Goal: Task Accomplishment & Management: Manage account settings

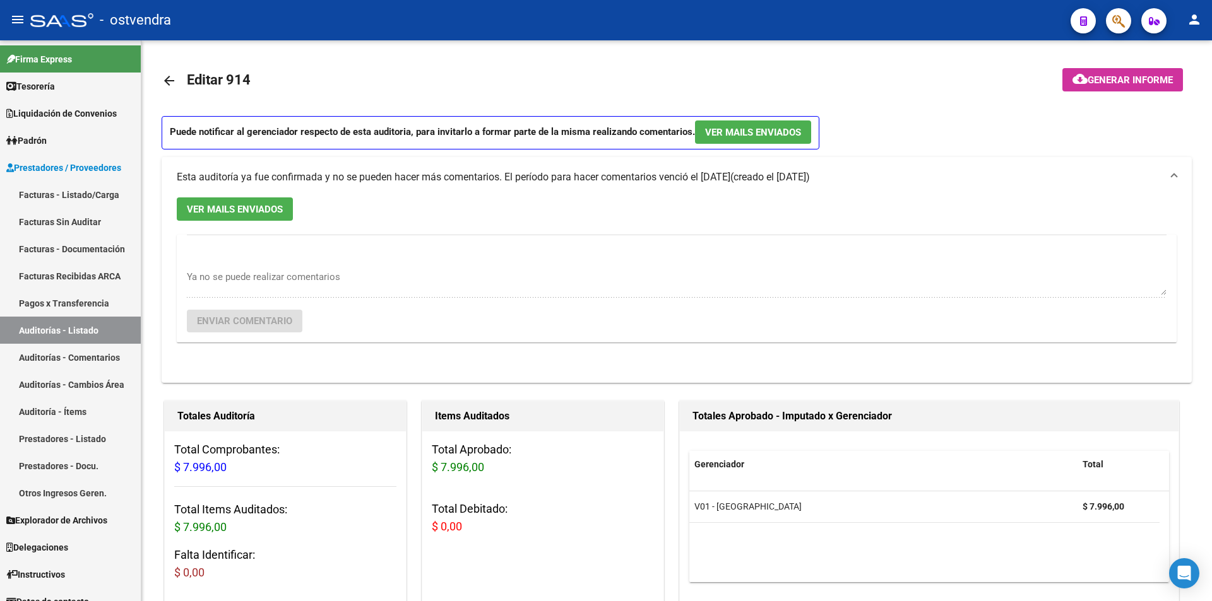
click at [114, 184] on link "Facturas - Listado/Carga" at bounding box center [70, 194] width 141 height 27
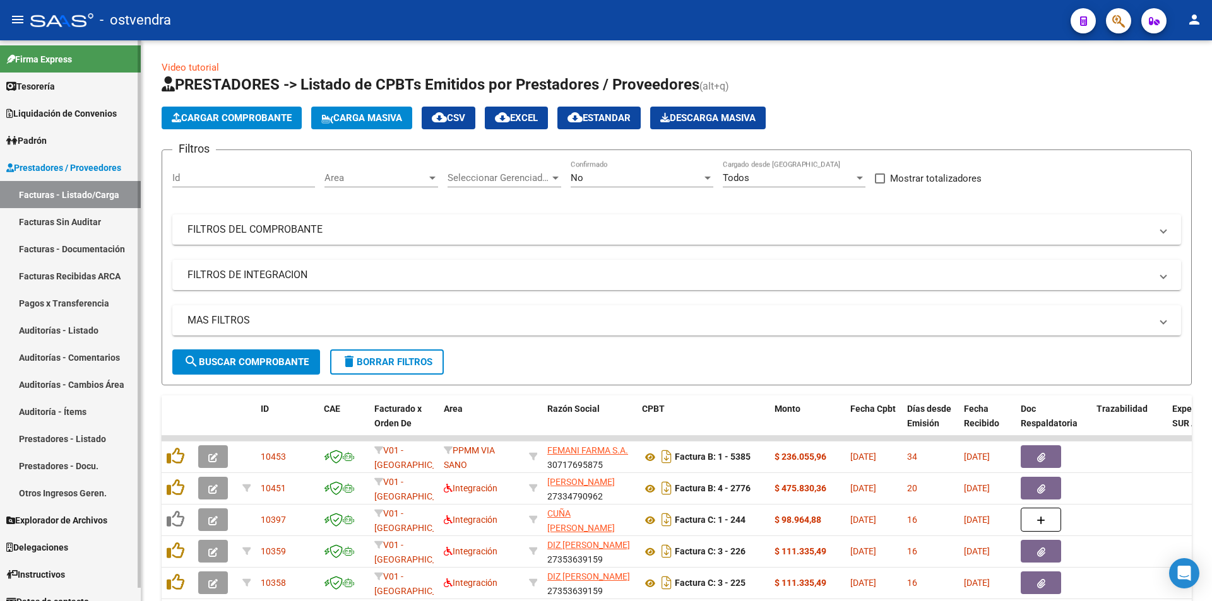
click at [81, 311] on link "Pagos x Transferencia" at bounding box center [70, 303] width 141 height 27
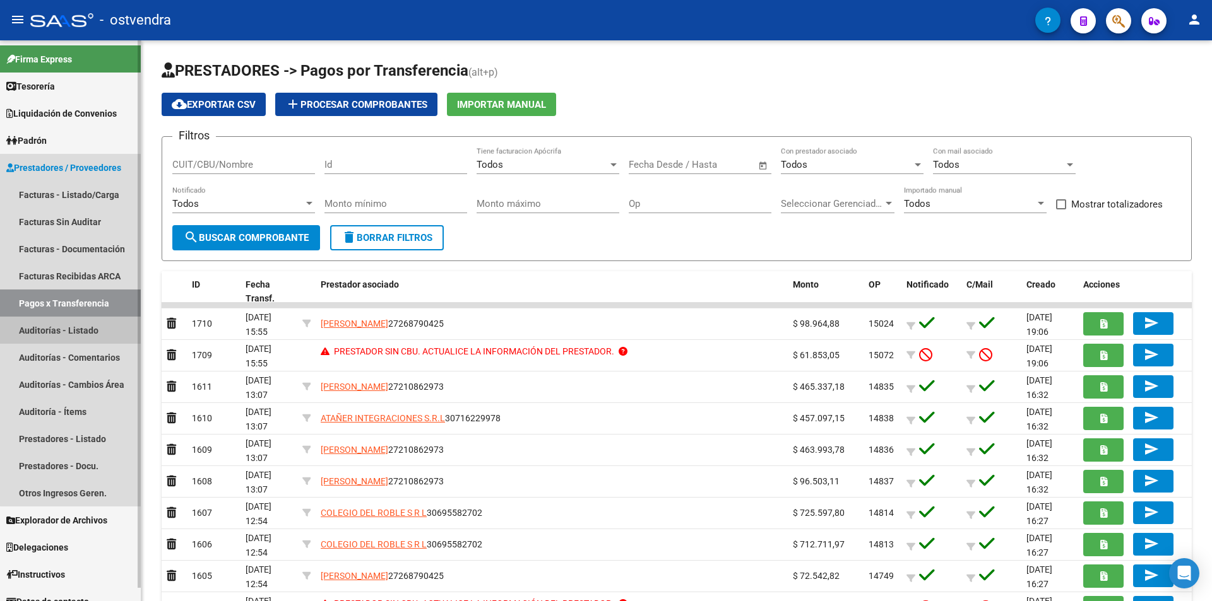
click at [93, 326] on link "Auditorías - Listado" at bounding box center [70, 330] width 141 height 27
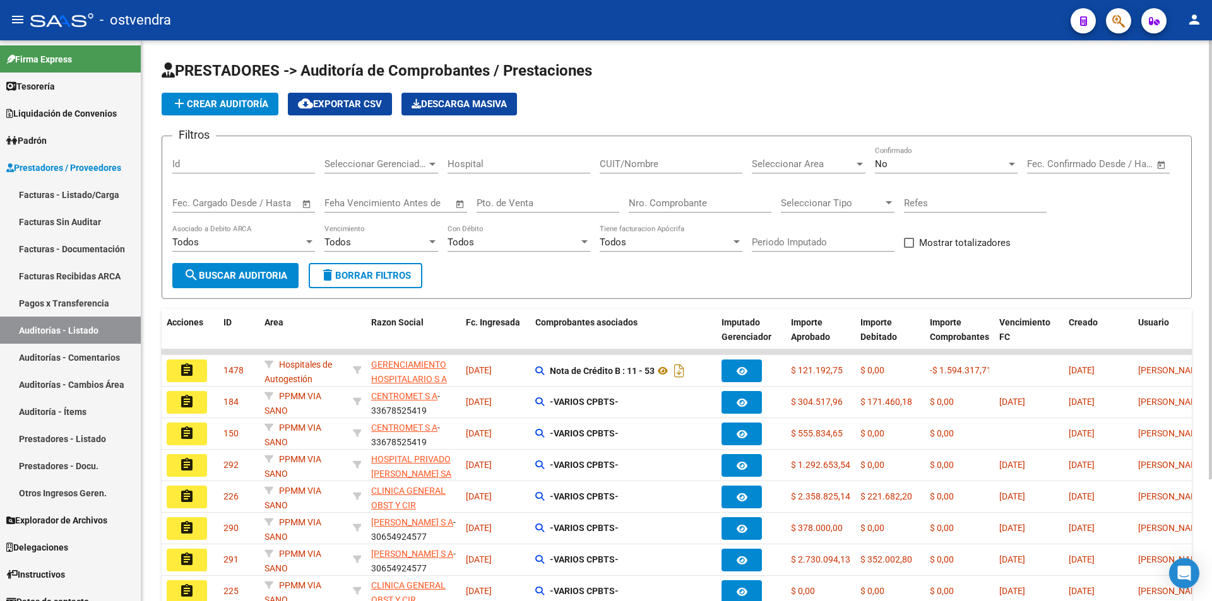
click at [704, 194] on div "Nro. Comprobante" at bounding box center [700, 199] width 143 height 27
type input "9448"
click at [956, 167] on div "No" at bounding box center [940, 163] width 131 height 11
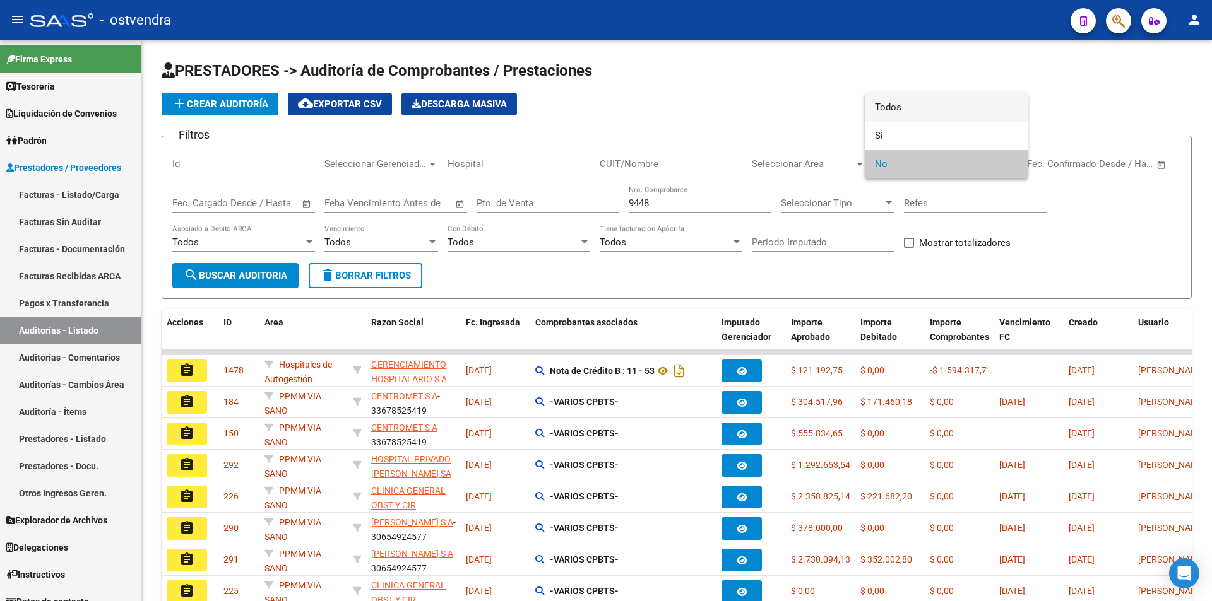
click at [940, 119] on span "Todos" at bounding box center [946, 107] width 143 height 28
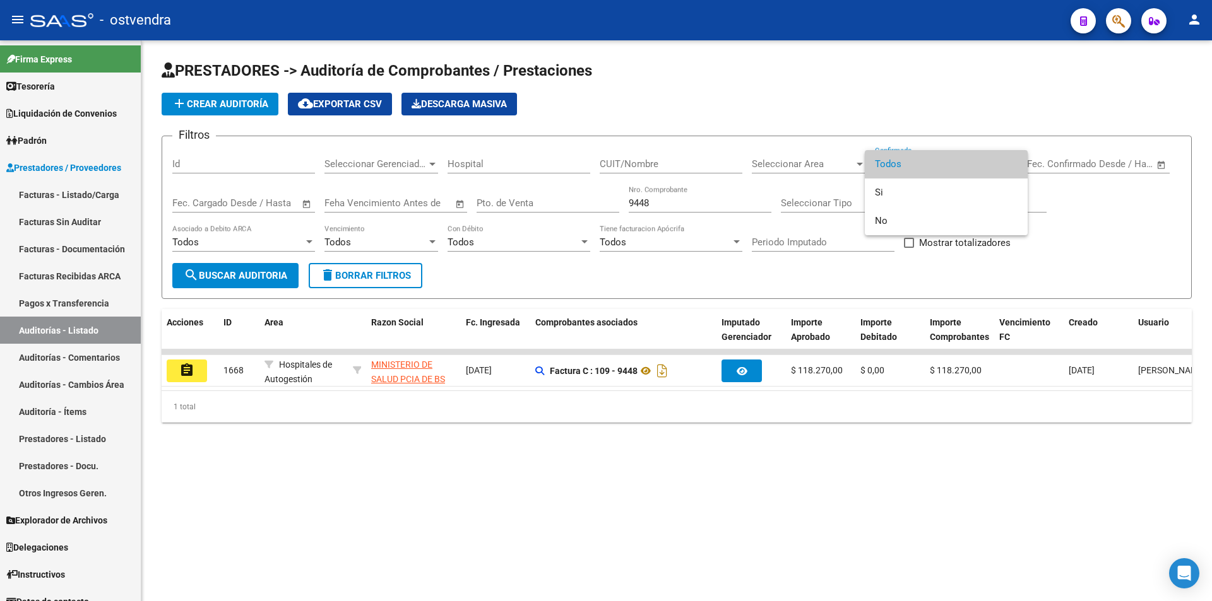
click at [196, 373] on div at bounding box center [606, 300] width 1212 height 601
click at [196, 373] on button "assignment" at bounding box center [187, 371] width 40 height 23
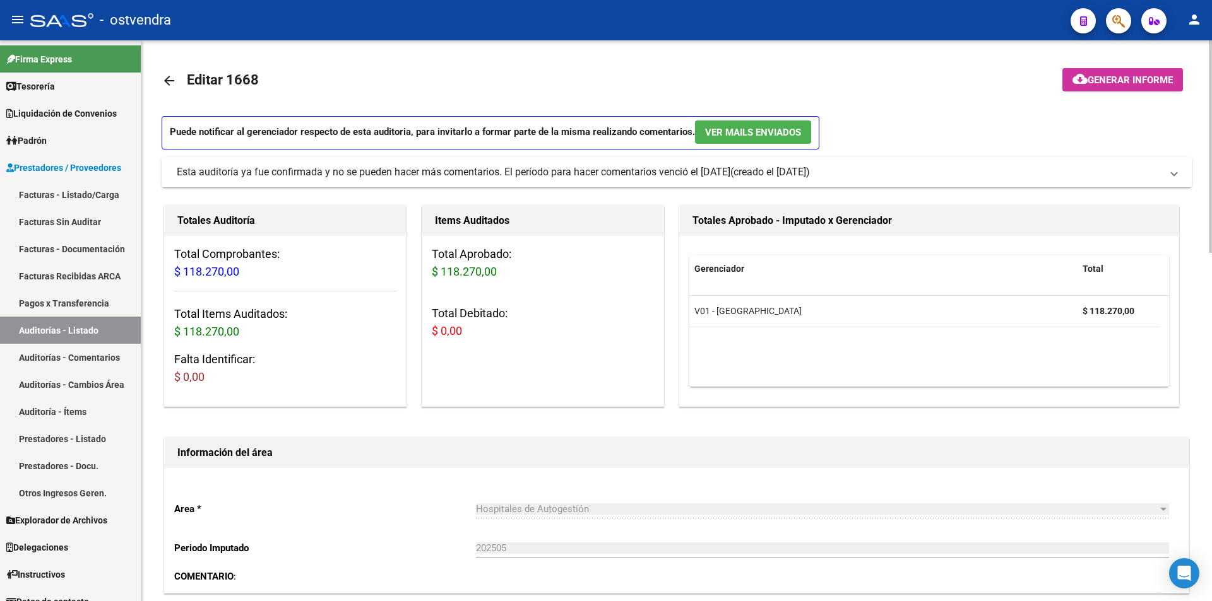
click at [620, 180] on mat-expansion-panel-header "Esta auditoría ya fue confirmada y no se pueden hacer más comentarios. El perío…" at bounding box center [677, 172] width 1030 height 30
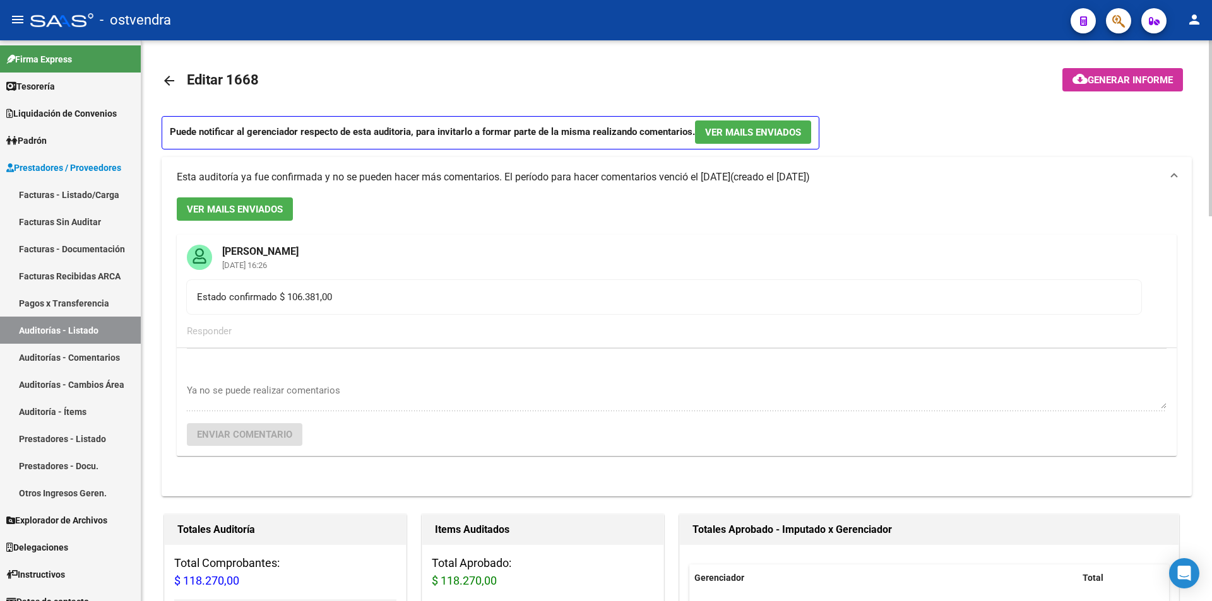
click at [620, 180] on div "Esta auditoría ya fue confirmada y no se pueden hacer más comentarios. El perío…" at bounding box center [454, 177] width 554 height 14
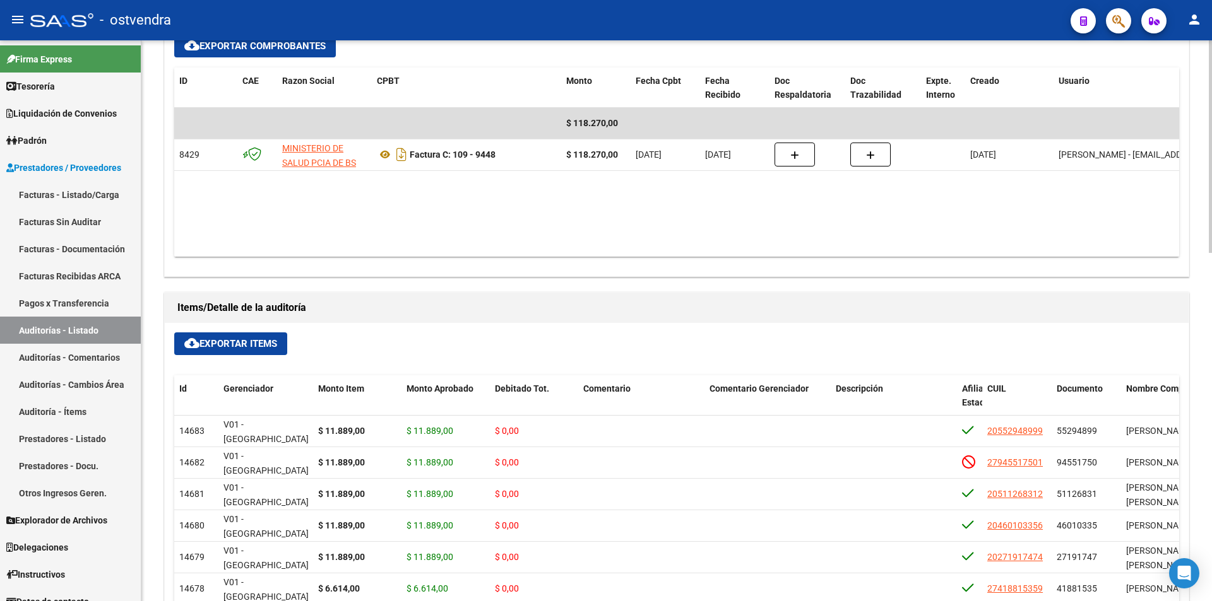
scroll to position [613, 0]
click at [1211, 381] on div at bounding box center [1210, 379] width 3 height 213
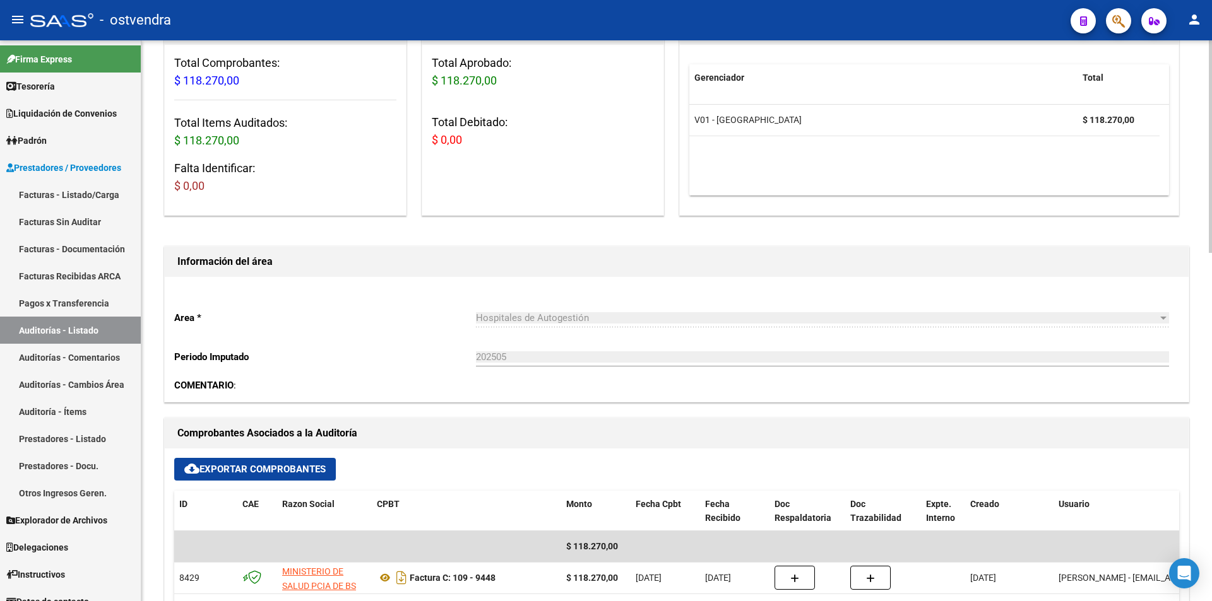
scroll to position [168, 0]
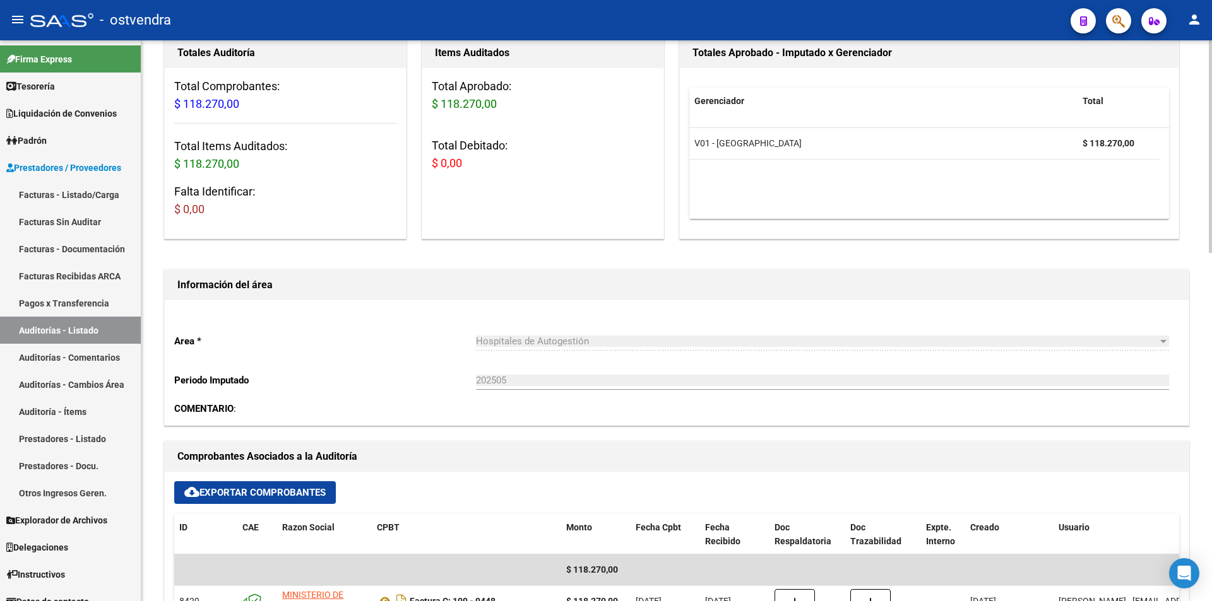
click at [1205, 140] on div "arrow_back Editar 1668 cloud_download Generar informe Puede notificar al gerenc…" at bounding box center [678, 613] width 1074 height 1481
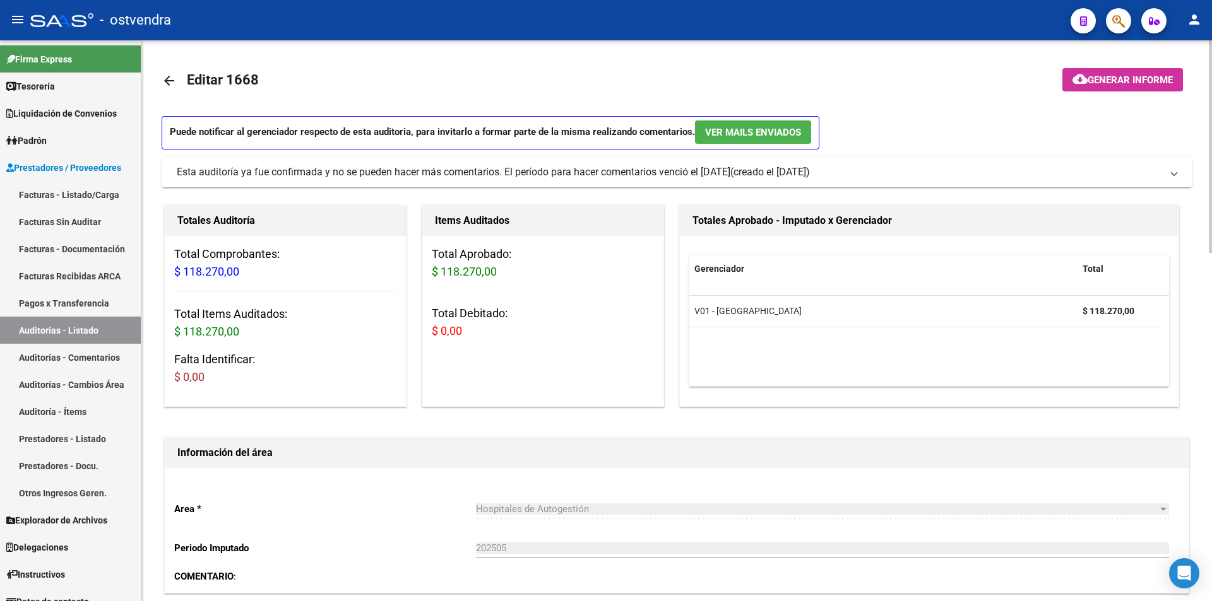
click at [1211, 117] on div at bounding box center [1210, 146] width 3 height 213
click at [177, 76] on link "arrow_back" at bounding box center [174, 81] width 25 height 30
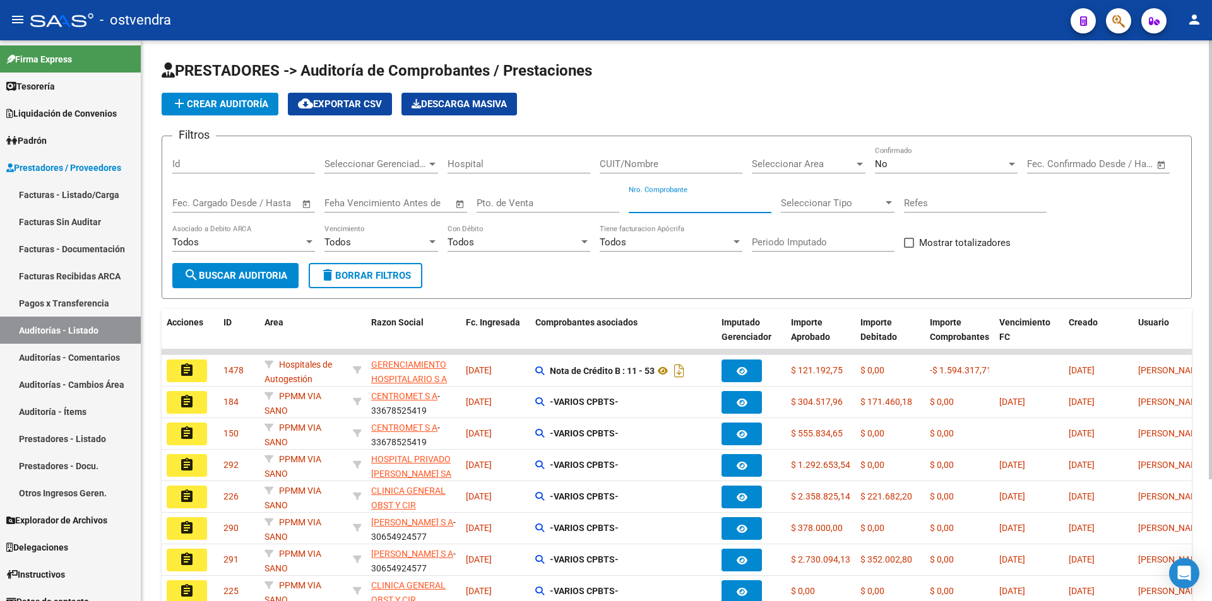
click at [661, 200] on input "Nro. Comprobante" at bounding box center [700, 203] width 143 height 11
type input "11835"
click at [897, 160] on div "No" at bounding box center [940, 163] width 131 height 11
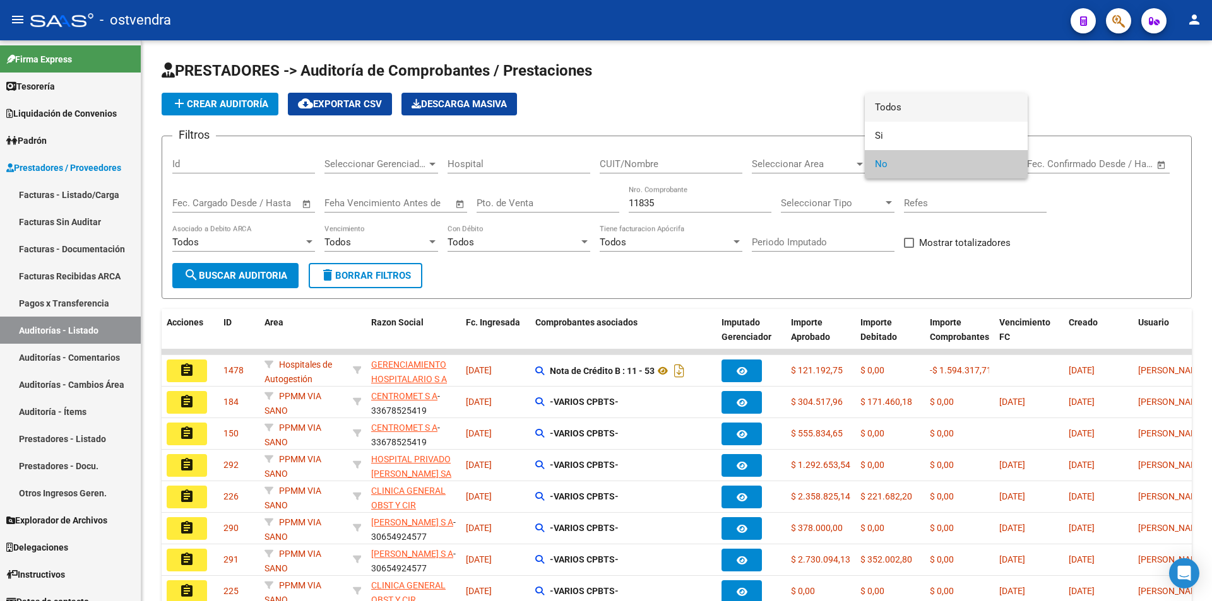
click at [902, 93] on span "Todos" at bounding box center [946, 107] width 143 height 28
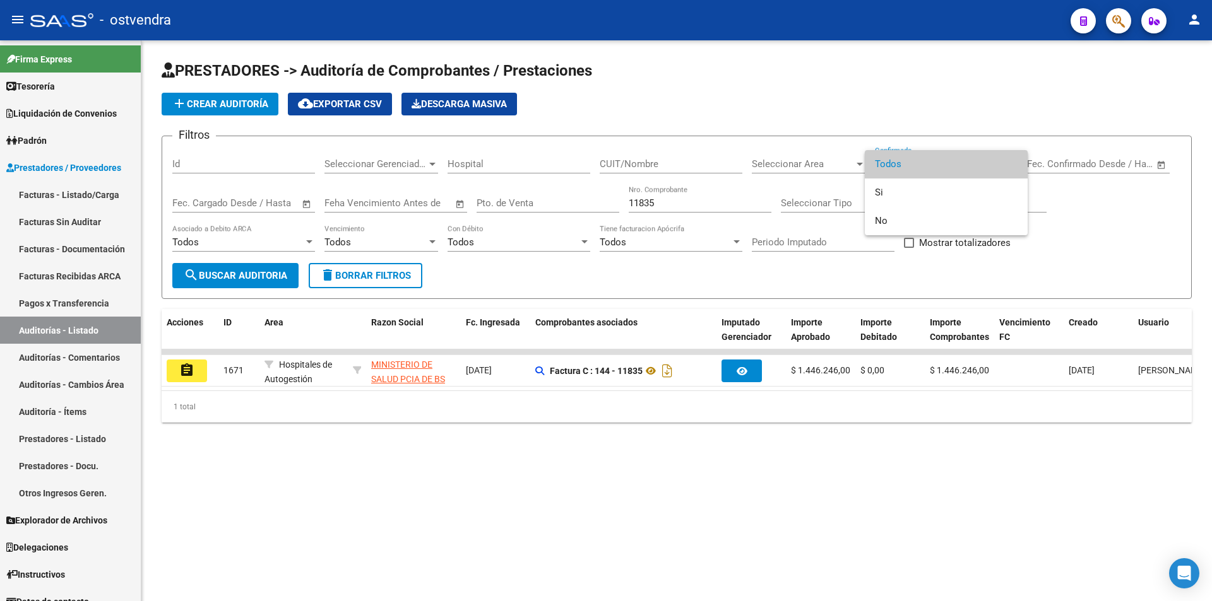
click at [184, 375] on div at bounding box center [606, 300] width 1212 height 601
click at [184, 375] on mat-icon "assignment" at bounding box center [186, 370] width 15 height 15
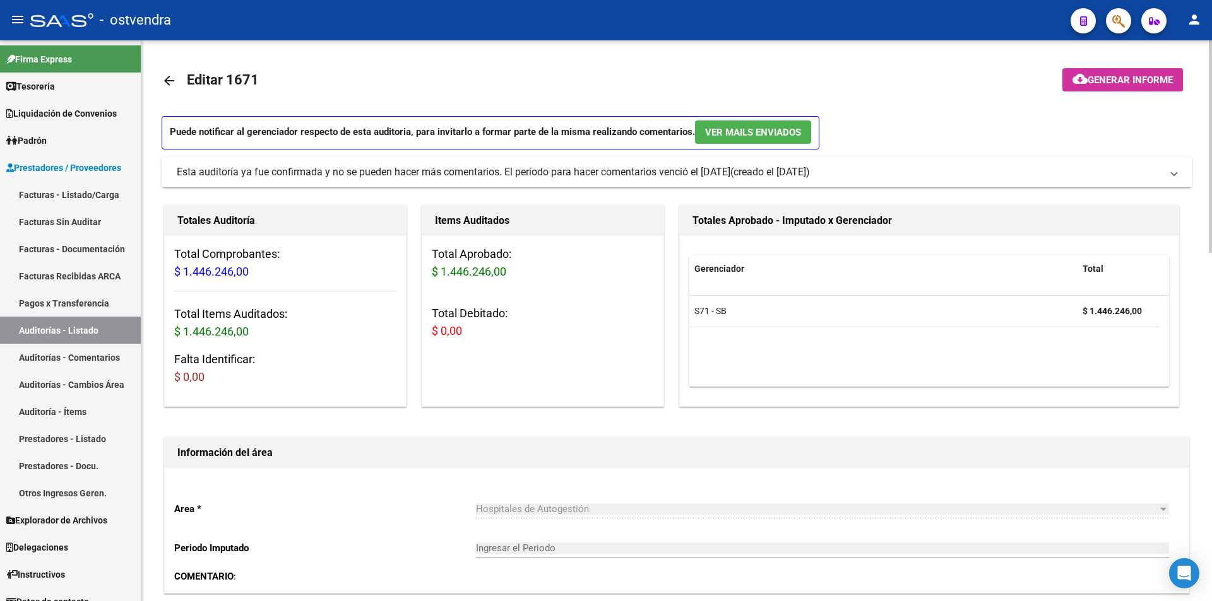
click at [579, 177] on div "Esta auditoría ya fue confirmada y no se pueden hacer más comentarios. El perío…" at bounding box center [454, 172] width 554 height 14
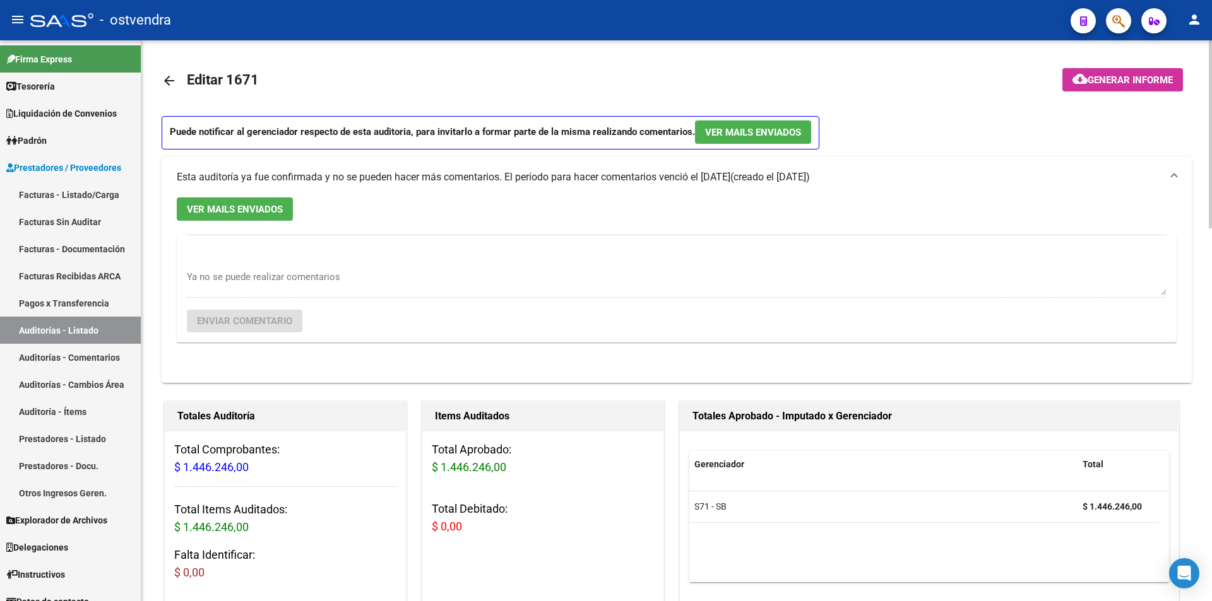
click at [579, 177] on div "Esta auditoría ya fue confirmada y no se pueden hacer más comentarios. El perío…" at bounding box center [454, 177] width 554 height 14
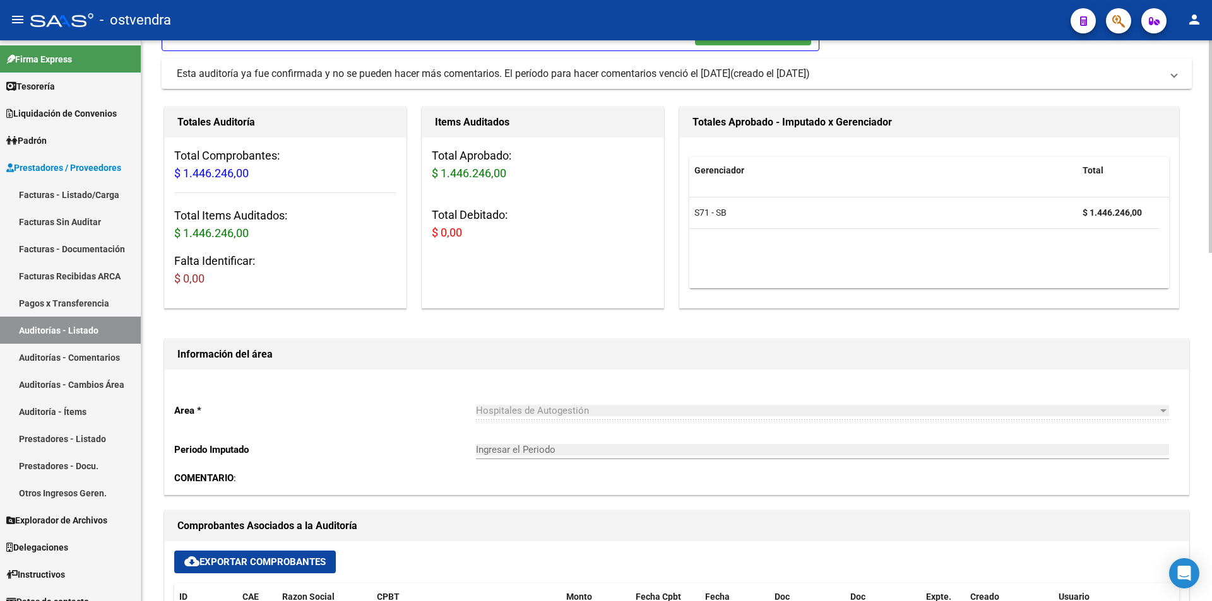
scroll to position [32, 0]
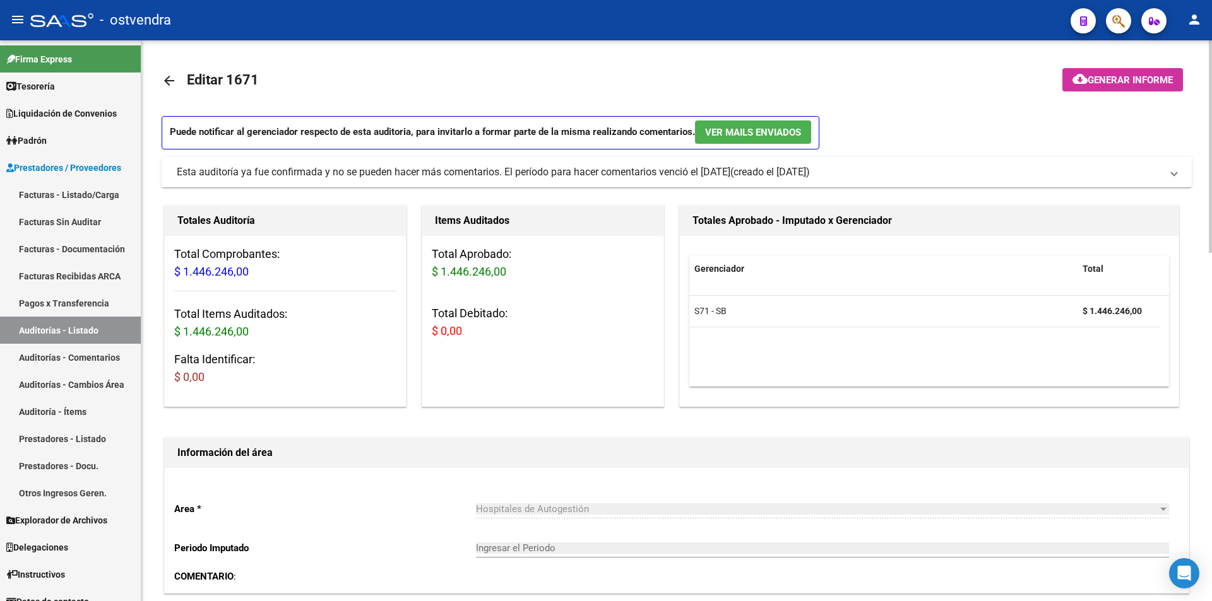
click at [176, 82] on mat-icon "arrow_back" at bounding box center [169, 80] width 15 height 15
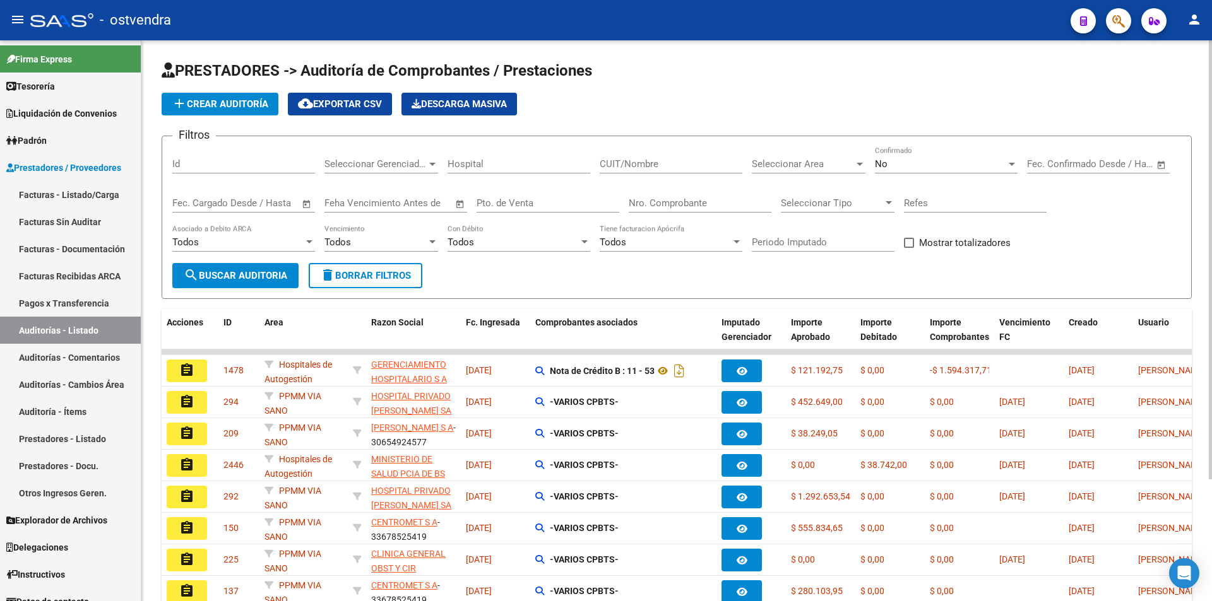
click at [688, 206] on input "Nro. Comprobante" at bounding box center [700, 203] width 143 height 11
type input "12734"
click at [918, 150] on div "No Confirmado" at bounding box center [946, 159] width 143 height 27
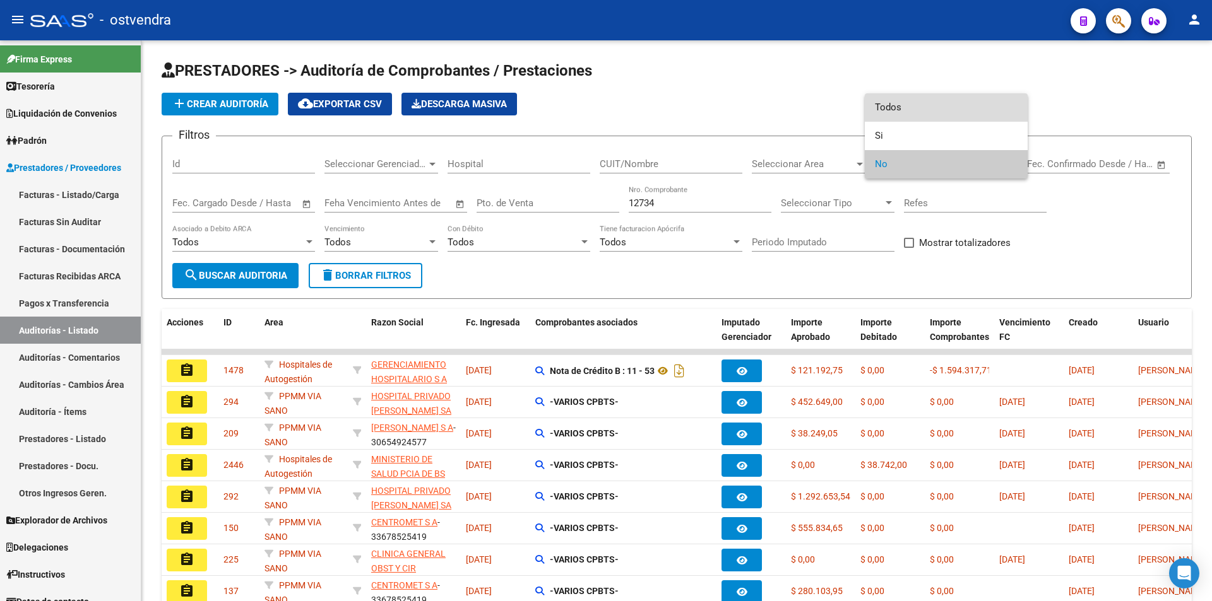
click at [916, 119] on span "Todos" at bounding box center [946, 107] width 143 height 28
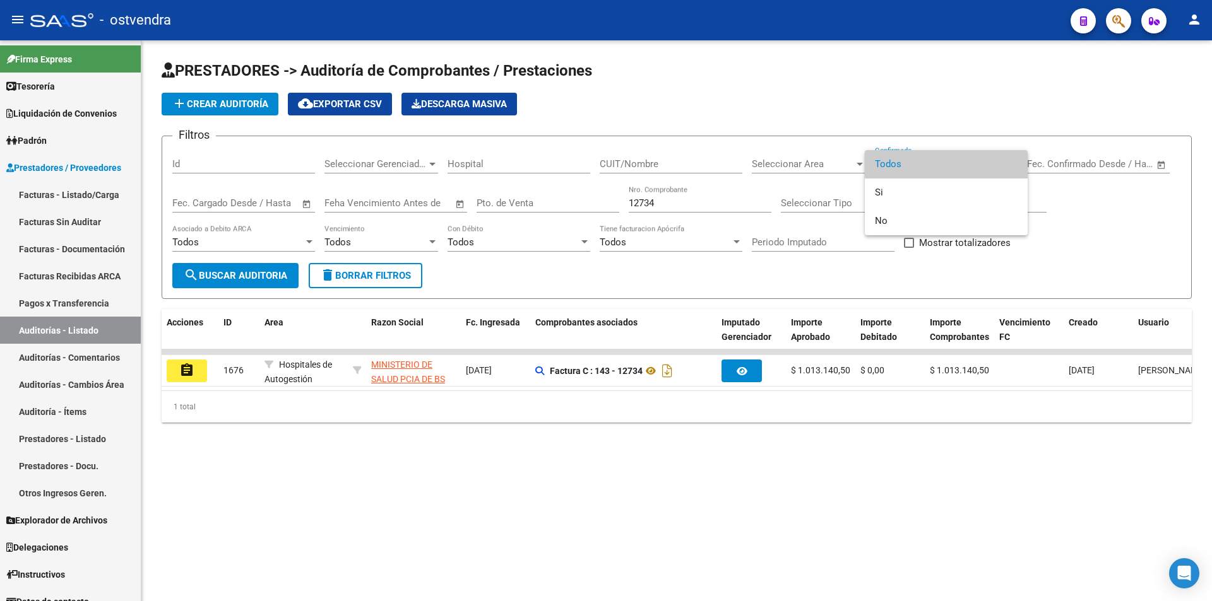
click at [198, 368] on div at bounding box center [606, 300] width 1212 height 601
click at [198, 368] on button "assignment" at bounding box center [187, 371] width 40 height 23
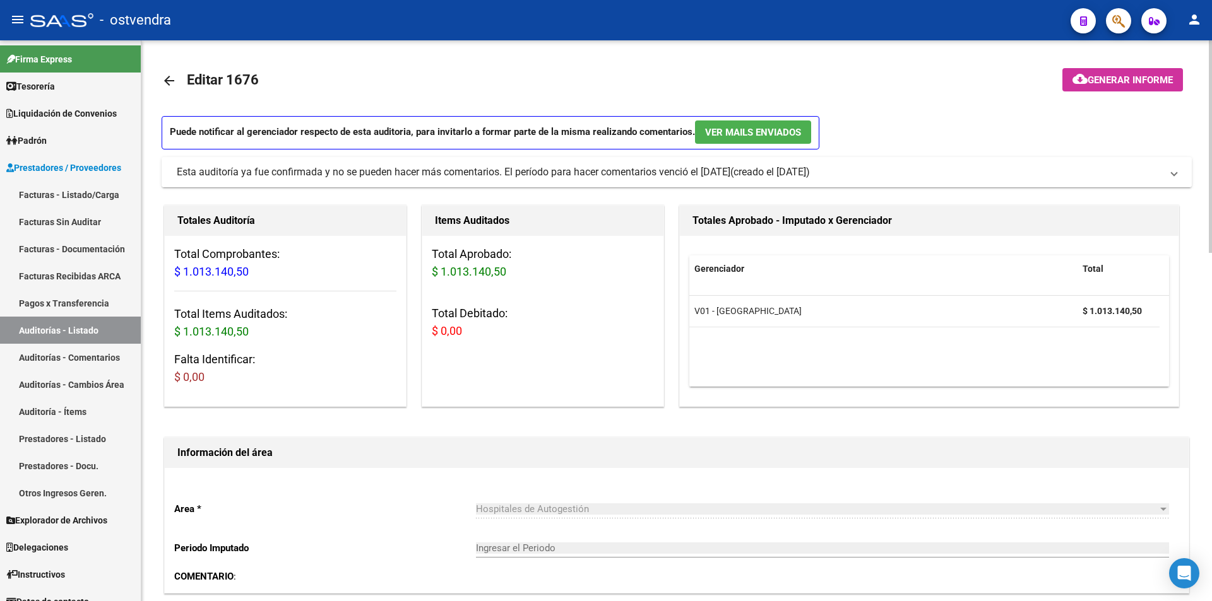
click at [752, 183] on mat-expansion-panel-header "Esta auditoría ya fue confirmada y no se pueden hacer más comentarios. El perío…" at bounding box center [677, 172] width 1030 height 30
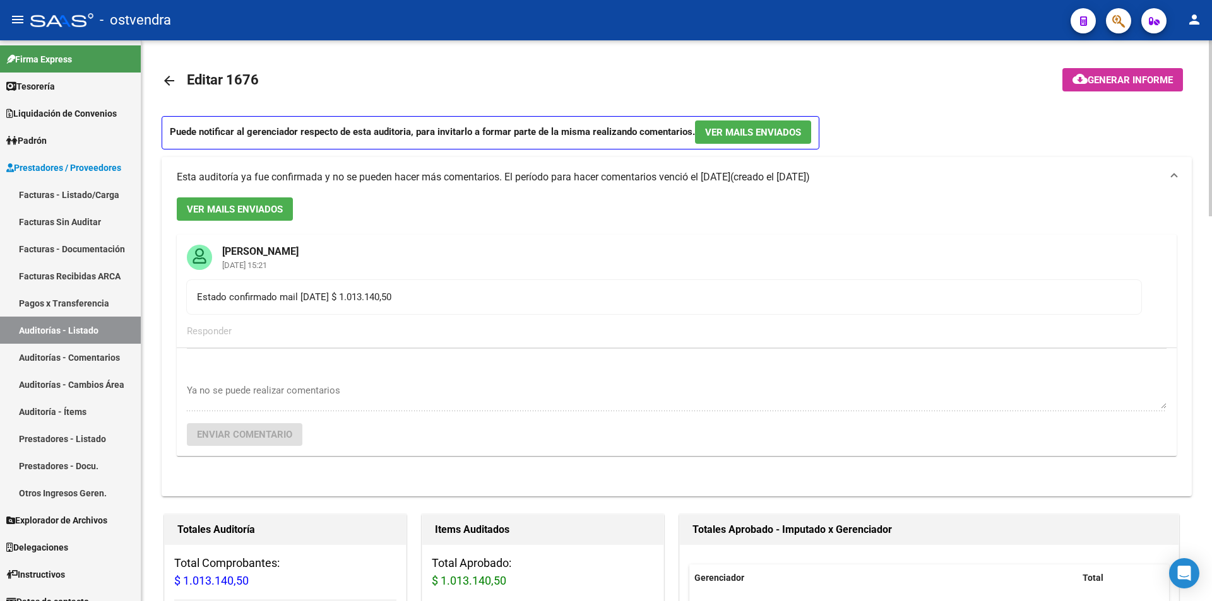
click at [730, 183] on div "Esta auditoría ya fue confirmada y no se pueden hacer más comentarios. El perío…" at bounding box center [454, 177] width 554 height 14
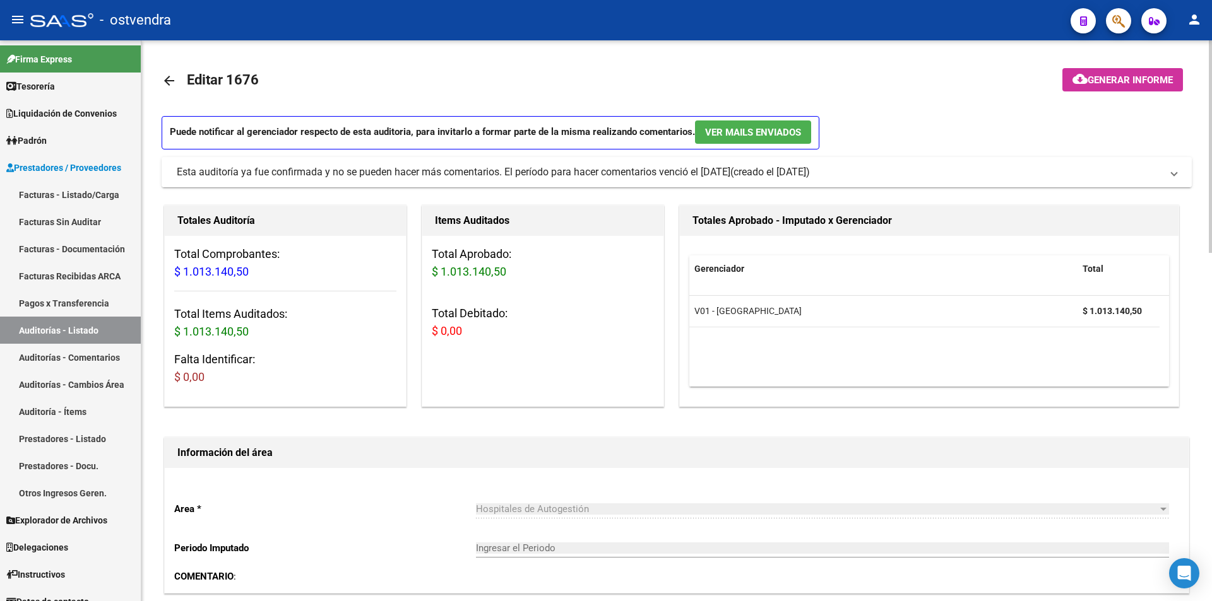
click at [752, 183] on mat-expansion-panel-header "Esta auditoría ya fue confirmada y no se pueden hacer más comentarios. El perío…" at bounding box center [677, 172] width 1030 height 30
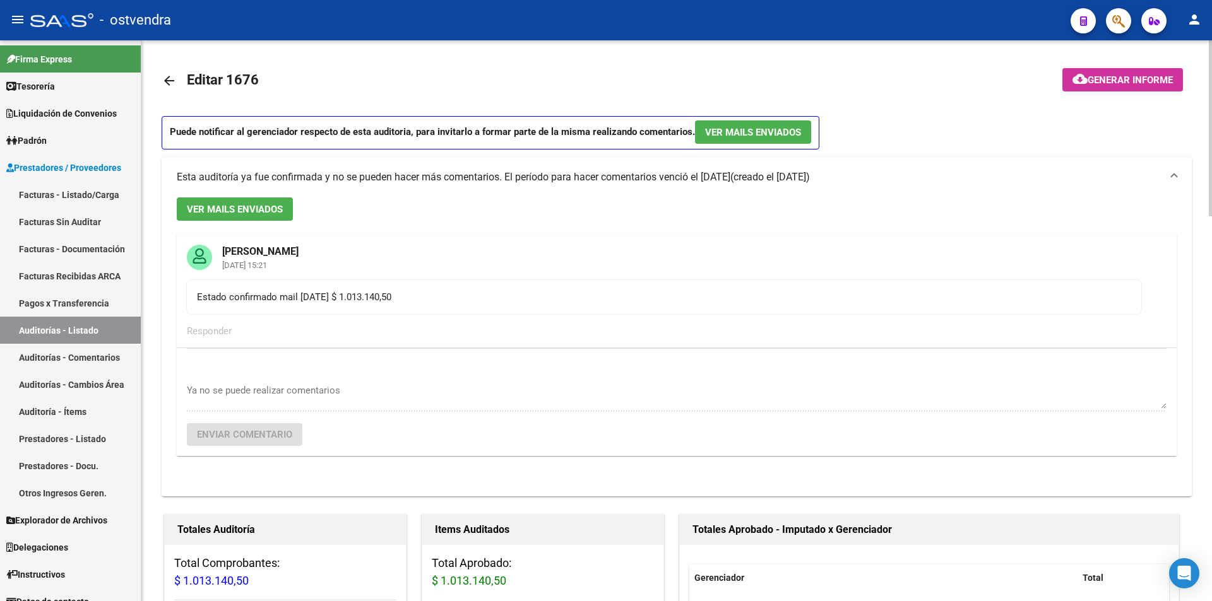
click at [730, 183] on div "Esta auditoría ya fue confirmada y no se pueden hacer más comentarios. El perío…" at bounding box center [454, 177] width 554 height 14
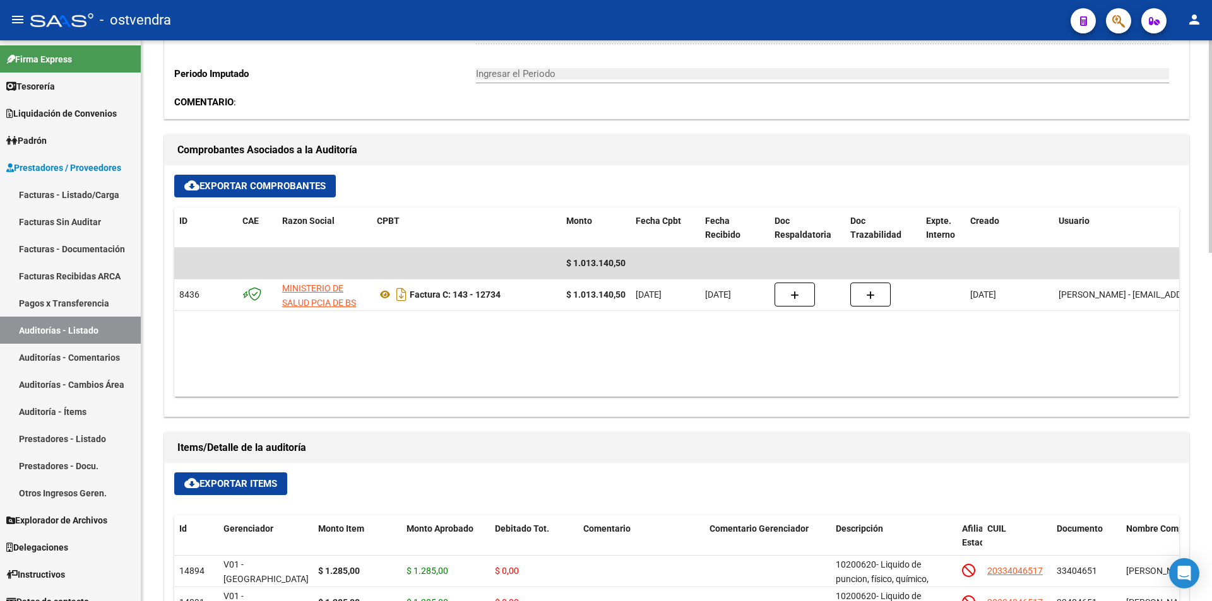
click at [1211, 339] on div at bounding box center [1210, 326] width 3 height 213
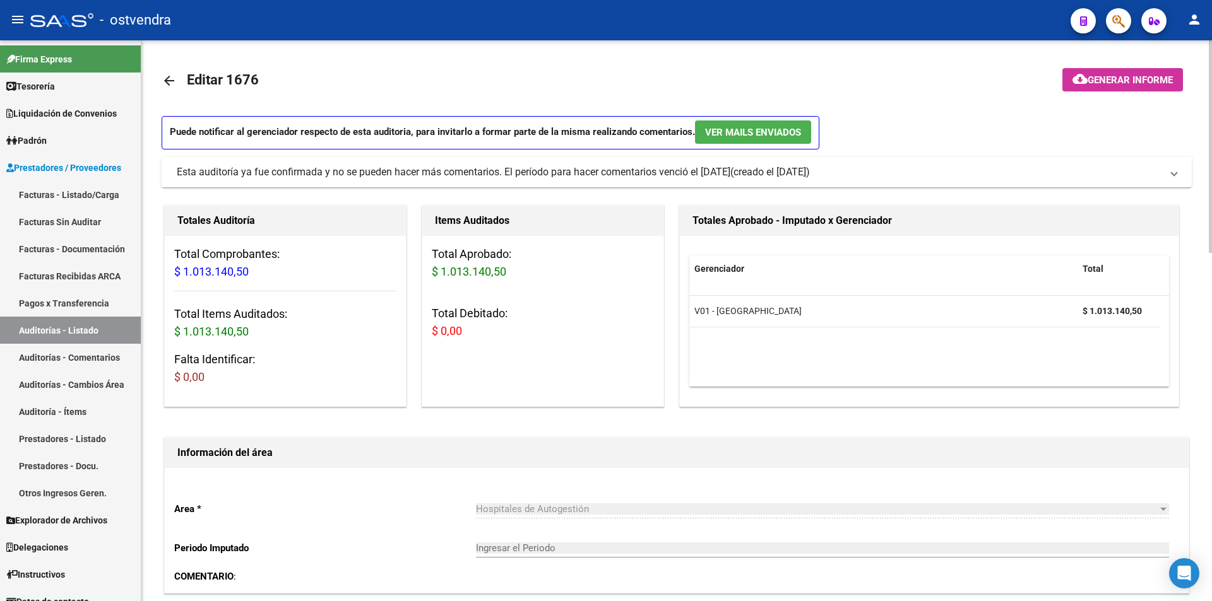
click at [1211, 120] on div at bounding box center [1210, 320] width 3 height 561
click at [170, 80] on mat-icon "arrow_back" at bounding box center [169, 80] width 15 height 15
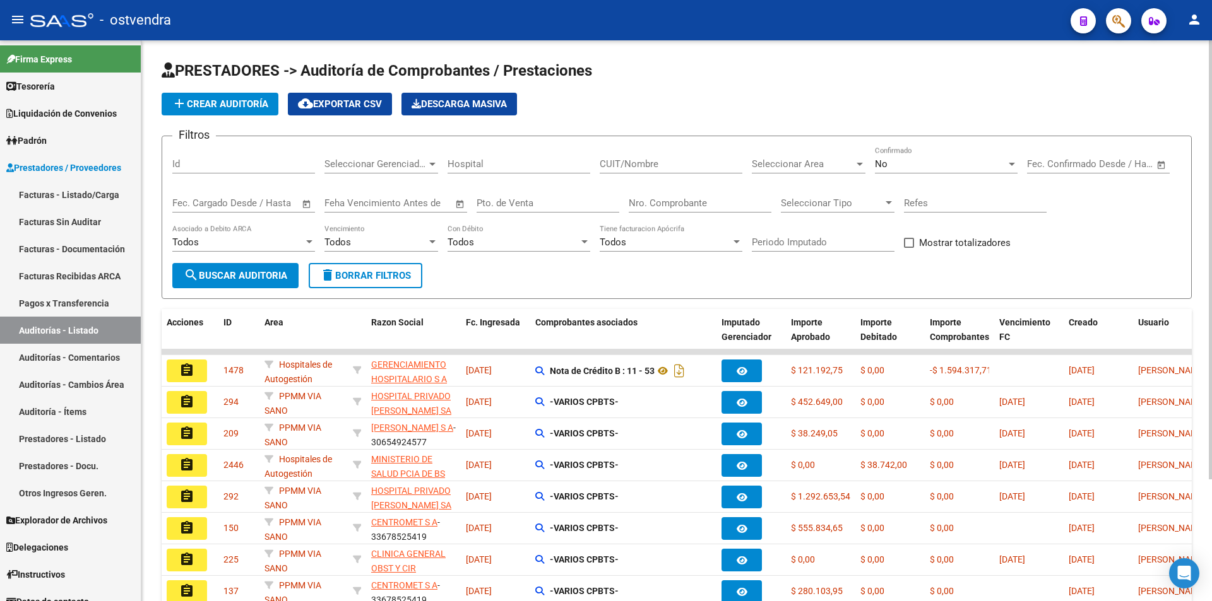
click at [653, 209] on div "Nro. Comprobante" at bounding box center [700, 199] width 143 height 27
type input "12736"
click at [961, 169] on div "No" at bounding box center [940, 163] width 131 height 11
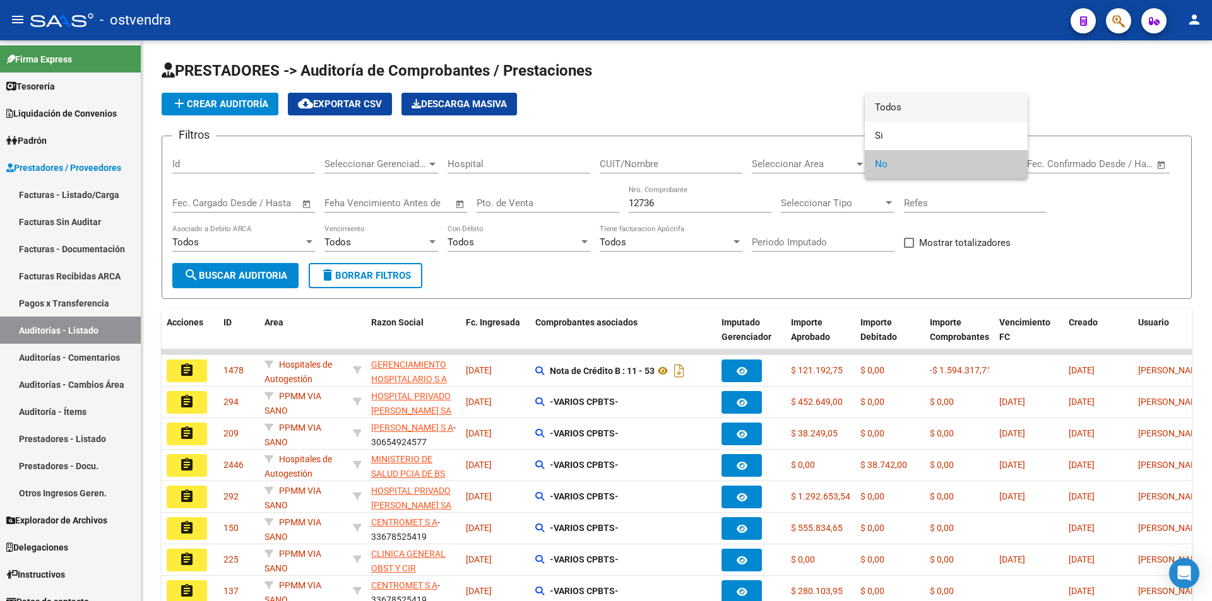
click at [945, 107] on span "Todos" at bounding box center [946, 107] width 143 height 28
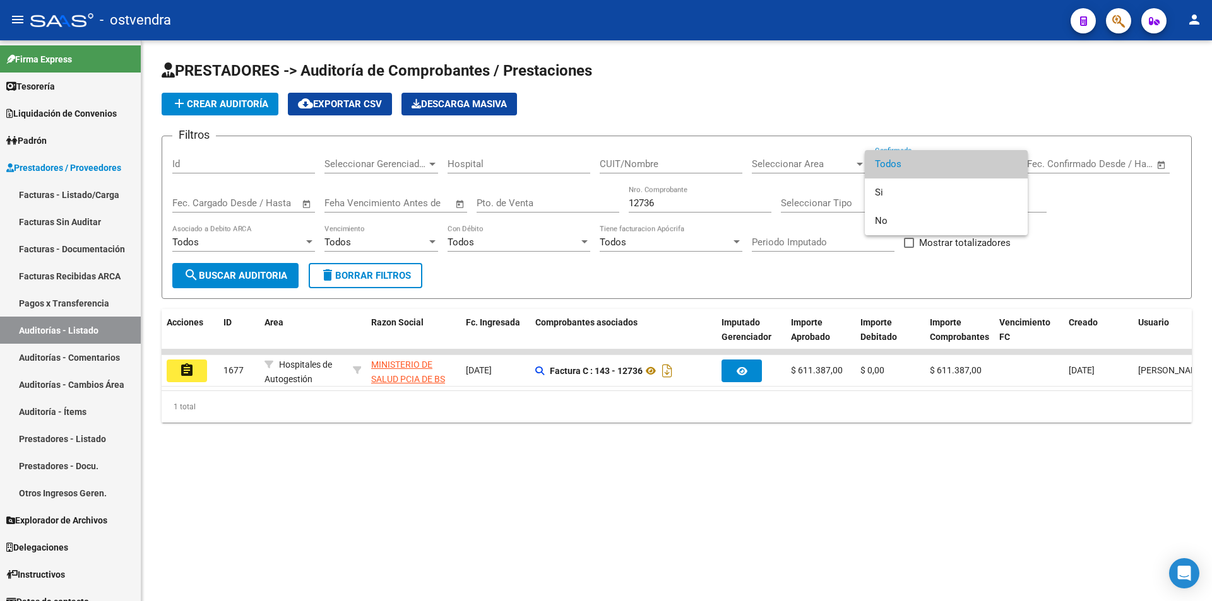
click at [186, 360] on div at bounding box center [606, 300] width 1212 height 601
click at [186, 360] on button "assignment" at bounding box center [187, 371] width 40 height 23
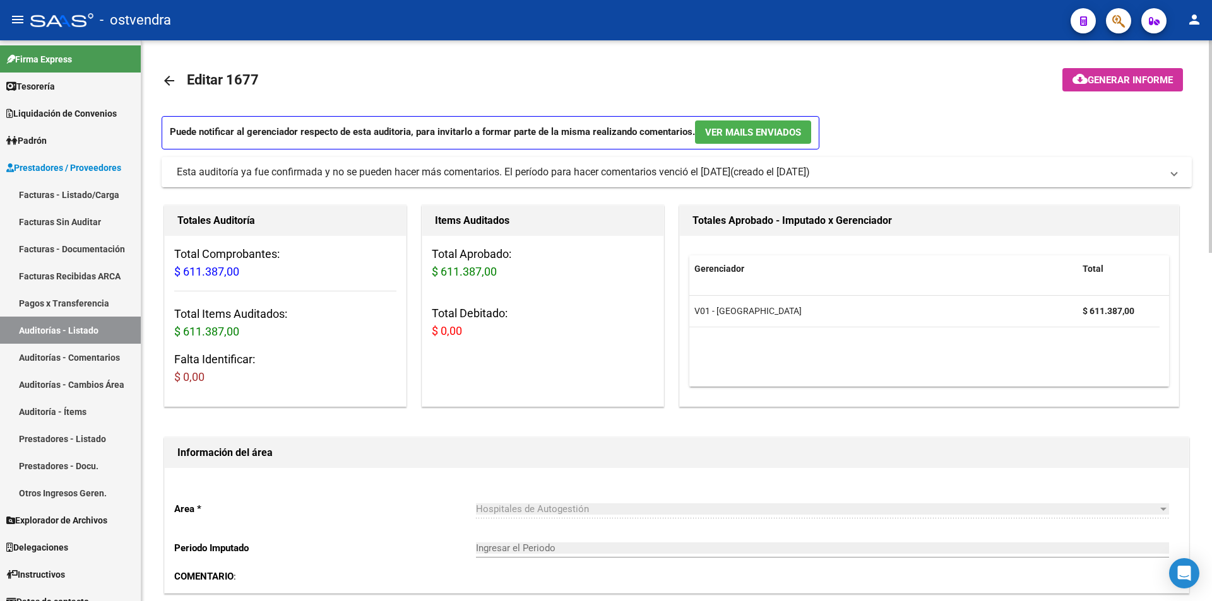
click at [437, 158] on mat-expansion-panel-header "Esta auditoría ya fue confirmada y no se pueden hacer más comentarios. El perío…" at bounding box center [677, 172] width 1030 height 30
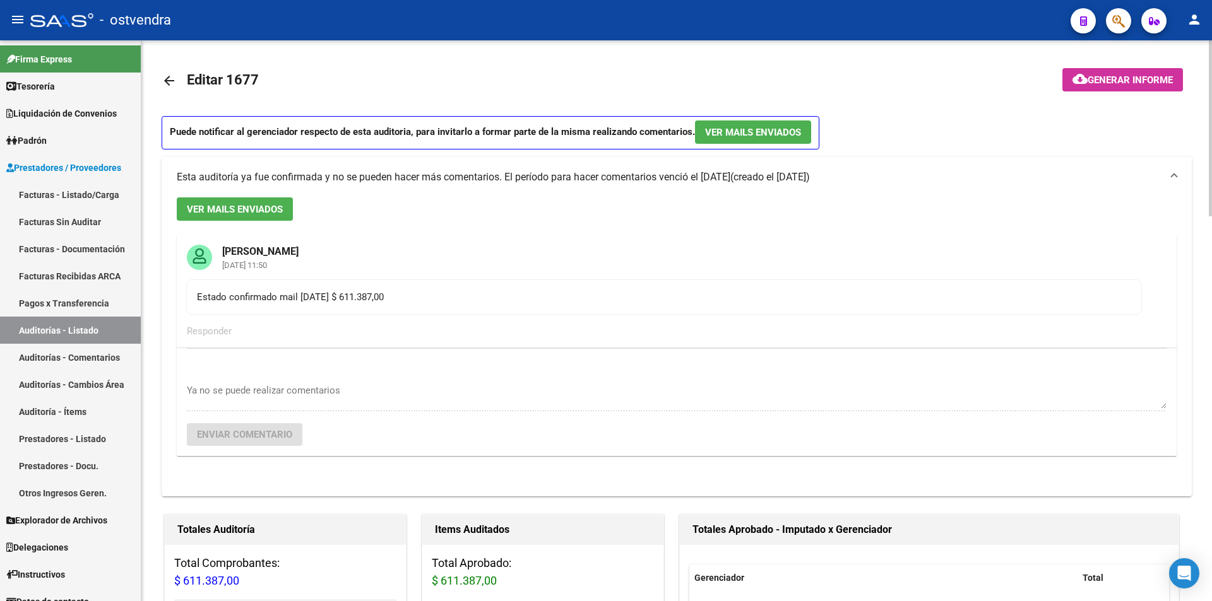
click at [437, 158] on mat-expansion-panel-header "Esta auditoría ya fue confirmada y no se pueden hacer más comentarios. El perío…" at bounding box center [677, 177] width 1030 height 40
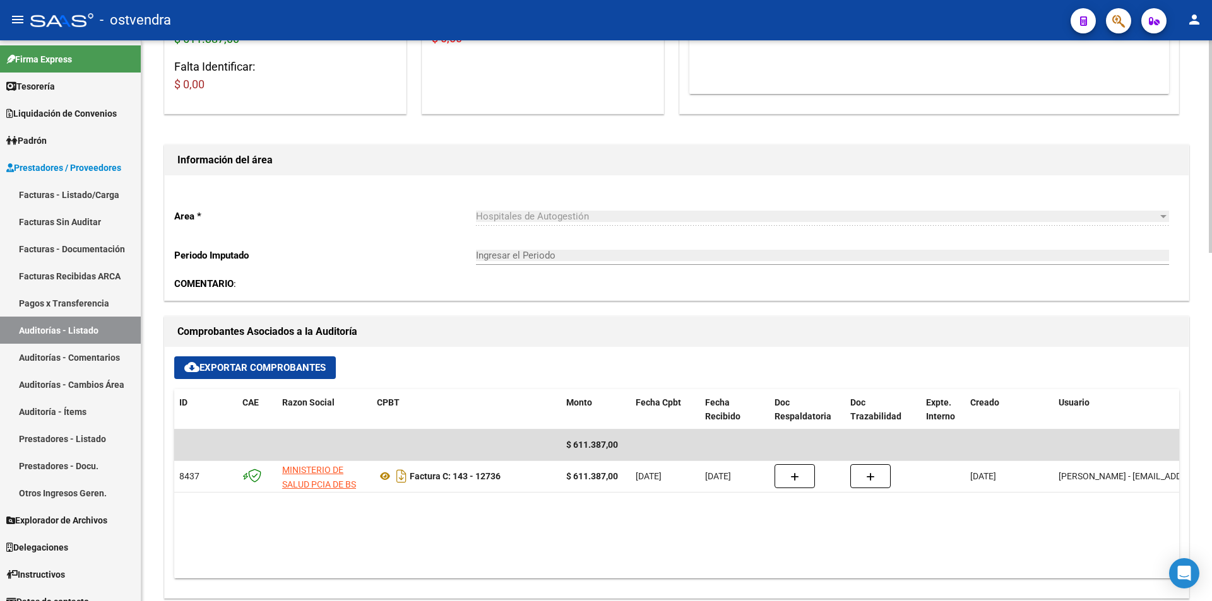
scroll to position [920, 0]
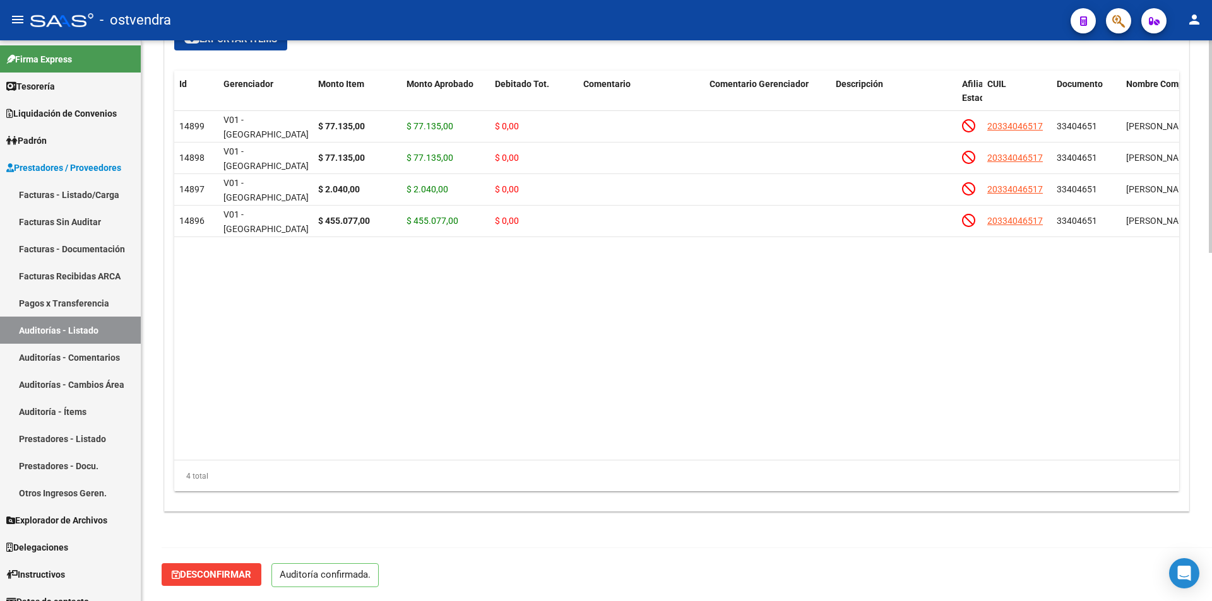
click at [1211, 574] on div at bounding box center [1210, 495] width 3 height 213
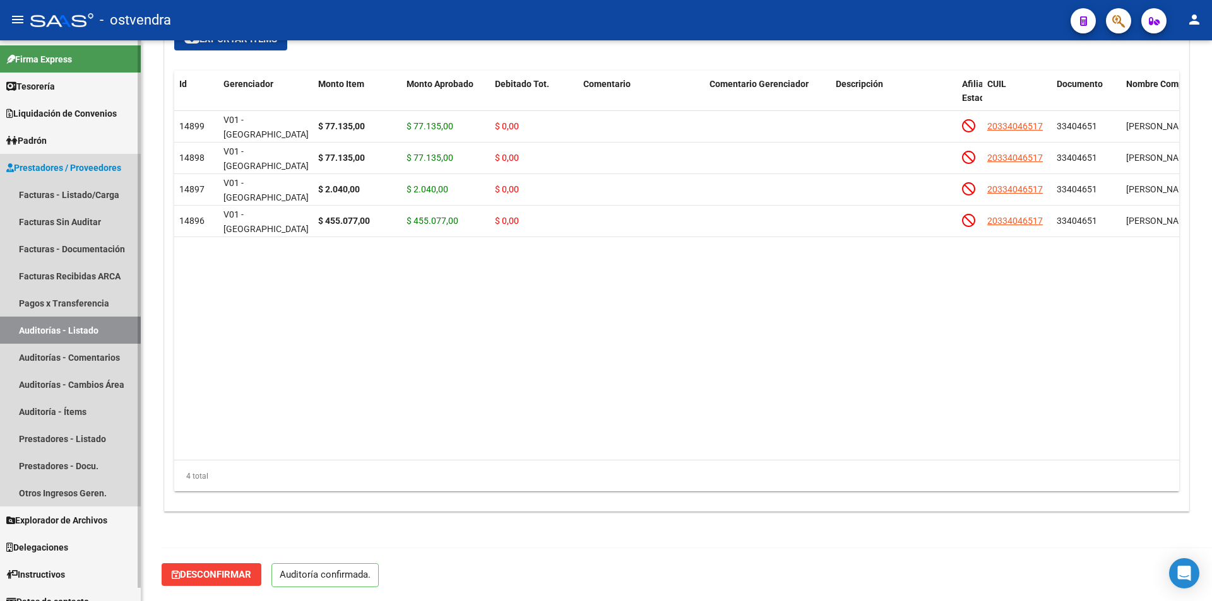
click at [85, 328] on link "Auditorías - Listado" at bounding box center [70, 330] width 141 height 27
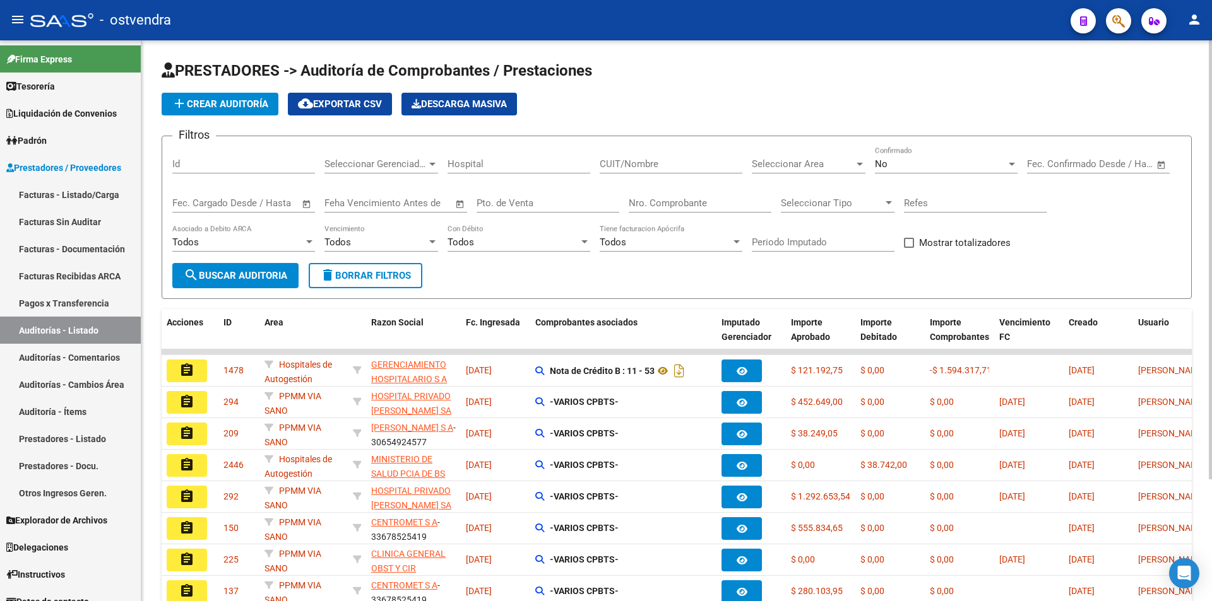
click at [716, 208] on input "Nro. Comprobante" at bounding box center [700, 203] width 143 height 11
drag, startPoint x: 935, startPoint y: 148, endPoint x: 937, endPoint y: 157, distance: 9.2
click at [937, 157] on div "No Confirmado" at bounding box center [946, 159] width 143 height 27
click at [937, 159] on span "No" at bounding box center [936, 164] width 122 height 28
click at [917, 158] on div "No Confirmado" at bounding box center [946, 159] width 143 height 27
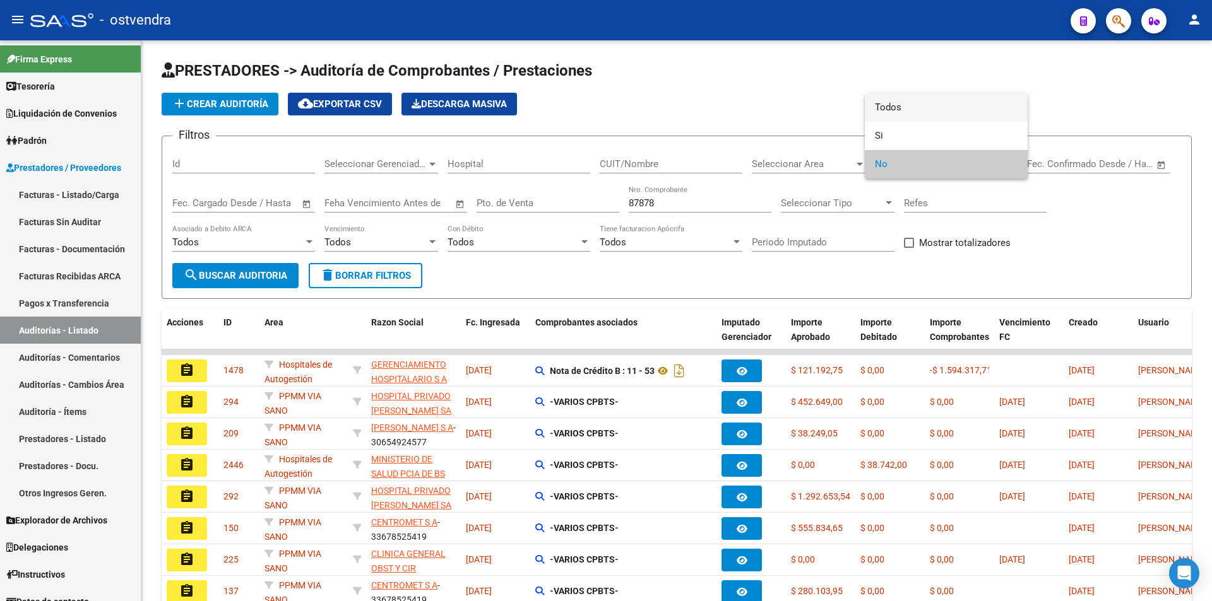
click at [908, 98] on span "Todos" at bounding box center [946, 107] width 143 height 28
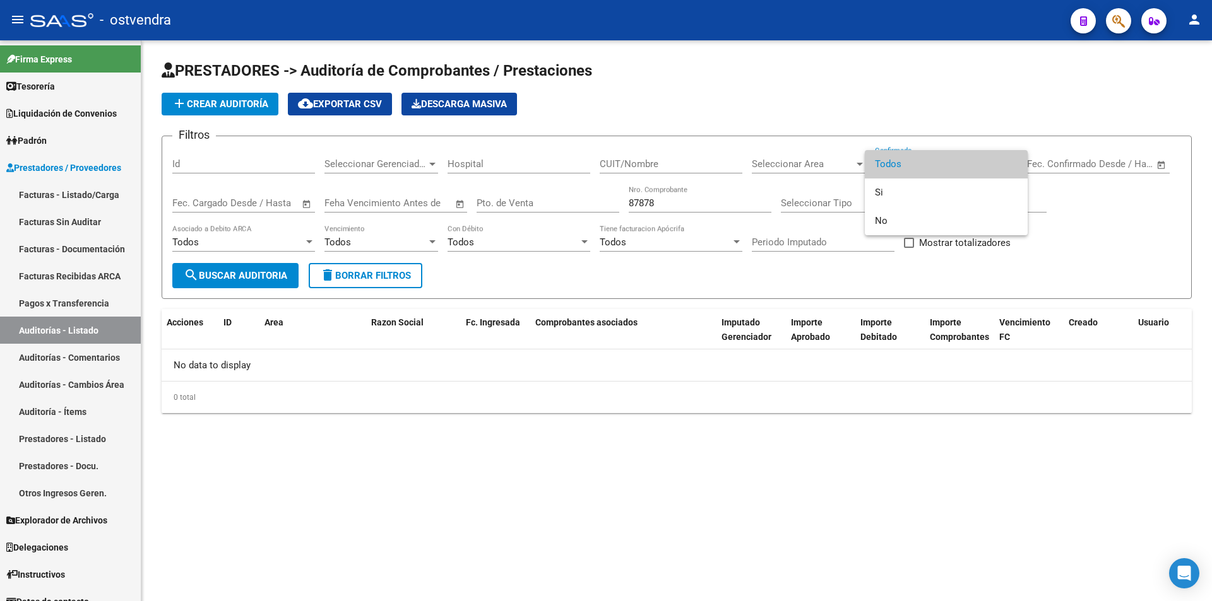
click at [707, 199] on div at bounding box center [606, 300] width 1212 height 601
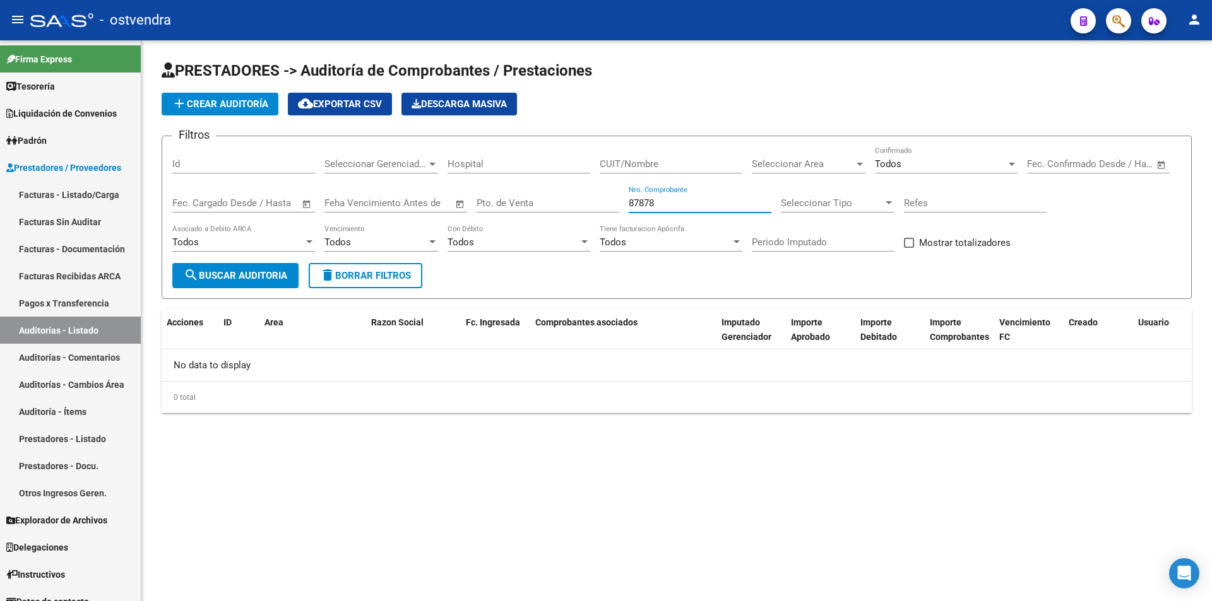
click at [707, 199] on input "87878" at bounding box center [700, 203] width 143 height 11
type input "8"
type input "94004"
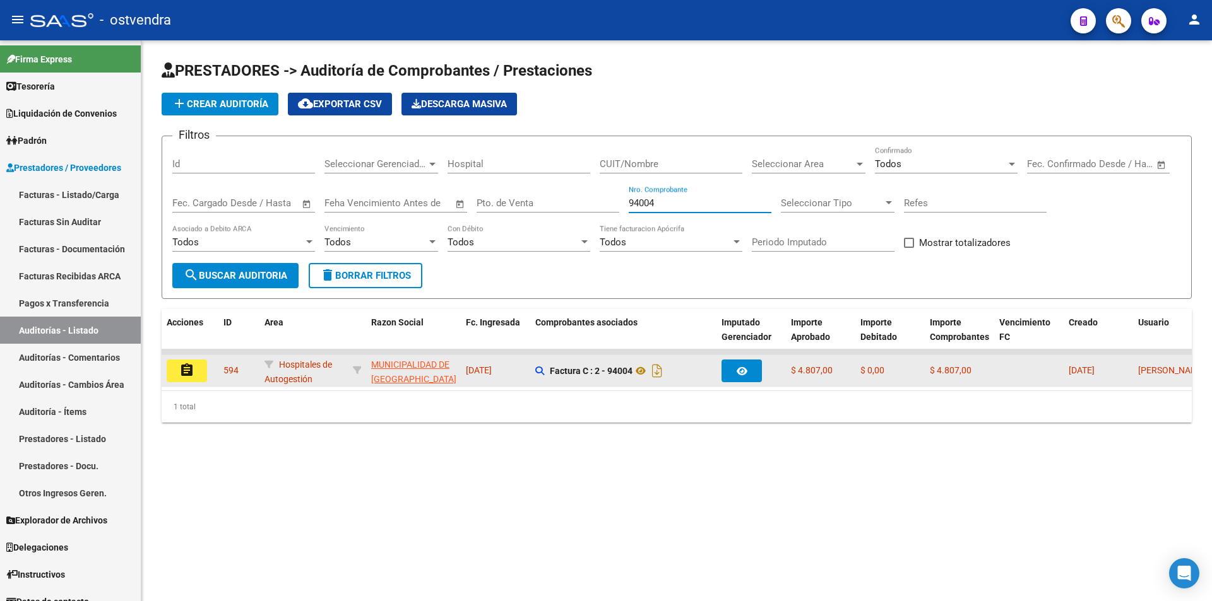
click at [194, 369] on button "assignment" at bounding box center [187, 371] width 40 height 23
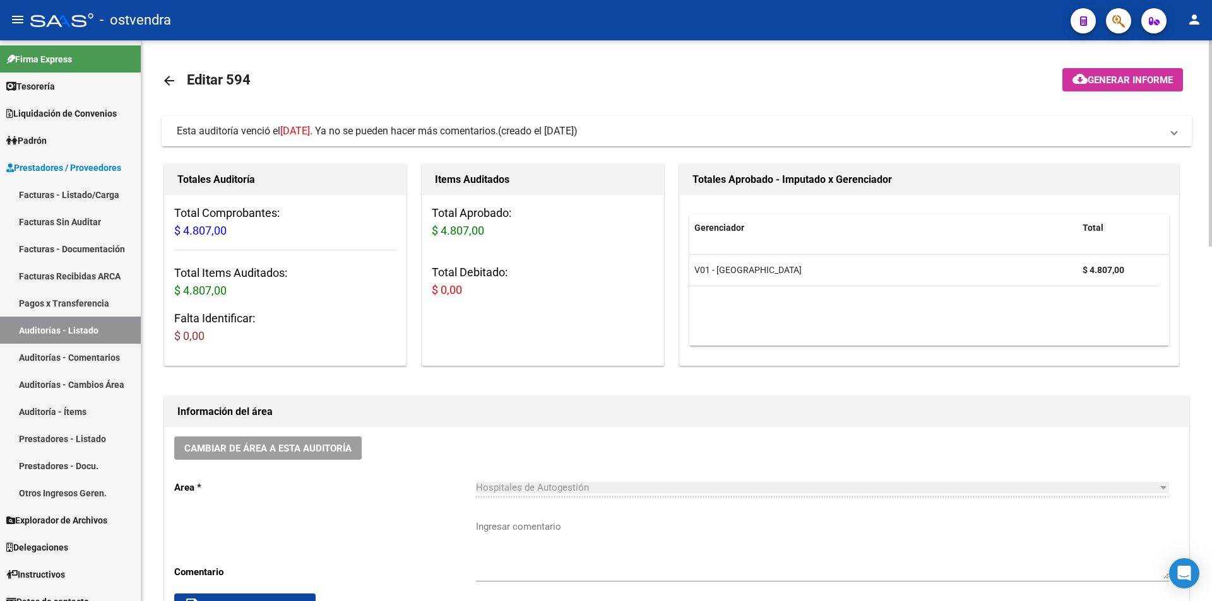
click at [350, 134] on span "Esta auditoría venció el 23/04/2024 . Ya no se pueden hacer más comentarios." at bounding box center [337, 131] width 321 height 12
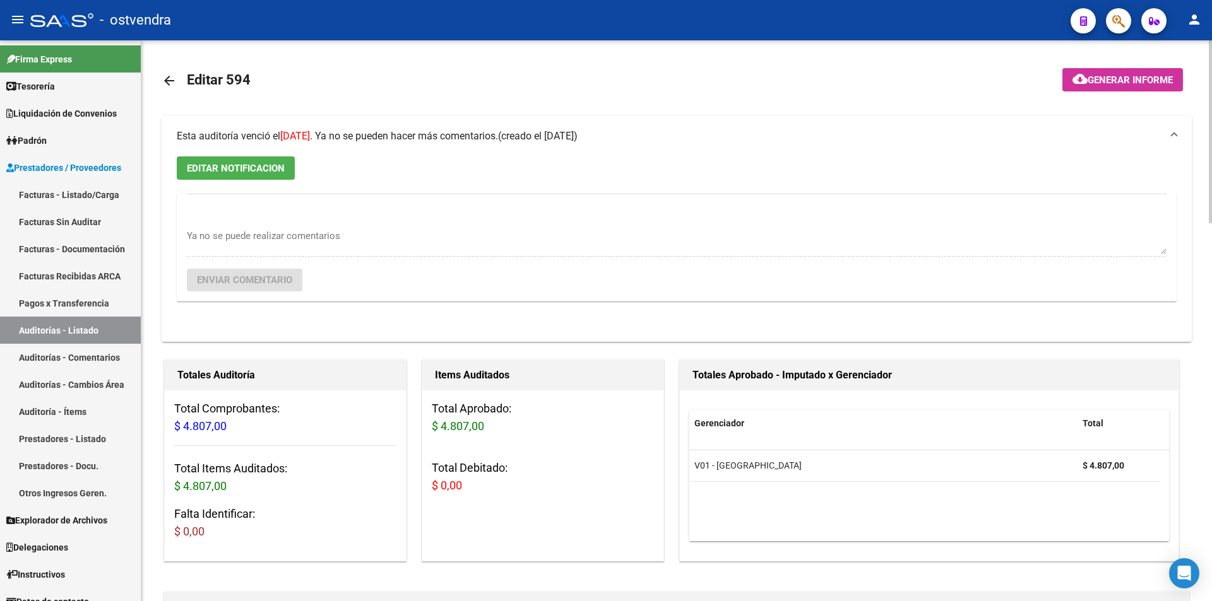
click at [350, 134] on span "Esta auditoría venció el 23/04/2024 . Ya no se pueden hacer más comentarios." at bounding box center [337, 136] width 321 height 12
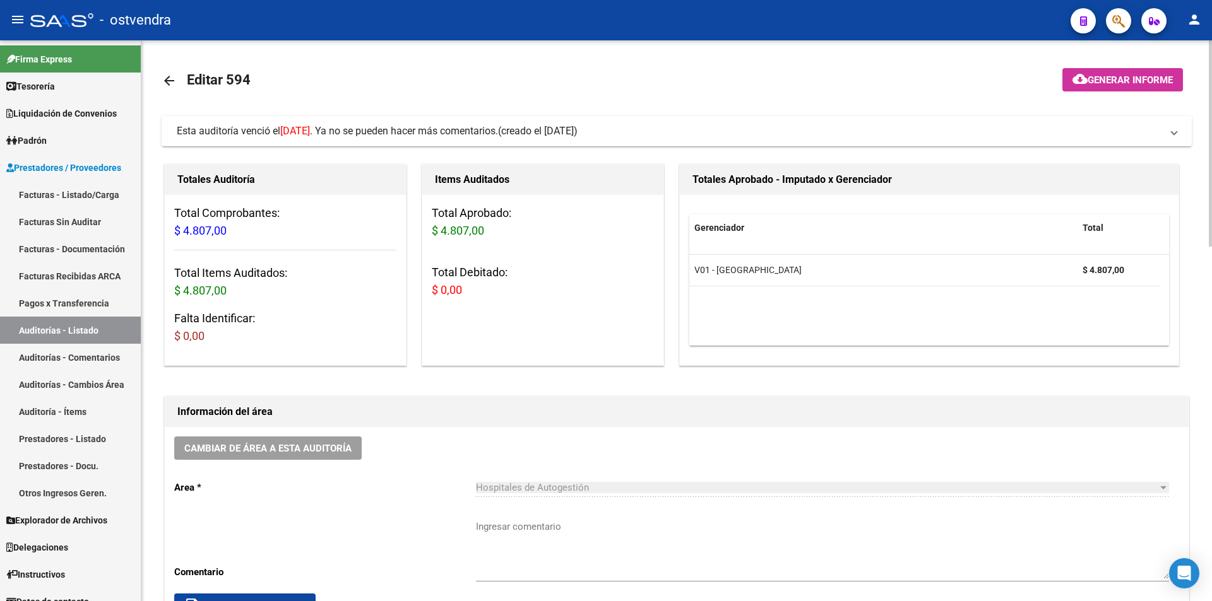
click at [892, 132] on mat-panel-title "Esta auditoría venció el 23/04/2024 . Ya no se pueden hacer más comentarios. (c…" at bounding box center [669, 131] width 985 height 14
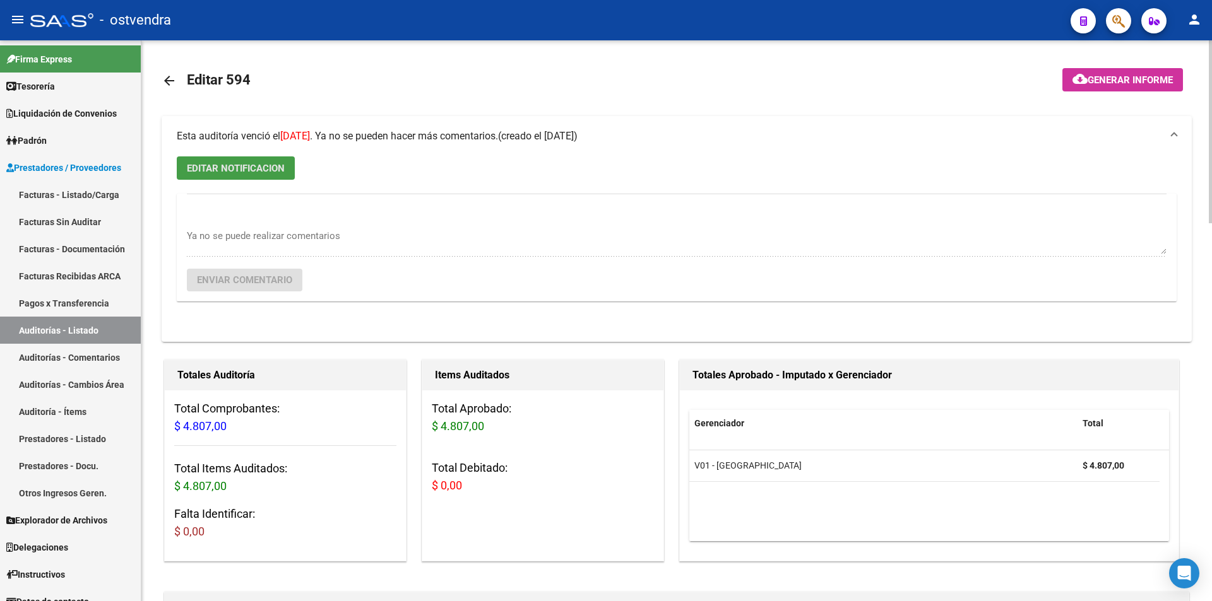
click at [208, 172] on span "EDITAR NOTIFICACION" at bounding box center [236, 168] width 98 height 11
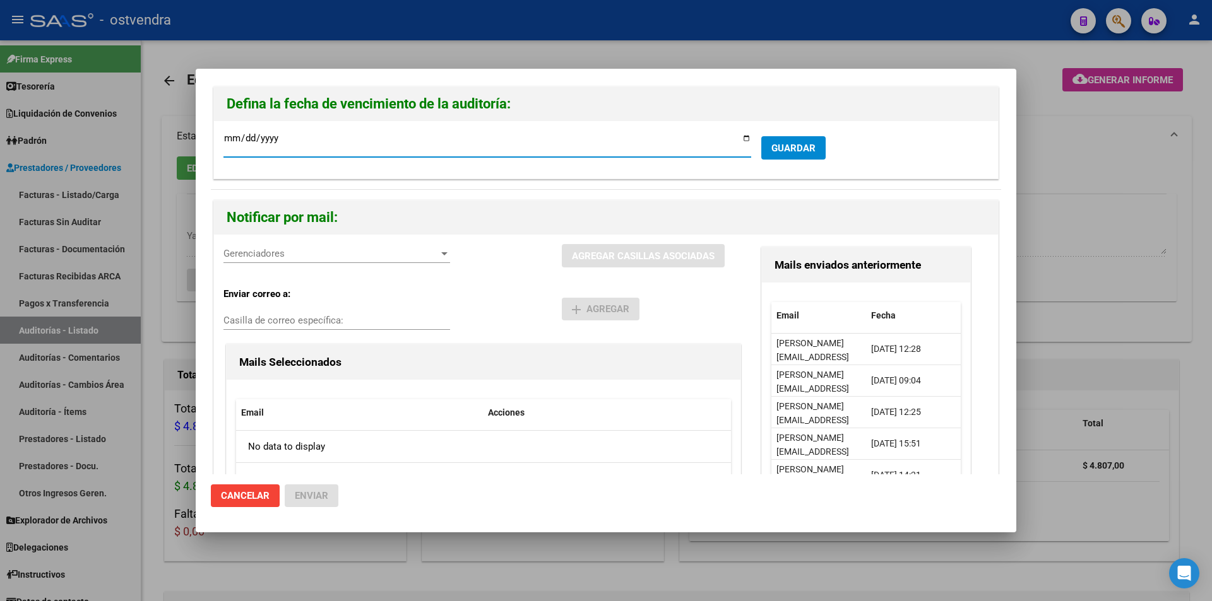
type input "2024-04-09"
type input "[DATE]"
click at [397, 242] on div "Gerenciadores Gerenciadores AGREGAR CASILLAS ASOCIADAS Enviar correo a: Casilla…" at bounding box center [606, 398] width 784 height 326
click at [401, 255] on span "Gerenciadores" at bounding box center [330, 253] width 215 height 11
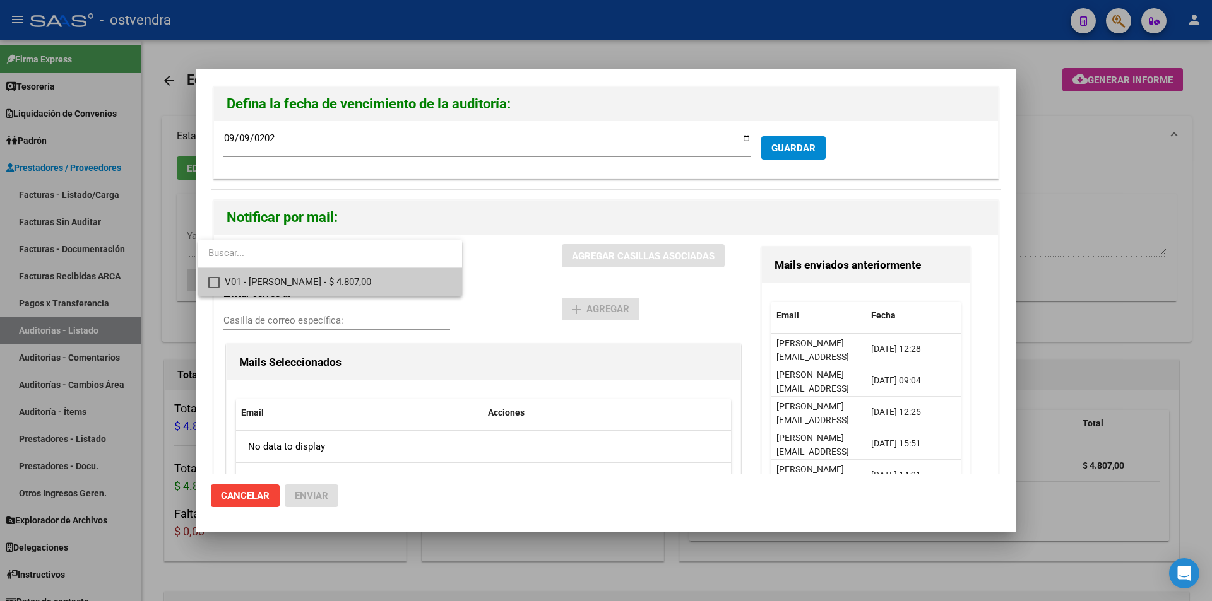
click at [386, 283] on span "V01 - Viasano - $ 4.807,00" at bounding box center [338, 282] width 227 height 28
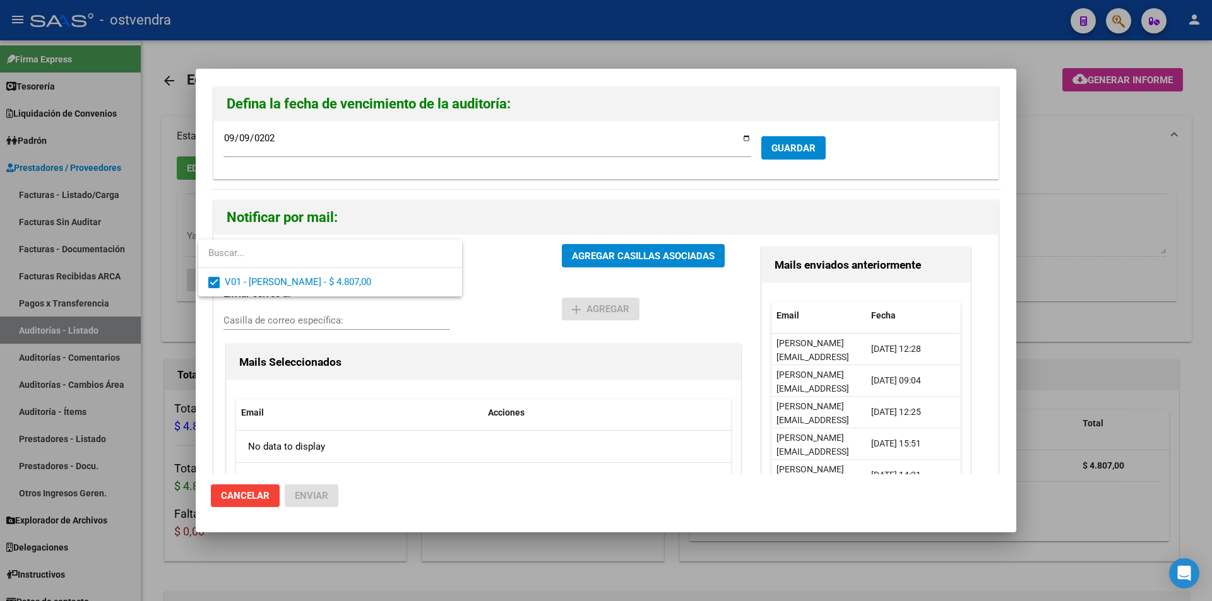
click at [595, 259] on div at bounding box center [606, 300] width 1212 height 601
click at [595, 259] on span "AGREGAR CASILLAS ASOCIADAS" at bounding box center [643, 256] width 143 height 11
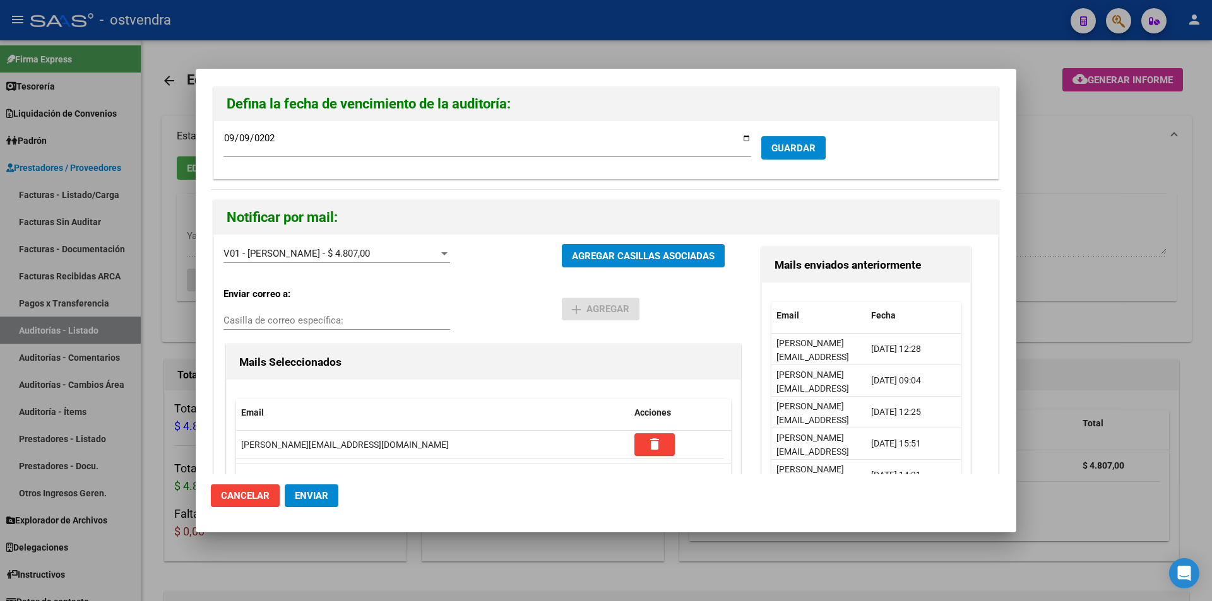
click at [317, 490] on button "Enviar" at bounding box center [312, 496] width 54 height 23
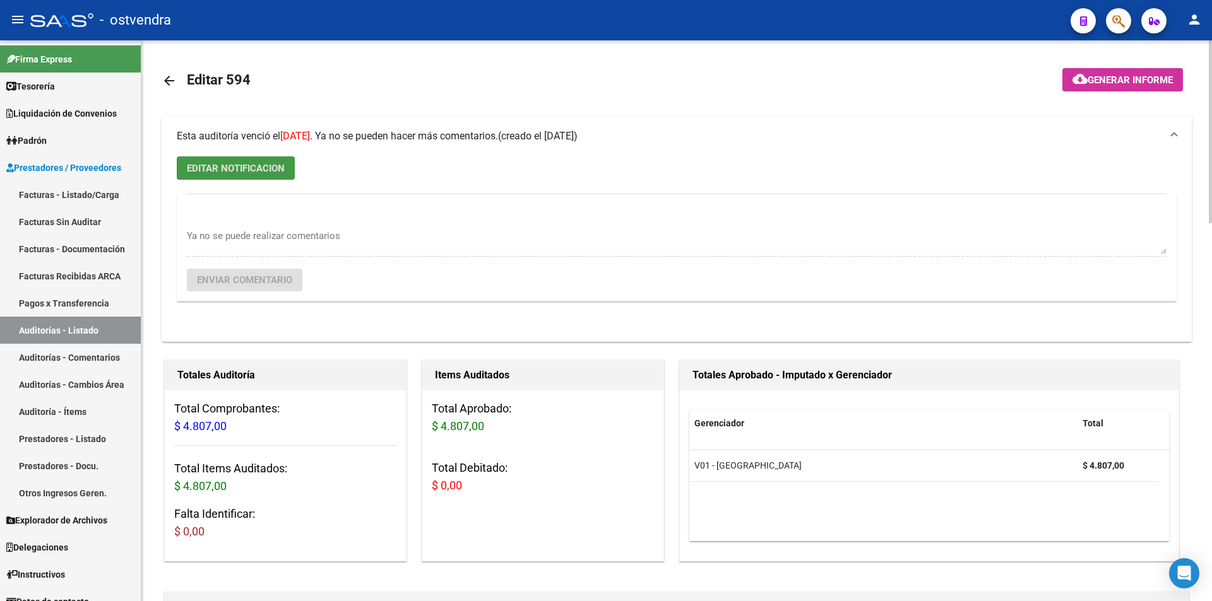
click at [172, 71] on link "arrow_back" at bounding box center [174, 81] width 25 height 30
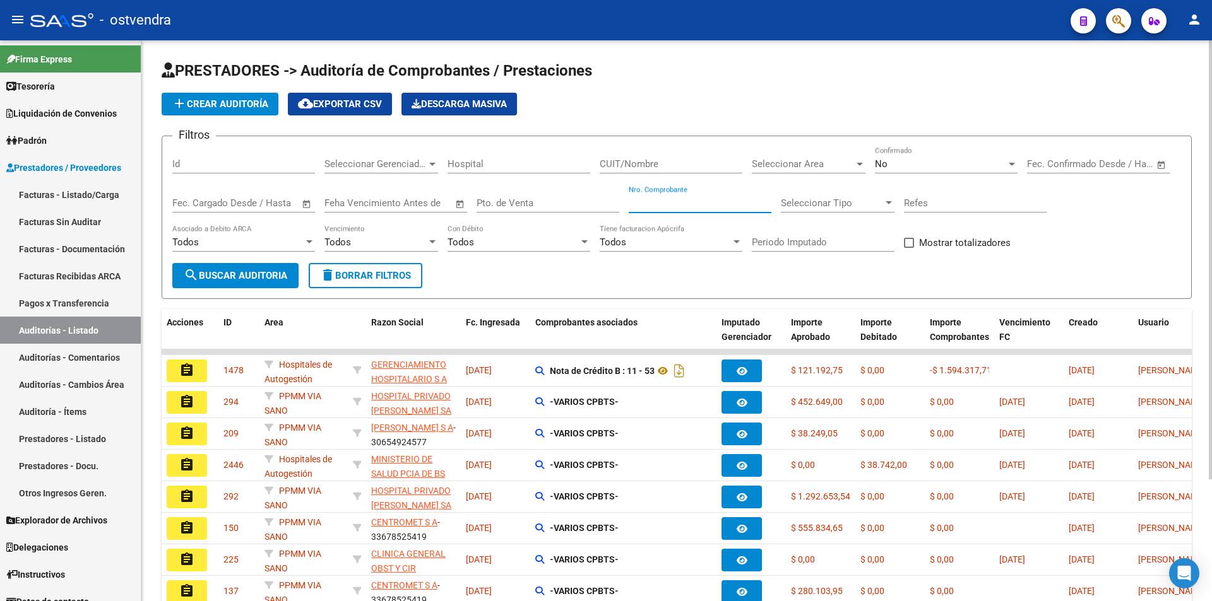
click at [744, 205] on input "Nro. Comprobante" at bounding box center [700, 203] width 143 height 11
type input "94006"
click at [911, 161] on div "No" at bounding box center [940, 163] width 131 height 11
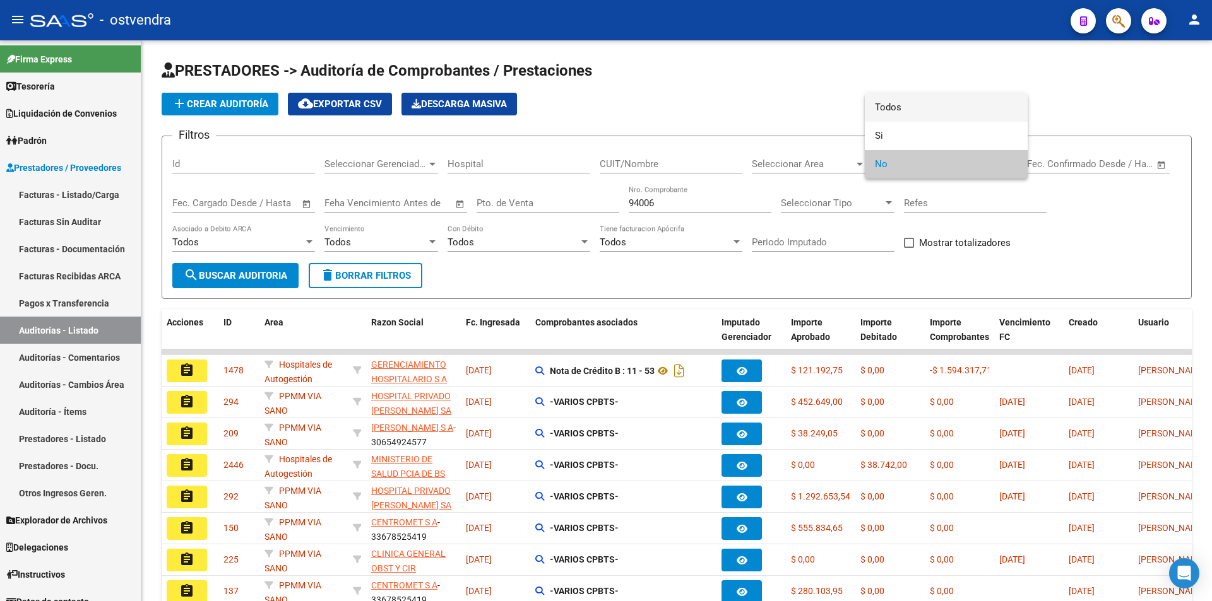
click at [916, 112] on span "Todos" at bounding box center [946, 107] width 143 height 28
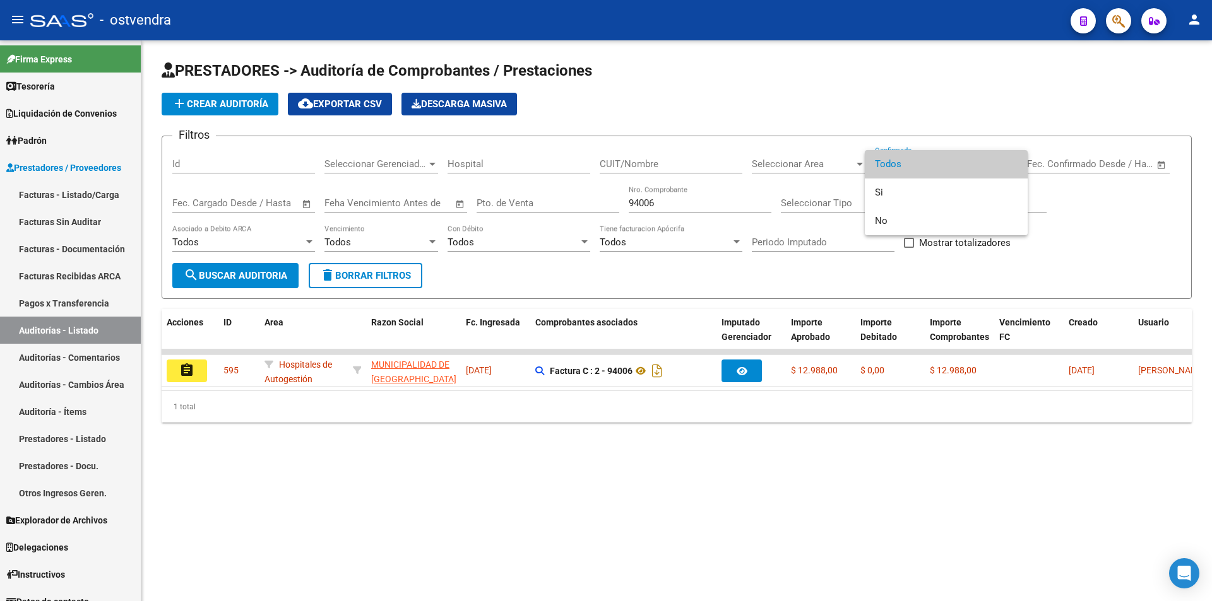
click at [186, 360] on div at bounding box center [606, 300] width 1212 height 601
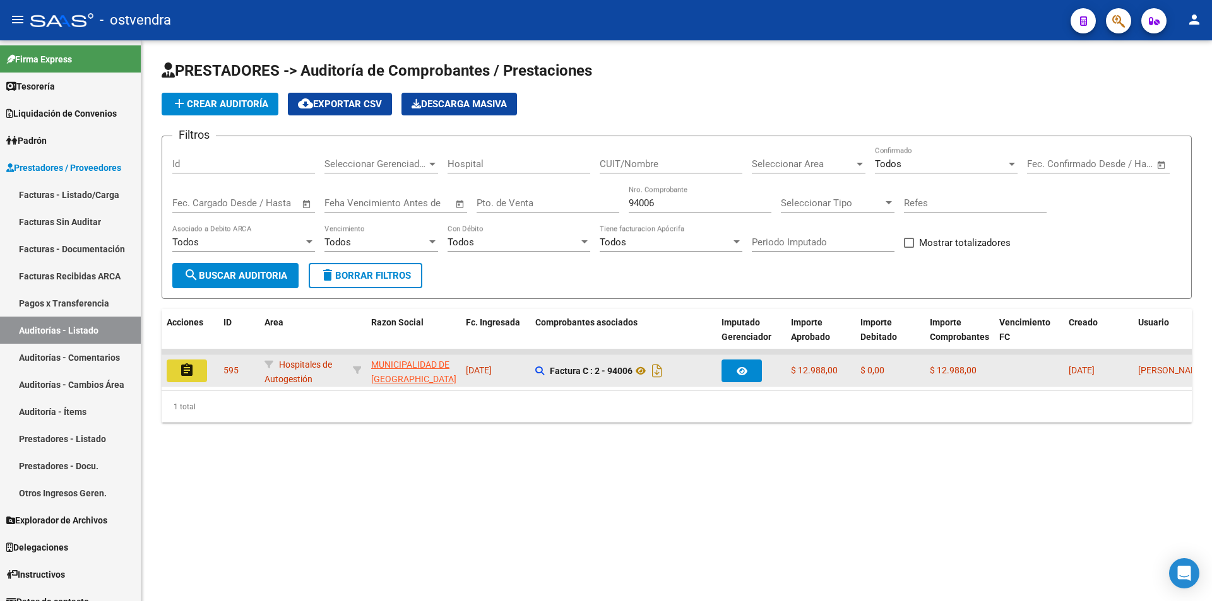
click at [189, 361] on button "assignment" at bounding box center [187, 371] width 40 height 23
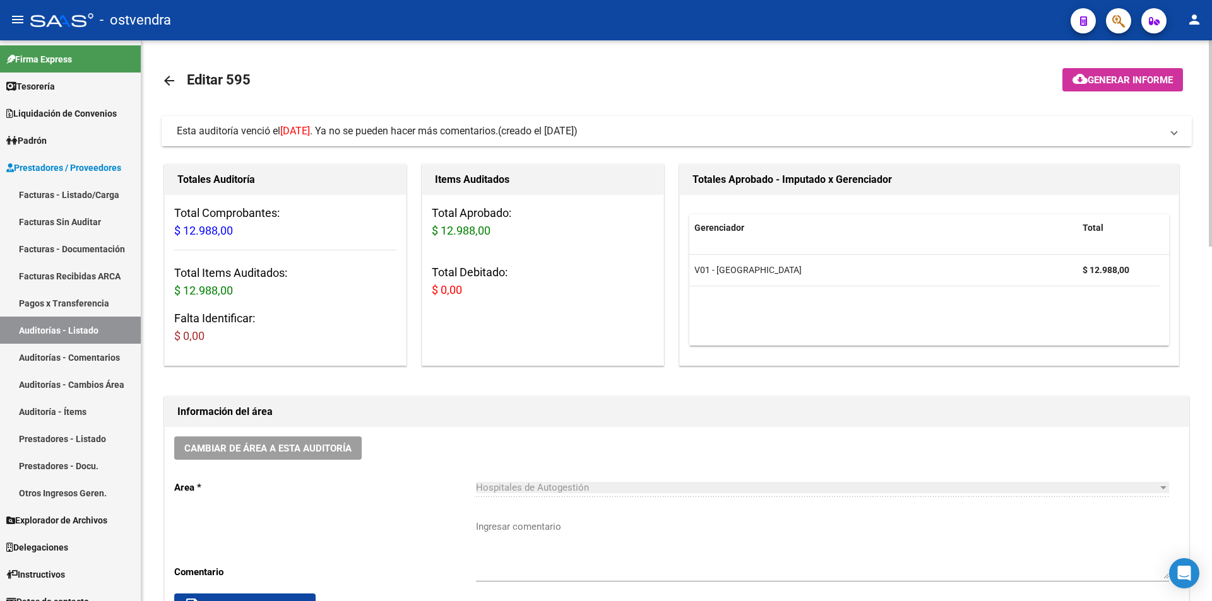
click at [453, 143] on mat-expansion-panel-header "Esta auditoría venció el 23/08/2024 . Ya no se pueden hacer más comentarios. (c…" at bounding box center [677, 131] width 1030 height 30
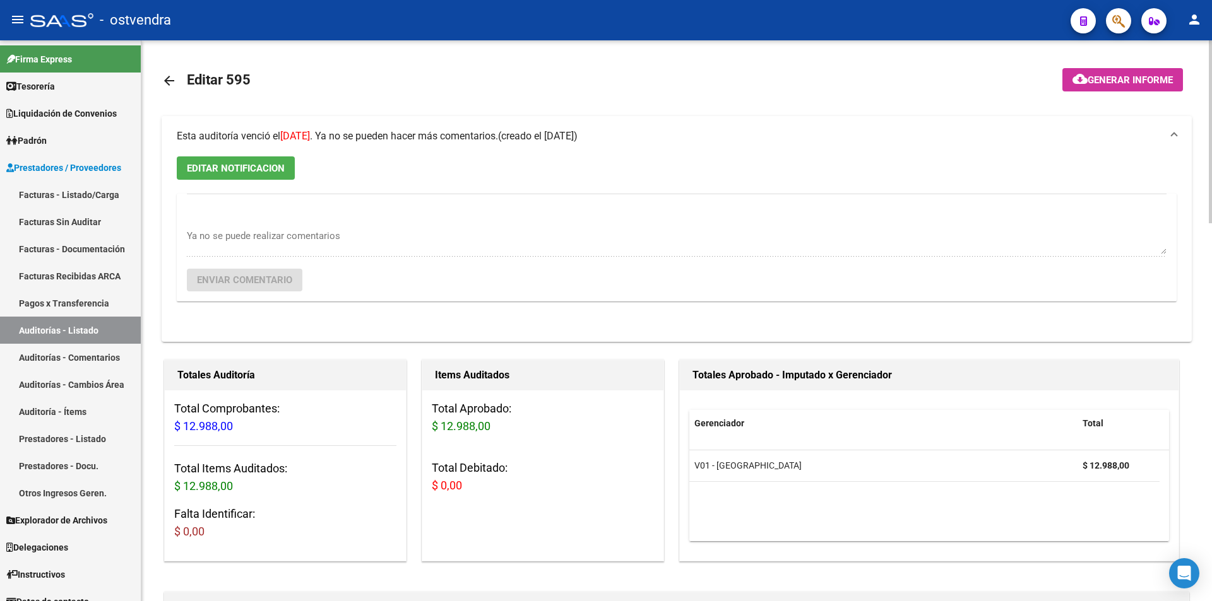
click at [453, 143] on div "Esta auditoría venció el 23/08/2024 . Ya no se pueden hacer más comentarios." at bounding box center [337, 136] width 321 height 14
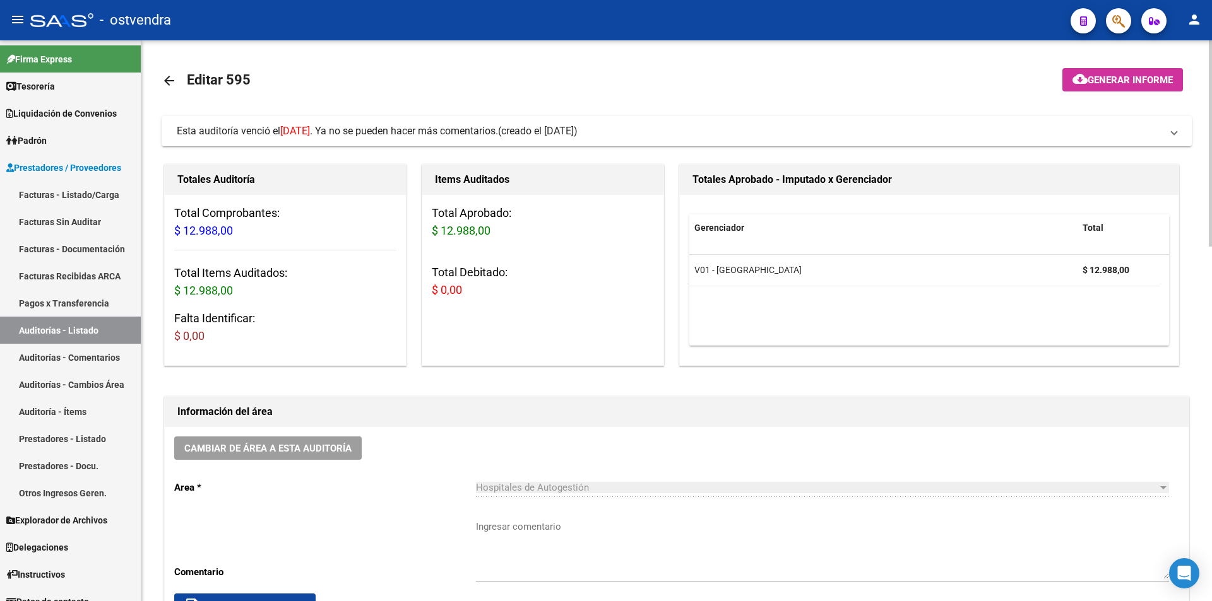
click at [620, 139] on mat-expansion-panel-header "Esta auditoría venció el 23/08/2024 . Ya no se pueden hacer más comentarios. (c…" at bounding box center [677, 131] width 1030 height 30
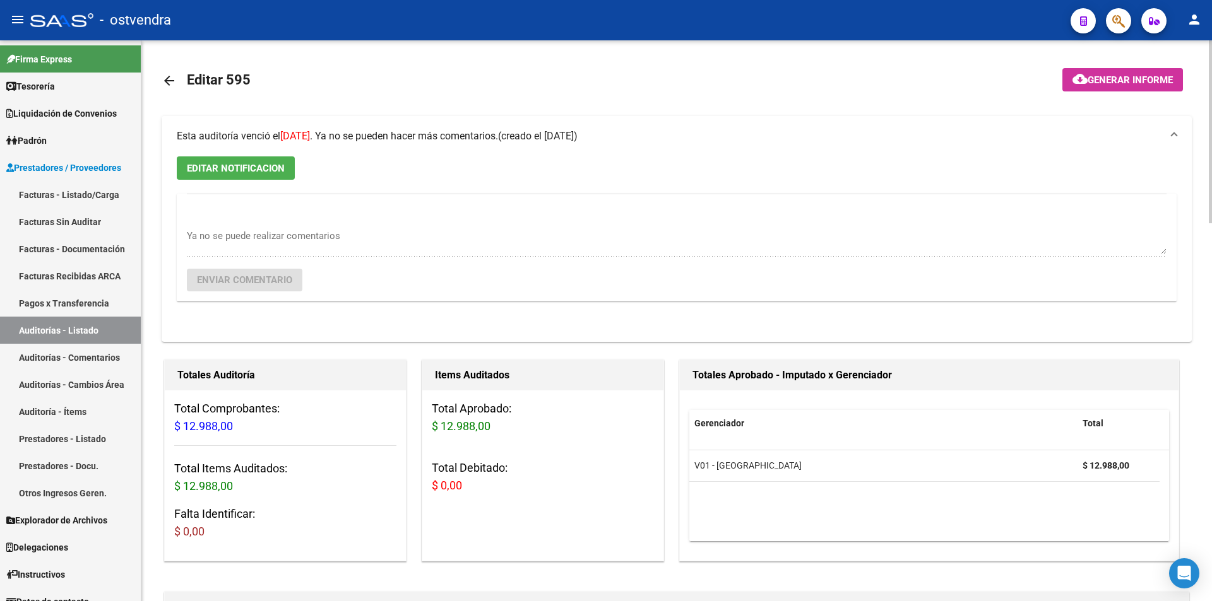
click at [235, 160] on button "EDITAR NOTIFICACION" at bounding box center [236, 168] width 118 height 23
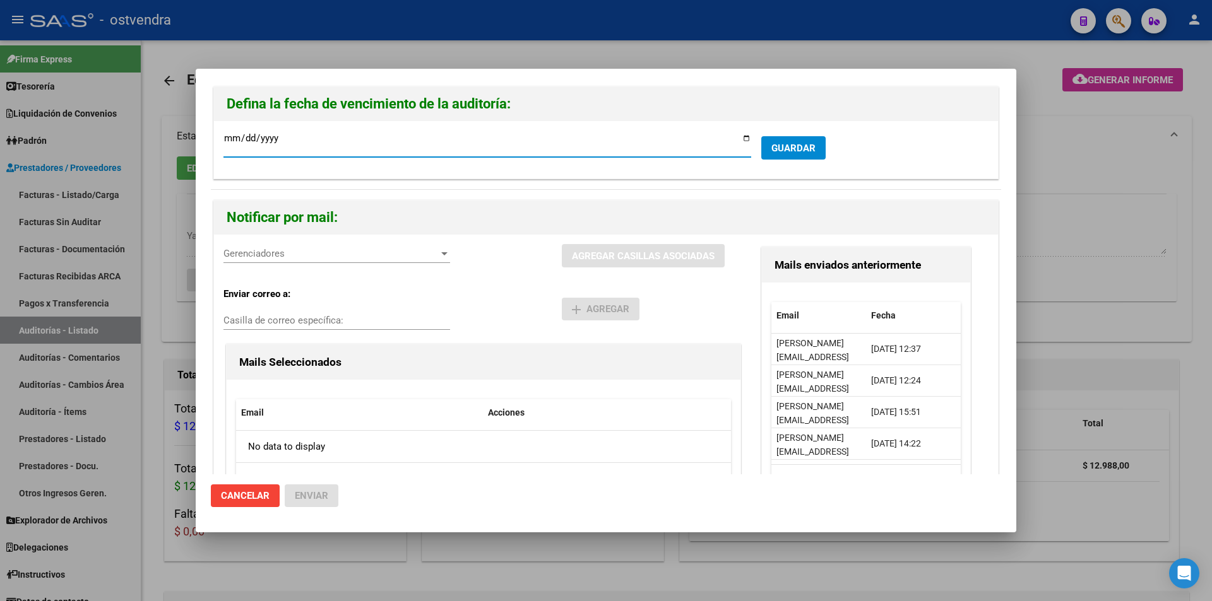
type input "2024-08-09"
type input "[DATE]"
click at [382, 244] on div "Gerenciadores Gerenciadores" at bounding box center [336, 253] width 227 height 19
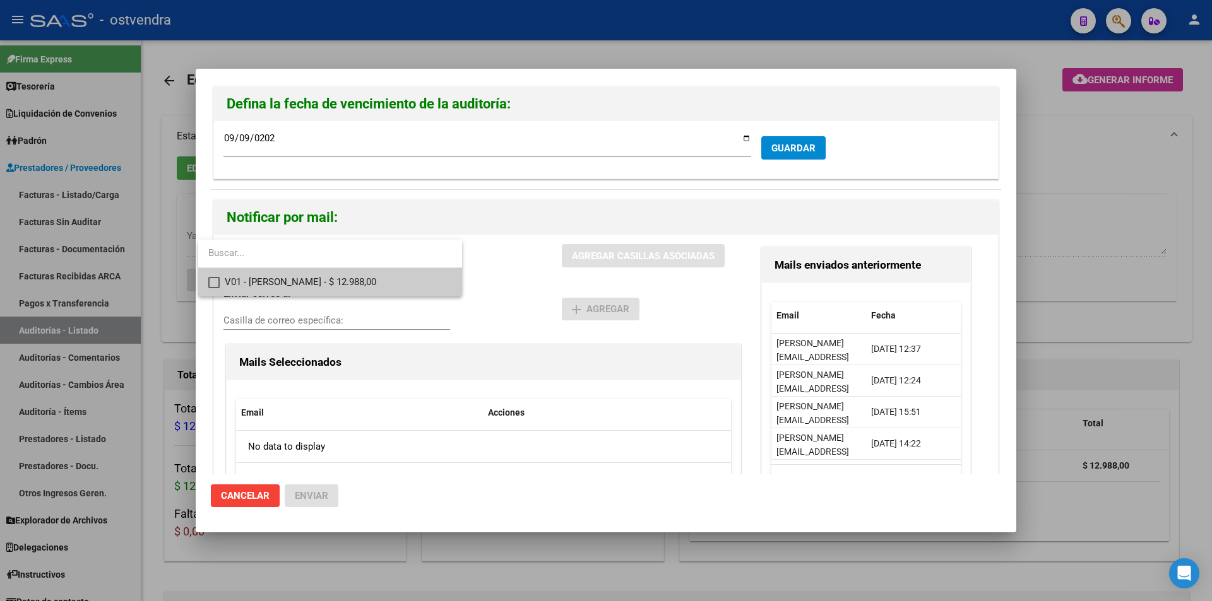
click at [384, 281] on span "V01 - Viasano - $ 12.988,00" at bounding box center [338, 282] width 227 height 28
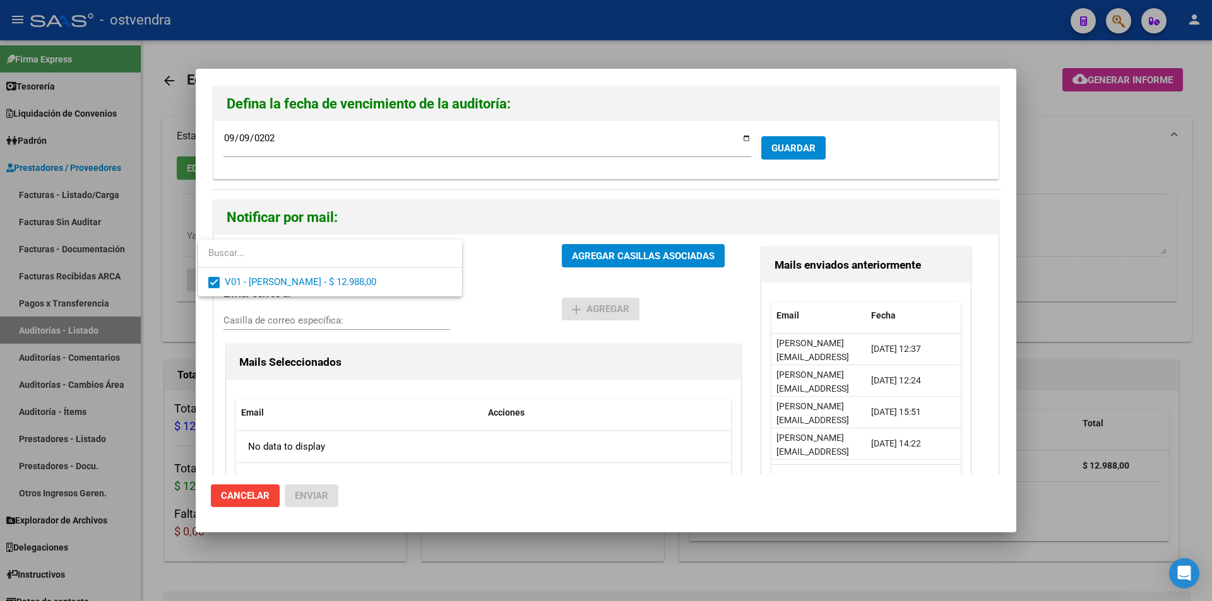
click at [589, 244] on div at bounding box center [606, 300] width 1212 height 601
click at [589, 244] on button "AGREGAR CASILLAS ASOCIADAS" at bounding box center [643, 255] width 163 height 23
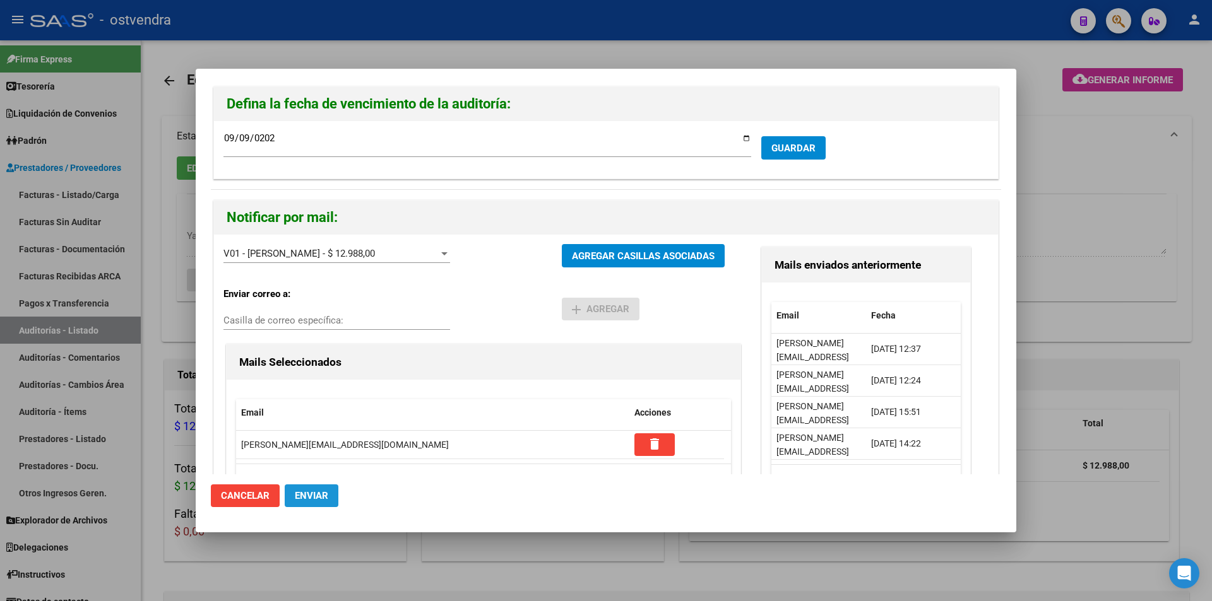
click at [332, 494] on button "Enviar" at bounding box center [312, 496] width 54 height 23
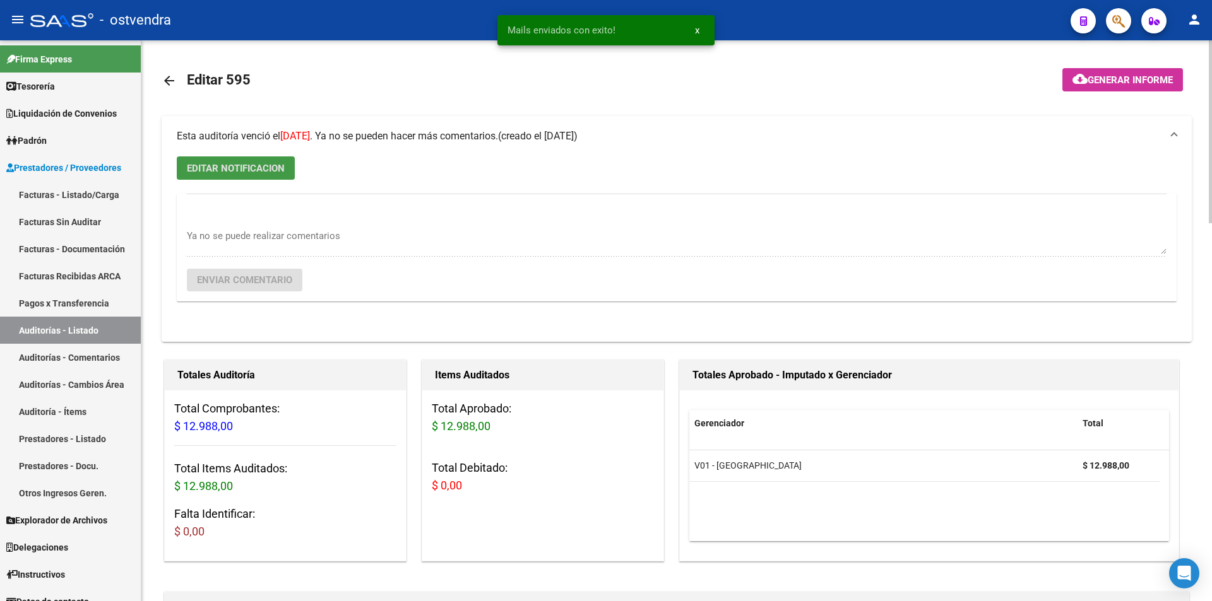
click at [174, 74] on mat-icon "arrow_back" at bounding box center [169, 80] width 15 height 15
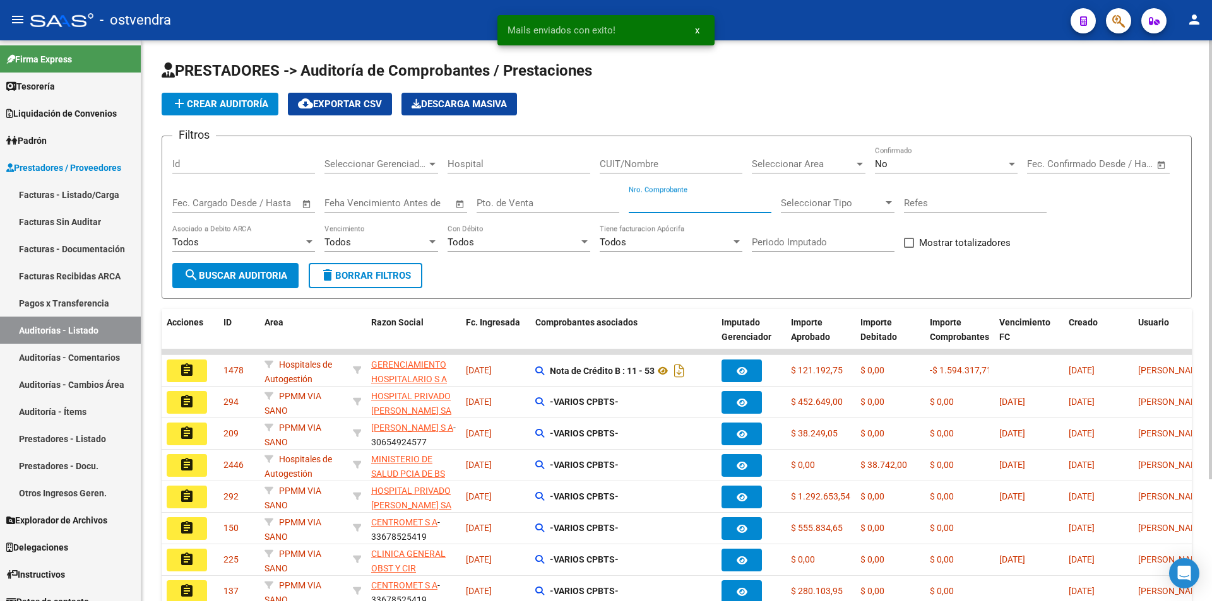
click at [755, 207] on input "Nro. Comprobante" at bounding box center [700, 203] width 143 height 11
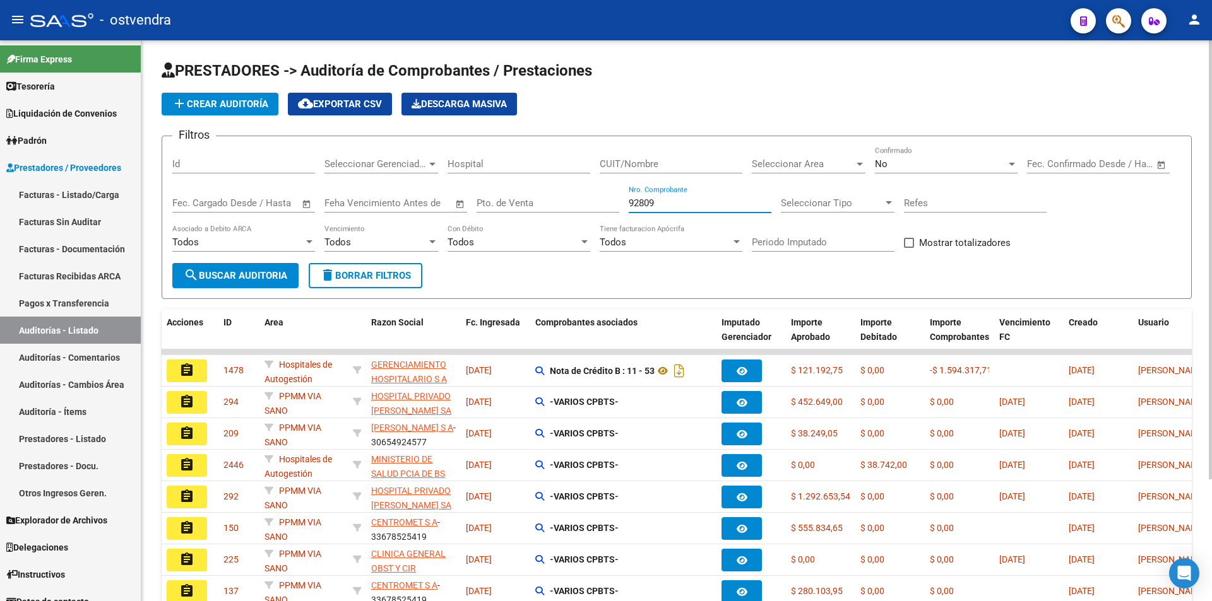
type input "92809"
click at [990, 167] on div "No" at bounding box center [940, 163] width 131 height 11
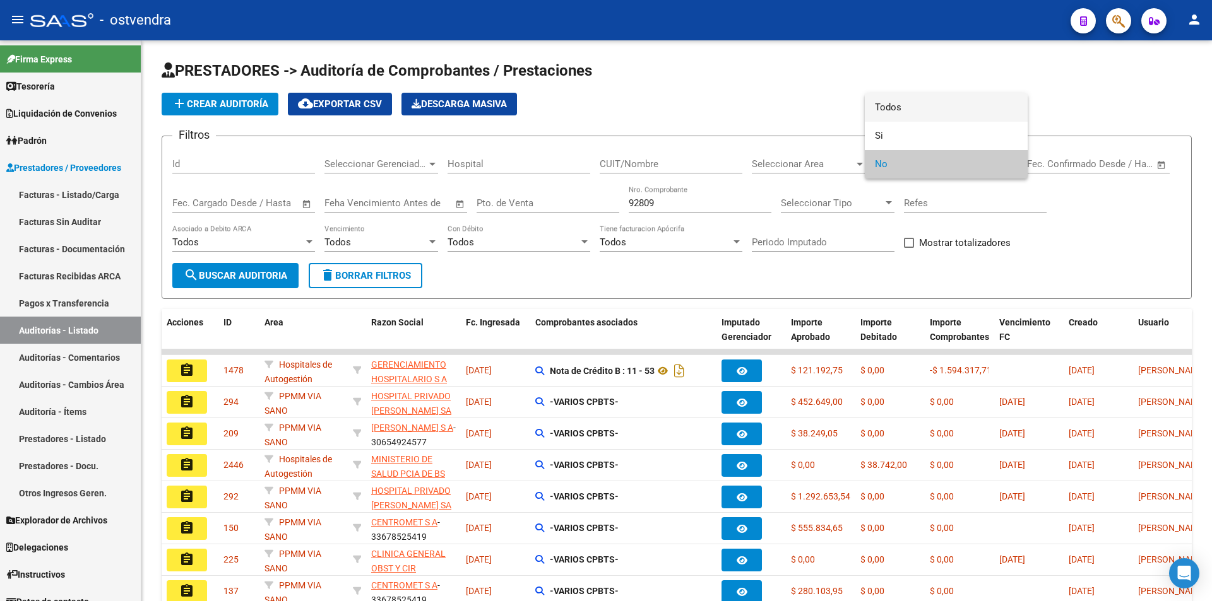
click at [973, 115] on span "Todos" at bounding box center [946, 107] width 143 height 28
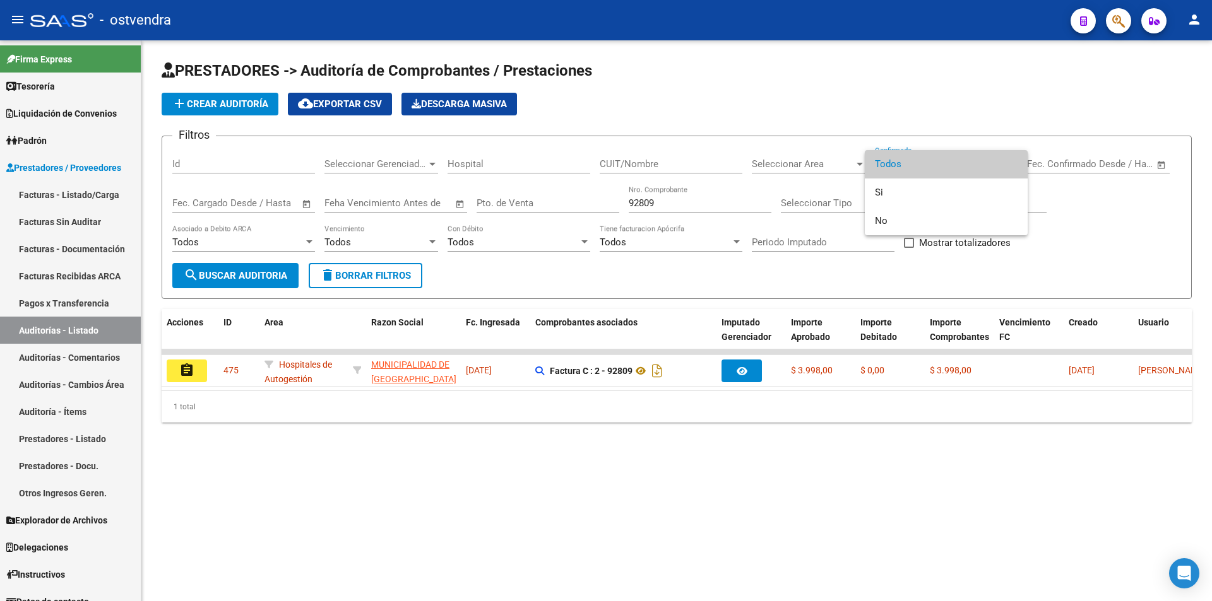
click at [187, 374] on div at bounding box center [606, 300] width 1212 height 601
click at [187, 374] on mat-icon "assignment" at bounding box center [186, 370] width 15 height 15
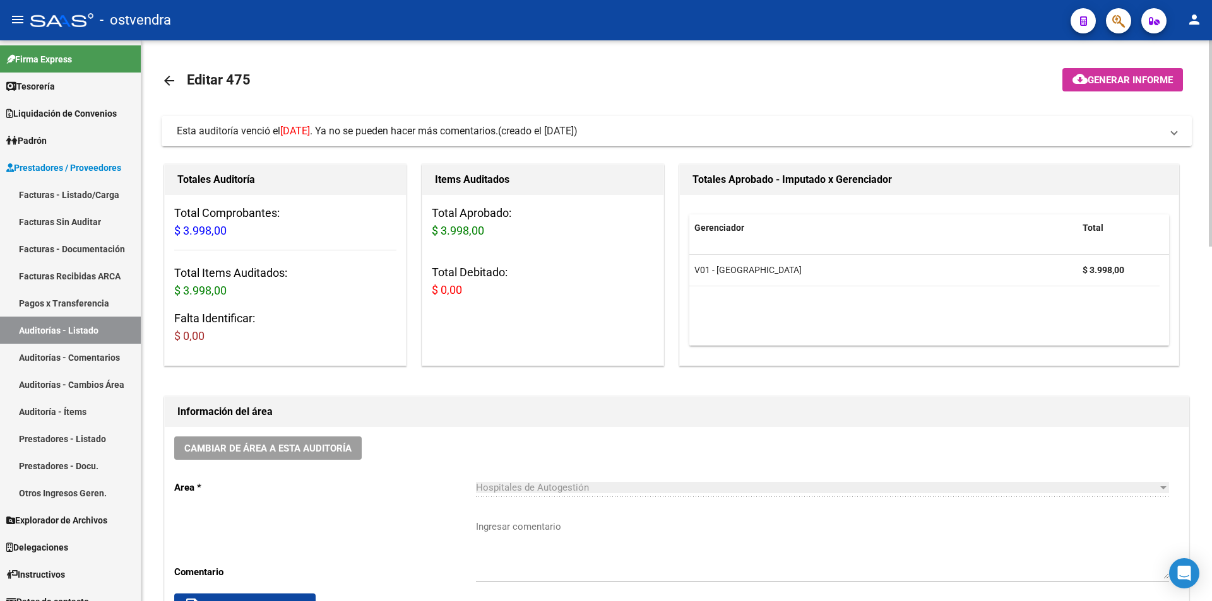
click at [599, 142] on mat-expansion-panel-header "Esta auditoría venció el 22/07/2024 . Ya no se pueden hacer más comentarios. (c…" at bounding box center [677, 131] width 1030 height 30
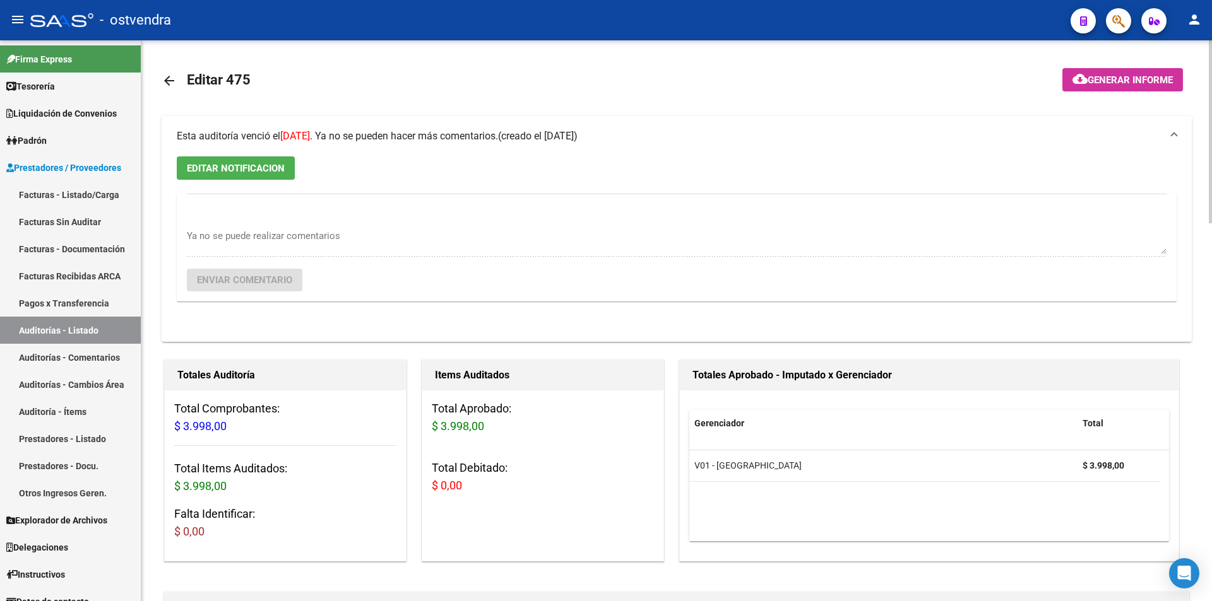
click at [577, 142] on span "(creado el 08/07/2024)" at bounding box center [538, 136] width 80 height 14
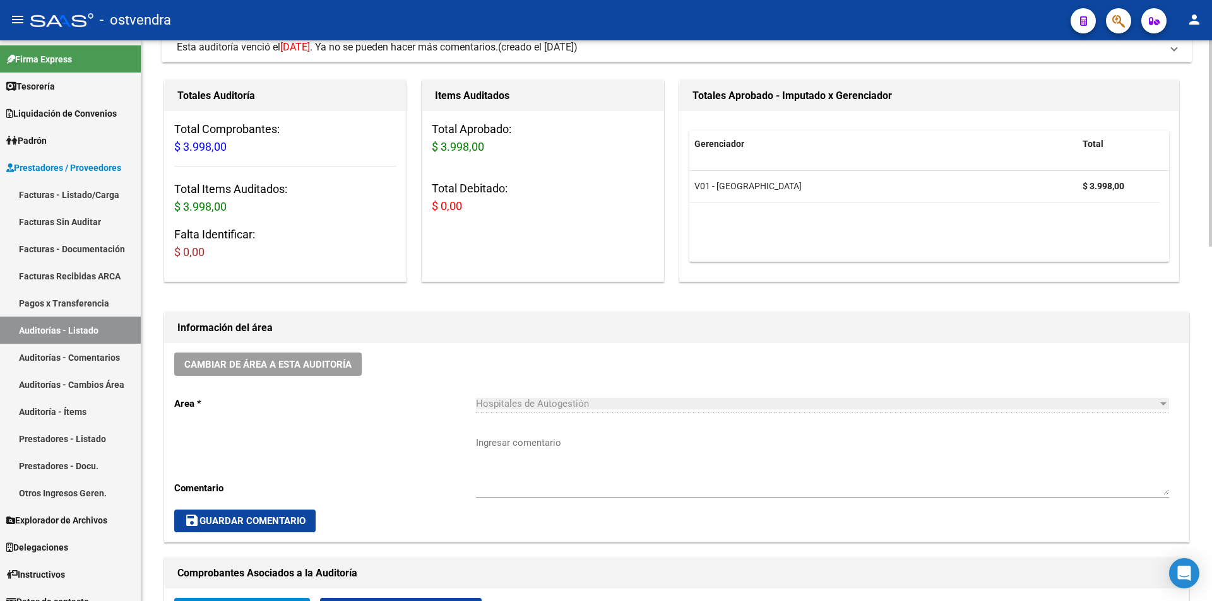
scroll to position [46, 0]
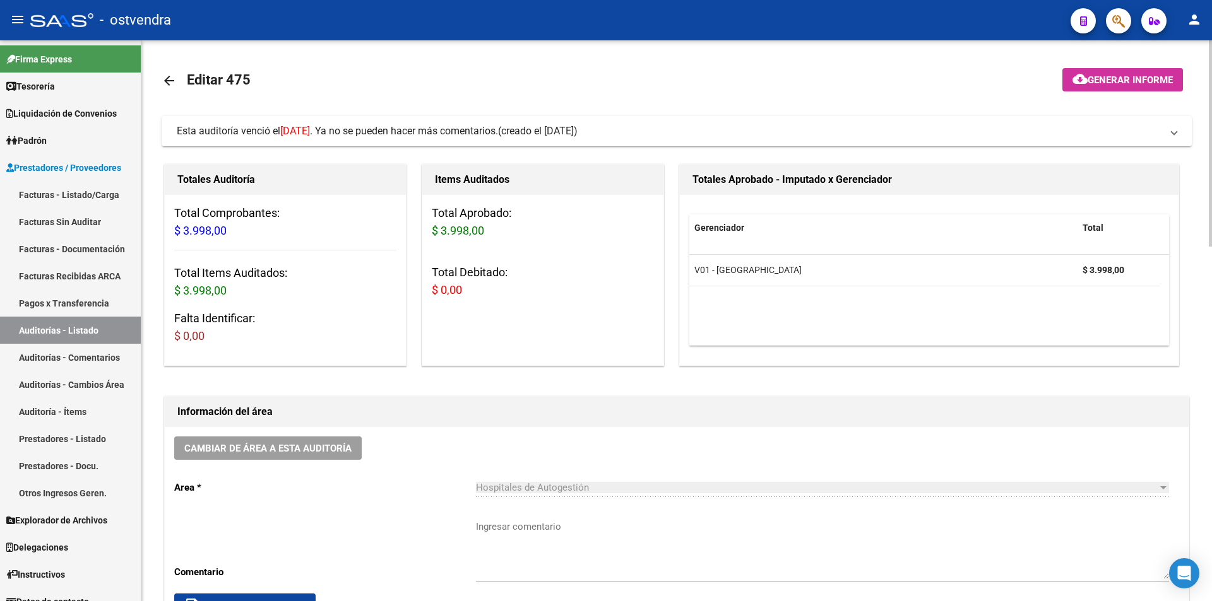
click at [1211, 110] on div at bounding box center [1210, 143] width 3 height 206
click at [266, 134] on span "Esta auditoría venció el 22/07/2024 . Ya no se pueden hacer más comentarios." at bounding box center [337, 131] width 321 height 12
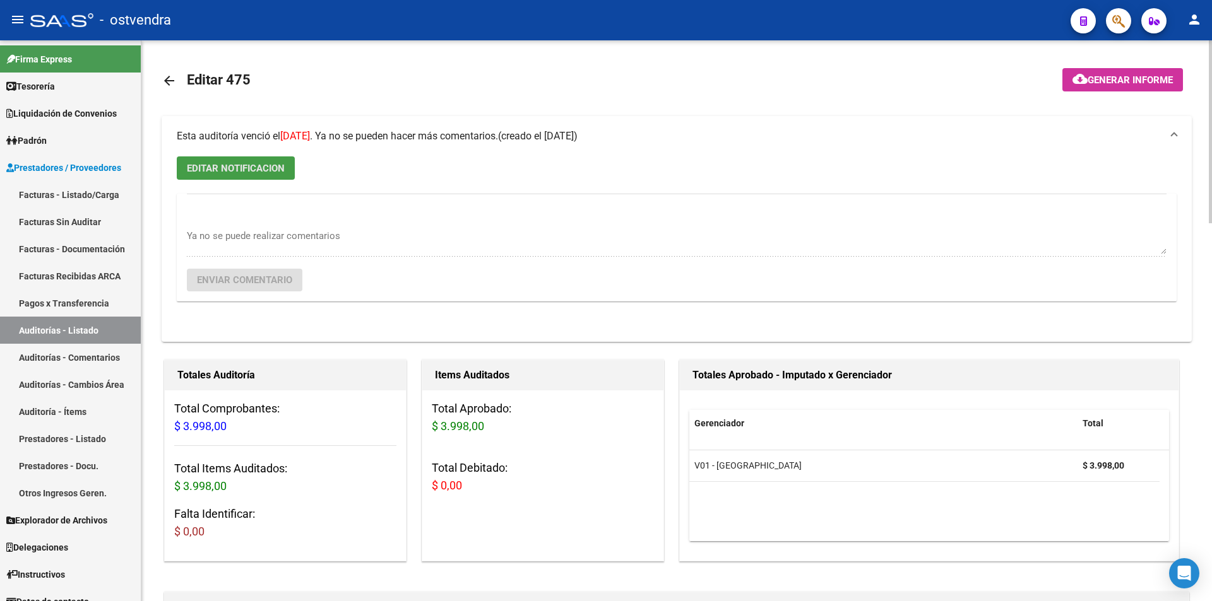
click at [273, 171] on span "EDITAR NOTIFICACION" at bounding box center [236, 168] width 98 height 11
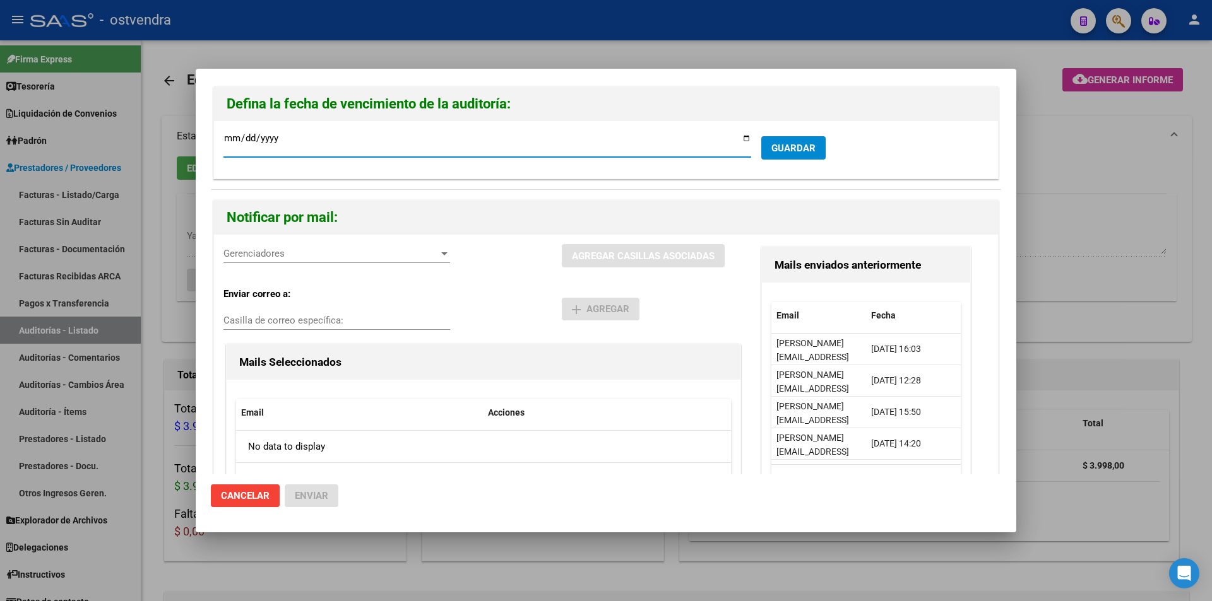
type input "2024-07-09"
type input "[DATE]"
click at [403, 250] on span "Gerenciadores" at bounding box center [330, 253] width 215 height 11
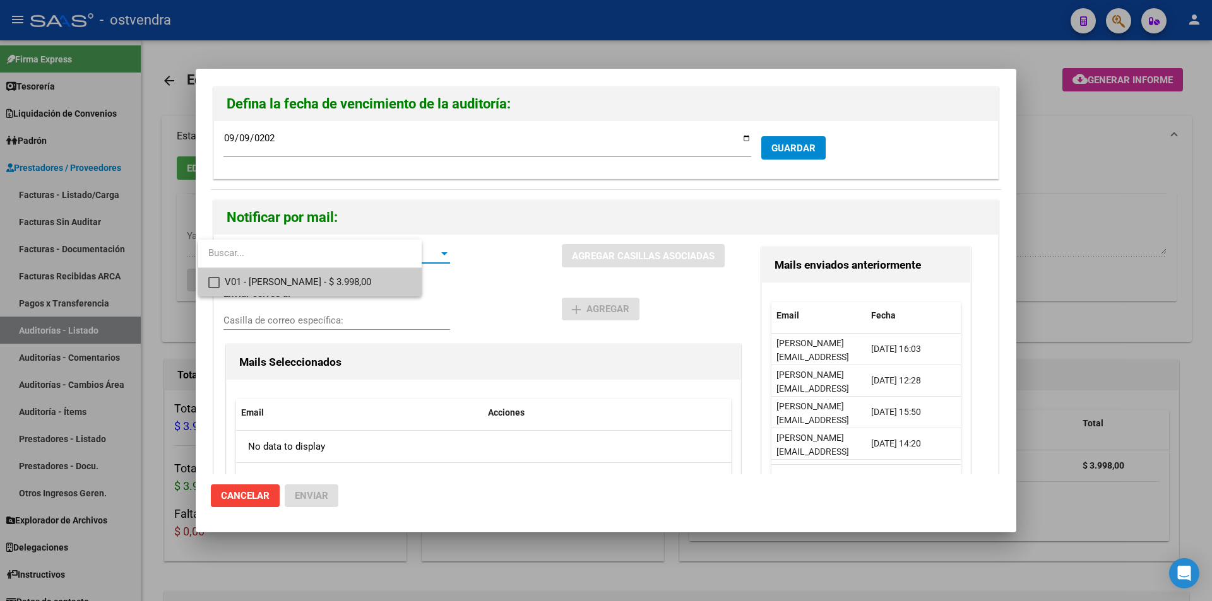
click at [412, 281] on span "V01 - Viasano - $ 3.998,00" at bounding box center [318, 282] width 187 height 28
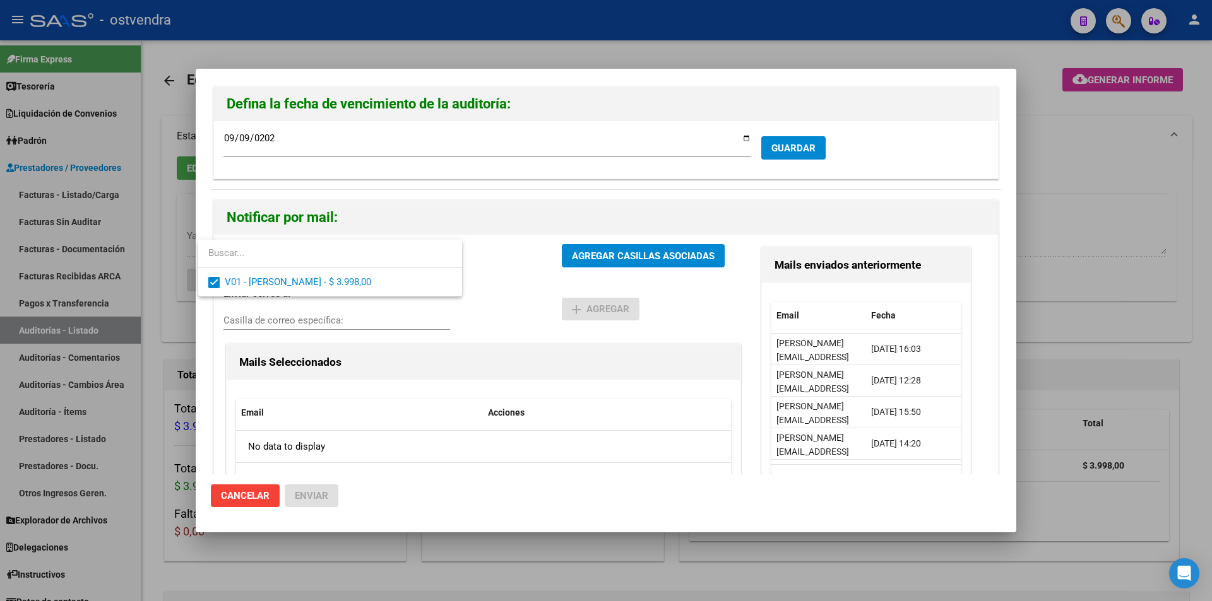
click at [604, 255] on div at bounding box center [606, 300] width 1212 height 601
click at [605, 255] on span "AGREGAR CASILLAS ASOCIADAS" at bounding box center [643, 256] width 143 height 11
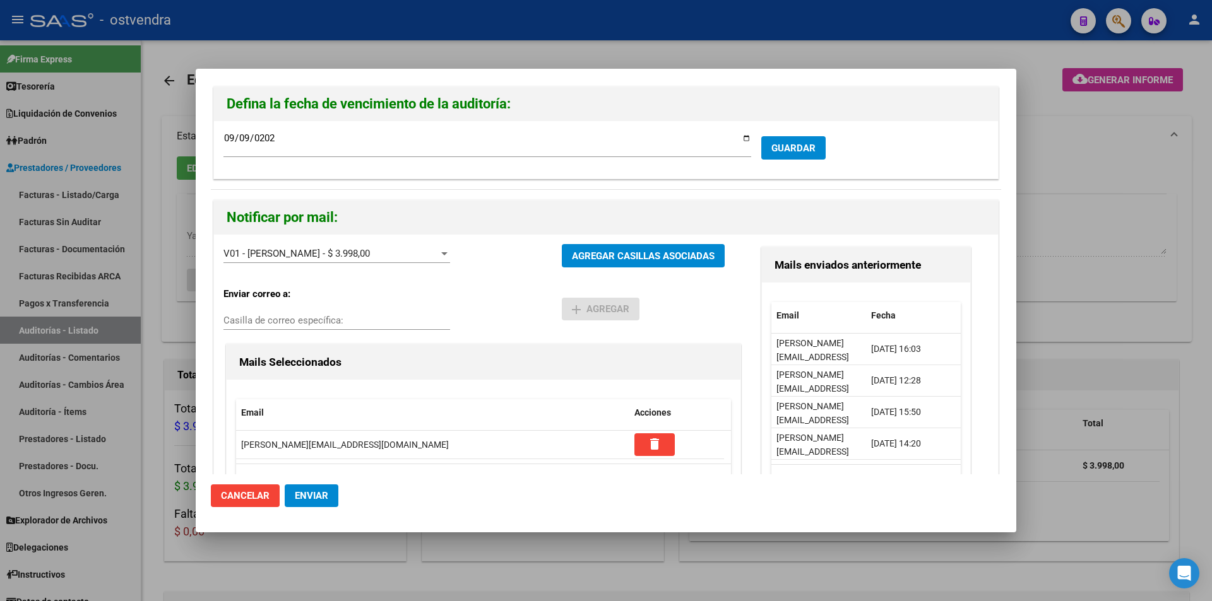
click at [321, 498] on span "Enviar" at bounding box center [311, 495] width 33 height 11
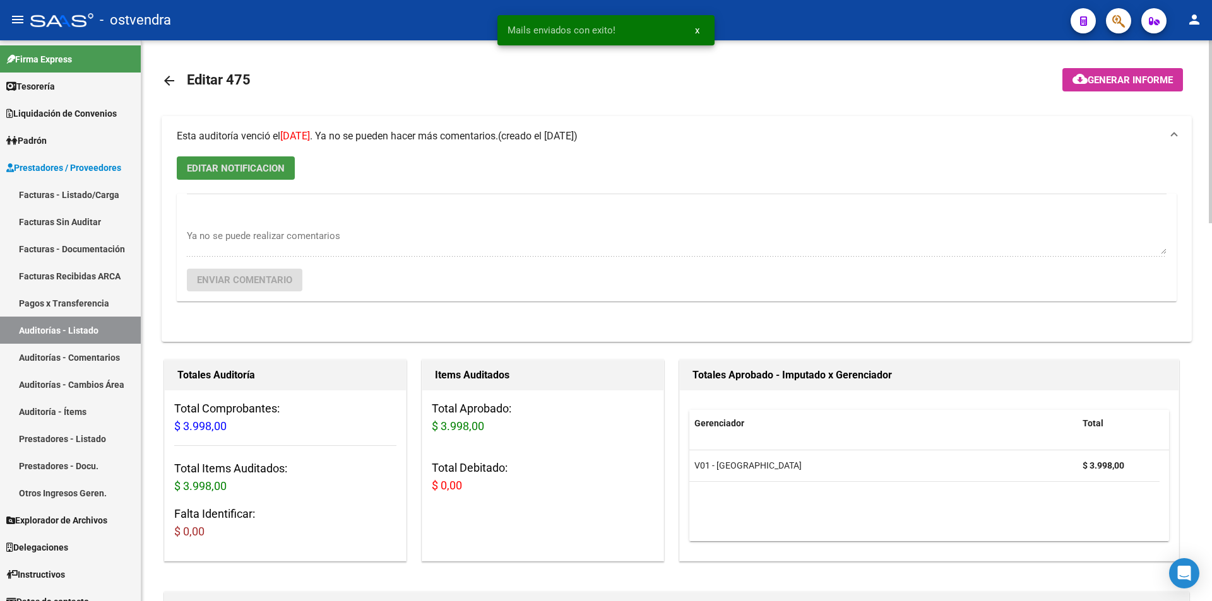
click at [172, 79] on mat-icon "arrow_back" at bounding box center [169, 80] width 15 height 15
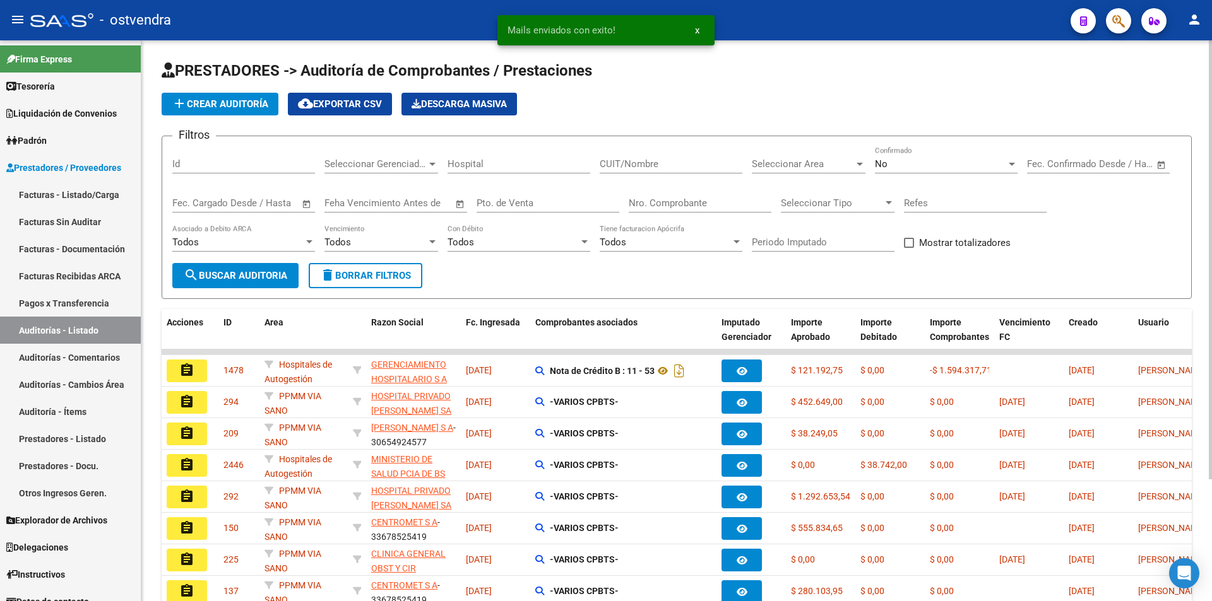
click at [711, 195] on div "Nro. Comprobante" at bounding box center [700, 199] width 143 height 27
click at [709, 205] on input "Nro. Comprobante" at bounding box center [700, 203] width 143 height 11
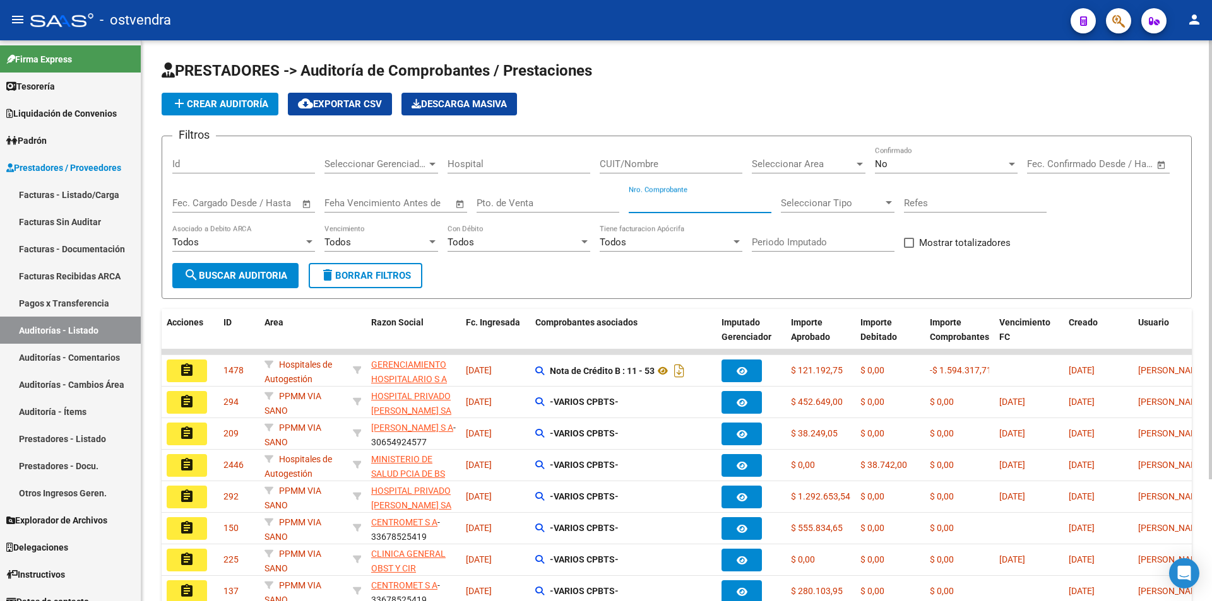
click at [709, 205] on input "Nro. Comprobante" at bounding box center [700, 203] width 143 height 11
type input "92808"
click at [976, 169] on div "No" at bounding box center [940, 163] width 131 height 11
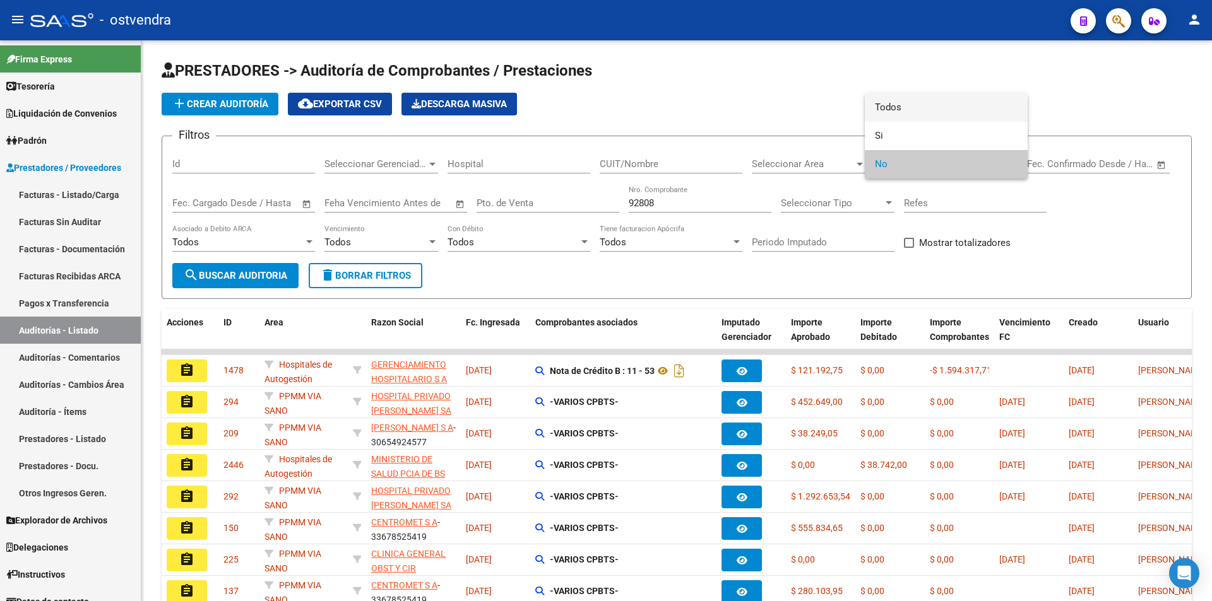
click at [955, 108] on span "Todos" at bounding box center [946, 107] width 143 height 28
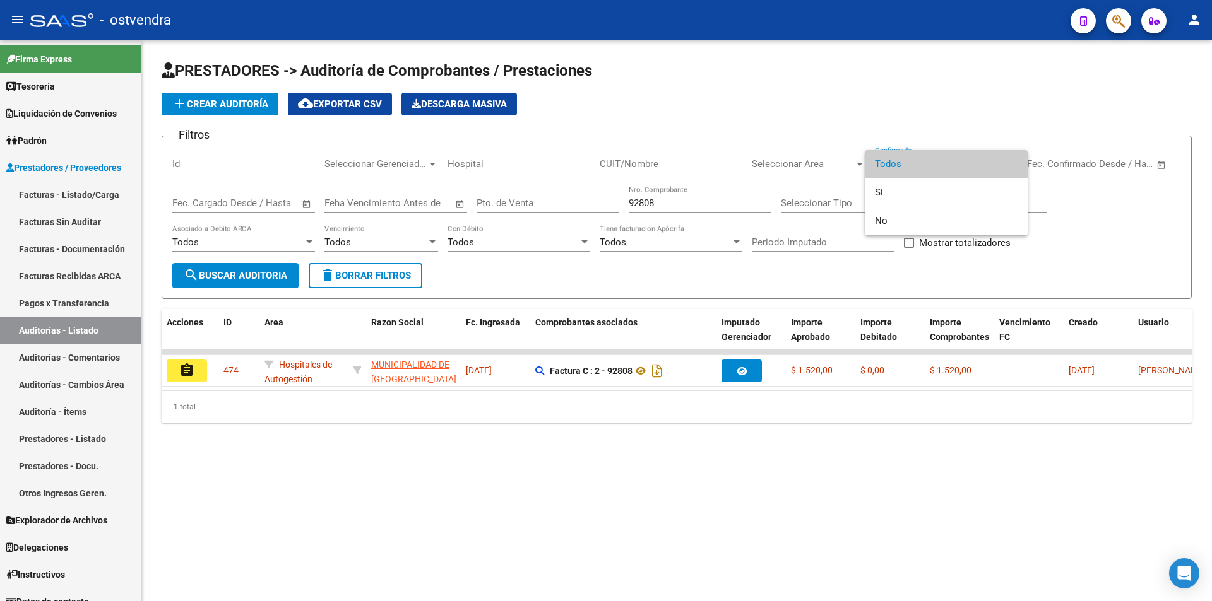
click at [175, 376] on div at bounding box center [606, 300] width 1212 height 601
click at [175, 376] on button "assignment" at bounding box center [187, 371] width 40 height 23
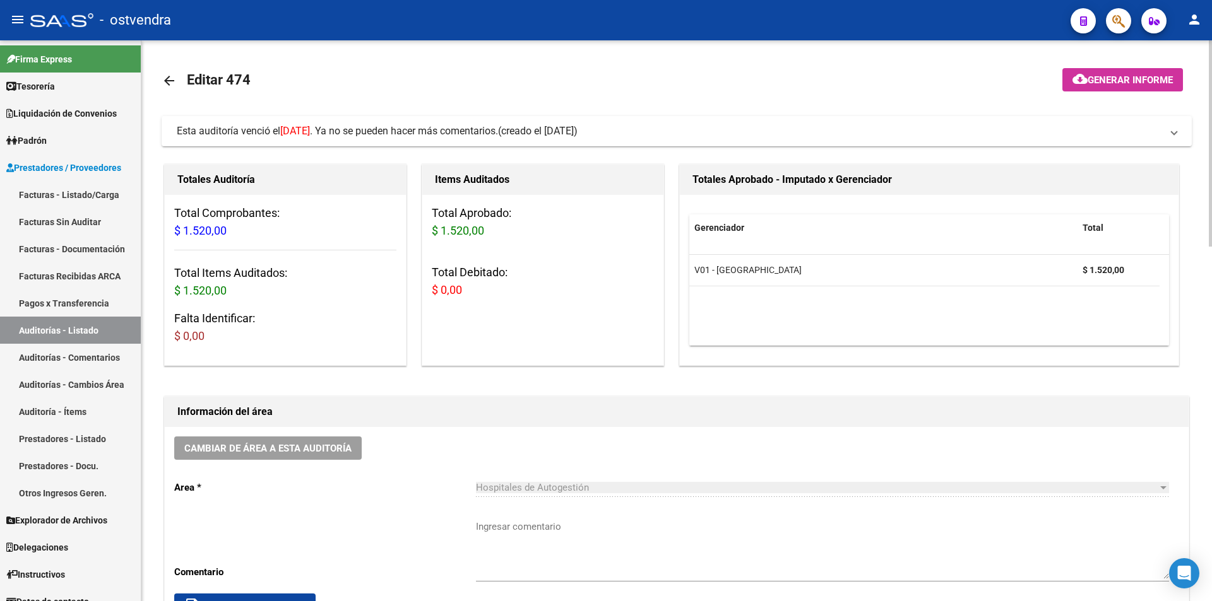
click at [430, 139] on mat-expansion-panel-header "Esta auditoría venció el 22/07/2024 . Ya no se pueden hacer más comentarios. (c…" at bounding box center [677, 131] width 1030 height 30
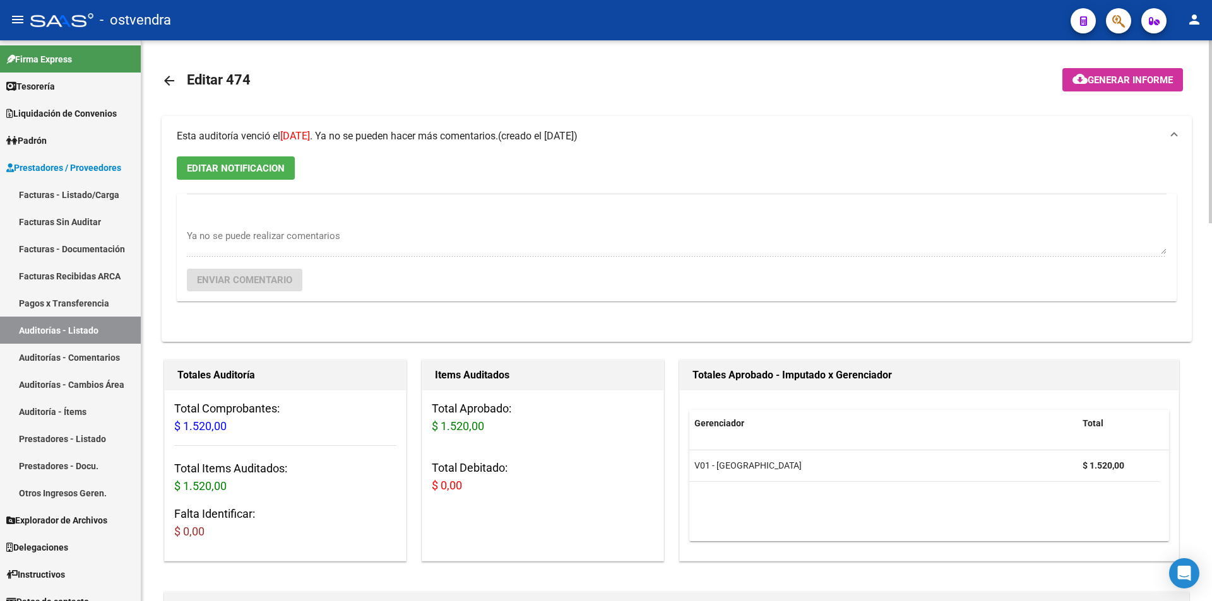
click at [269, 170] on span "EDITAR NOTIFICACION" at bounding box center [236, 168] width 98 height 11
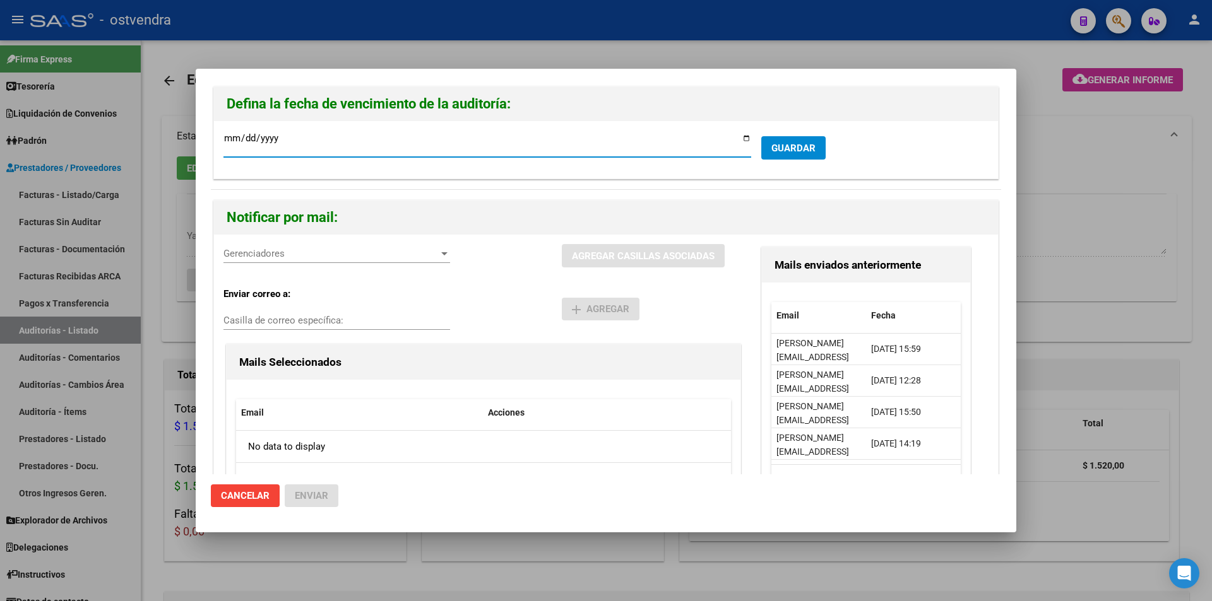
type input "2024-07-09"
type input "[DATE]"
drag, startPoint x: 426, startPoint y: 246, endPoint x: 426, endPoint y: 253, distance: 7.6
click at [426, 247] on div "Gerenciadores Gerenciadores" at bounding box center [336, 253] width 227 height 19
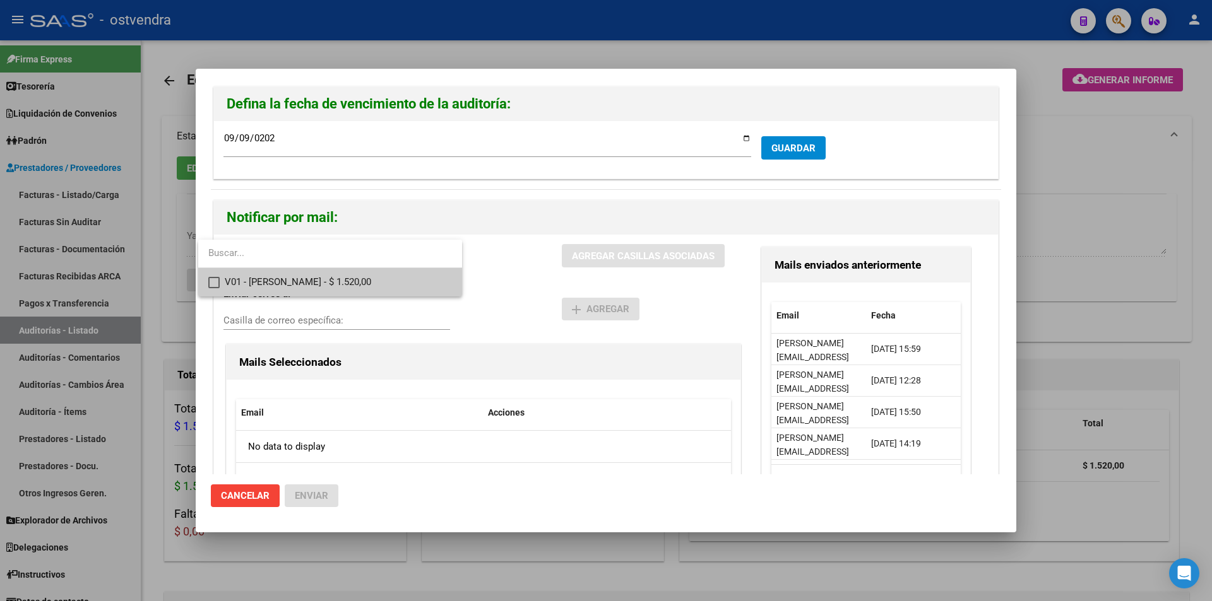
click at [419, 280] on span "V01 - Viasano - $ 1.520,00" at bounding box center [338, 282] width 227 height 28
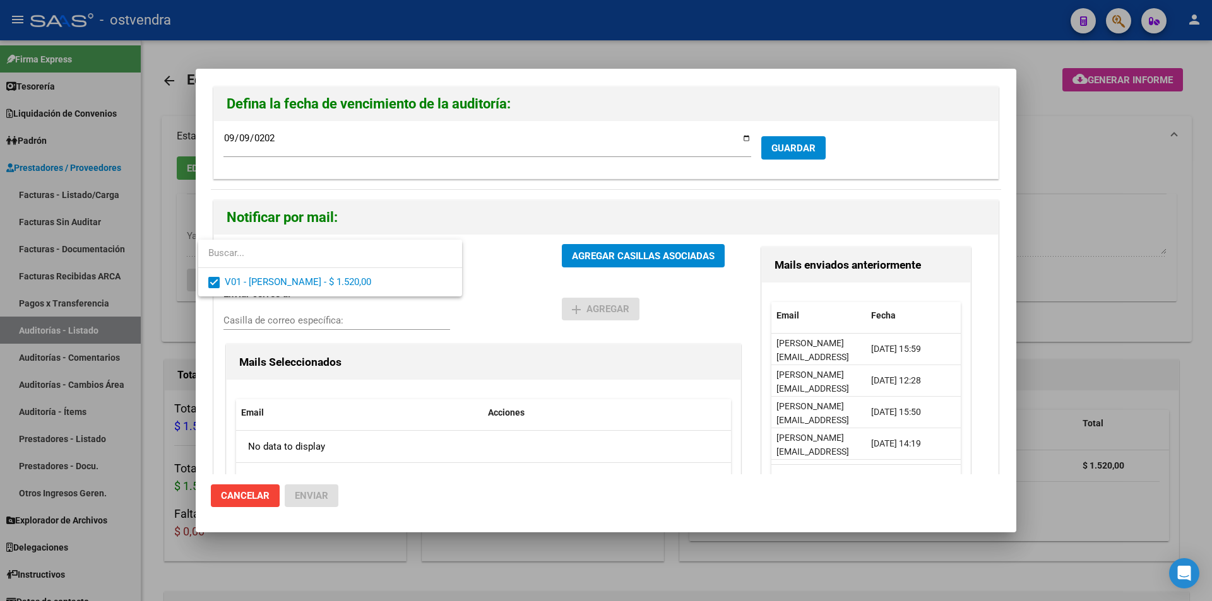
click at [562, 256] on div at bounding box center [606, 300] width 1212 height 601
click at [562, 256] on button "AGREGAR CASILLAS ASOCIADAS" at bounding box center [643, 255] width 163 height 23
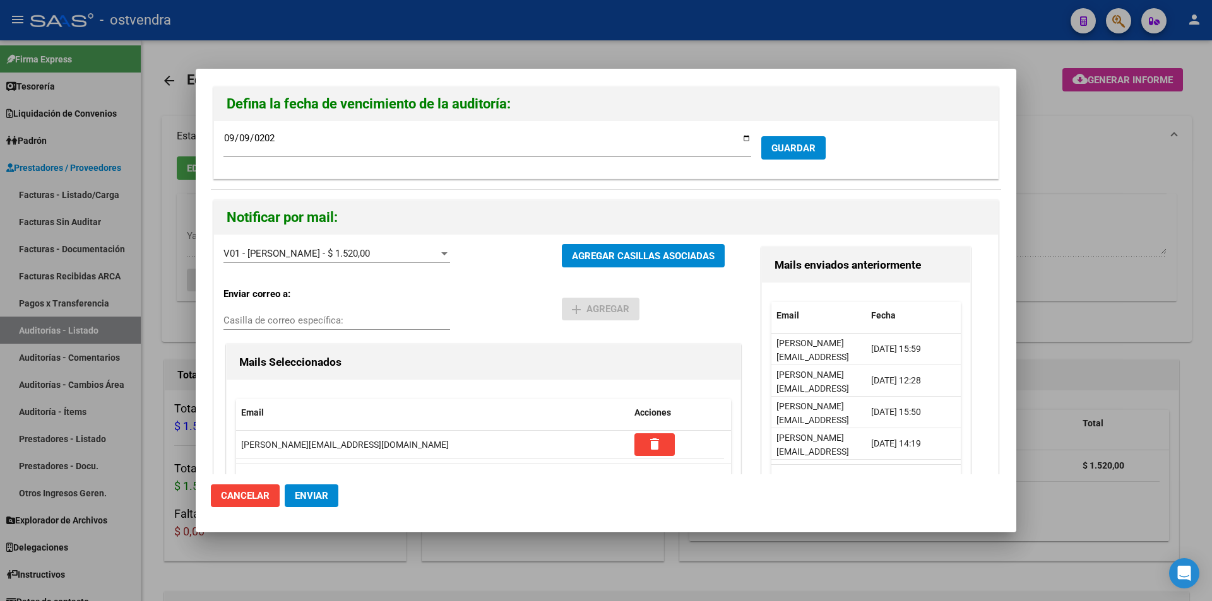
click at [317, 486] on button "Enviar" at bounding box center [312, 496] width 54 height 23
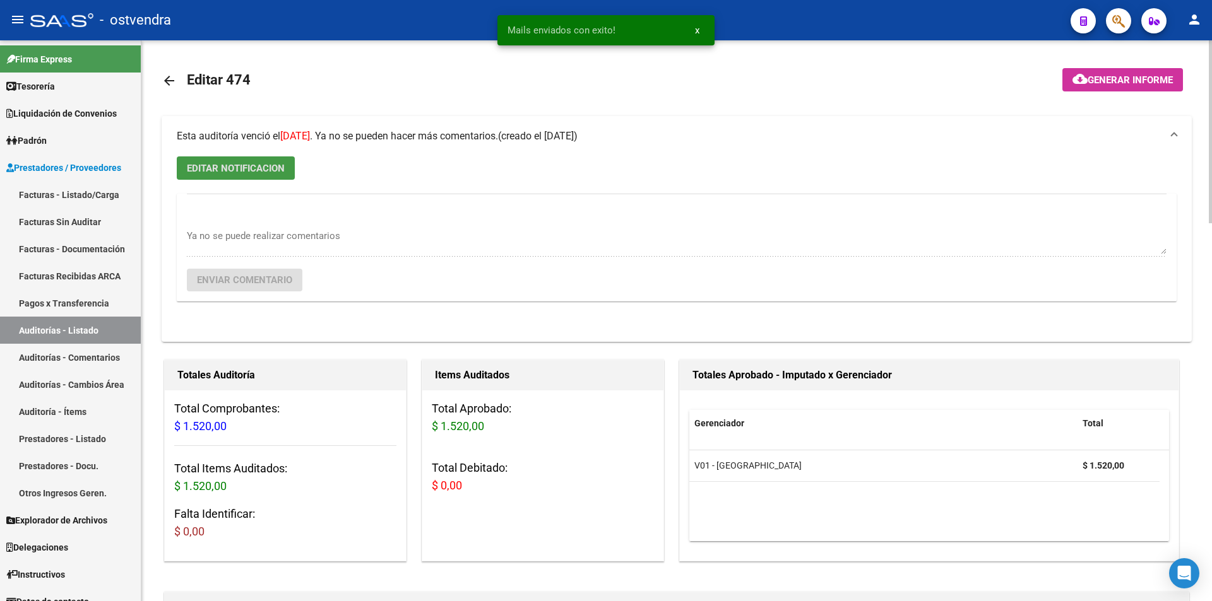
click at [177, 79] on link "arrow_back" at bounding box center [174, 81] width 25 height 30
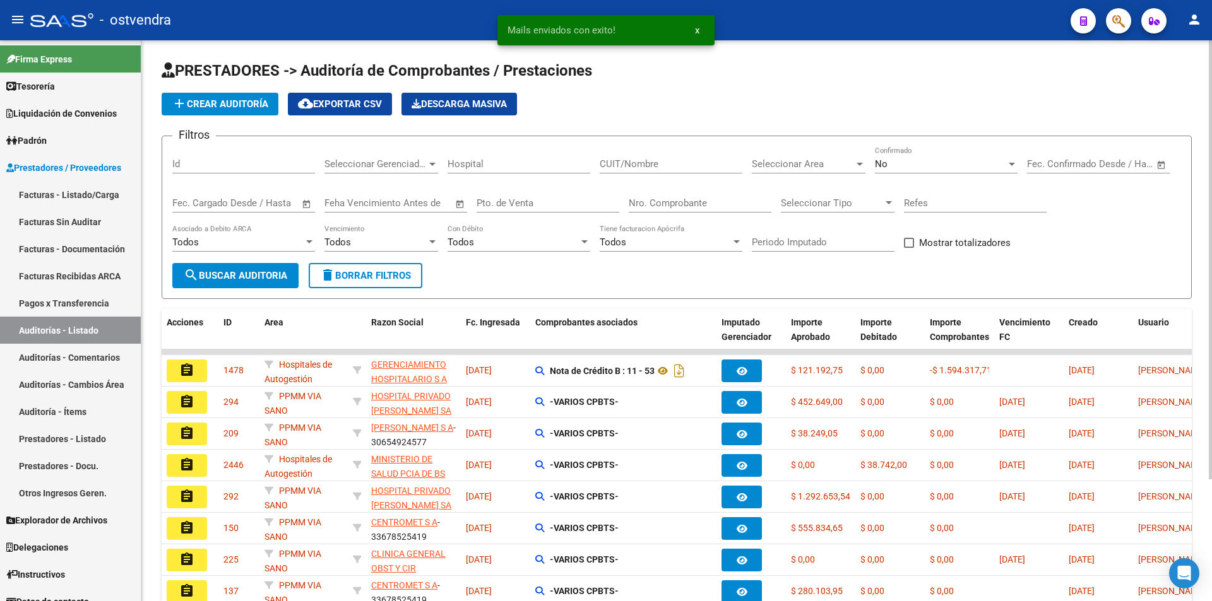
click at [632, 209] on div "Nro. Comprobante" at bounding box center [700, 199] width 143 height 27
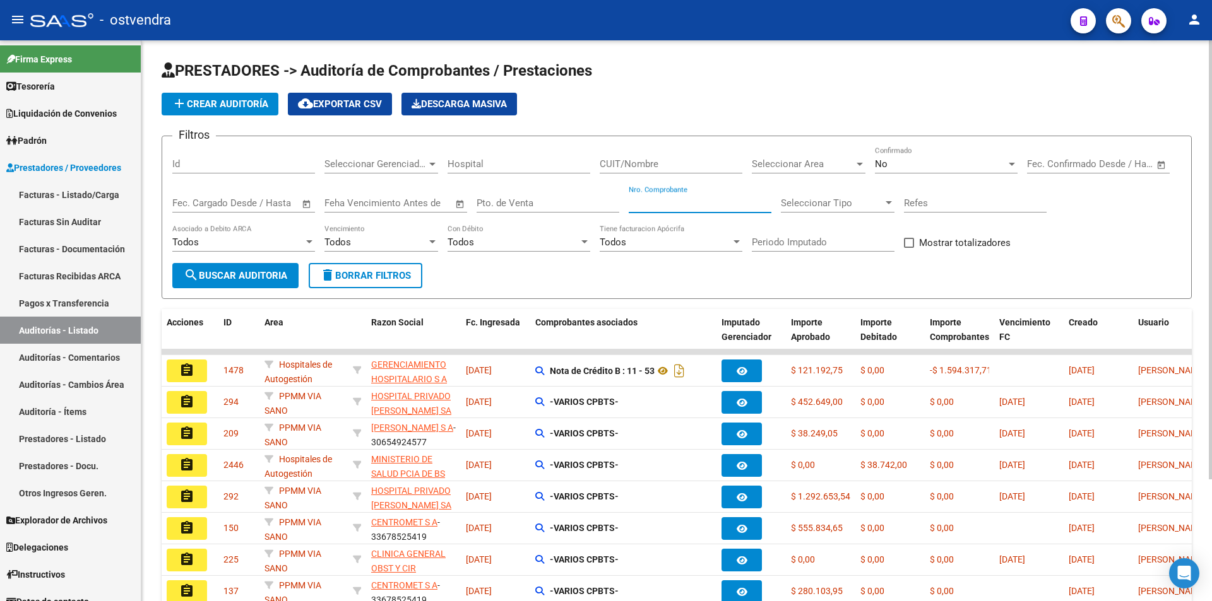
click at [632, 209] on div "Nro. Comprobante" at bounding box center [700, 199] width 143 height 27
type input "96426"
click at [901, 158] on div "No" at bounding box center [940, 163] width 131 height 11
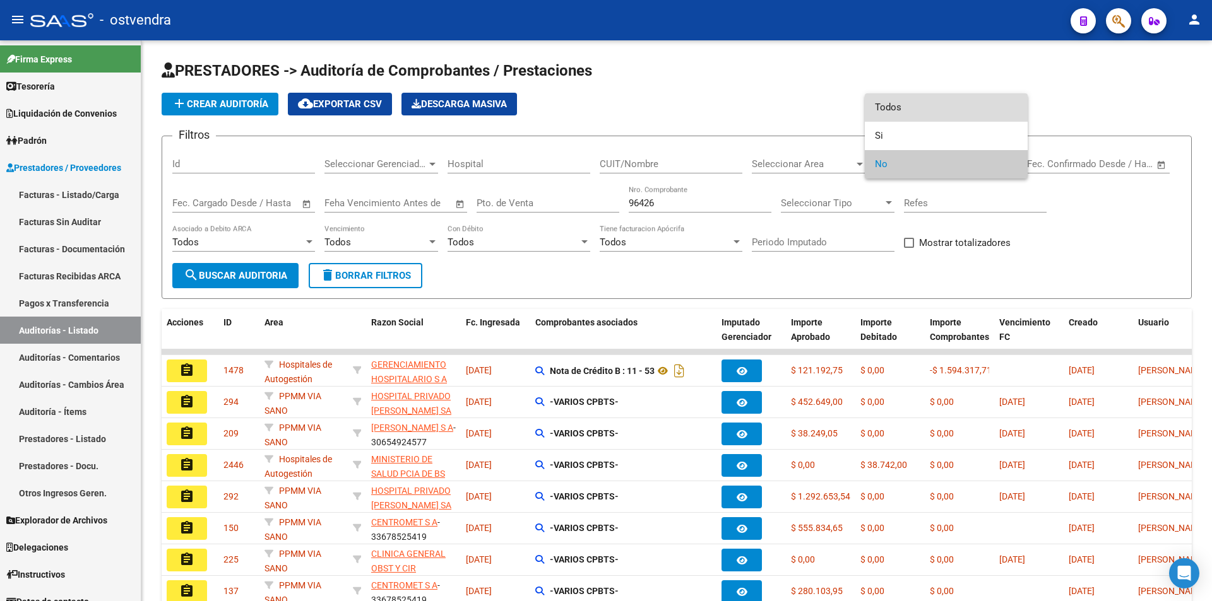
click at [901, 109] on span "Todos" at bounding box center [946, 107] width 143 height 28
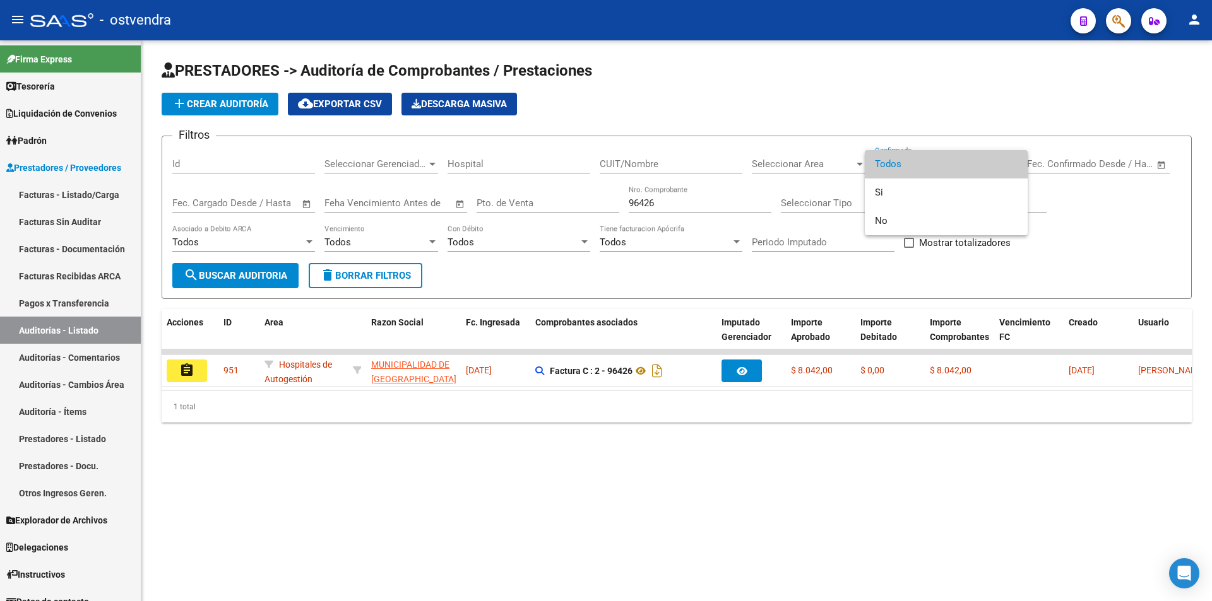
click at [200, 374] on div at bounding box center [606, 300] width 1212 height 601
click at [200, 374] on button "assignment" at bounding box center [187, 371] width 40 height 23
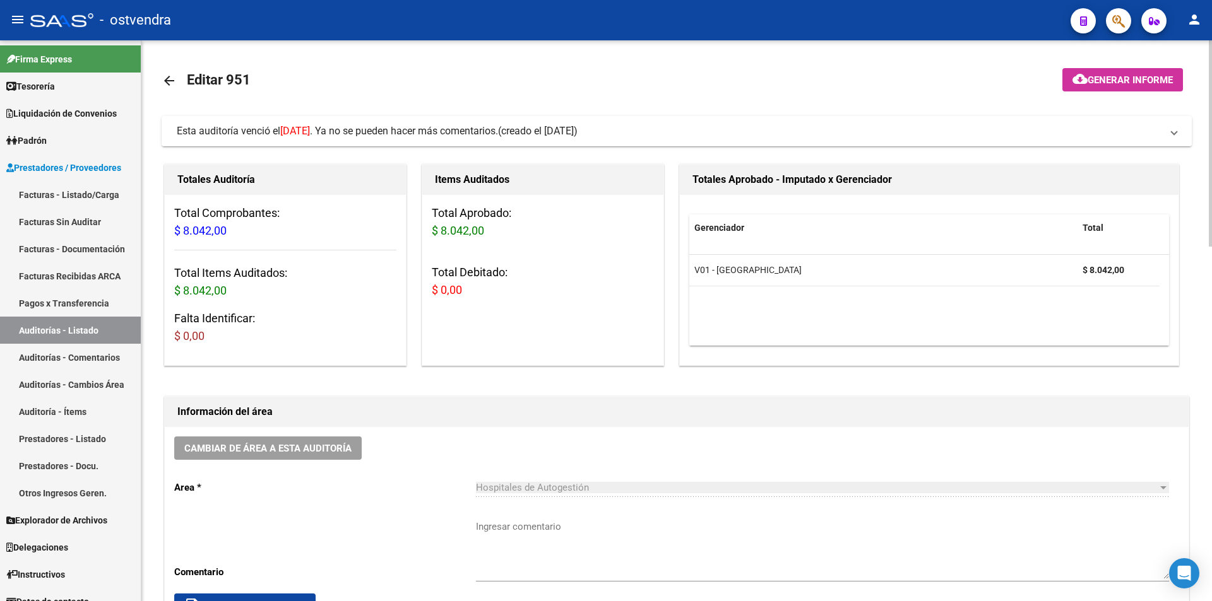
click at [498, 125] on span "Esta auditoría venció el 21/10/2024 . Ya no se pueden hacer más comentarios." at bounding box center [337, 131] width 321 height 12
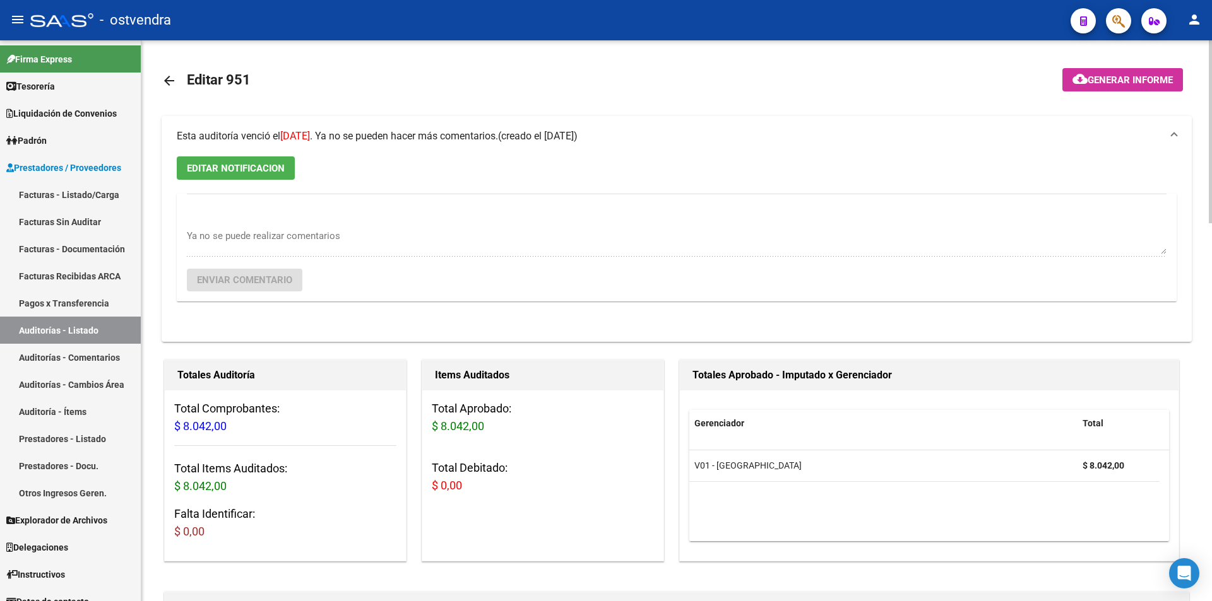
click at [295, 160] on button "EDITAR NOTIFICACION" at bounding box center [236, 168] width 118 height 23
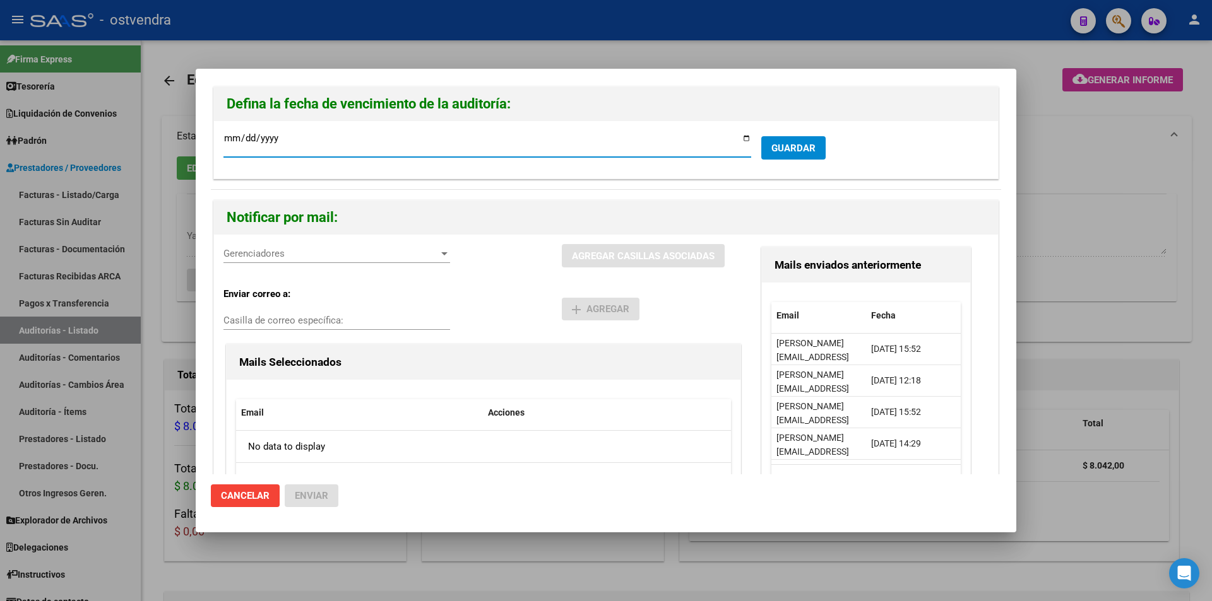
type input "2024-10-09"
type input "[DATE]"
click at [400, 251] on span "Gerenciadores" at bounding box center [330, 253] width 215 height 11
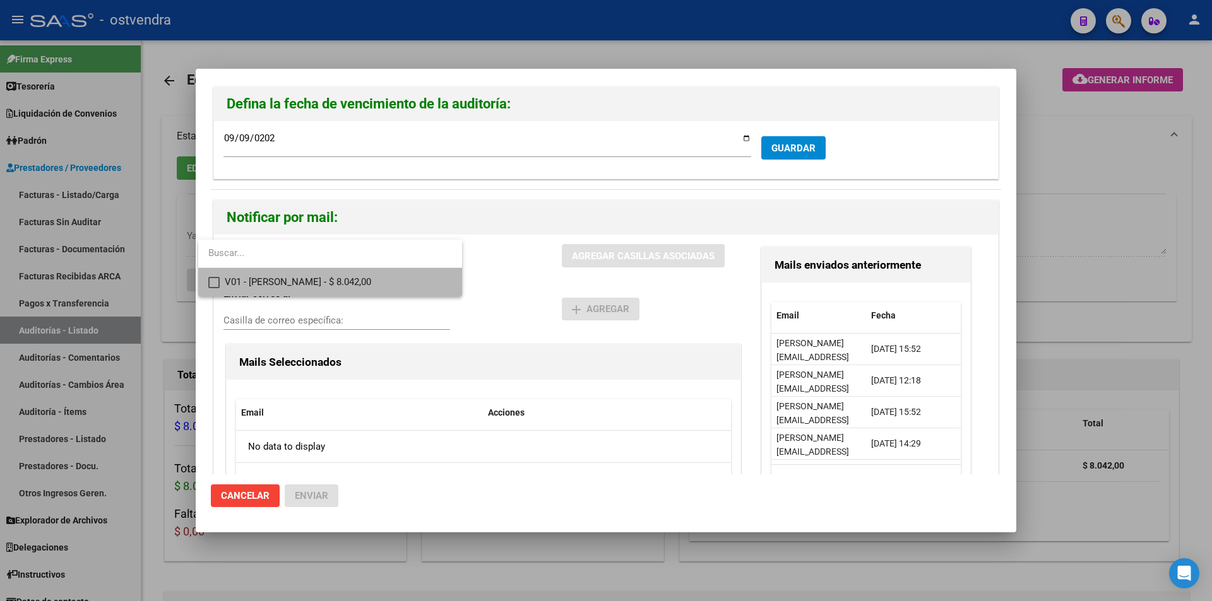
click at [396, 290] on span "V01 - Viasano - $ 8.042,00" at bounding box center [338, 282] width 227 height 28
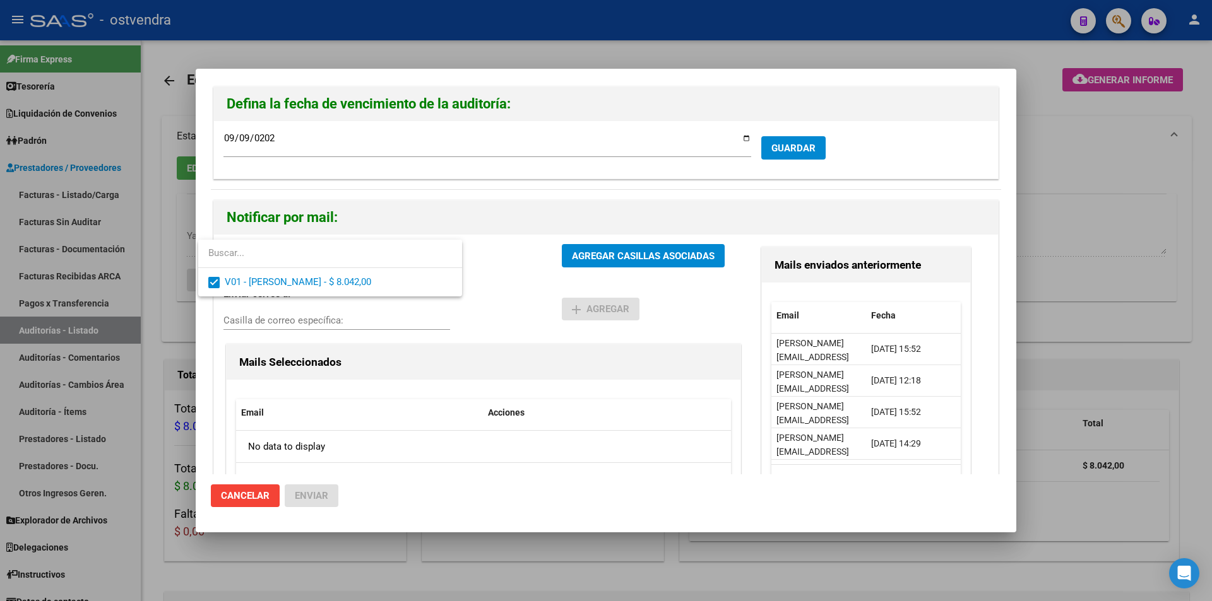
click at [773, 148] on div at bounding box center [606, 300] width 1212 height 601
click at [773, 148] on span "GUARDAR" at bounding box center [793, 148] width 44 height 11
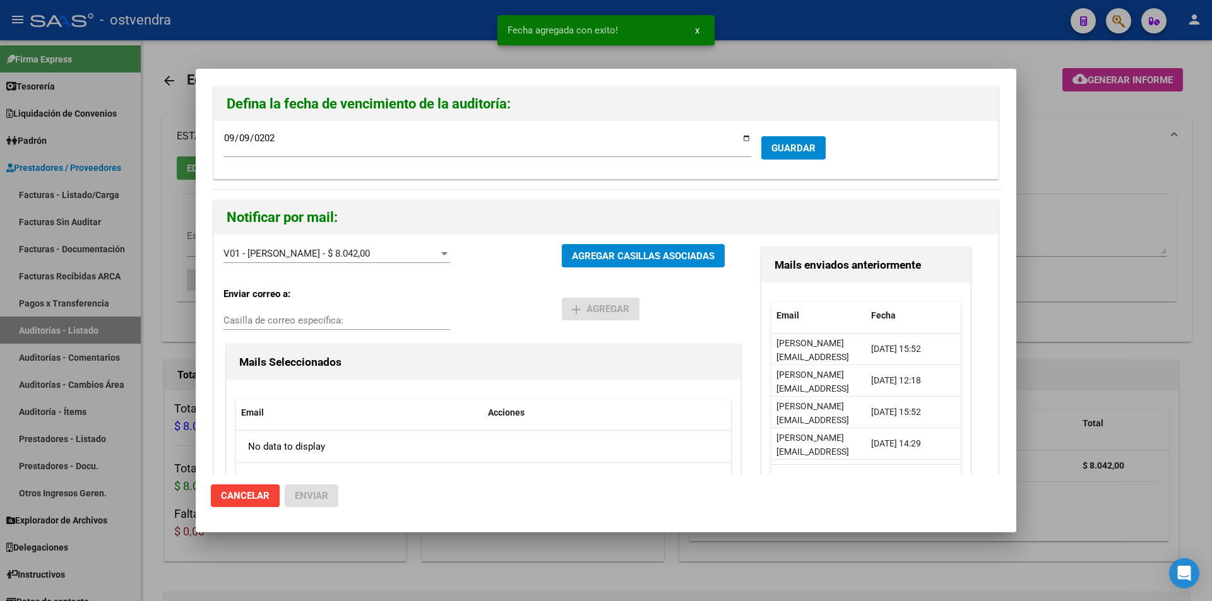
click at [649, 275] on div "V01 - Viasano - $ 8.042,00 Gerenciadores AGREGAR CASILLAS ASOCIADAS" at bounding box center [483, 260] width 520 height 33
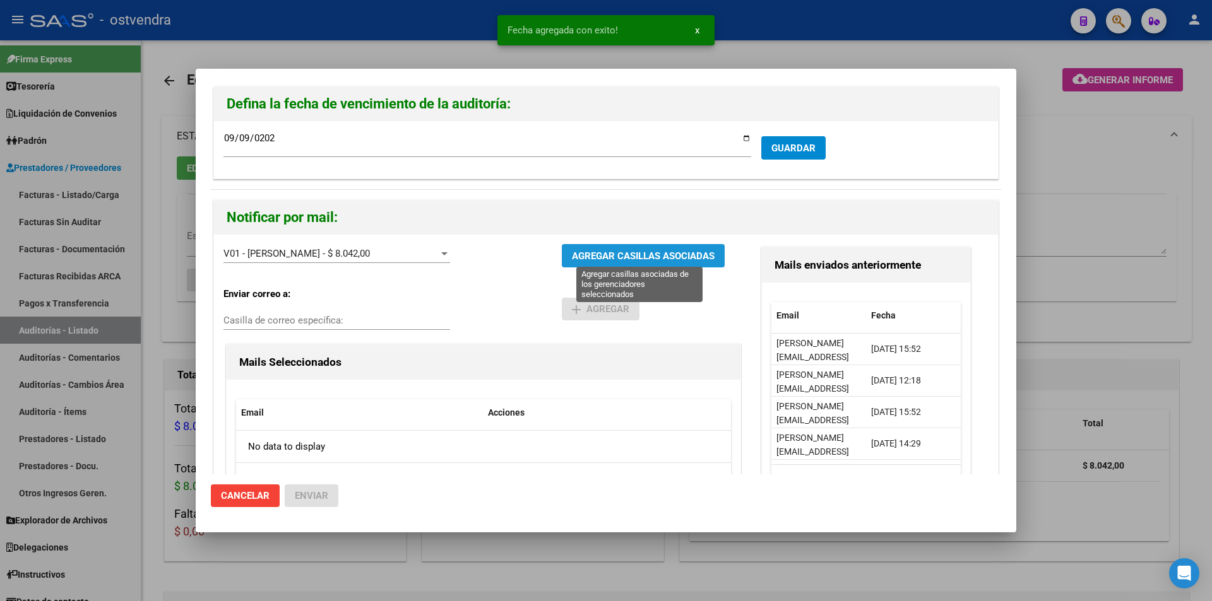
click at [648, 262] on span "AGREGAR CASILLAS ASOCIADAS" at bounding box center [643, 256] width 143 height 11
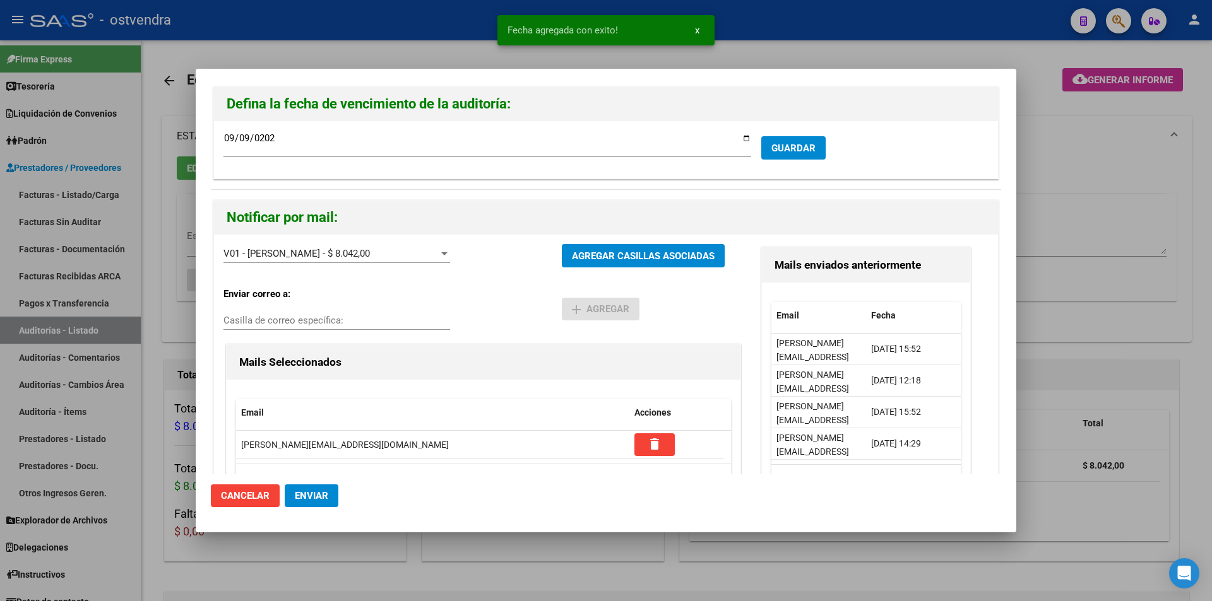
click at [317, 494] on span "Enviar" at bounding box center [311, 495] width 33 height 11
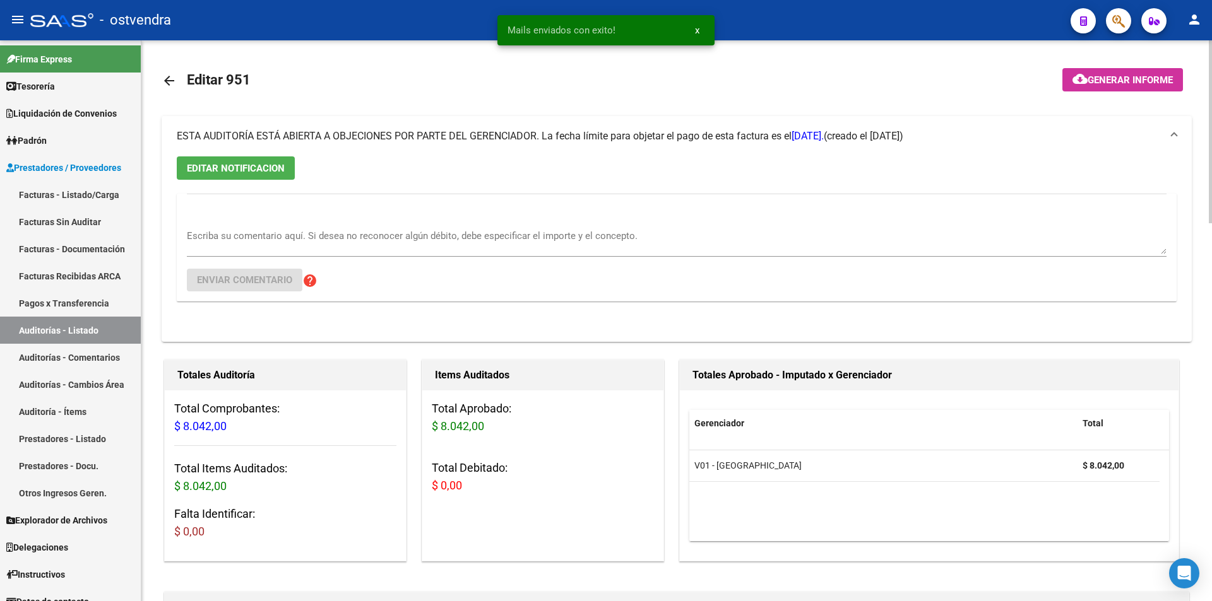
click at [174, 93] on link "arrow_back" at bounding box center [174, 81] width 25 height 30
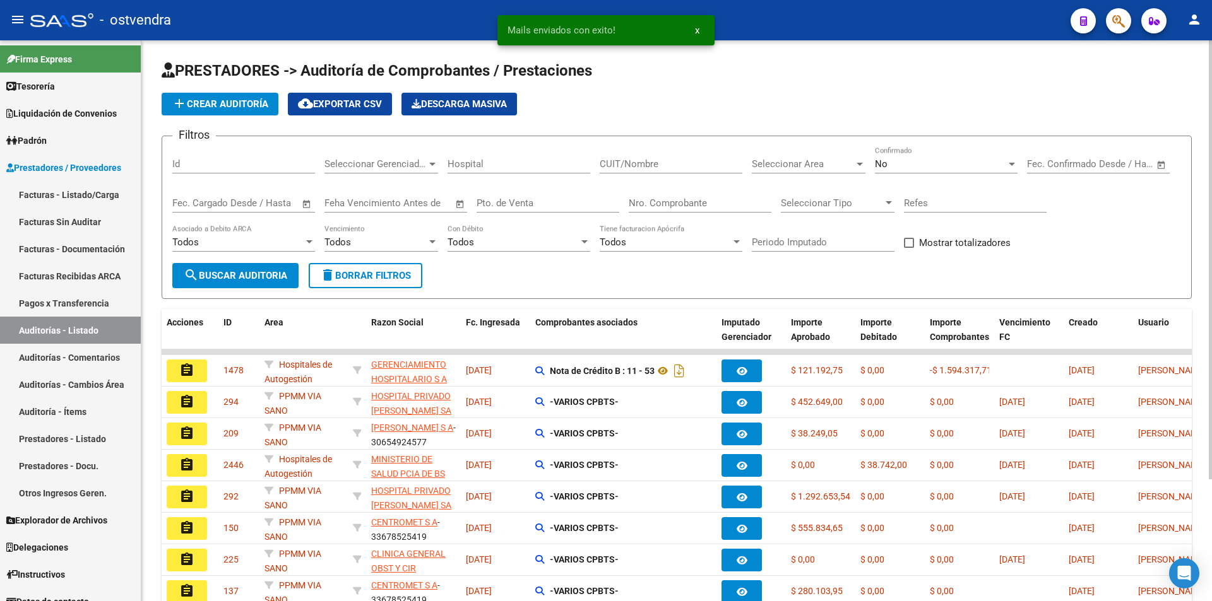
click at [690, 211] on div "Nro. Comprobante" at bounding box center [700, 199] width 143 height 27
click at [690, 199] on input "Nro. Comprobante" at bounding box center [700, 203] width 143 height 11
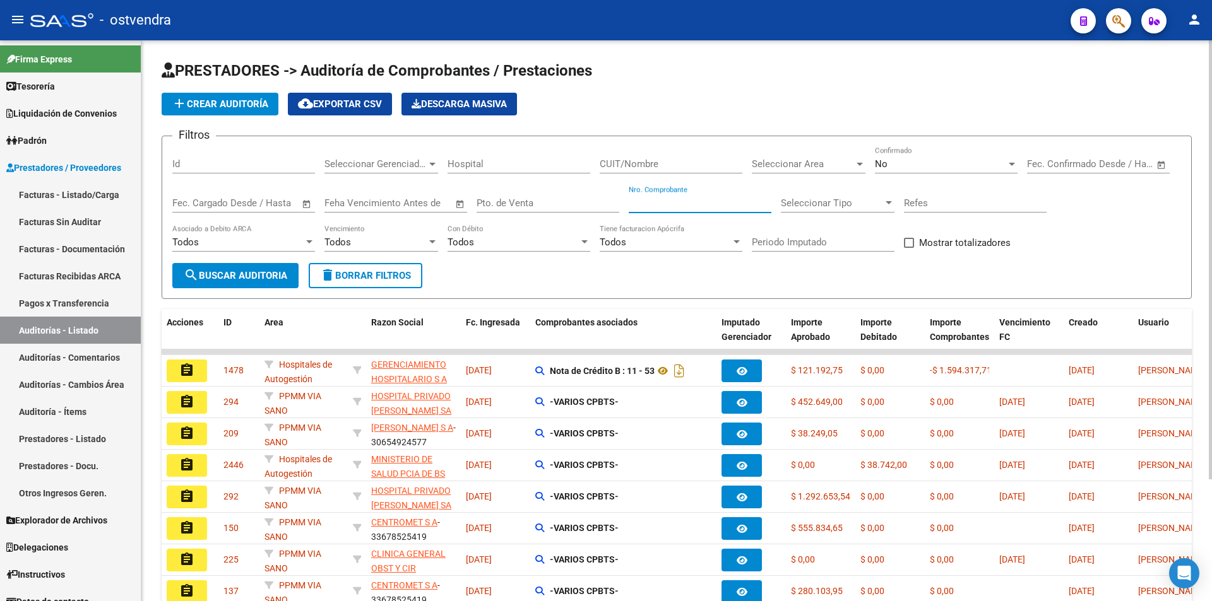
click at [659, 204] on input "Nro. Comprobante" at bounding box center [700, 203] width 143 height 11
type input "3743"
click at [925, 165] on div "No" at bounding box center [940, 163] width 131 height 11
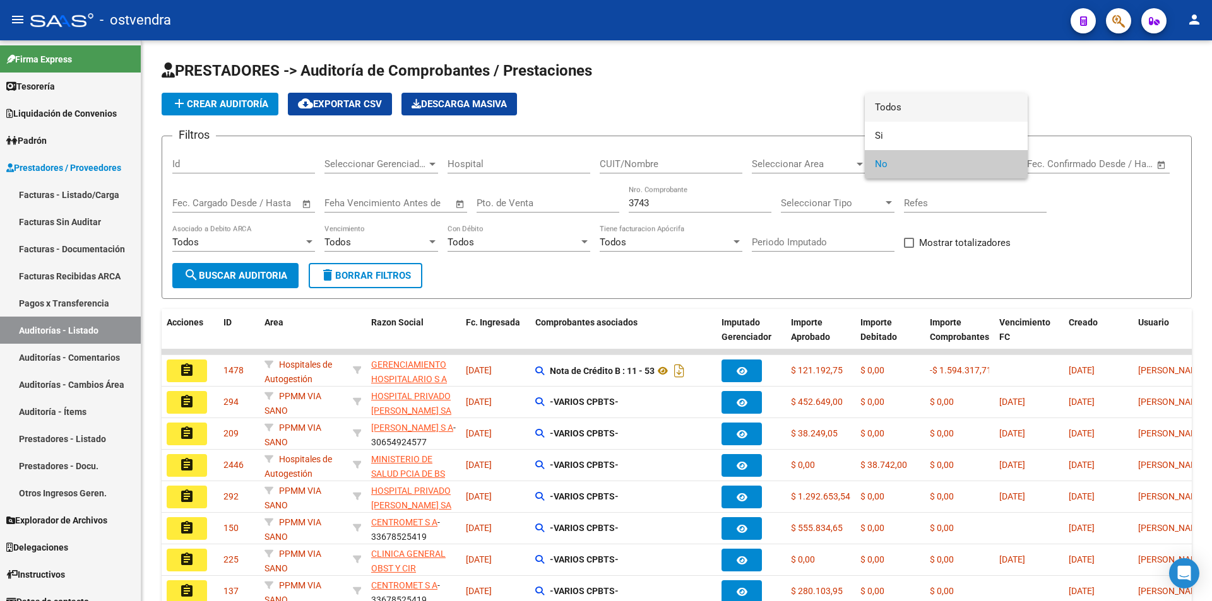
click at [919, 116] on span "Todos" at bounding box center [946, 107] width 143 height 28
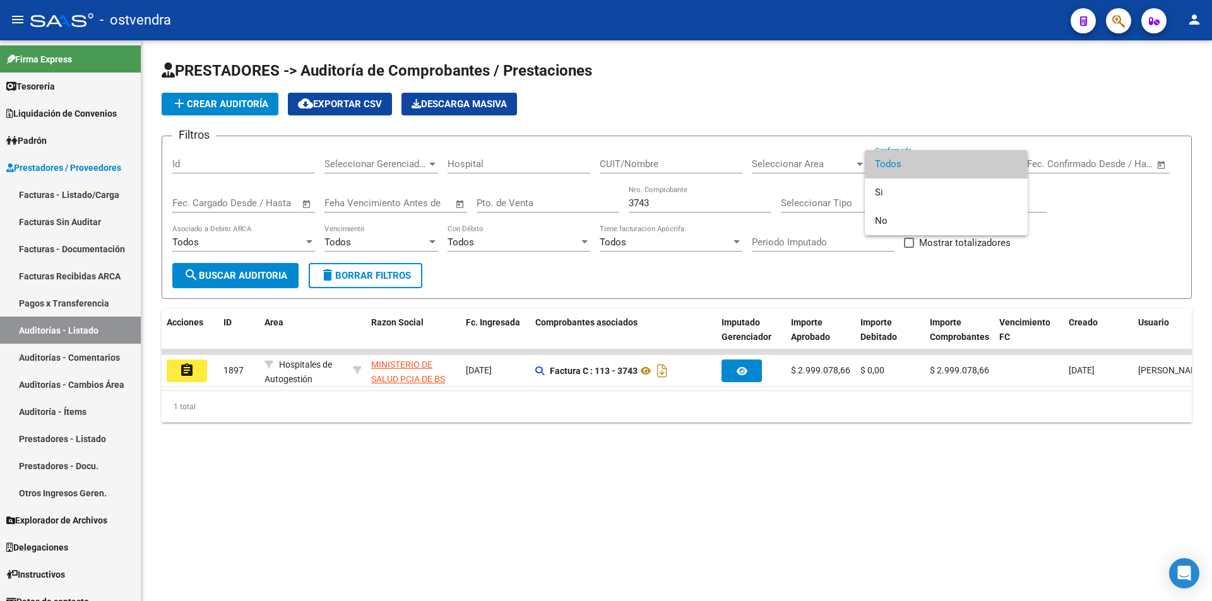
click at [197, 370] on div at bounding box center [606, 300] width 1212 height 601
click at [197, 370] on button "assignment" at bounding box center [187, 371] width 40 height 23
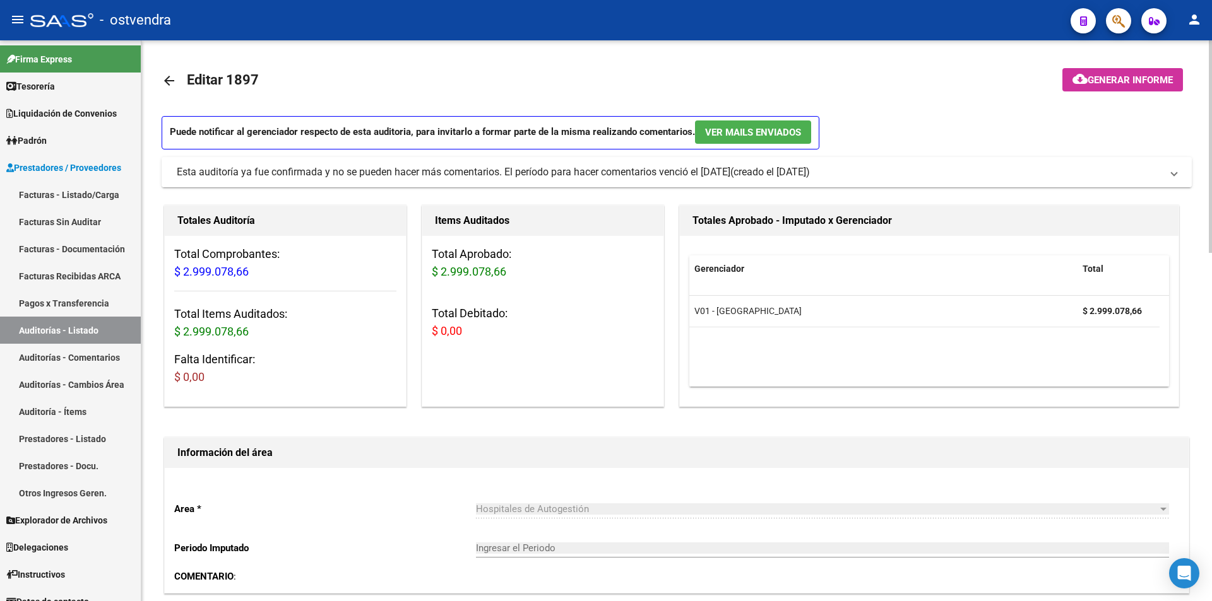
click at [321, 171] on div "Esta auditoría ya fue confirmada y no se pueden hacer más comentarios. El perío…" at bounding box center [454, 172] width 554 height 14
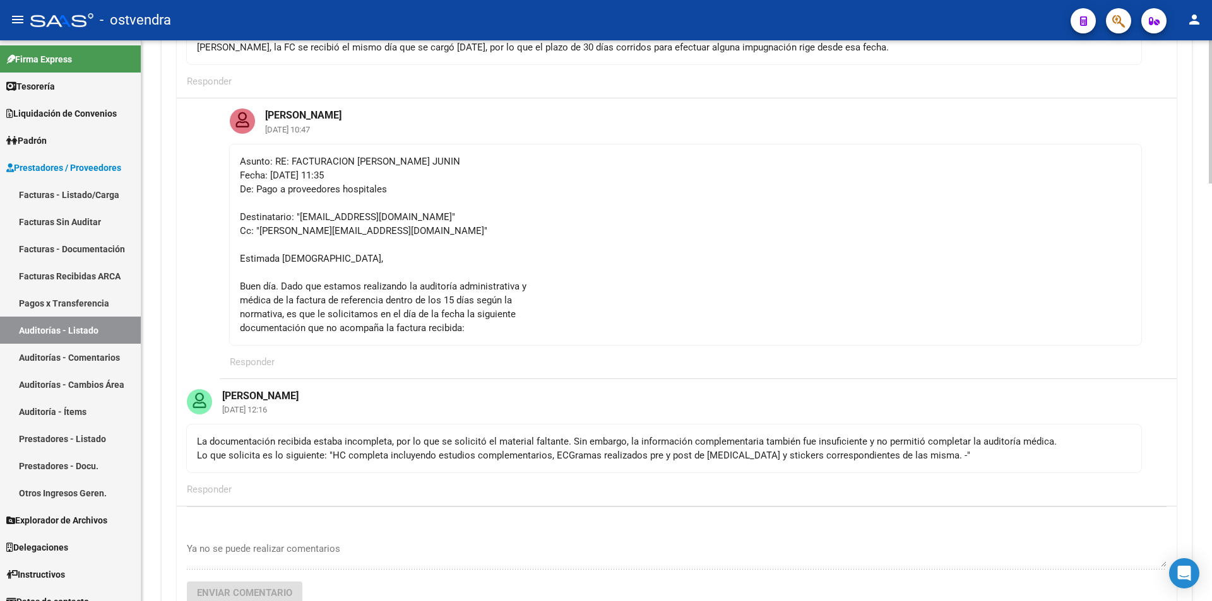
scroll to position [240, 0]
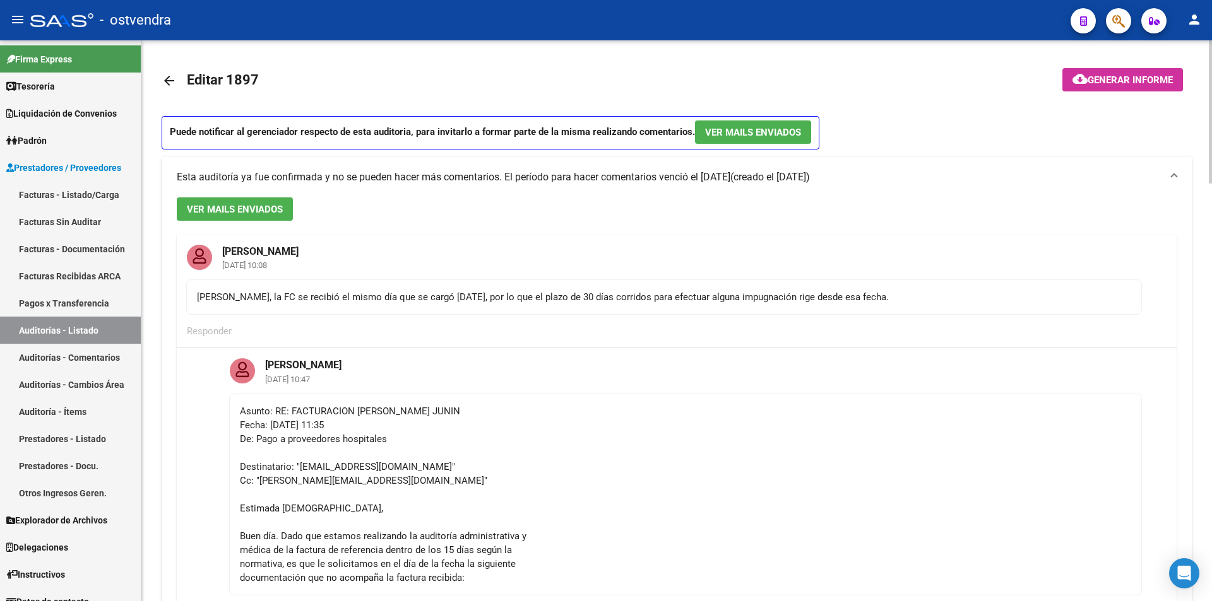
click at [1202, 20] on div "menu - ostvendra person Firma Express Tesorería Auditorías Confirmadas Liquidac…" at bounding box center [606, 300] width 1212 height 601
click at [163, 79] on mat-icon "arrow_back" at bounding box center [169, 80] width 15 height 15
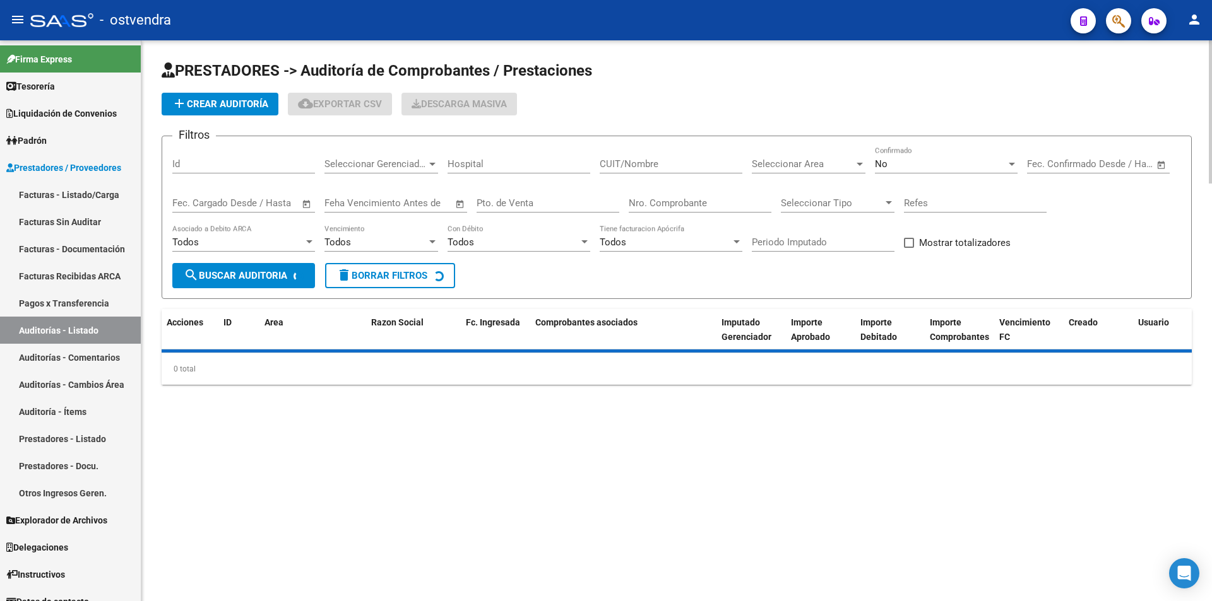
click at [163, 79] on span "PRESTADORES -> Auditoría de Comprobantes / Prestaciones" at bounding box center [377, 71] width 430 height 18
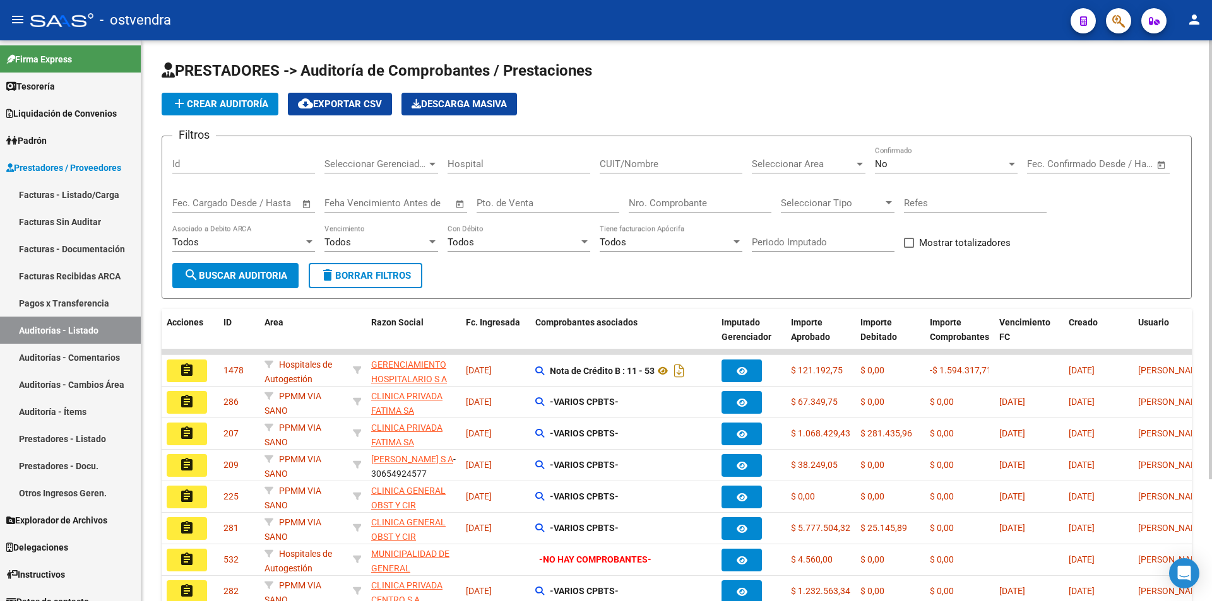
click at [673, 211] on div "Nro. Comprobante" at bounding box center [700, 199] width 143 height 27
type input "4189"
click at [911, 157] on div "No Confirmado" at bounding box center [946, 159] width 143 height 27
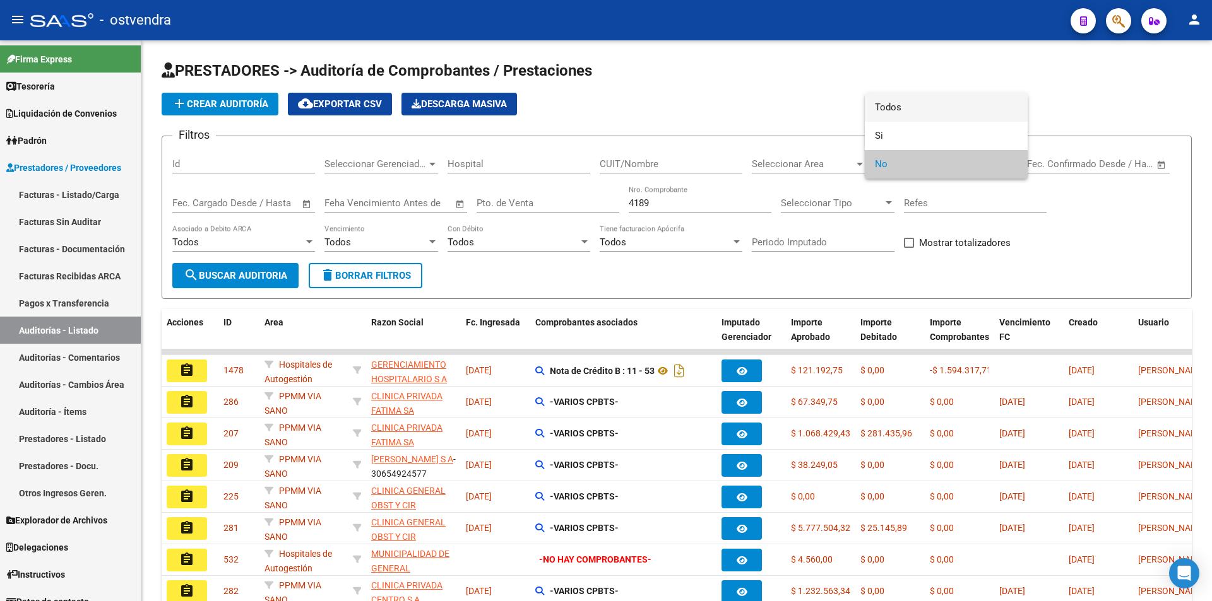
click at [908, 113] on span "Todos" at bounding box center [946, 107] width 143 height 28
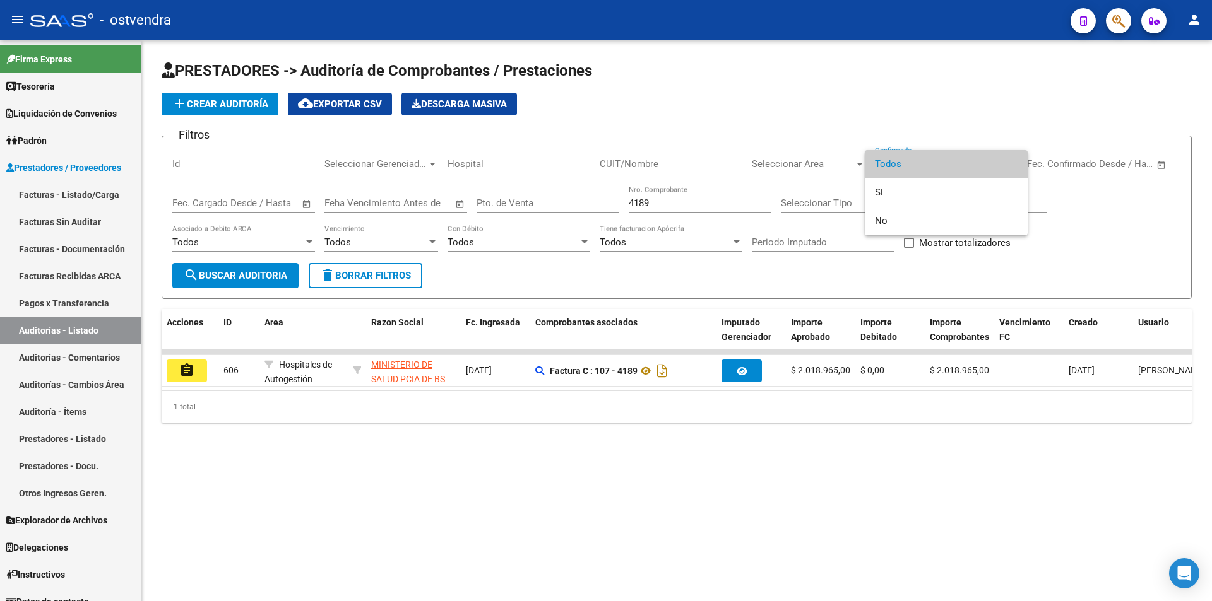
click at [194, 375] on div at bounding box center [606, 300] width 1212 height 601
click at [194, 375] on button "assignment" at bounding box center [187, 371] width 40 height 23
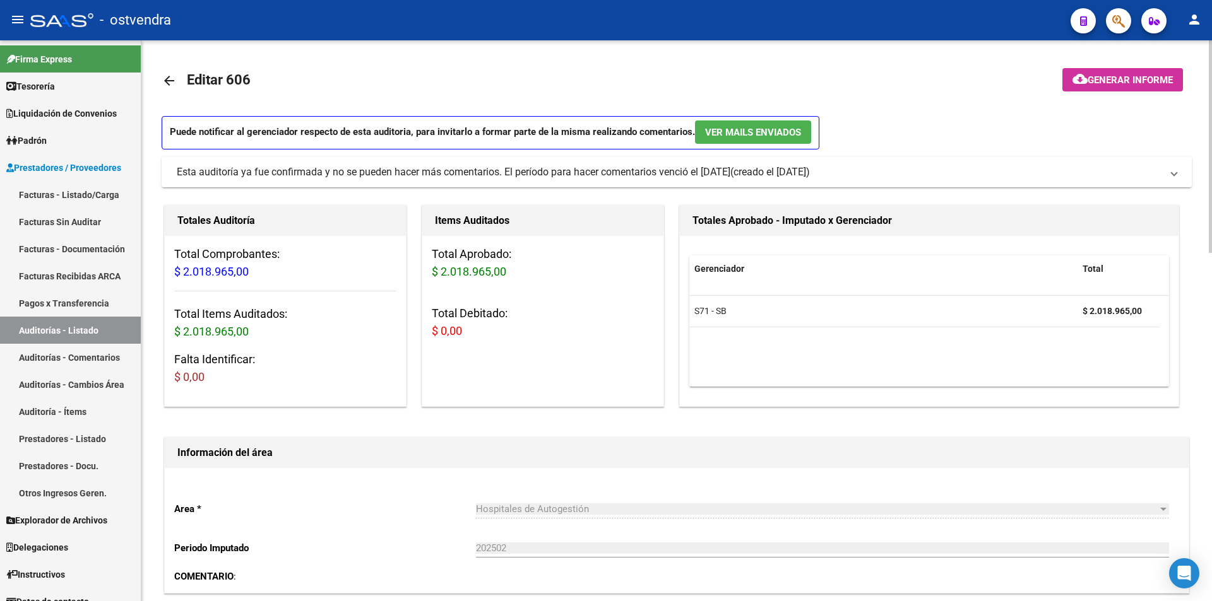
click at [525, 180] on mat-expansion-panel-header "Esta auditoría ya fue confirmada y no se pueden hacer más comentarios. El perío…" at bounding box center [677, 172] width 1030 height 30
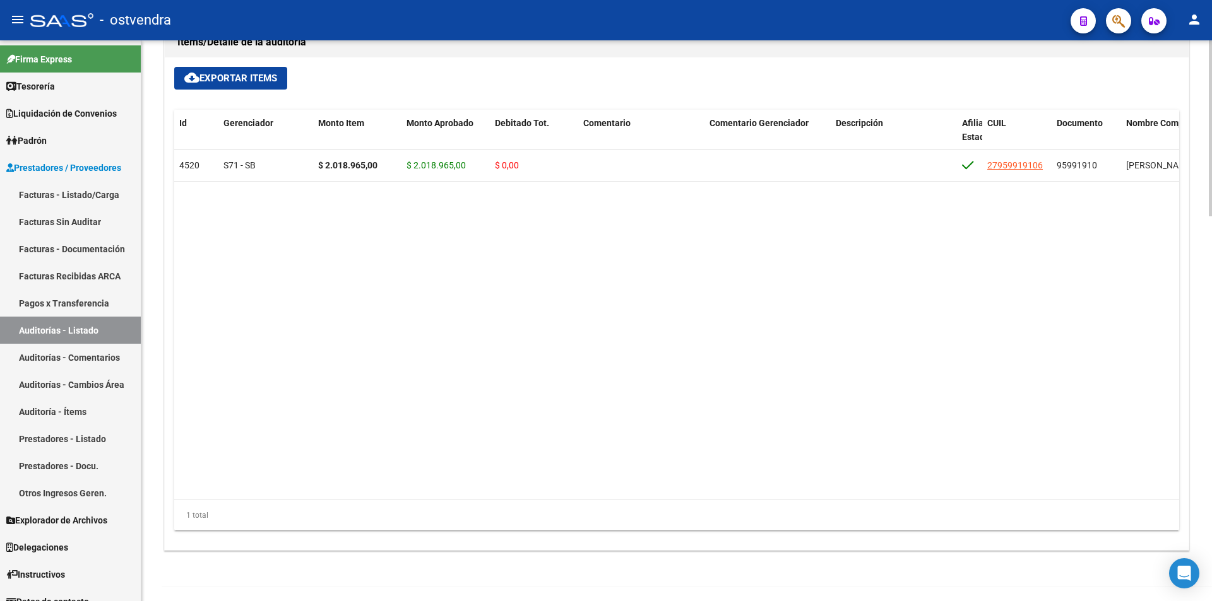
scroll to position [1229, 0]
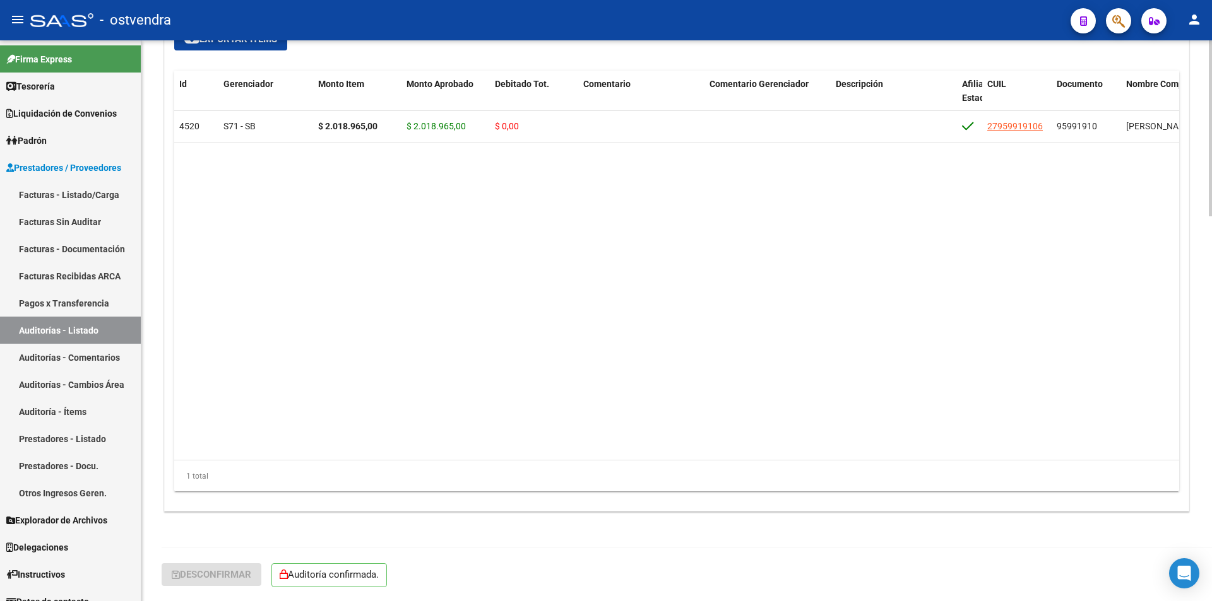
click at [1211, 170] on div at bounding box center [1210, 320] width 3 height 561
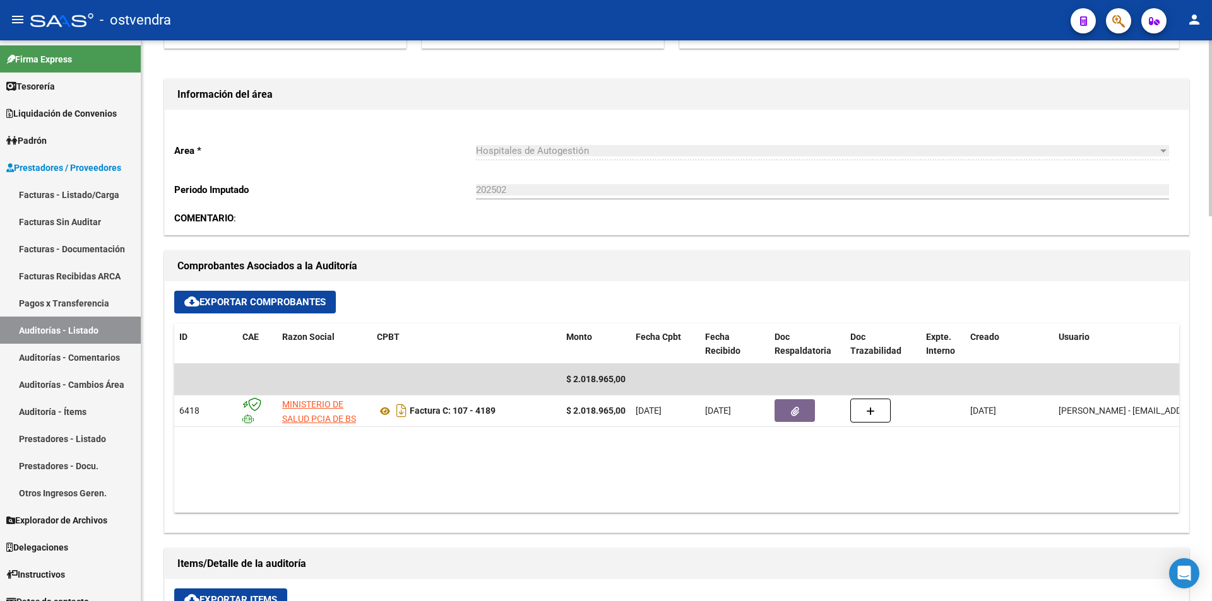
scroll to position [107, 0]
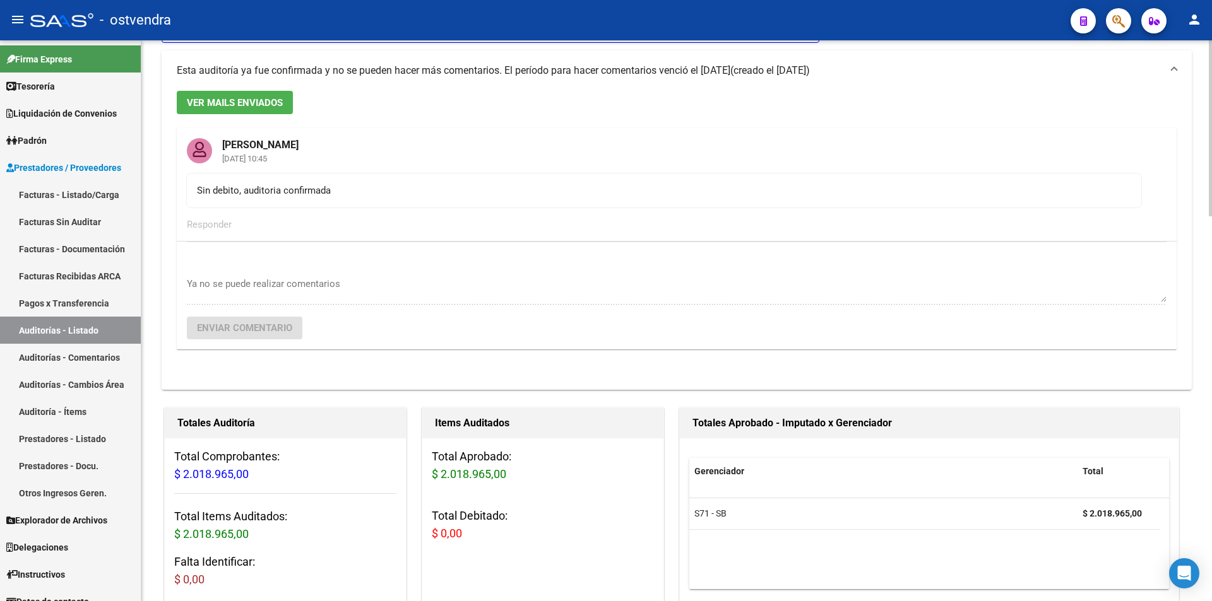
click at [1211, 129] on div at bounding box center [1210, 320] width 3 height 561
click at [1210, 121] on div at bounding box center [1210, 162] width 3 height 176
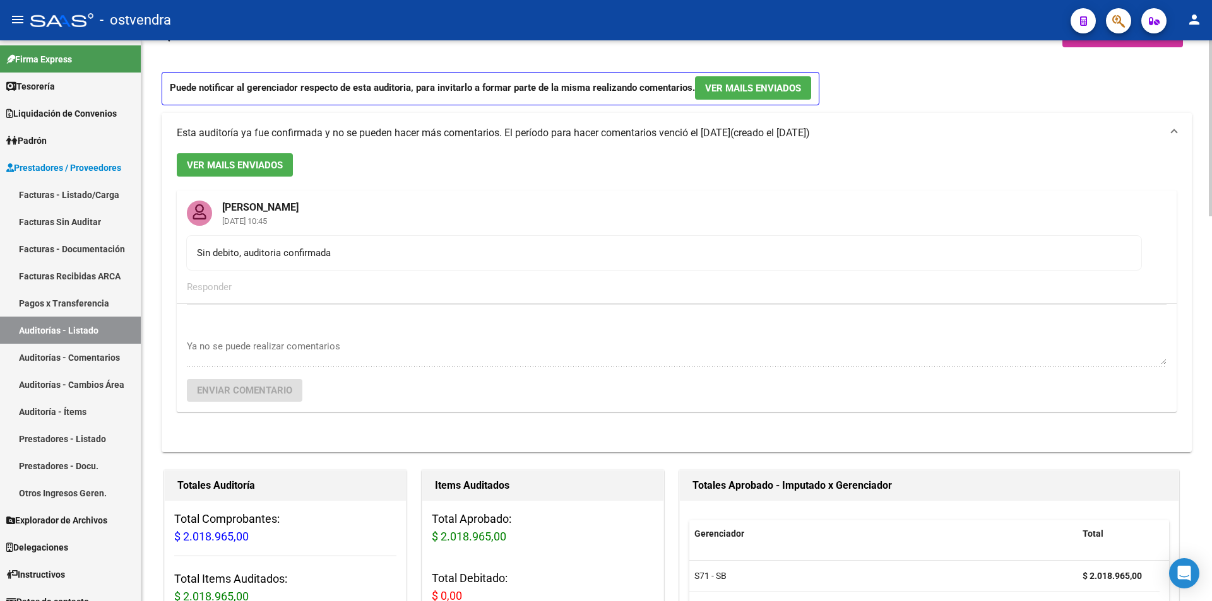
scroll to position [0, 0]
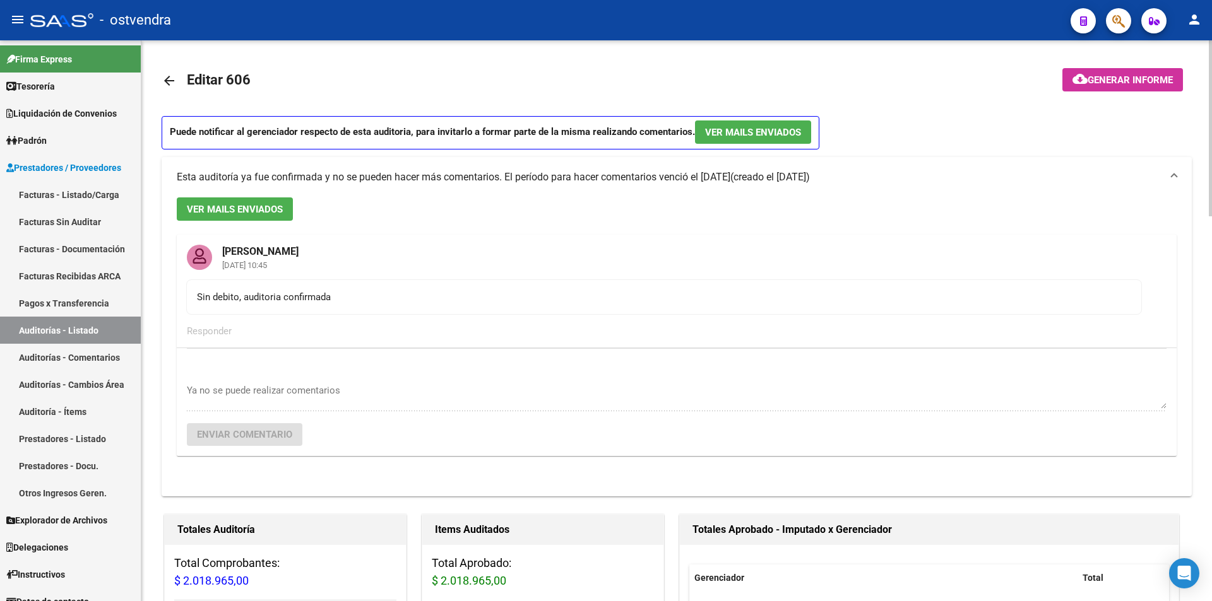
click at [175, 76] on mat-icon "arrow_back" at bounding box center [169, 80] width 15 height 15
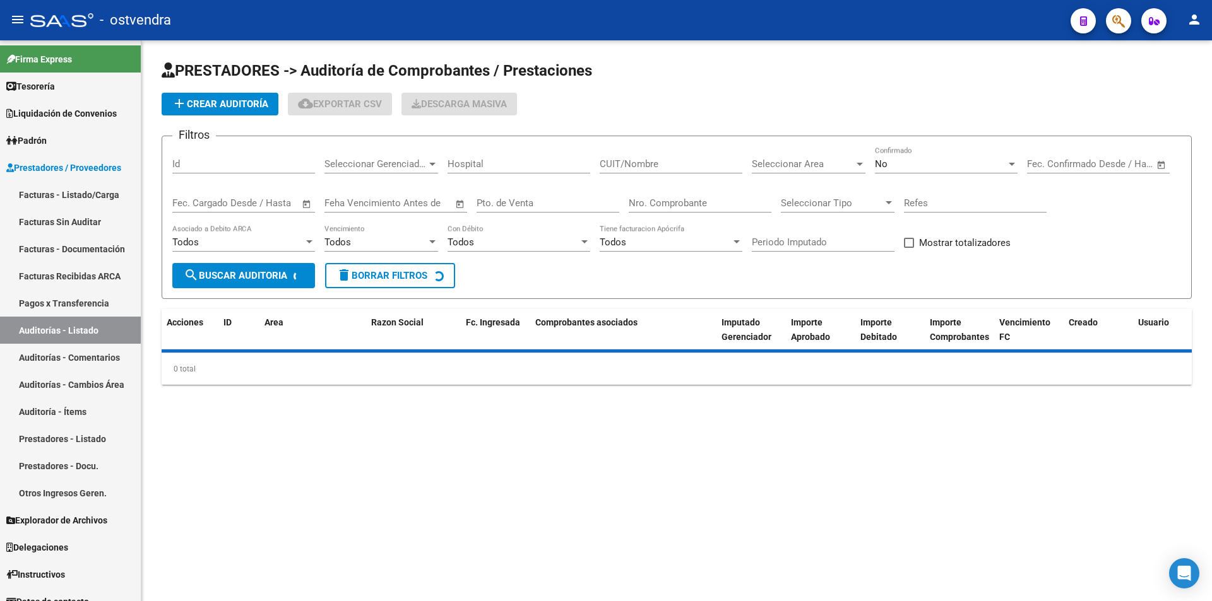
click at [682, 208] on input "Nro. Comprobante" at bounding box center [700, 203] width 143 height 11
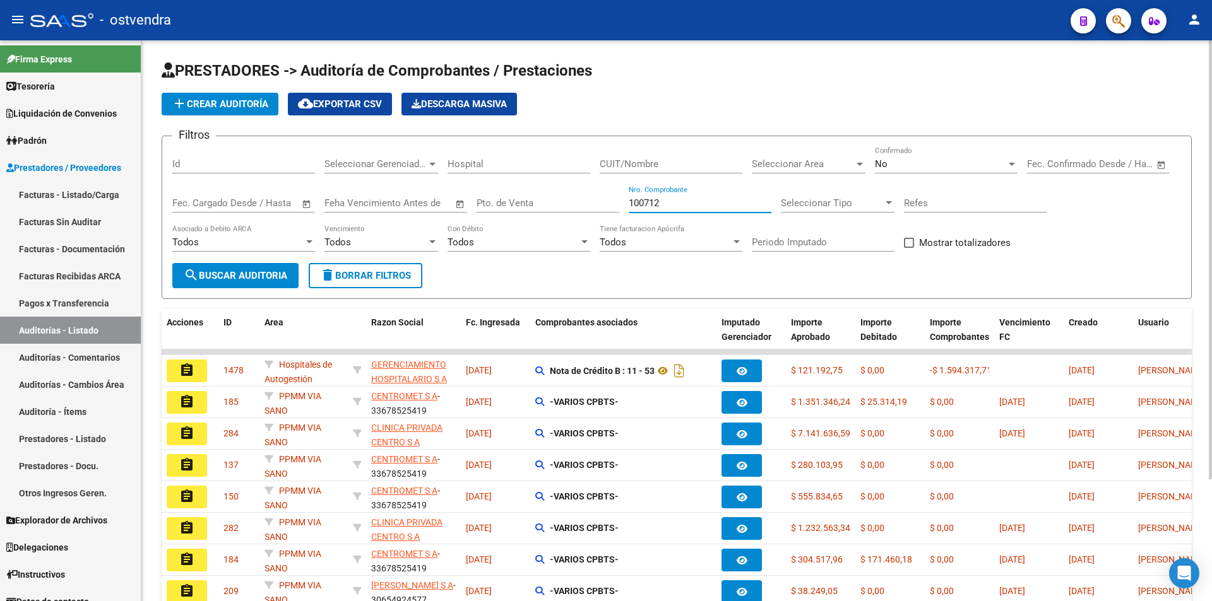
type input "100712"
click at [889, 167] on div "No" at bounding box center [940, 163] width 131 height 11
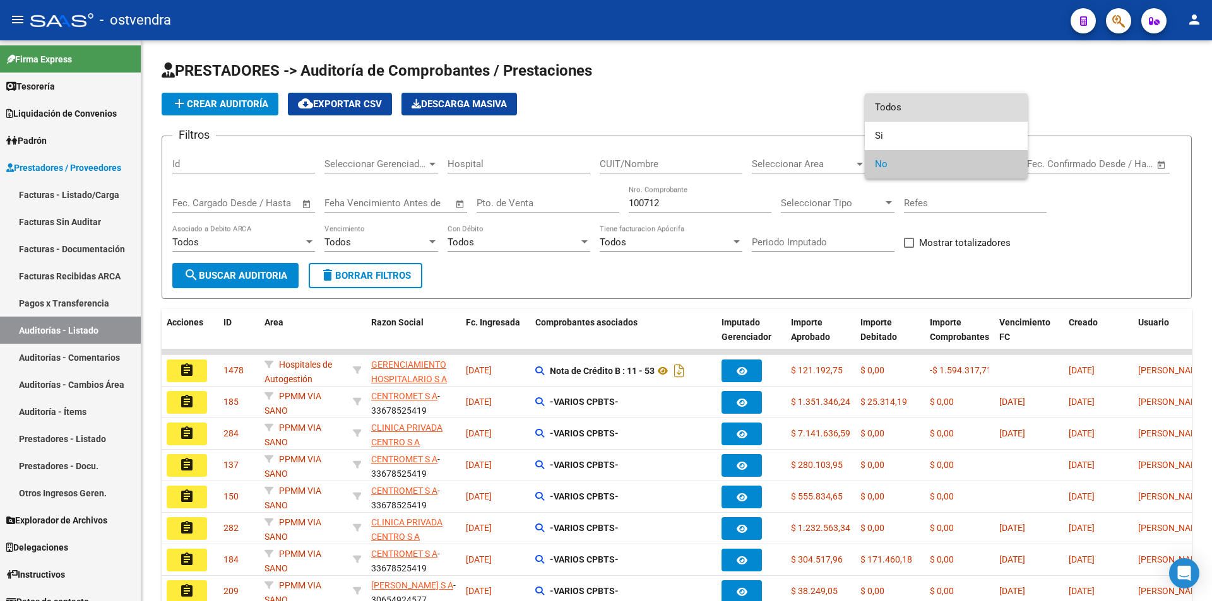
click at [894, 111] on span "Todos" at bounding box center [946, 107] width 143 height 28
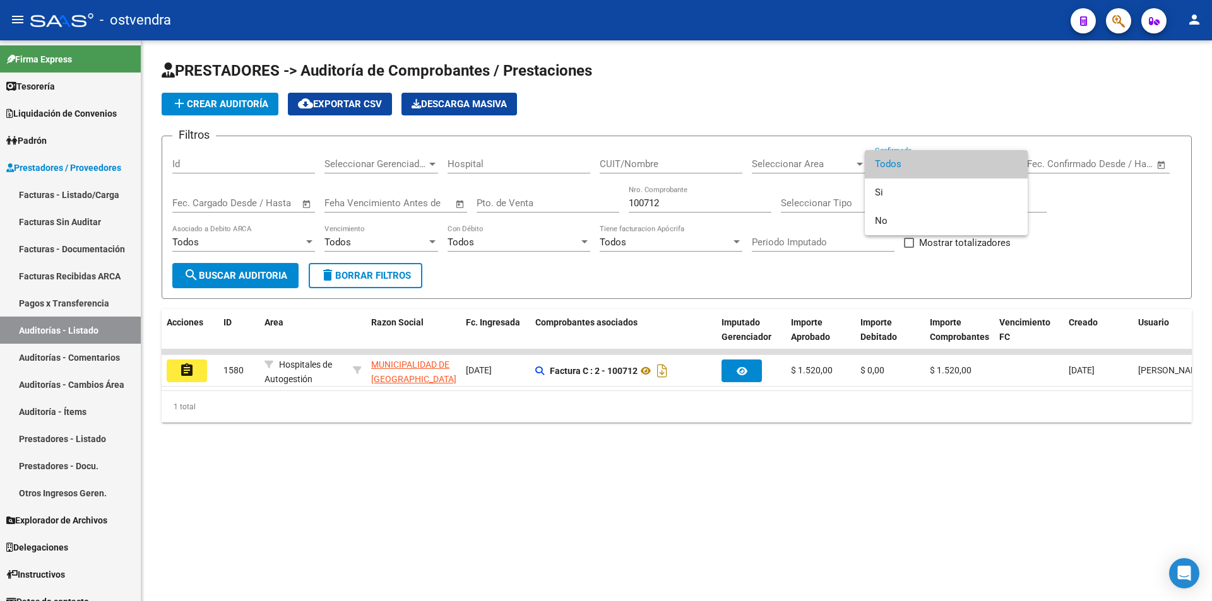
click at [197, 368] on div at bounding box center [606, 300] width 1212 height 601
click at [197, 368] on button "assignment" at bounding box center [187, 371] width 40 height 23
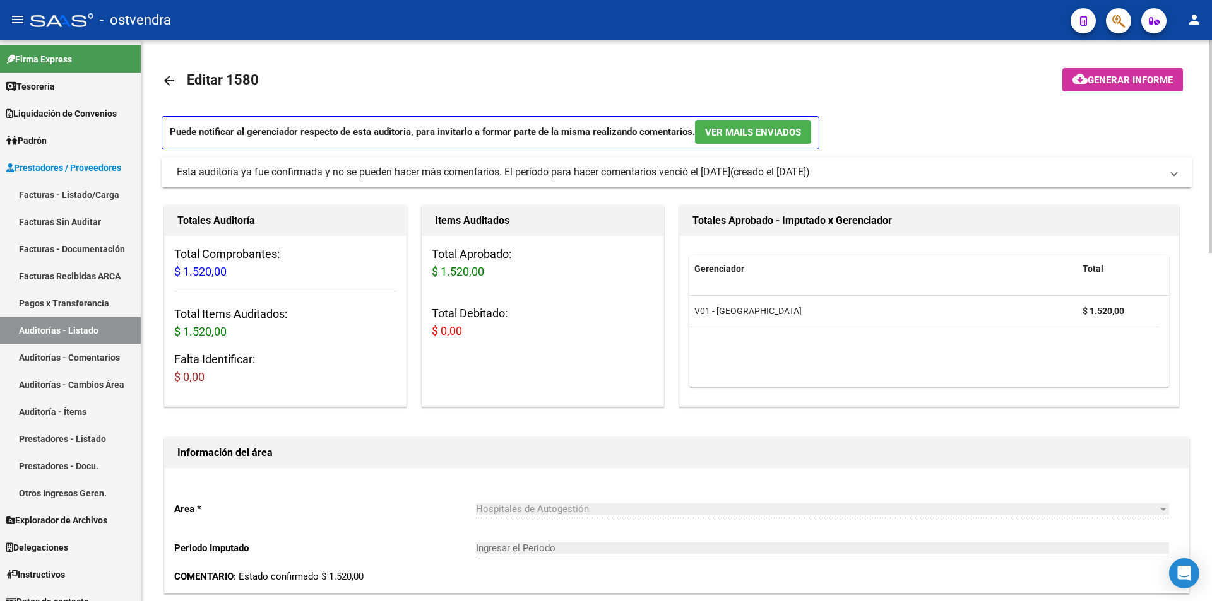
click at [399, 183] on mat-expansion-panel-header "Esta auditoría ya fue confirmada y no se pueden hacer más comentarios. El perío…" at bounding box center [677, 172] width 1030 height 30
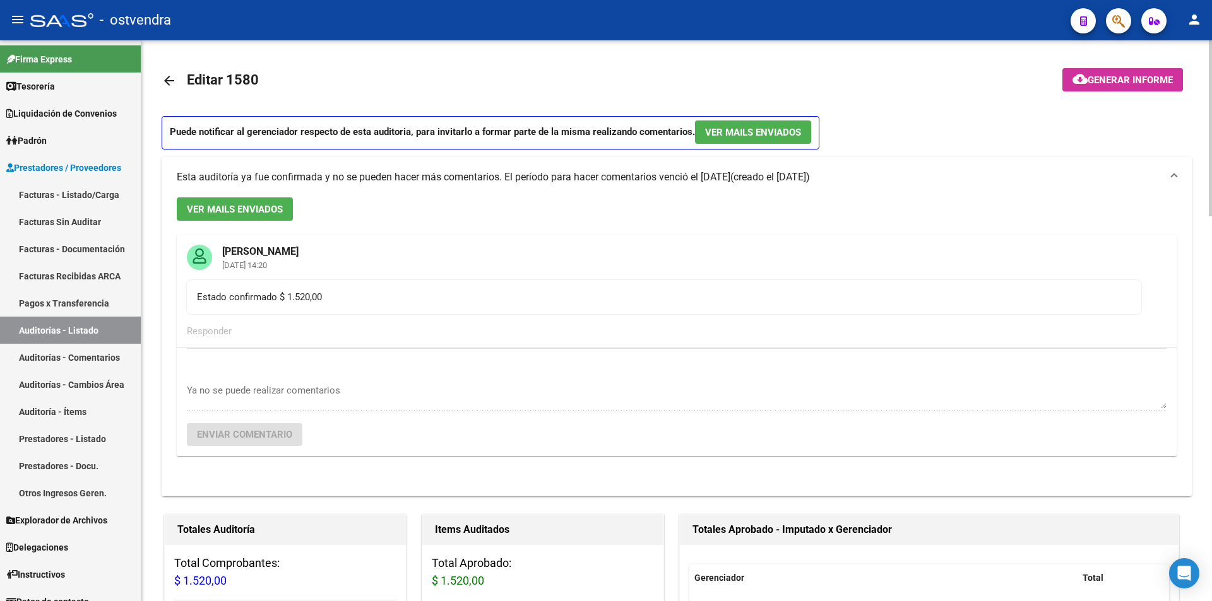
click at [399, 183] on div "Esta auditoría ya fue confirmada y no se pueden hacer más comentarios. El perío…" at bounding box center [454, 177] width 554 height 14
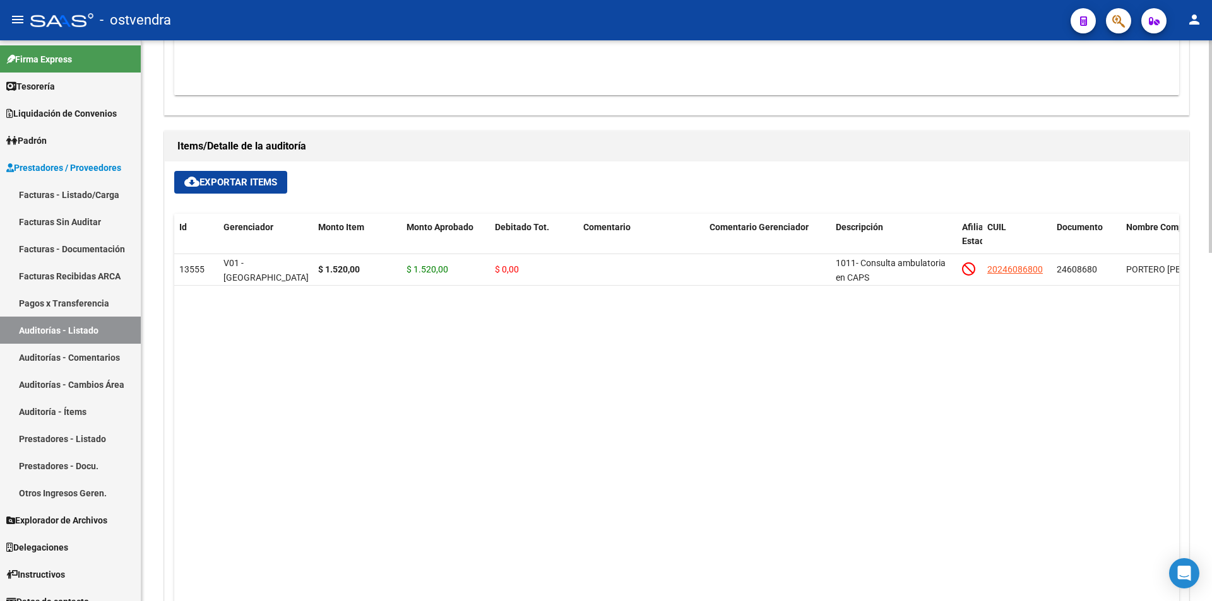
scroll to position [920, 0]
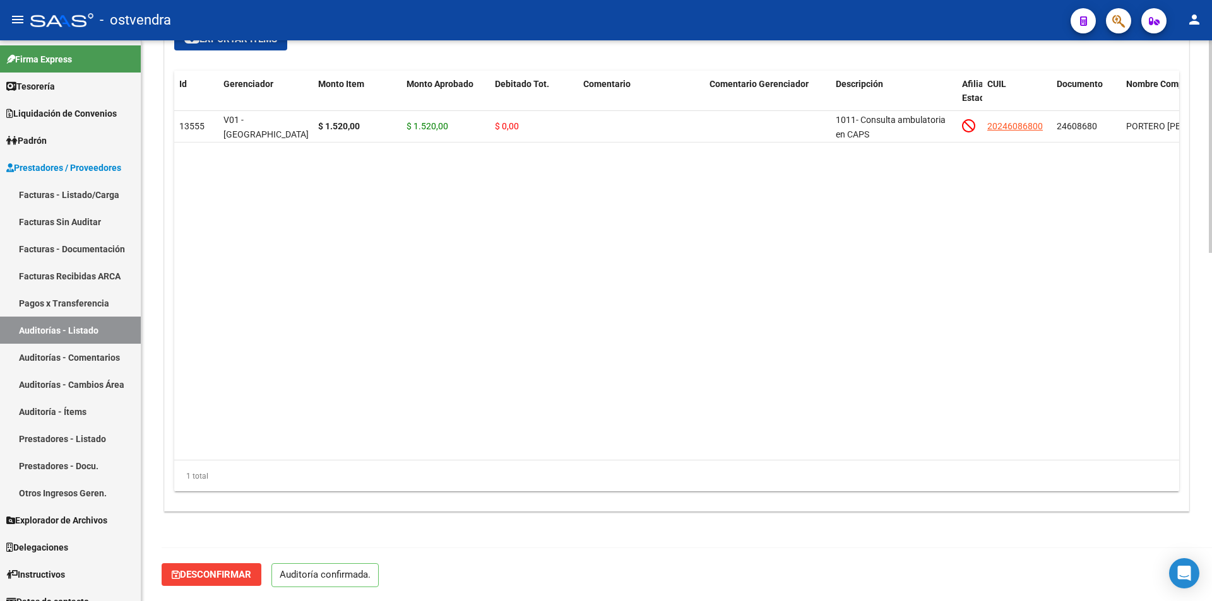
click at [1211, 515] on div at bounding box center [1210, 495] width 3 height 213
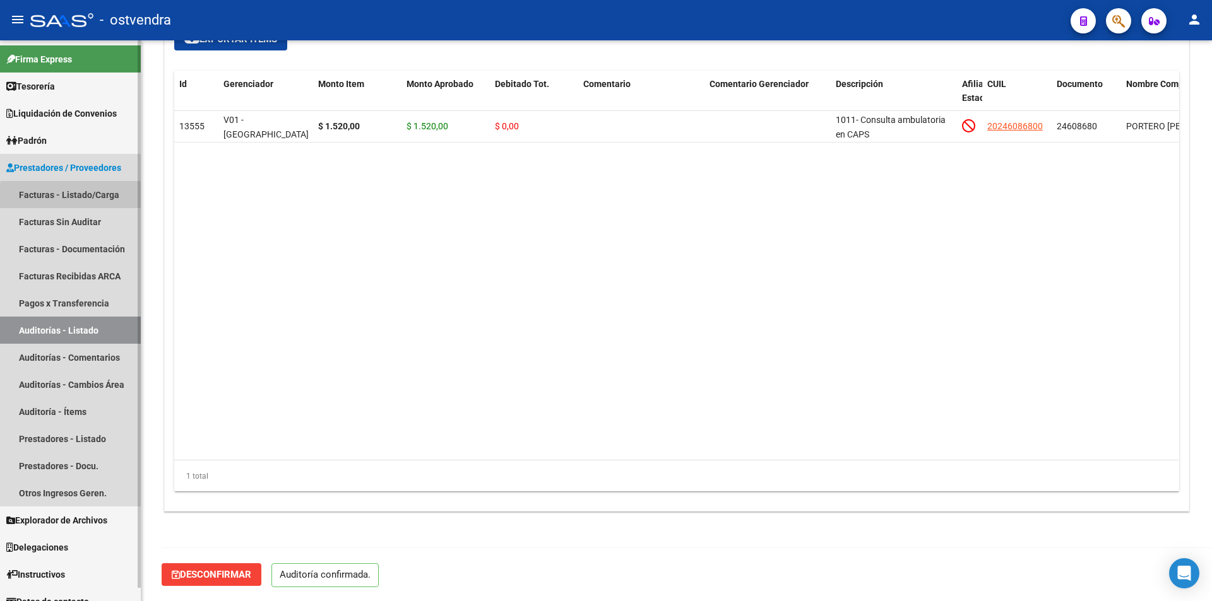
click at [110, 196] on link "Facturas - Listado/Carga" at bounding box center [70, 194] width 141 height 27
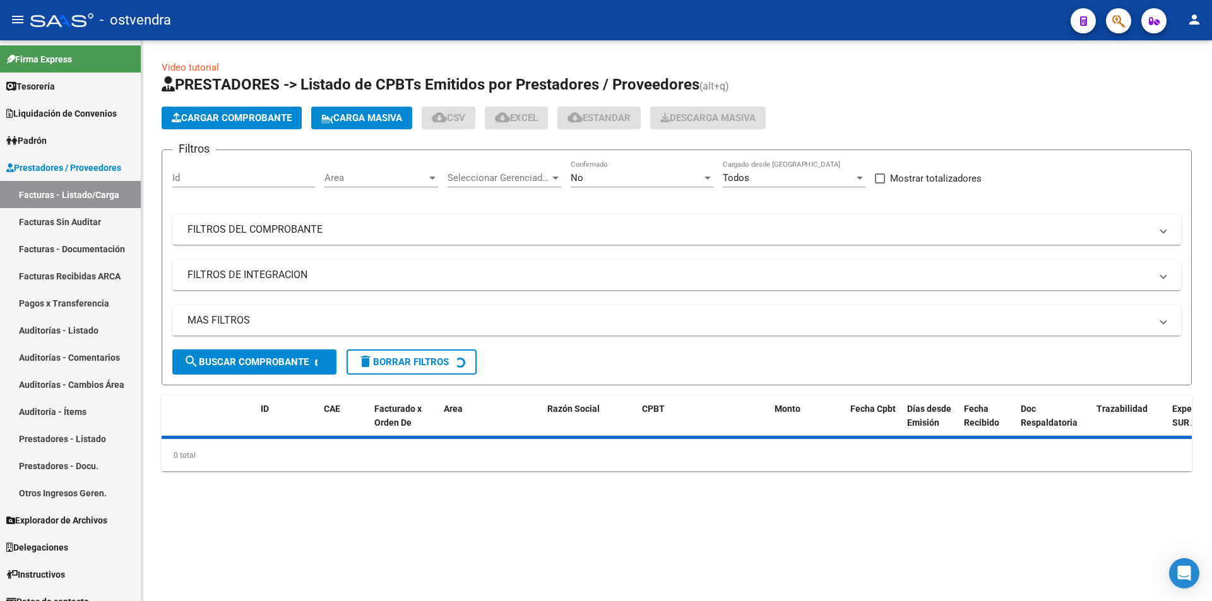
click at [244, 120] on span "Cargar Comprobante" at bounding box center [232, 117] width 120 height 11
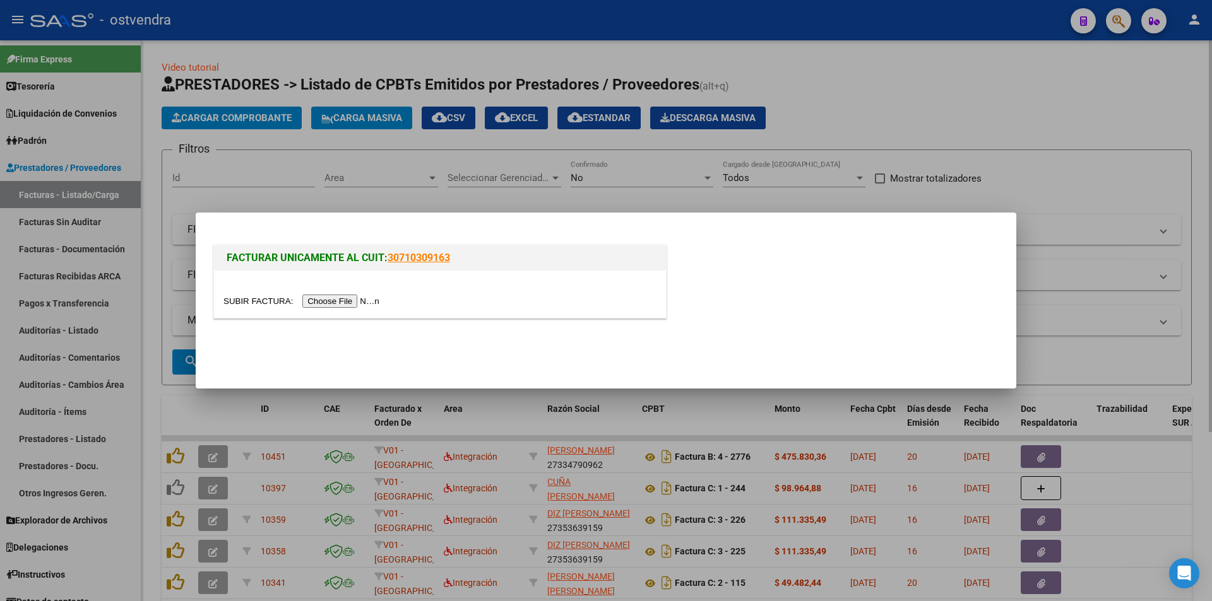
click at [244, 120] on div at bounding box center [606, 300] width 1212 height 601
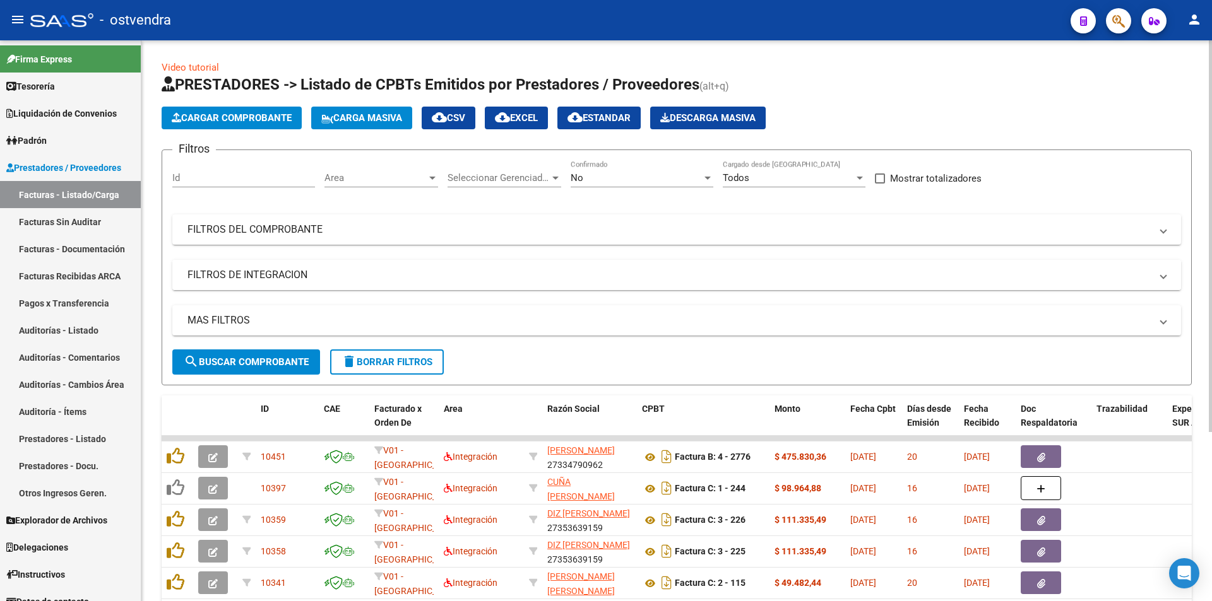
drag, startPoint x: 338, startPoint y: 293, endPoint x: 329, endPoint y: 275, distance: 20.3
click at [336, 291] on div "Filtros Id Area Area Seleccionar Gerenciador Seleccionar Gerenciador No Confirm…" at bounding box center [676, 254] width 1009 height 189
click at [275, 125] on button "Cargar Comprobante" at bounding box center [232, 118] width 140 height 23
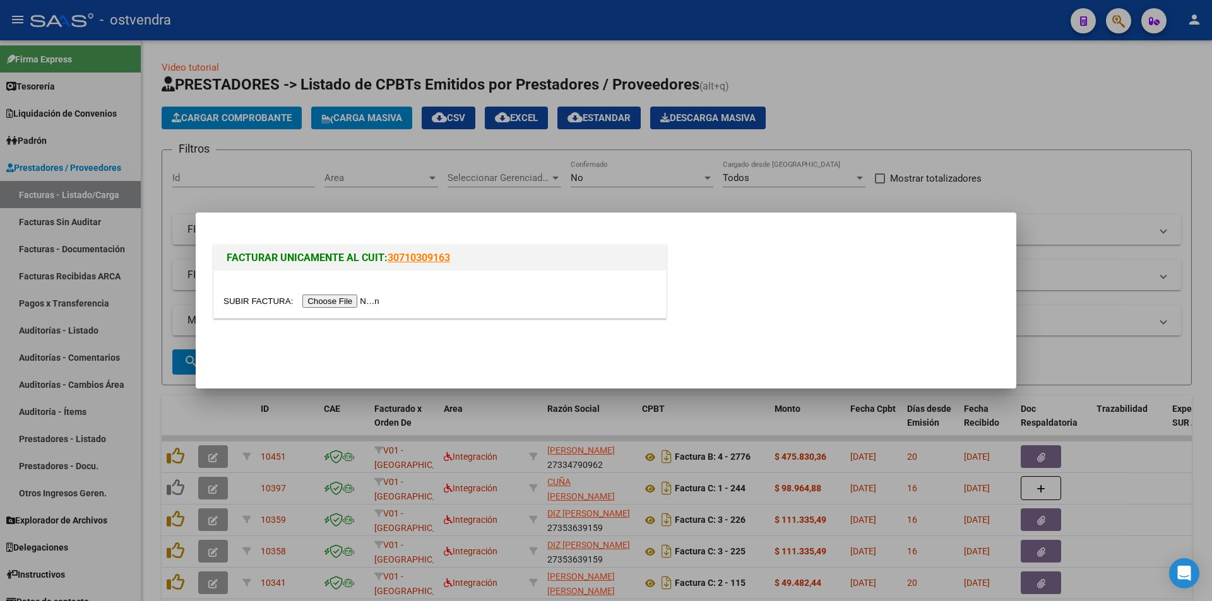
click at [350, 297] on input "file" at bounding box center [303, 301] width 160 height 13
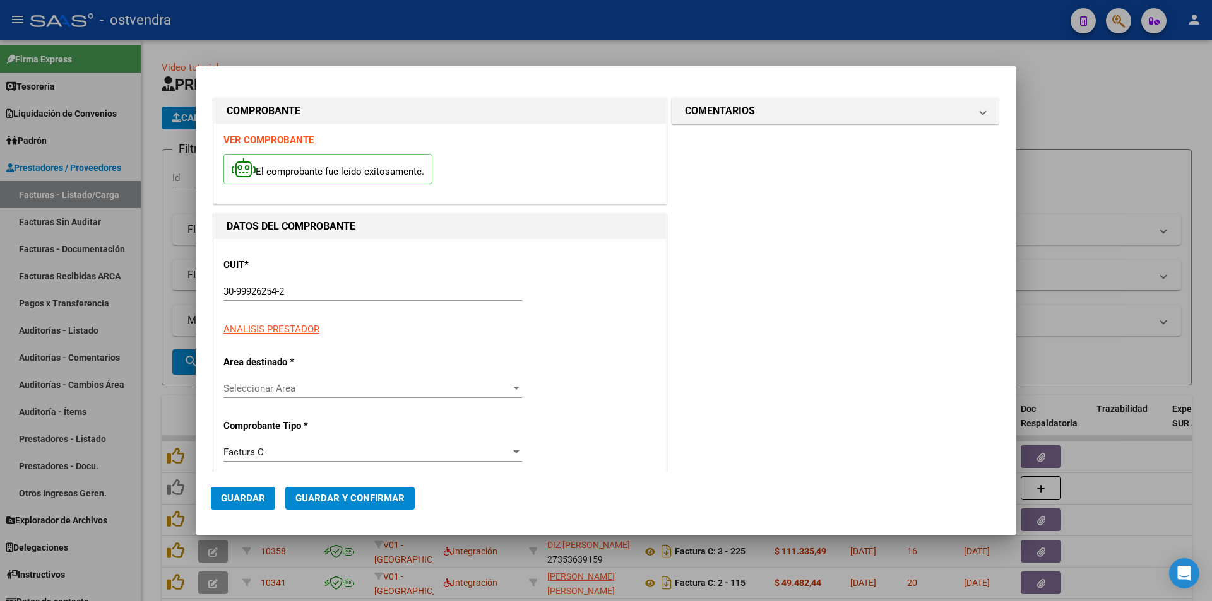
type input "87878"
type input "$ 59.731,00"
type input "2024-03-04"
type input "2024-05-03"
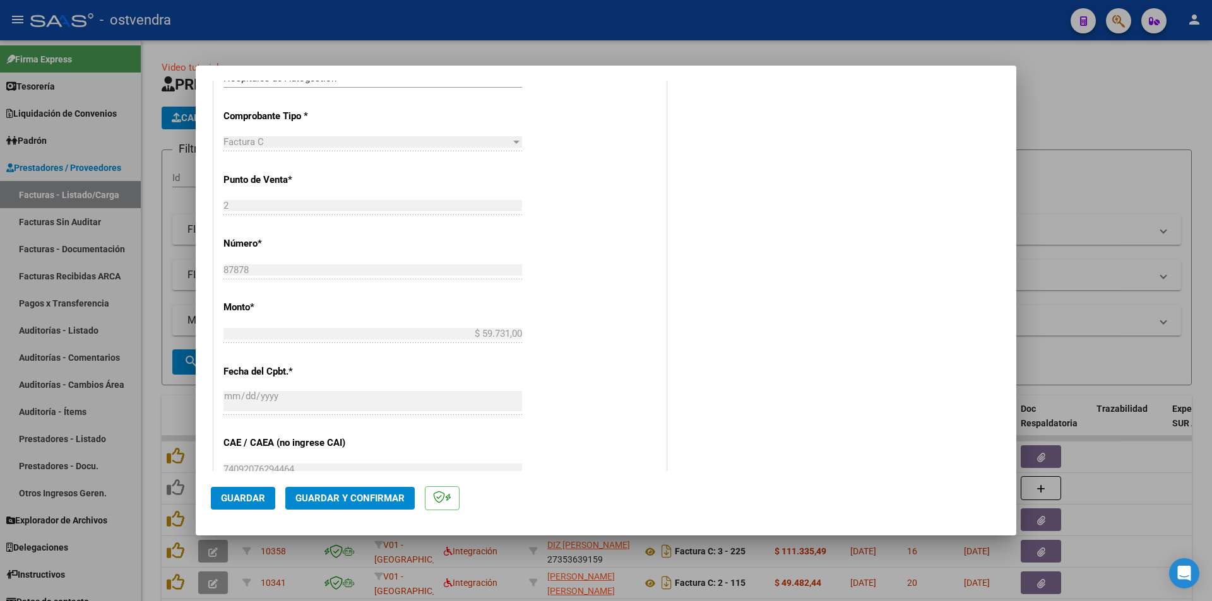
scroll to position [665, 0]
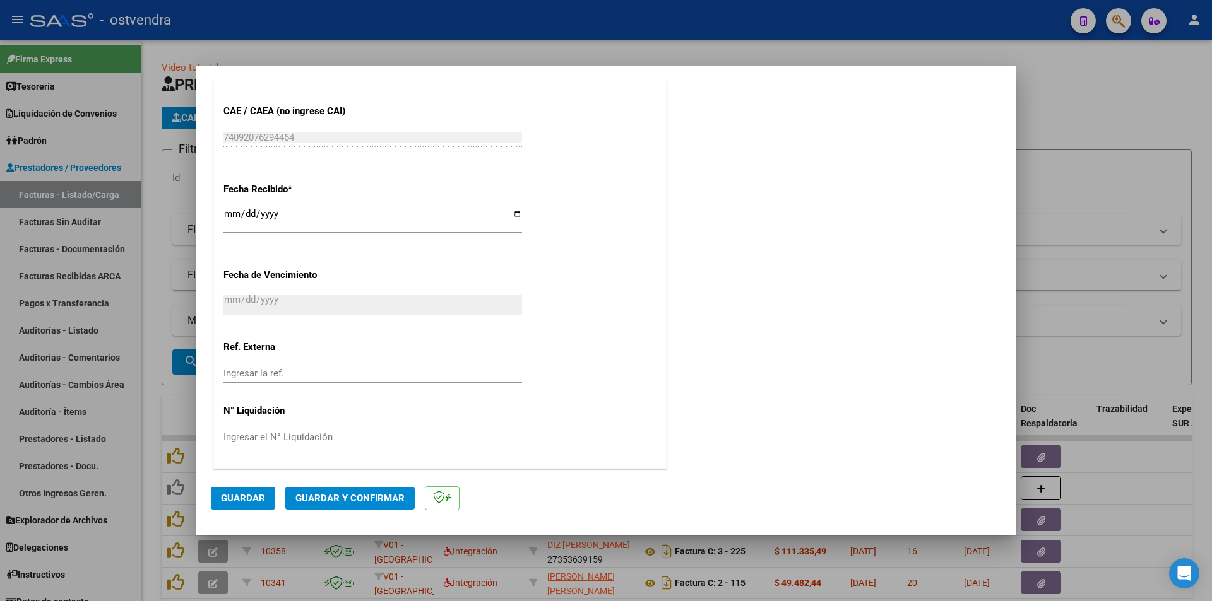
click at [390, 502] on span "Guardar y Confirmar" at bounding box center [349, 498] width 109 height 11
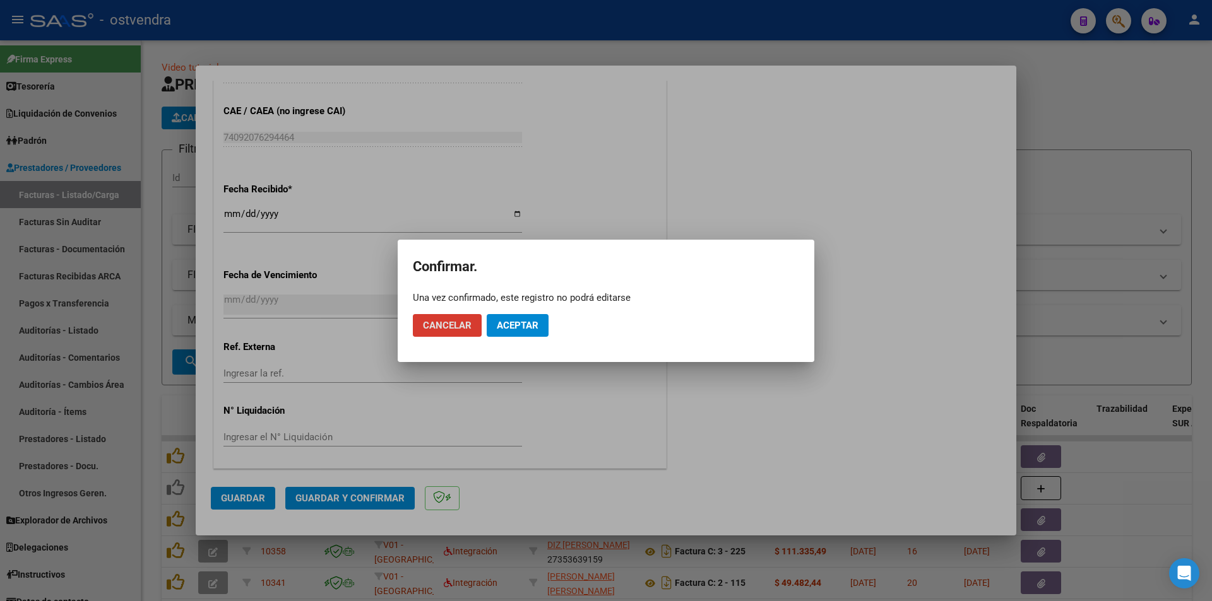
click at [511, 330] on span "Aceptar" at bounding box center [518, 325] width 42 height 11
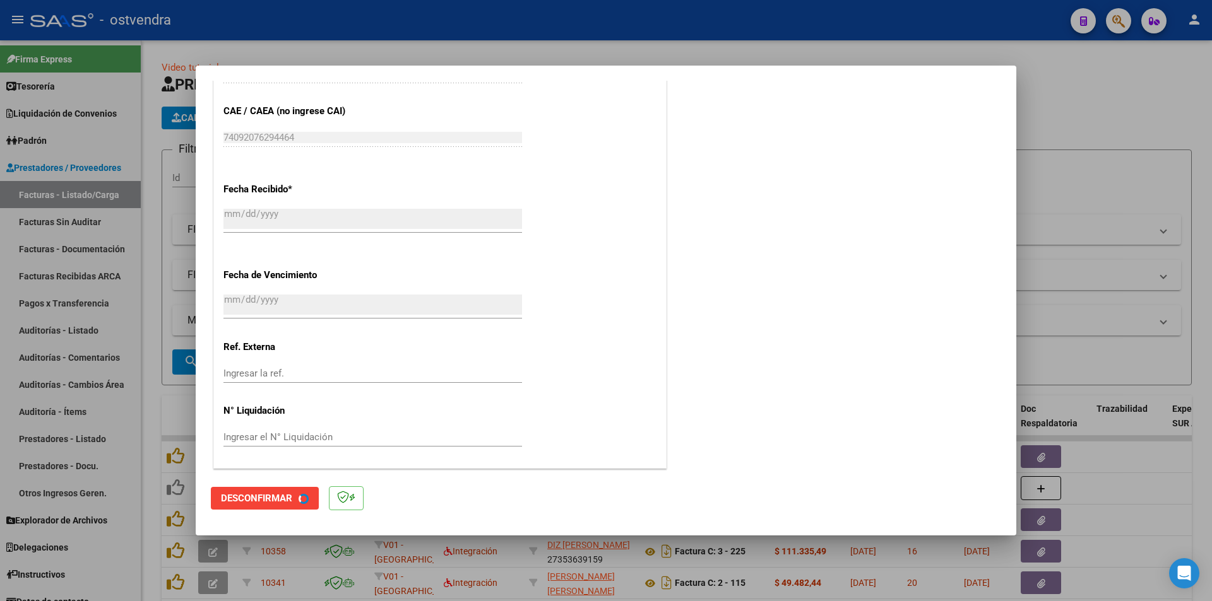
scroll to position [0, 0]
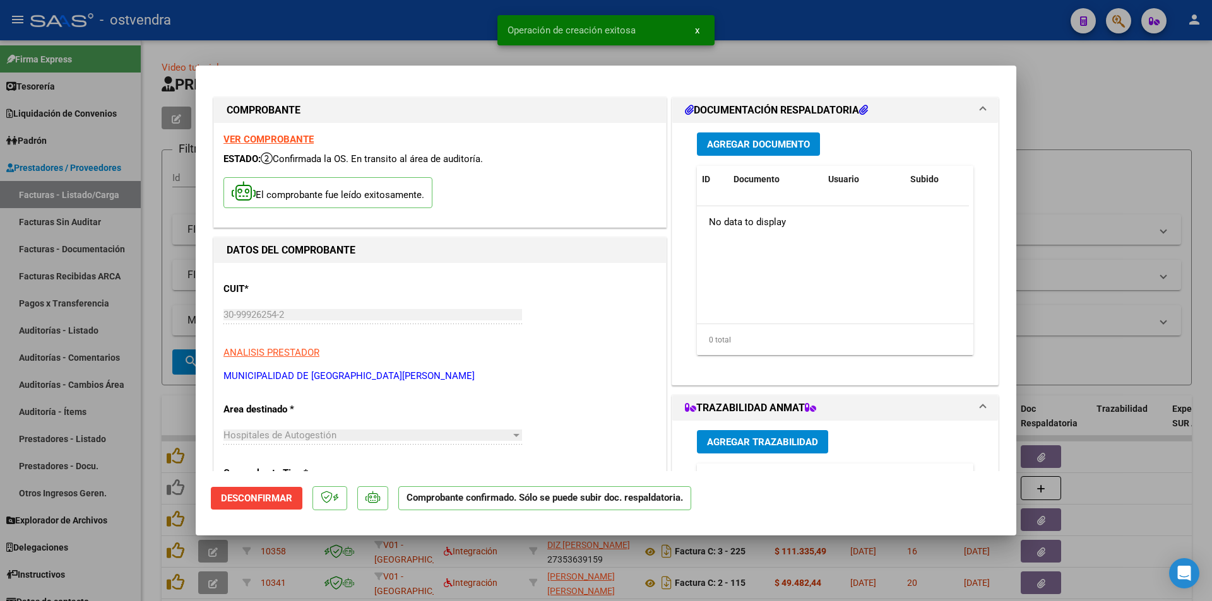
click at [146, 249] on div at bounding box center [606, 300] width 1212 height 601
type input "$ 0,00"
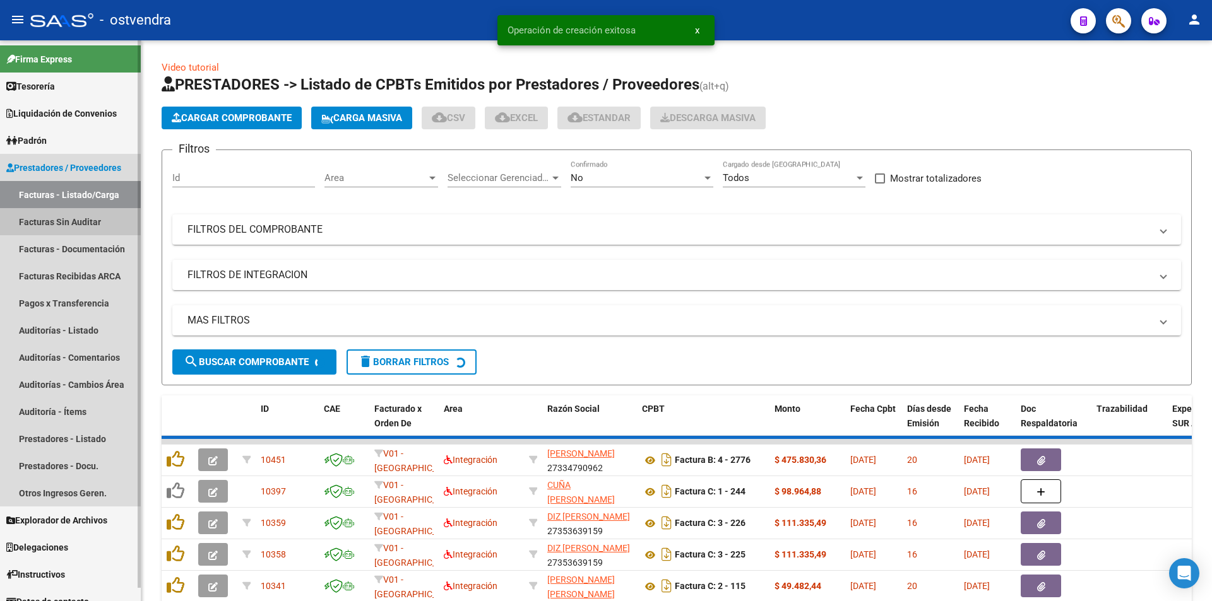
click at [112, 223] on link "Facturas Sin Auditar" at bounding box center [70, 221] width 141 height 27
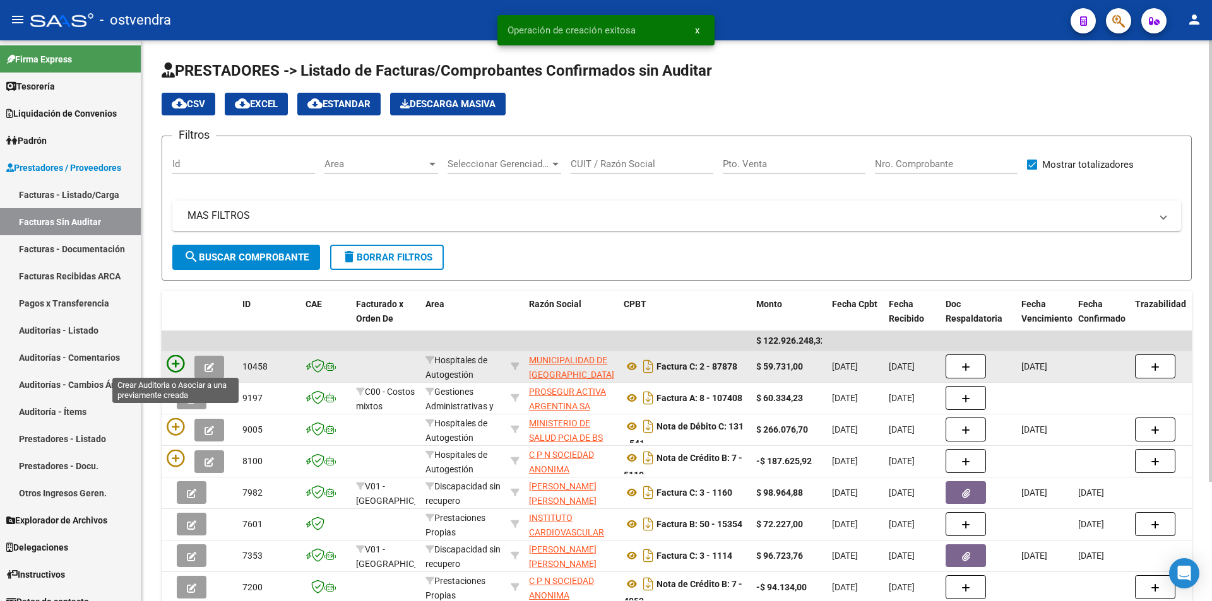
click at [179, 361] on icon at bounding box center [176, 364] width 18 height 18
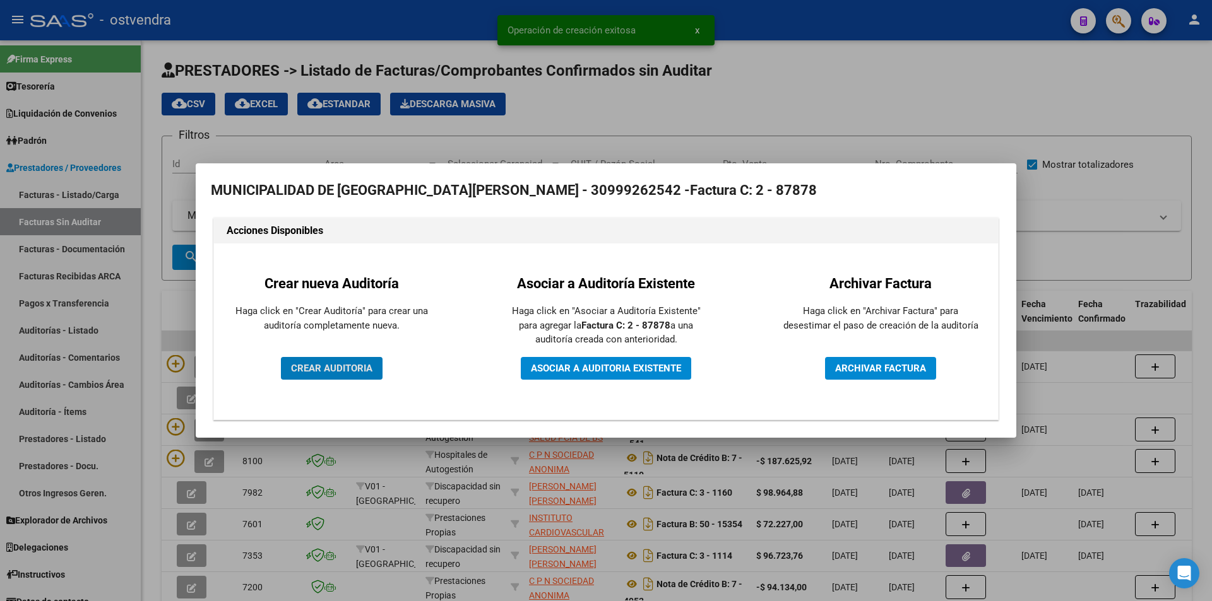
click at [342, 371] on span "CREAR AUDITORIA" at bounding box center [331, 368] width 81 height 11
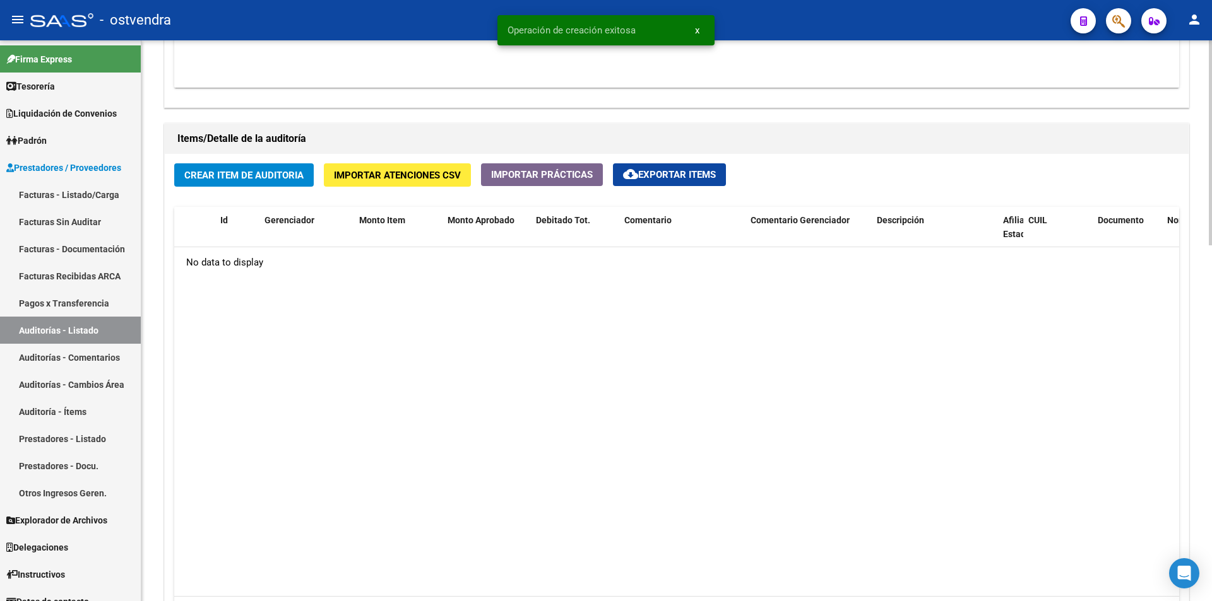
scroll to position [862, 0]
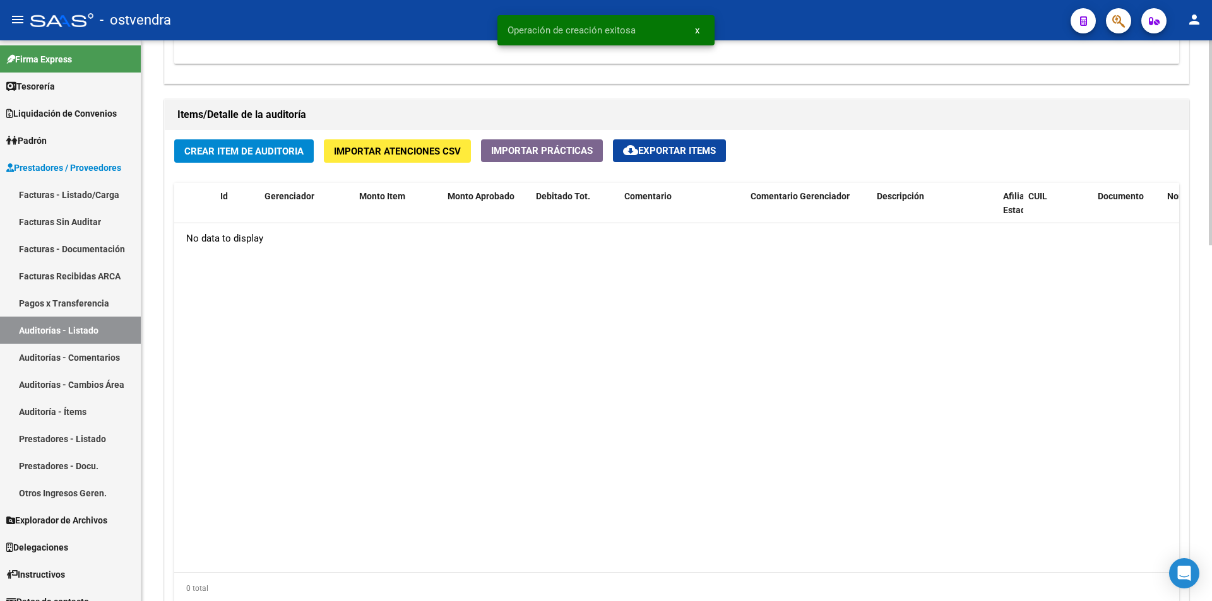
click at [1211, 497] on div at bounding box center [1210, 457] width 3 height 205
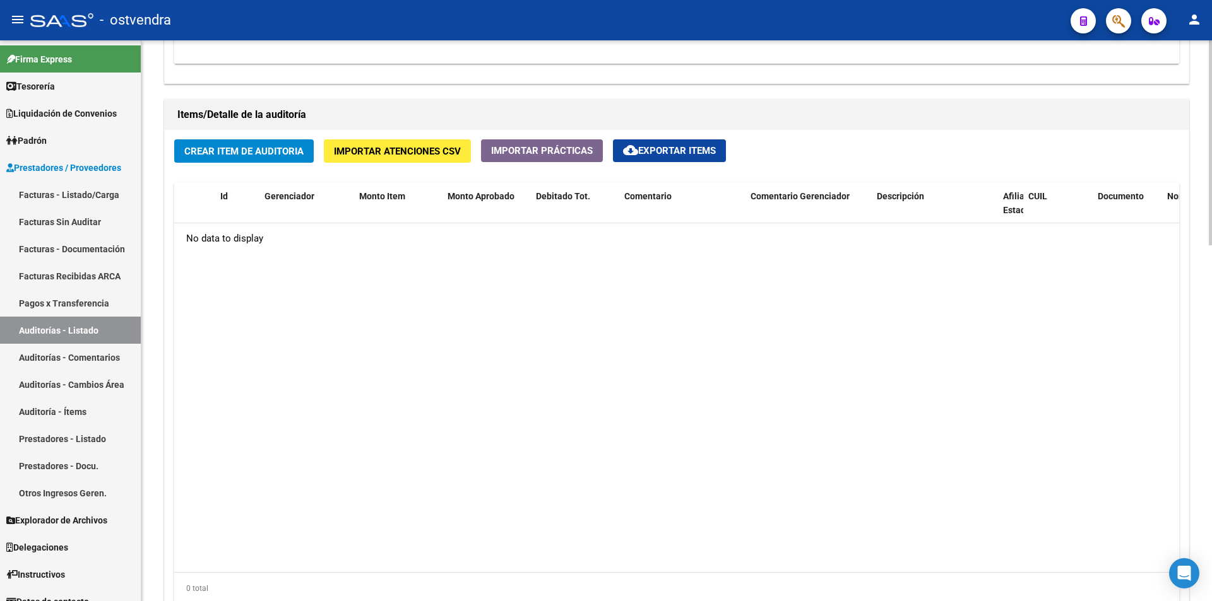
click at [412, 149] on span "Importar Atenciones CSV" at bounding box center [397, 151] width 127 height 11
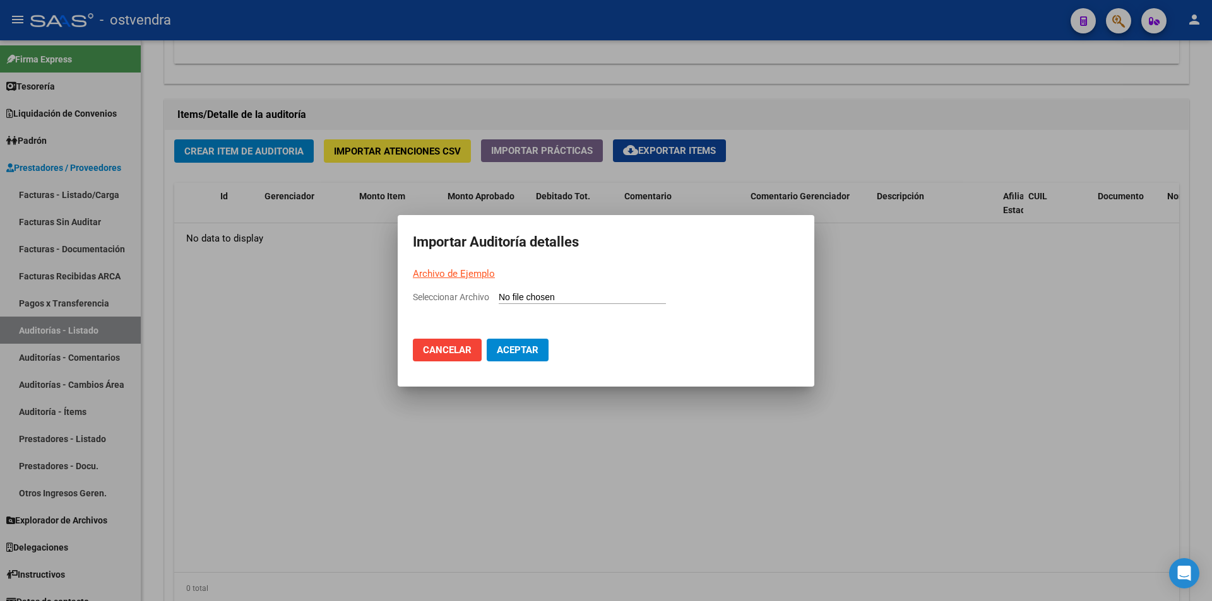
click at [475, 272] on link "Archivo de Ejemplo" at bounding box center [454, 273] width 82 height 11
click at [506, 292] on input "Seleccionar Archivo" at bounding box center [582, 298] width 167 height 12
click at [461, 276] on link "Archivo de Ejemplo" at bounding box center [454, 273] width 82 height 11
click at [536, 340] on button "Aceptar" at bounding box center [518, 350] width 62 height 23
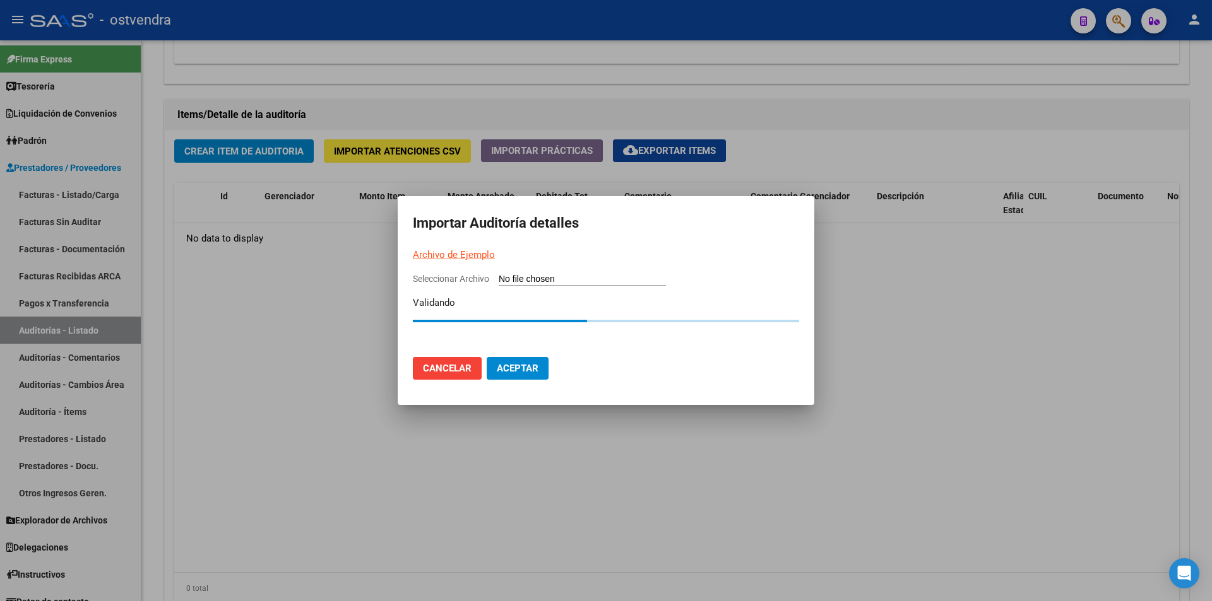
click at [475, 367] on button "Cancelar" at bounding box center [447, 368] width 69 height 23
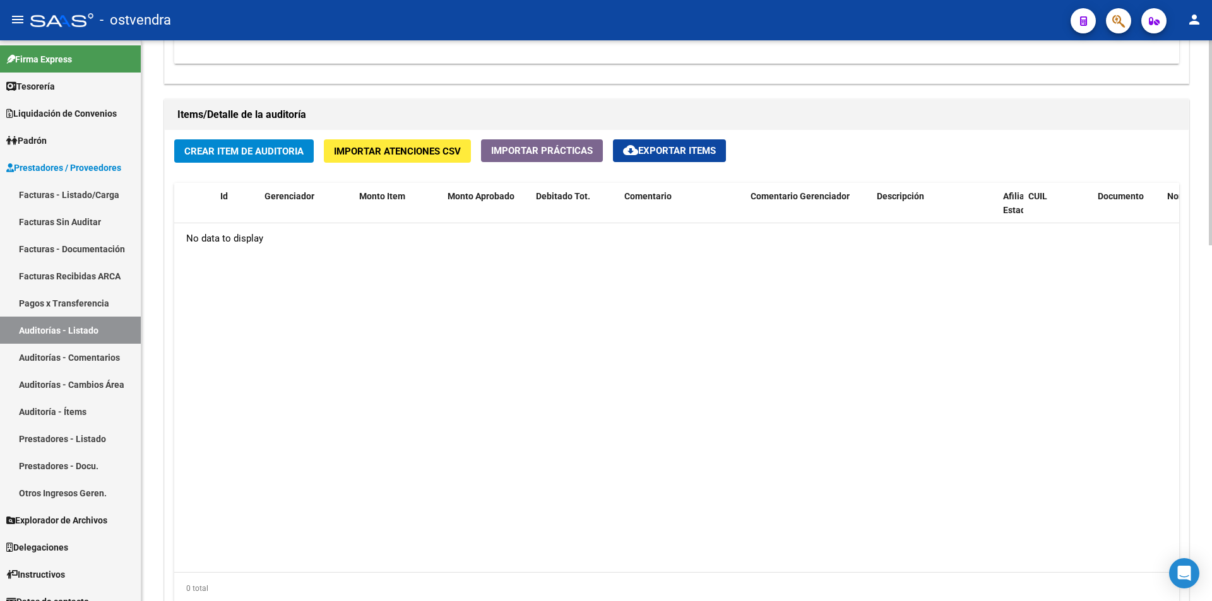
click at [1081, 102] on div "Items/Detalle de la auditoría" at bounding box center [677, 115] width 1024 height 30
click at [280, 166] on div "Crear Item de Auditoria Importar Atenciones CSV Importar Prácticas cloud_downlo…" at bounding box center [677, 377] width 1024 height 494
click at [281, 162] on button "Crear Item de Auditoria" at bounding box center [243, 150] width 139 height 23
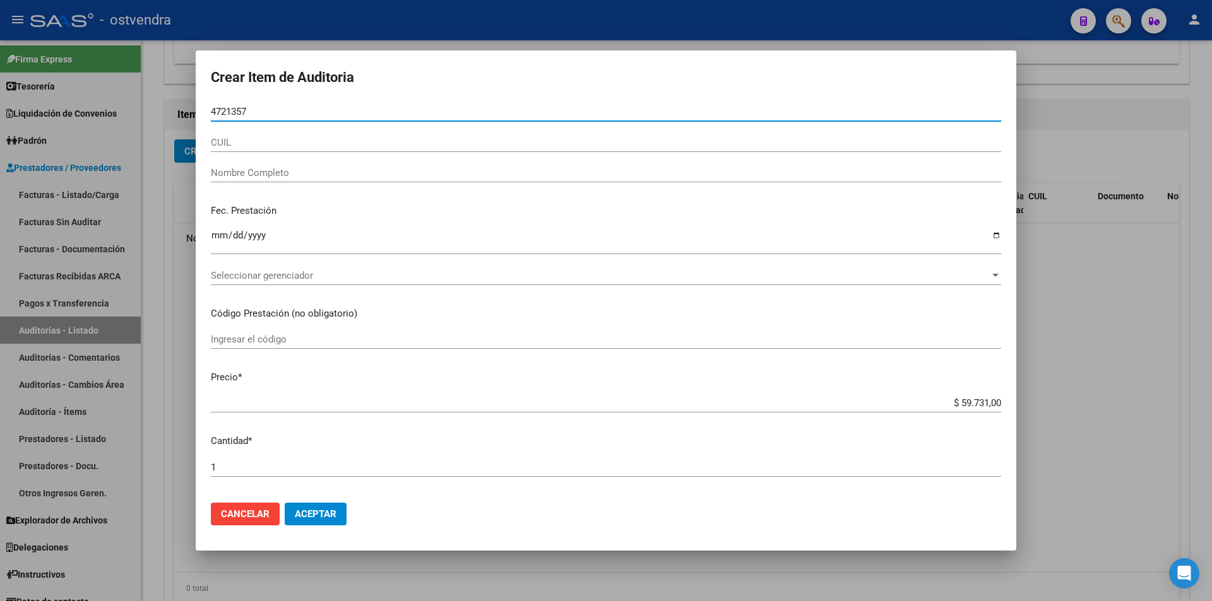
type input "47213571"
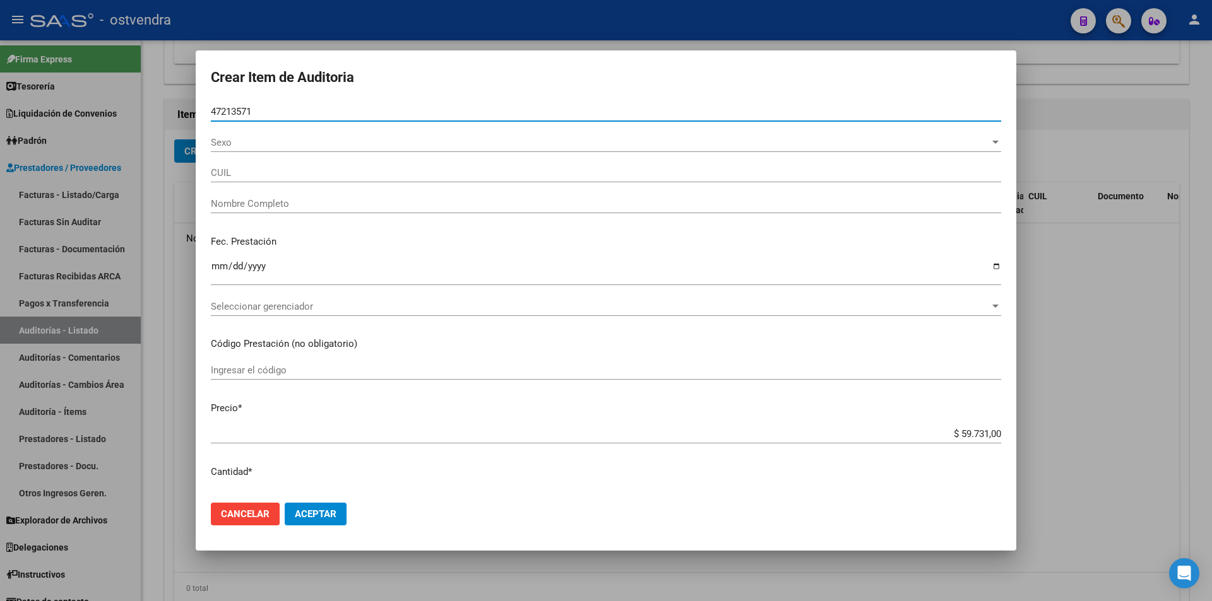
type input "27472135711"
type input "CARO ANTONELLA JULIETA"
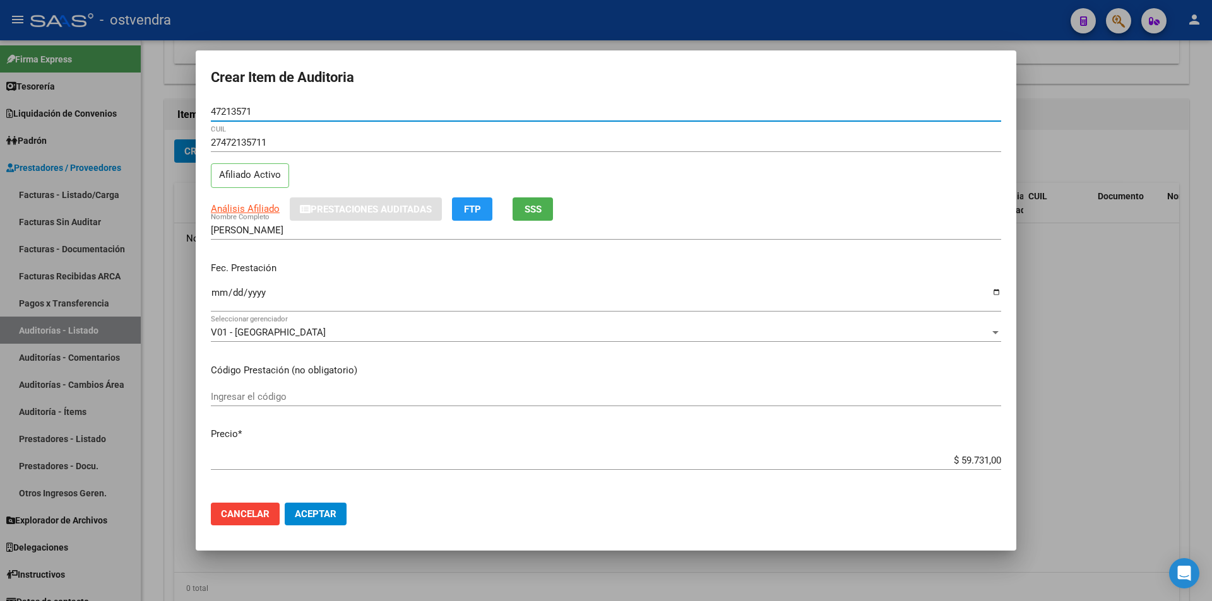
type input "47213571"
click at [991, 461] on input "$ 59.731,00" at bounding box center [606, 460] width 790 height 11
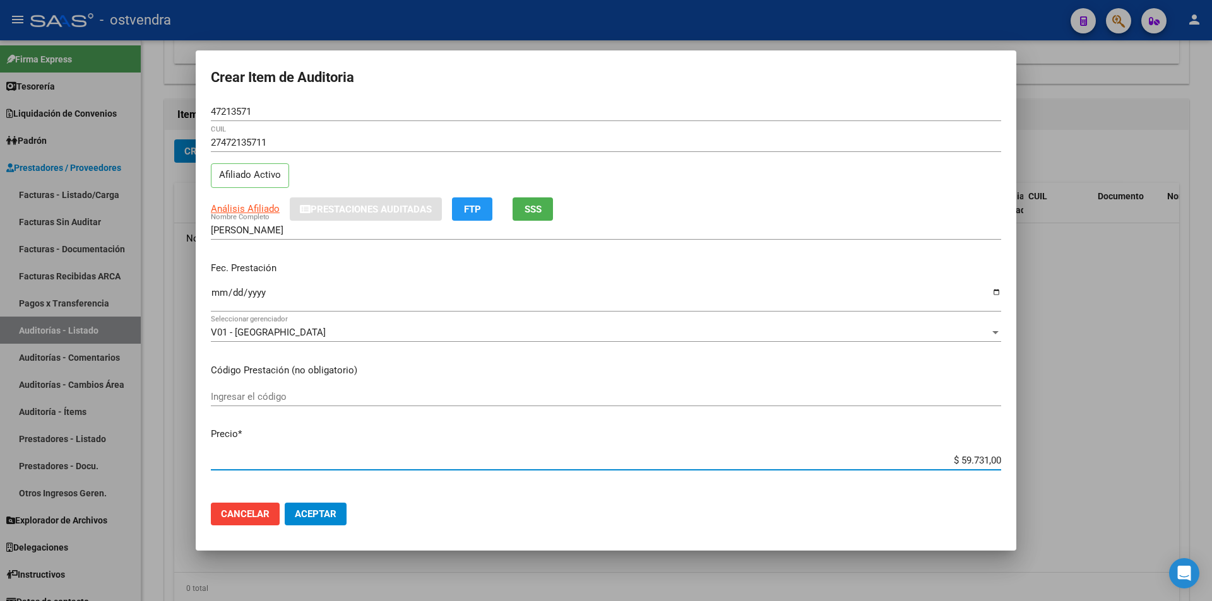
type input "$ 5.973,10"
type input "$ 597,31"
type input "$ 59,73"
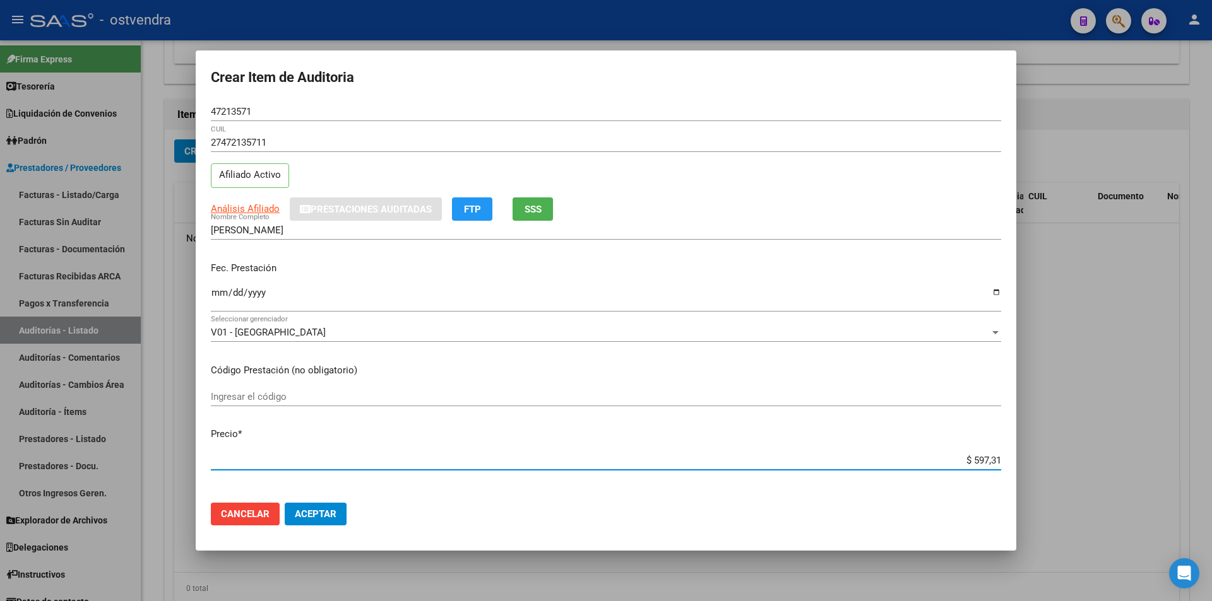
type input "$ 59,73"
type input "$ 5,97"
type input "$ 0,59"
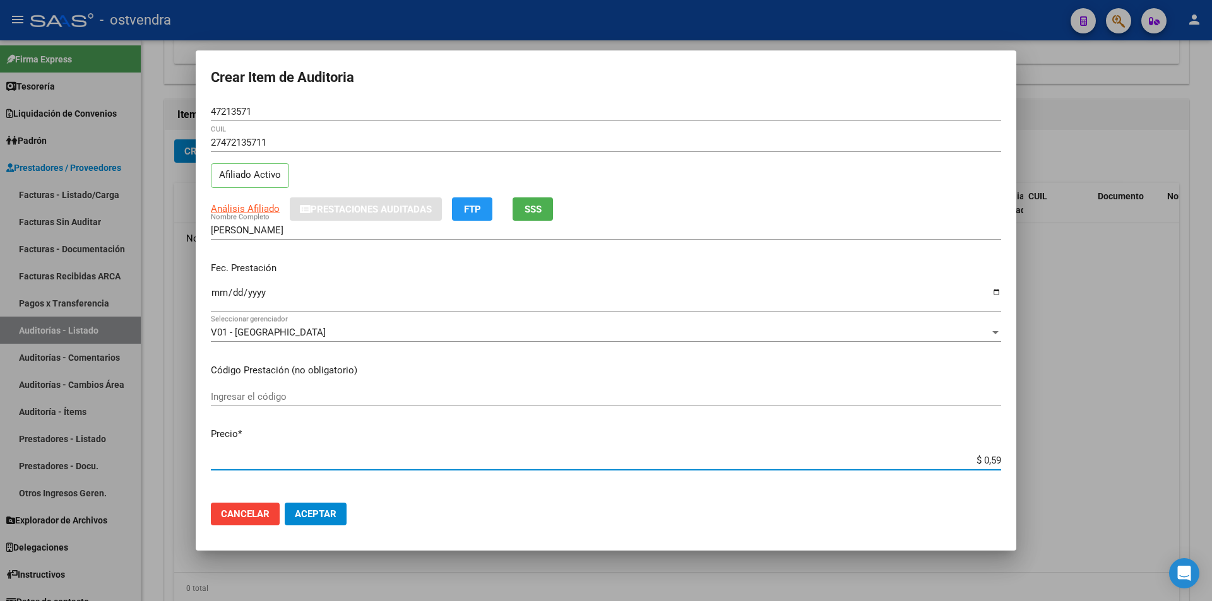
type input "$ 0,05"
type input "$ 0,07"
type input "$ 0,76"
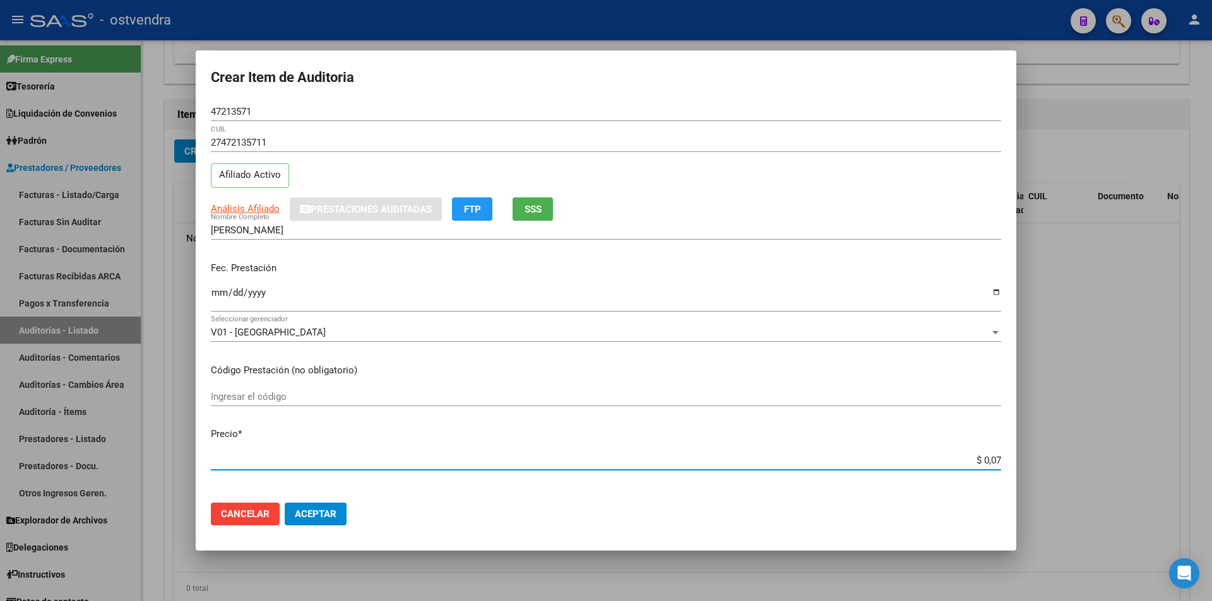
type input "$ 0,76"
type input "$ 7,60"
type input "$ 76,09"
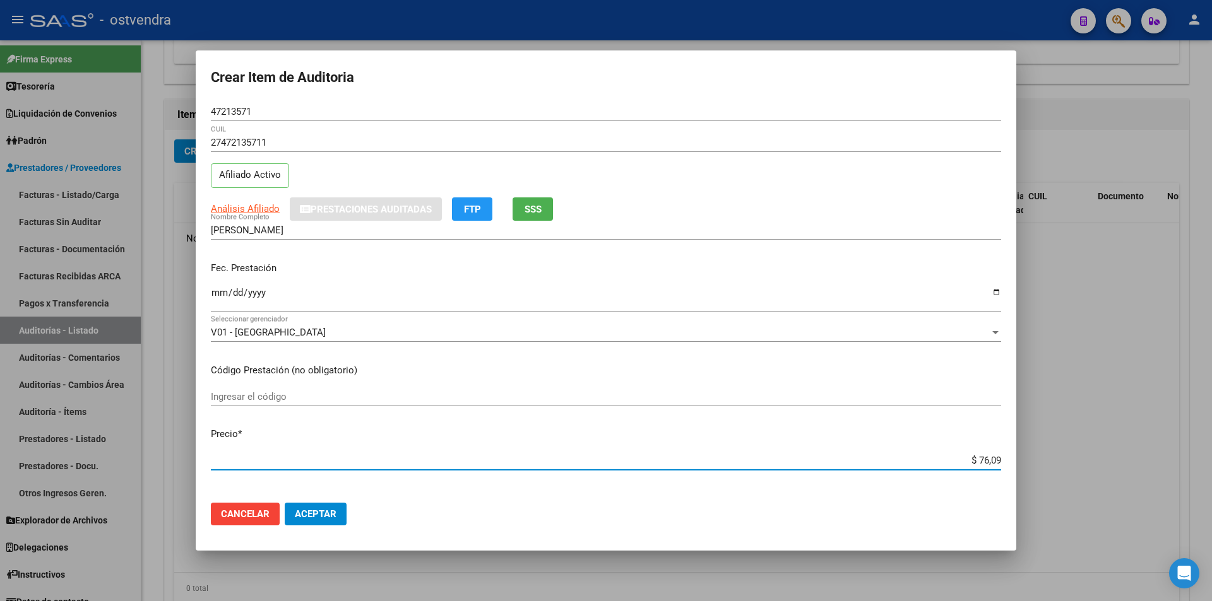
type input "$ 760,90"
type input "$ 7.609,00"
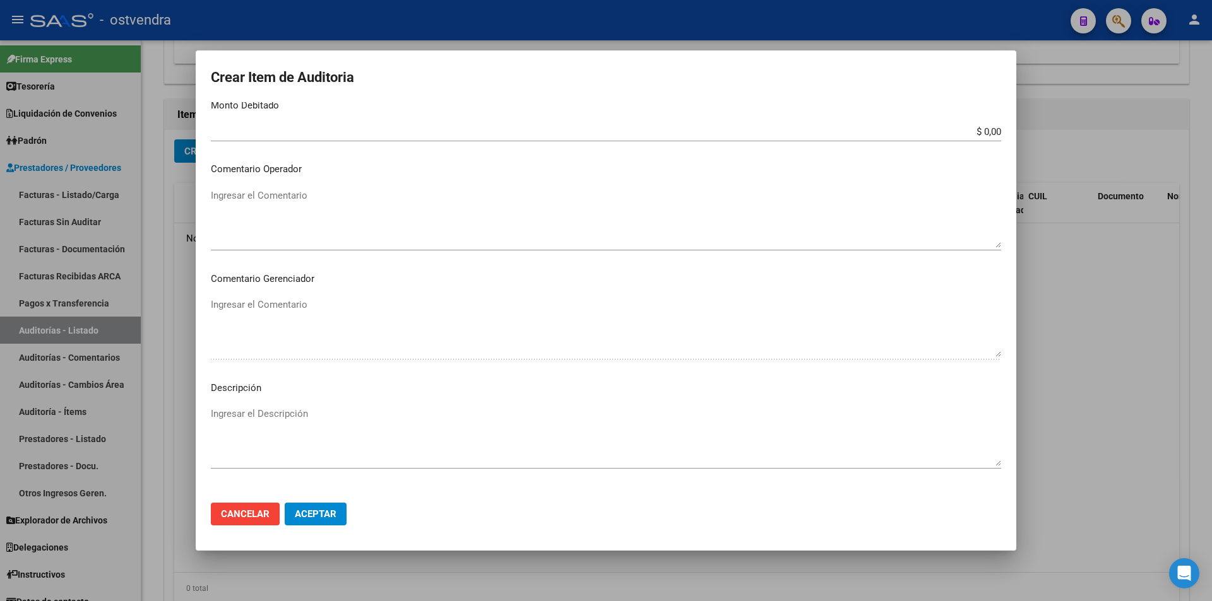
scroll to position [637, 0]
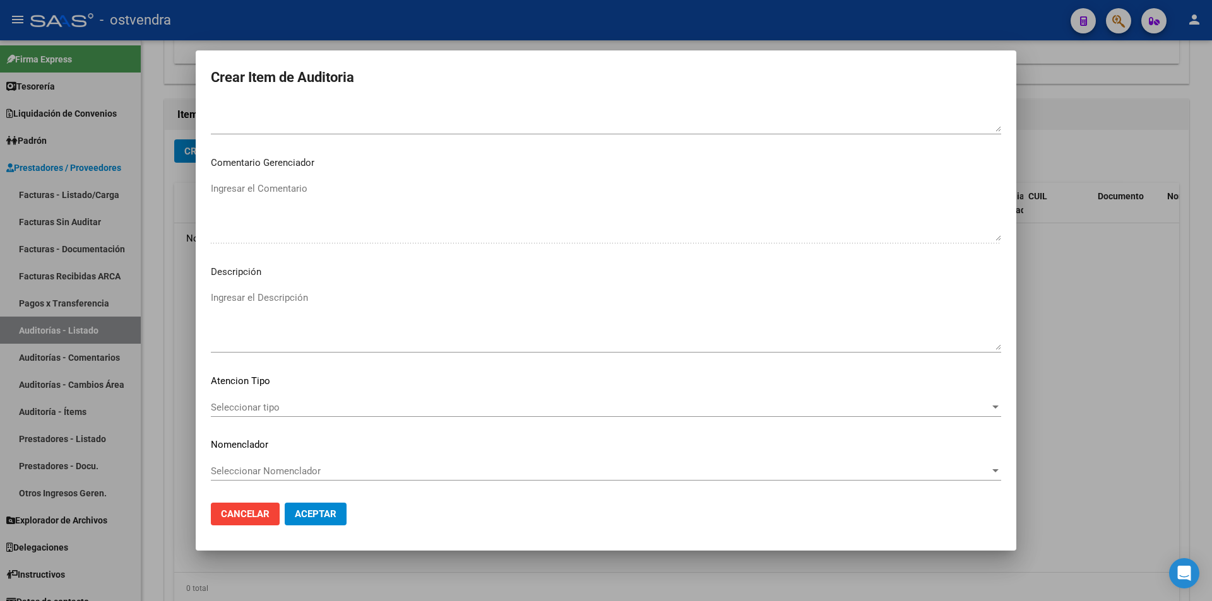
click at [344, 329] on textarea "Ingresar el Descripción" at bounding box center [606, 320] width 790 height 59
type textarea "atención de urgencia"
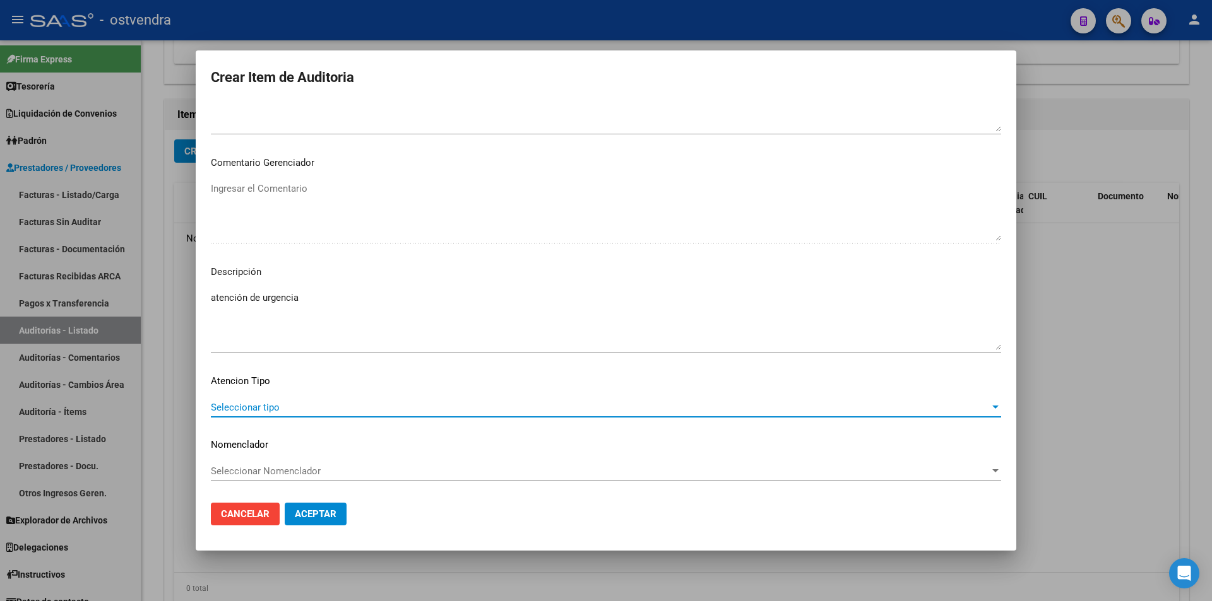
click at [249, 405] on span "Seleccionar tipo" at bounding box center [600, 407] width 779 height 11
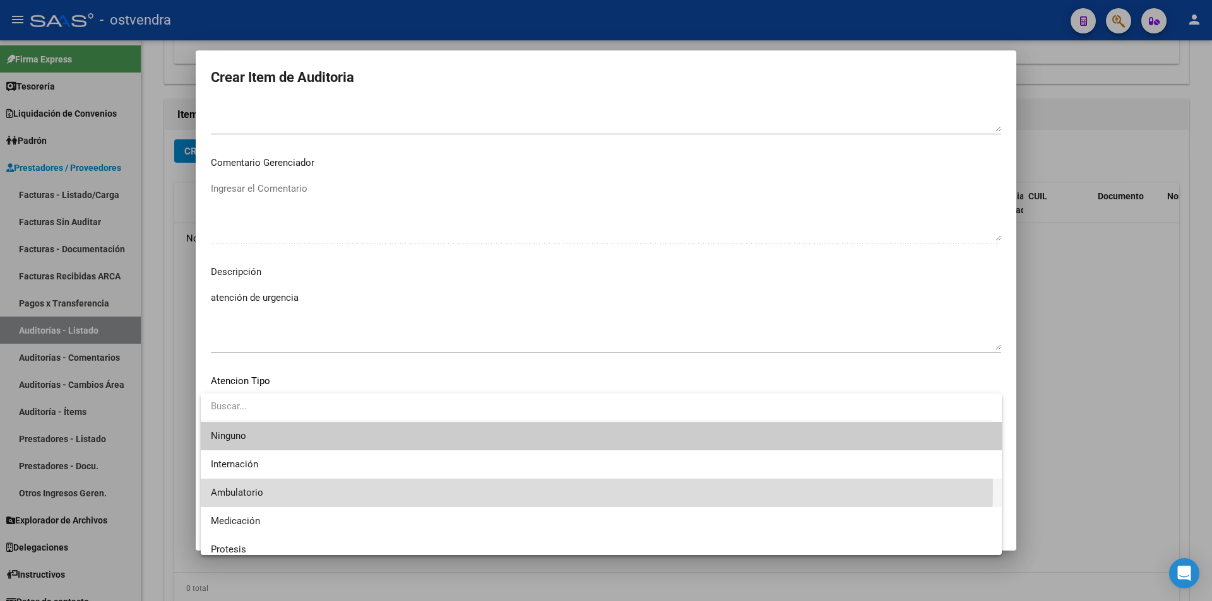
click at [263, 485] on span "Ambulatorio" at bounding box center [601, 493] width 781 height 28
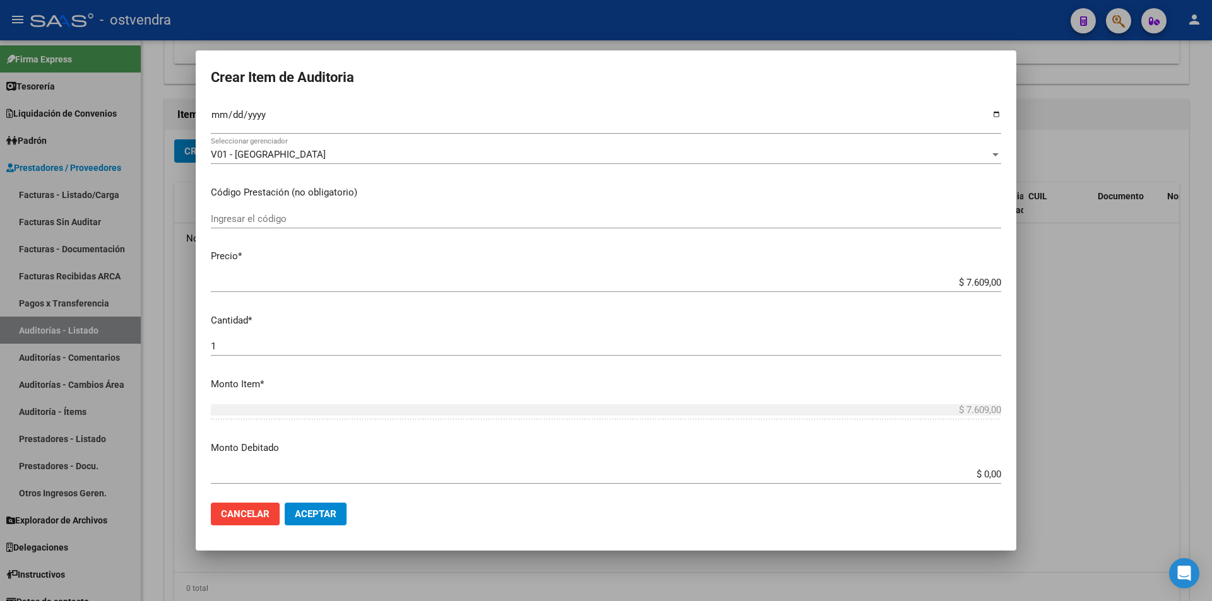
scroll to position [0, 0]
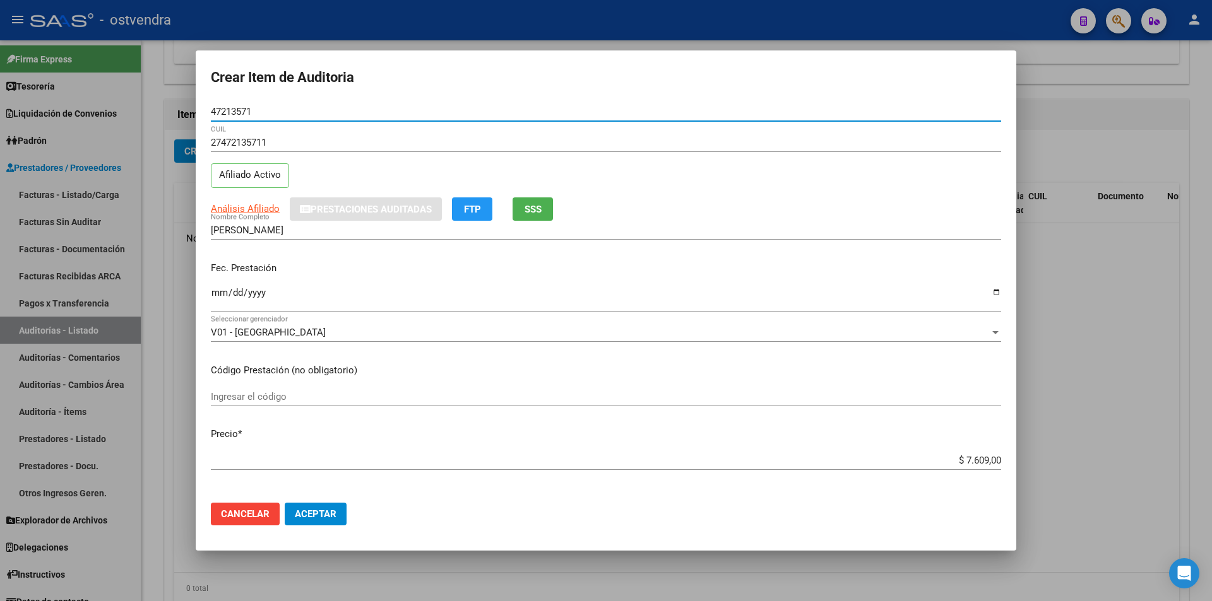
drag, startPoint x: 265, startPoint y: 114, endPoint x: 184, endPoint y: 114, distance: 81.4
click at [184, 114] on div "Crear Item de Auditoria 47213571 Nro Documento 27472135711 CUIL Afiliado Activo…" at bounding box center [606, 300] width 1212 height 601
click at [331, 507] on button "Aceptar" at bounding box center [316, 514] width 62 height 23
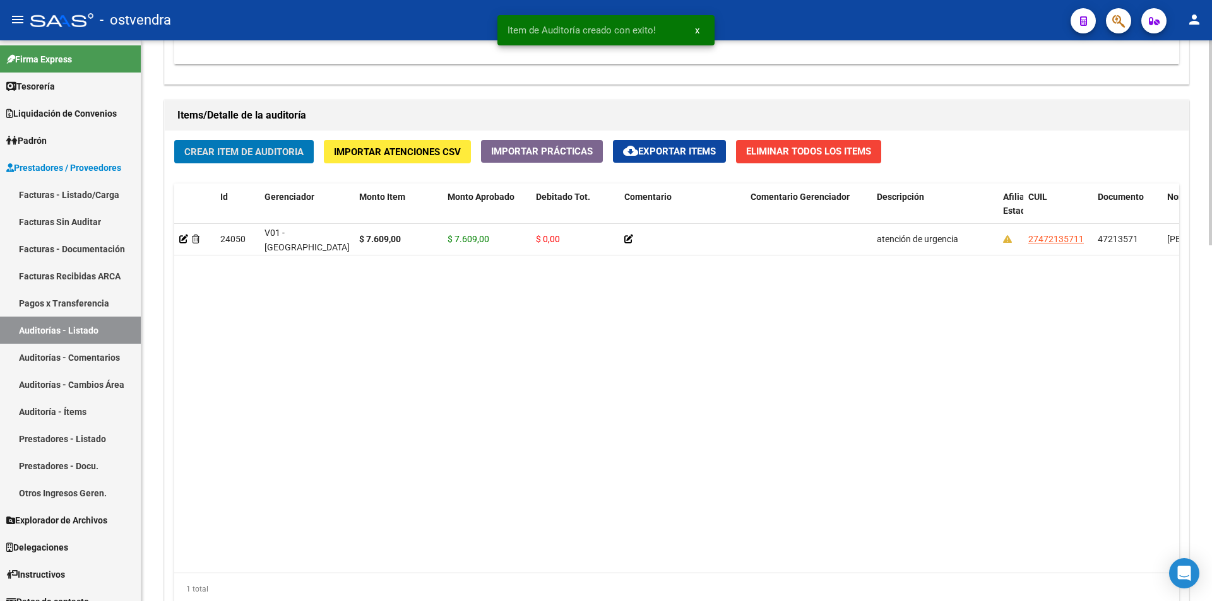
scroll to position [862, 0]
click at [220, 171] on div "Crear Item de Auditoria Importar Atenciones CSV Importar Prácticas cloud_downlo…" at bounding box center [677, 377] width 1024 height 494
click at [220, 167] on div "Crear Item de Auditoria Importar Atenciones CSV Importar Prácticas cloud_downlo…" at bounding box center [677, 377] width 1024 height 494
click at [237, 155] on span "Crear Item de Auditoria" at bounding box center [243, 151] width 119 height 11
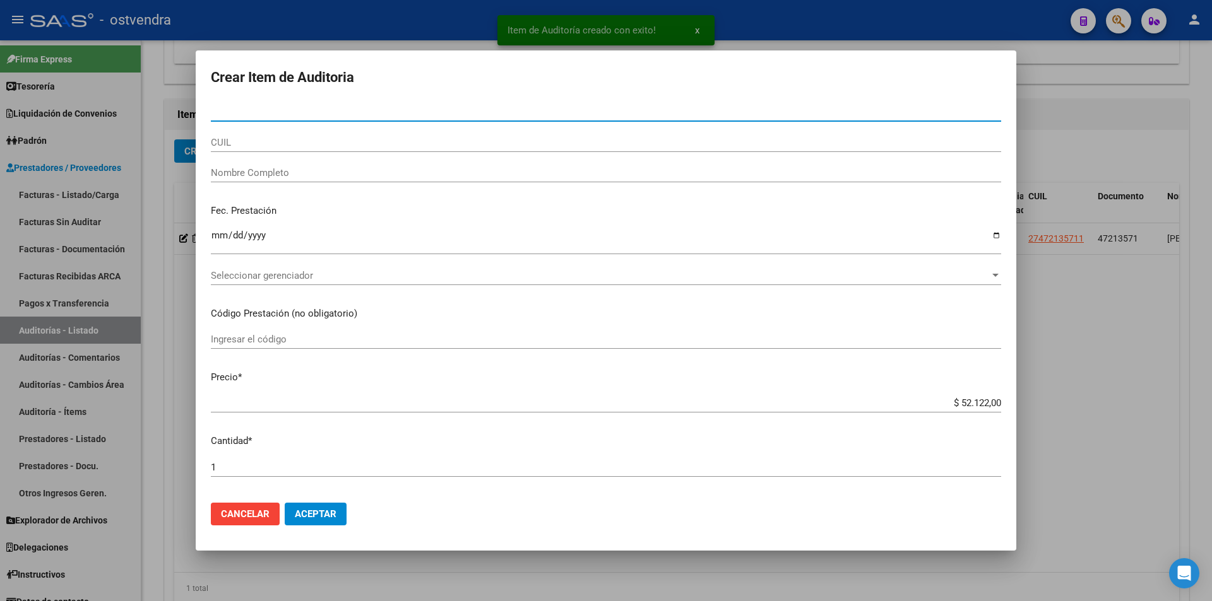
paste input "47213571"
type input "47213571"
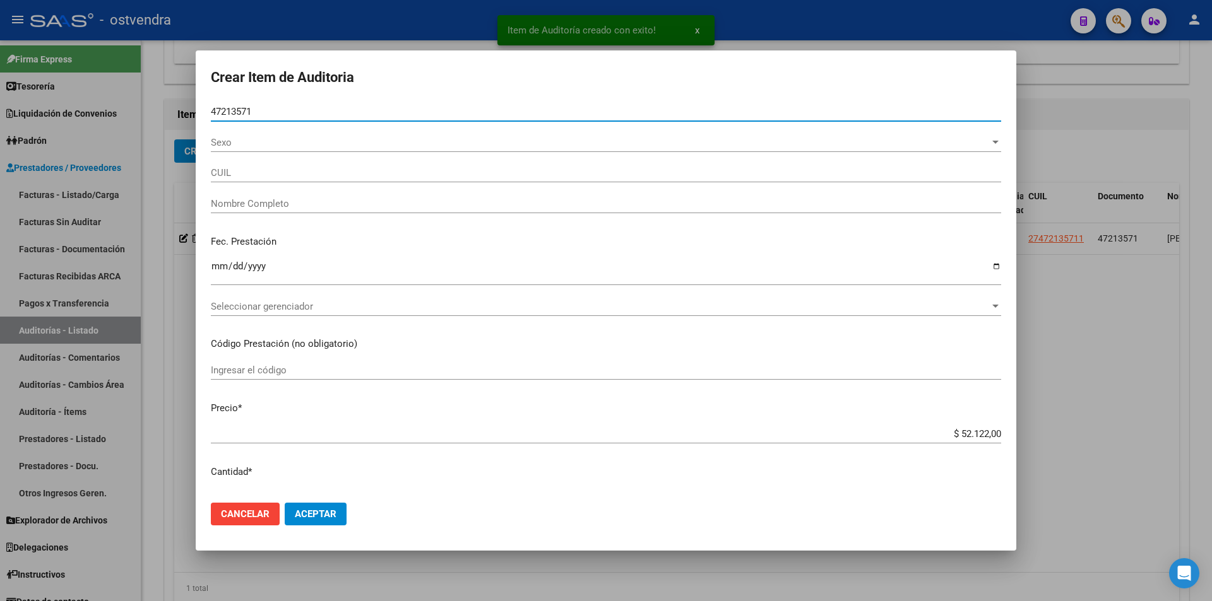
type input "27472135711"
type input "CARO ANTONELLA JULIETA"
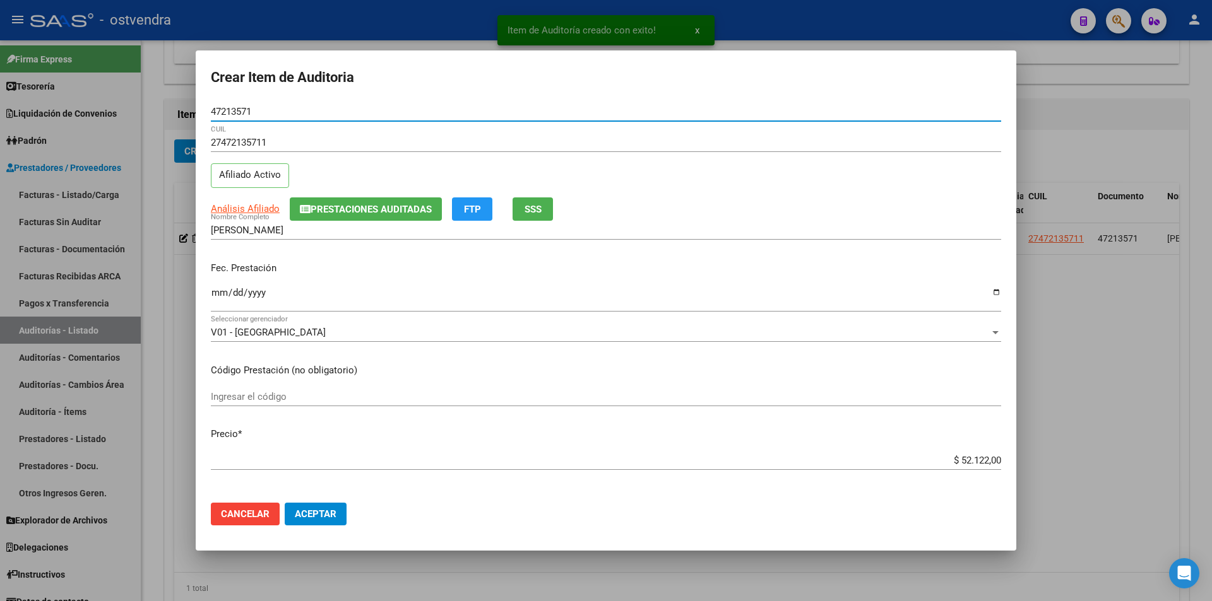
type input "47213571"
click at [995, 464] on app-form-text-field "Precio * $ 52.122,00 Ingresar el precio" at bounding box center [611, 446] width 800 height 39
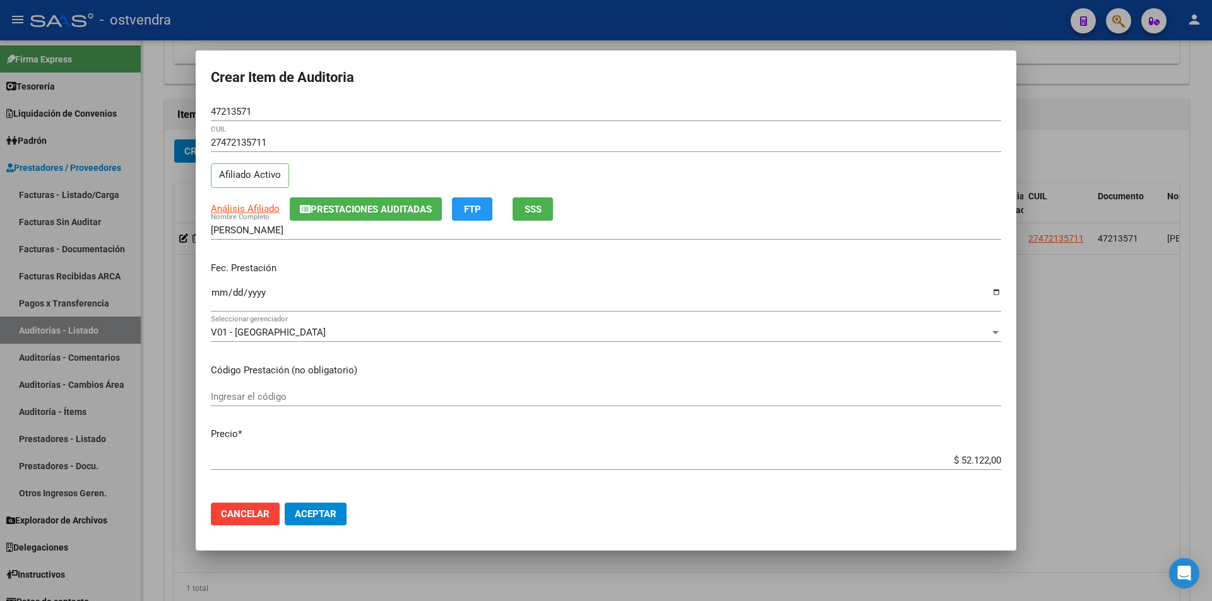
click at [993, 462] on app-form-text-field "Precio * $ 52.122,00 Ingresar el precio" at bounding box center [611, 446] width 800 height 39
click at [990, 461] on input "$ 52.122,00" at bounding box center [606, 460] width 790 height 11
type input "$ 5.212,20"
type input "$ 521,22"
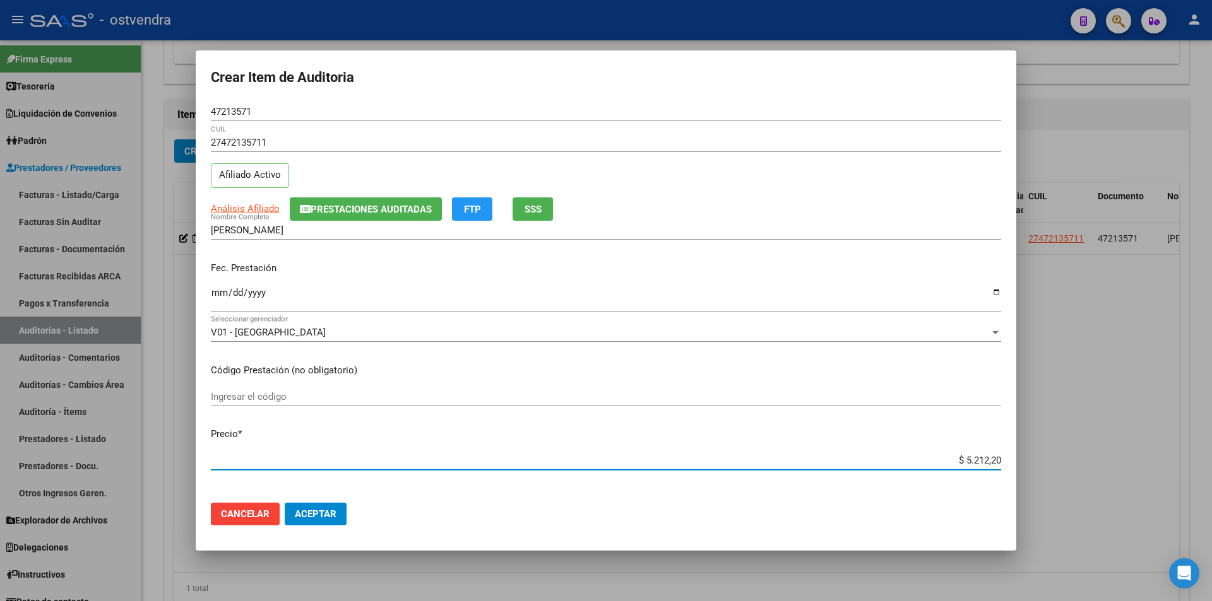
type input "$ 521,22"
type input "$ 52,12"
type input "$ 5,21"
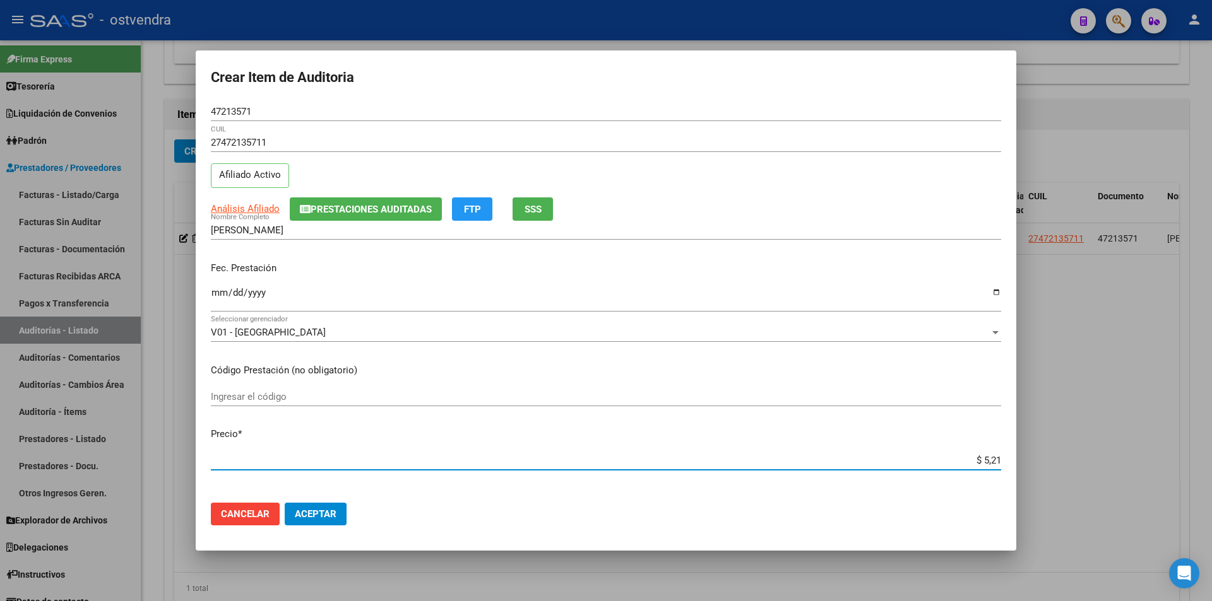
type input "$ 0,52"
type input "$ 0,05"
type input "$ 0,02"
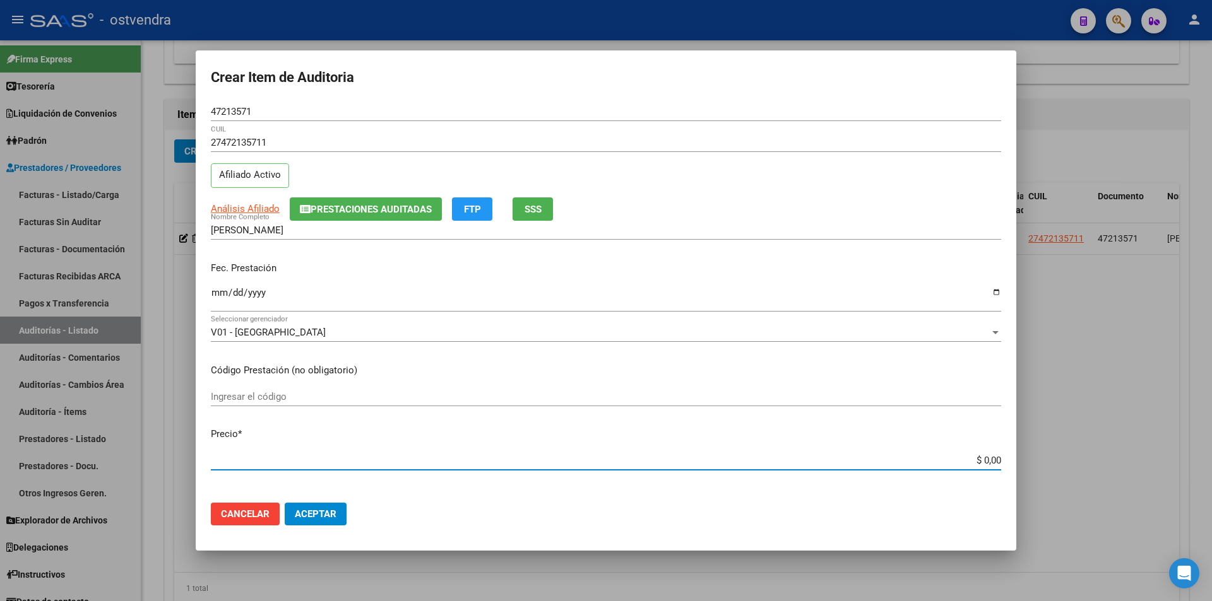
type input "$ 0,02"
type input "$ 0,20"
type input "$ 2,01"
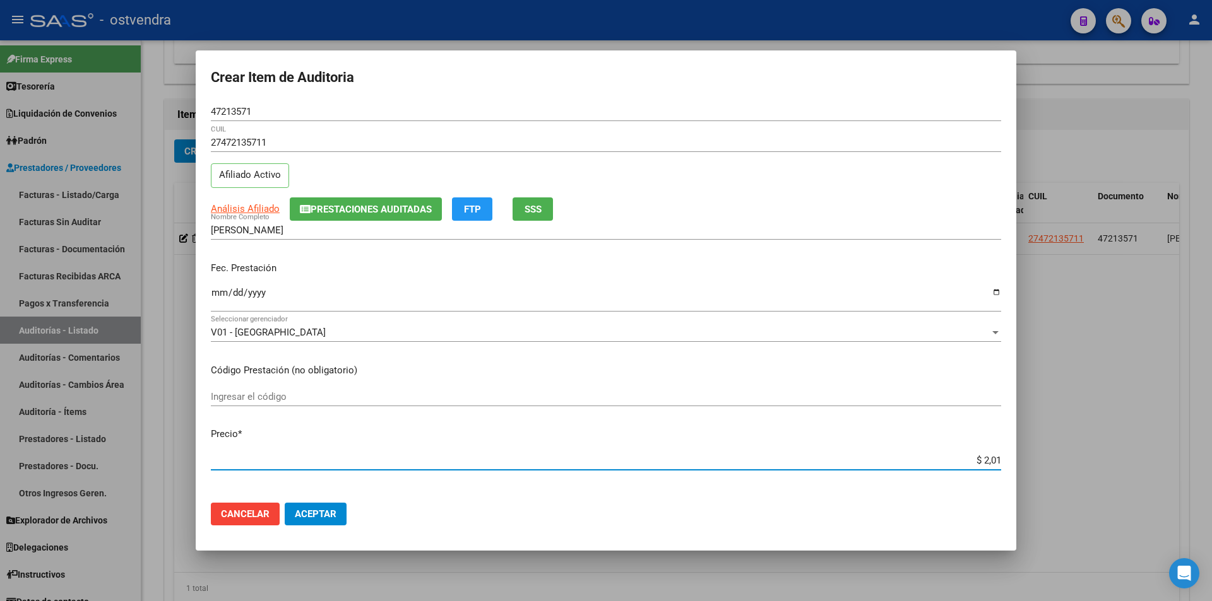
type input "$ 20,12"
type input "$ 201,24"
type input "$ 2.012,40"
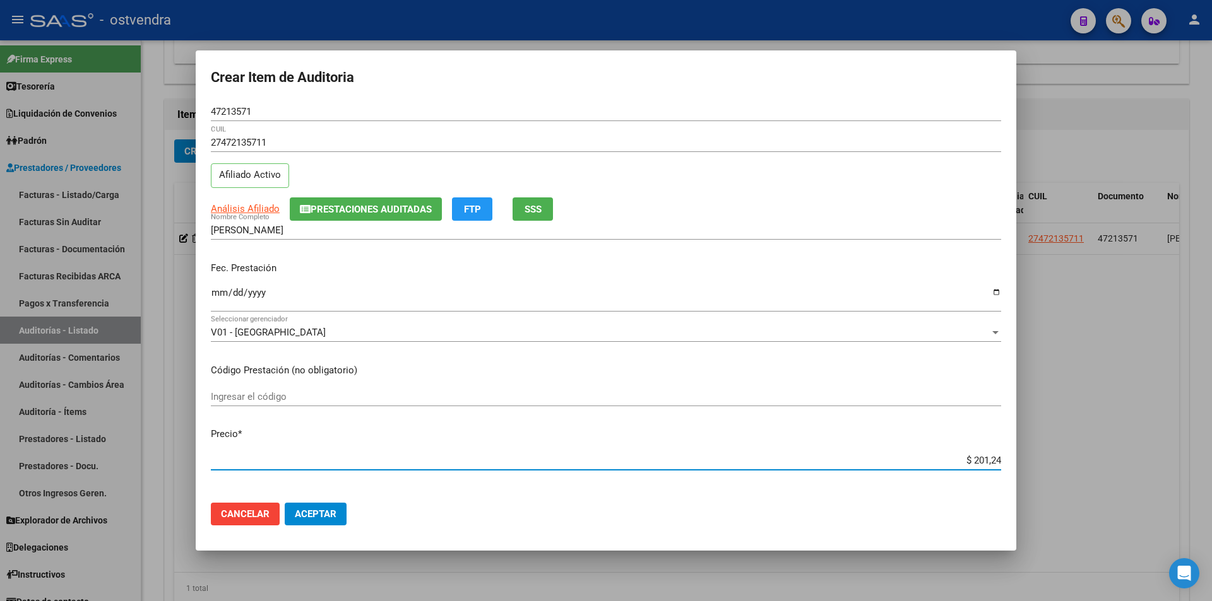
type input "$ 2.012,40"
type input "$ 20.124,00"
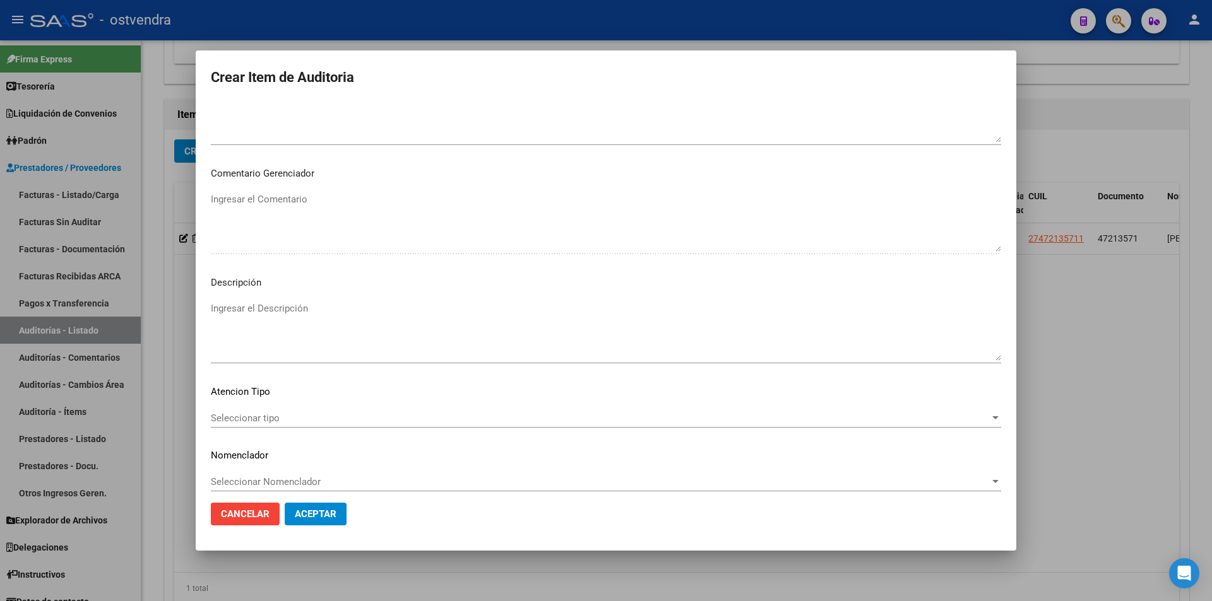
scroll to position [633, 0]
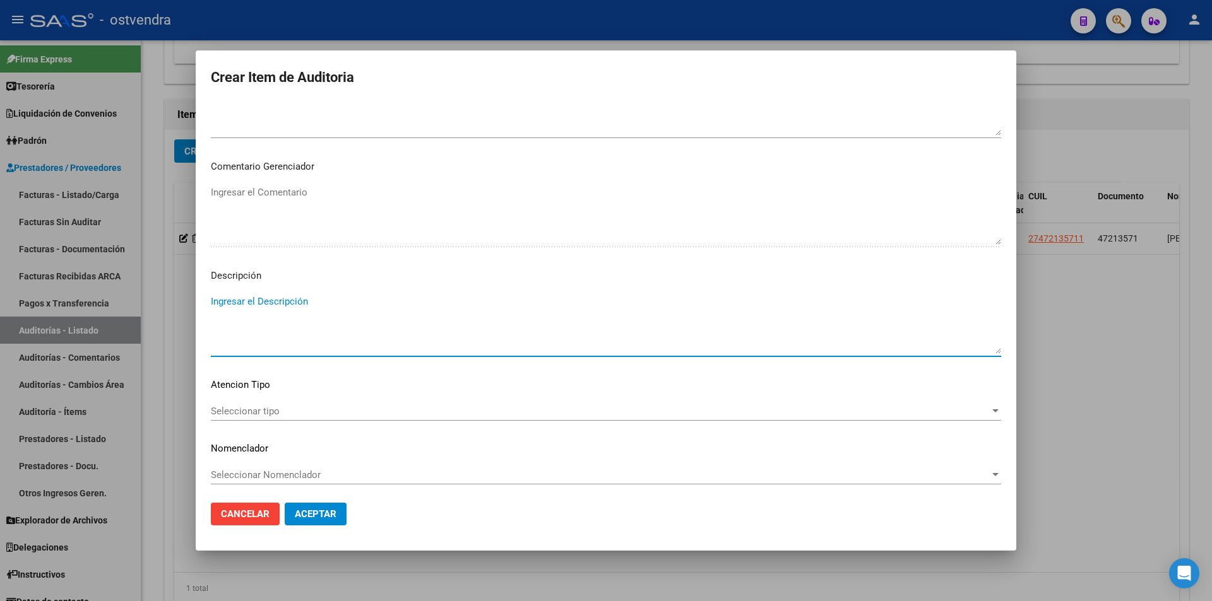
click at [480, 331] on textarea "Ingresar el Descripción" at bounding box center [606, 324] width 790 height 59
type textarea "ecografias"
click at [259, 417] on div "Seleccionar tipo Seleccionar tipo" at bounding box center [606, 411] width 790 height 19
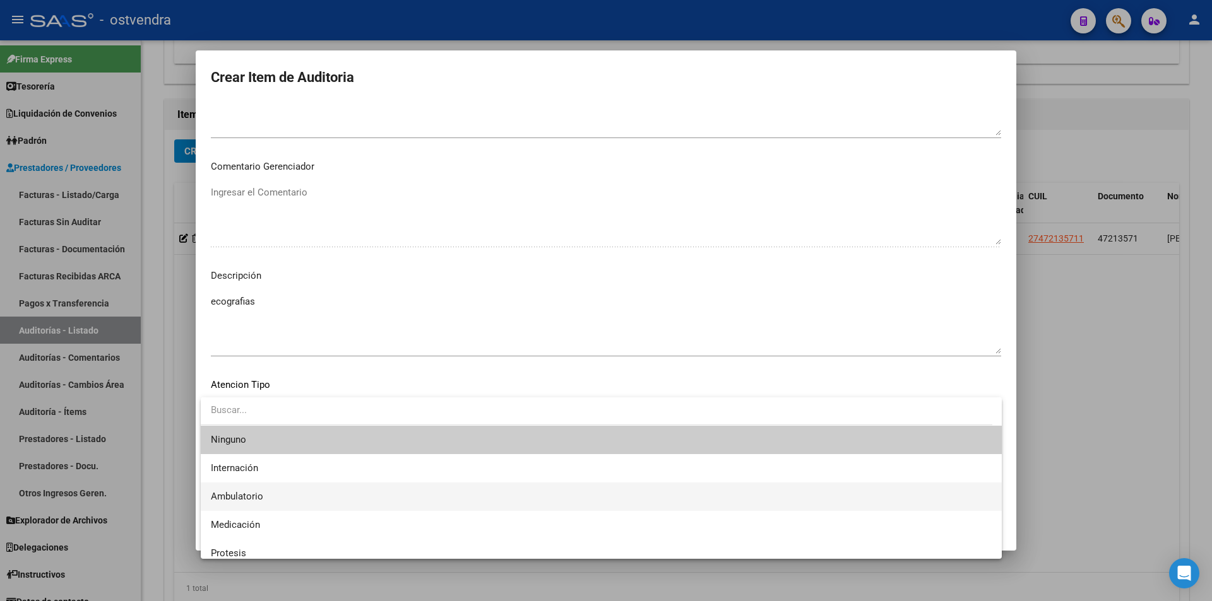
click at [285, 495] on span "Ambulatorio" at bounding box center [601, 497] width 781 height 28
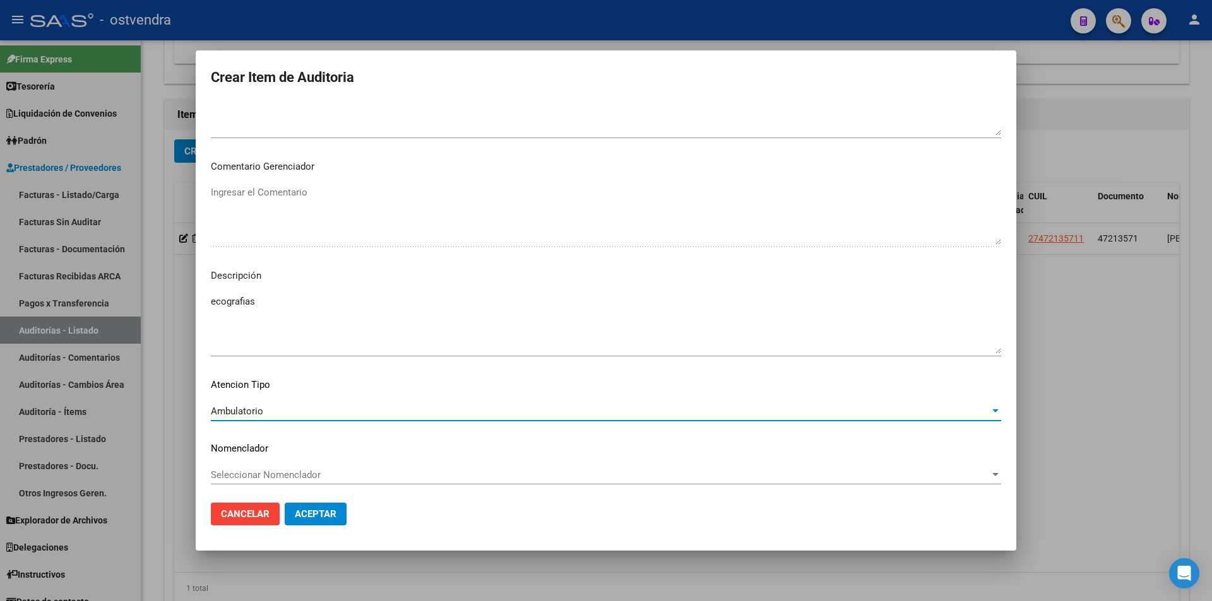
click at [315, 521] on button "Aceptar" at bounding box center [316, 514] width 62 height 23
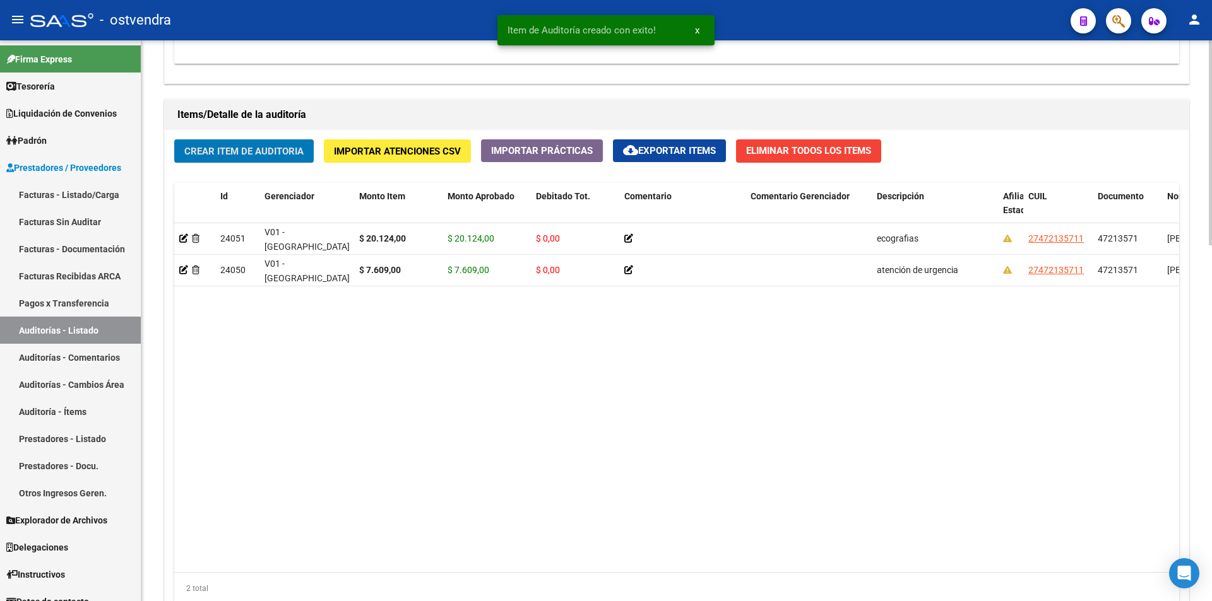
click at [254, 161] on button "Crear Item de Auditoria" at bounding box center [243, 150] width 139 height 23
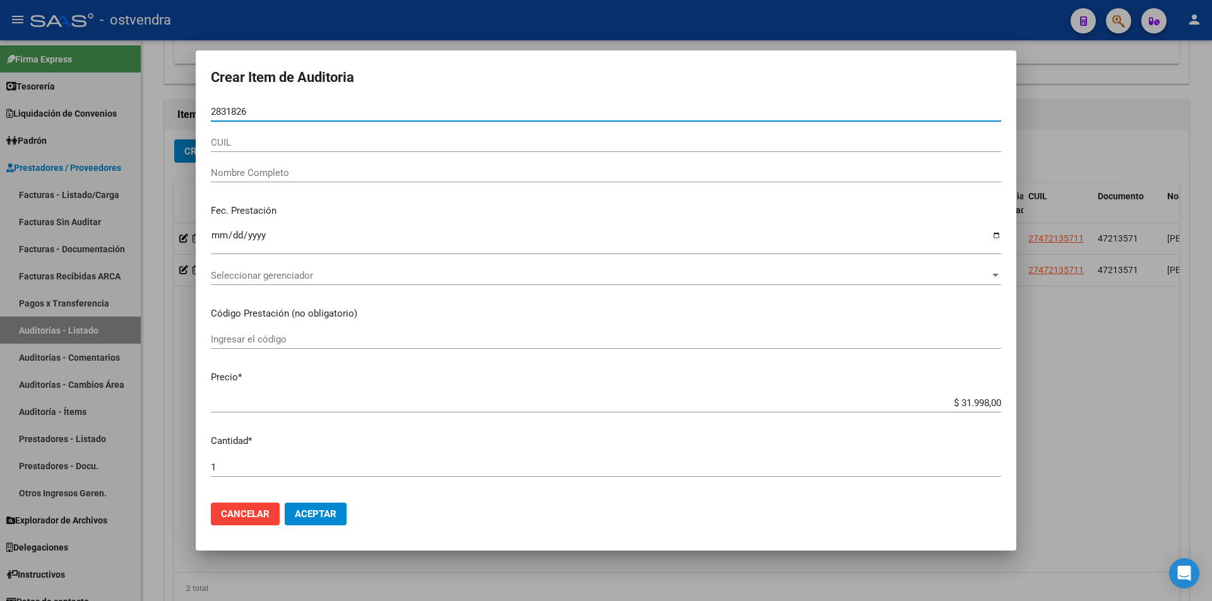
type input "28318261"
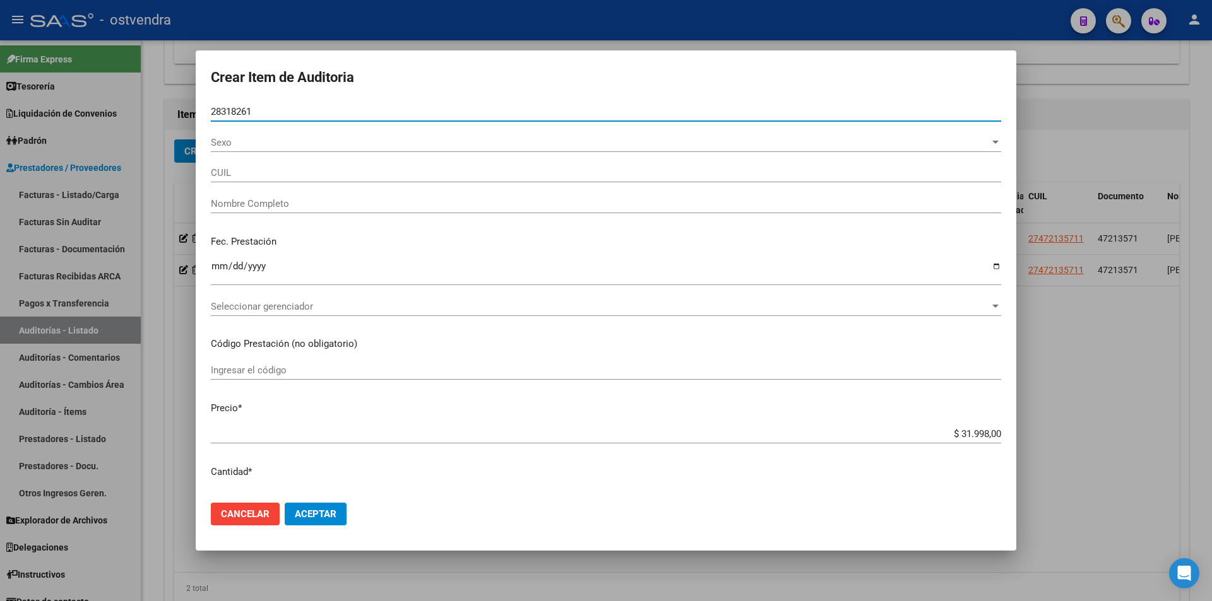
type input "23283182614"
type input "GOMEZ GRISELDA BEATRIZ"
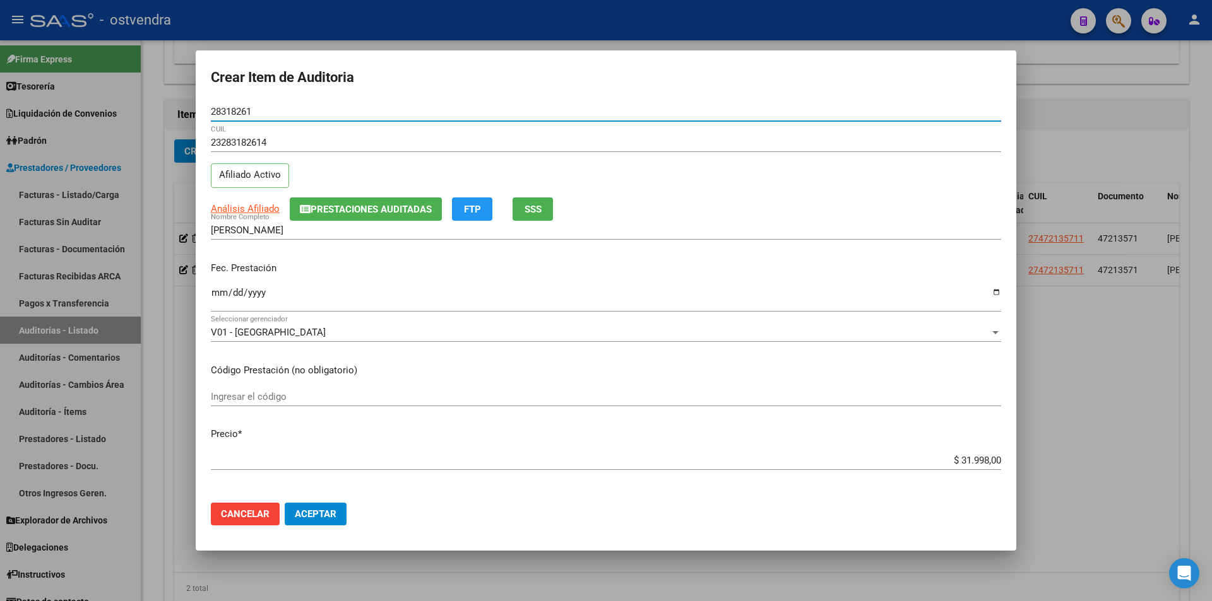
type input "28318261"
click at [993, 461] on app-form-text-field "Precio * $ 31.998,00 Ingresar el precio" at bounding box center [611, 446] width 800 height 39
click at [992, 461] on app-form-text-field "Precio * $ 31.998,00 Ingresar el precio" at bounding box center [611, 446] width 800 height 39
click at [991, 461] on input "$ 31.998,00" at bounding box center [606, 460] width 790 height 11
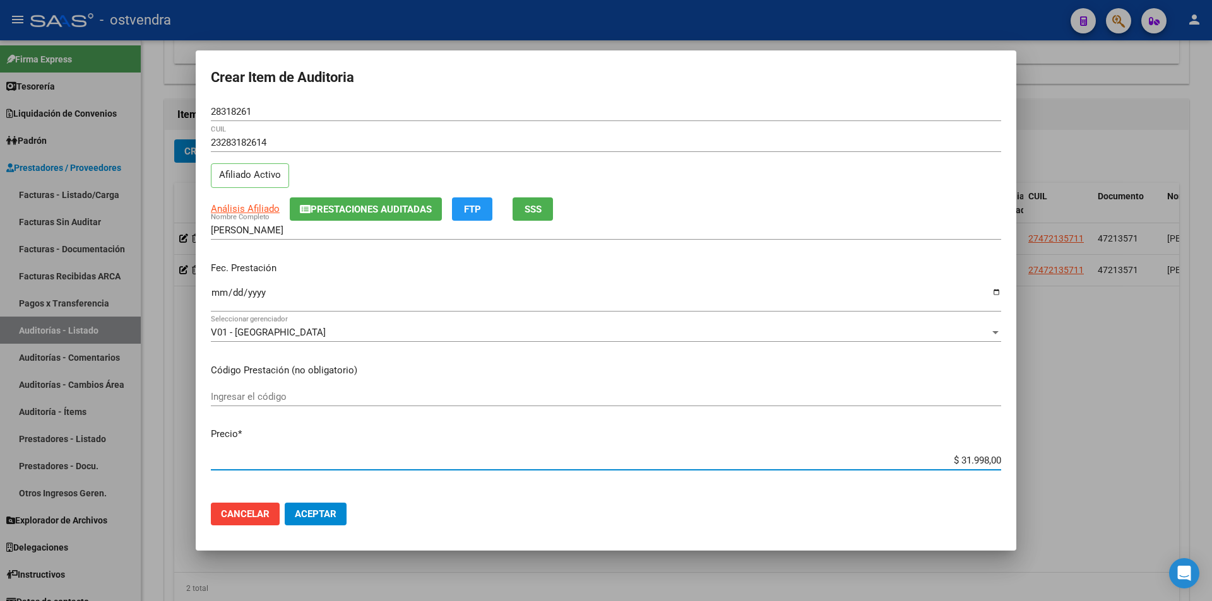
click at [991, 461] on input "$ 31.998,00" at bounding box center [606, 460] width 790 height 11
click at [991, 459] on input "$ 31.998,00" at bounding box center [606, 460] width 790 height 11
click at [988, 459] on input "$ 31.998,00" at bounding box center [606, 460] width 790 height 11
click at [983, 447] on mat-dialog-content "28318261 Nro Documento 23283182614 CUIL Afiliado Activo Análisis Afiliado Prest…" at bounding box center [606, 297] width 820 height 391
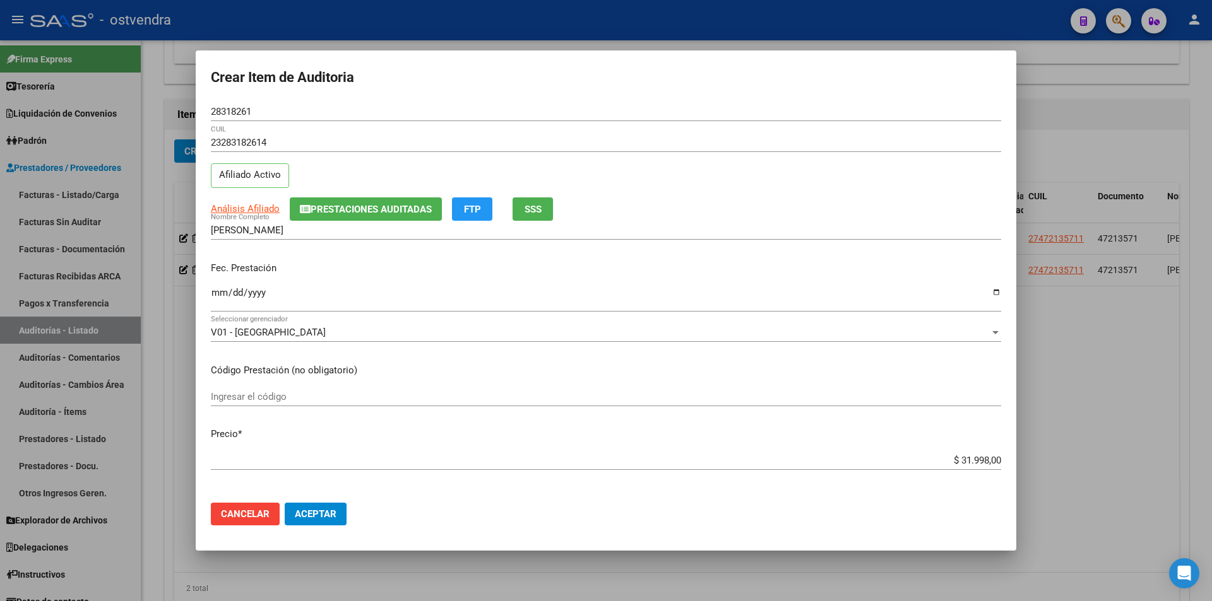
click at [989, 456] on input "$ 31.998,00" at bounding box center [606, 460] width 790 height 11
type input "$ 3.199,80"
type input "$ 319,98"
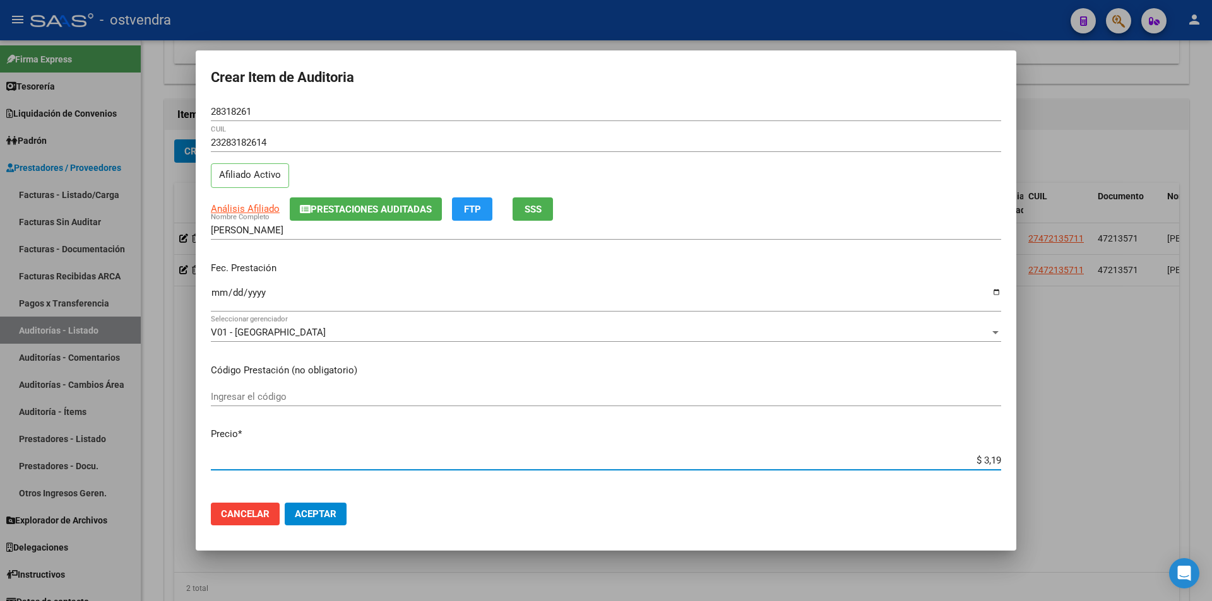
type input "$ 0,31"
type input "$ 0,03"
type input "$ 0,07"
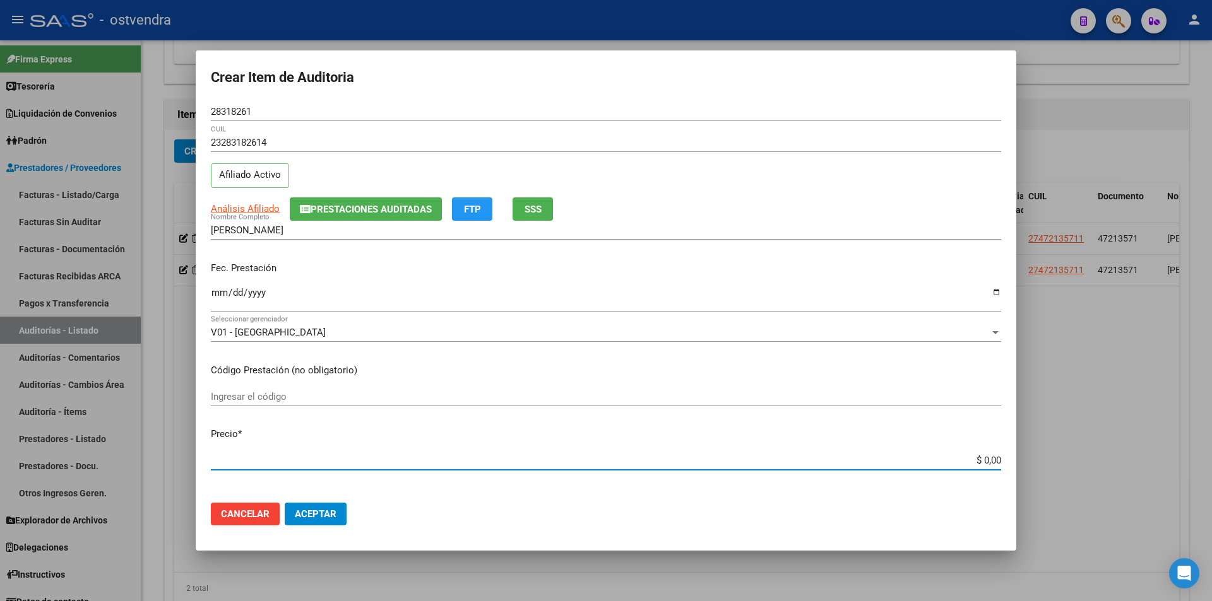
type input "$ 0,07"
type input "$ 0,76"
type input "$ 7,60"
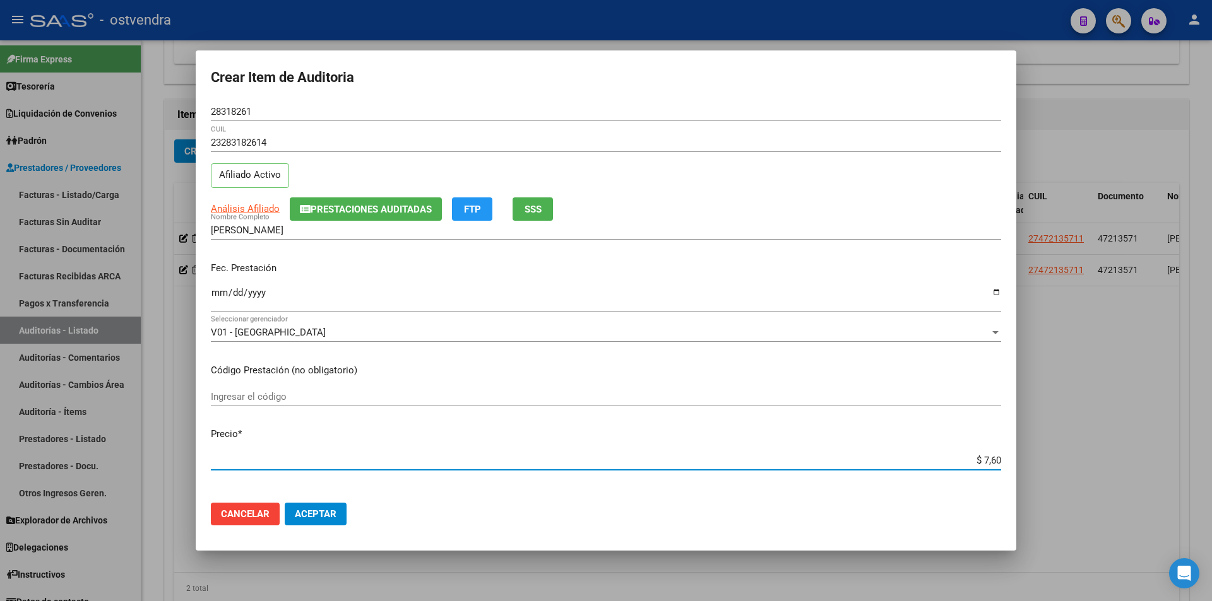
type input "$ 76,09"
type input "$ 760,90"
type input "$ 7.609,00"
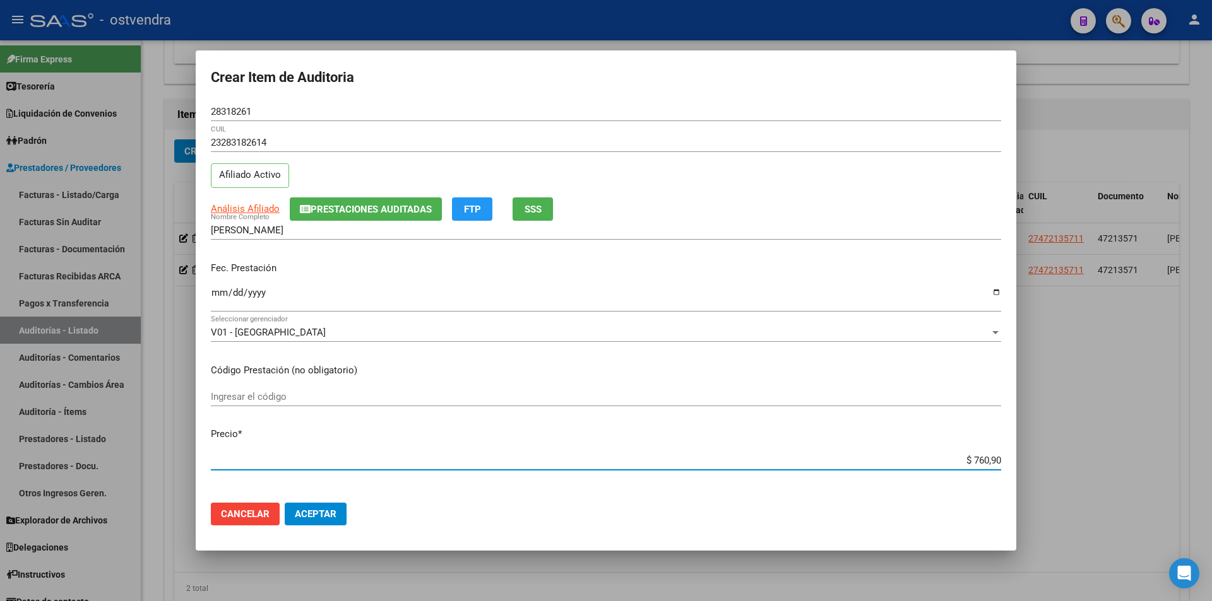
type input "$ 7.609,00"
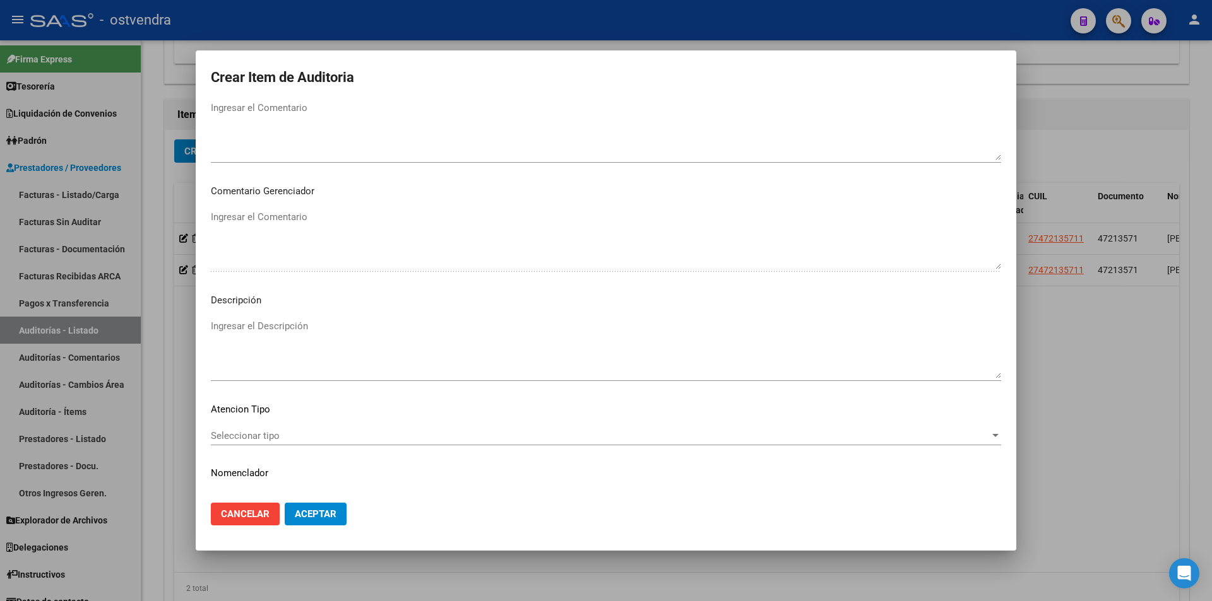
scroll to position [637, 0]
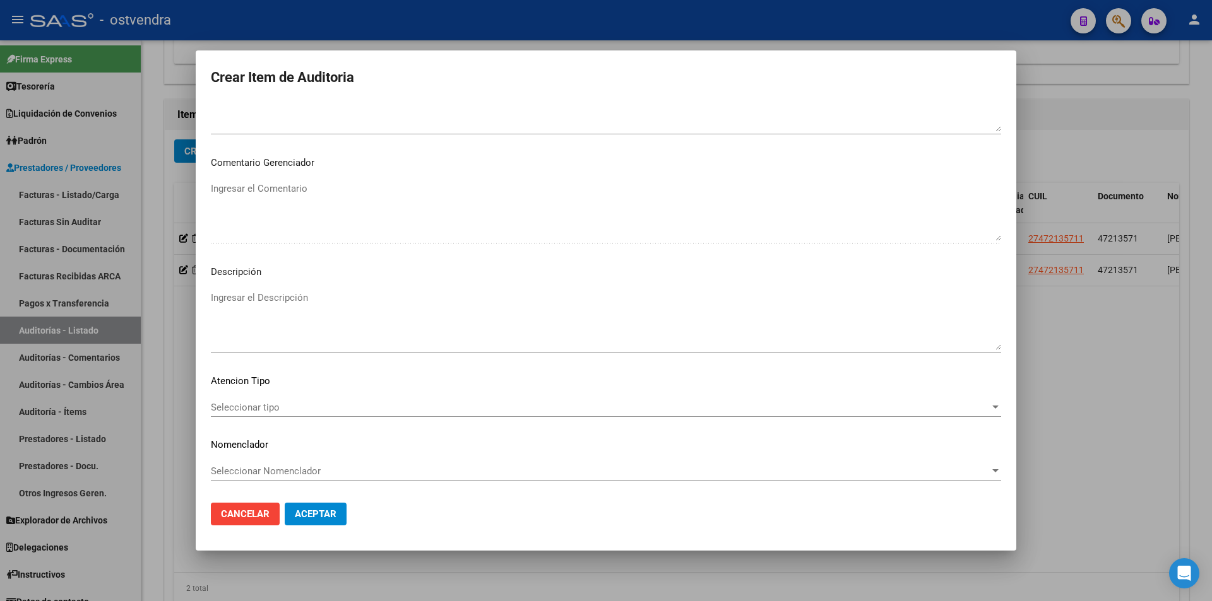
click at [345, 309] on textarea "Ingresar el Descripción" at bounding box center [606, 320] width 790 height 59
drag, startPoint x: 234, startPoint y: 295, endPoint x: 234, endPoint y: 308, distance: 12.6
type textarea "atención de urgencias"
click at [320, 509] on span "Aceptar" at bounding box center [316, 514] width 42 height 11
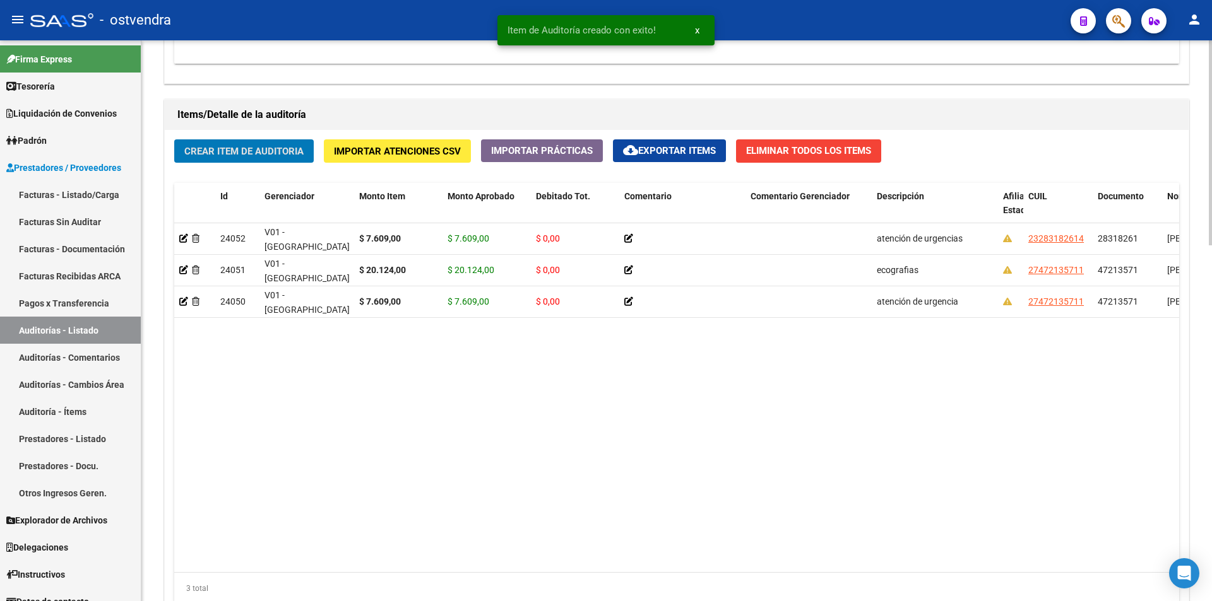
click at [244, 167] on div "Crear Item de Auditoria Importar Atenciones CSV Importar Prácticas cloud_downlo…" at bounding box center [677, 377] width 1024 height 494
click at [246, 158] on button "Crear Item de Auditoria" at bounding box center [243, 150] width 139 height 23
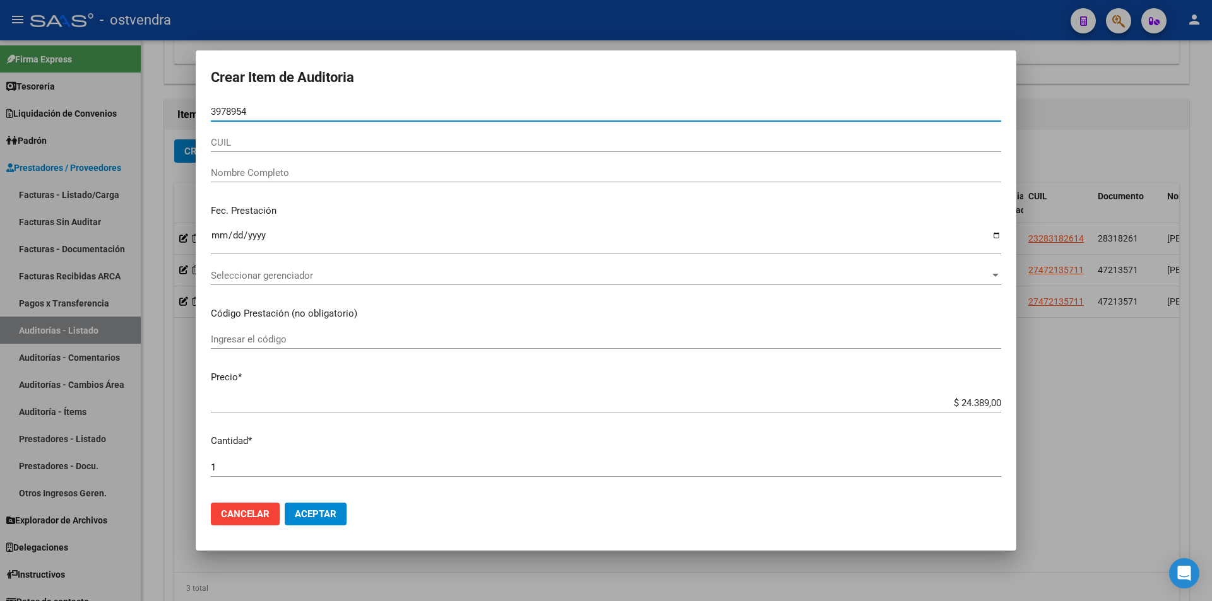
type input "39789543"
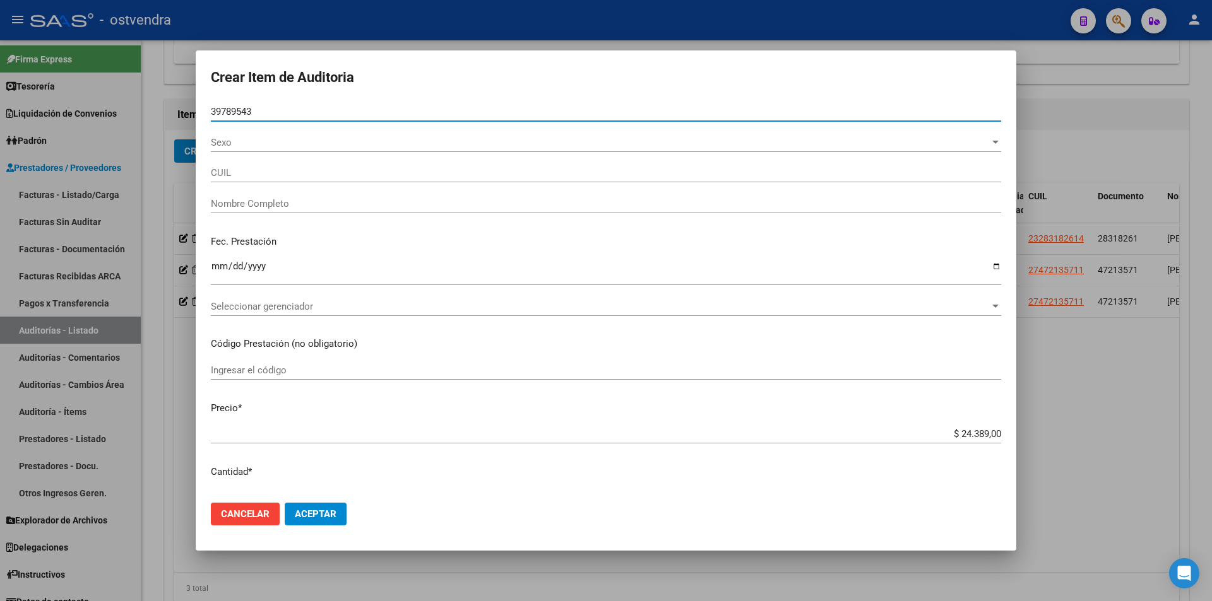
type input "20397895433"
type input "DIAZ FRANCO DAMIAN"
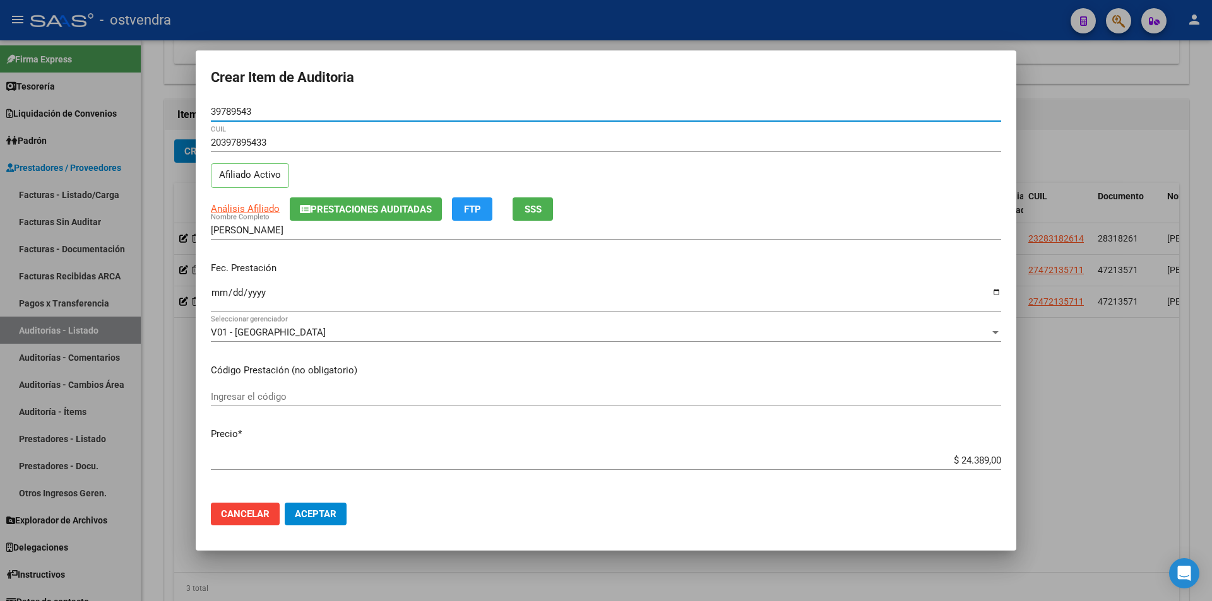
drag, startPoint x: 263, startPoint y: 111, endPoint x: 210, endPoint y: 103, distance: 53.6
click at [210, 103] on mat-dialog-content "39789543 Nro Documento 20397895433 CUIL Afiliado Activo Análisis Afiliado Prest…" at bounding box center [606, 297] width 820 height 391
type input "39789543"
click at [993, 461] on app-form-text-field "Precio * $ 24.389,00 Ingresar el precio" at bounding box center [611, 446] width 800 height 39
click at [992, 461] on app-form-text-field "Precio * $ 24.389,00 Ingresar el precio" at bounding box center [611, 446] width 800 height 39
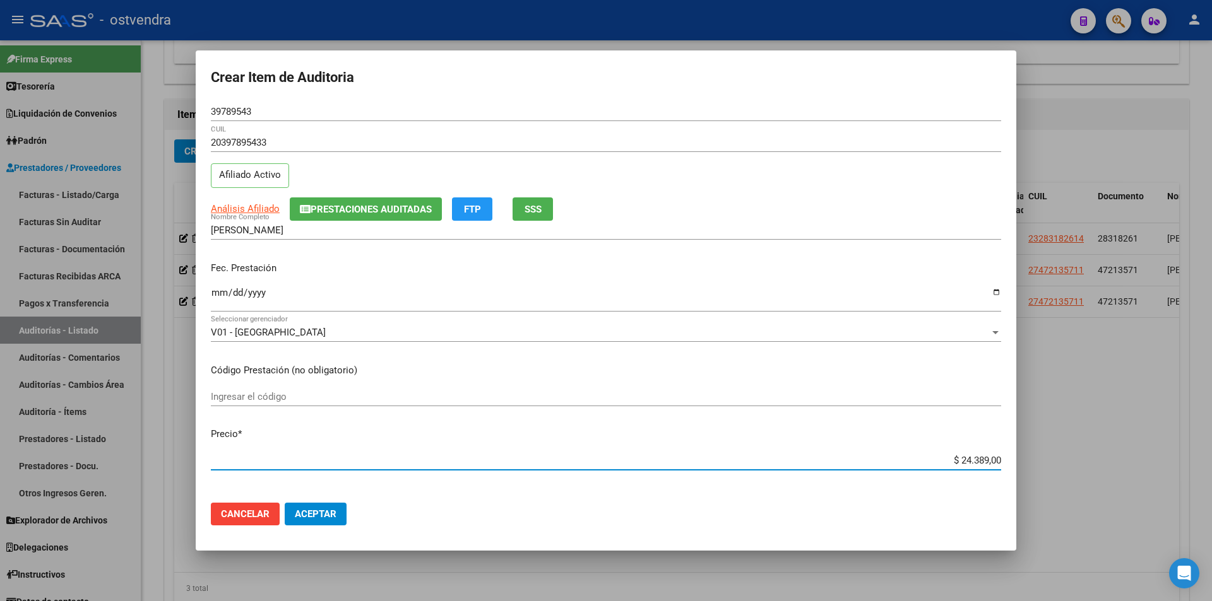
click at [991, 462] on input "$ 24.389,00" at bounding box center [606, 460] width 790 height 11
type input "$ 2.438,90"
type input "$ 243,89"
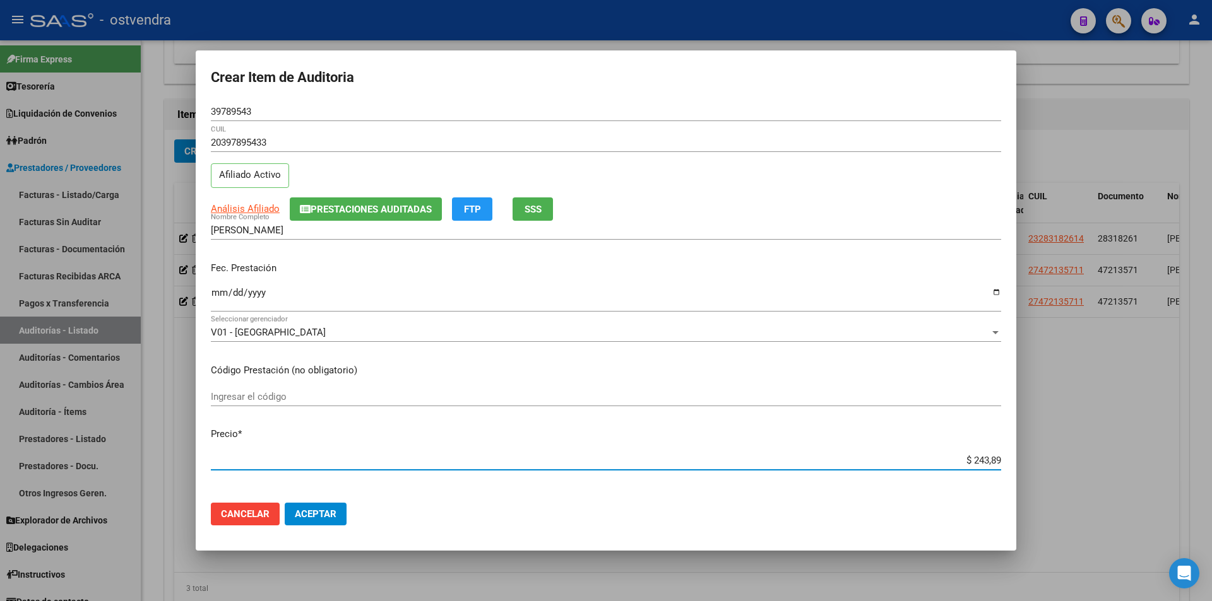
type input "$ 24,38"
type input "$ 2,43"
type input "$ 0,24"
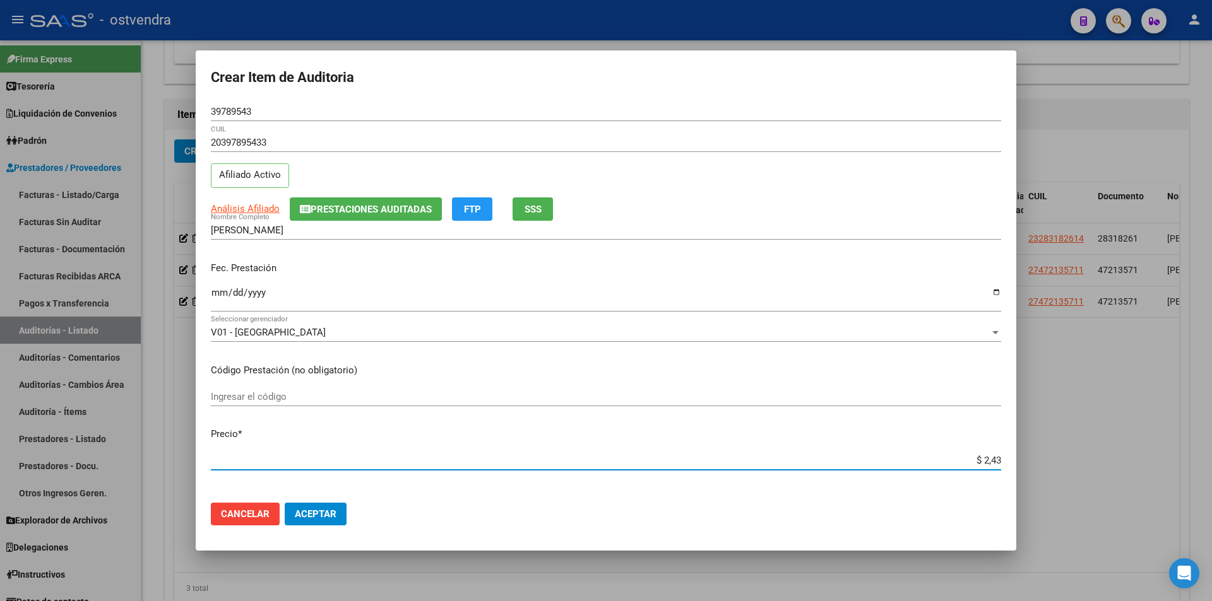
type input "$ 0,24"
type input "$ 0,02"
type input "$ 0,07"
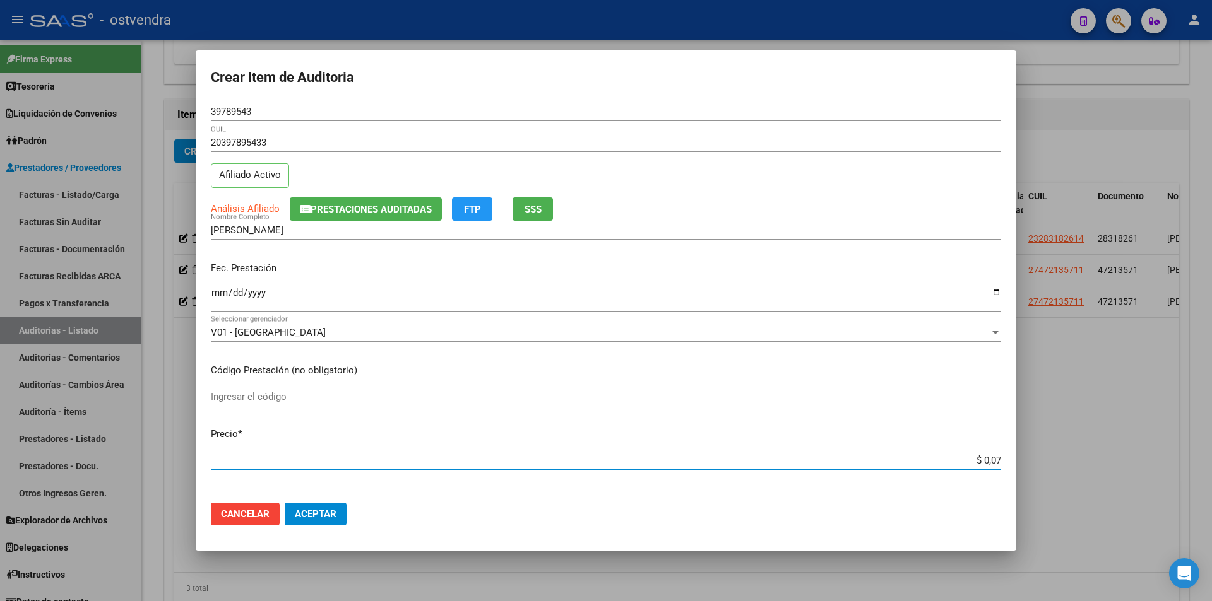
type input "$ 0,78"
type input "$ 7,88"
type input "$ 78,80"
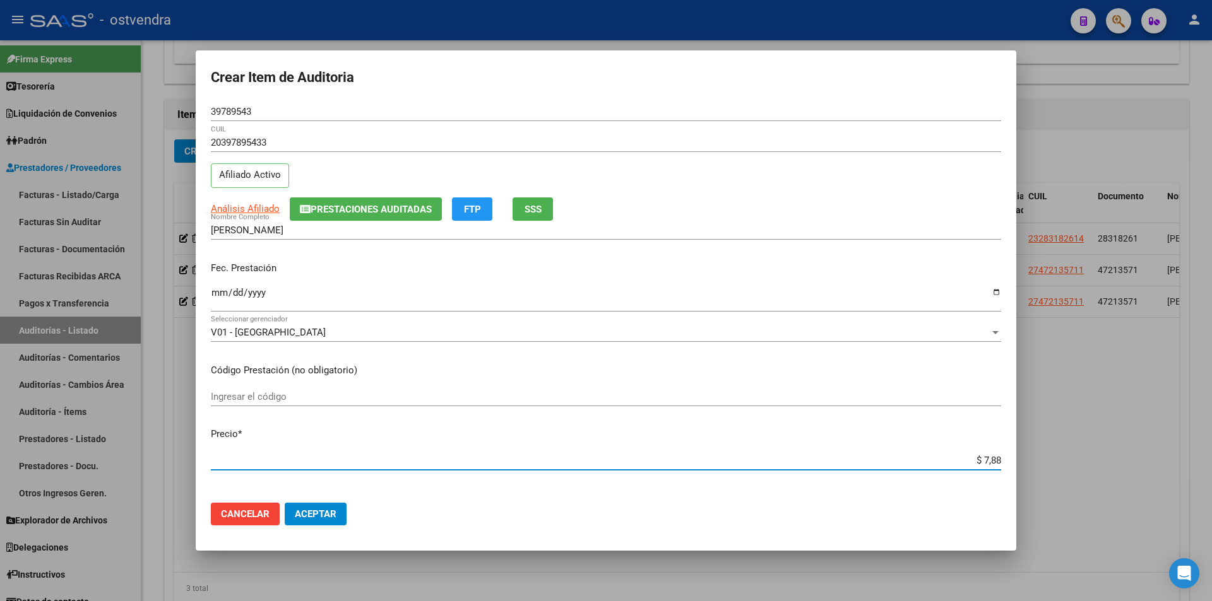
type input "$ 78,80"
type input "$ 788,00"
click at [346, 512] on button "Aceptar" at bounding box center [316, 514] width 62 height 23
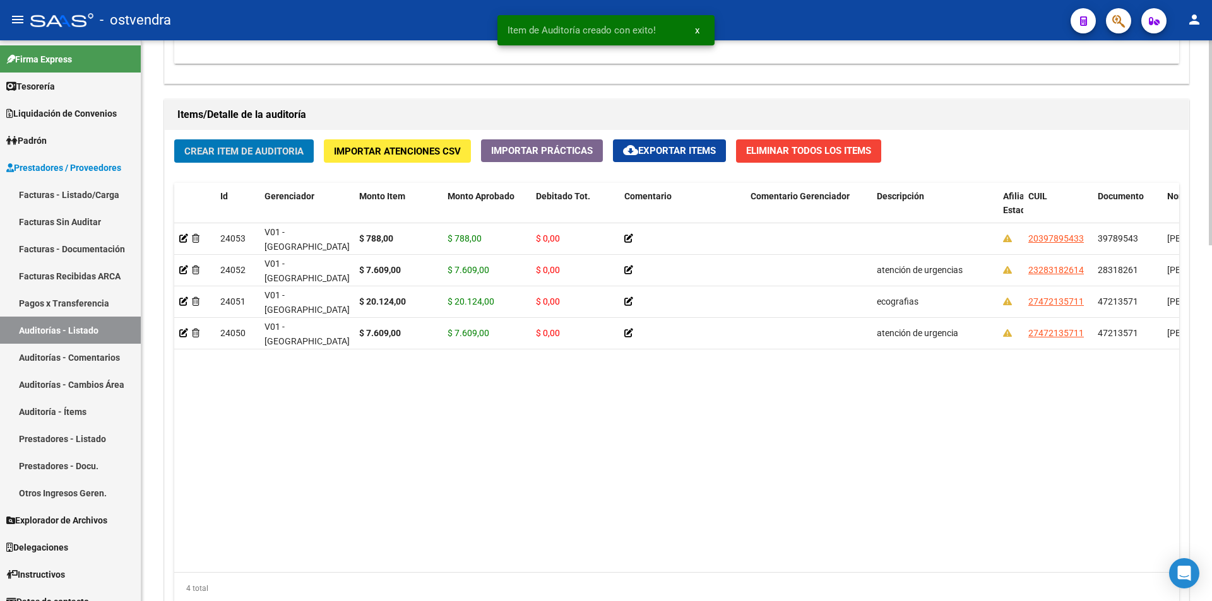
click at [242, 148] on span "Crear Item de Auditoria" at bounding box center [243, 151] width 119 height 11
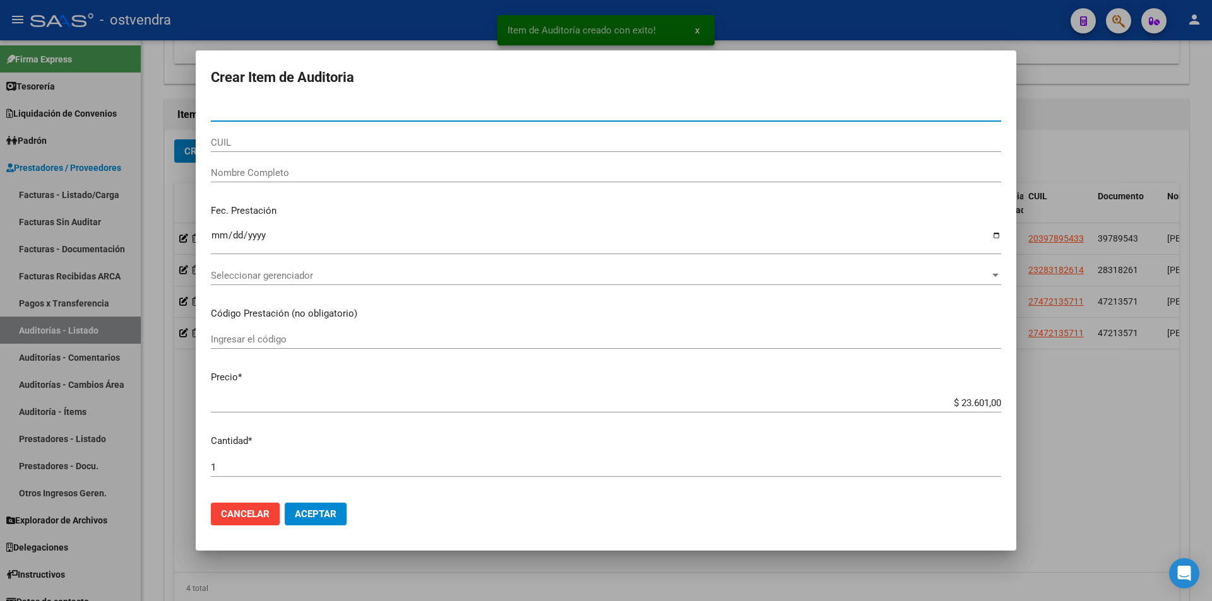
paste input "39789543"
type input "39789543"
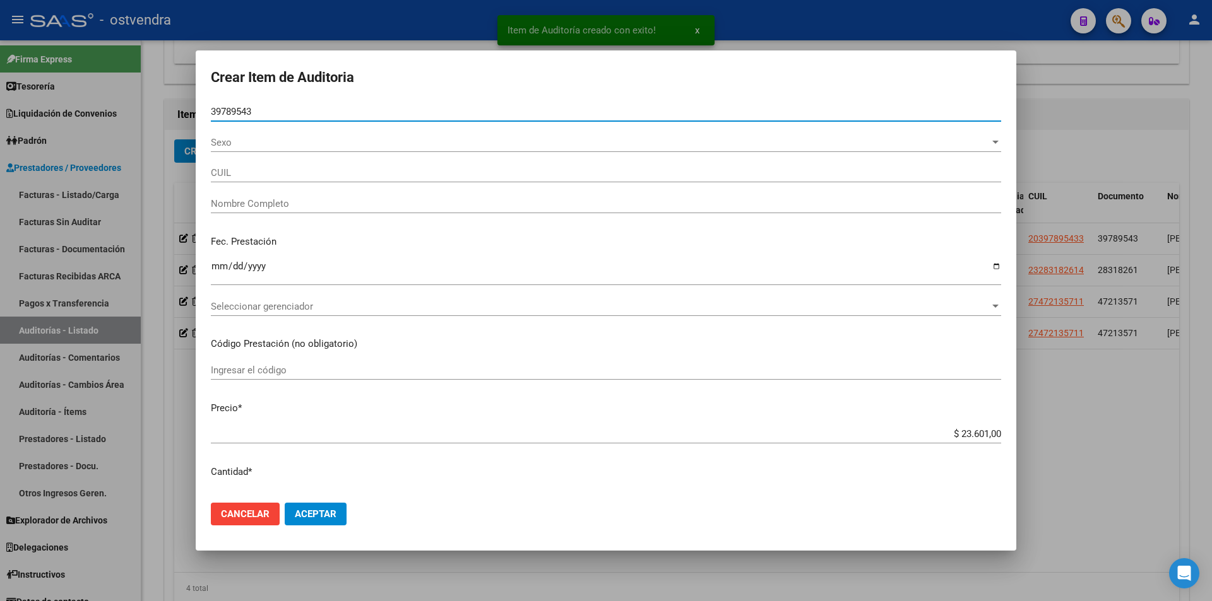
type input "20397895433"
type input "DIAZ FRANCO DAMIAN"
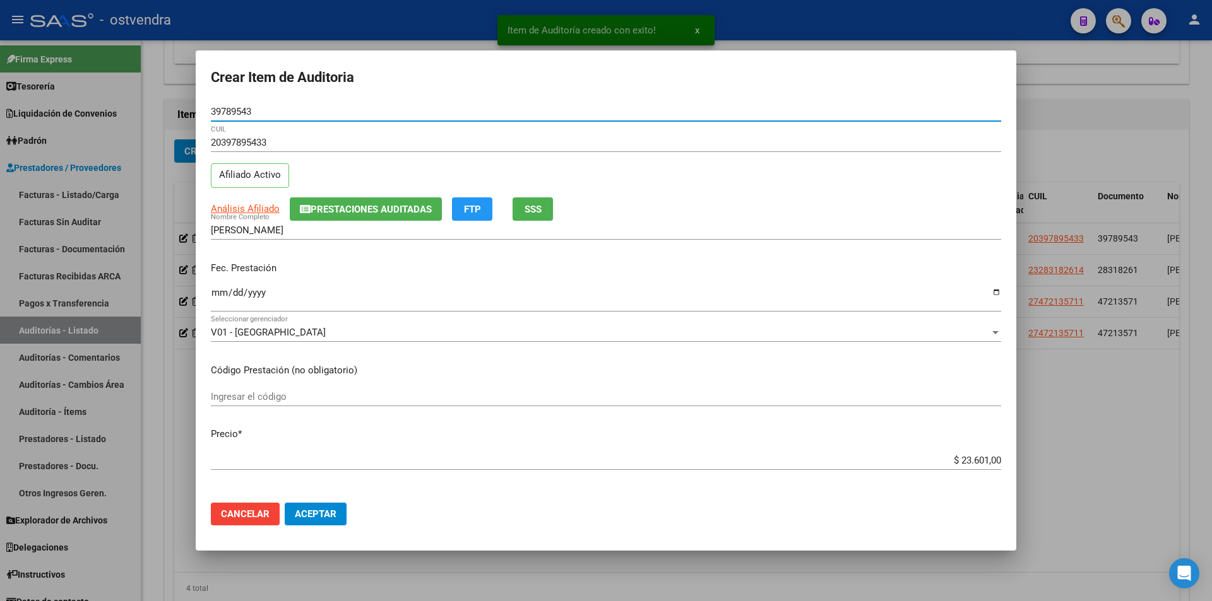
type input "39789543"
click at [995, 464] on app-form-text-field "Precio * $ 23.601,00 Ingresar el precio" at bounding box center [611, 446] width 800 height 39
click at [991, 462] on app-form-text-field "Precio * $ 23.601,00 Ingresar el precio" at bounding box center [611, 446] width 800 height 39
click at [990, 462] on input "$ 23.601,00" at bounding box center [606, 460] width 790 height 11
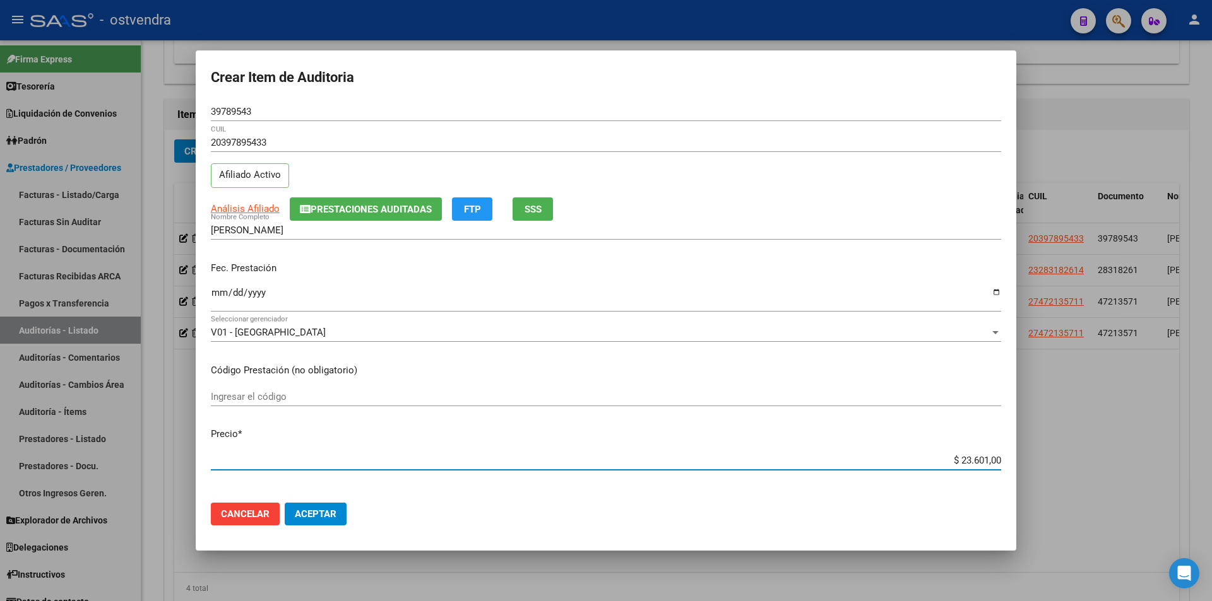
click at [1081, 408] on div at bounding box center [606, 300] width 1212 height 601
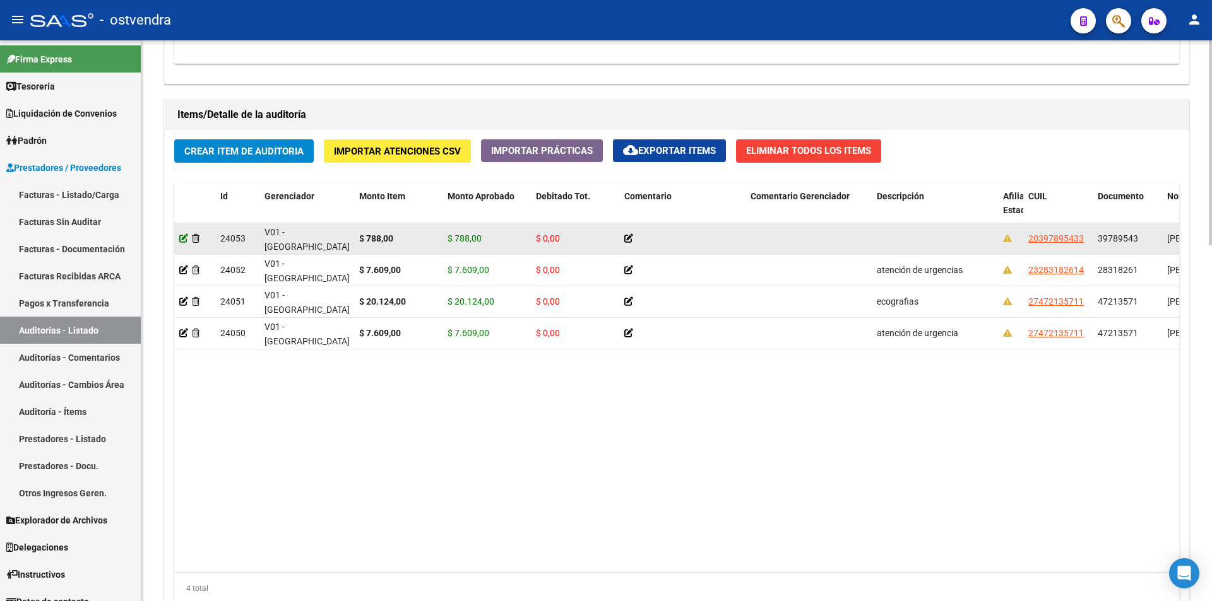
click at [185, 239] on icon at bounding box center [183, 238] width 9 height 9
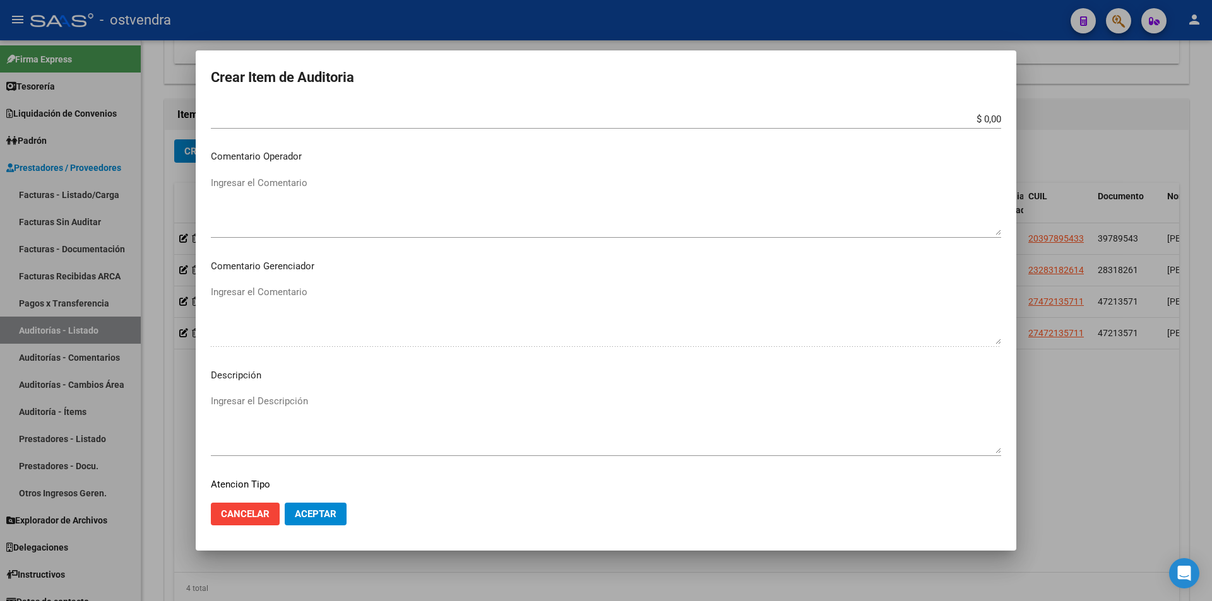
scroll to position [613, 0]
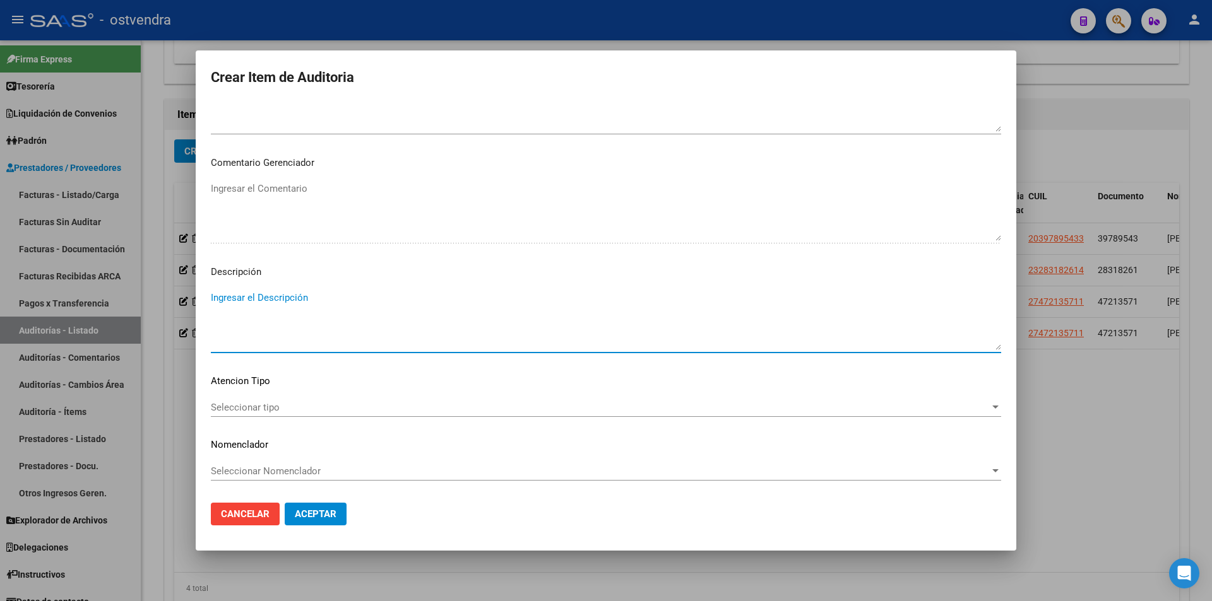
click at [372, 350] on textarea "Ingresar el Descripción" at bounding box center [606, 320] width 790 height 59
type textarea "coombs"
click at [385, 412] on span "Seleccionar tipo" at bounding box center [600, 407] width 779 height 11
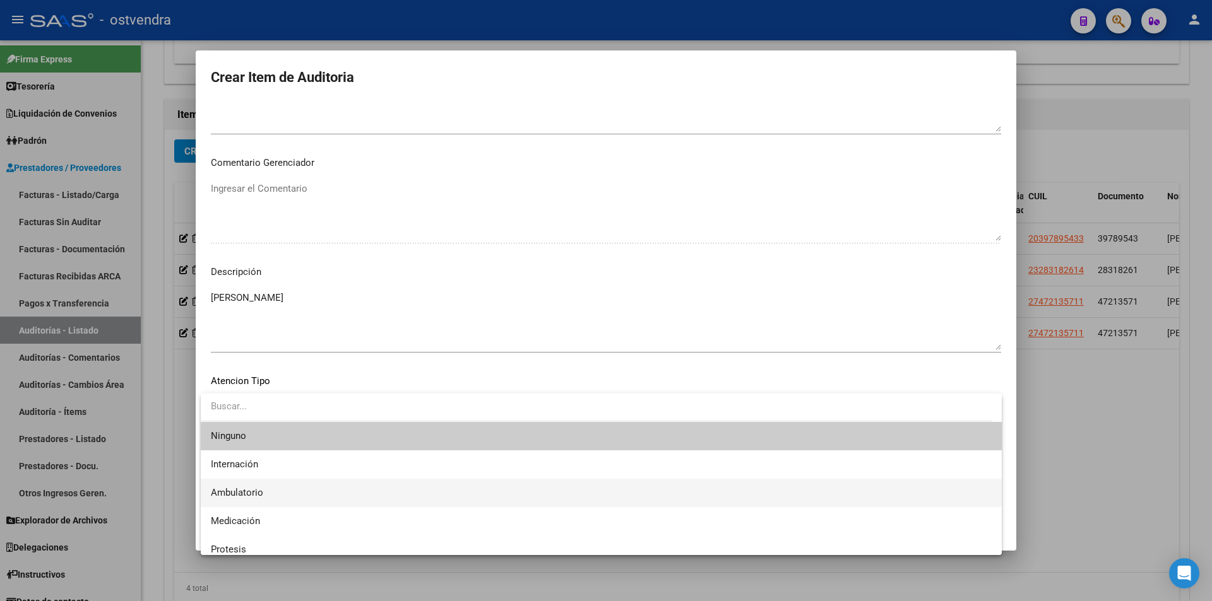
click at [346, 495] on span "Ambulatorio" at bounding box center [601, 493] width 781 height 28
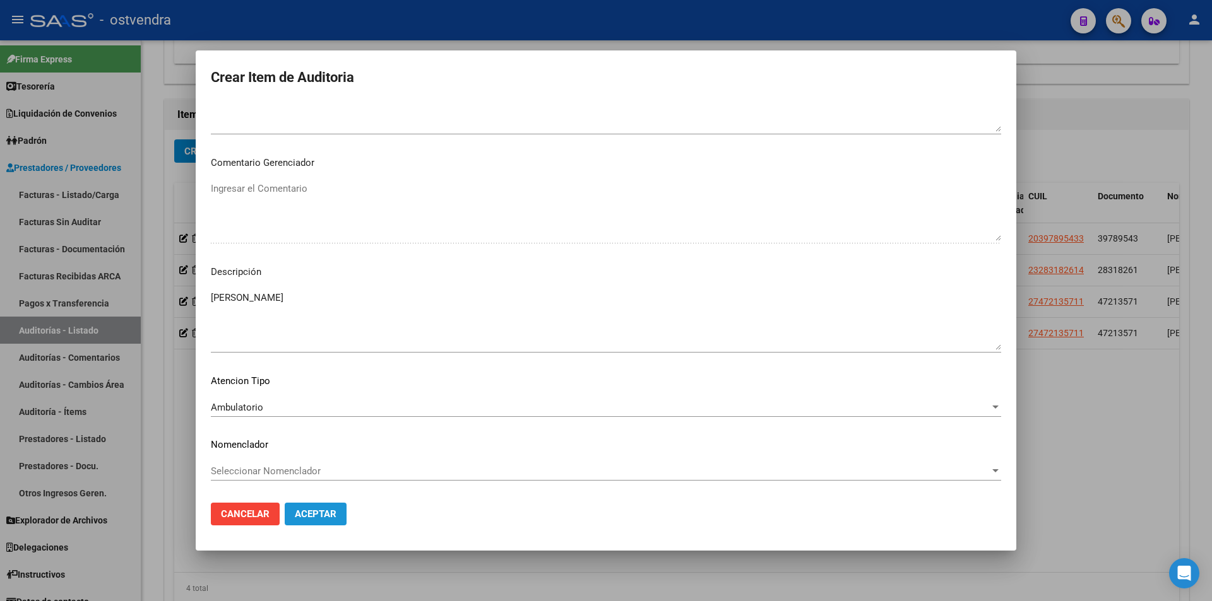
click at [341, 516] on button "Aceptar" at bounding box center [316, 514] width 62 height 23
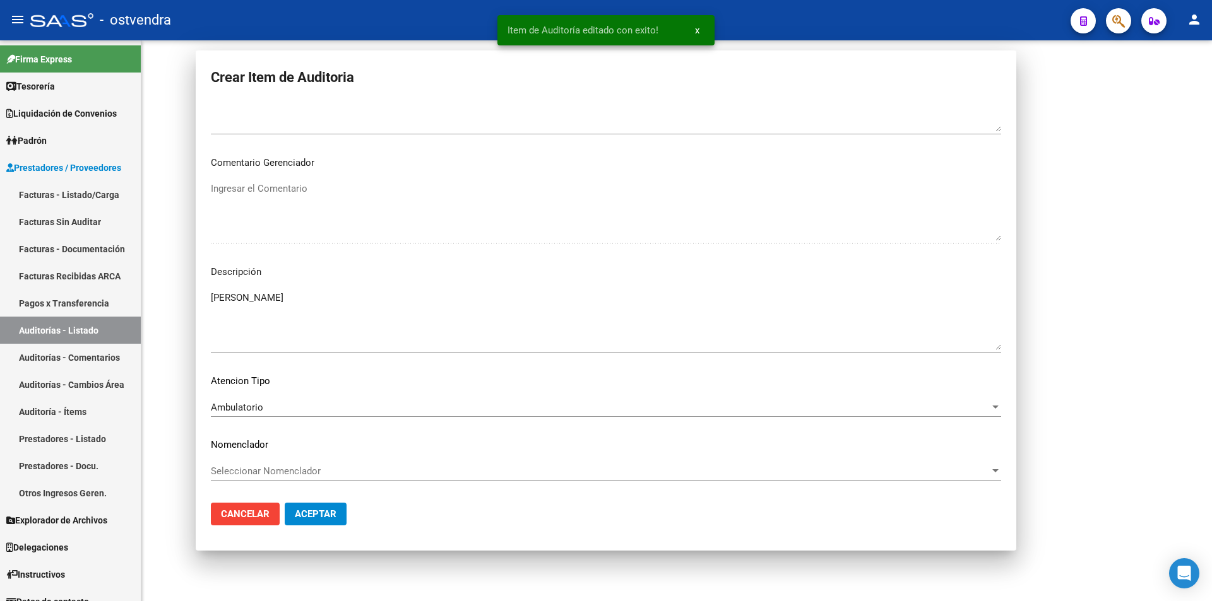
scroll to position [0, 0]
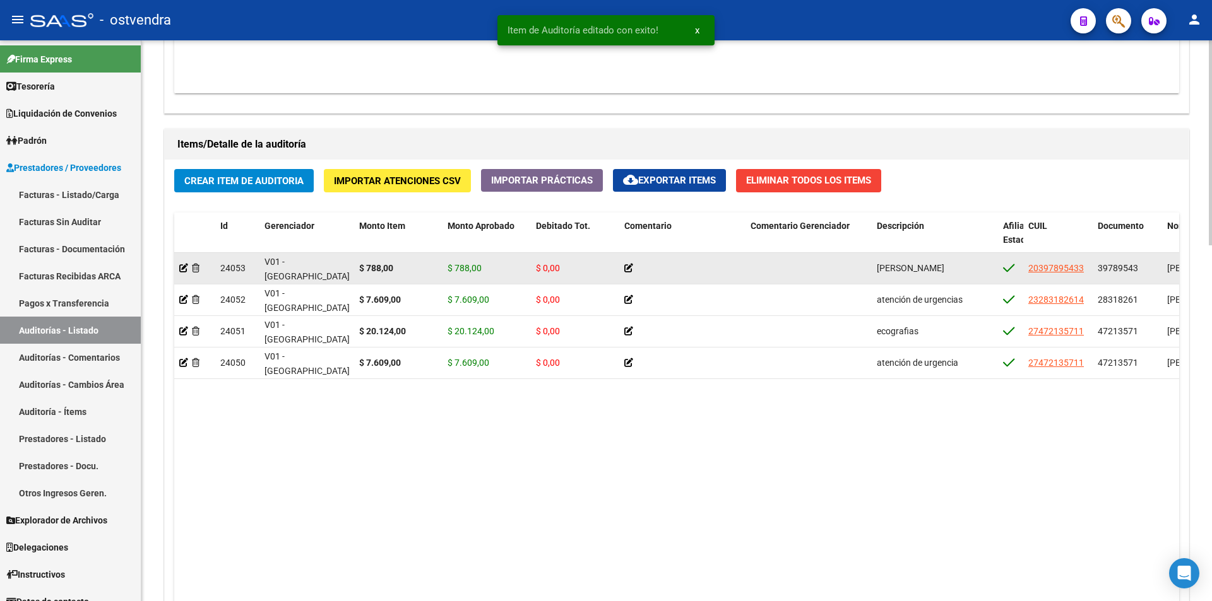
scroll to position [831, 0]
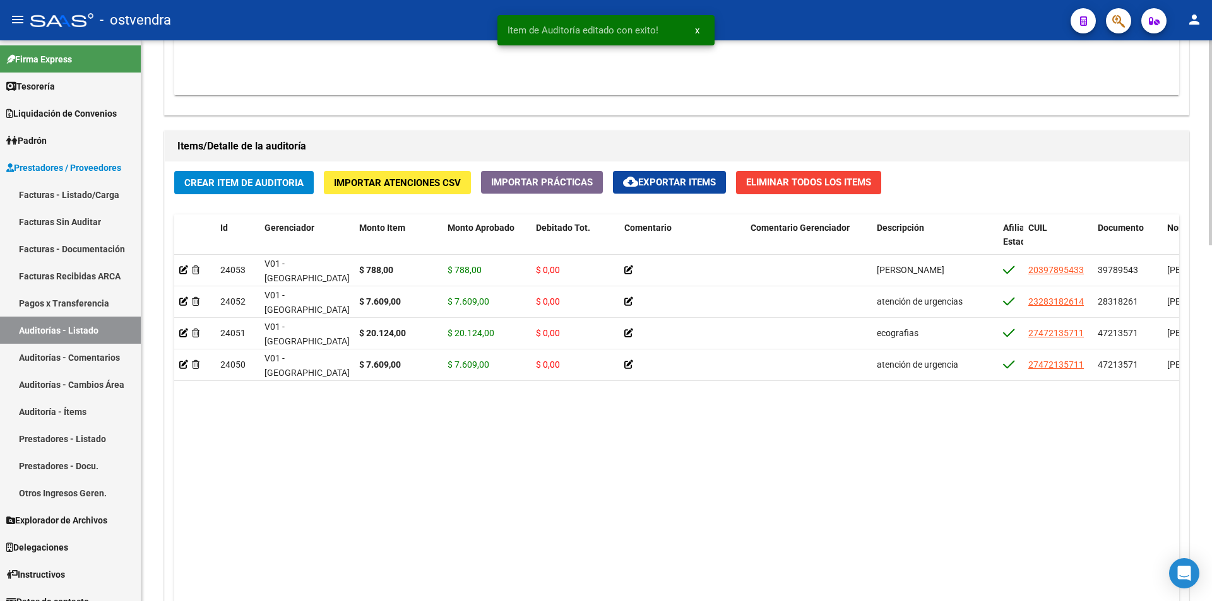
click at [225, 191] on button "Crear Item de Auditoria" at bounding box center [243, 182] width 139 height 23
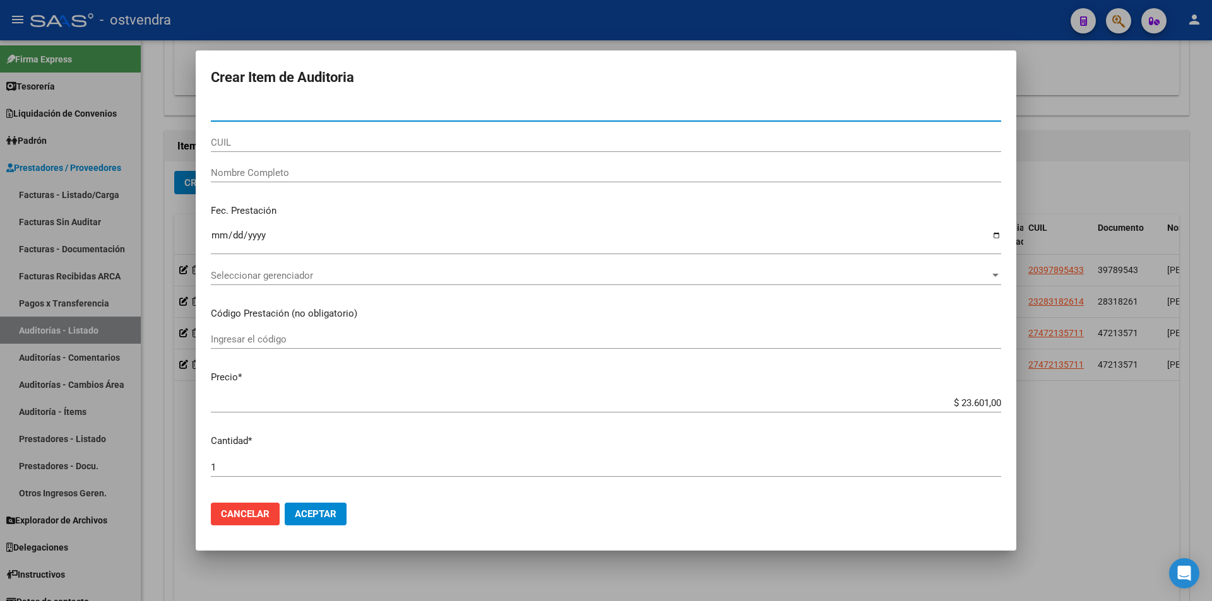
paste input "39789543"
type input "39789543"
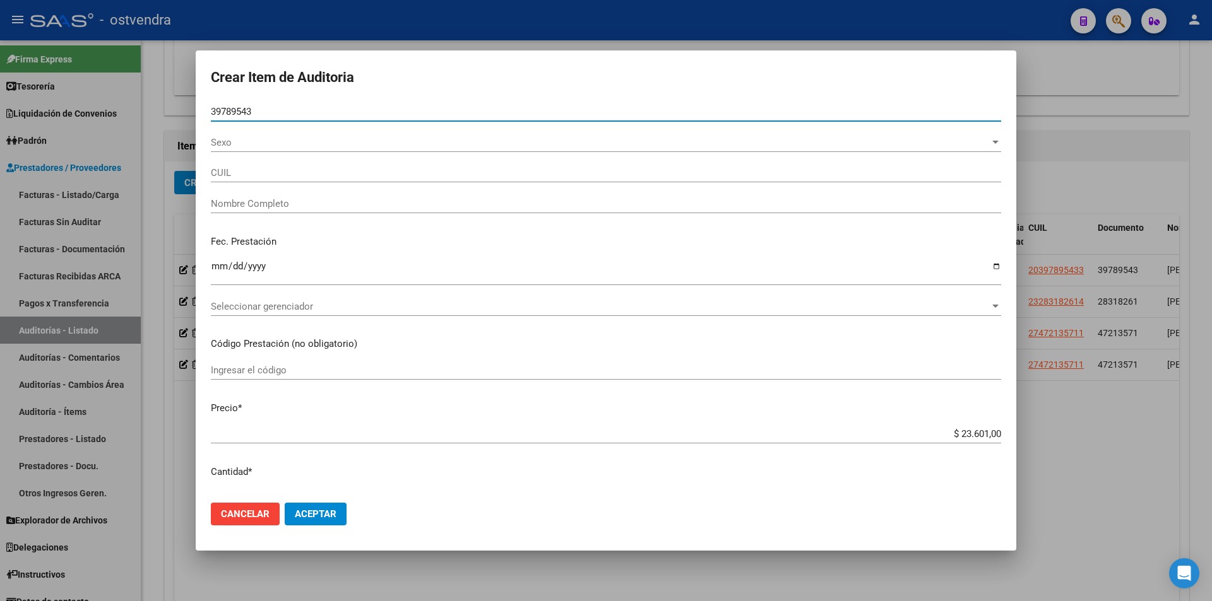
type input "20397895433"
type input "DIAZ FRANCO DAMIAN"
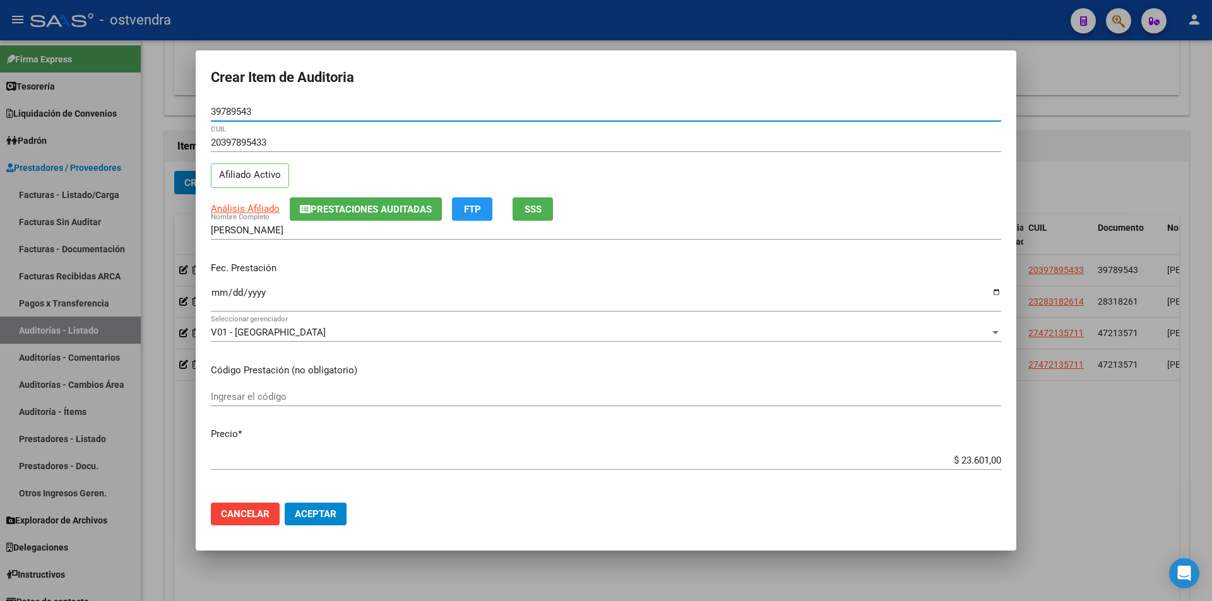
type input "39789543"
click at [989, 461] on input "$ 23.601,00" at bounding box center [606, 460] width 790 height 11
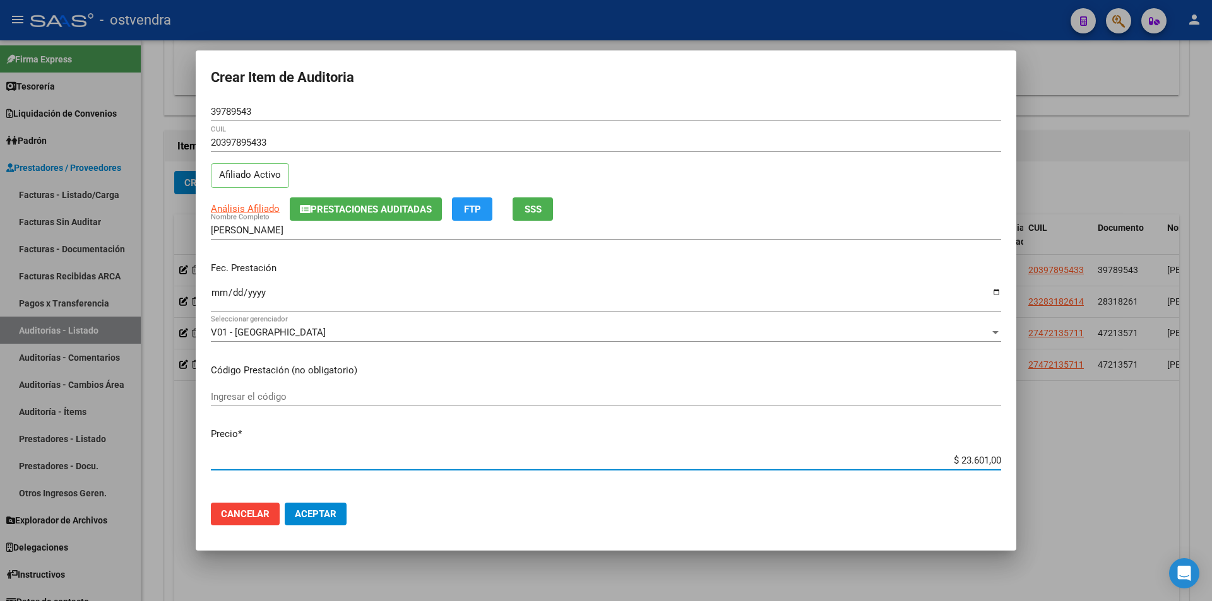
type input "$ 2.360,10"
type input "$ 236,01"
type input "$ 23,60"
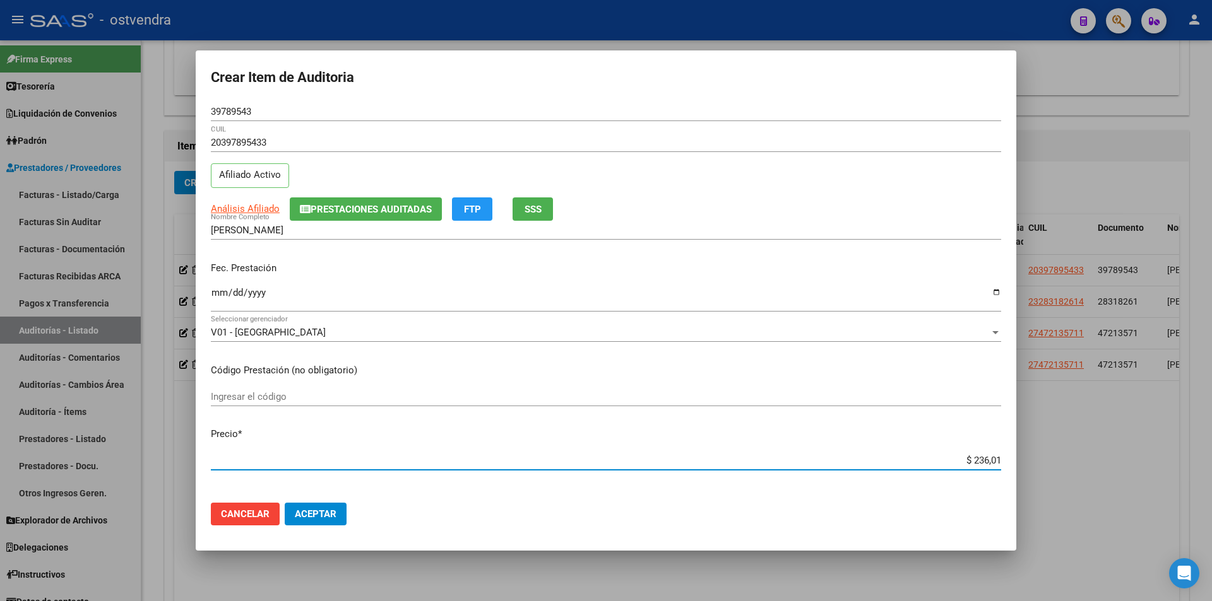
type input "$ 23,60"
type input "$ 2,36"
type input "$ 0,23"
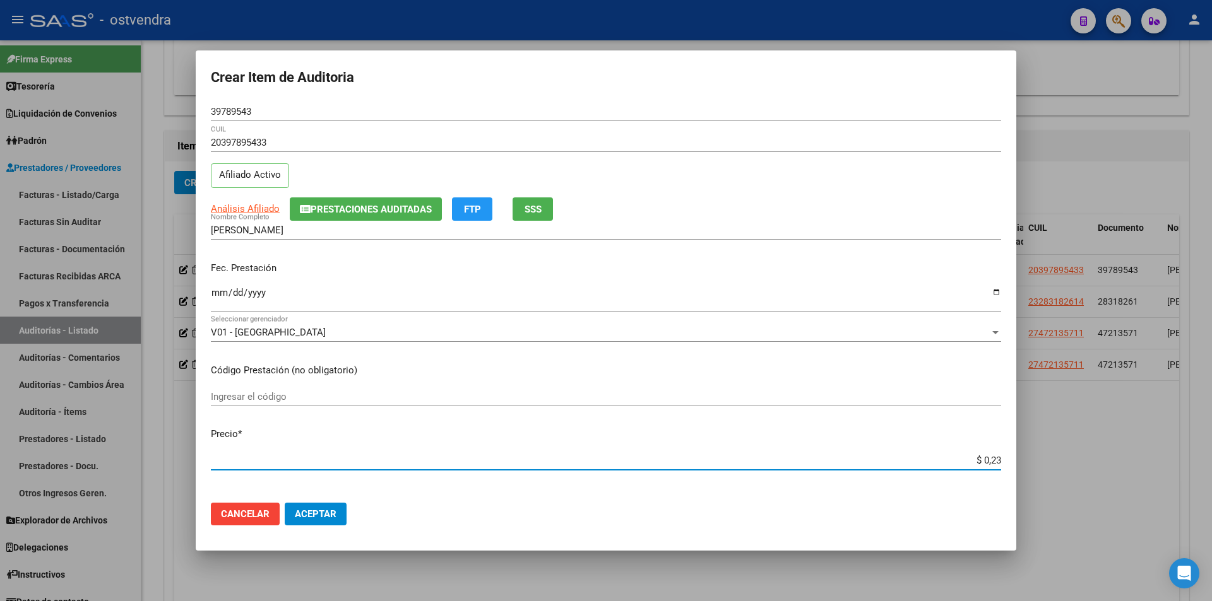
type input "$ 0,02"
type input "$ 0,03"
type input "$ 0,39"
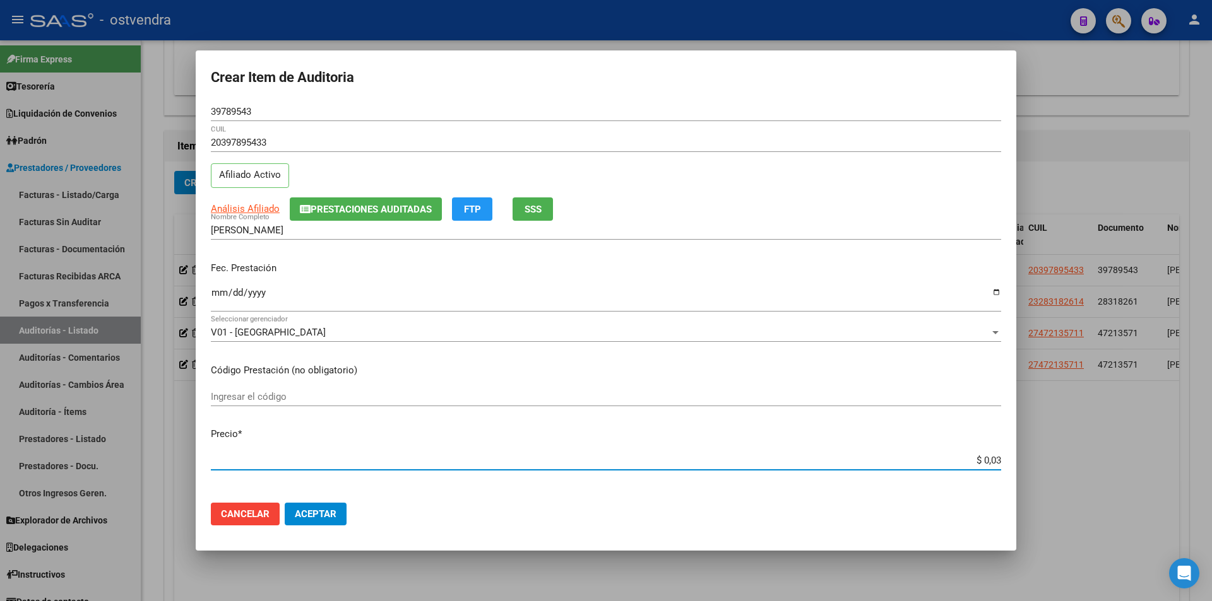
type input "$ 0,39"
type input "$ 3,99"
type input "$ 39,98"
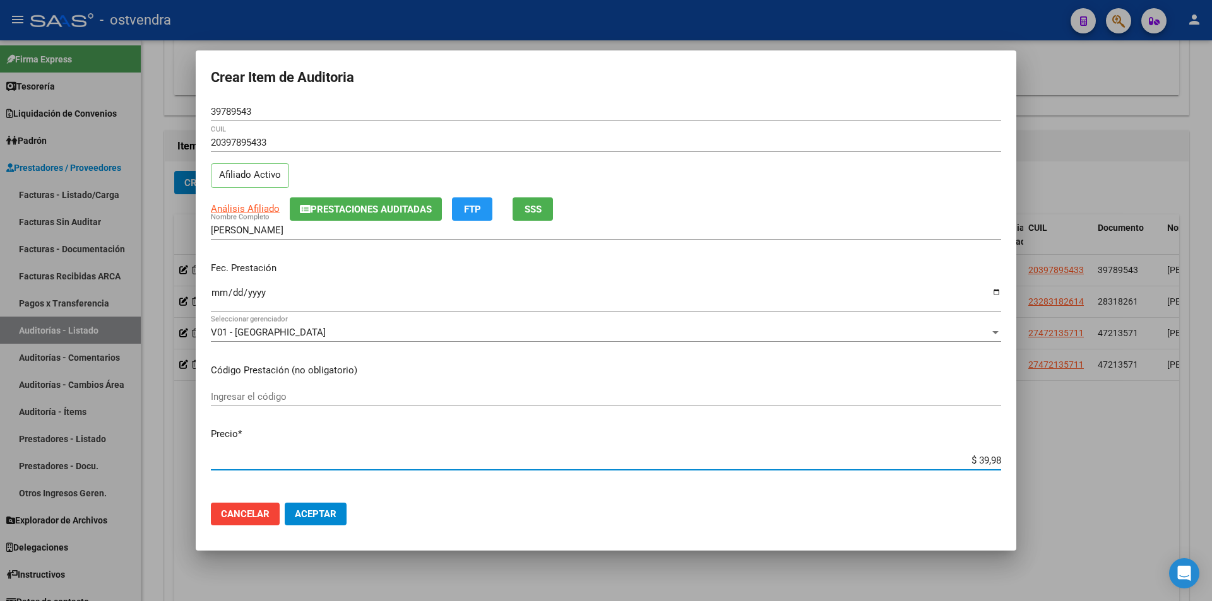
type input "$ 399,80"
type input "$ 3.998,00"
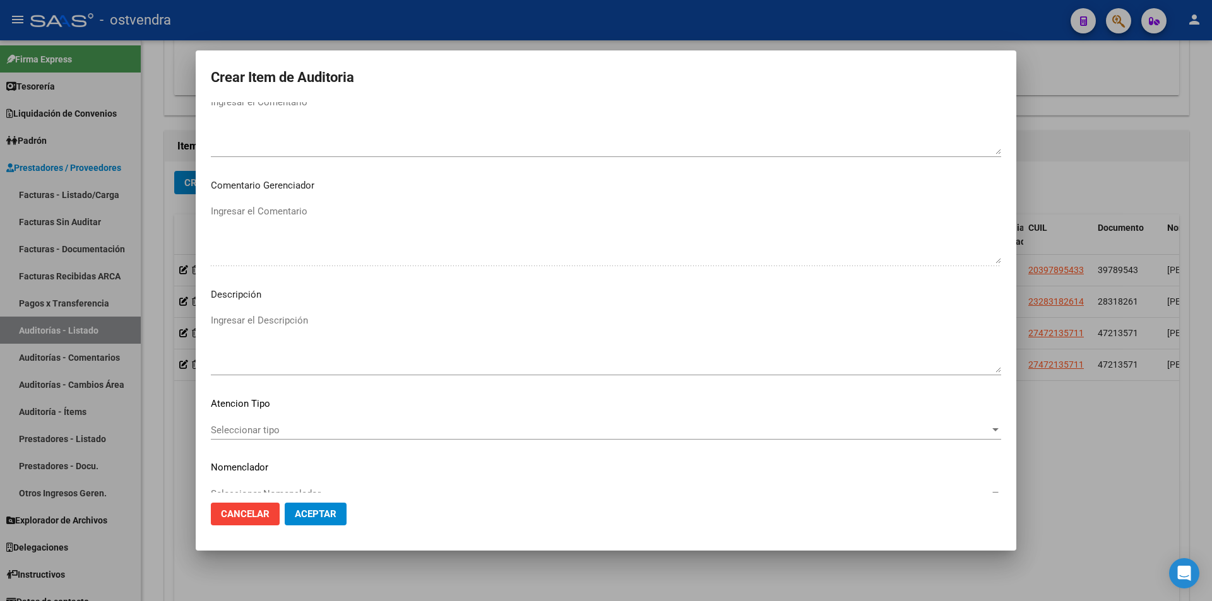
scroll to position [615, 0]
click at [449, 352] on textarea "Ingresar el Descripción" at bounding box center [606, 341] width 790 height 59
type textarea "laboratorio"
click at [313, 439] on div "Seleccionar tipo Seleccionar tipo" at bounding box center [606, 435] width 790 height 31
click at [309, 434] on span "Seleccionar tipo" at bounding box center [600, 428] width 779 height 11
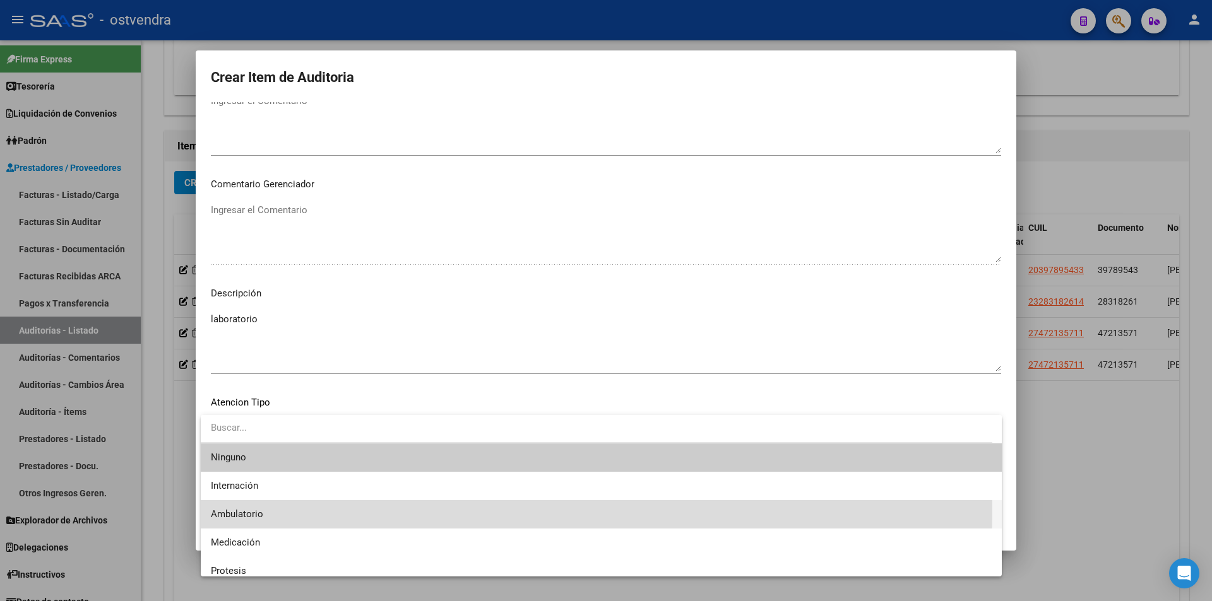
click at [302, 509] on span "Ambulatorio" at bounding box center [601, 514] width 781 height 28
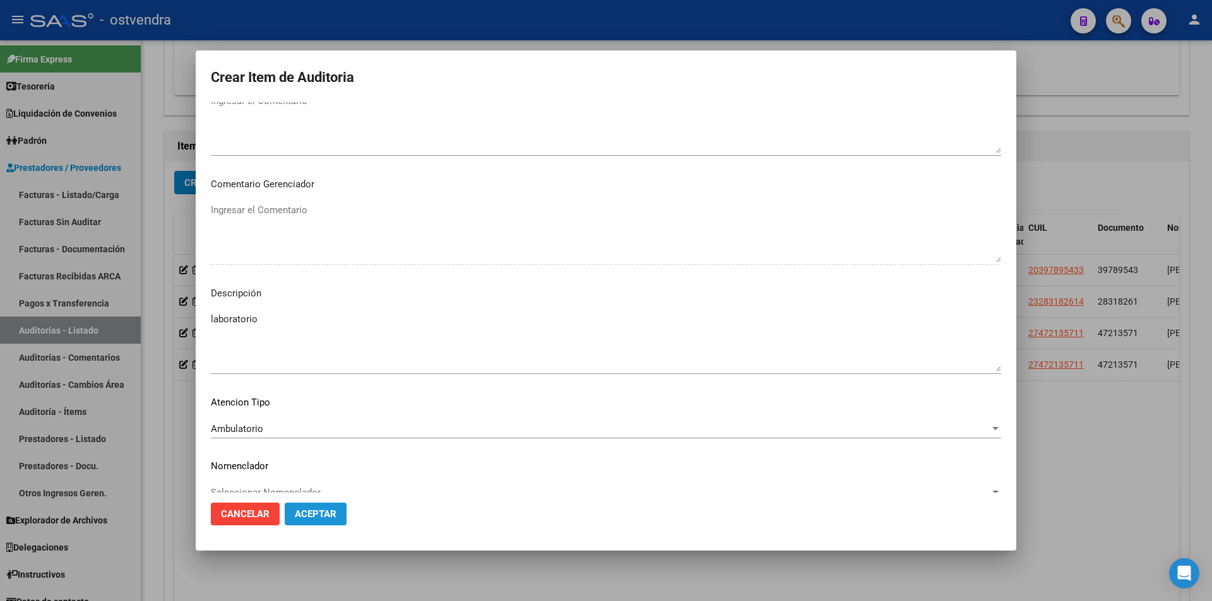
click at [309, 516] on span "Aceptar" at bounding box center [316, 514] width 42 height 11
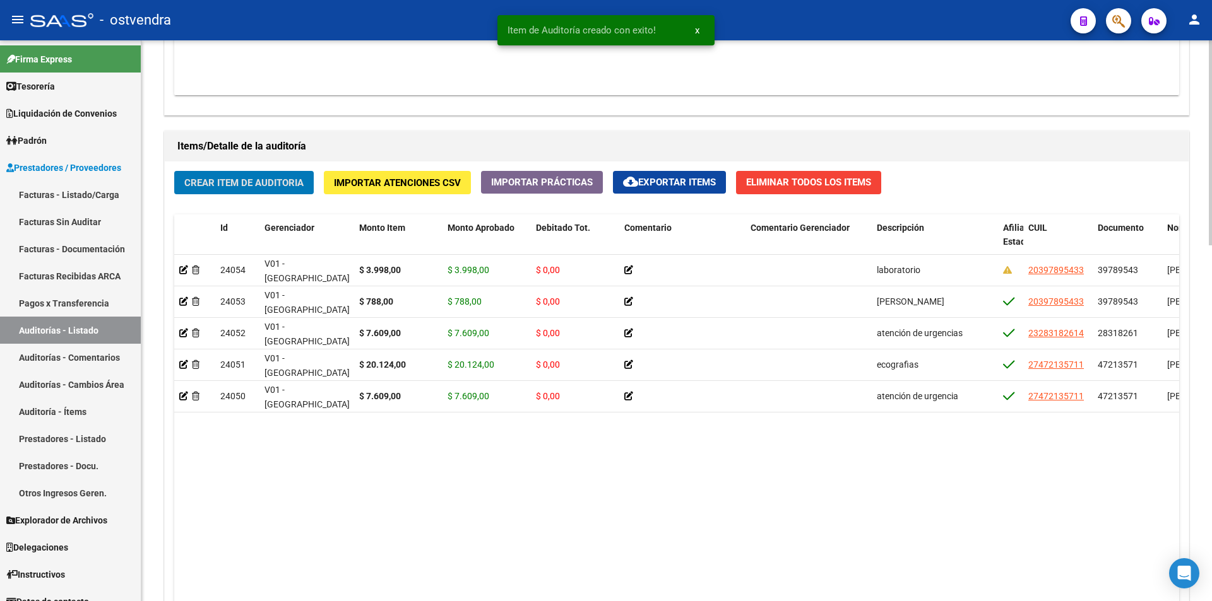
click at [246, 201] on div "Crear Item de Auditoria Importar Atenciones CSV Importar Prácticas cloud_downlo…" at bounding box center [677, 409] width 1024 height 494
click at [252, 187] on span "Crear Item de Auditoria" at bounding box center [243, 182] width 119 height 11
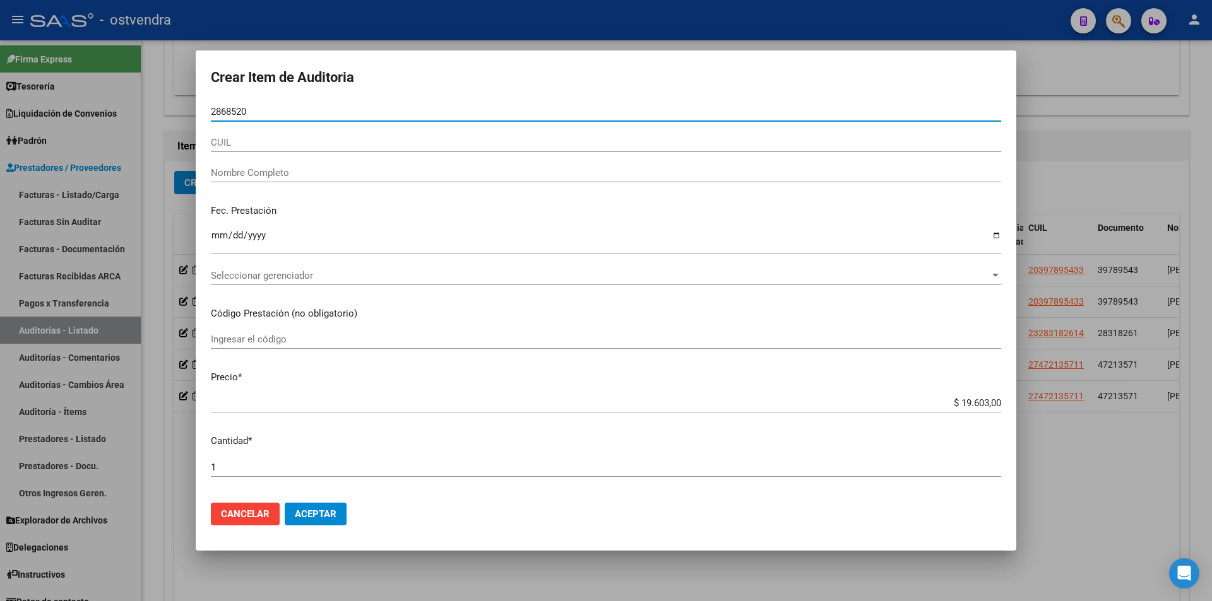
type input "28685205"
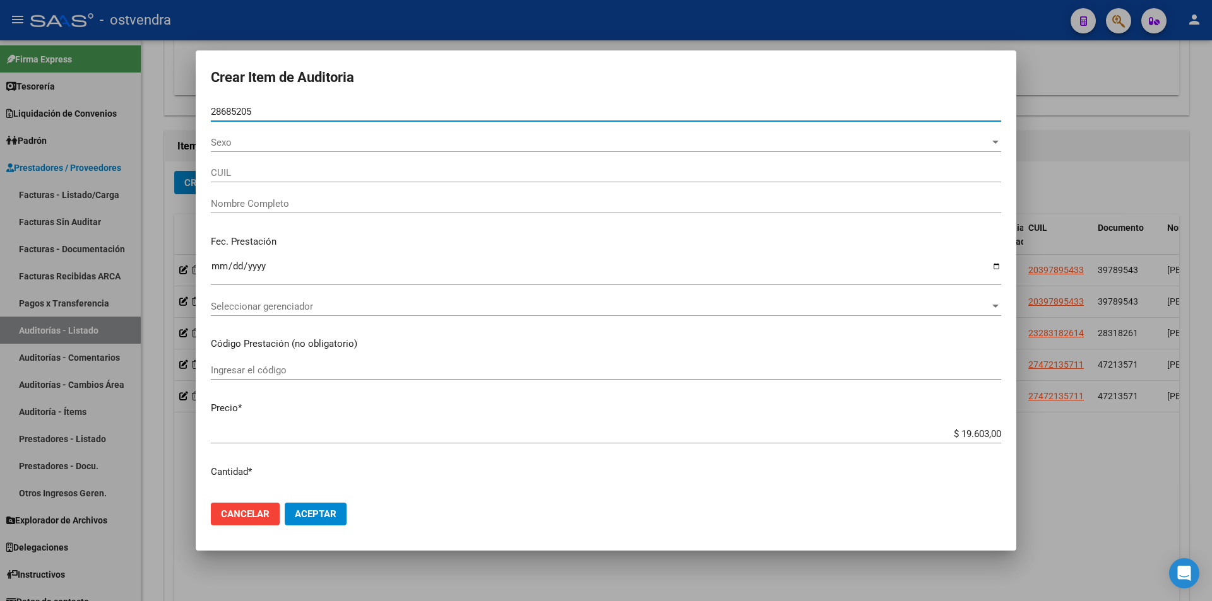
type input "20286852050"
type input "CABRERA JAVIER ALEJANDRO"
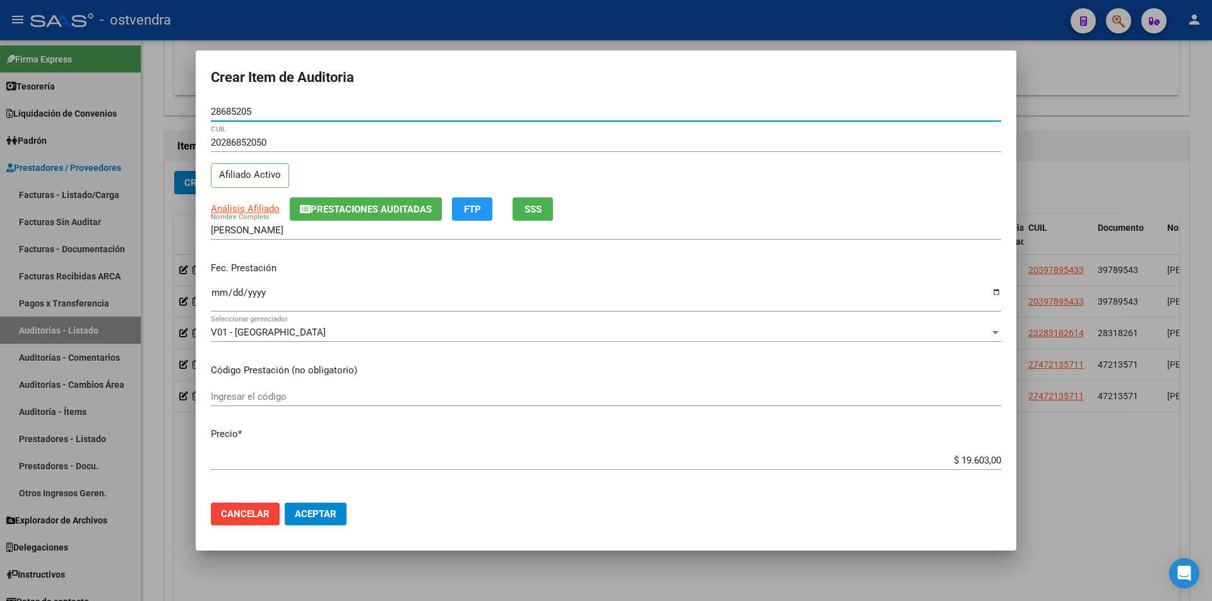
type input "28685205"
click at [992, 459] on app-form-text-field "Precio * $ 19.603,00 Ingresar el precio" at bounding box center [611, 446] width 800 height 39
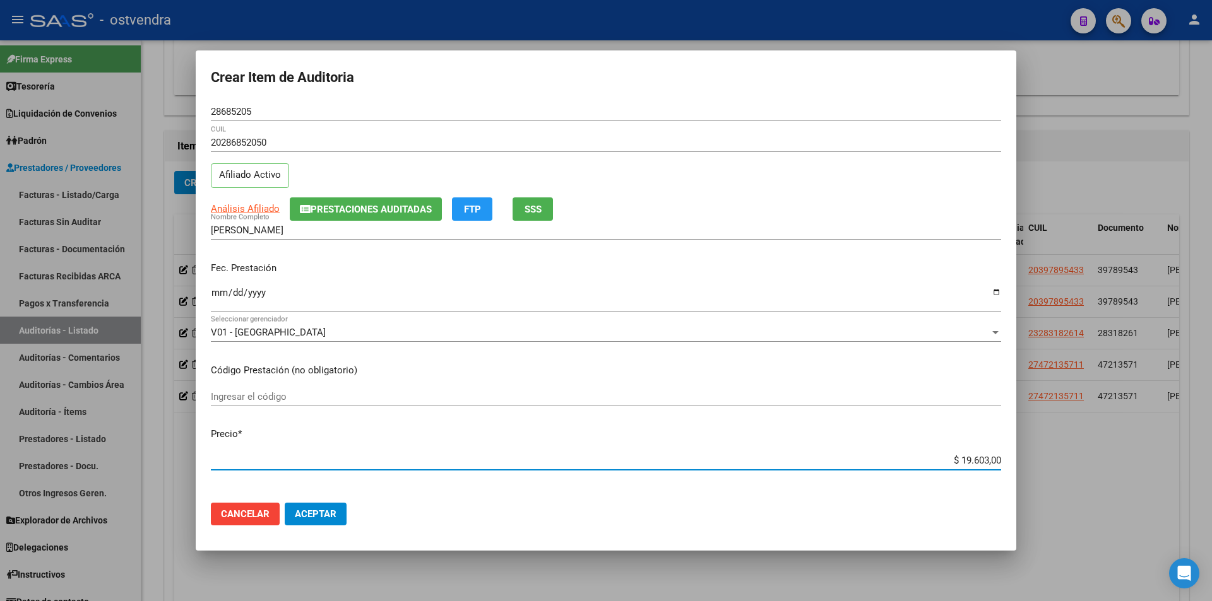
drag, startPoint x: 989, startPoint y: 459, endPoint x: 995, endPoint y: 464, distance: 7.7
click at [990, 459] on input "$ 19.603,00" at bounding box center [606, 460] width 790 height 11
type input "$ 1.960,30"
type input "$ 196,03"
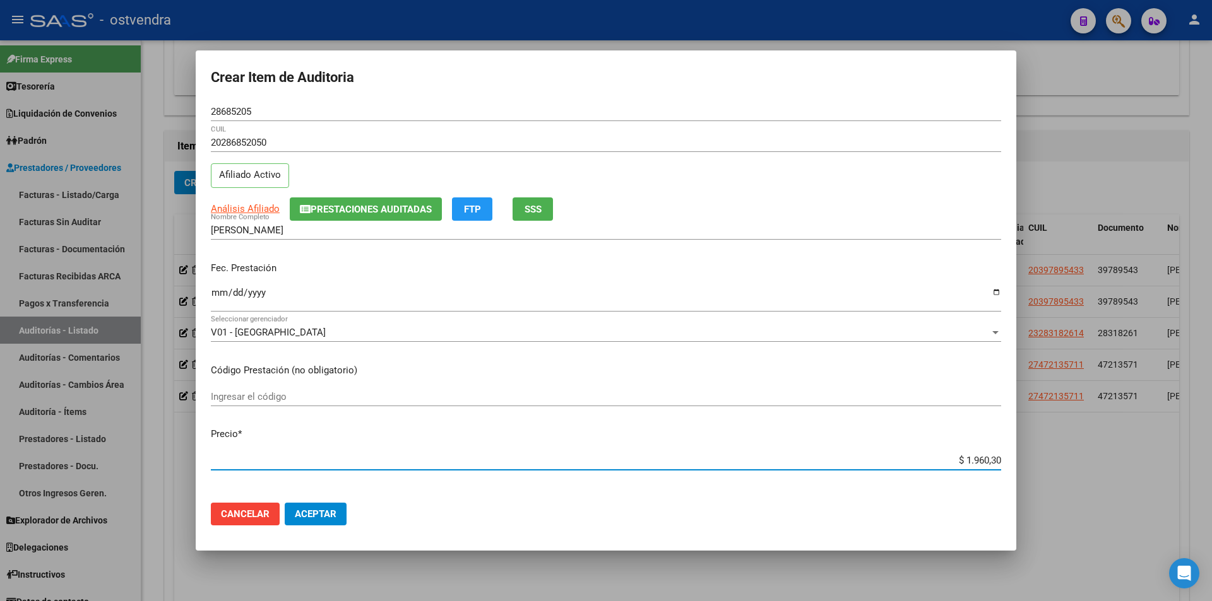
type input "$ 196,03"
type input "$ 19,60"
type input "$ 1,96"
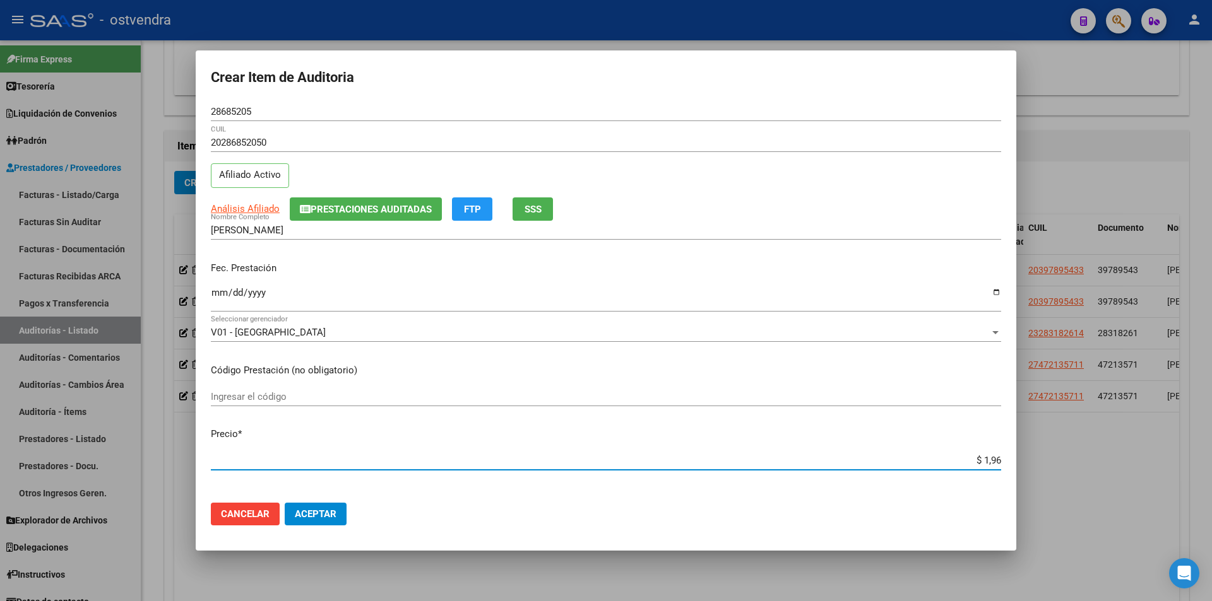
type input "$ 0,19"
type input "$ 0,01"
type input "$ 0,07"
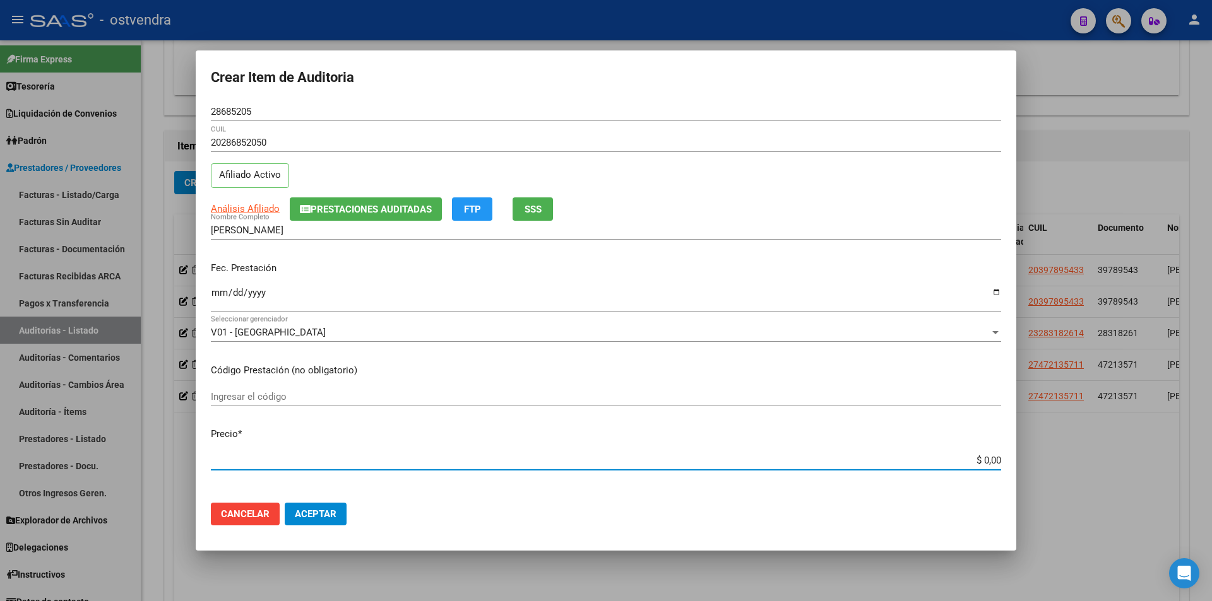
type input "$ 0,07"
type input "$ 0,76"
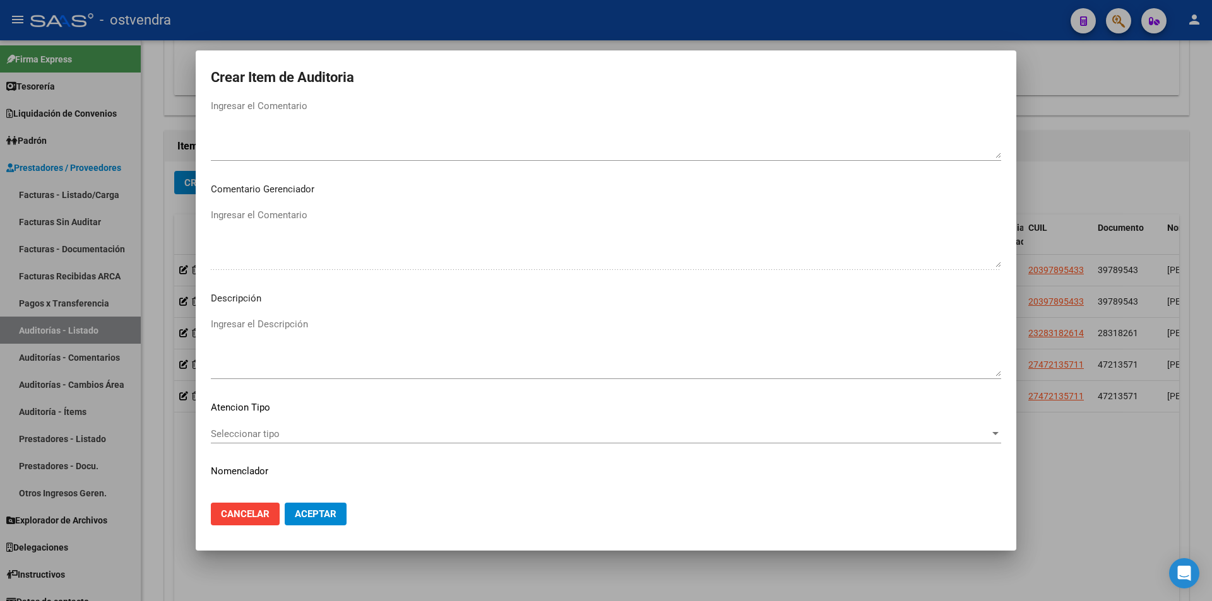
scroll to position [637, 0]
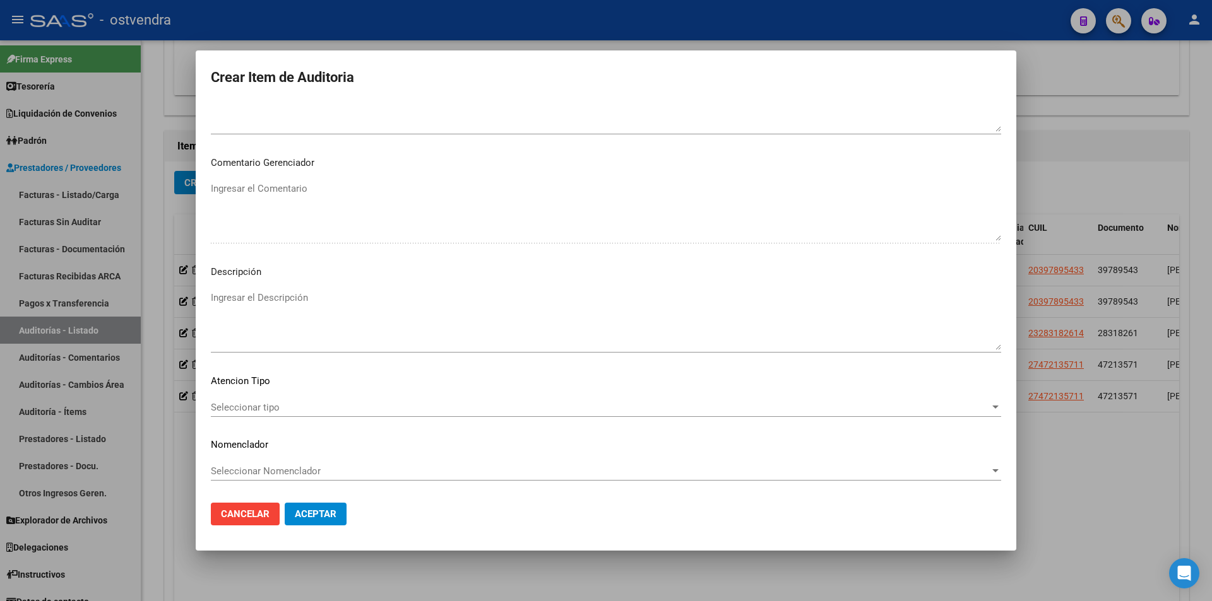
click at [478, 299] on textarea "Ingresar el Descripción" at bounding box center [606, 320] width 790 height 59
click at [244, 398] on div "Seleccionar tipo Seleccionar tipo" at bounding box center [606, 407] width 790 height 19
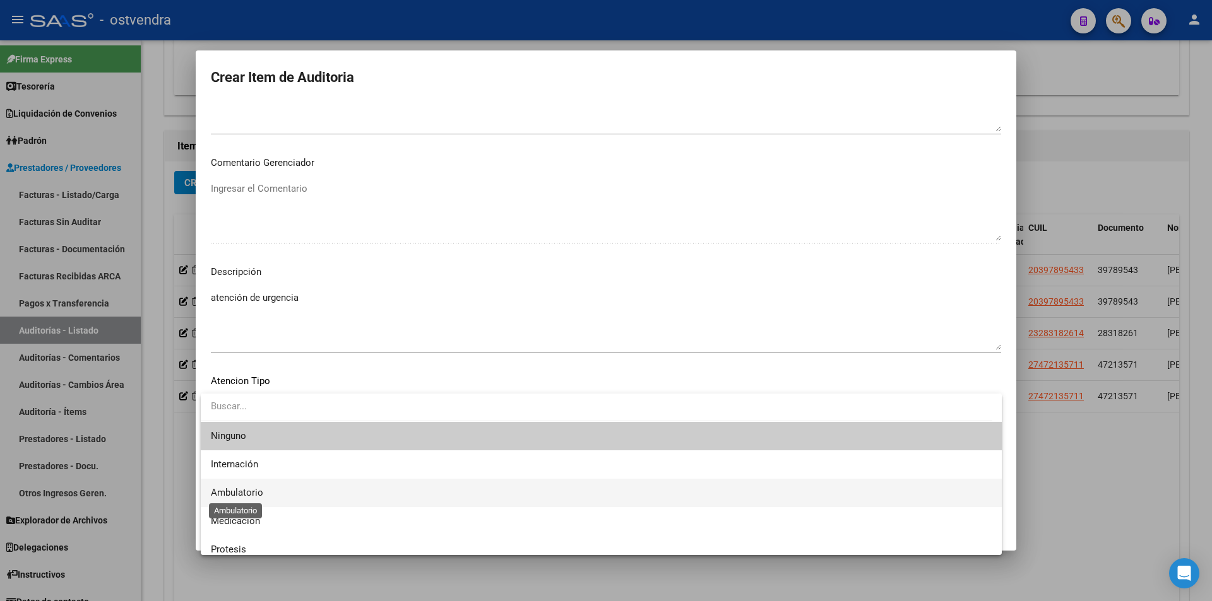
click at [257, 493] on span "Ambulatorio" at bounding box center [237, 492] width 52 height 11
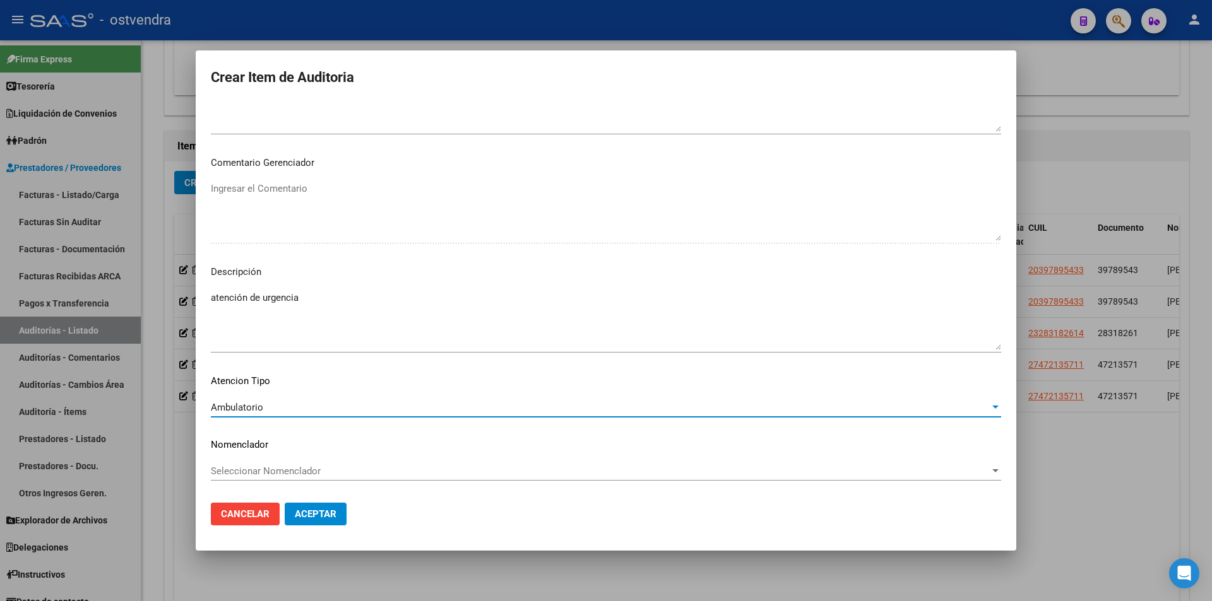
click at [315, 524] on button "Aceptar" at bounding box center [316, 514] width 62 height 23
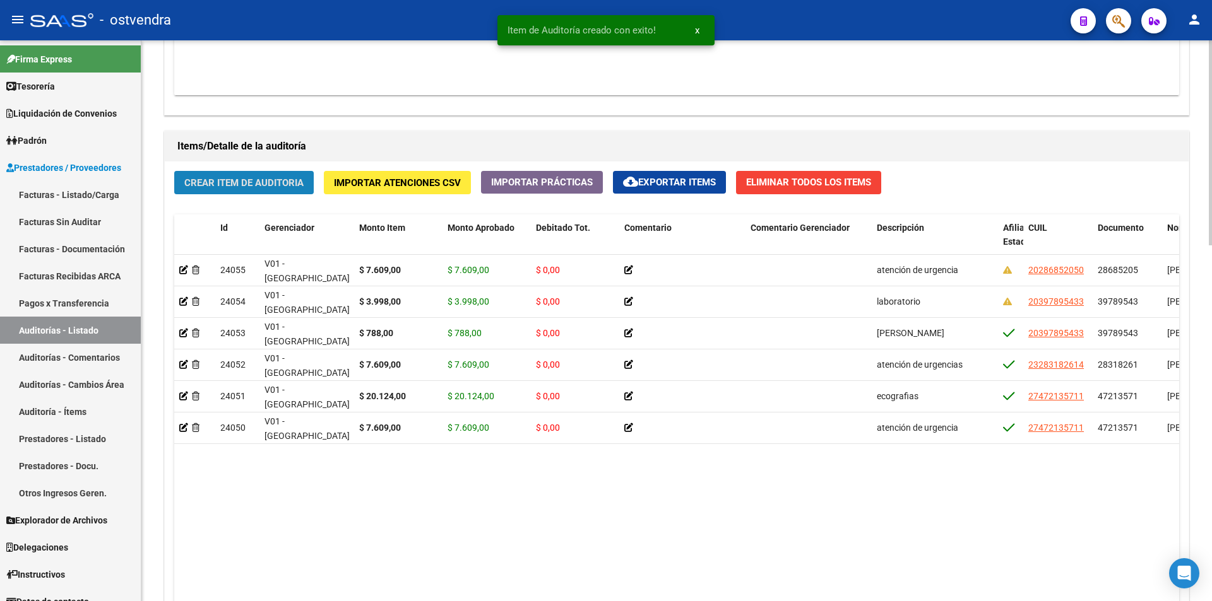
click at [204, 177] on span "Crear Item de Auditoria" at bounding box center [243, 182] width 119 height 11
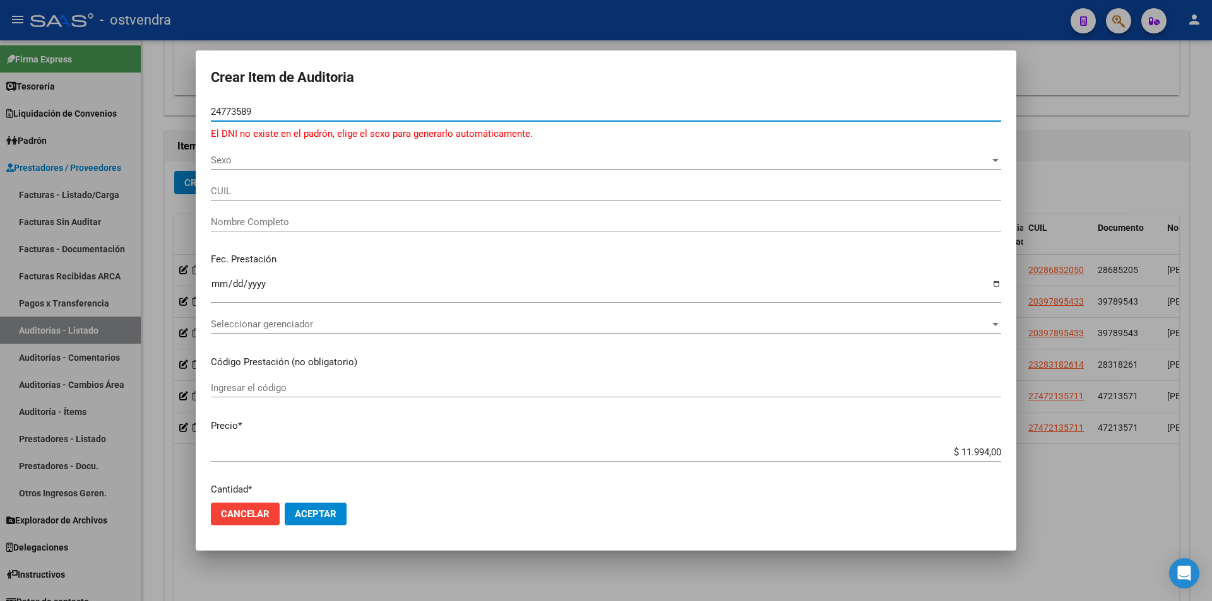
click at [244, 111] on input "24773589" at bounding box center [606, 111] width 790 height 11
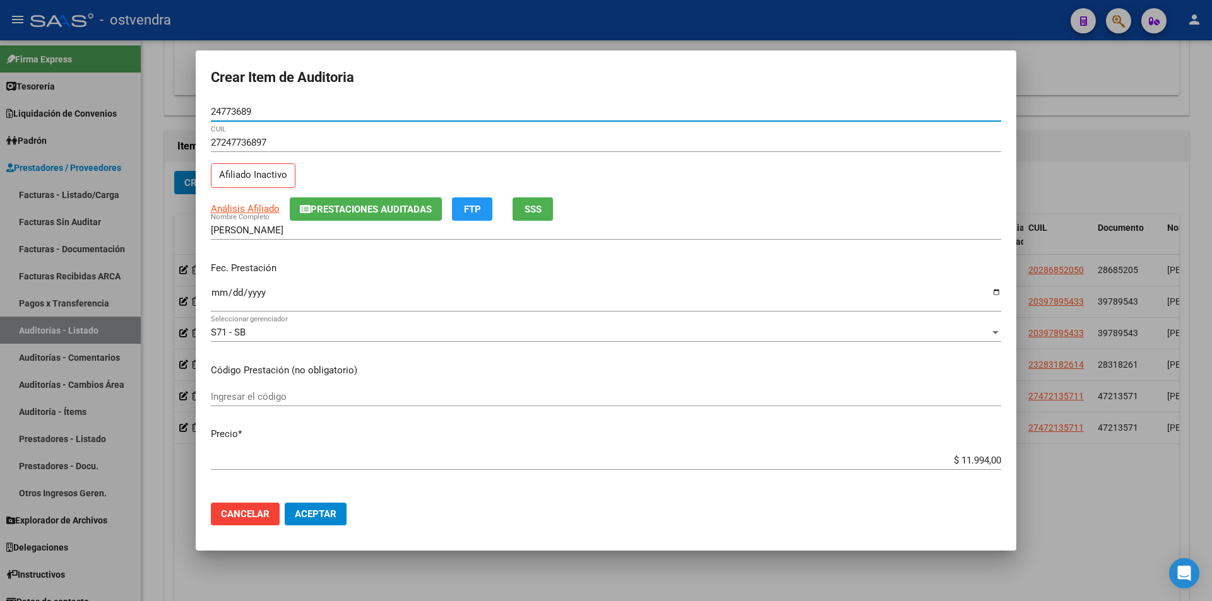
click at [212, 293] on input "Ingresar la fecha" at bounding box center [606, 298] width 790 height 20
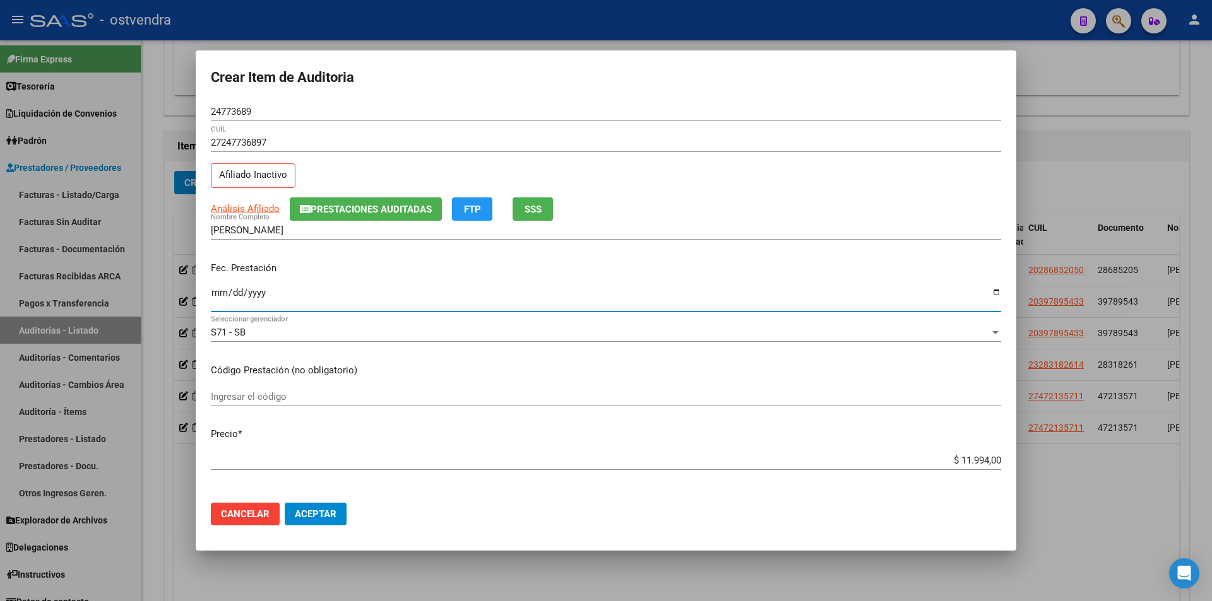
click at [571, 303] on input "2025-01-09" at bounding box center [606, 298] width 790 height 20
click at [577, 285] on div "2025-01-09 Ingresar la fecha" at bounding box center [606, 298] width 790 height 27
click at [977, 453] on div "$ 11.994,00 Ingresar el precio" at bounding box center [606, 460] width 790 height 19
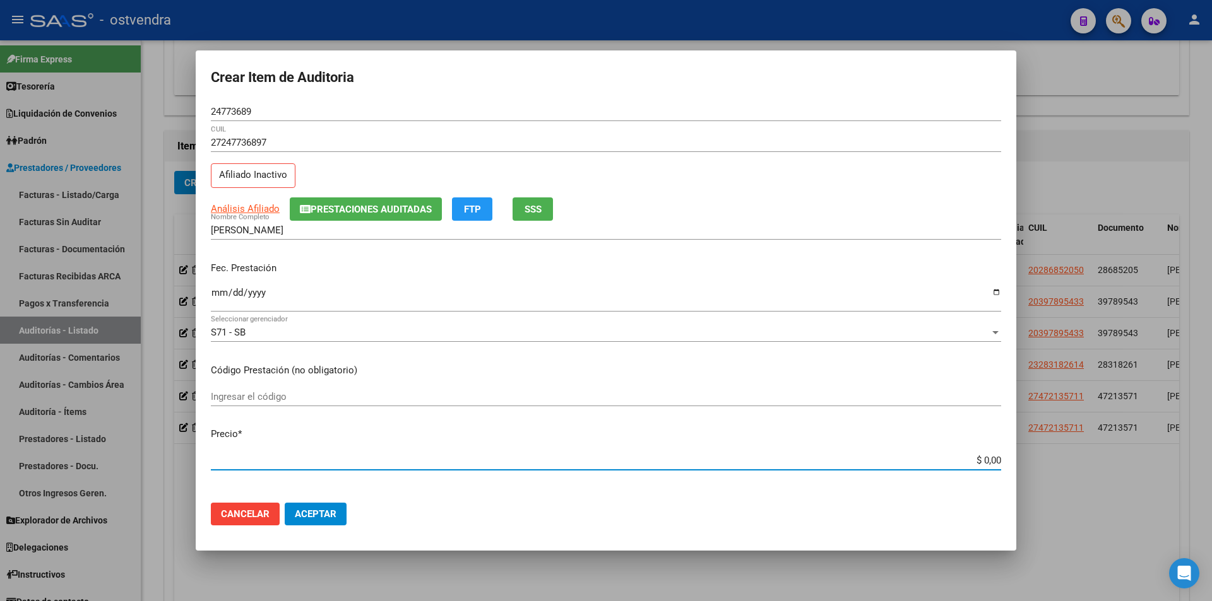
click at [266, 292] on input "2025-01-09" at bounding box center [606, 298] width 790 height 20
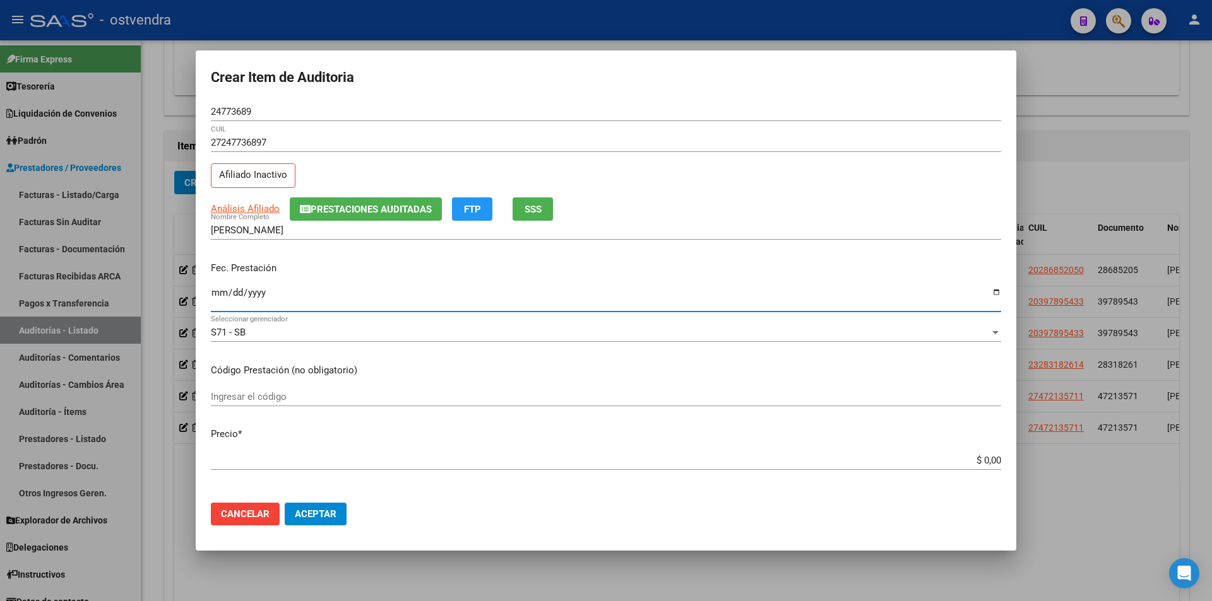
click at [263, 289] on input "2025-01-09" at bounding box center [606, 298] width 790 height 20
click at [991, 464] on input "$ 0,00" at bounding box center [606, 460] width 790 height 11
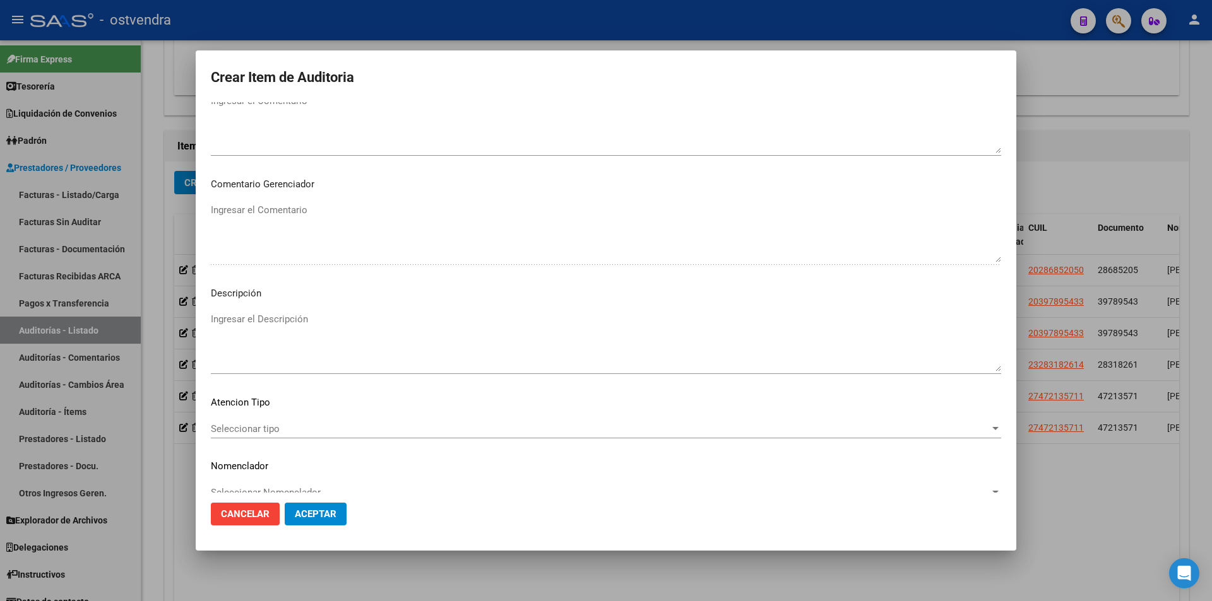
scroll to position [628, 0]
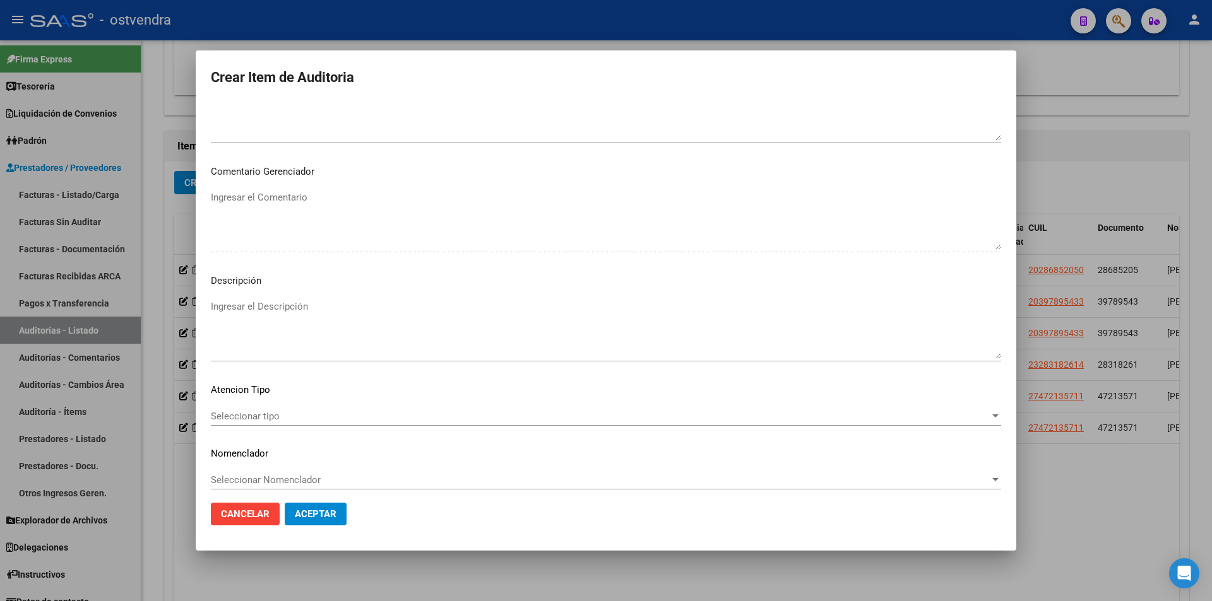
click at [536, 331] on textarea "Ingresar el Descripción" at bounding box center [606, 329] width 790 height 59
click at [345, 423] on div "Seleccionar tipo Seleccionar tipo" at bounding box center [606, 416] width 790 height 19
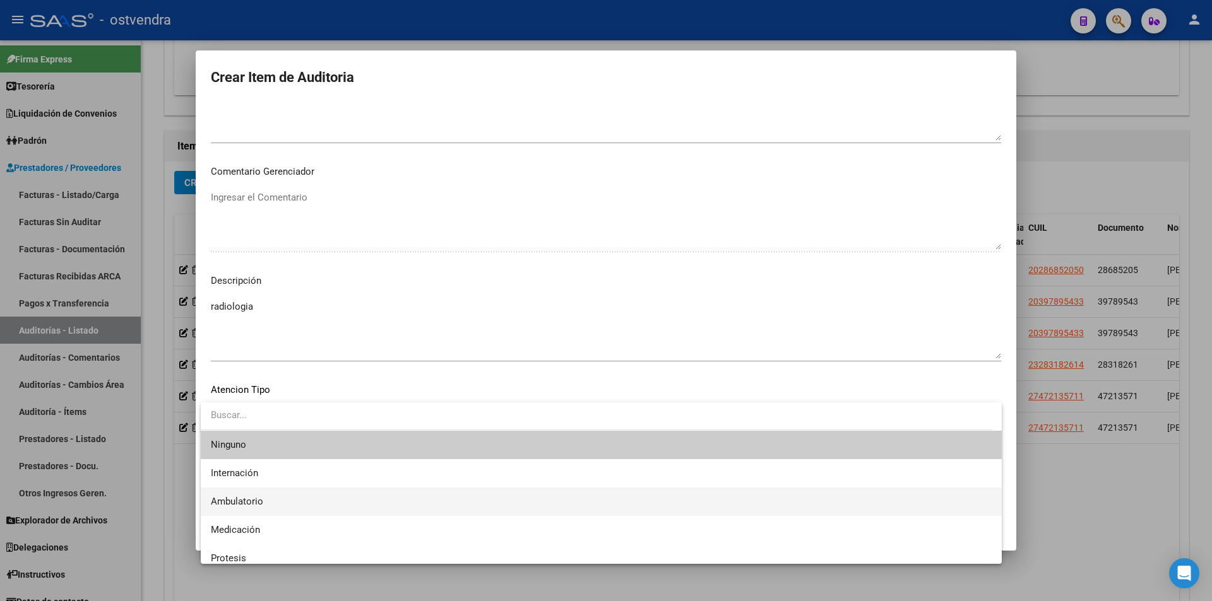
click at [330, 508] on span "Ambulatorio" at bounding box center [601, 502] width 781 height 28
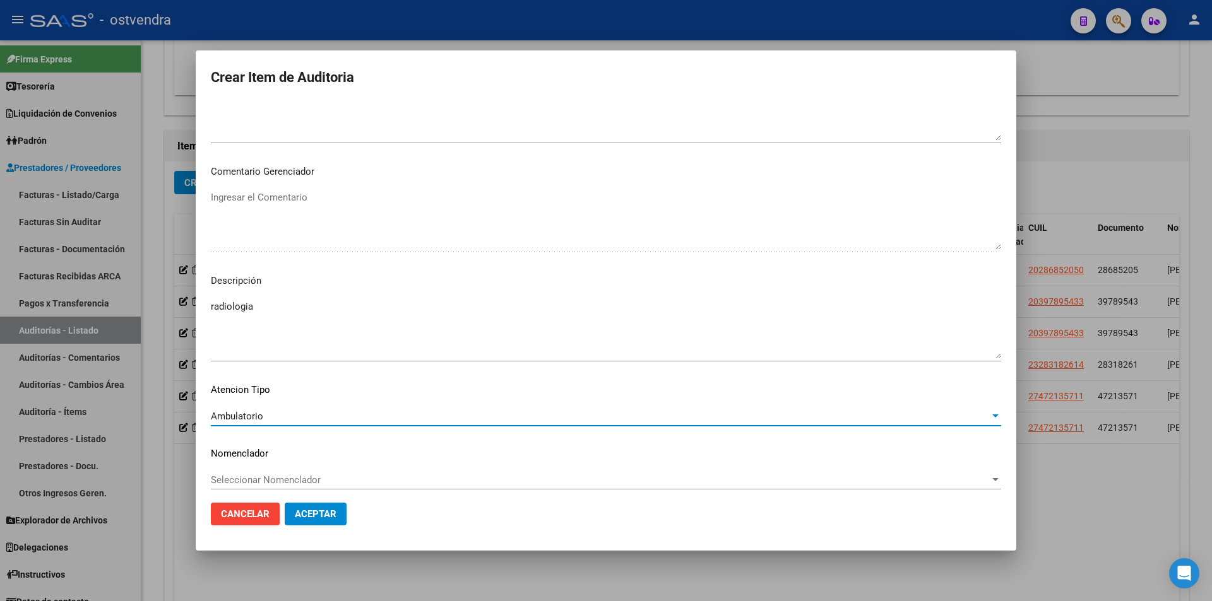
click at [335, 520] on span "Aceptar" at bounding box center [316, 514] width 42 height 11
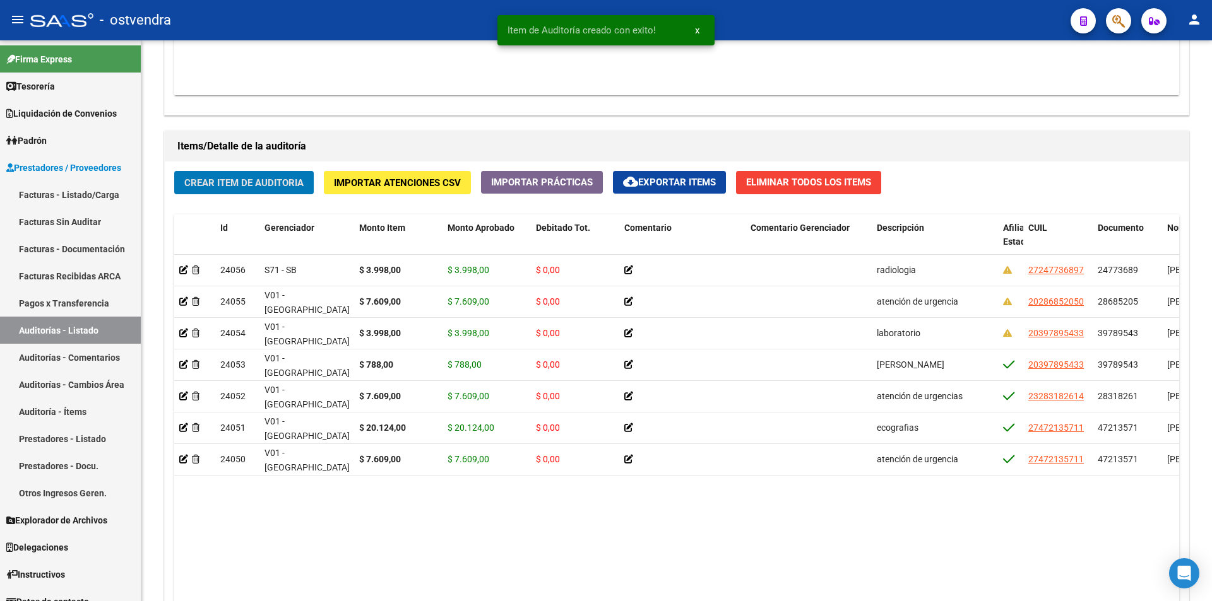
click at [240, 177] on span "Crear Item de Auditoria" at bounding box center [243, 182] width 119 height 11
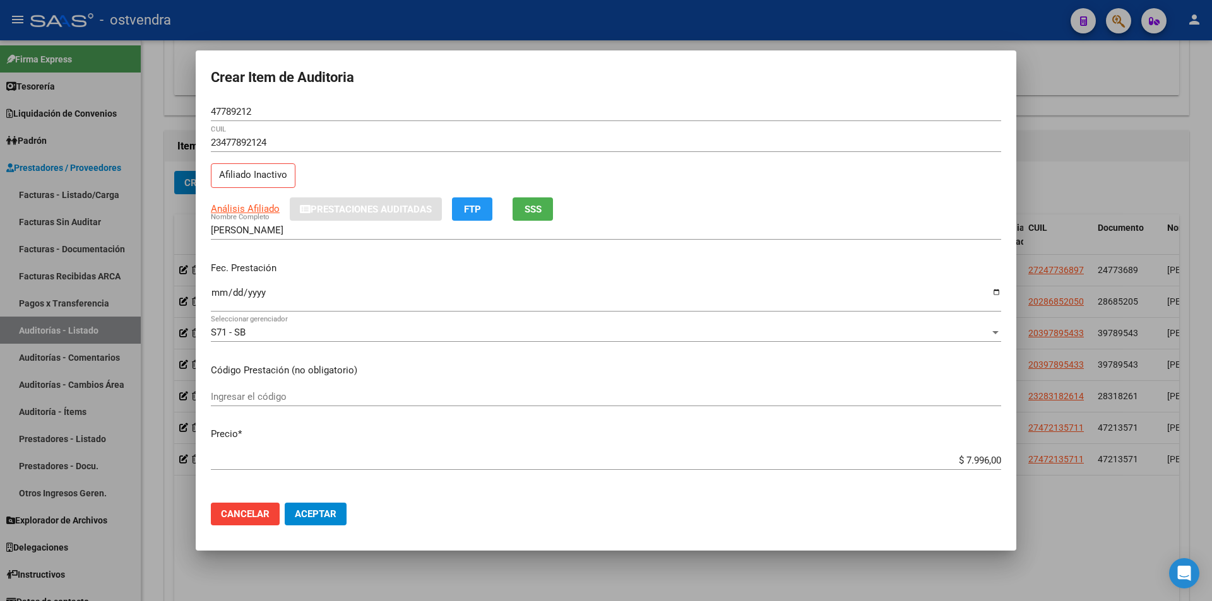
click at [1080, 196] on div at bounding box center [606, 300] width 1212 height 601
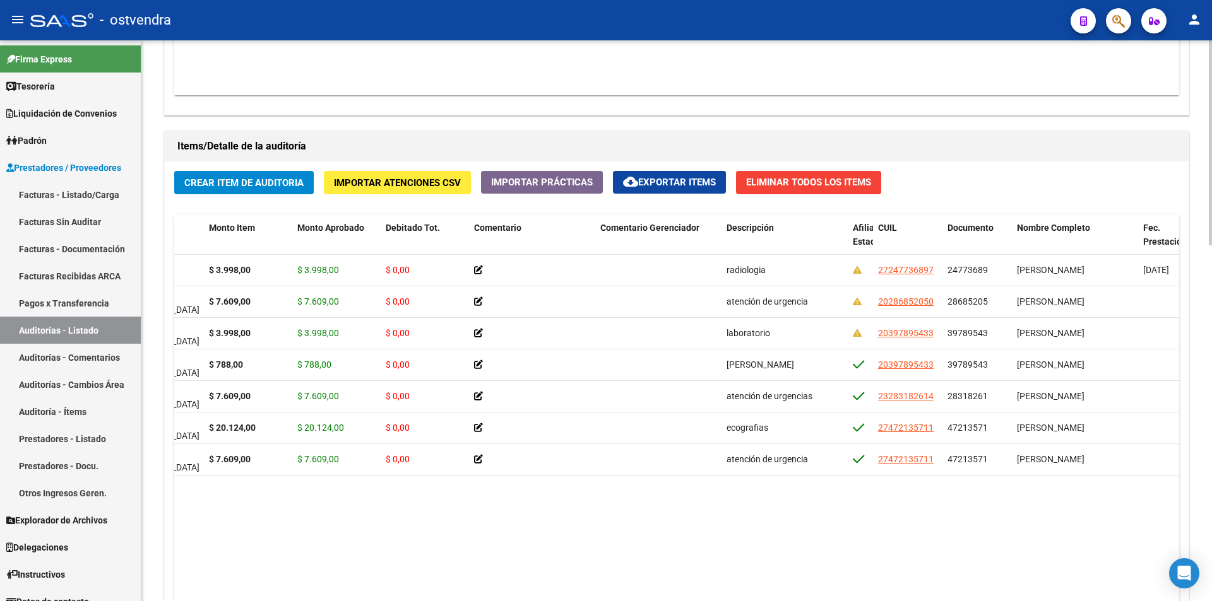
scroll to position [0, 140]
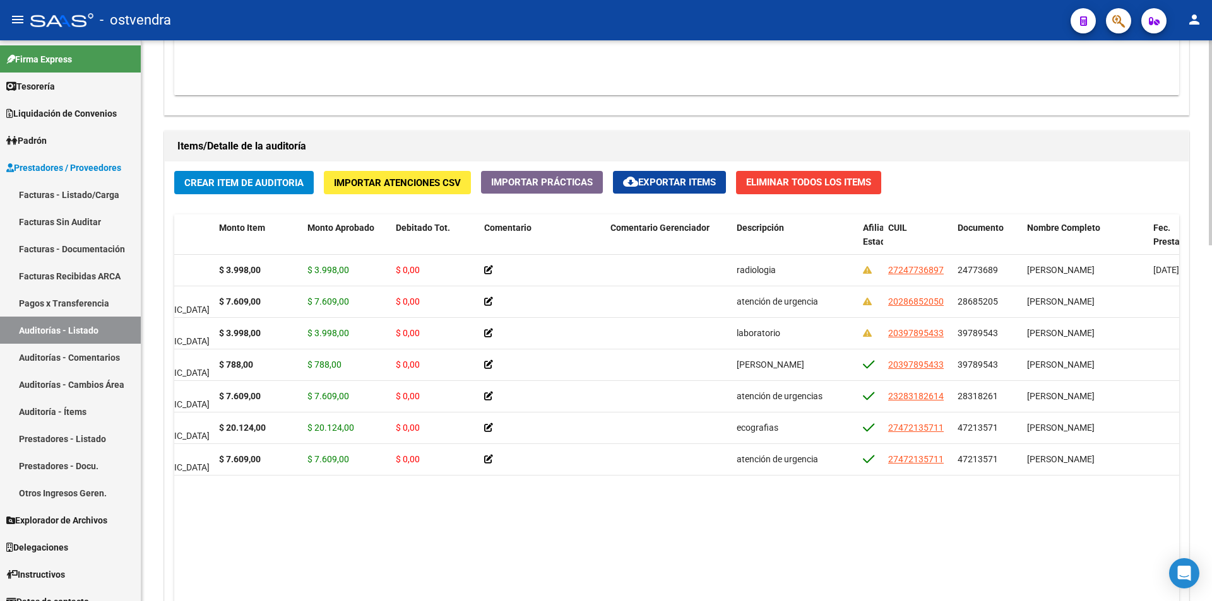
click at [283, 188] on span "Crear Item de Auditoria" at bounding box center [243, 182] width 119 height 11
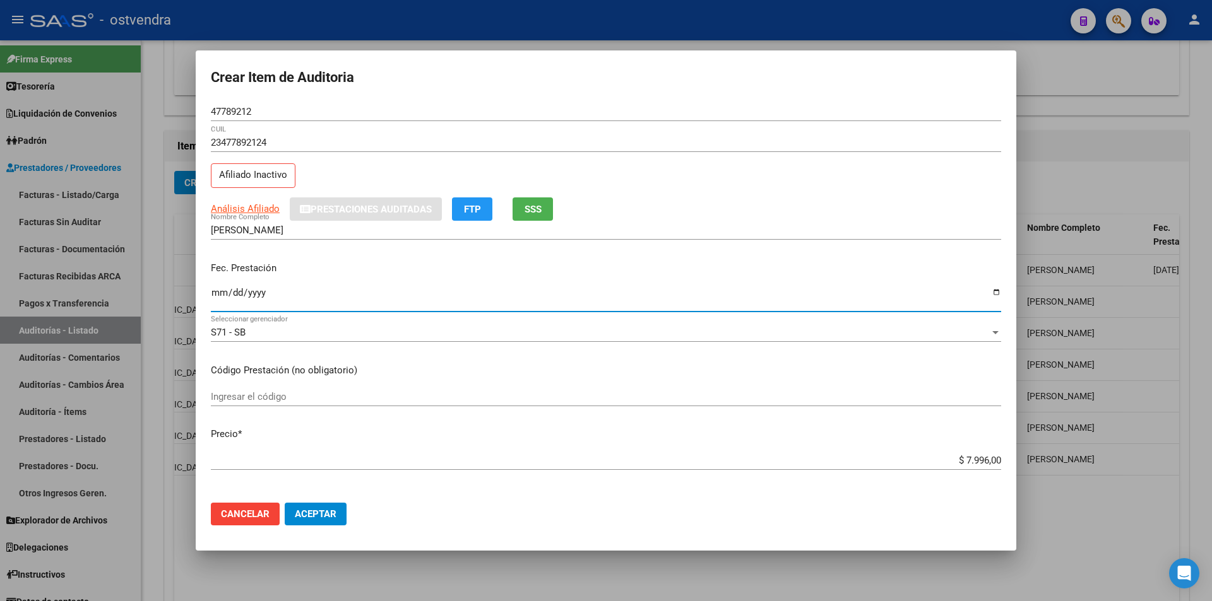
click at [219, 293] on input "Ingresar la fecha" at bounding box center [606, 298] width 790 height 20
click at [232, 303] on input "Ingresar la fecha" at bounding box center [606, 298] width 790 height 20
click at [230, 295] on input "Ingresar la fecha" at bounding box center [606, 298] width 790 height 20
click at [220, 289] on input "Ingresar la fecha" at bounding box center [606, 298] width 790 height 20
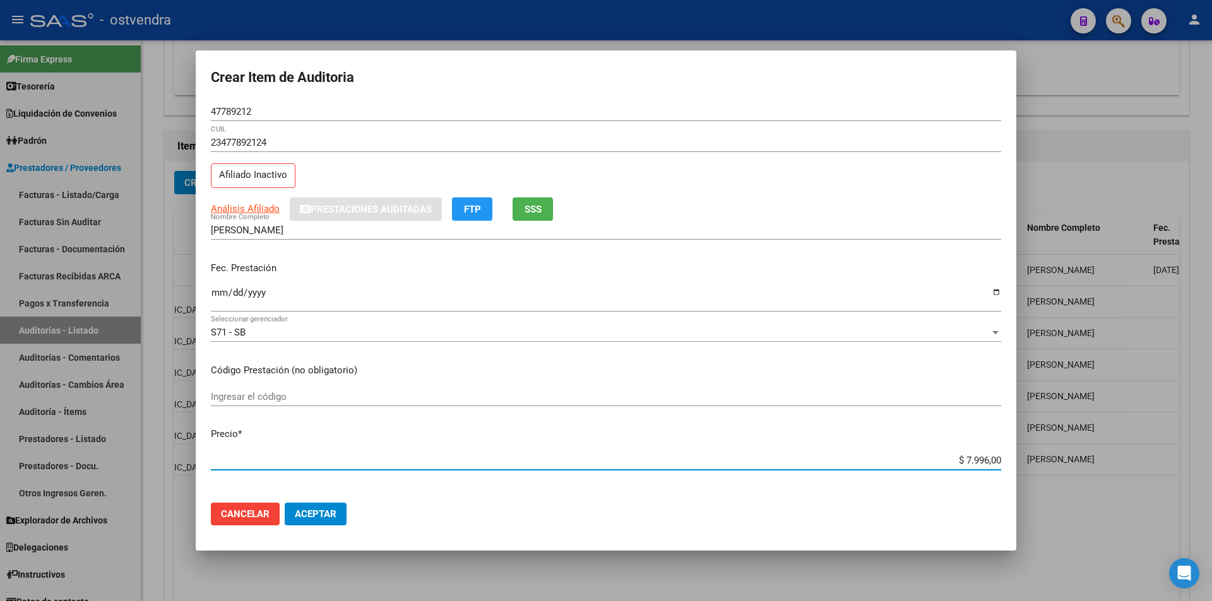
click at [990, 461] on input "$ 7.996,00" at bounding box center [606, 460] width 790 height 11
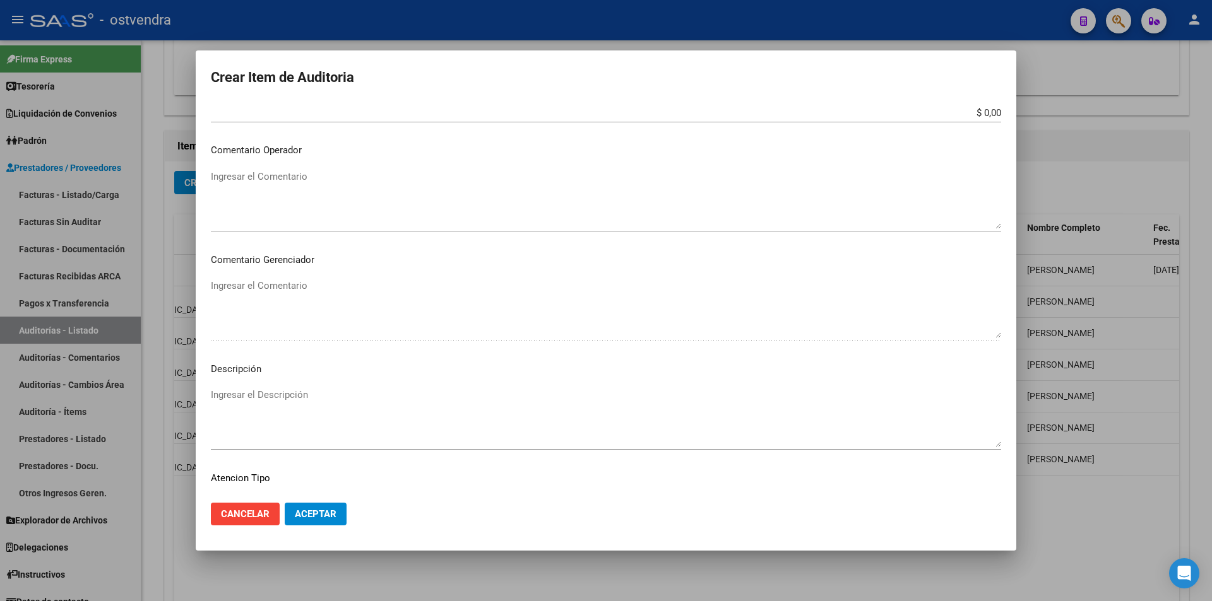
scroll to position [543, 0]
click at [456, 386] on textarea "Ingresar el Descripción" at bounding box center [606, 413] width 790 height 59
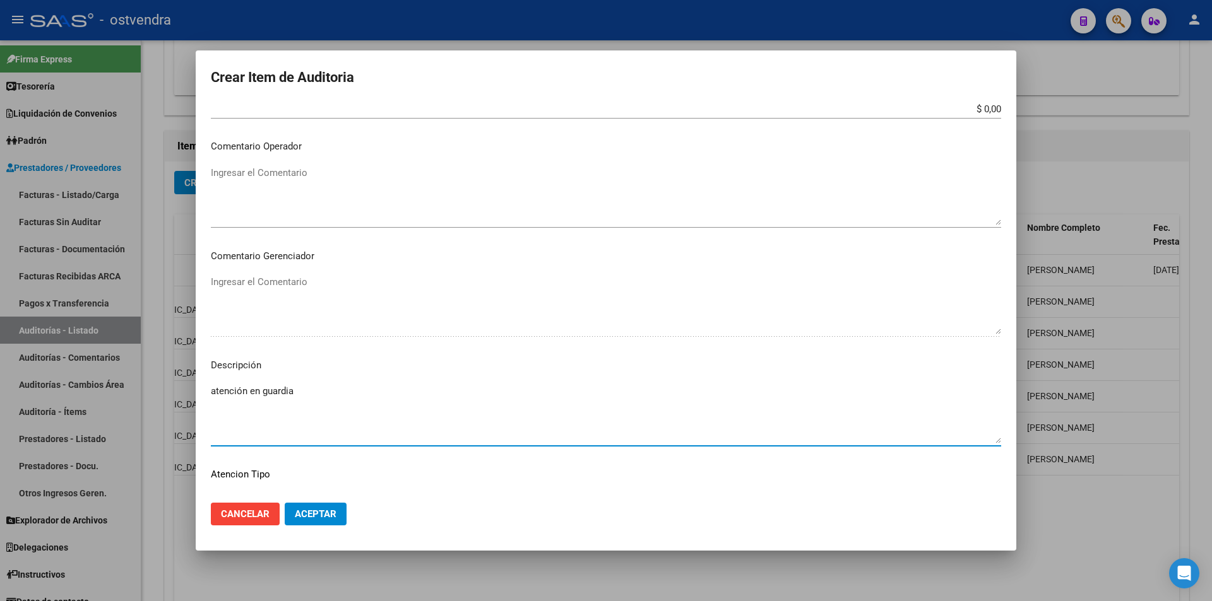
scroll to position [637, 0]
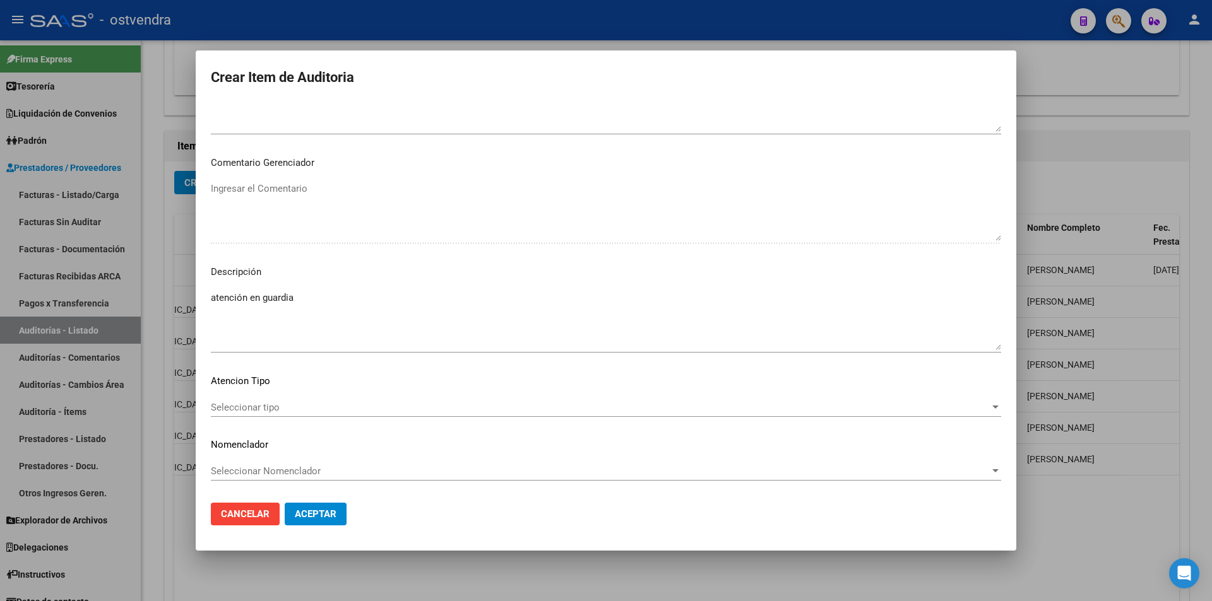
click at [865, 414] on div "Seleccionar tipo Seleccionar tipo" at bounding box center [606, 407] width 790 height 19
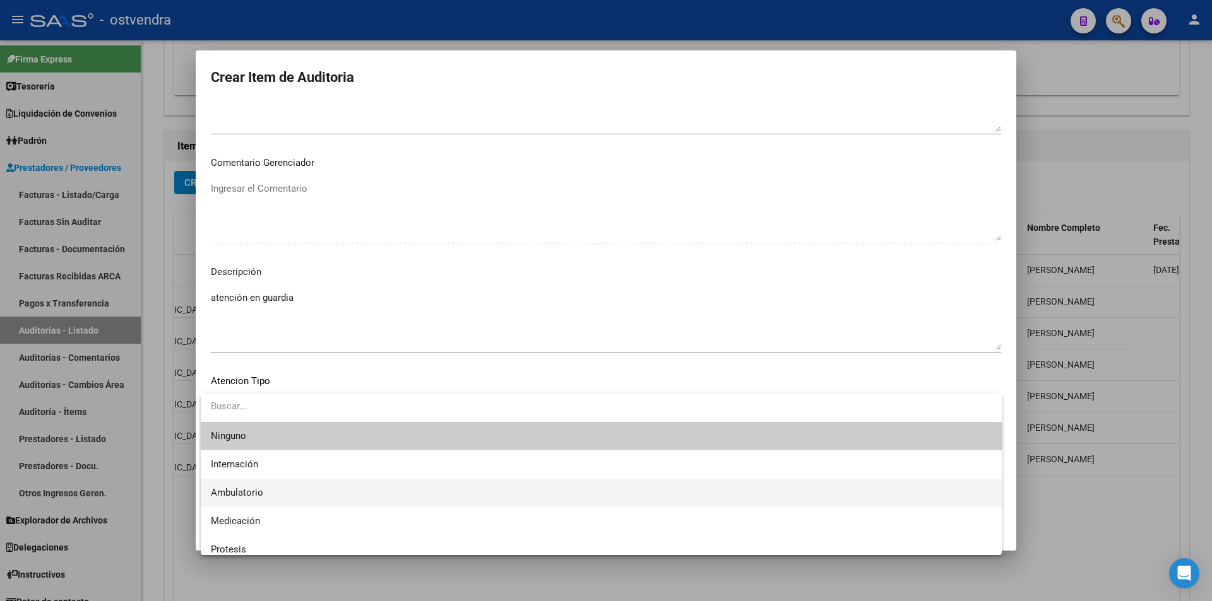
click at [702, 485] on span "Ambulatorio" at bounding box center [601, 493] width 781 height 28
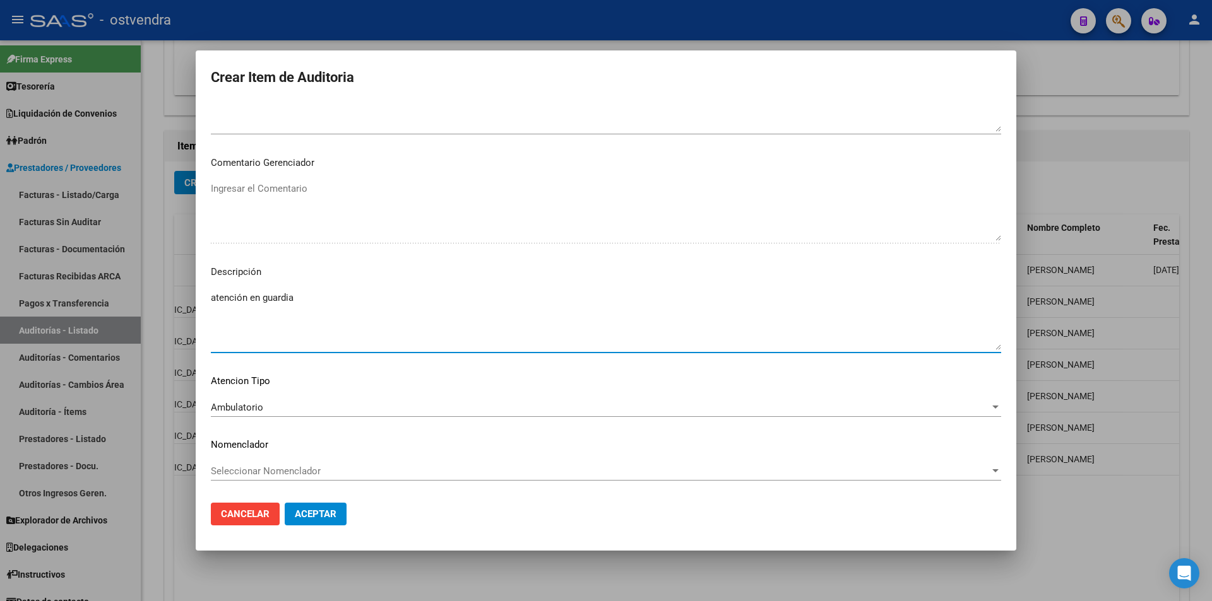
drag, startPoint x: 274, startPoint y: 297, endPoint x: 226, endPoint y: 297, distance: 48.0
click at [213, 300] on textarea "atención en guardia" at bounding box center [606, 320] width 790 height 59
click at [323, 510] on span "Aceptar" at bounding box center [316, 514] width 42 height 11
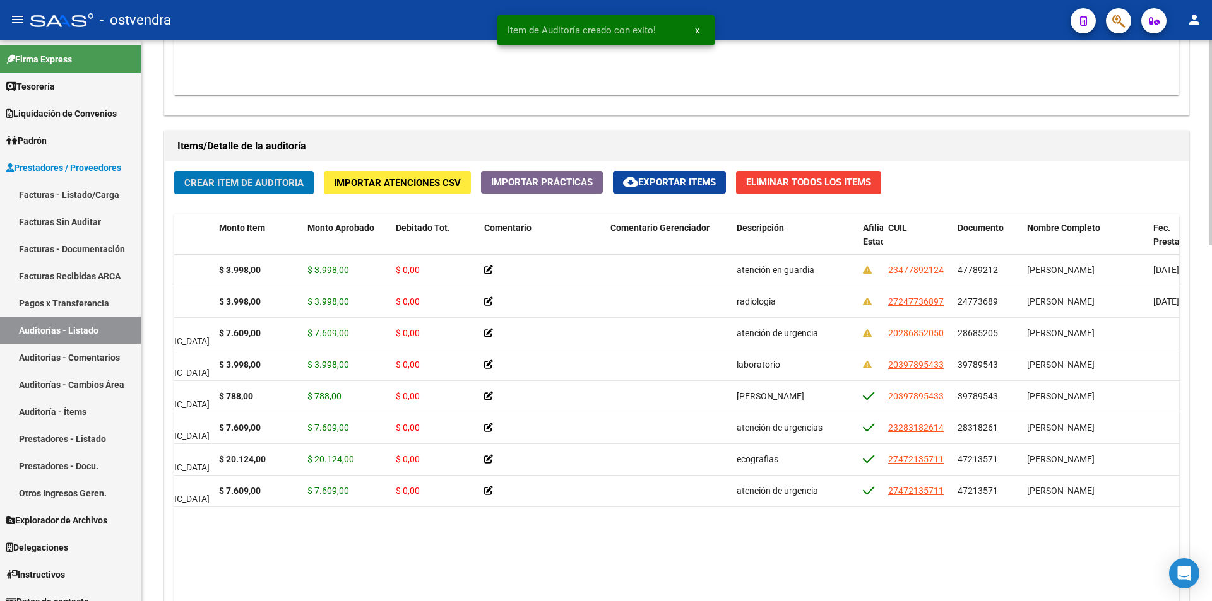
click at [232, 185] on span "Crear Item de Auditoria" at bounding box center [243, 182] width 119 height 11
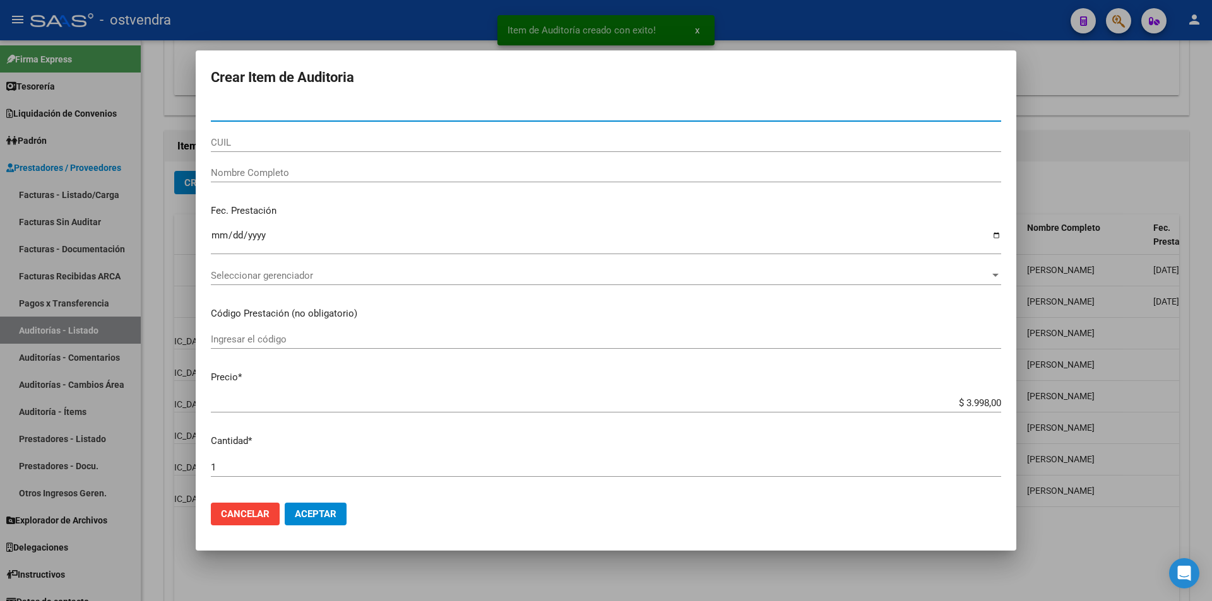
click at [280, 115] on input "Nro Documento" at bounding box center [606, 111] width 790 height 11
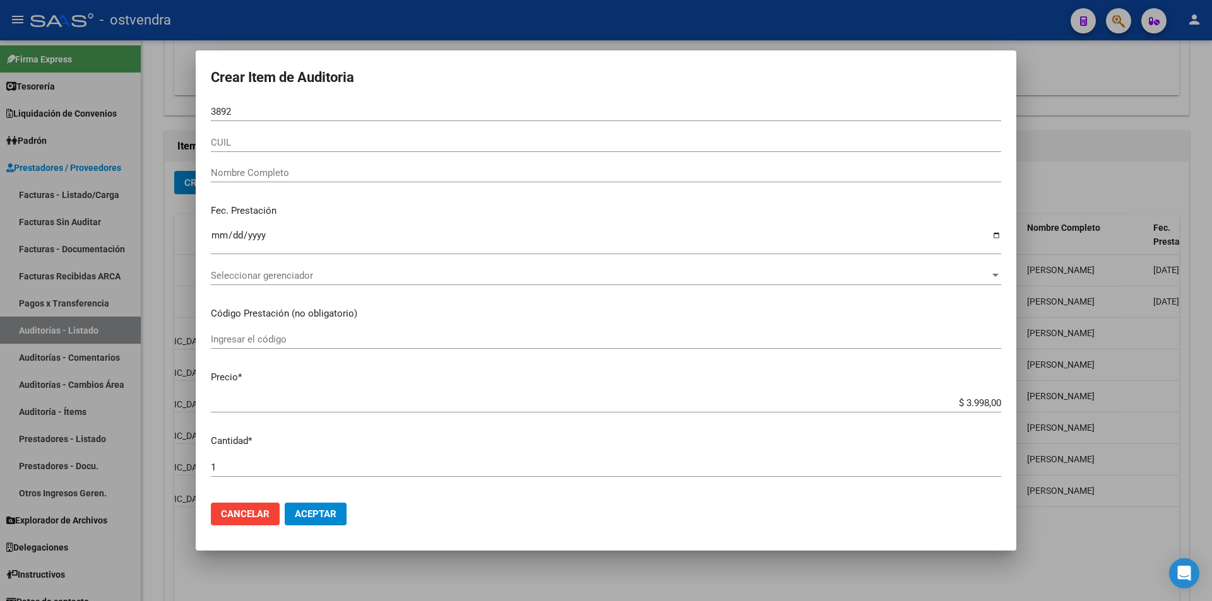
click at [1193, 224] on div at bounding box center [606, 300] width 1212 height 601
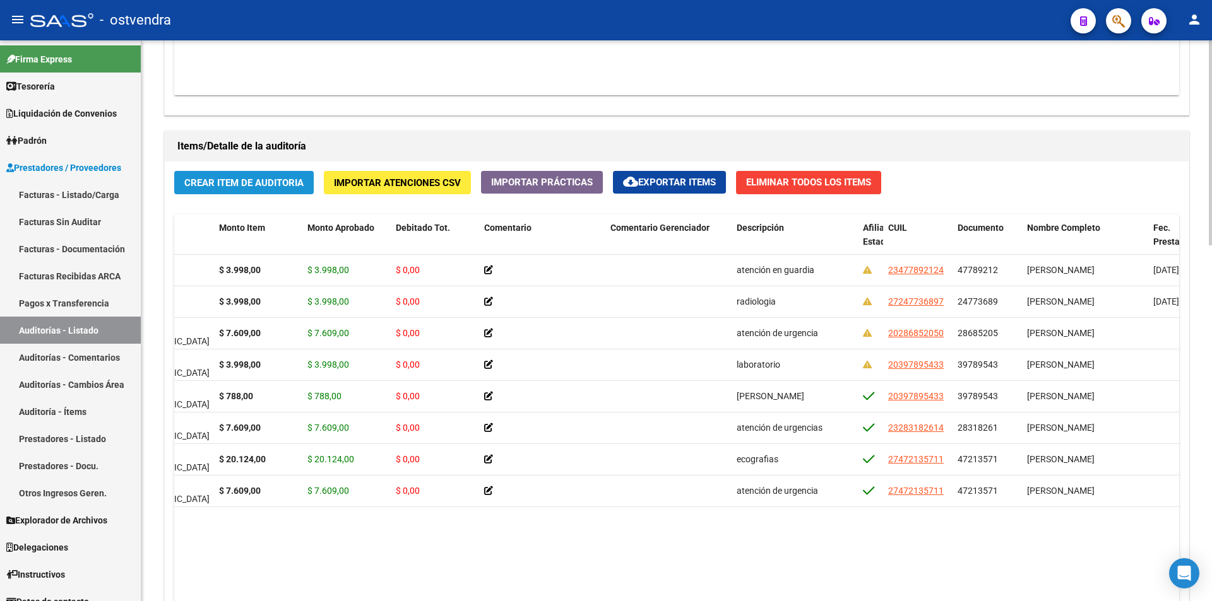
click at [215, 186] on span "Crear Item de Auditoria" at bounding box center [243, 182] width 119 height 11
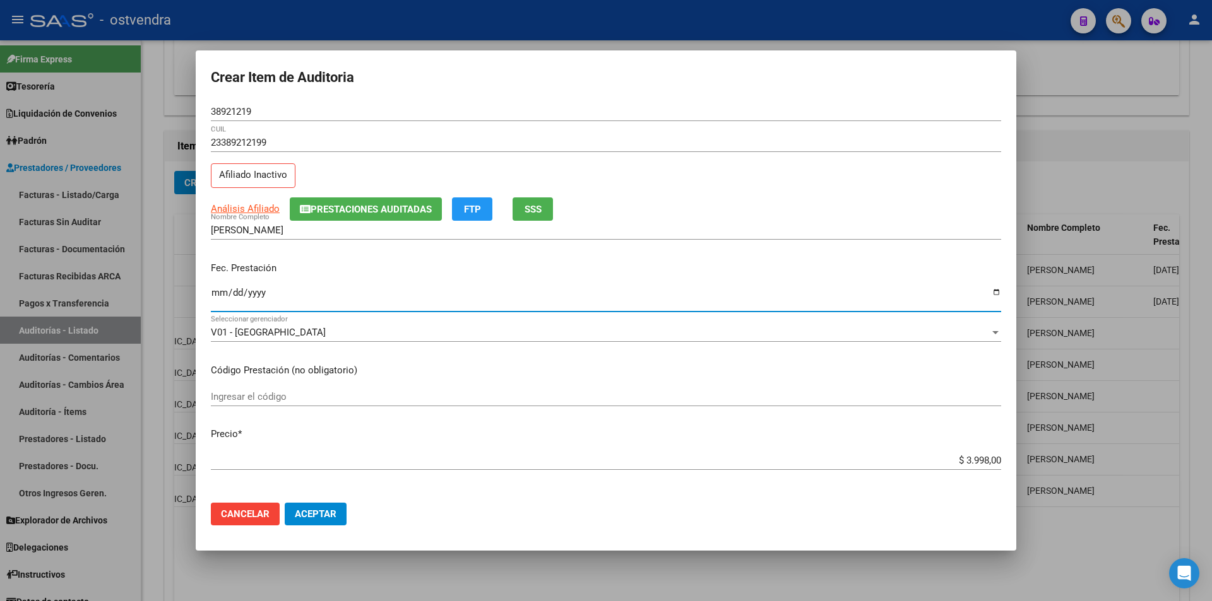
click at [214, 291] on input "Ingresar la fecha" at bounding box center [606, 298] width 790 height 20
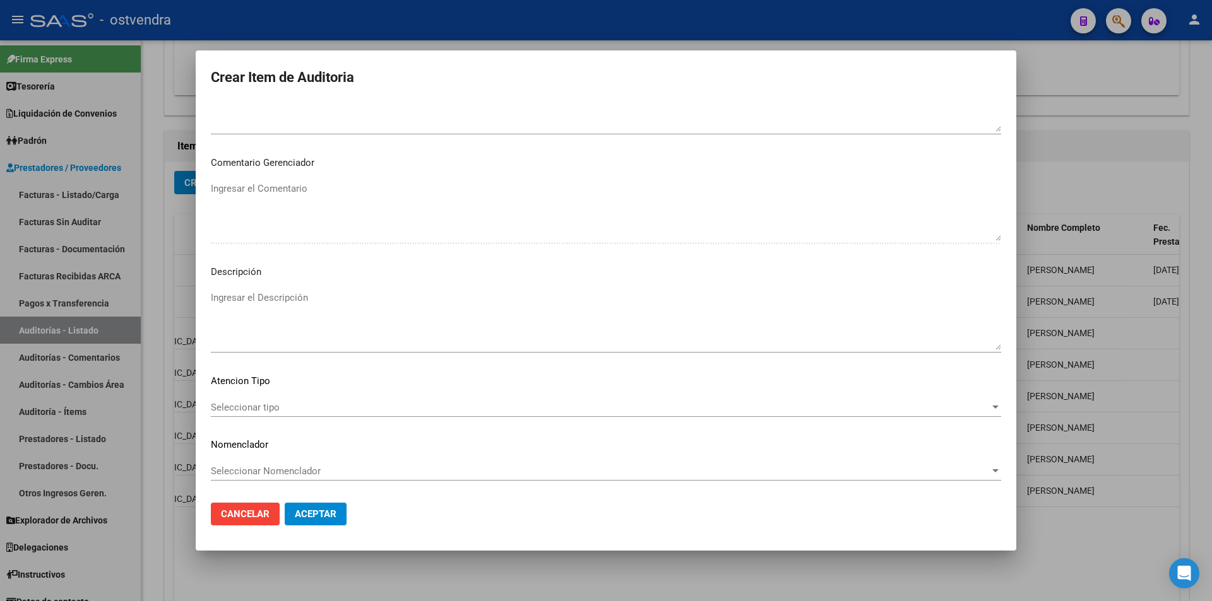
click at [456, 329] on textarea "Ingresar el Descripción" at bounding box center [606, 320] width 790 height 59
paste textarea "atención en guardia"
click at [302, 400] on div "Seleccionar tipo Seleccionar tipo" at bounding box center [606, 407] width 790 height 19
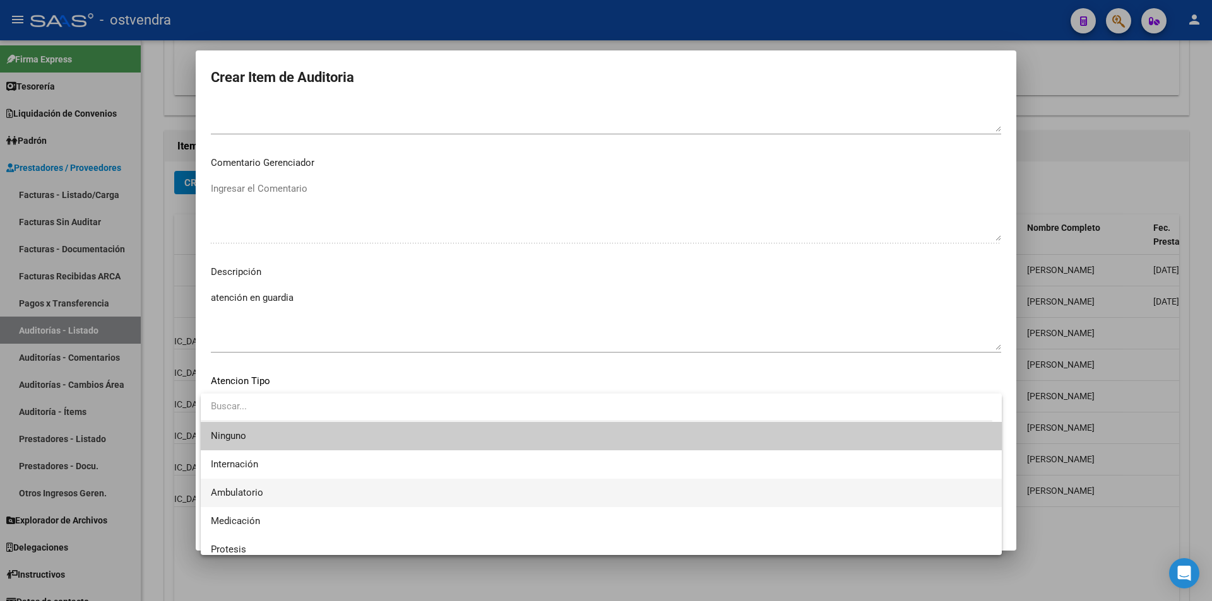
click at [293, 483] on span "Ambulatorio" at bounding box center [601, 493] width 781 height 28
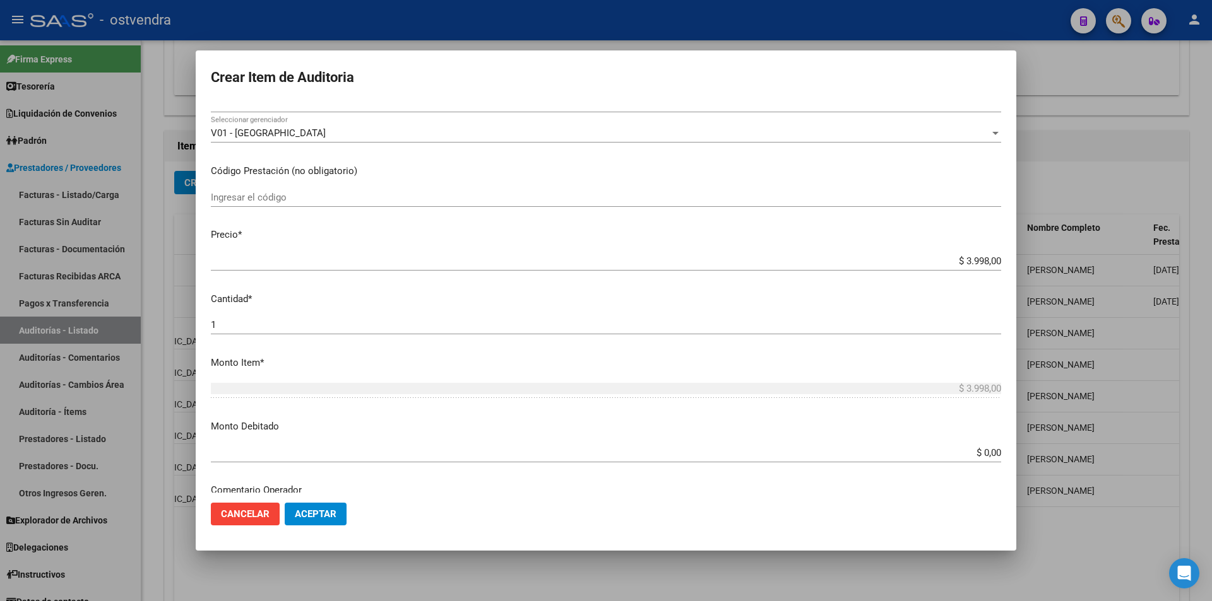
scroll to position [153, 0]
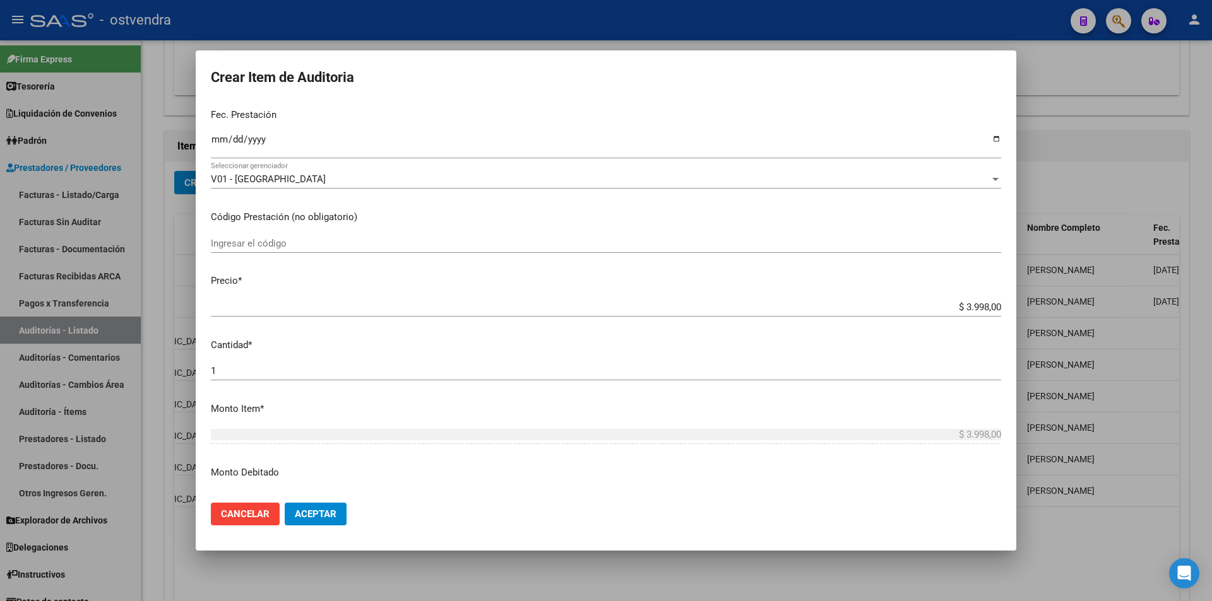
click at [321, 514] on span "Aceptar" at bounding box center [316, 514] width 42 height 11
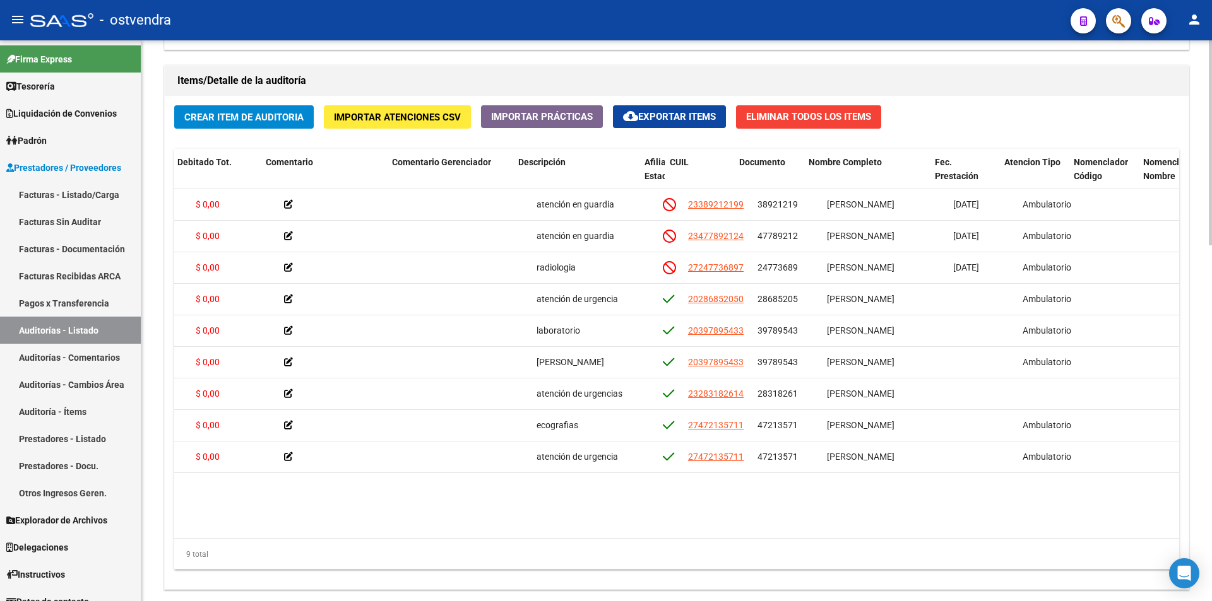
scroll to position [0, 372]
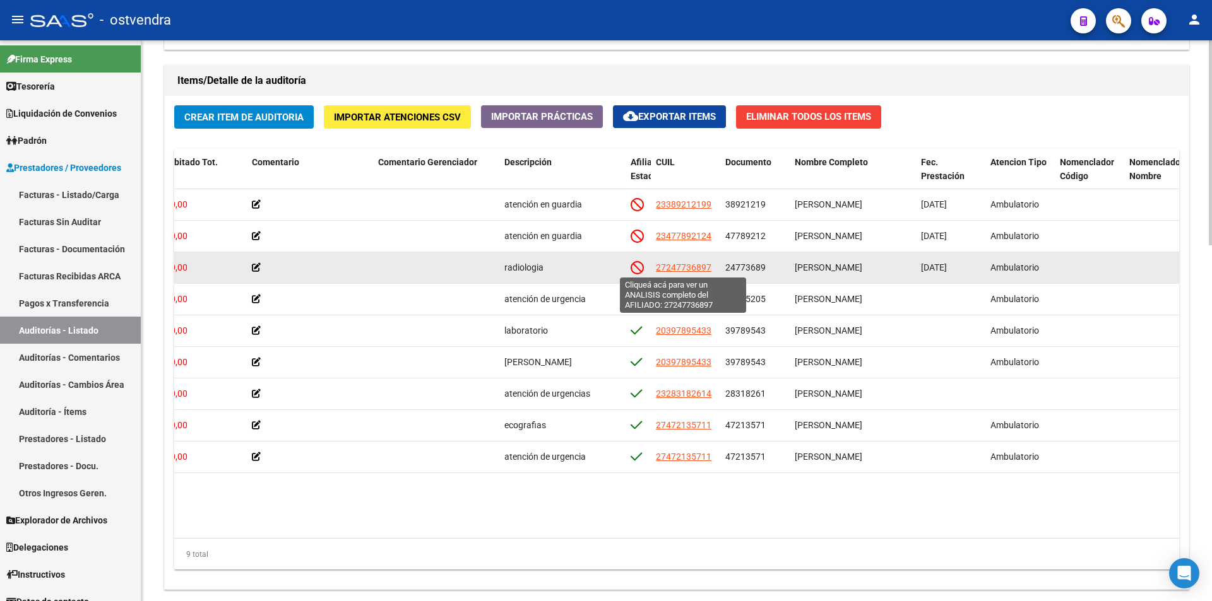
click at [690, 271] on span "27247736897" at bounding box center [684, 268] width 56 height 10
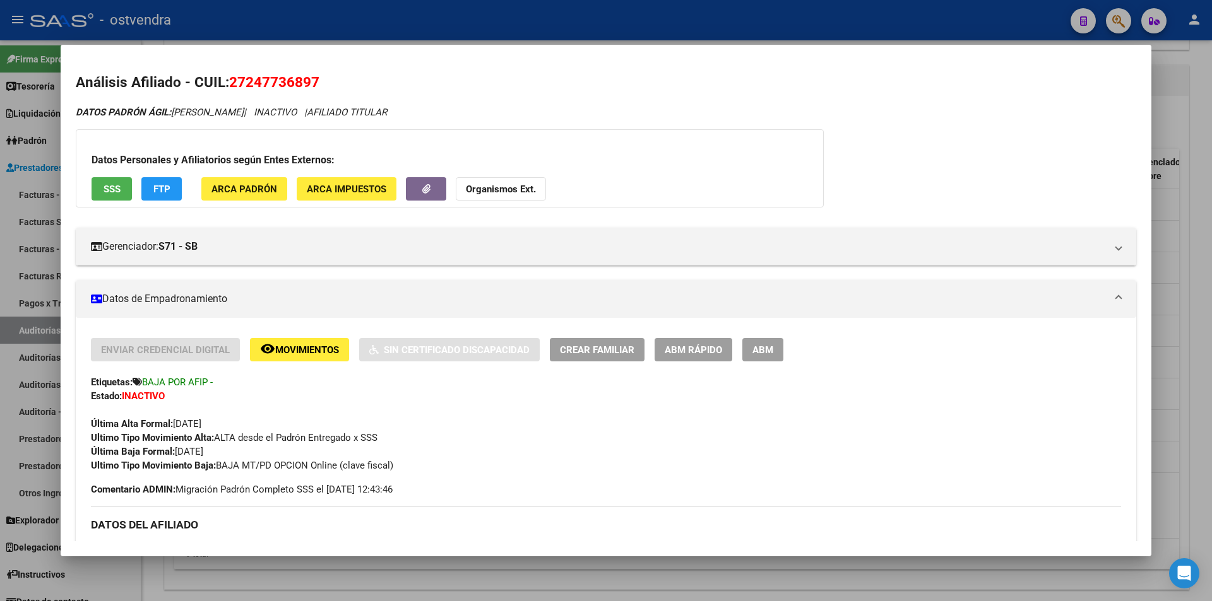
click at [1135, 285] on mat-dialog-content "Análisis Afiliado - CUIL: 27247736897 DATOS PADRÓN ÁGIL: CAPASSO ROMINA LAURA |…" at bounding box center [606, 300] width 1091 height 481
click at [1206, 290] on div at bounding box center [606, 300] width 1212 height 601
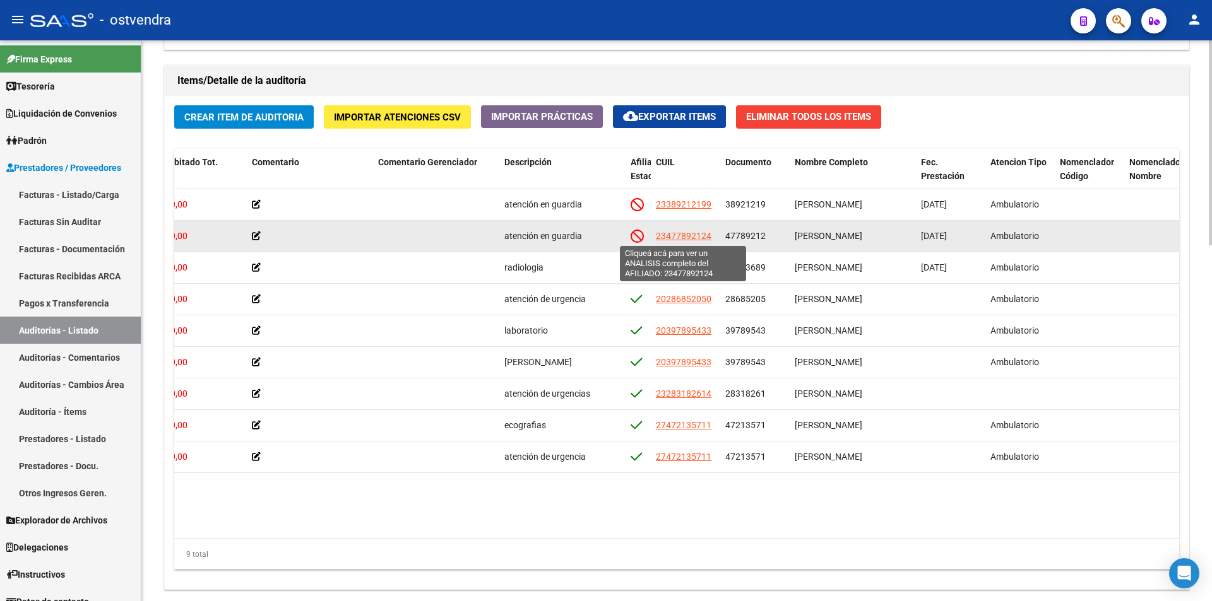
click at [704, 232] on span "23477892124" at bounding box center [684, 236] width 56 height 10
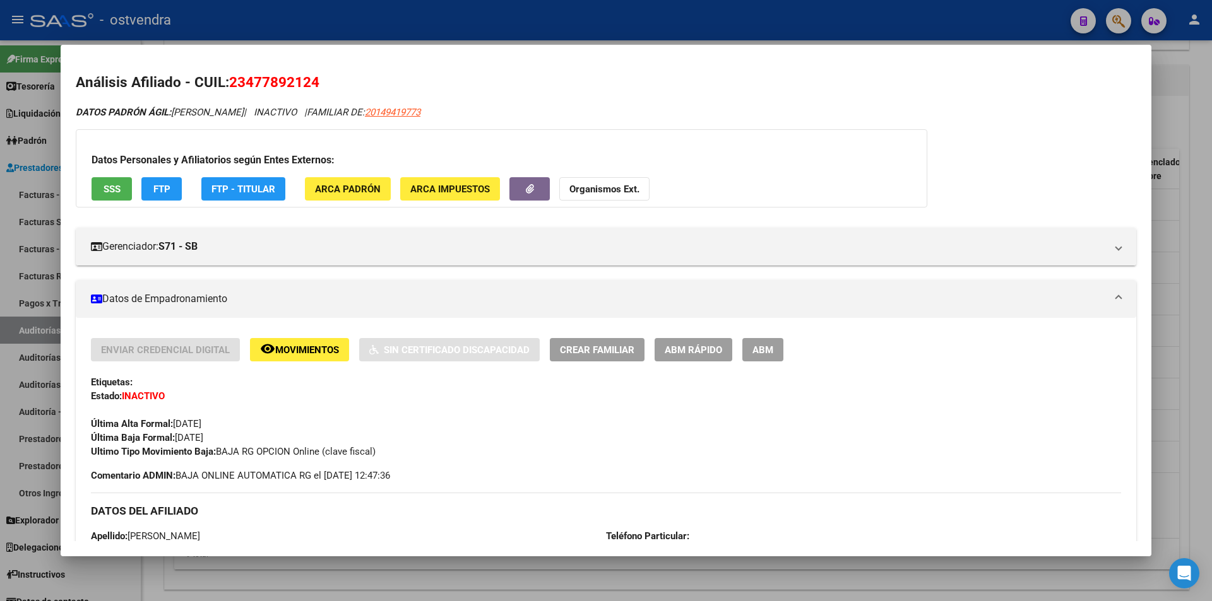
click at [1156, 287] on div at bounding box center [606, 300] width 1212 height 601
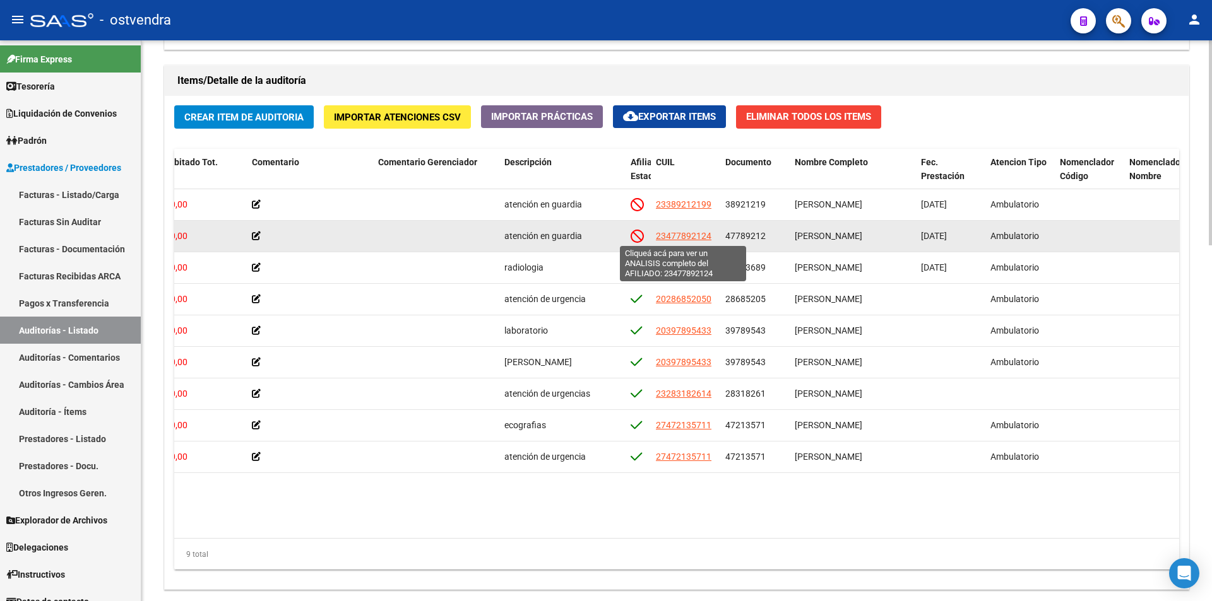
click at [709, 235] on span "23477892124" at bounding box center [684, 236] width 56 height 10
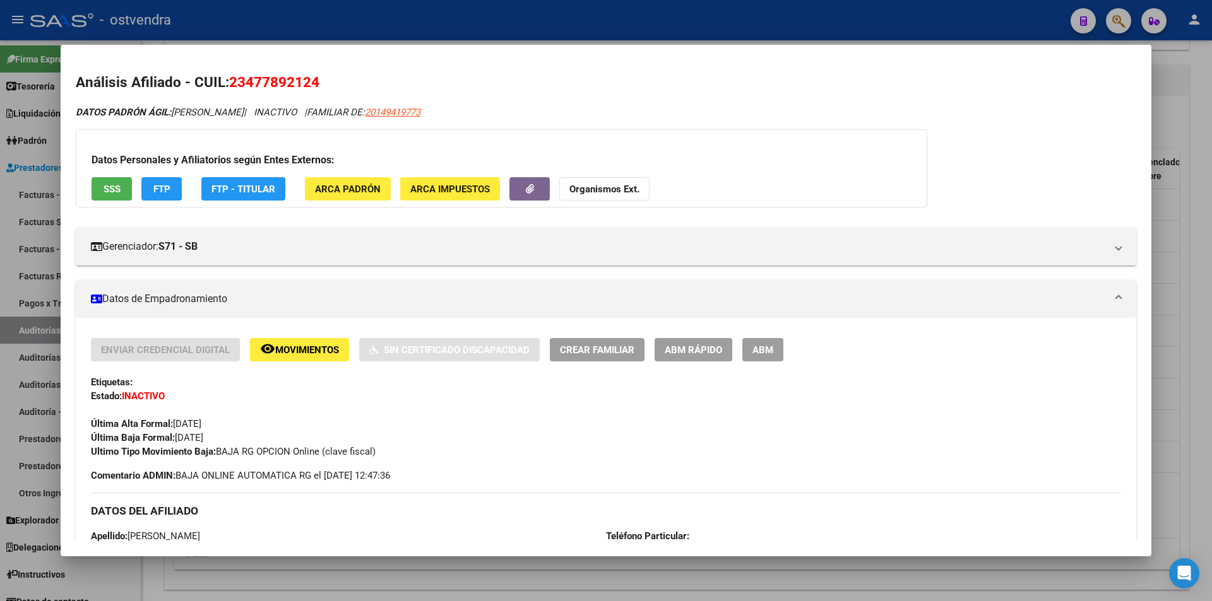
click at [1162, 239] on div at bounding box center [606, 300] width 1212 height 601
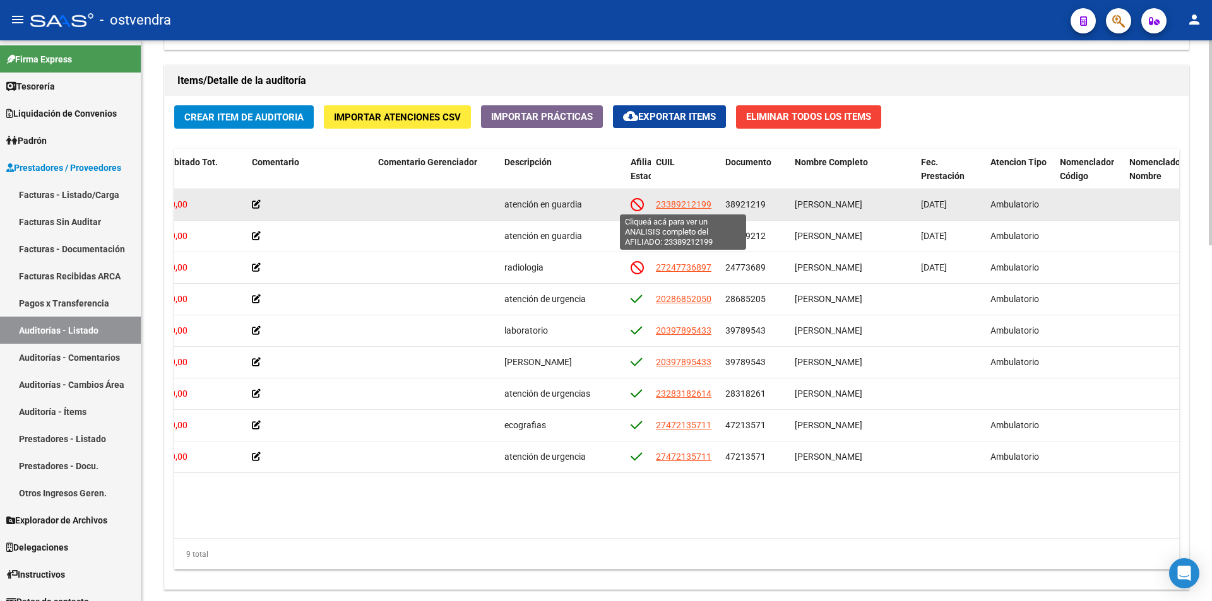
click at [679, 207] on span "23389212199" at bounding box center [684, 204] width 56 height 10
type textarea "23389212199"
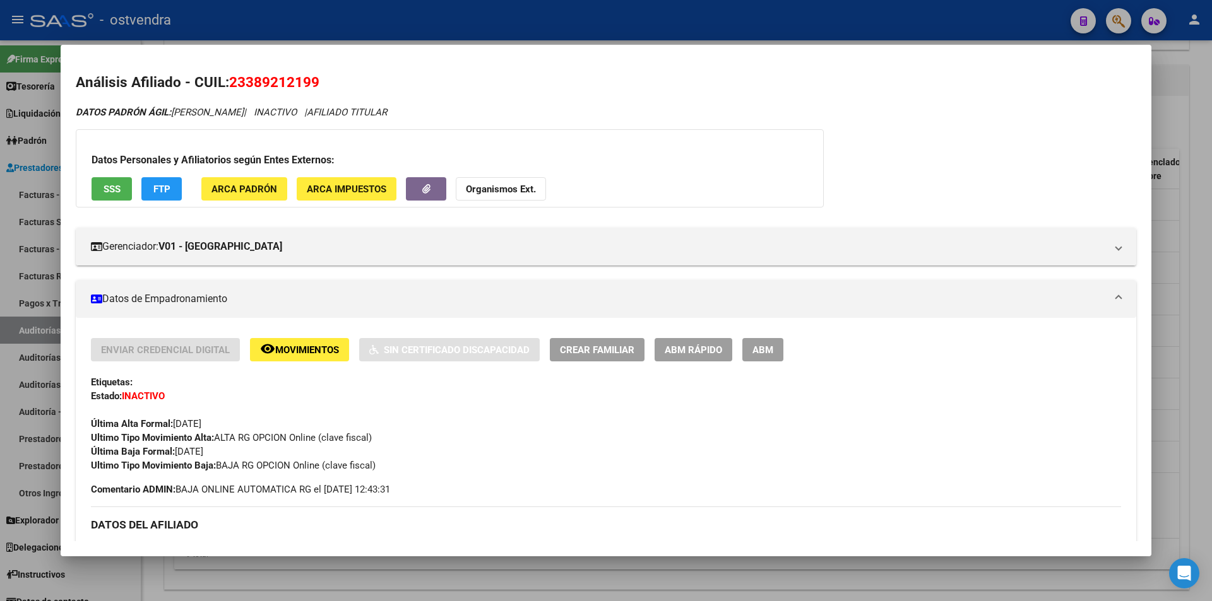
click at [1178, 247] on div at bounding box center [606, 300] width 1212 height 601
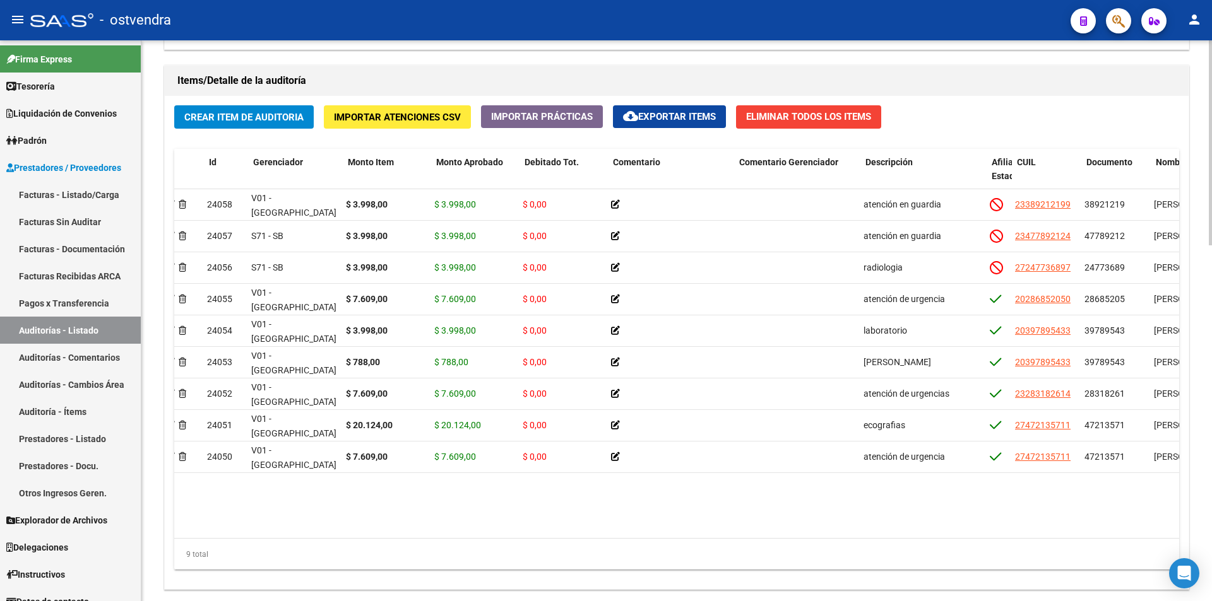
scroll to position [0, 0]
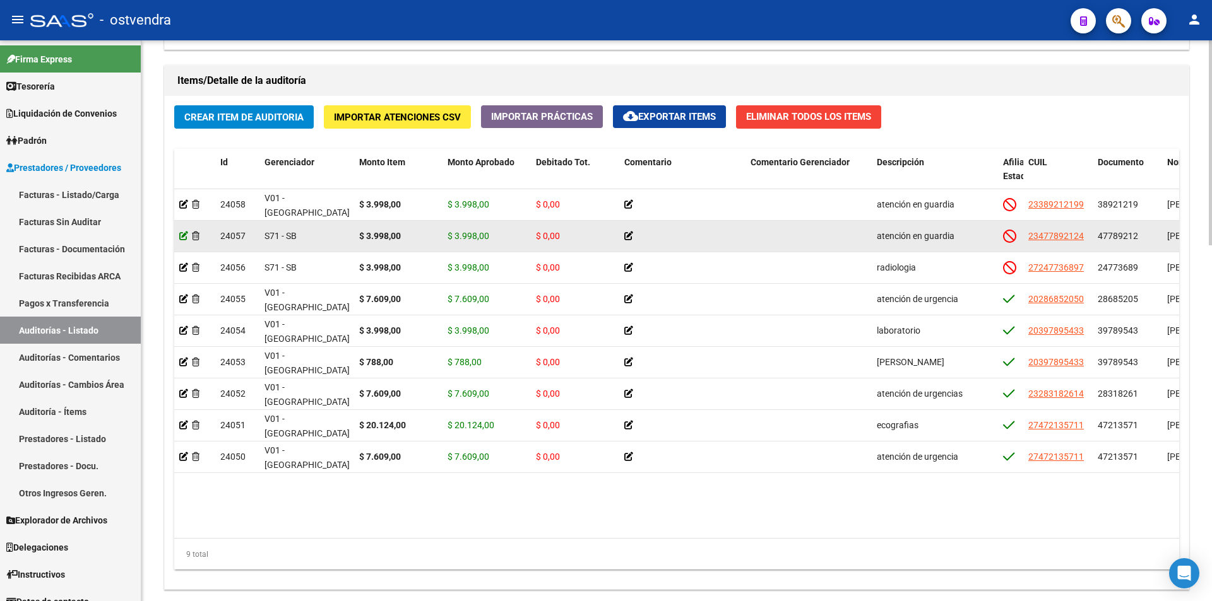
drag, startPoint x: 185, startPoint y: 238, endPoint x: 184, endPoint y: 230, distance: 8.2
click at [184, 232] on icon at bounding box center [183, 236] width 9 height 9
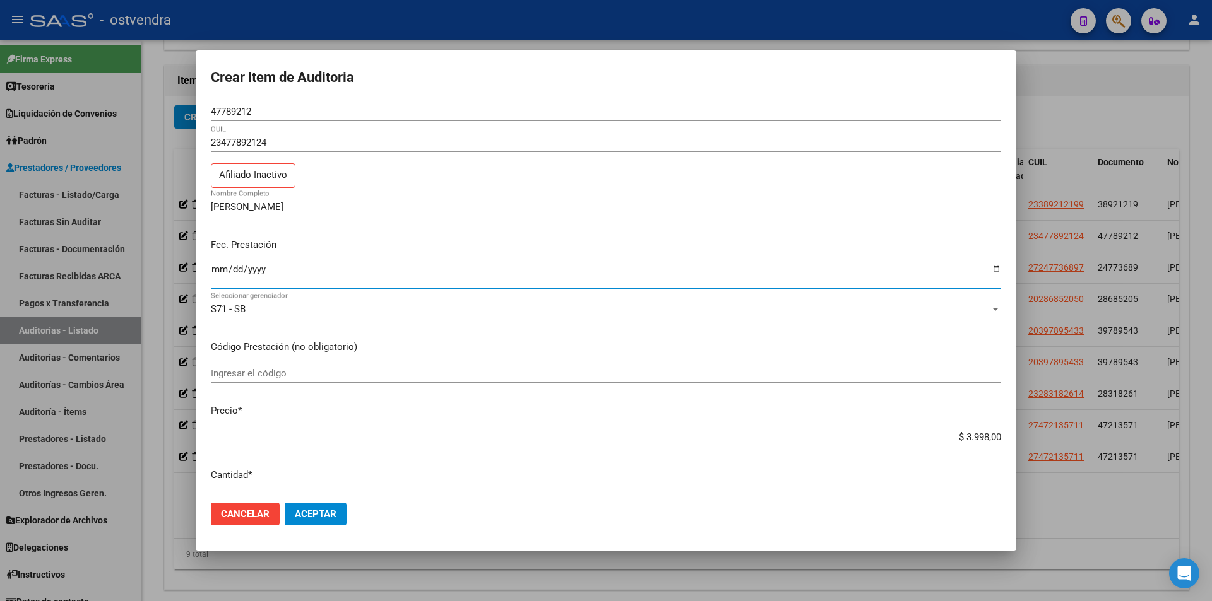
click at [213, 272] on input "2024-01-19" at bounding box center [606, 274] width 790 height 20
type input "2024-01-26"
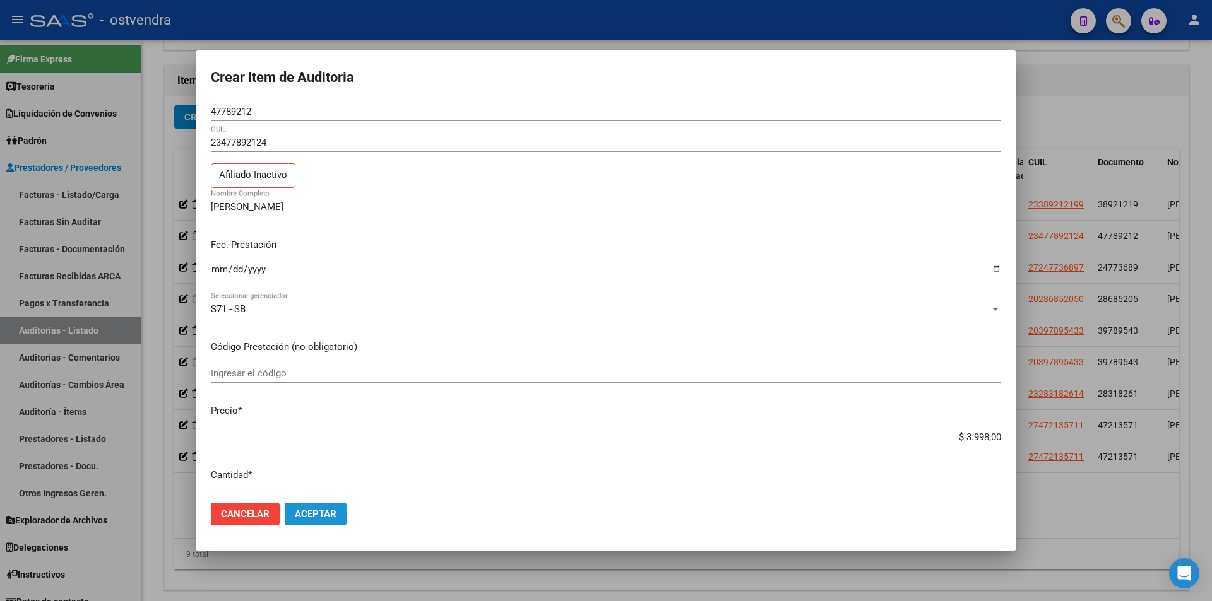
click at [324, 508] on button "Aceptar" at bounding box center [316, 514] width 62 height 23
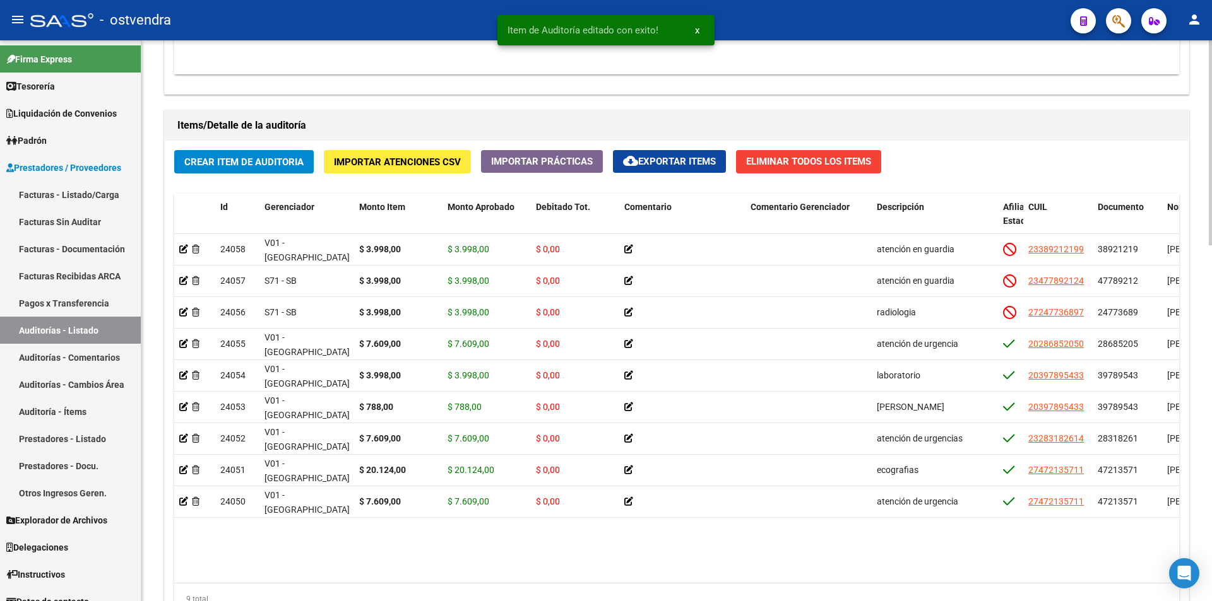
scroll to position [874, 0]
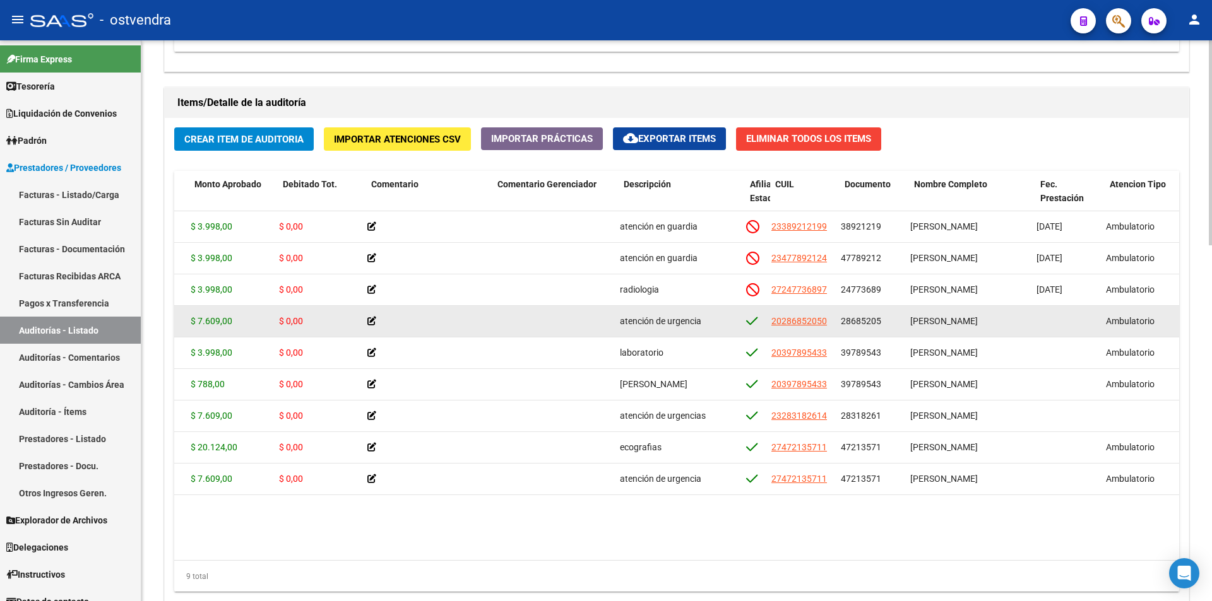
scroll to position [0, 253]
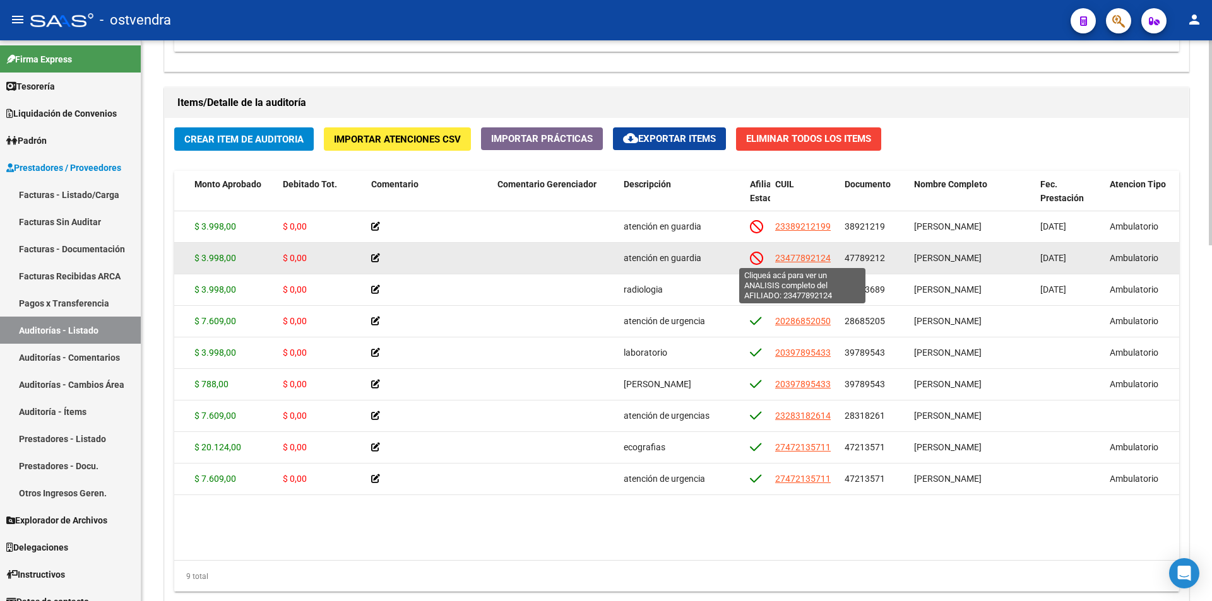
click at [801, 259] on span "23477892124" at bounding box center [803, 258] width 56 height 10
type textarea "23477892124"
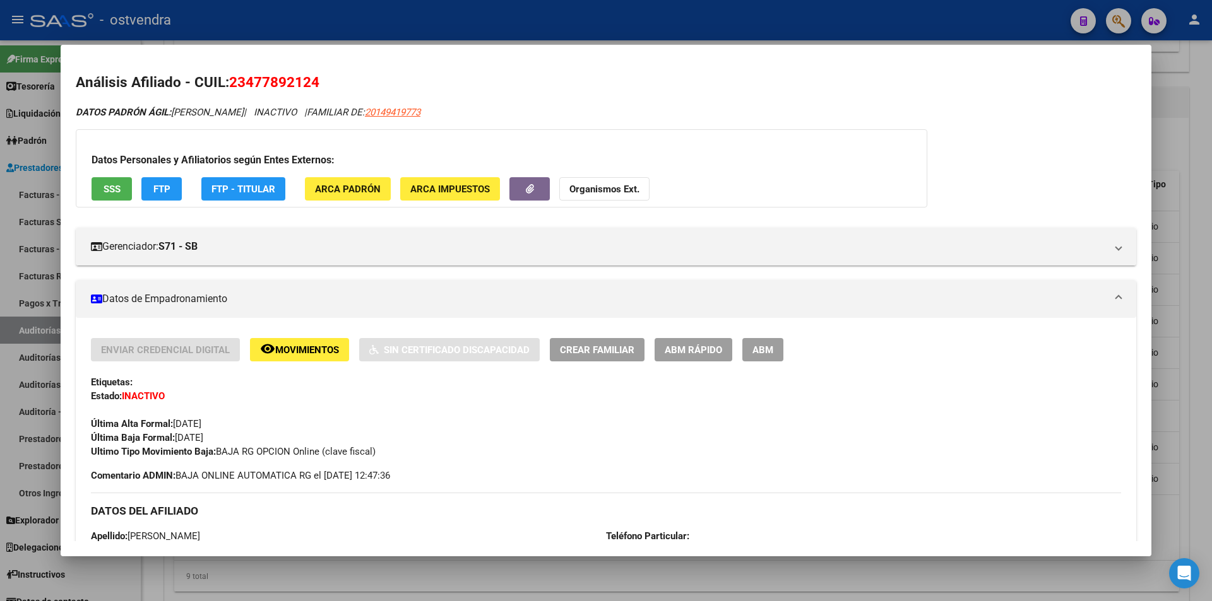
click at [1070, 282] on mat-expansion-panel-header "Datos de Empadronamiento" at bounding box center [606, 299] width 1060 height 38
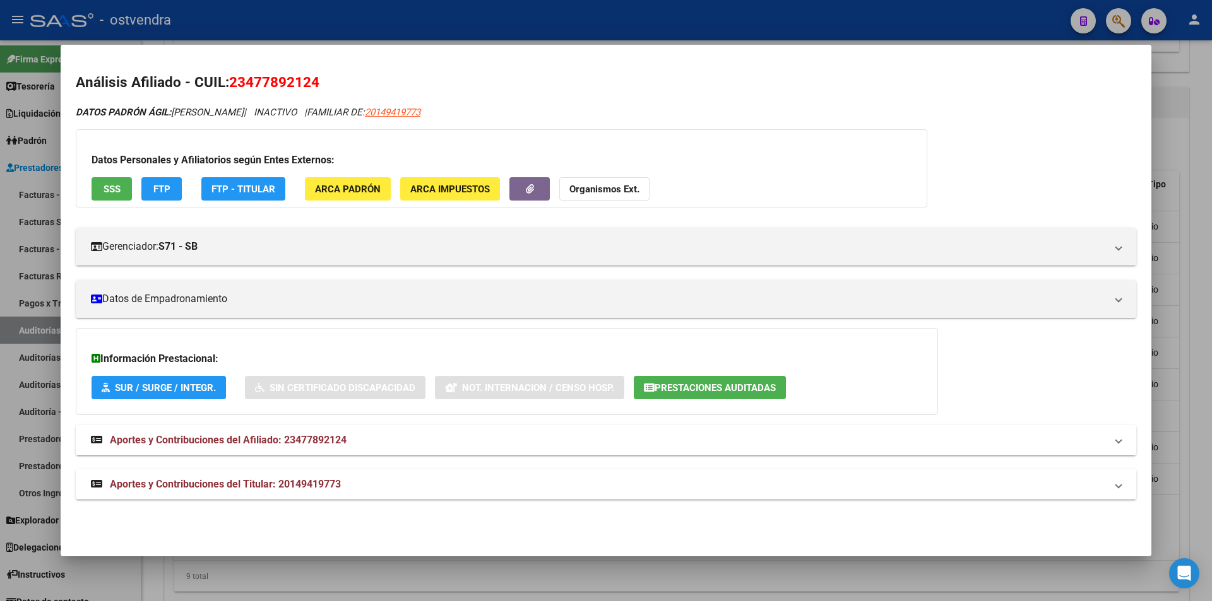
click at [1169, 358] on div at bounding box center [606, 300] width 1212 height 601
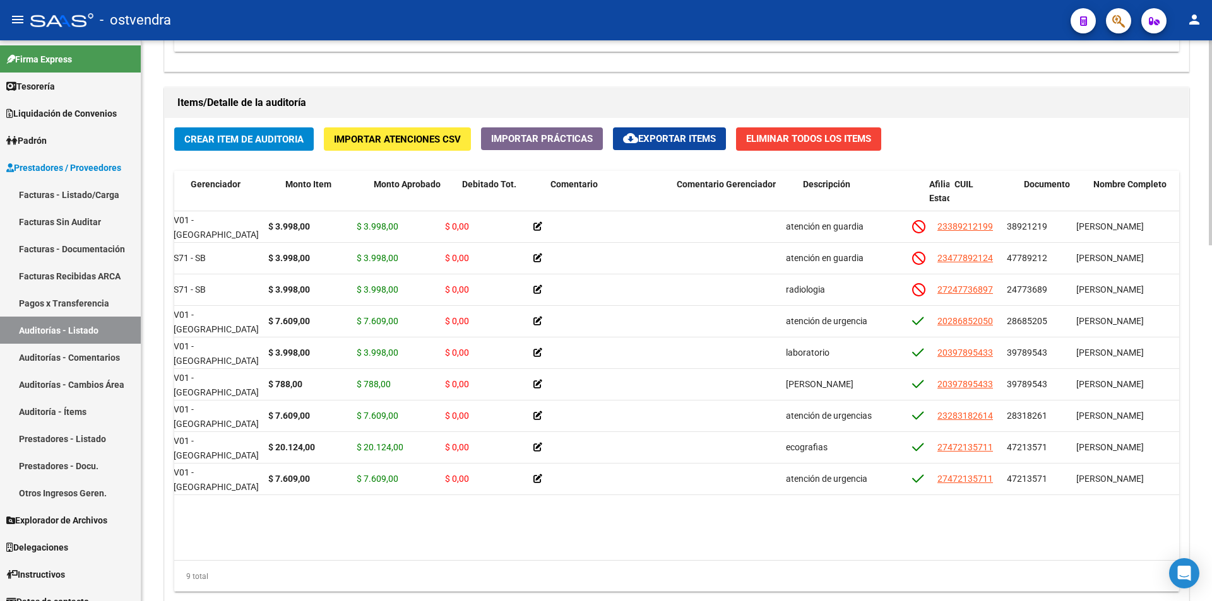
scroll to position [0, 0]
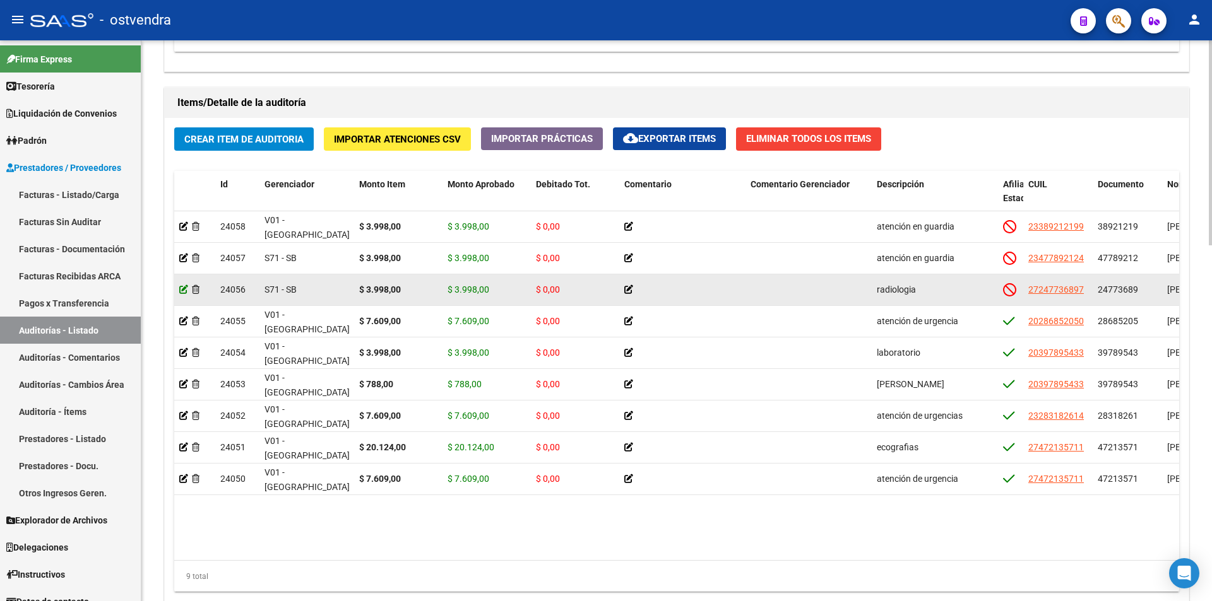
click at [186, 289] on icon at bounding box center [183, 289] width 9 height 9
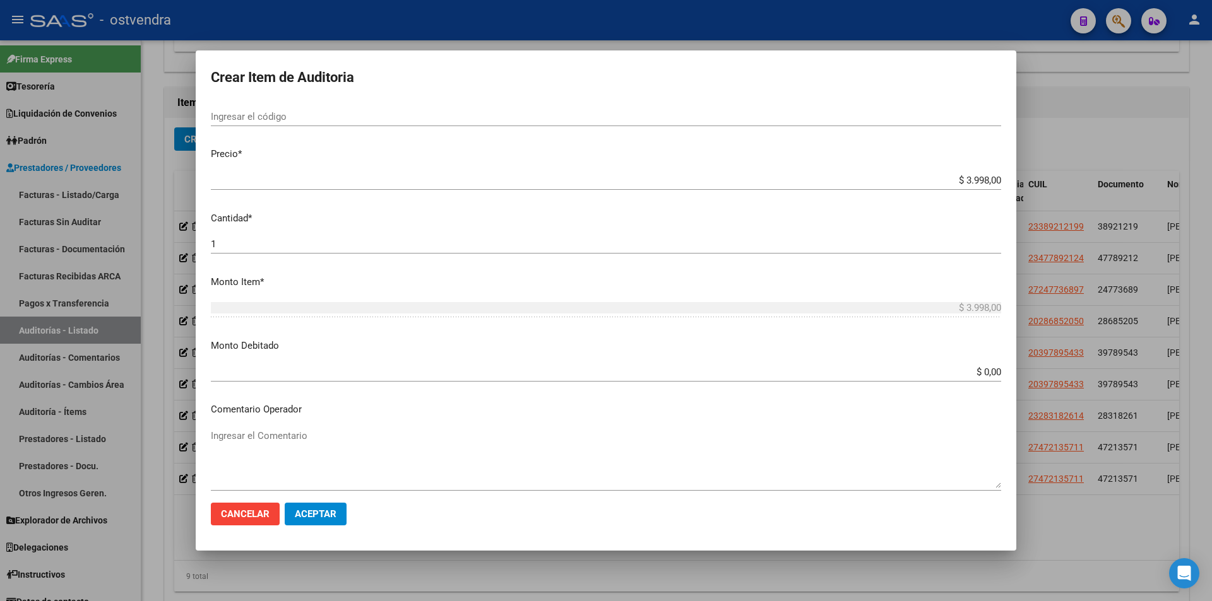
scroll to position [328, 0]
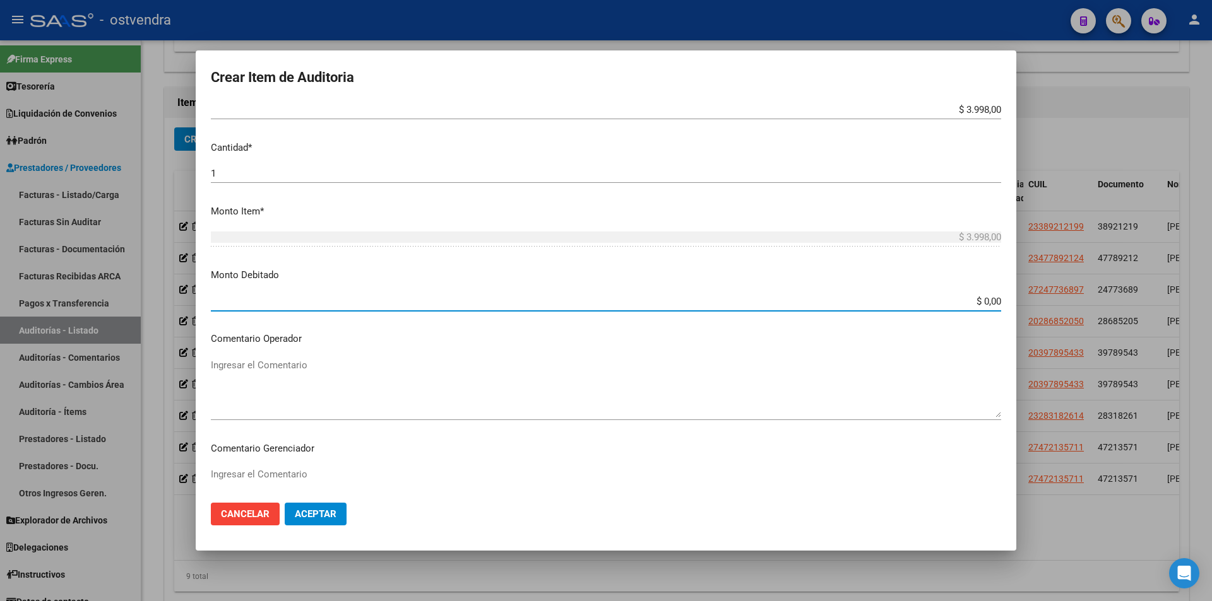
click at [988, 300] on input "$ 0,00" at bounding box center [606, 301] width 790 height 11
click at [991, 302] on input "$ 0,00" at bounding box center [606, 301] width 790 height 11
type input "$ 3.998,00"
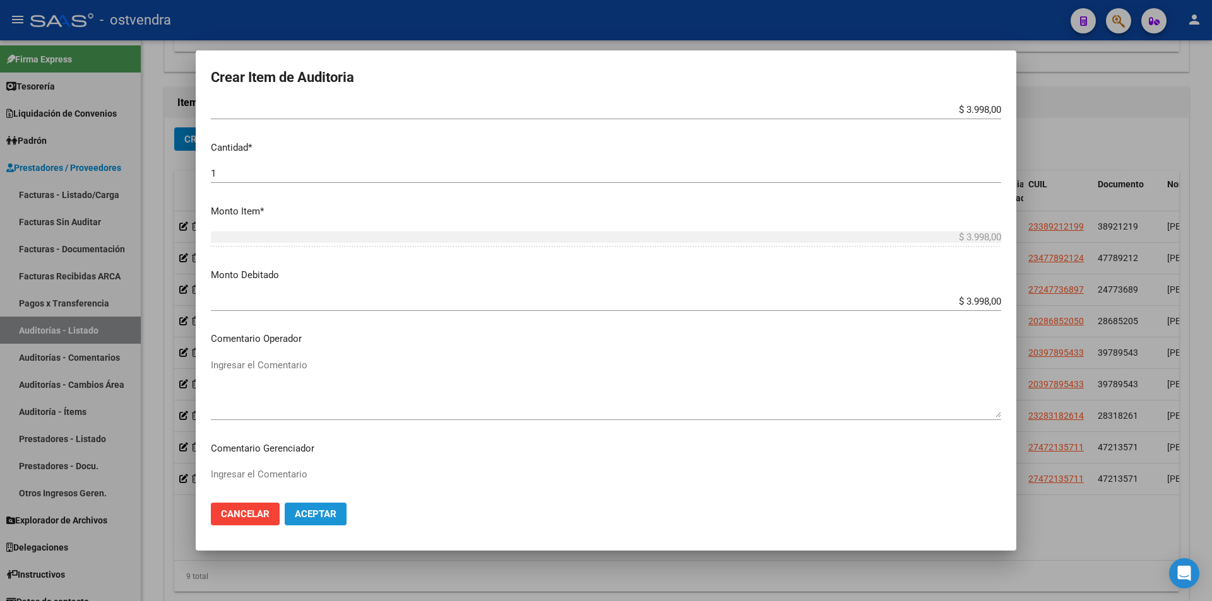
click at [331, 515] on span "Aceptar" at bounding box center [316, 514] width 42 height 11
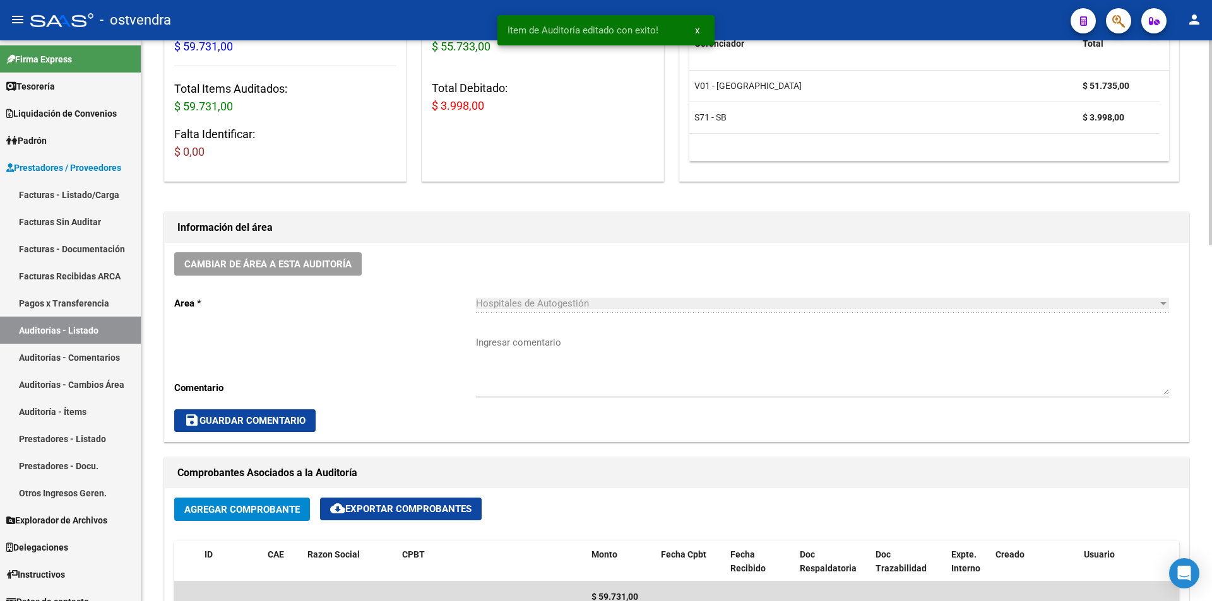
scroll to position [0, 0]
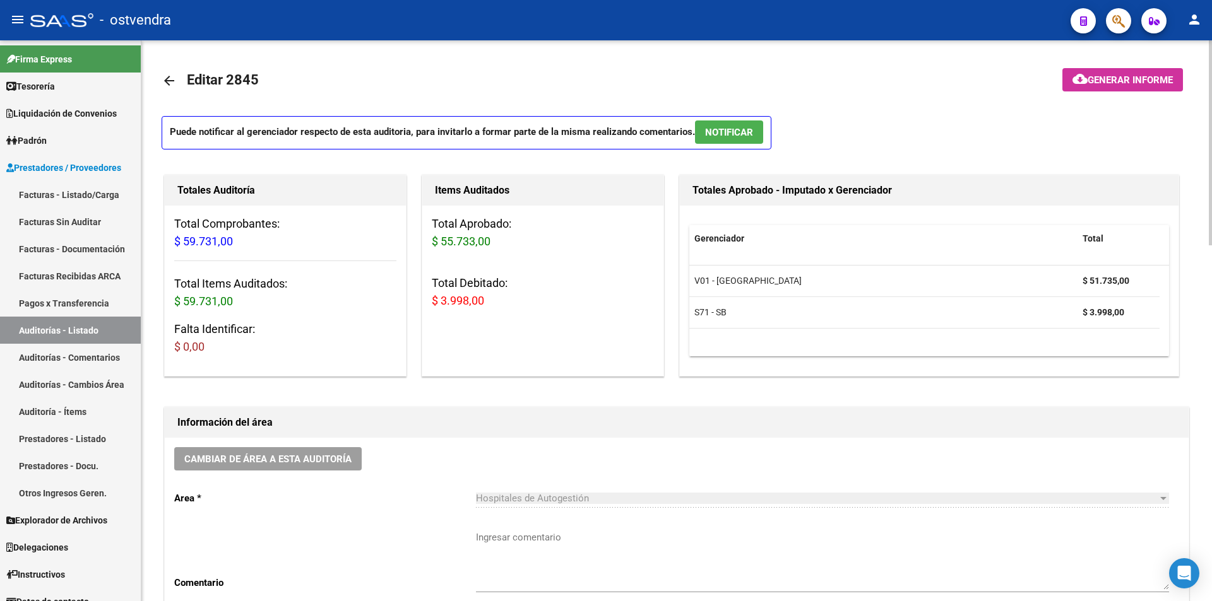
click at [762, 134] on button "NOTIFICAR" at bounding box center [729, 132] width 68 height 23
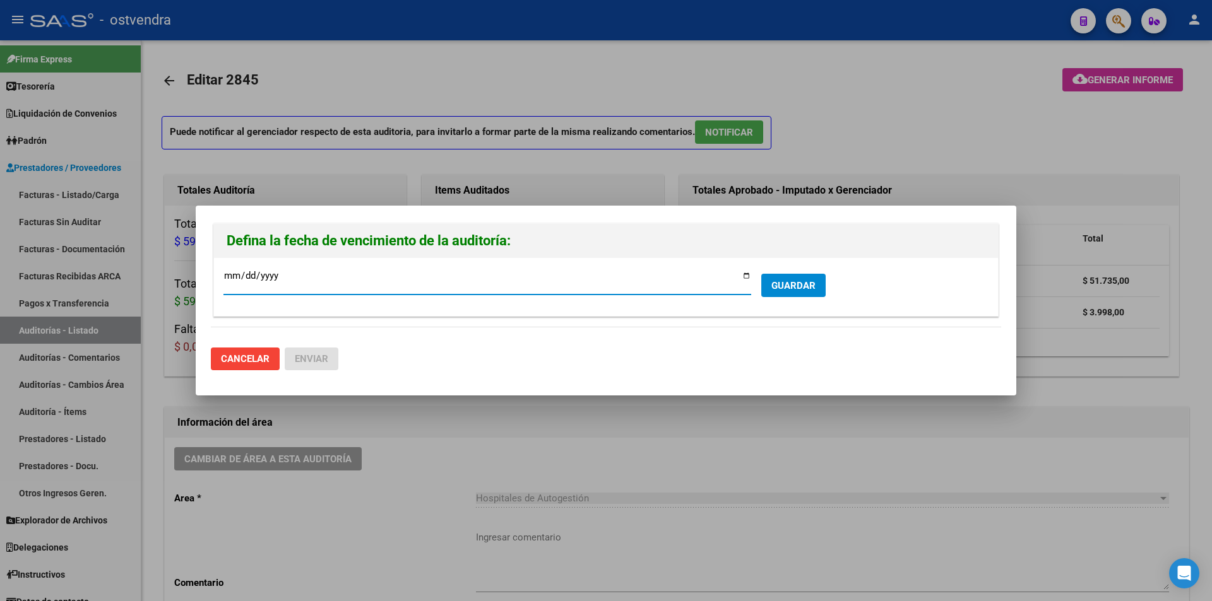
type input "[DATE]"
click at [794, 297] on button "GUARDAR" at bounding box center [793, 285] width 64 height 23
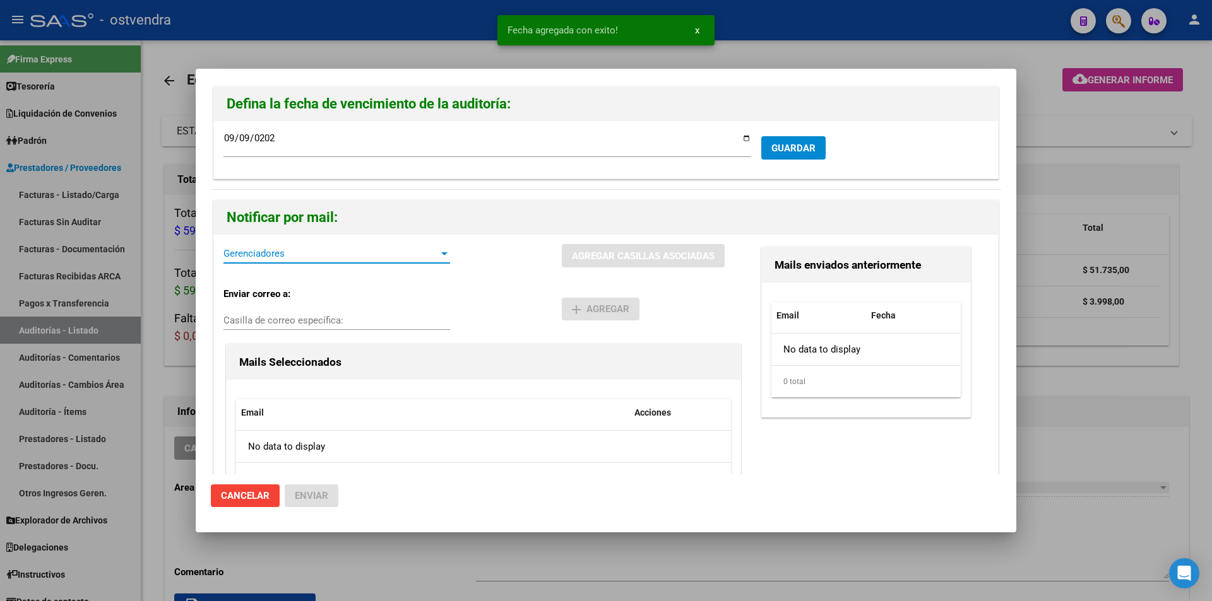
click at [311, 255] on span "Gerenciadores" at bounding box center [330, 253] width 215 height 11
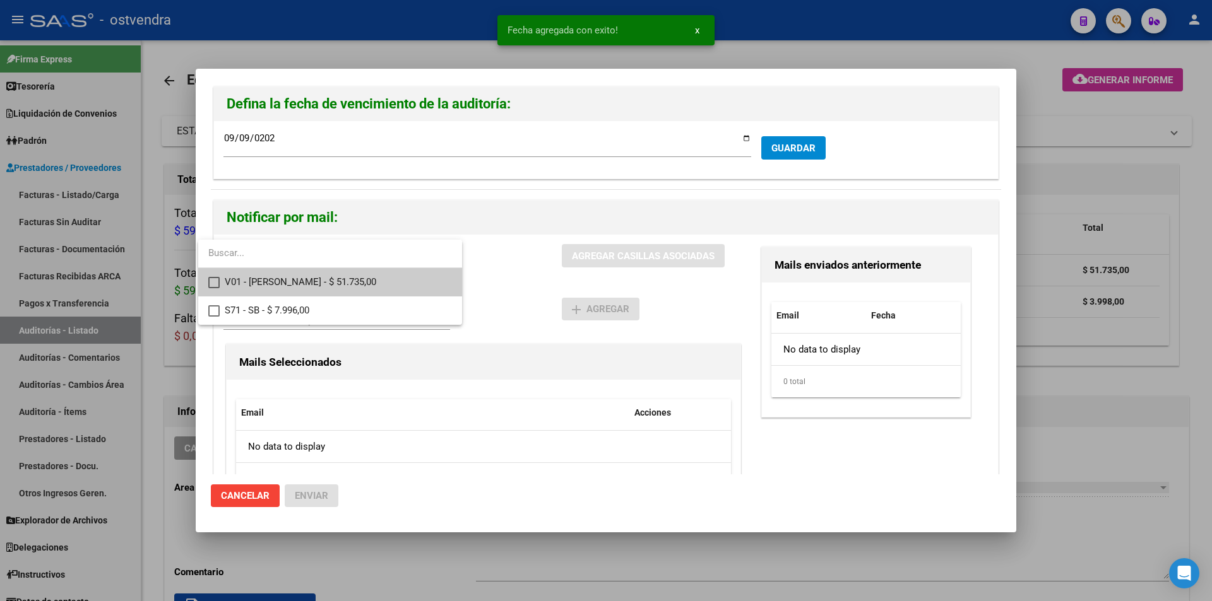
click at [314, 278] on span "V01 - Viasano - $ 51.735,00" at bounding box center [338, 282] width 227 height 28
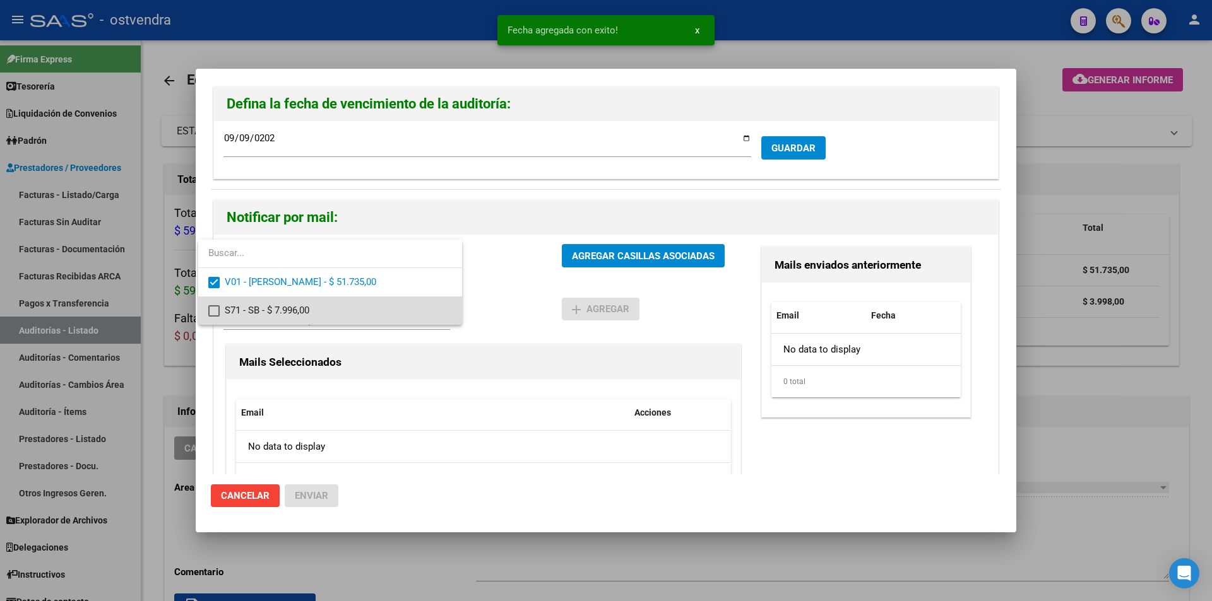
click at [316, 301] on span "S71 - SB - $ 7.996,00" at bounding box center [338, 311] width 227 height 28
click at [615, 263] on div at bounding box center [606, 300] width 1212 height 601
click at [615, 263] on button "AGREGAR CASILLAS ASOCIADAS" at bounding box center [643, 255] width 163 height 23
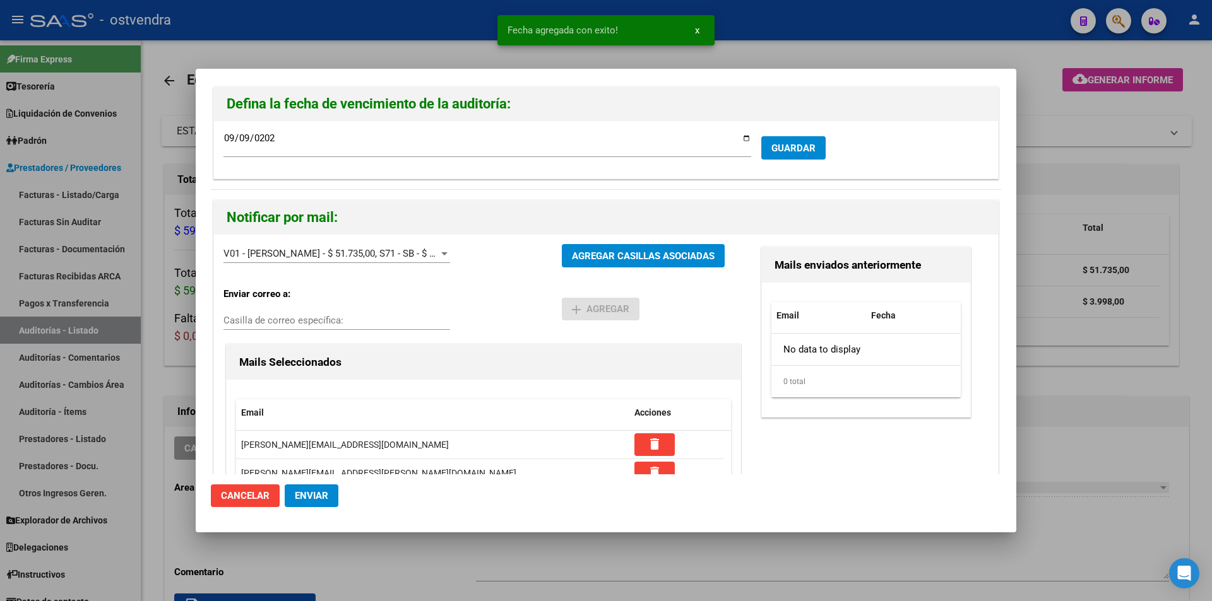
click at [321, 495] on span "Enviar" at bounding box center [311, 495] width 33 height 11
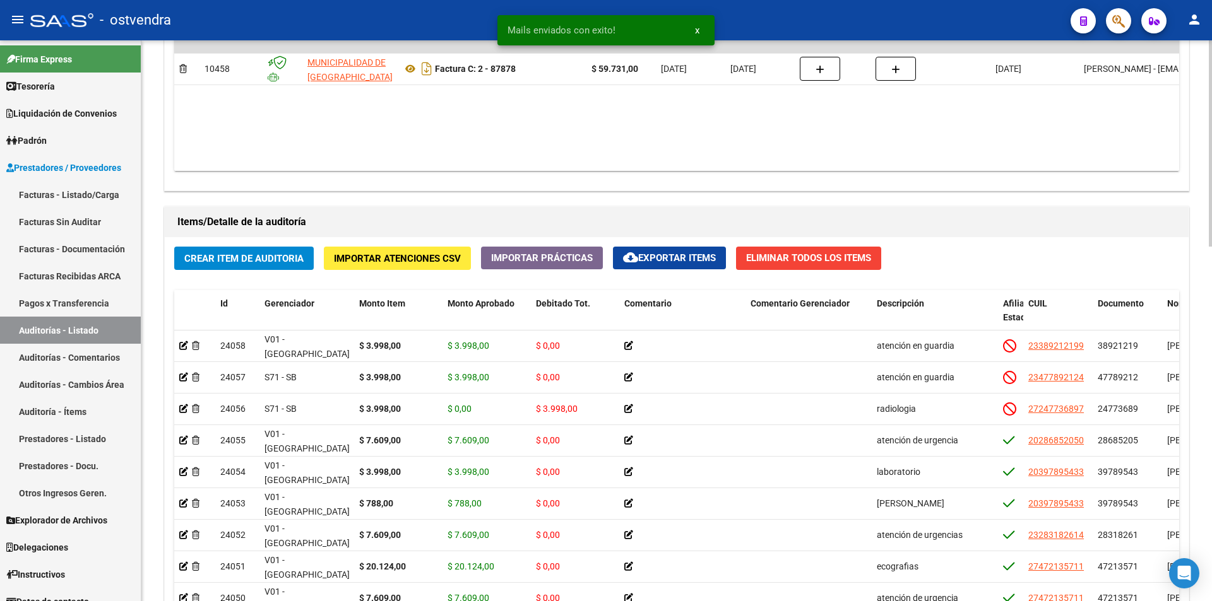
scroll to position [784, 0]
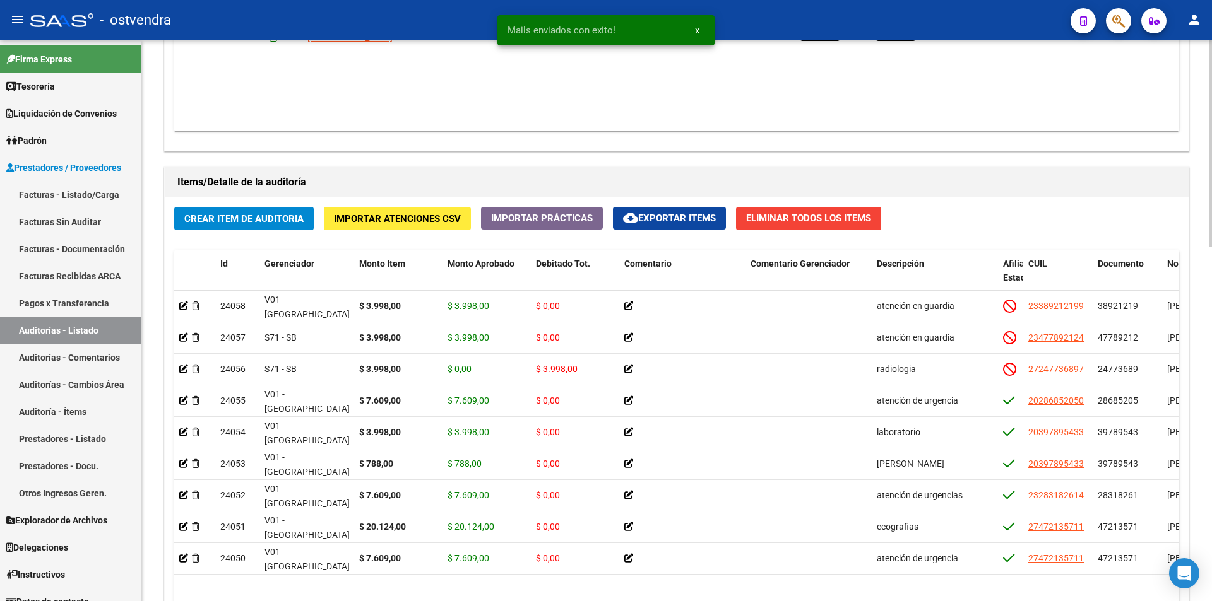
click at [1211, 490] on div at bounding box center [1210, 432] width 3 height 206
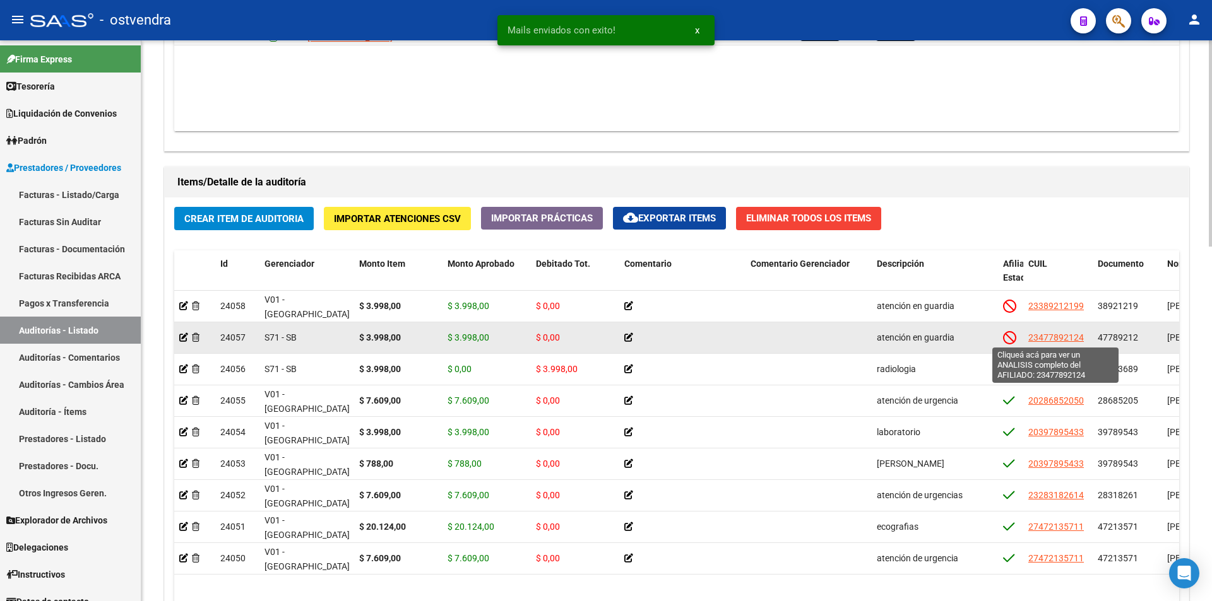
click at [1052, 338] on span "23477892124" at bounding box center [1056, 338] width 56 height 10
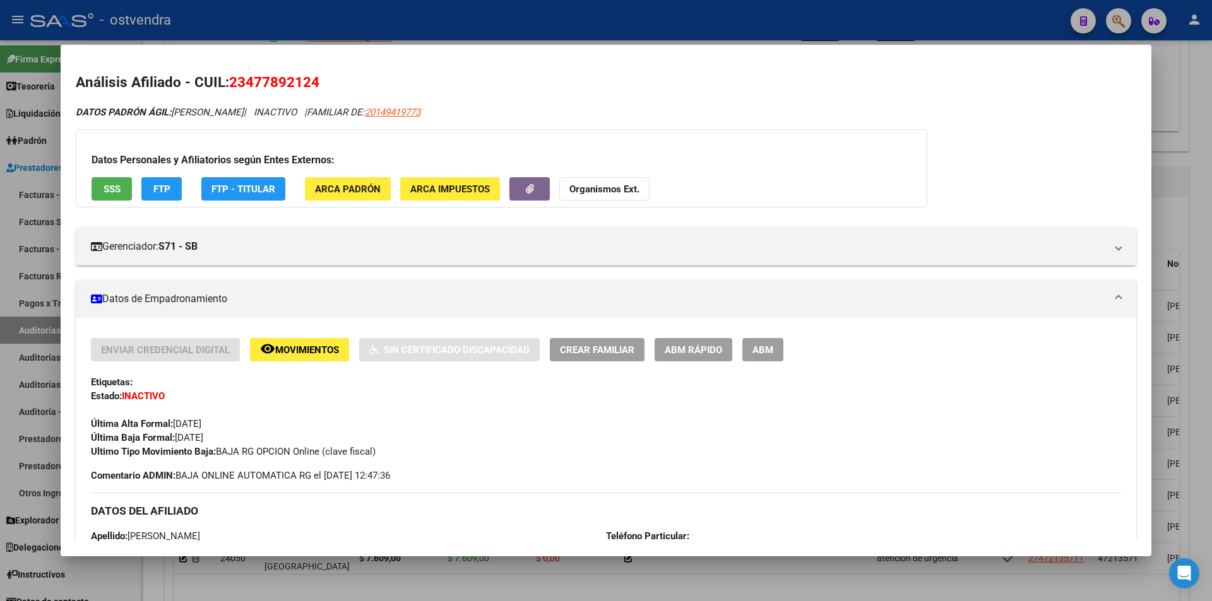
click at [1211, 297] on div at bounding box center [606, 300] width 1212 height 601
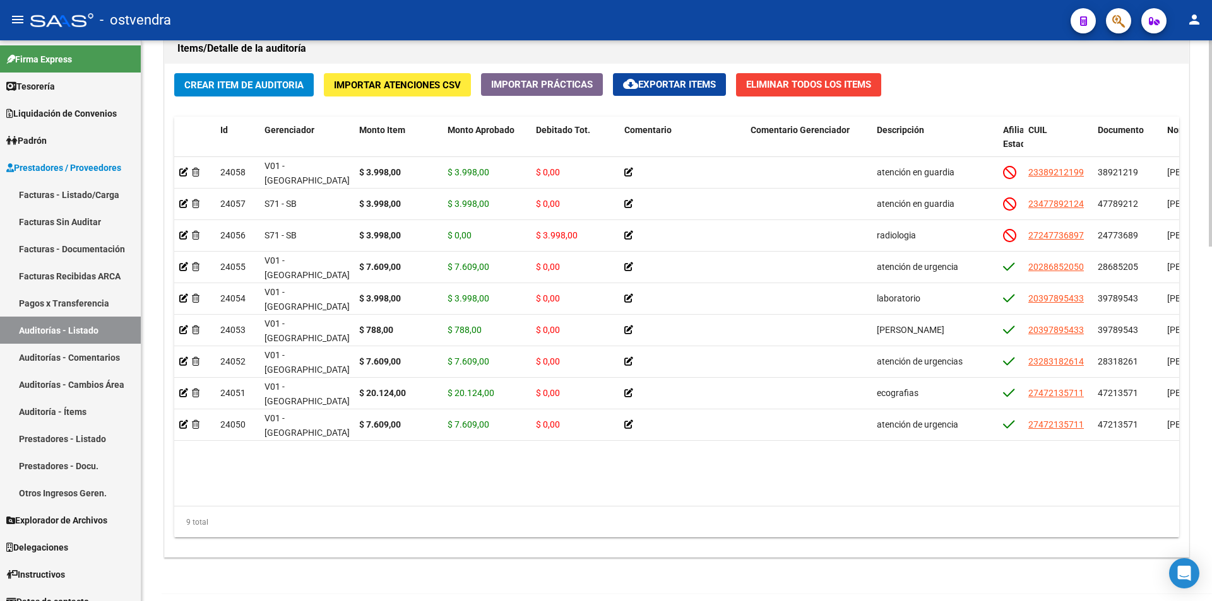
scroll to position [928, 0]
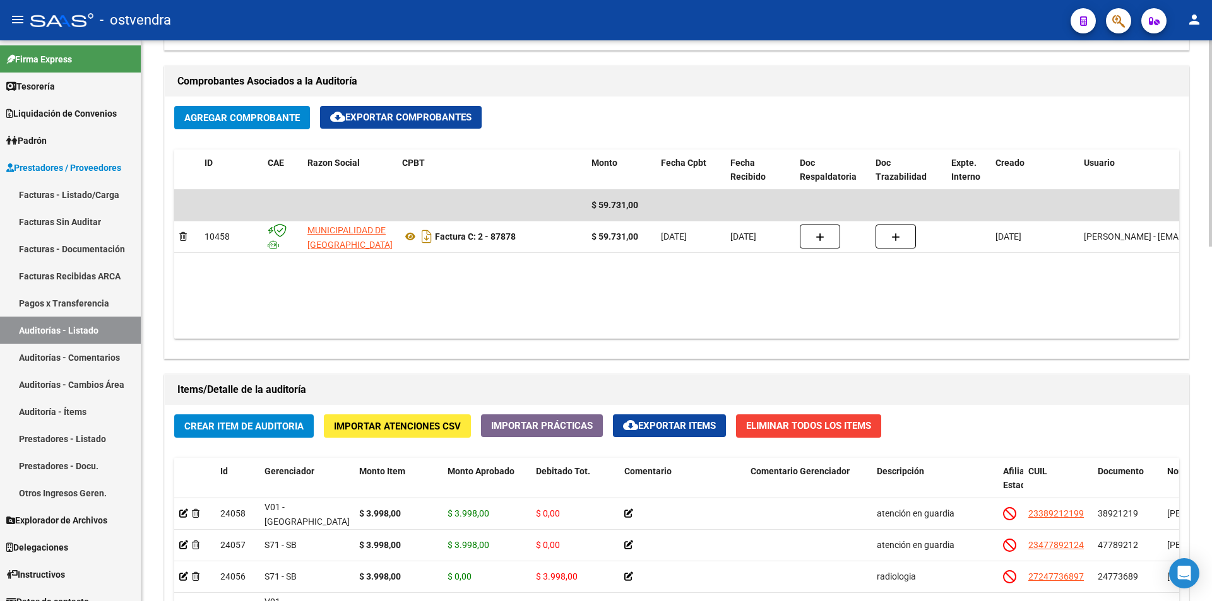
scroll to position [540, 0]
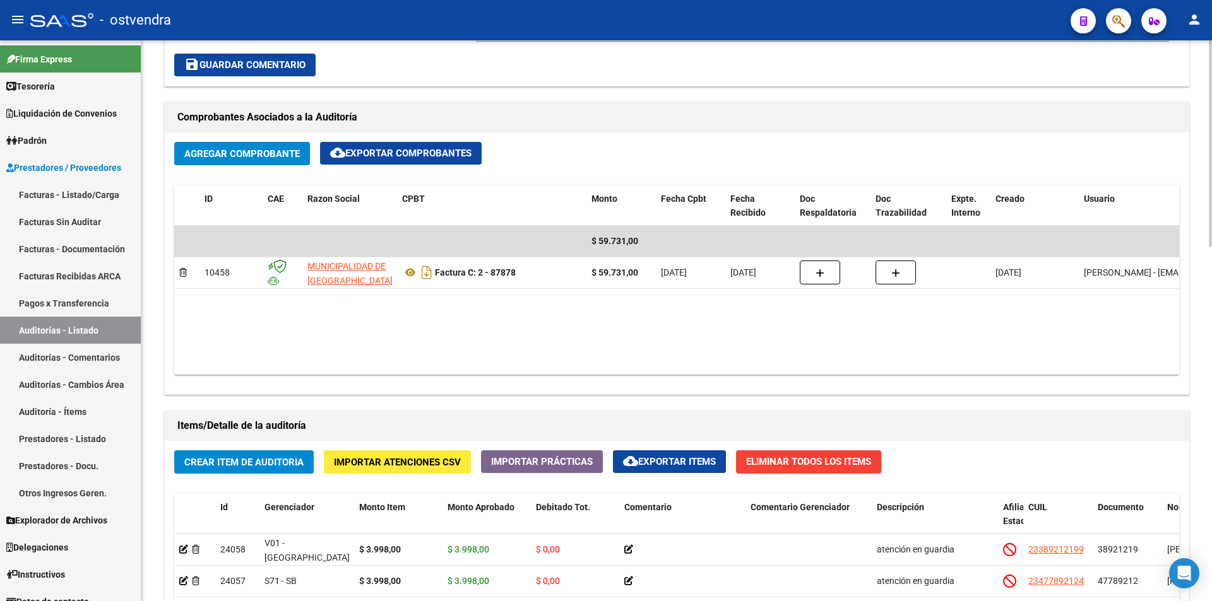
click at [1187, 252] on div "arrow_back Editar 2845 cloud_download Generar informe ESTA AUDITORÍA ESTÁ ABIER…" at bounding box center [678, 262] width 1074 height 1525
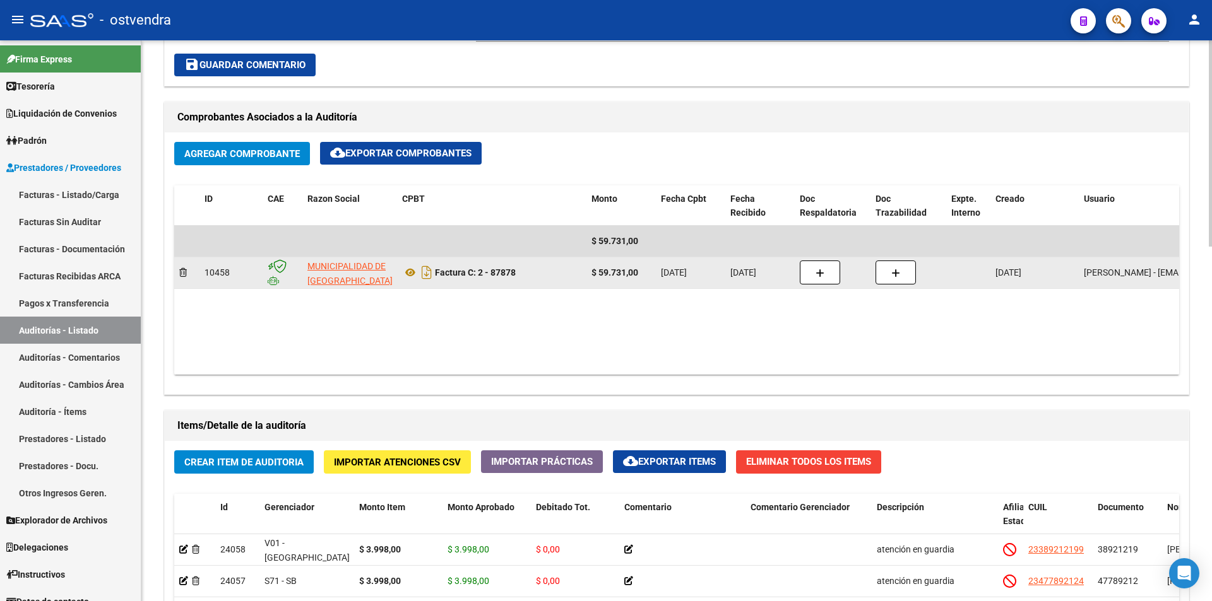
drag, startPoint x: 436, startPoint y: 275, endPoint x: 513, endPoint y: 273, distance: 77.0
click at [523, 275] on div "Factura C: 2 - 87878" at bounding box center [491, 273] width 179 height 20
copy strong "Factura C: 2 - 87878"
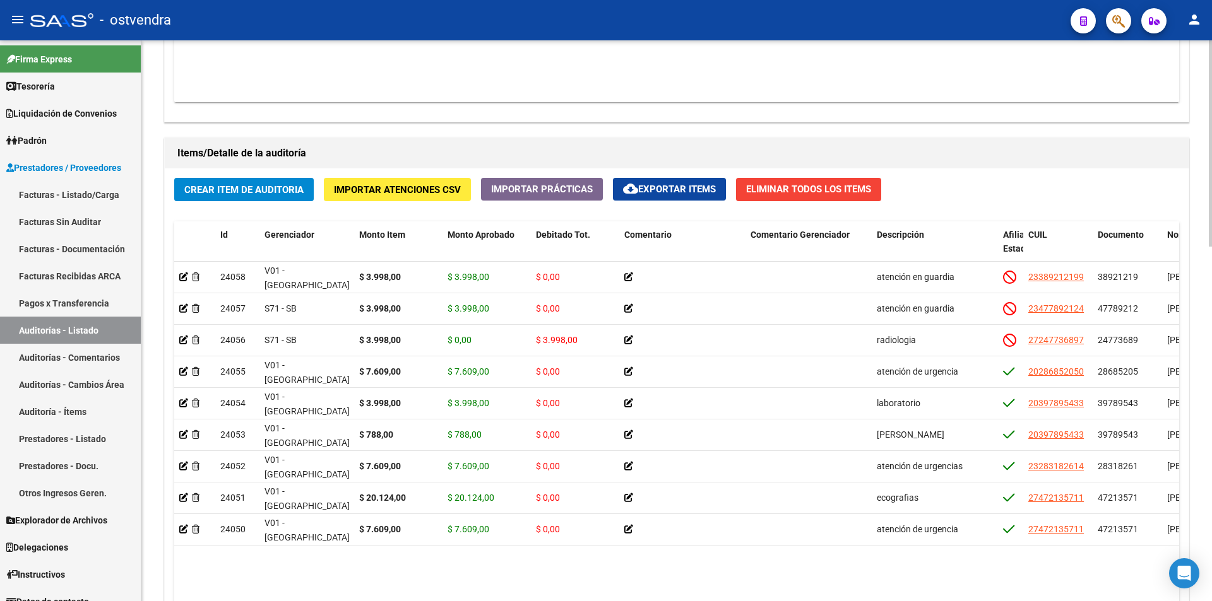
scroll to position [914, 0]
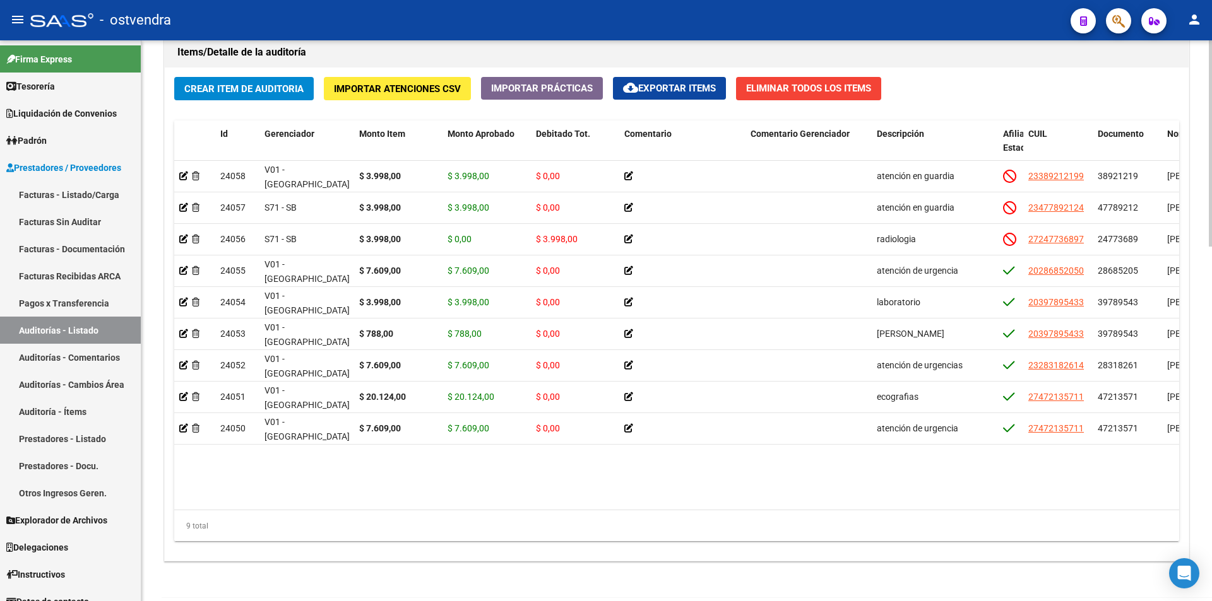
click at [1211, 437] on div at bounding box center [1210, 480] width 3 height 206
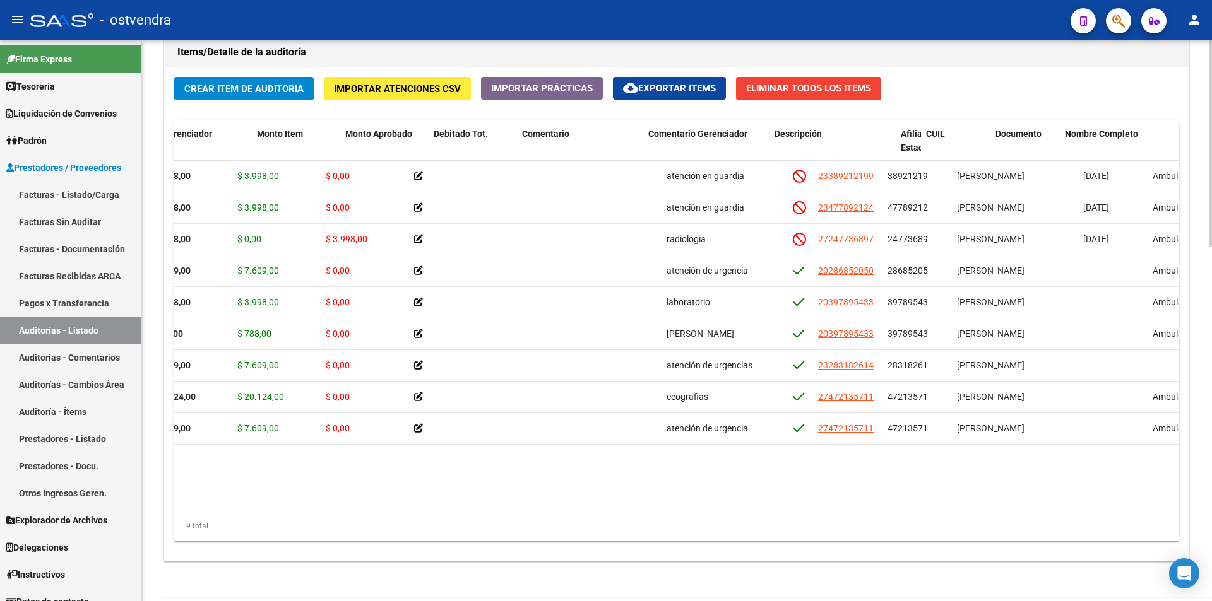
scroll to position [0, 0]
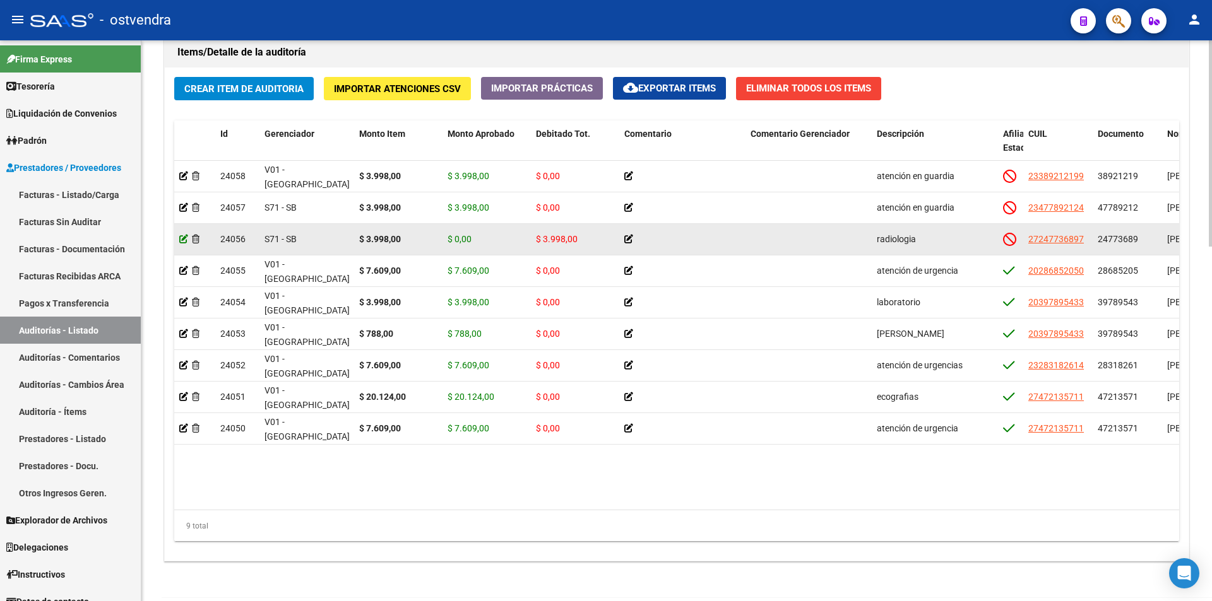
click at [186, 241] on icon at bounding box center [183, 239] width 9 height 9
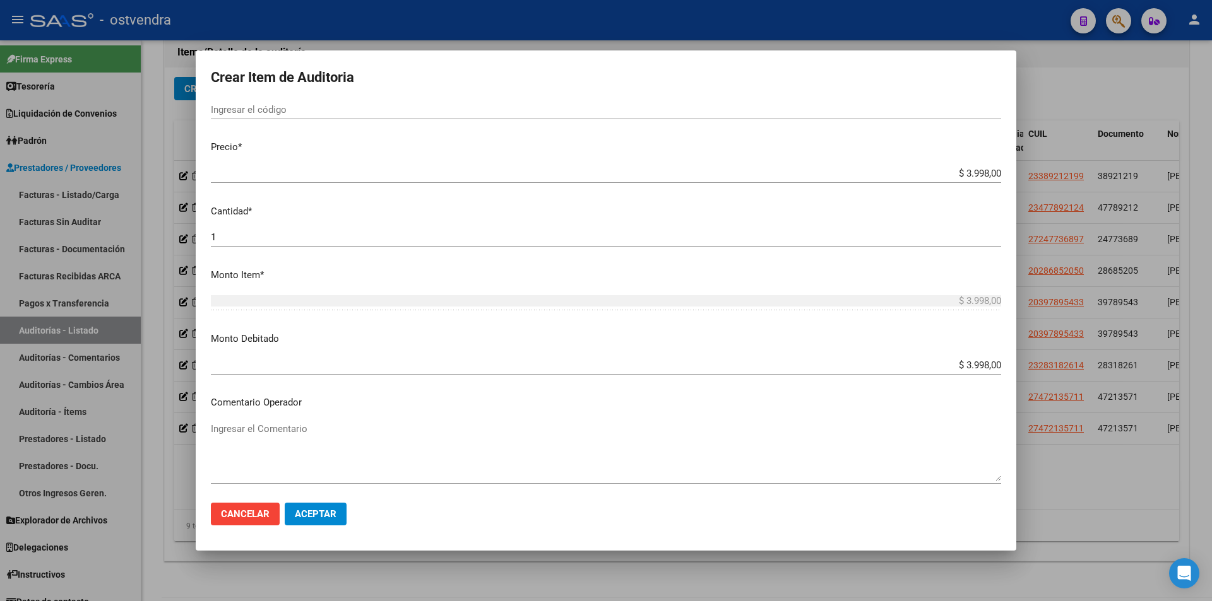
scroll to position [312, 0]
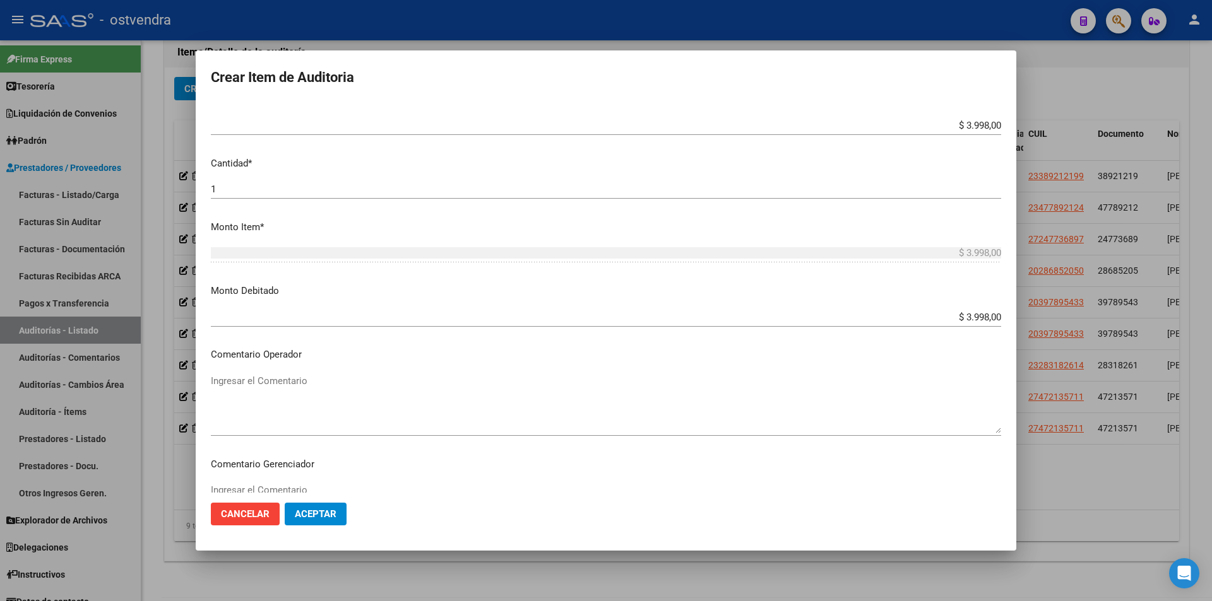
click at [993, 318] on app-form-text-field "Monto Debitado $ 3.998,00 Ingresar el monto" at bounding box center [611, 303] width 800 height 39
click at [990, 316] on input "$ 3.998,00" at bounding box center [606, 317] width 790 height 11
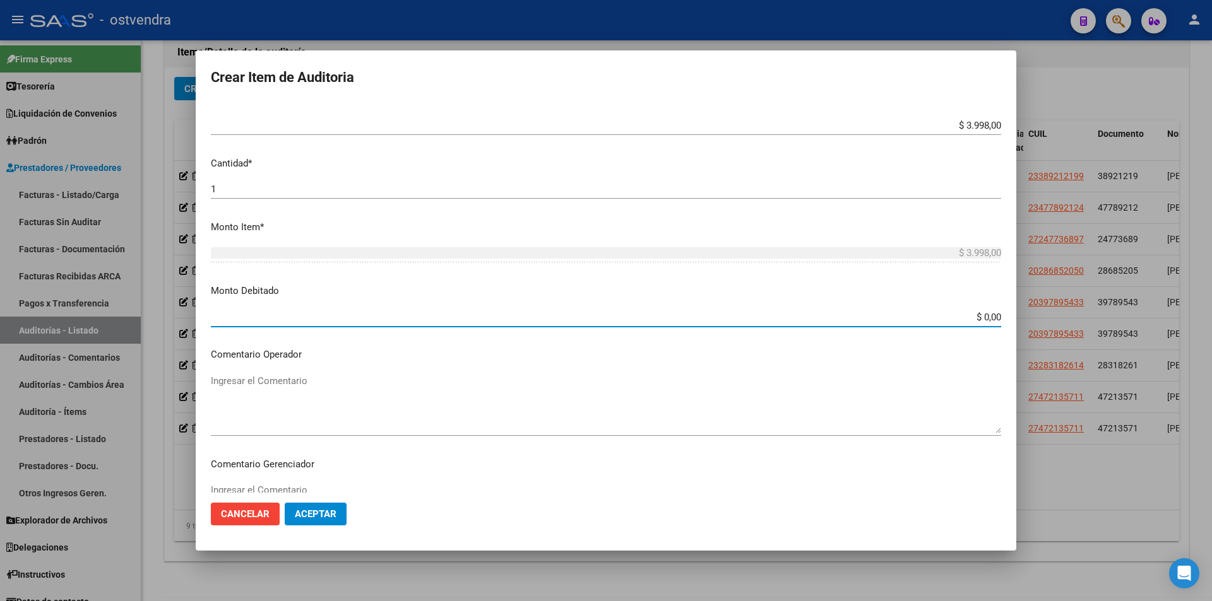
type input "$ 0,00"
click at [319, 508] on button "Aceptar" at bounding box center [316, 514] width 62 height 23
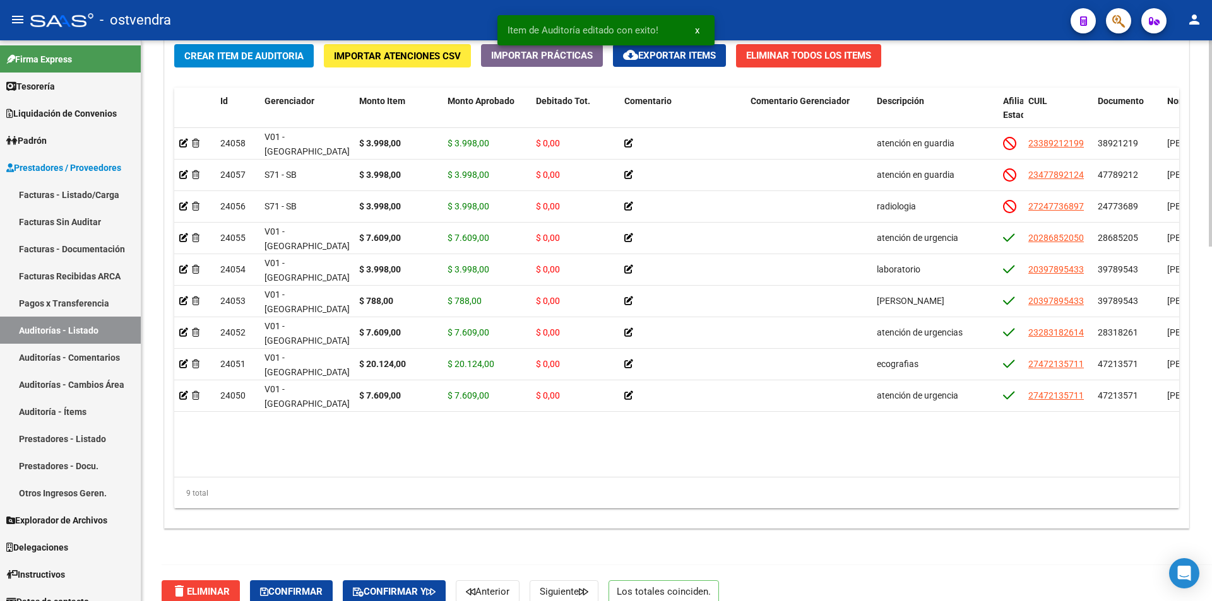
scroll to position [950, 0]
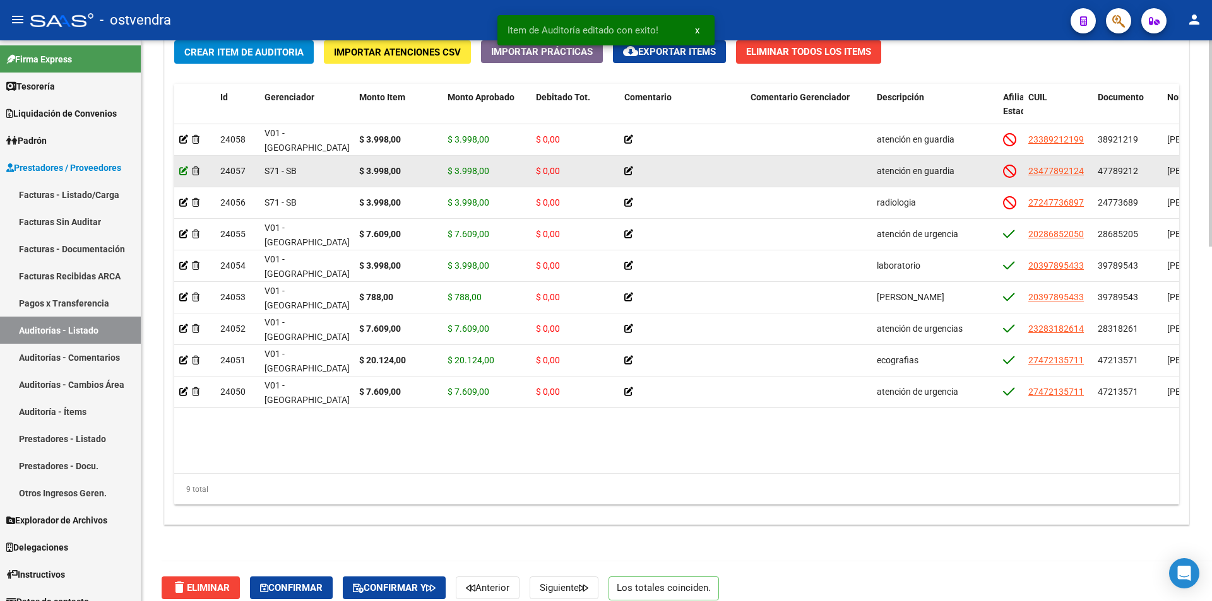
click at [185, 167] on icon at bounding box center [183, 171] width 9 height 9
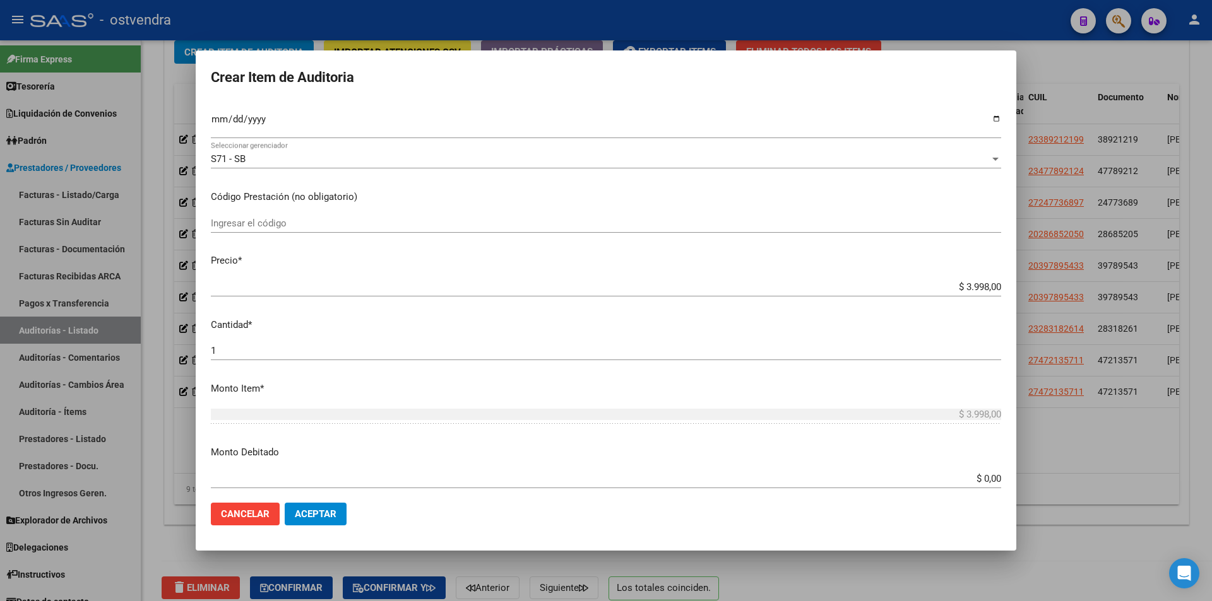
scroll to position [323, 0]
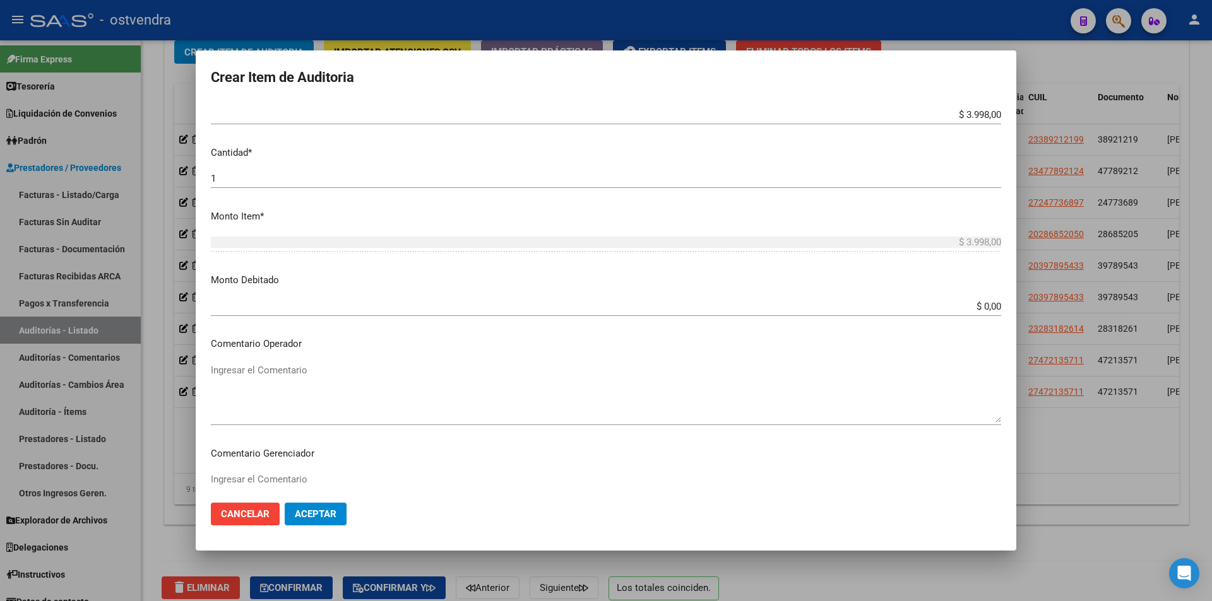
click at [988, 306] on input "$ 0,00" at bounding box center [606, 306] width 790 height 11
click at [989, 306] on input "$ 0,00" at bounding box center [606, 306] width 790 height 11
type input "$ 3.998,00"
click at [336, 512] on button "Aceptar" at bounding box center [316, 514] width 62 height 23
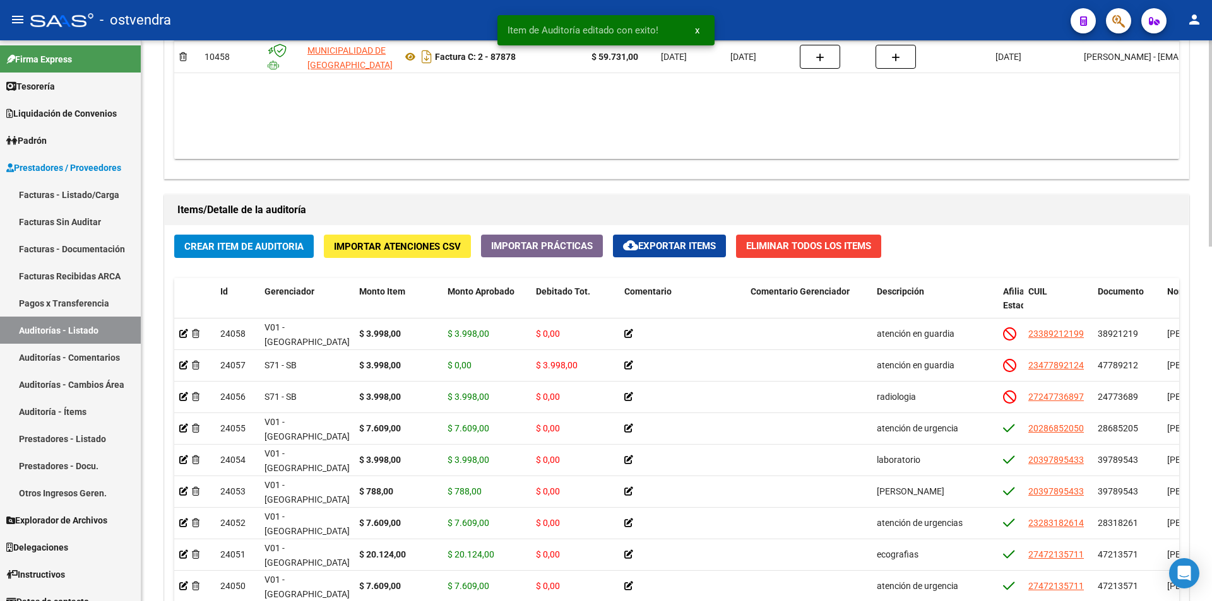
scroll to position [827, 0]
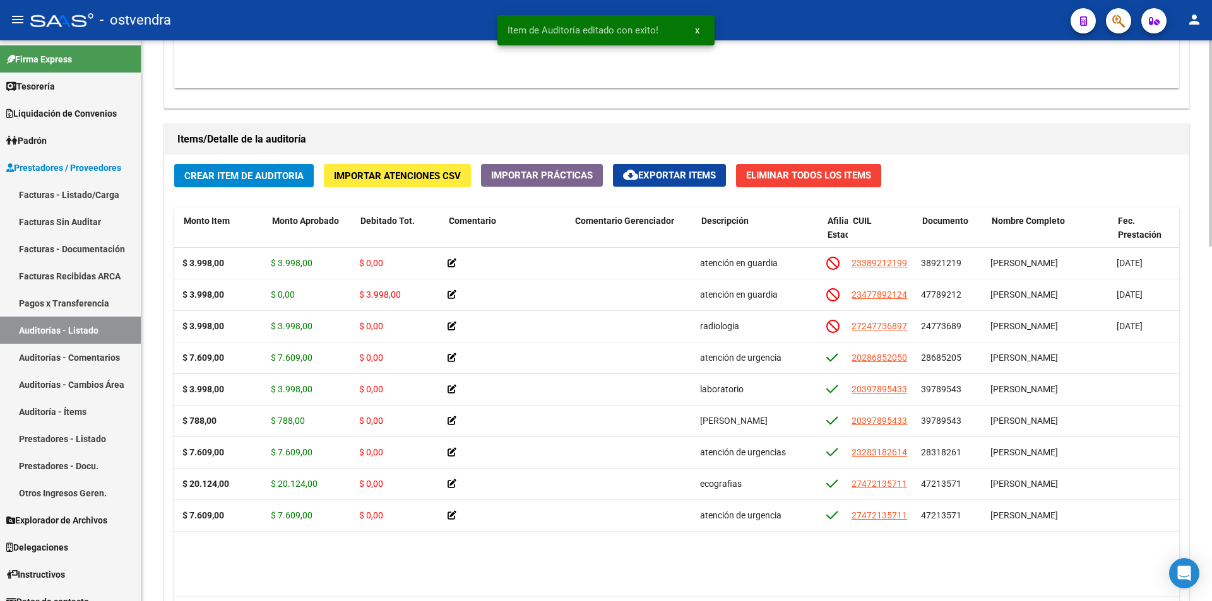
scroll to position [0, 187]
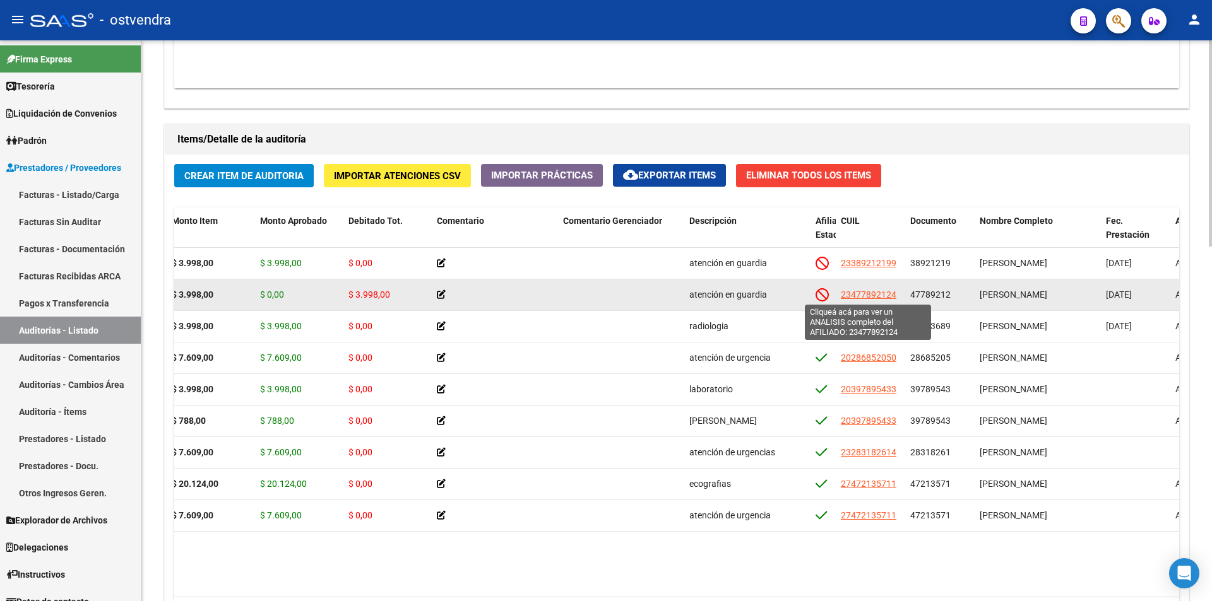
click at [860, 297] on span "23477892124" at bounding box center [869, 295] width 56 height 10
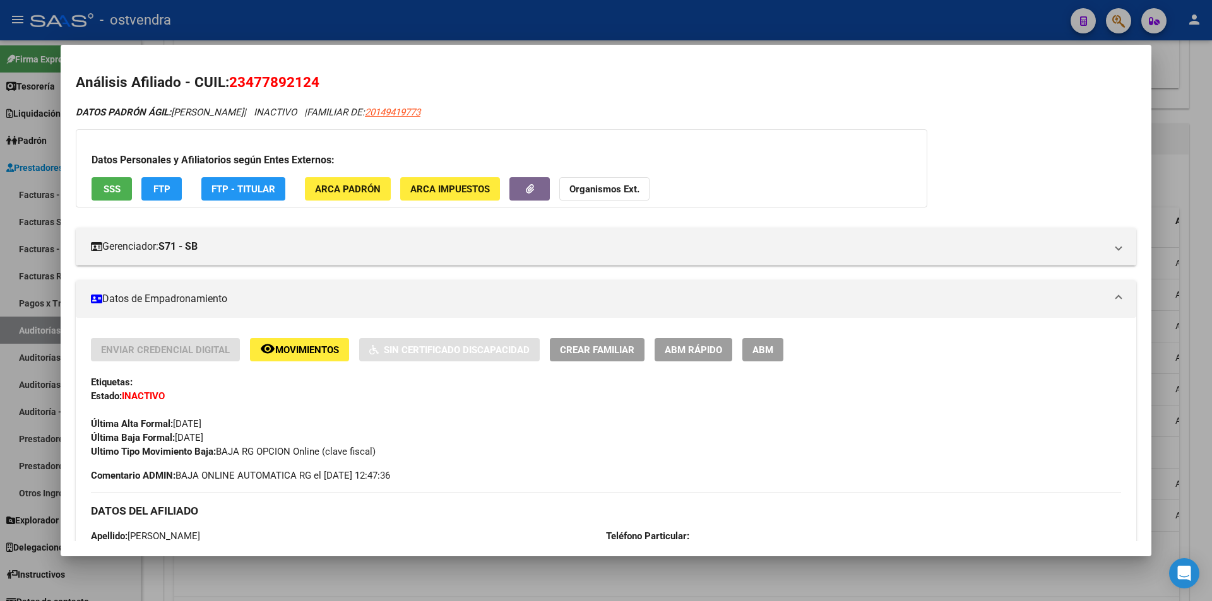
click at [1189, 242] on div at bounding box center [606, 300] width 1212 height 601
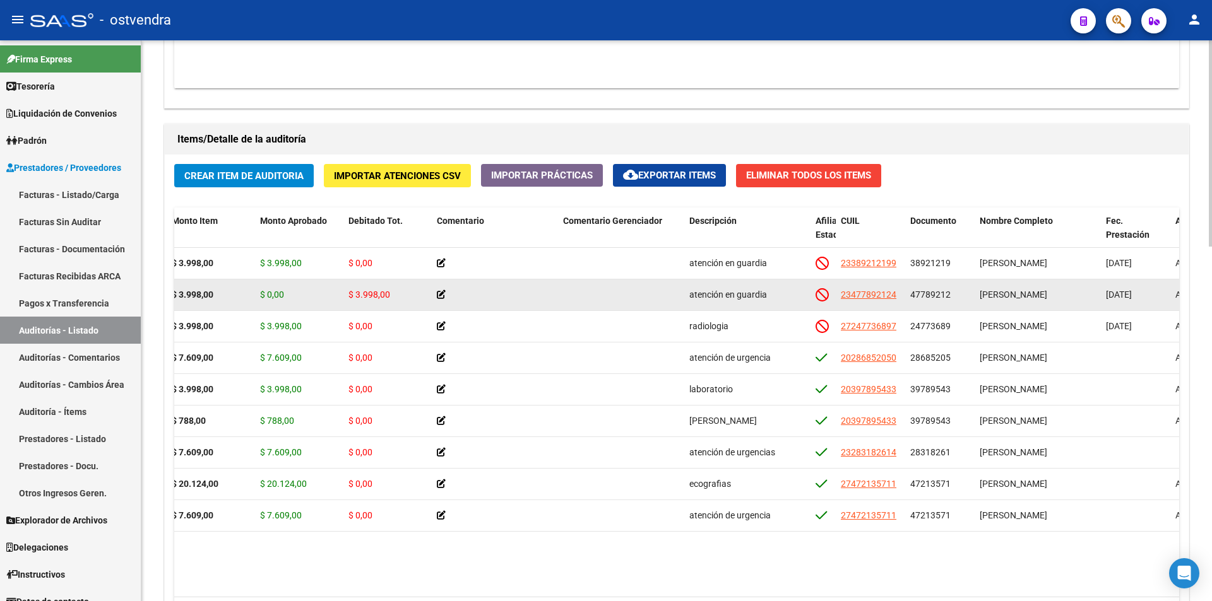
drag, startPoint x: 912, startPoint y: 290, endPoint x: 950, endPoint y: 295, distance: 38.1
click at [950, 295] on div "47789212" at bounding box center [939, 295] width 59 height 15
copy span "47789212"
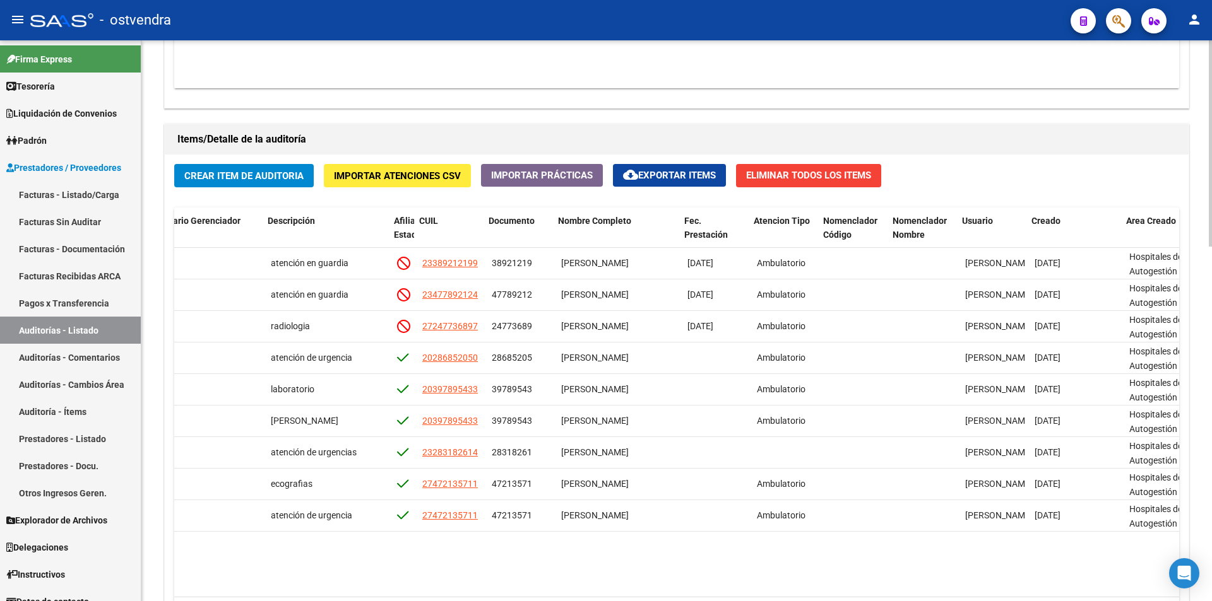
scroll to position [0, 636]
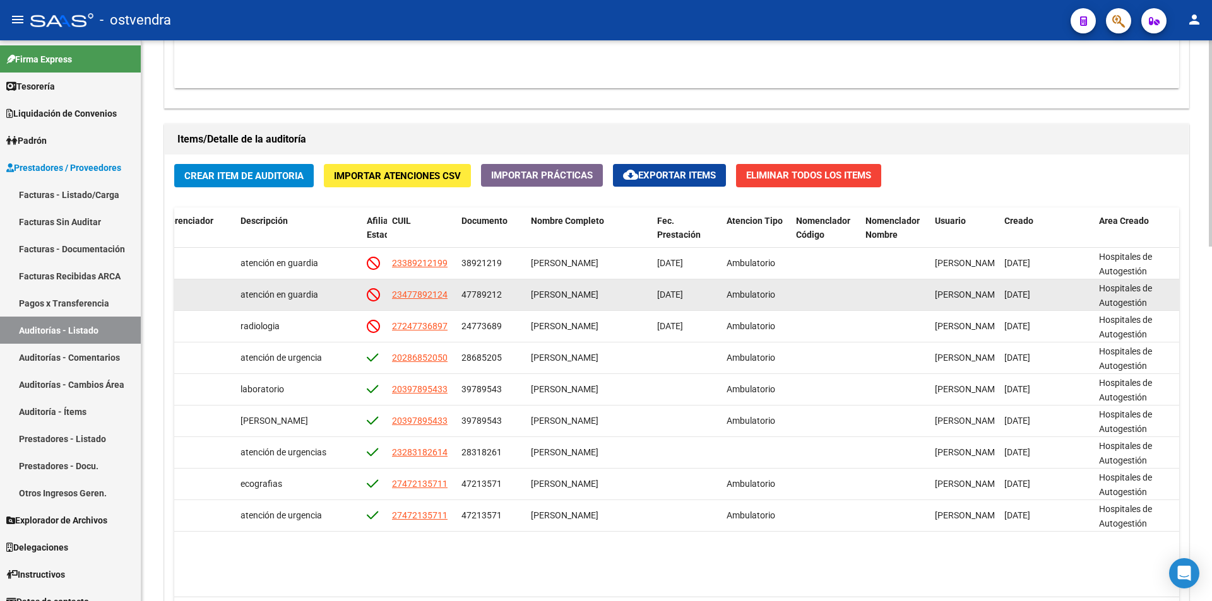
drag, startPoint x: 530, startPoint y: 295, endPoint x: 639, endPoint y: 298, distance: 109.8
click at [639, 298] on datatable-body-cell "CACERES MELINA SABRINA" at bounding box center [589, 295] width 126 height 31
copy span "CACERES MELINA SABRINA"
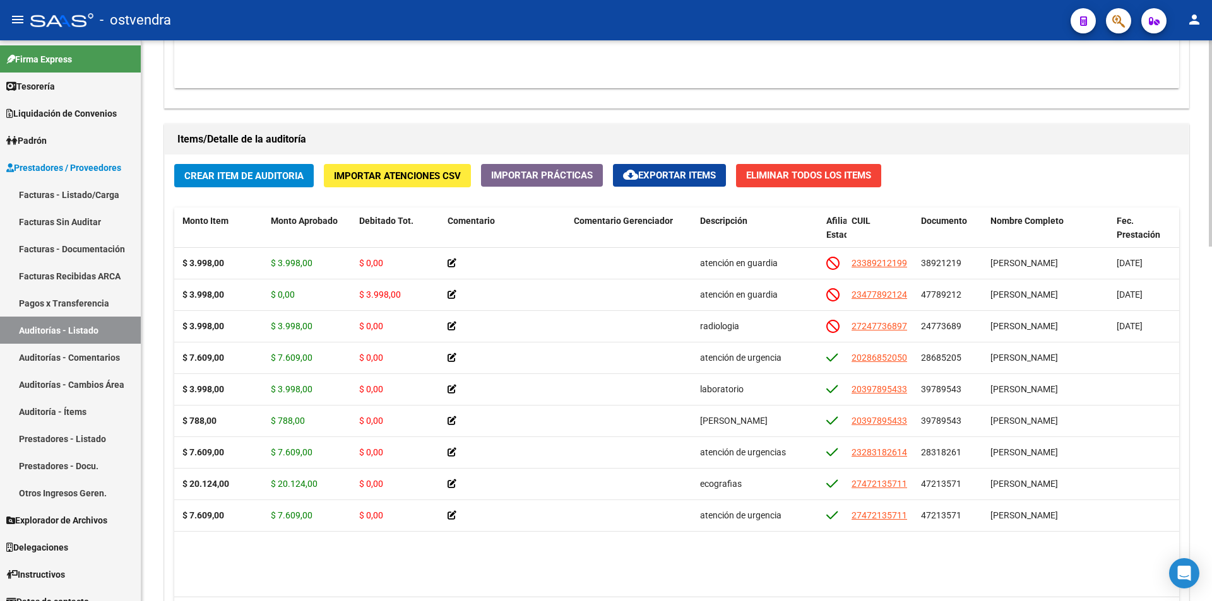
scroll to position [0, 172]
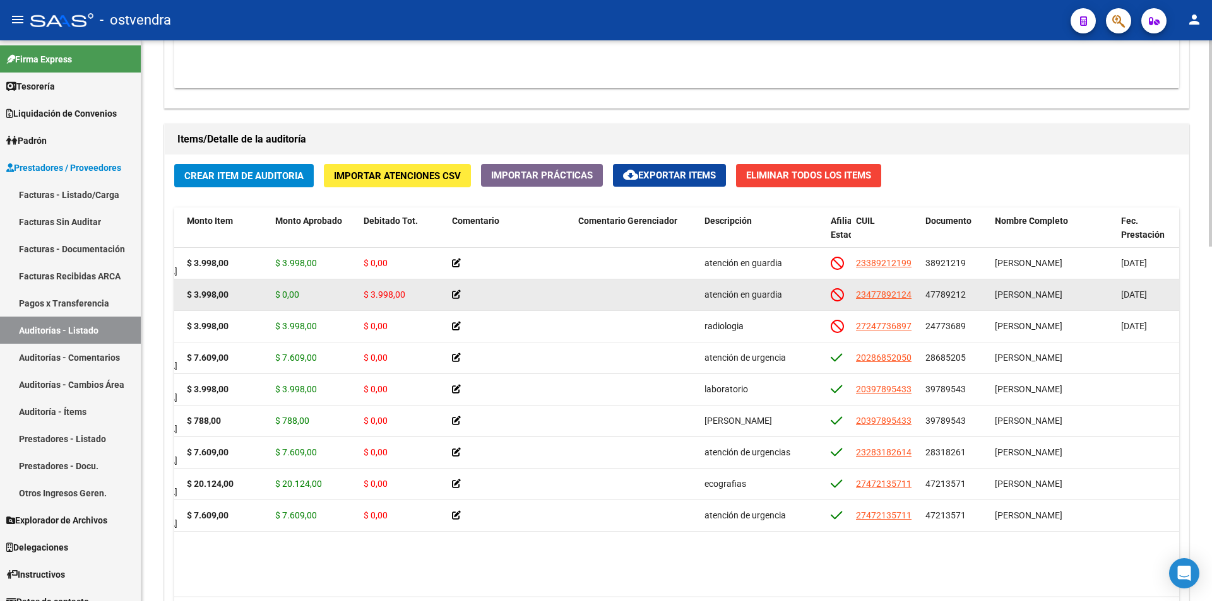
drag, startPoint x: 365, startPoint y: 292, endPoint x: 405, endPoint y: 295, distance: 40.5
click at [405, 295] on div "$ 3.998,00" at bounding box center [403, 295] width 78 height 15
copy span "$ 3.998,00"
click at [868, 293] on span "23477892124" at bounding box center [884, 295] width 56 height 10
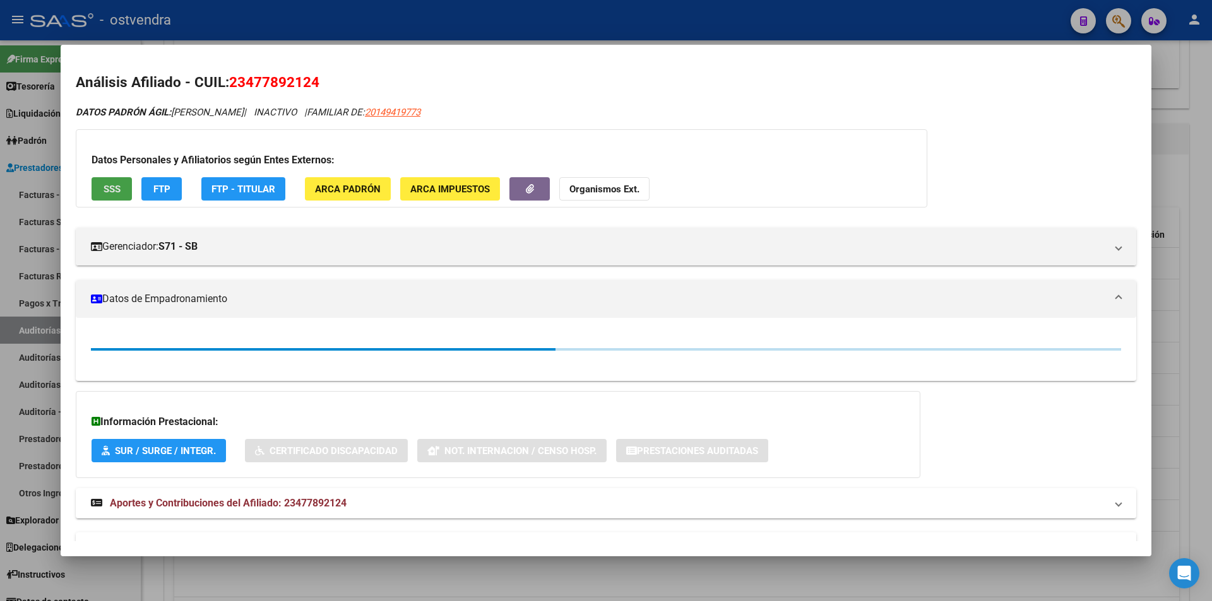
click at [106, 192] on span "SSS" at bounding box center [112, 189] width 17 height 11
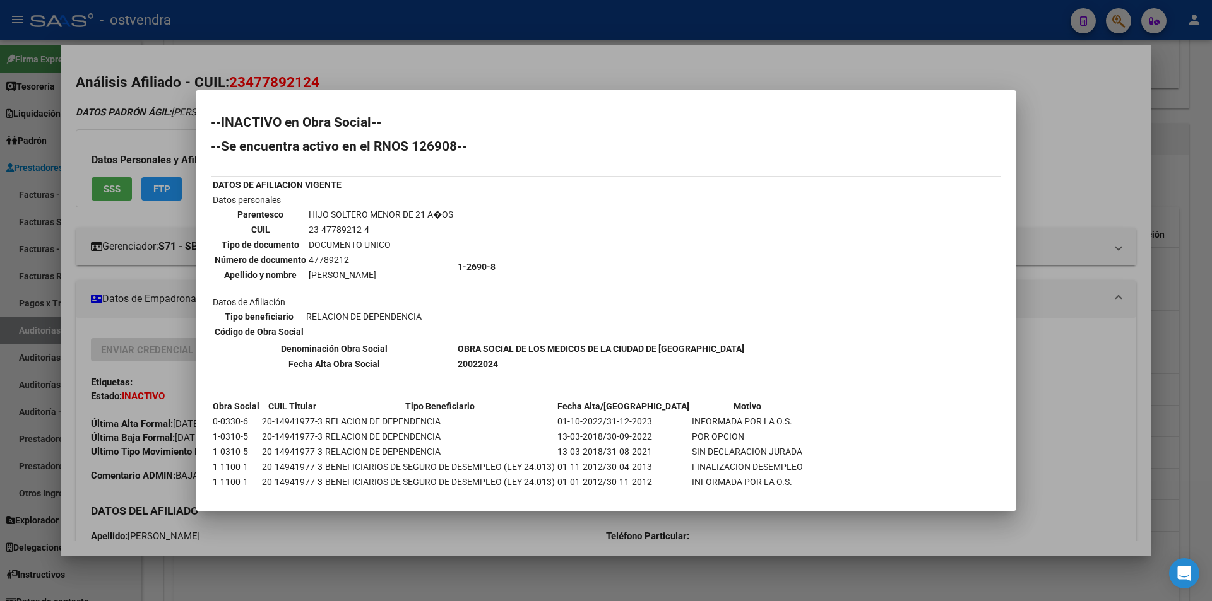
click at [1209, 151] on div at bounding box center [606, 300] width 1212 height 601
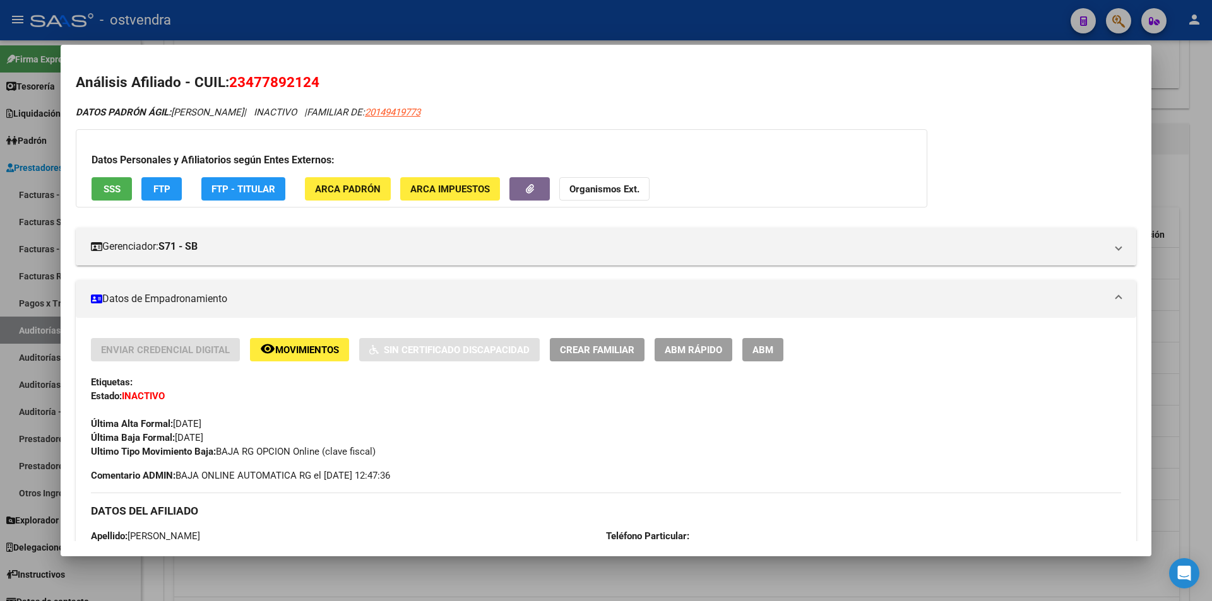
click at [1207, 150] on div at bounding box center [606, 300] width 1212 height 601
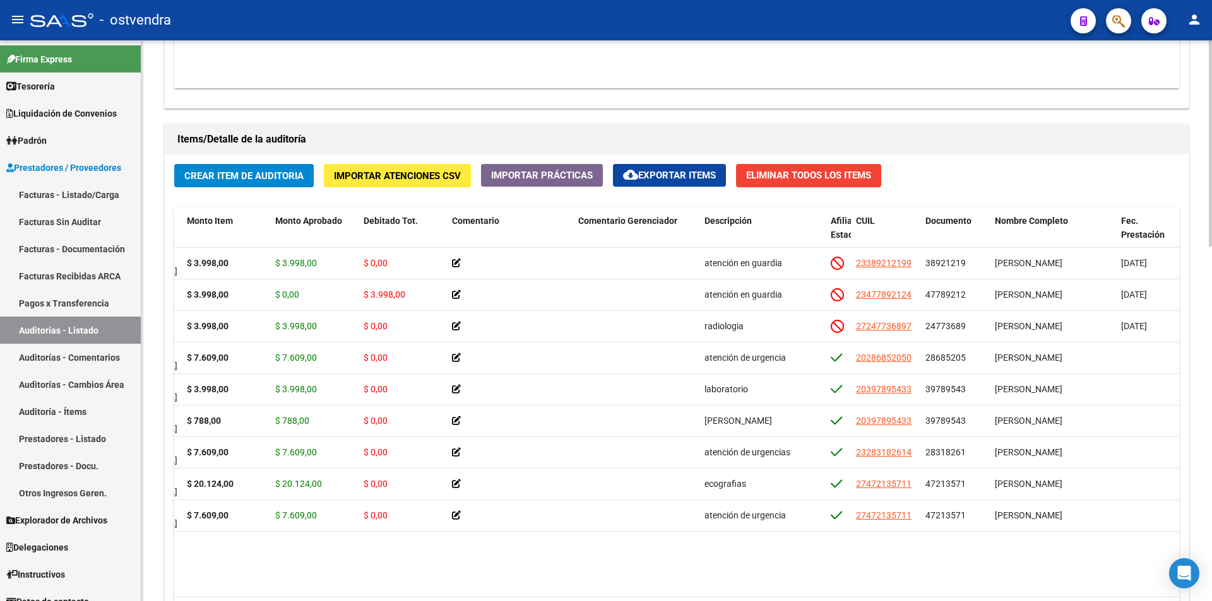
click at [1070, 204] on div "Crear Item de Auditoria Importar Atenciones CSV Importar Prácticas cloud_downlo…" at bounding box center [677, 402] width 1024 height 494
click at [124, 194] on link "Facturas - Listado/Carga" at bounding box center [70, 194] width 141 height 27
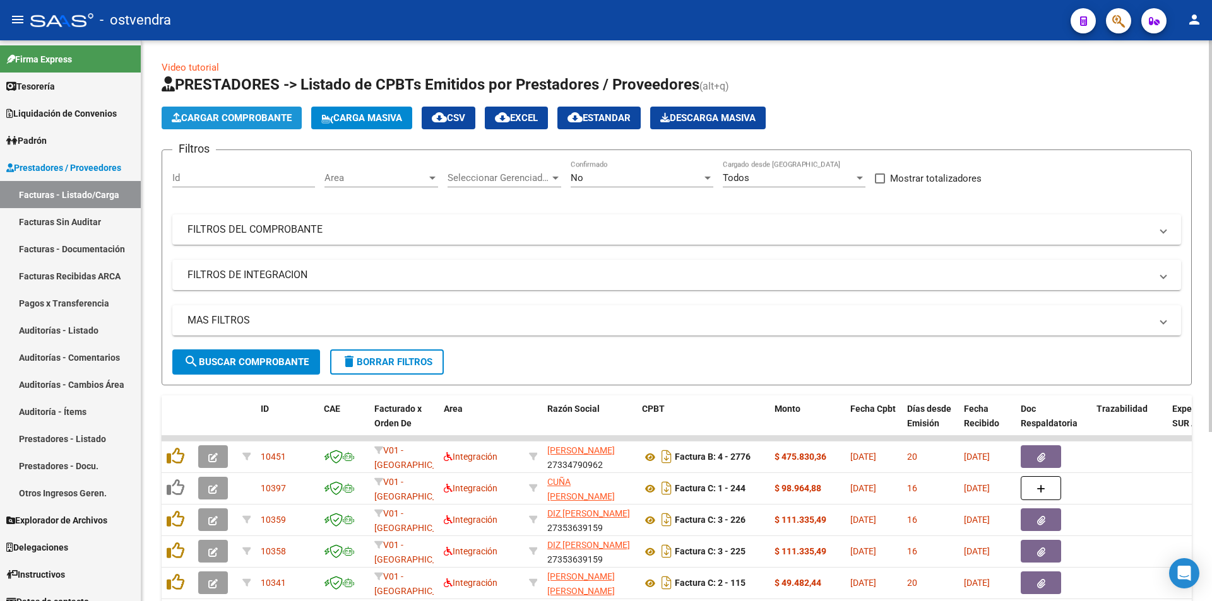
click at [230, 124] on button "Cargar Comprobante" at bounding box center [232, 118] width 140 height 23
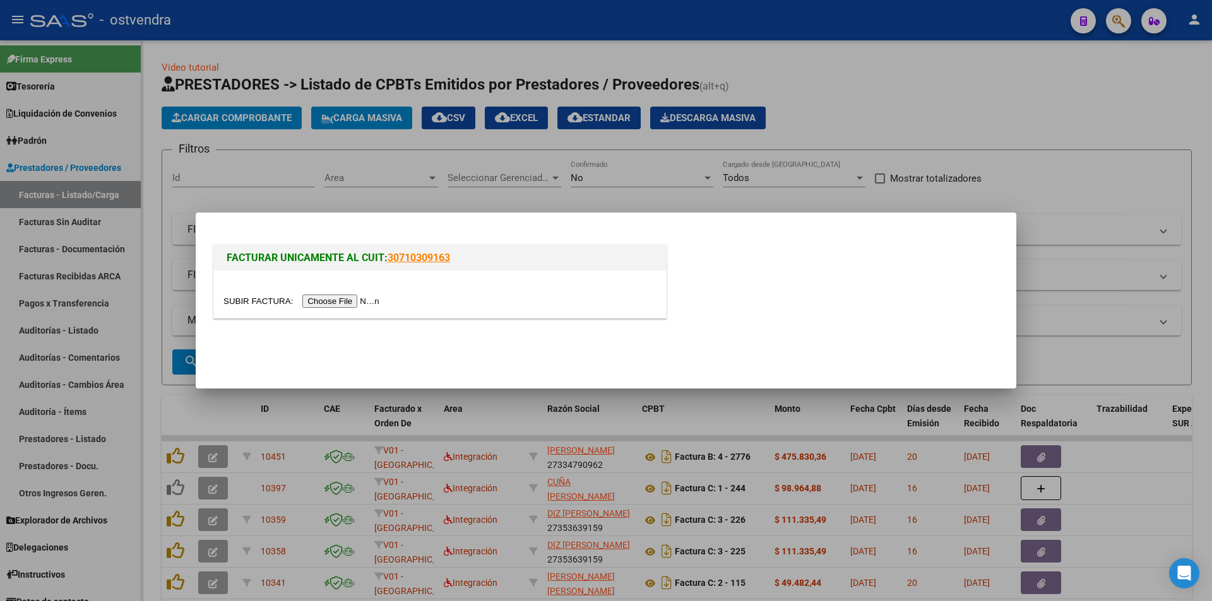
click at [311, 299] on input "file" at bounding box center [303, 301] width 160 height 13
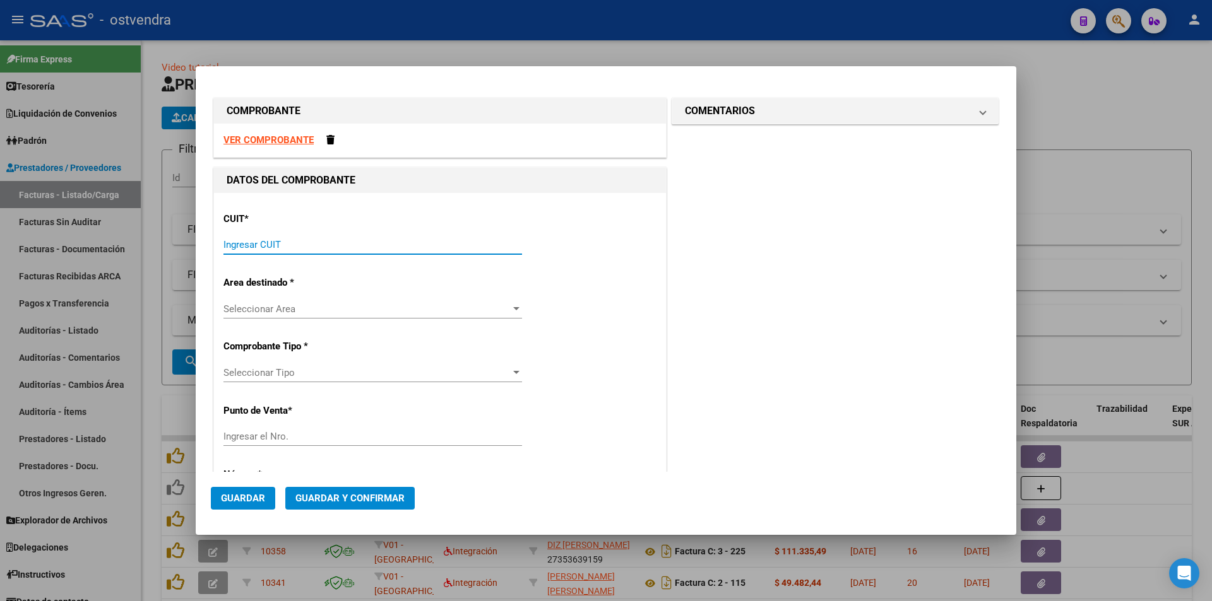
click at [231, 247] on input "Ingresar CUIT" at bounding box center [372, 244] width 299 height 11
paste input "33-99900117-9"
type input "33-99900117-9"
type input "2"
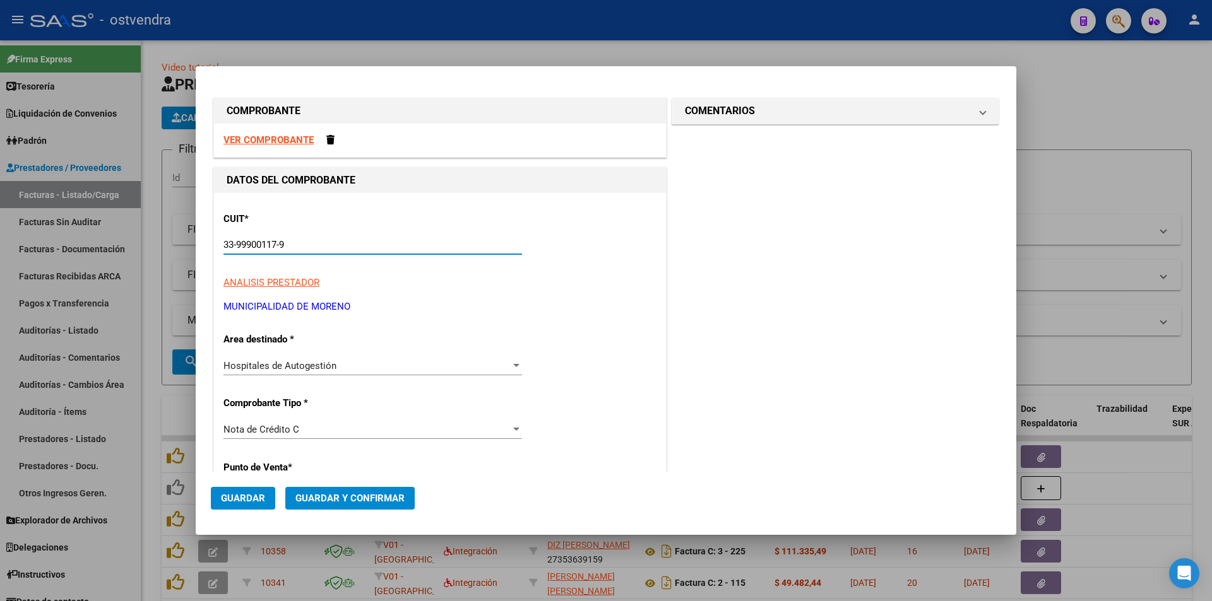
type input "33-99900117-9"
click at [285, 134] on strong "VER COMPROBANTE" at bounding box center [268, 139] width 90 height 11
click at [458, 427] on div "Nota de Crédito C" at bounding box center [366, 429] width 287 height 11
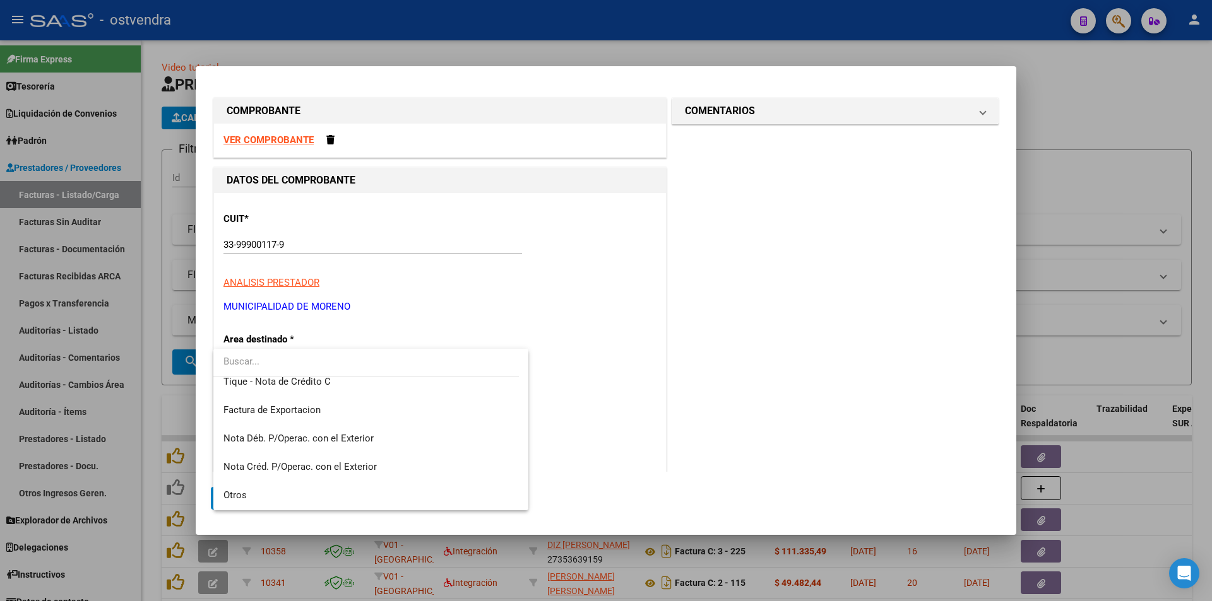
scroll to position [747, 0]
click at [424, 353] on input "dropdown search" at bounding box center [365, 362] width 305 height 28
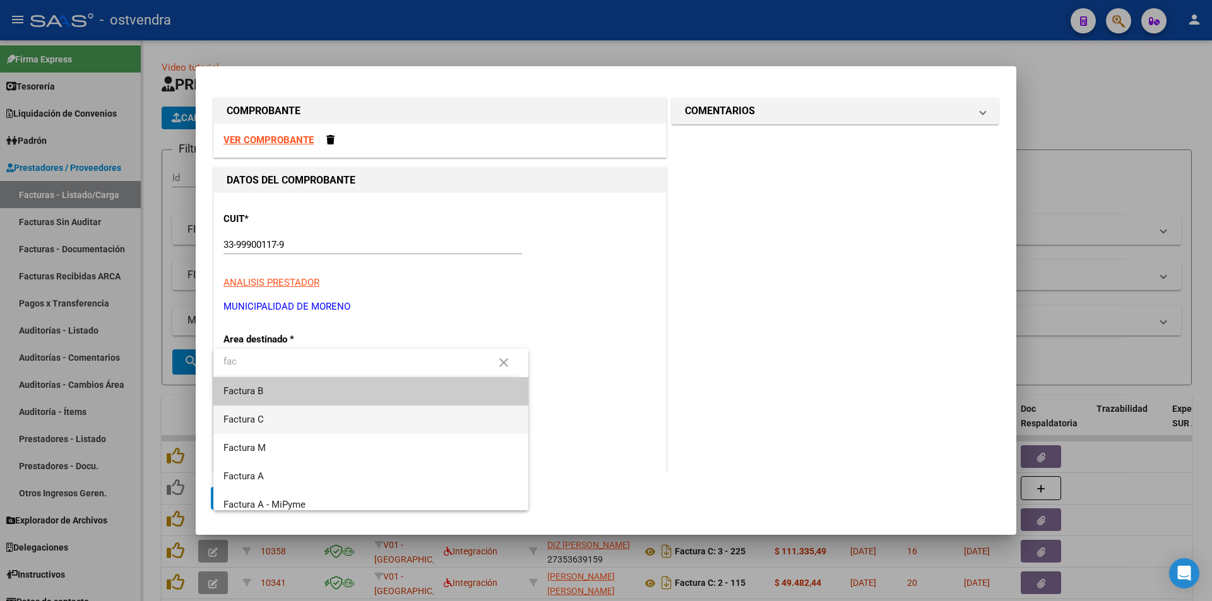
type input "fac"
click at [351, 419] on span "Factura C" at bounding box center [370, 420] width 295 height 28
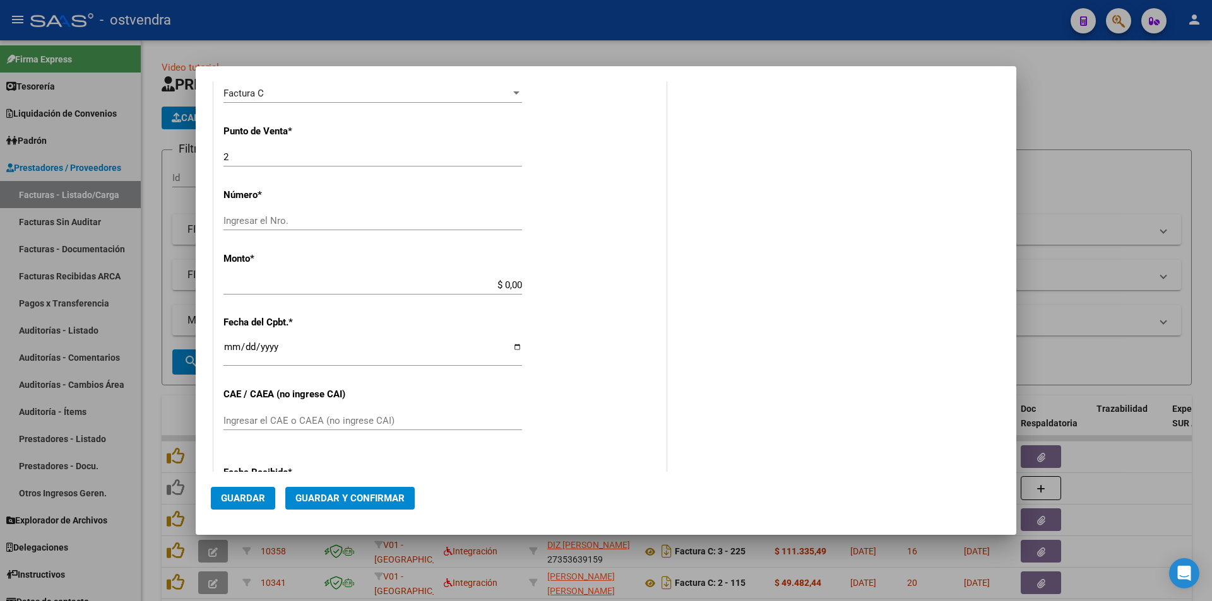
scroll to position [346, 0]
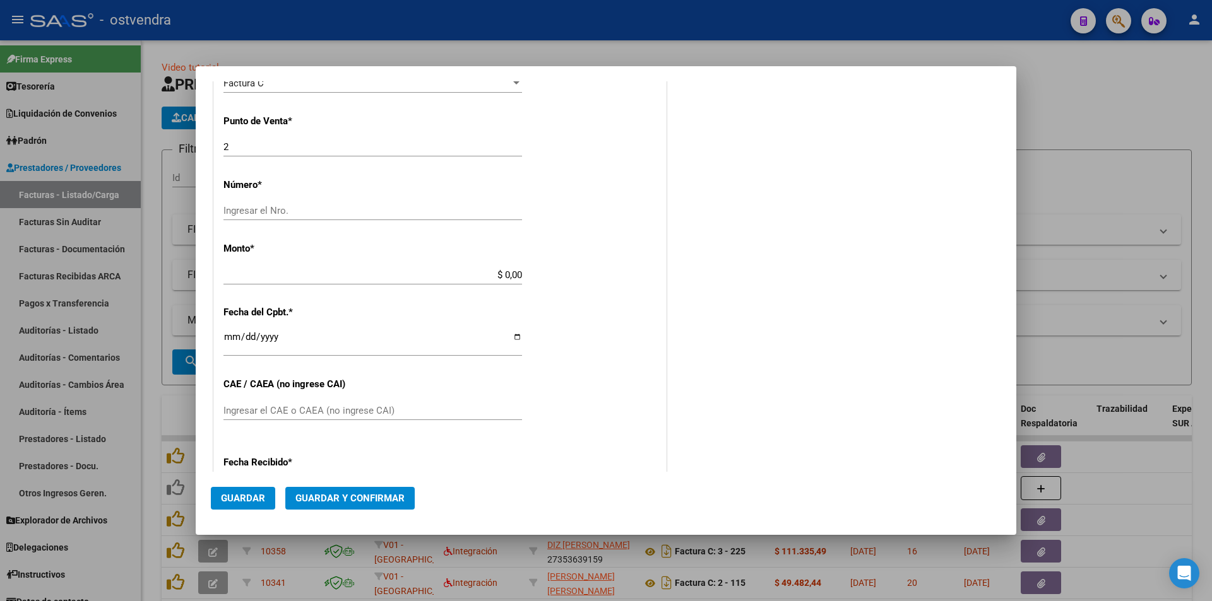
click at [322, 210] on input "Ingresar el Nro." at bounding box center [372, 210] width 299 height 11
paste input "7047"
type input "7047"
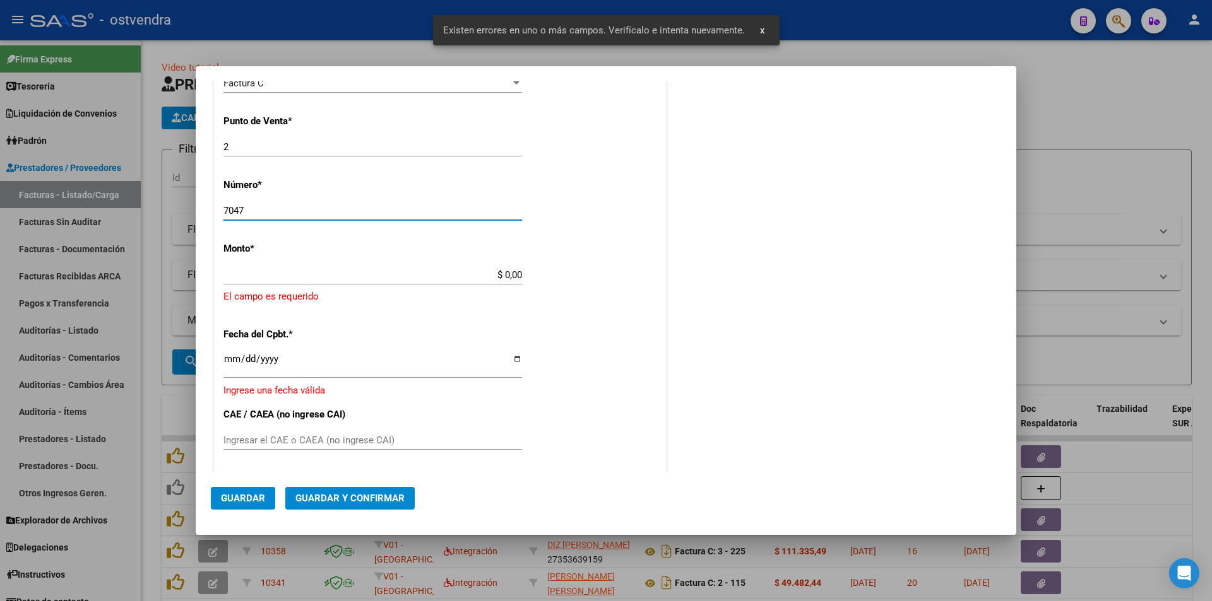
scroll to position [339, 0]
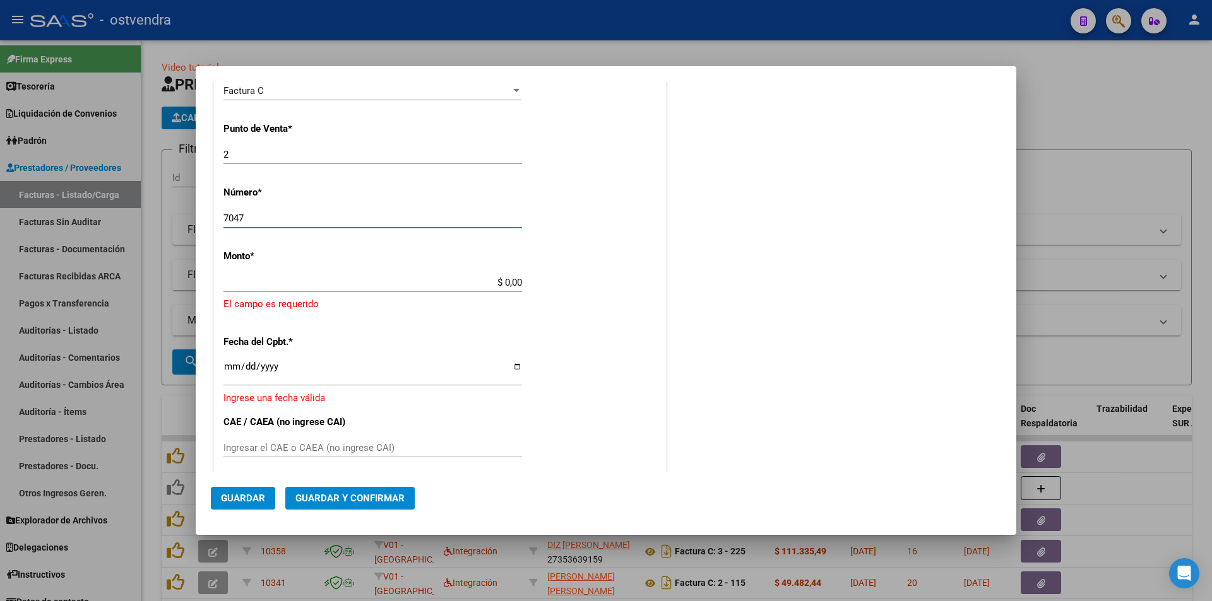
click at [233, 361] on div "Ingresar la fecha" at bounding box center [372, 372] width 299 height 27
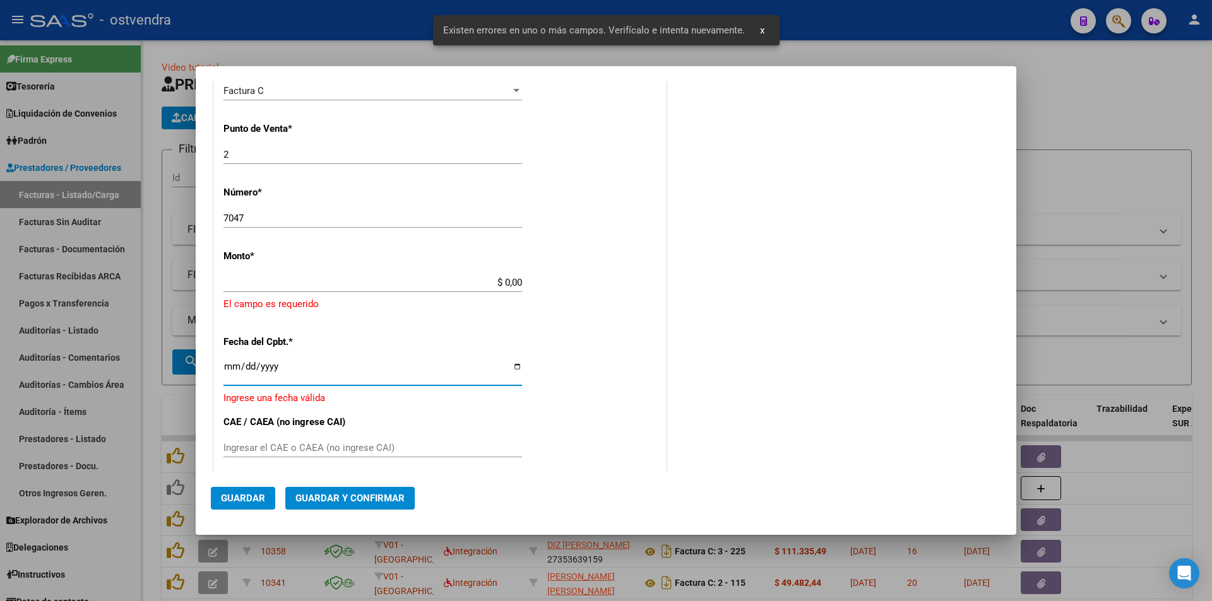
scroll to position [343, 0]
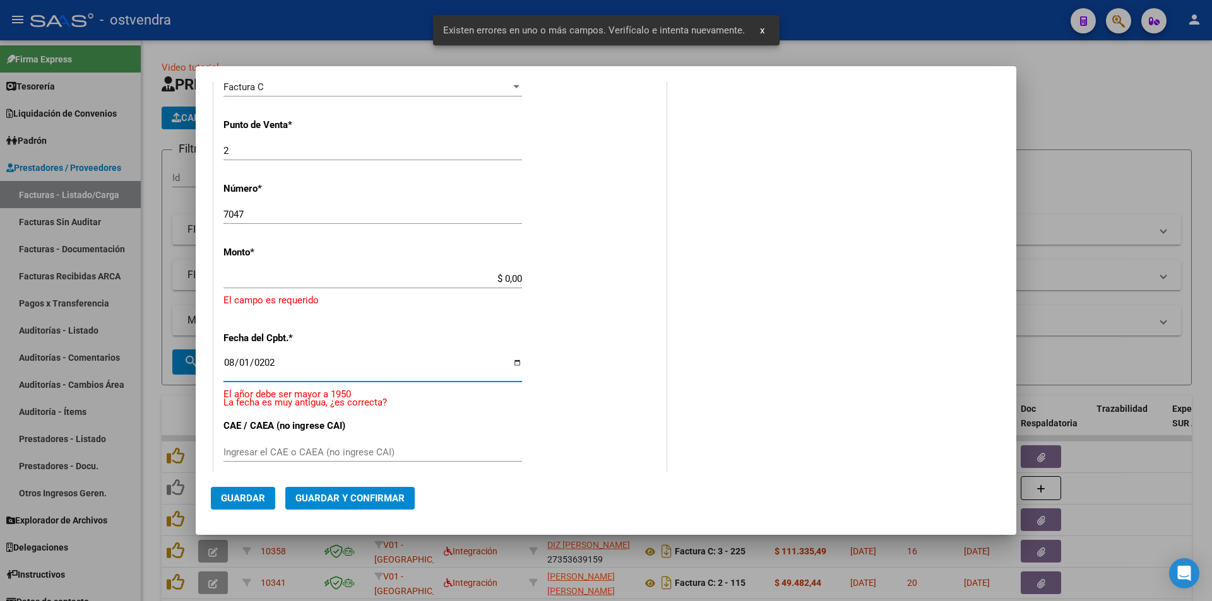
type input "2025-08-01"
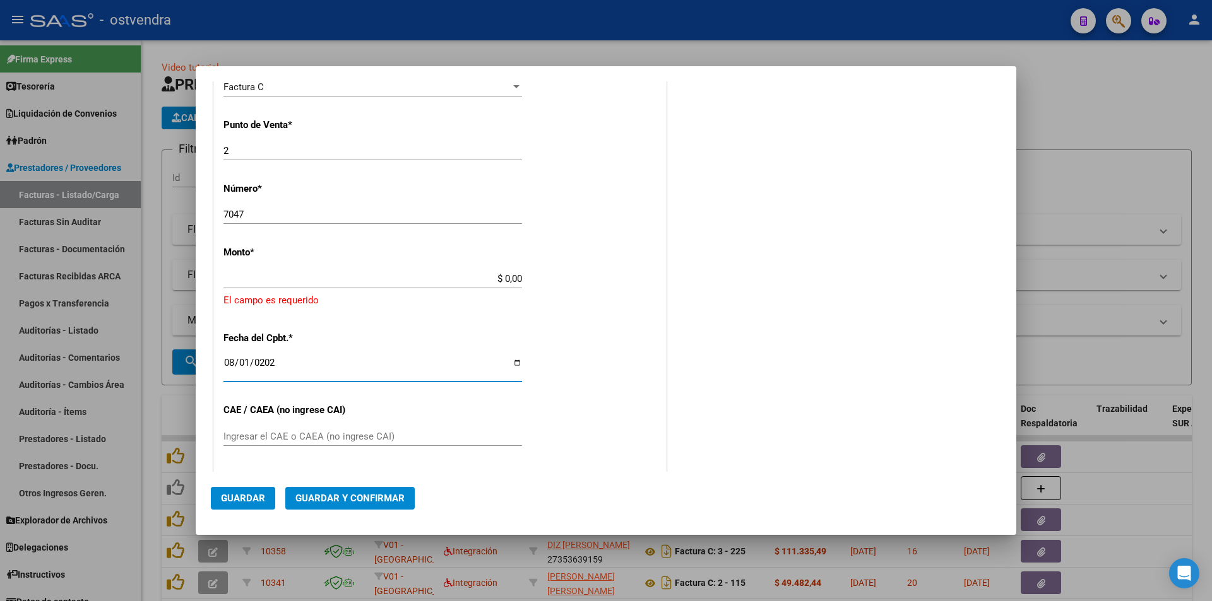
click at [702, 158] on div "COMENTARIOS Comentarios De la Obra Social: Comentarios de la Obra Social (no vi…" at bounding box center [835, 261] width 332 height 1017
click at [516, 283] on input "$ 0,00" at bounding box center [372, 278] width 299 height 11
click at [518, 277] on input "$ 0,00" at bounding box center [372, 278] width 299 height 11
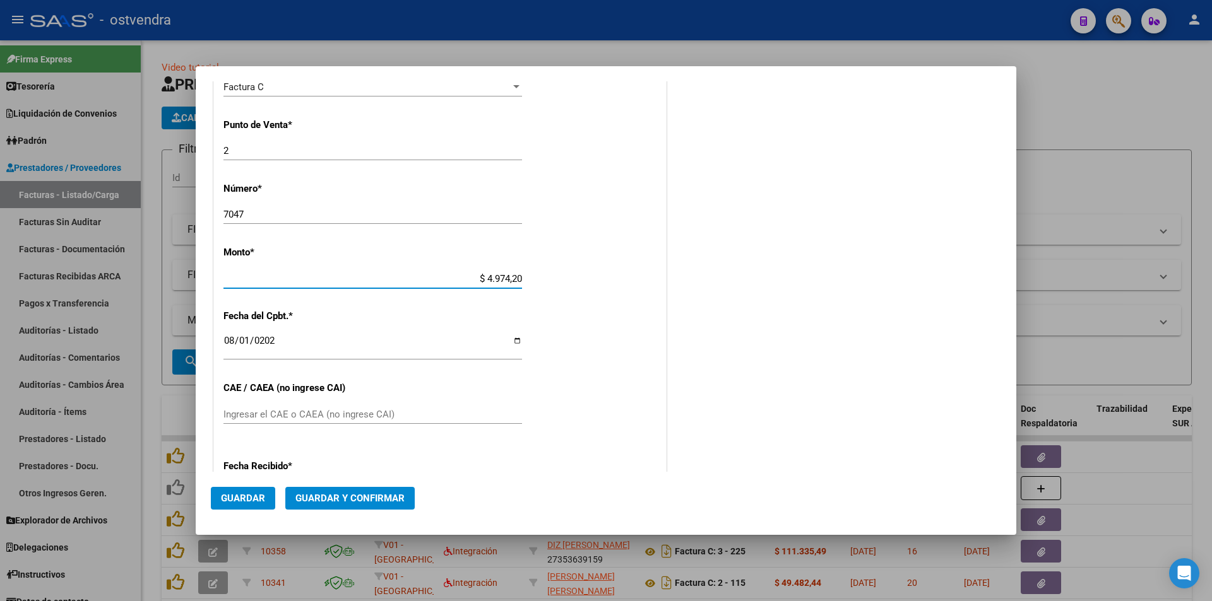
type input "$ 49.742,00"
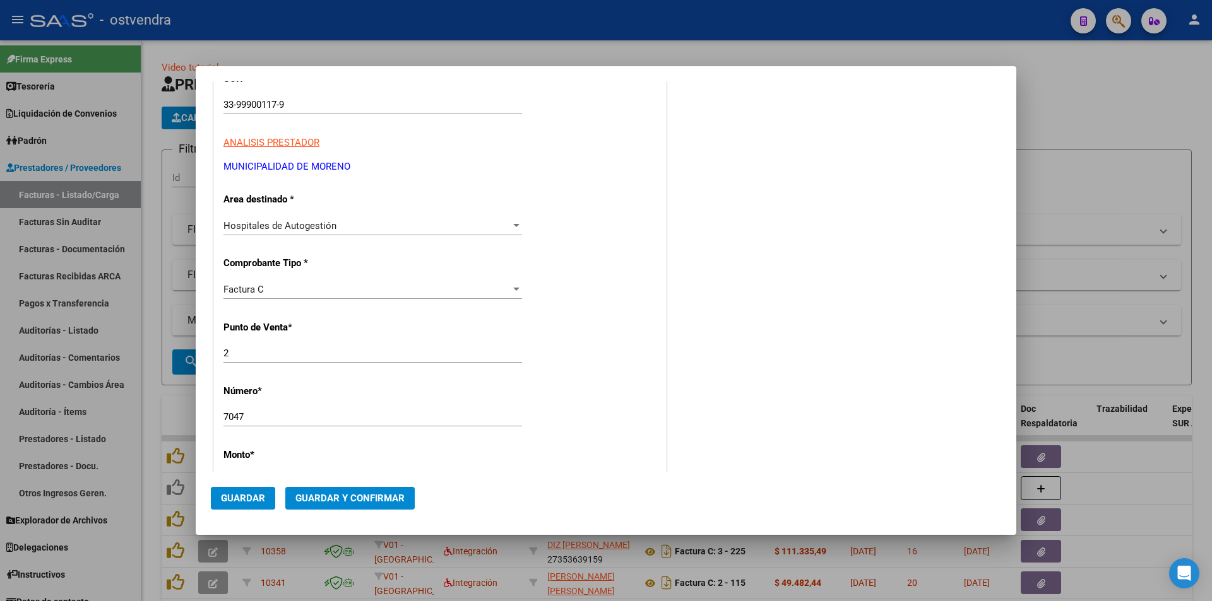
scroll to position [336, 0]
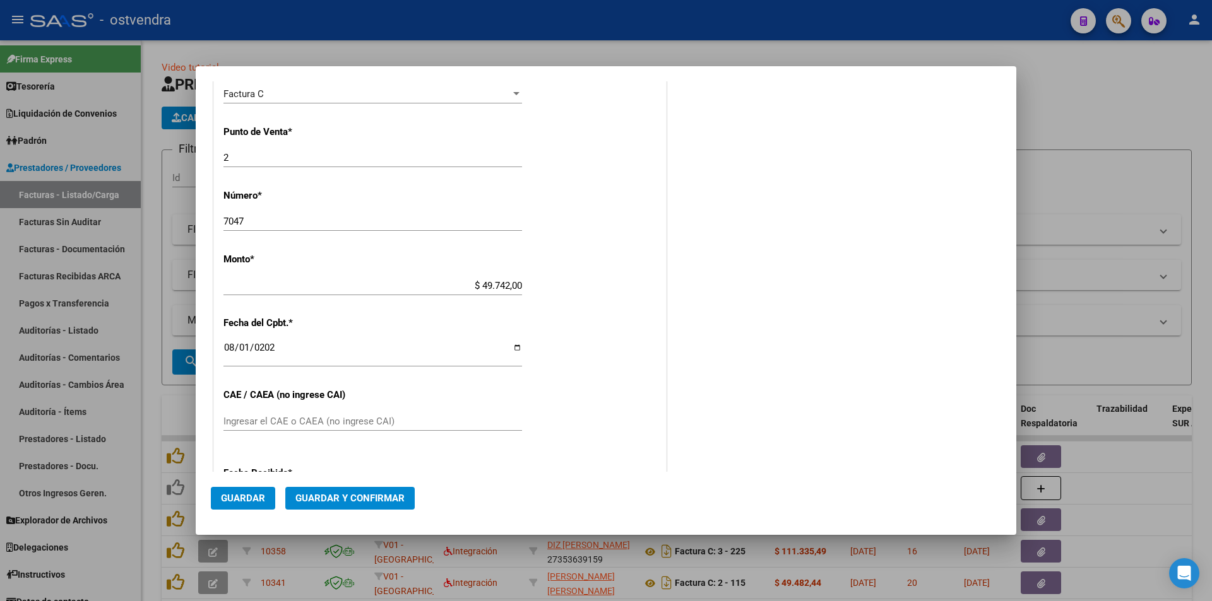
click at [400, 426] on input "Ingresar el CAE o CAEA (no ingrese CAI)" at bounding box center [372, 421] width 299 height 11
paste input "75319597883941"
type input "75319597883941"
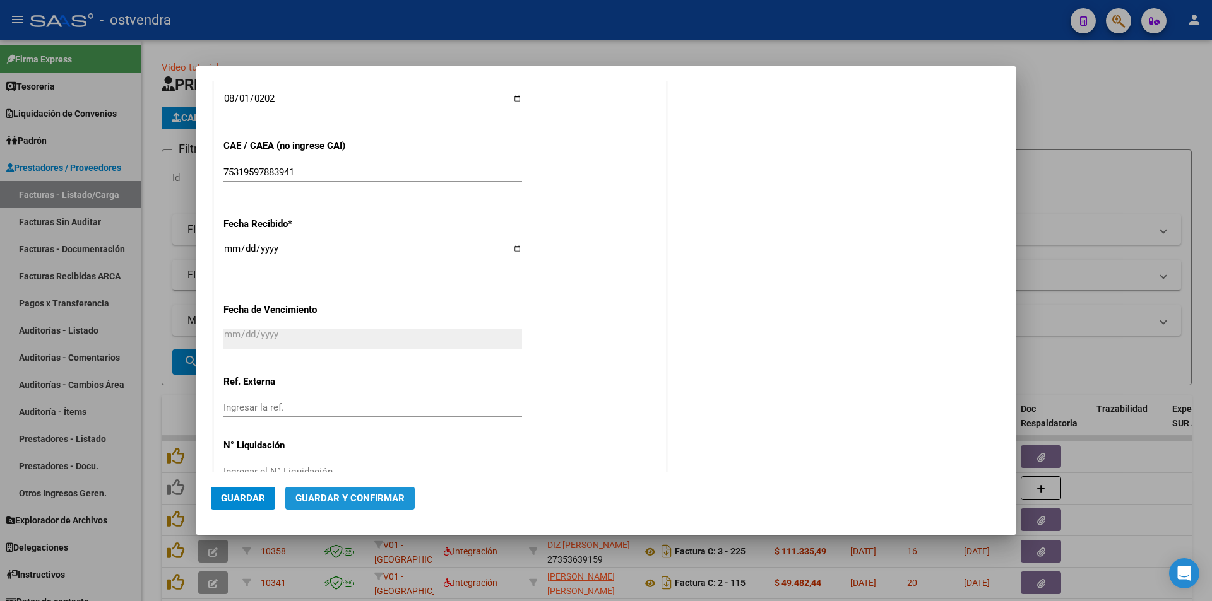
click at [394, 494] on span "Guardar y Confirmar" at bounding box center [349, 498] width 109 height 11
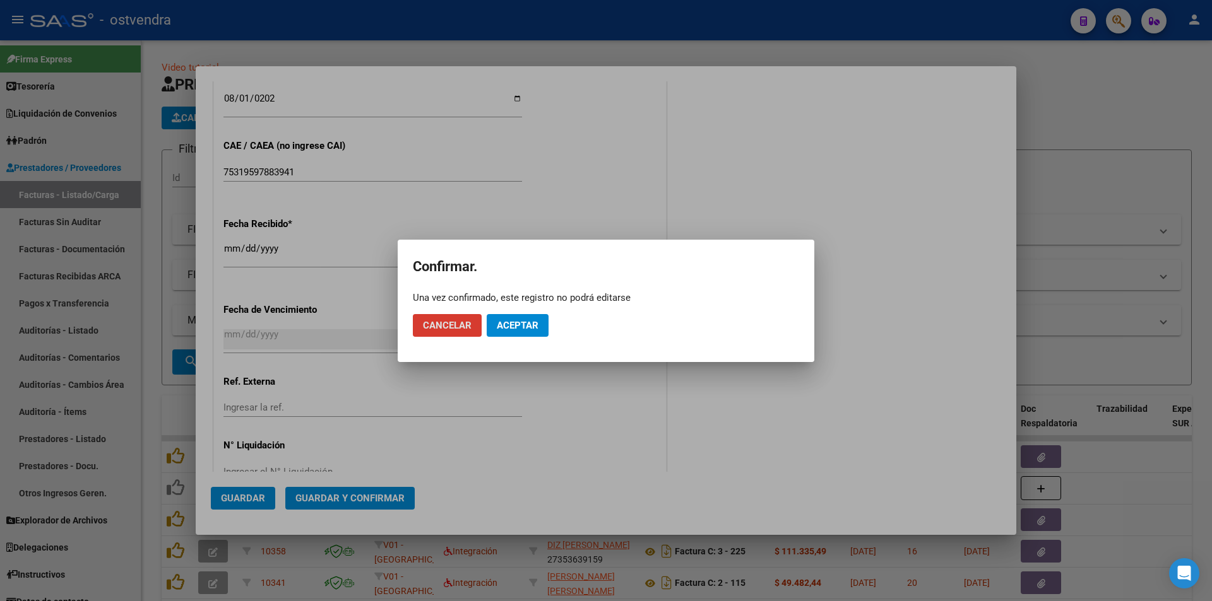
click at [535, 317] on button "Aceptar" at bounding box center [518, 325] width 62 height 23
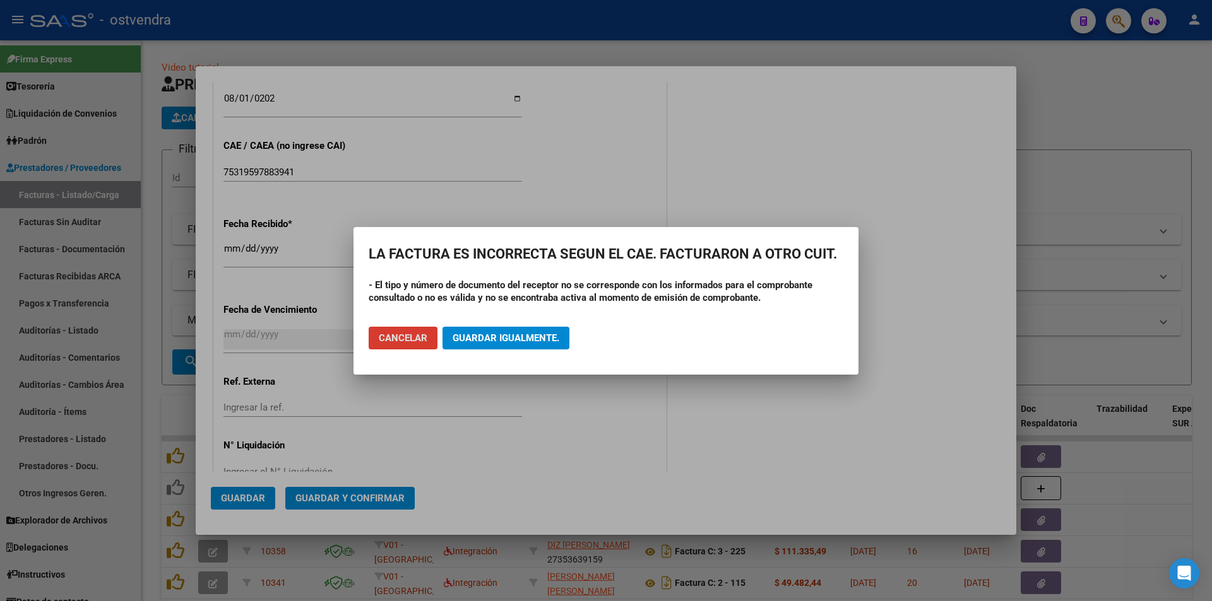
click at [413, 329] on button "Cancelar" at bounding box center [403, 338] width 69 height 23
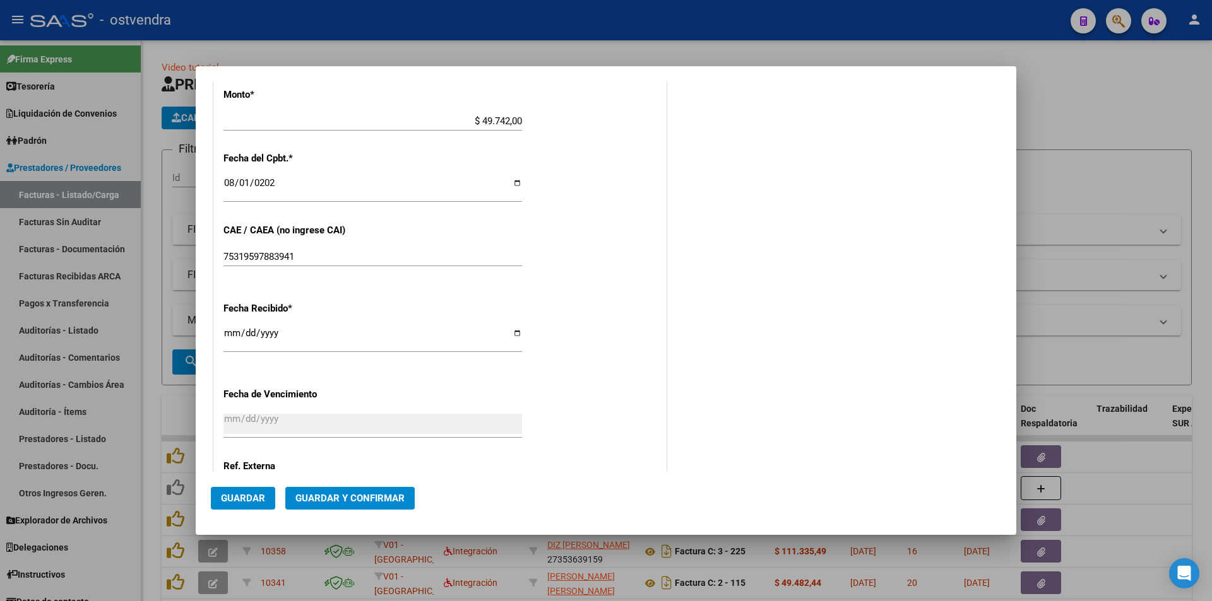
scroll to position [619, 0]
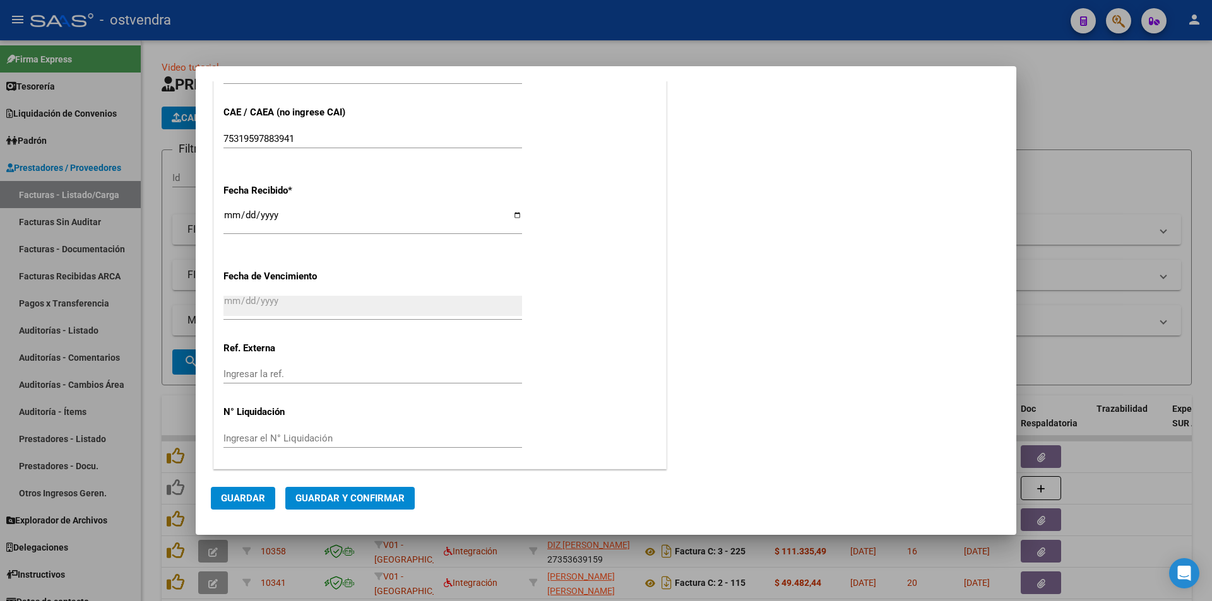
click at [367, 504] on span "Guardar y Confirmar" at bounding box center [349, 498] width 109 height 11
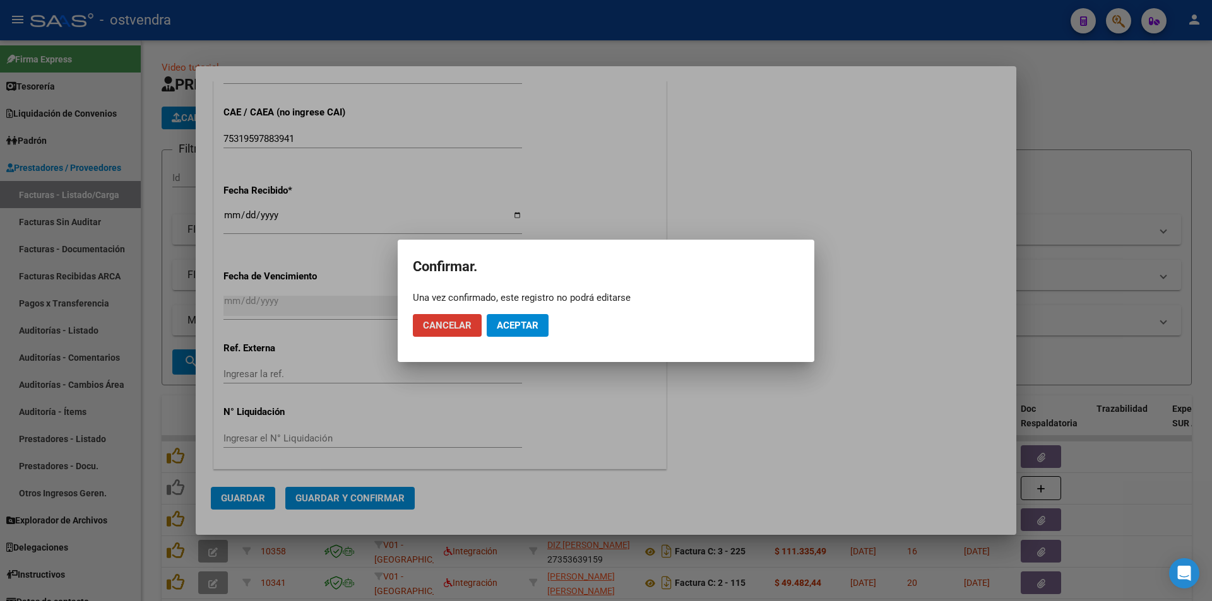
click at [539, 319] on button "Aceptar" at bounding box center [518, 325] width 62 height 23
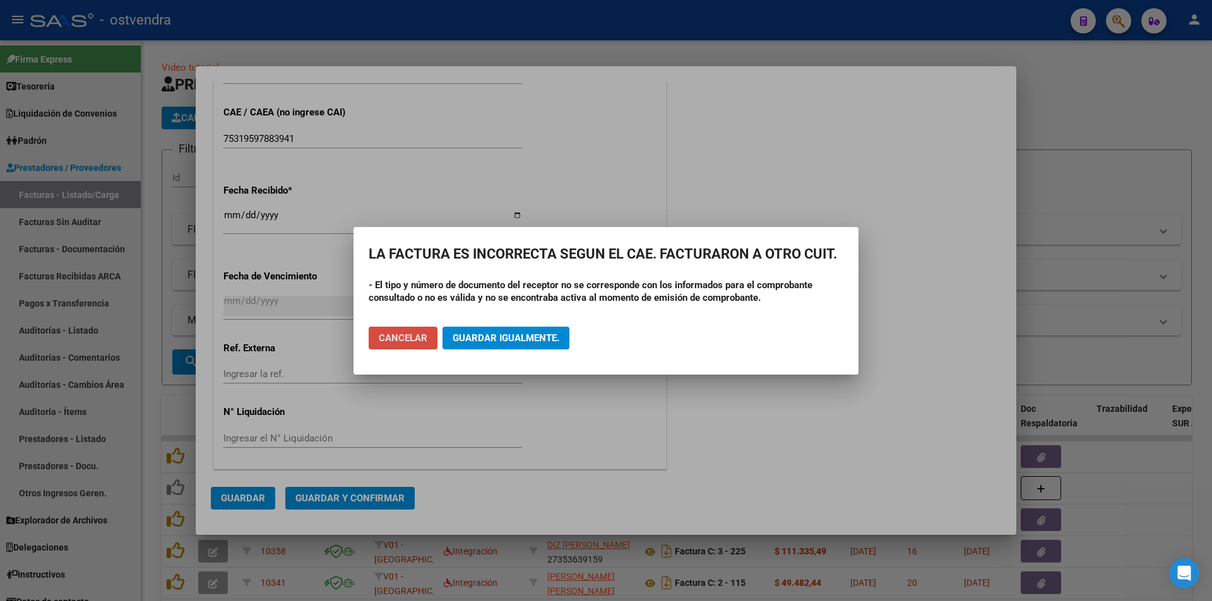
click at [394, 346] on button "Cancelar" at bounding box center [403, 338] width 69 height 23
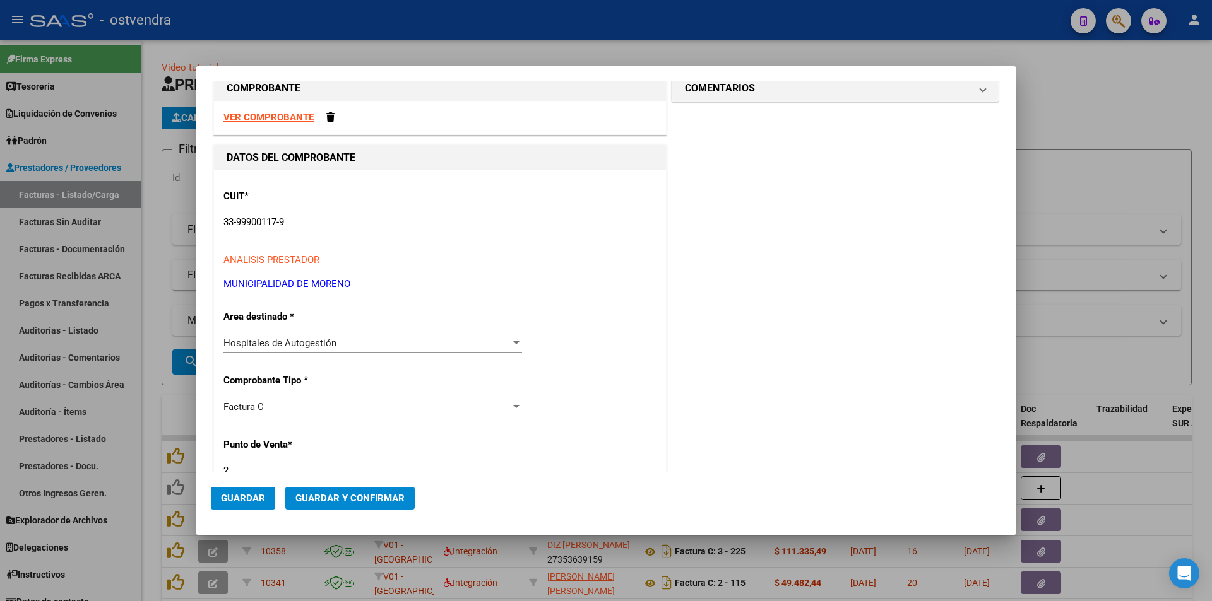
scroll to position [12, 0]
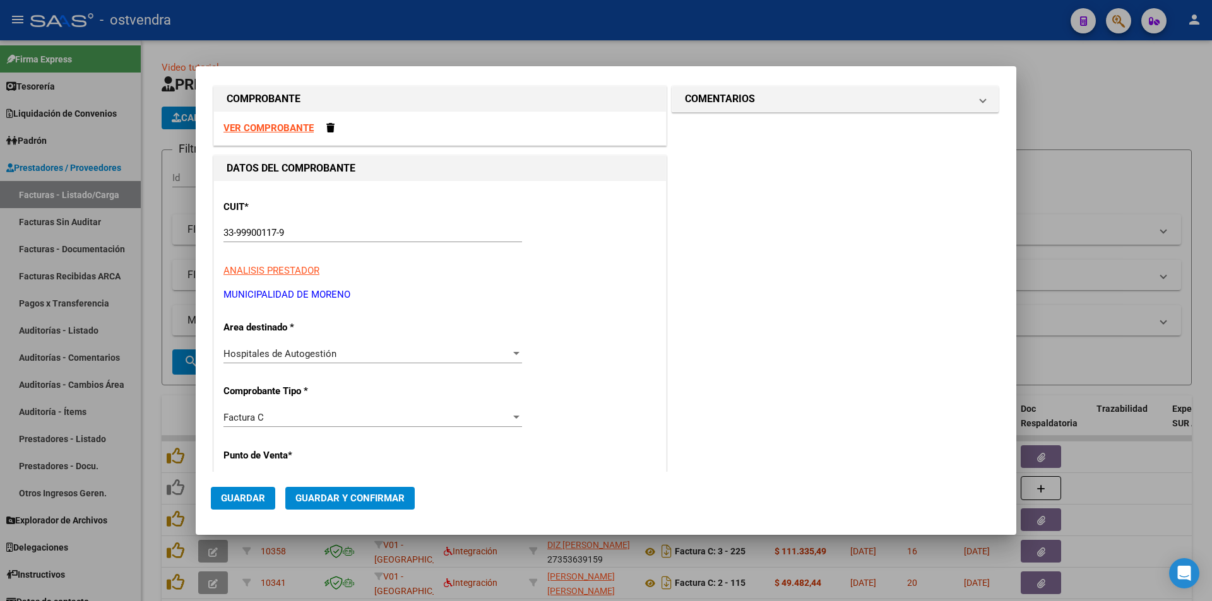
click at [300, 124] on strong "VER COMPROBANTE" at bounding box center [268, 127] width 90 height 11
click at [1115, 194] on div at bounding box center [606, 300] width 1212 height 601
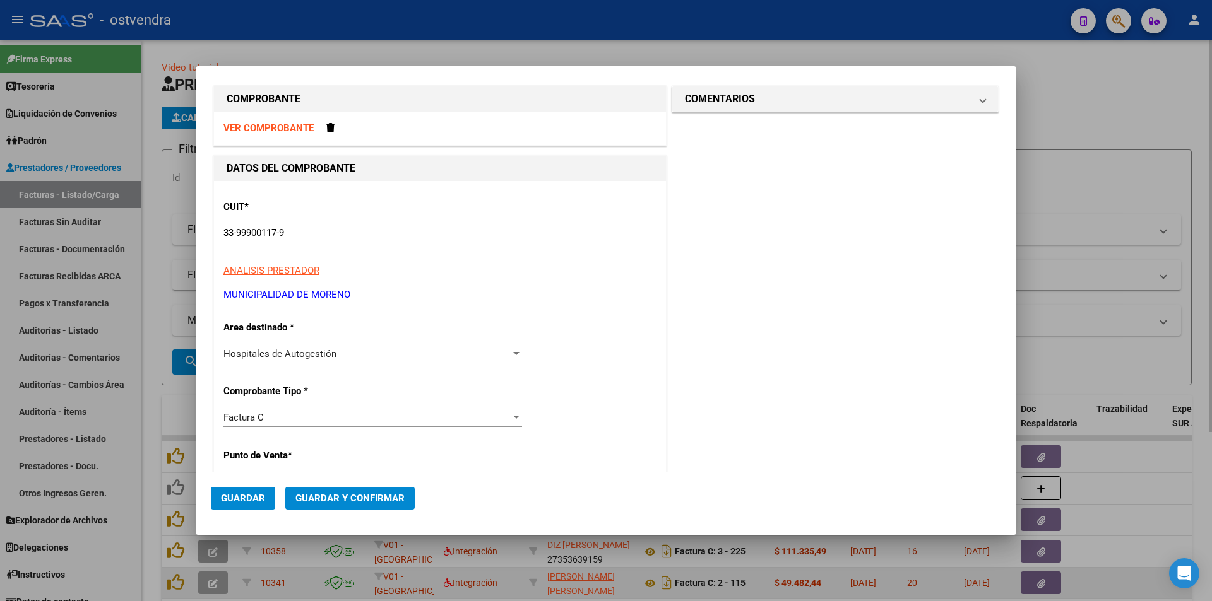
scroll to position [0, 0]
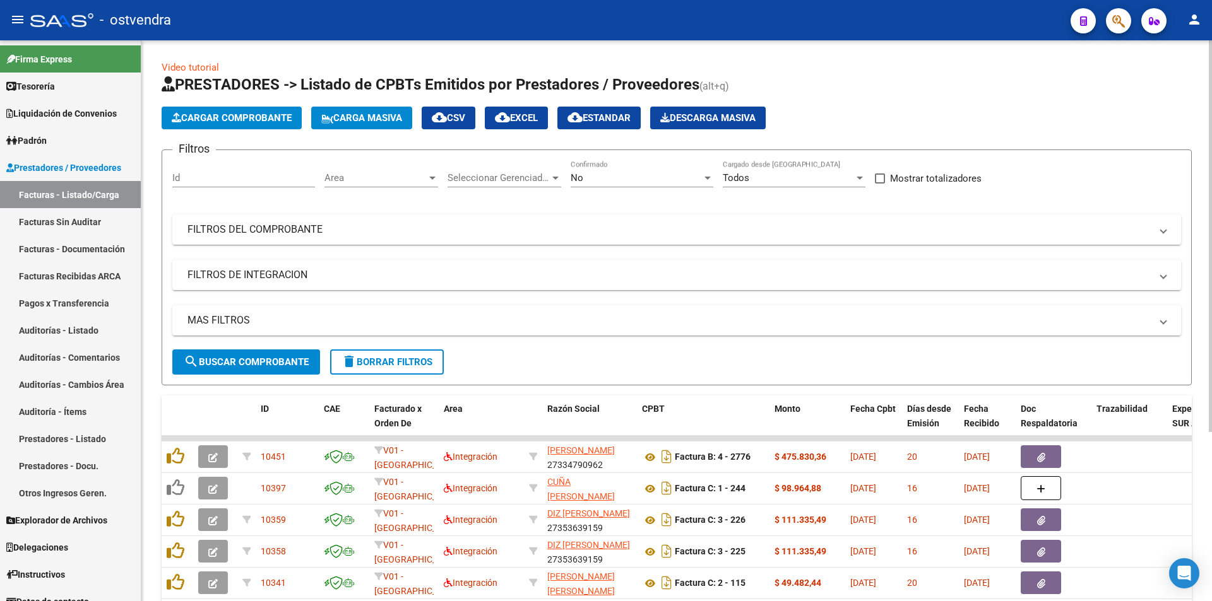
click at [206, 128] on button "Cargar Comprobante" at bounding box center [232, 118] width 140 height 23
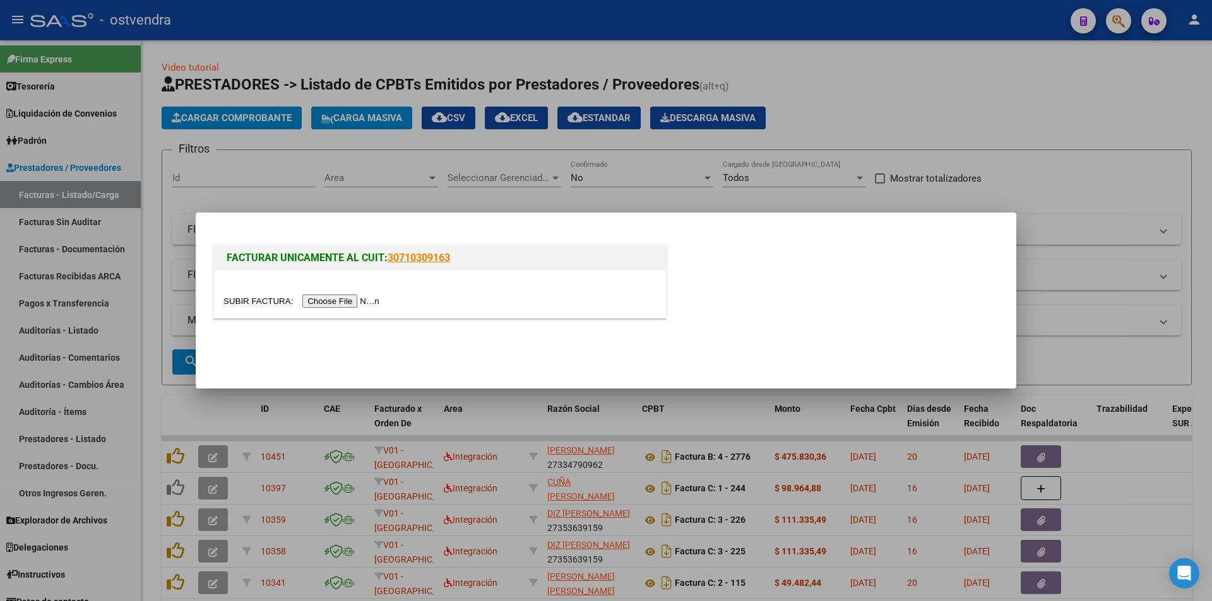
click at [328, 298] on input "file" at bounding box center [303, 301] width 160 height 13
click at [358, 303] on input "file" at bounding box center [303, 301] width 160 height 13
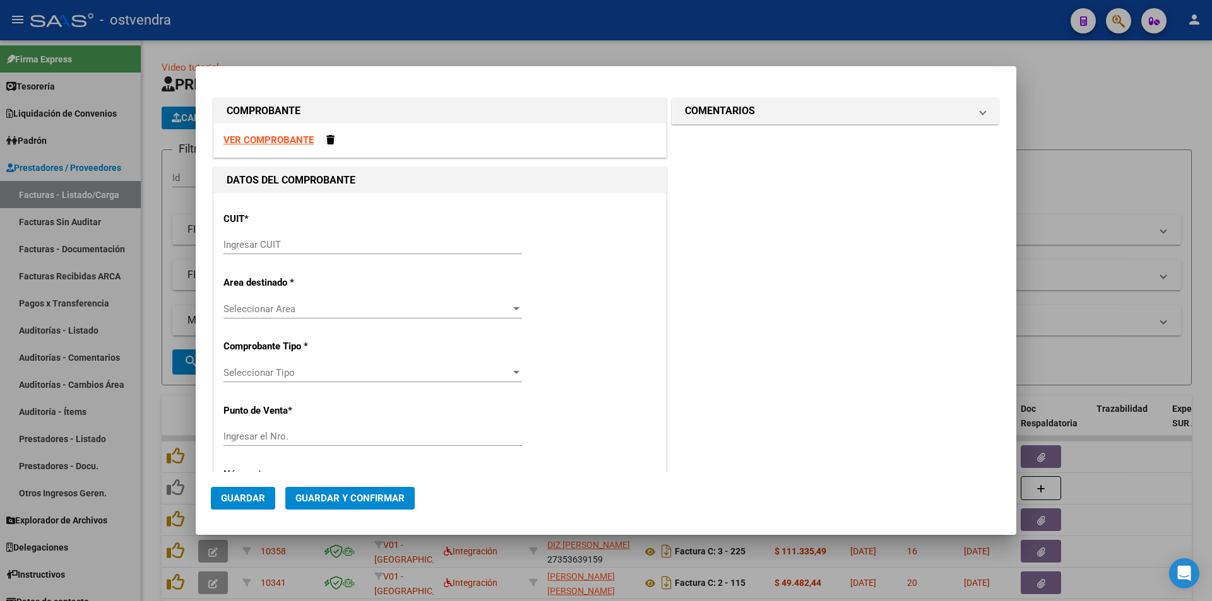
click at [333, 238] on div "Ingresar CUIT" at bounding box center [372, 244] width 299 height 19
click at [336, 249] on input "Ingresar CUIT" at bounding box center [372, 244] width 299 height 11
paste input "30-54666656-1"
type input "30-54666656-1"
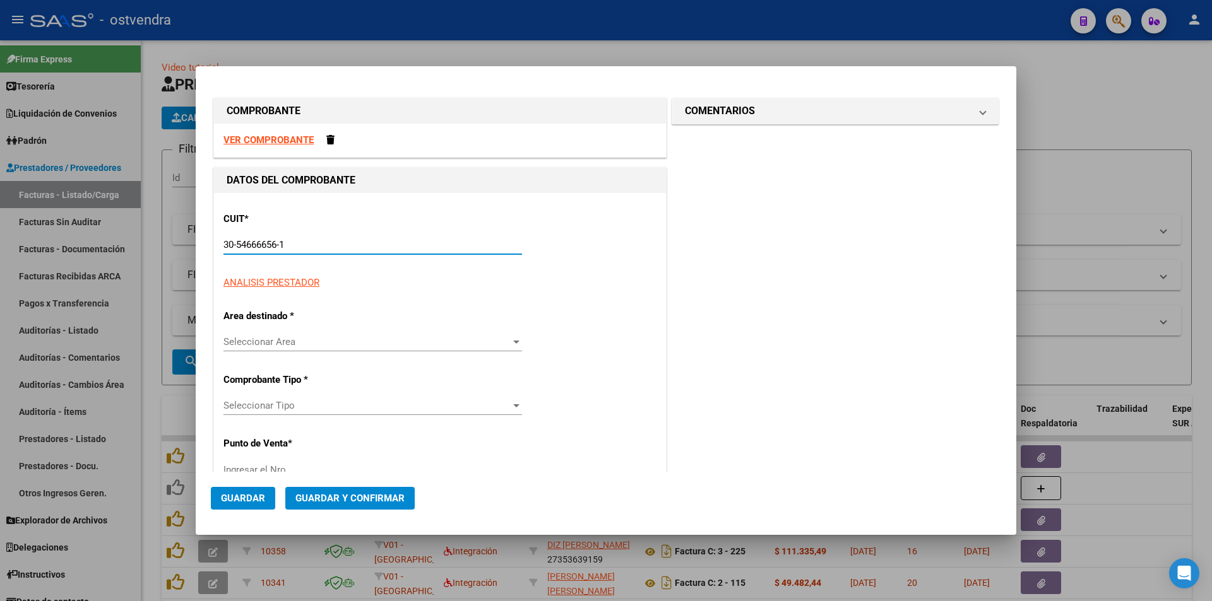
type input "1502"
type input "30-54666656-1"
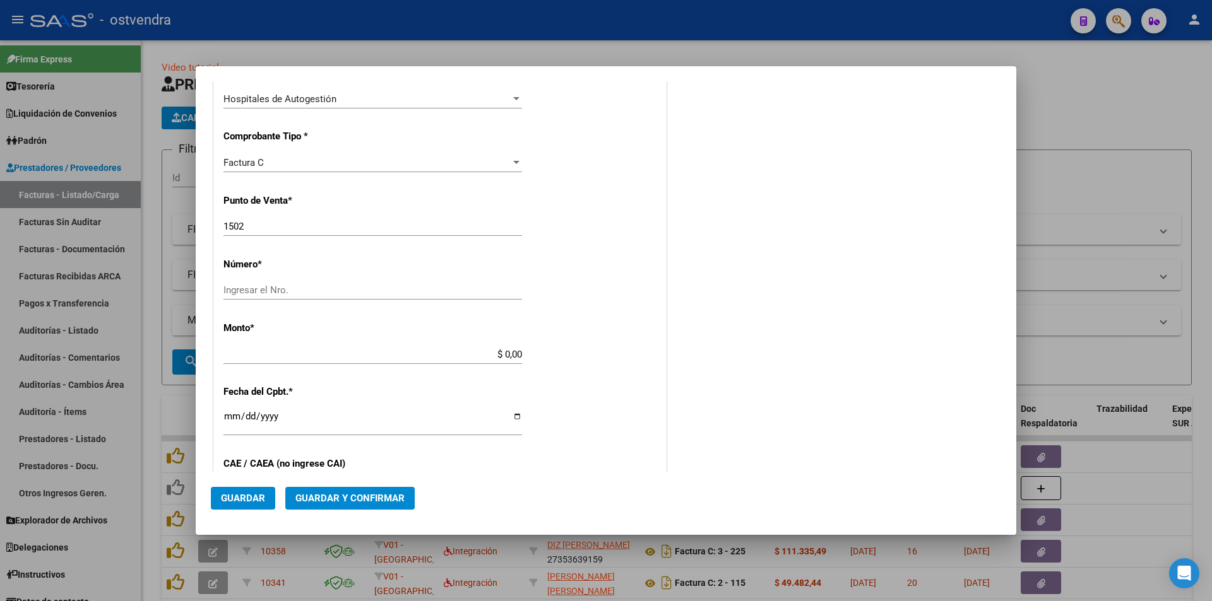
scroll to position [268, 0]
click at [308, 287] on input "Ingresar el Nro." at bounding box center [372, 288] width 299 height 11
paste input "39155"
type input "39155"
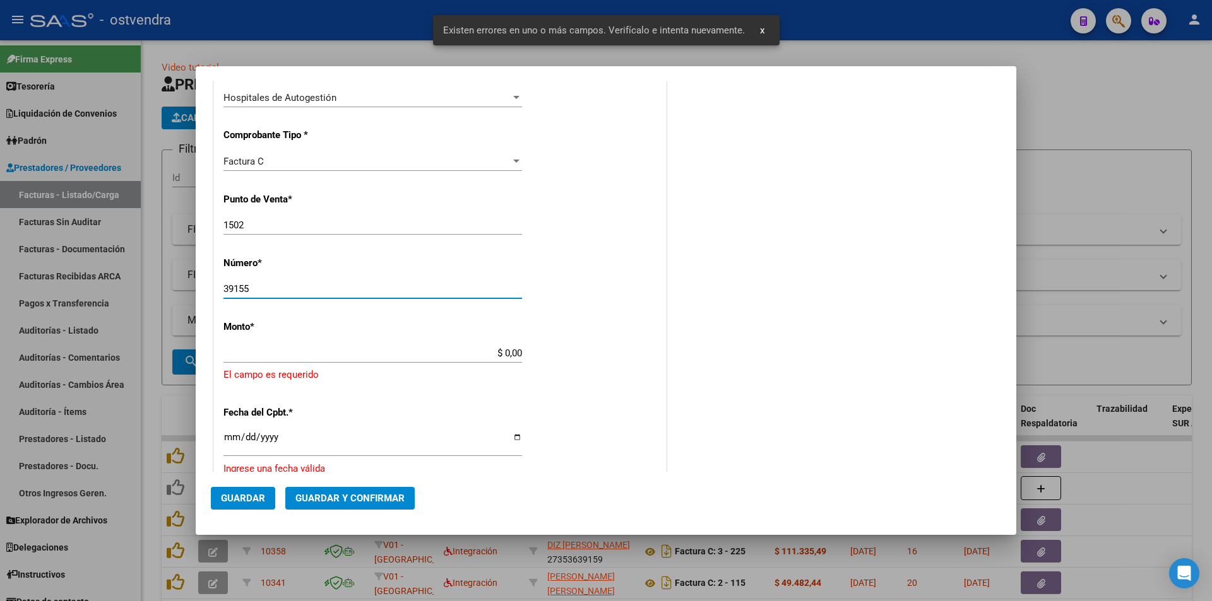
scroll to position [339, 0]
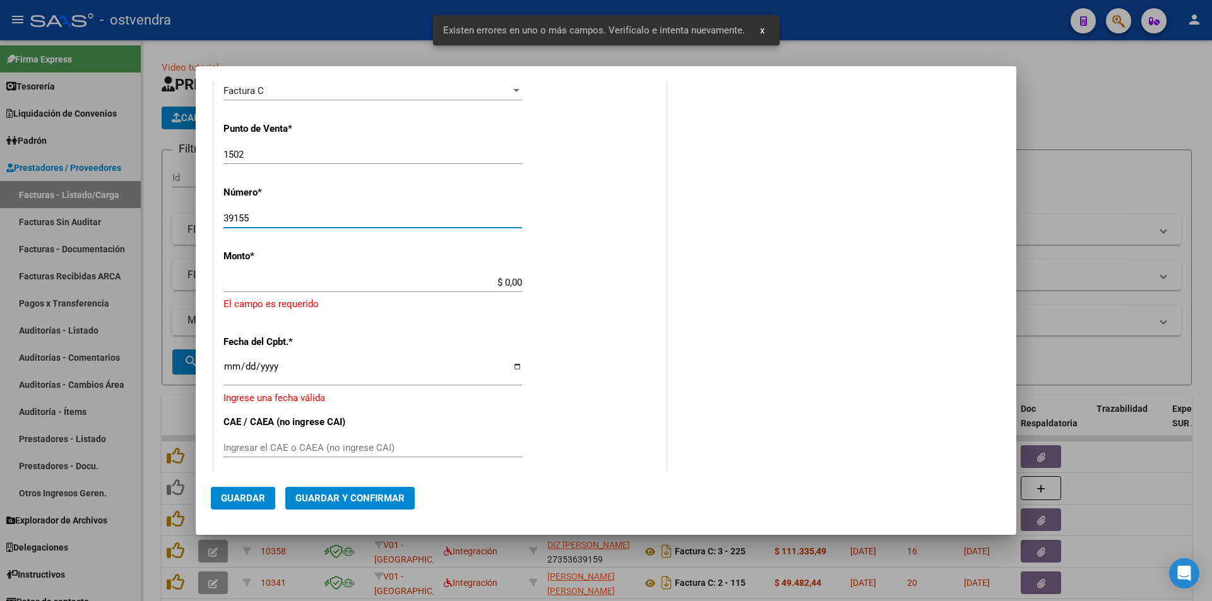
click at [518, 284] on input "$ 0,00" at bounding box center [372, 282] width 299 height 11
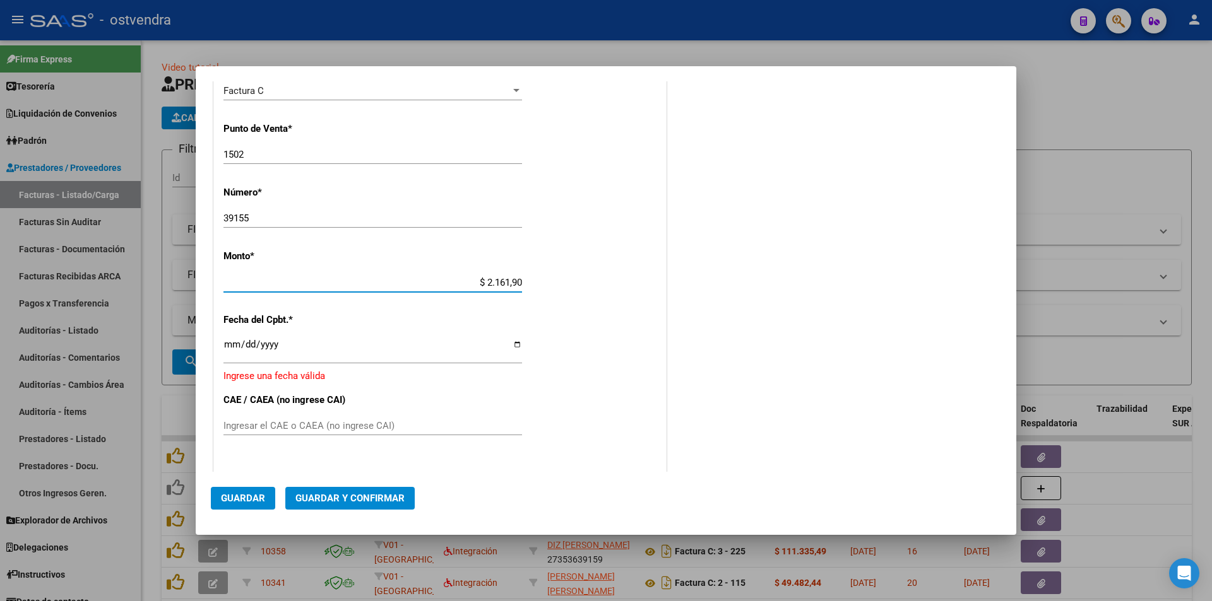
type input "$ 21.619,09"
click at [234, 349] on input "Ingresar la fecha" at bounding box center [372, 350] width 299 height 20
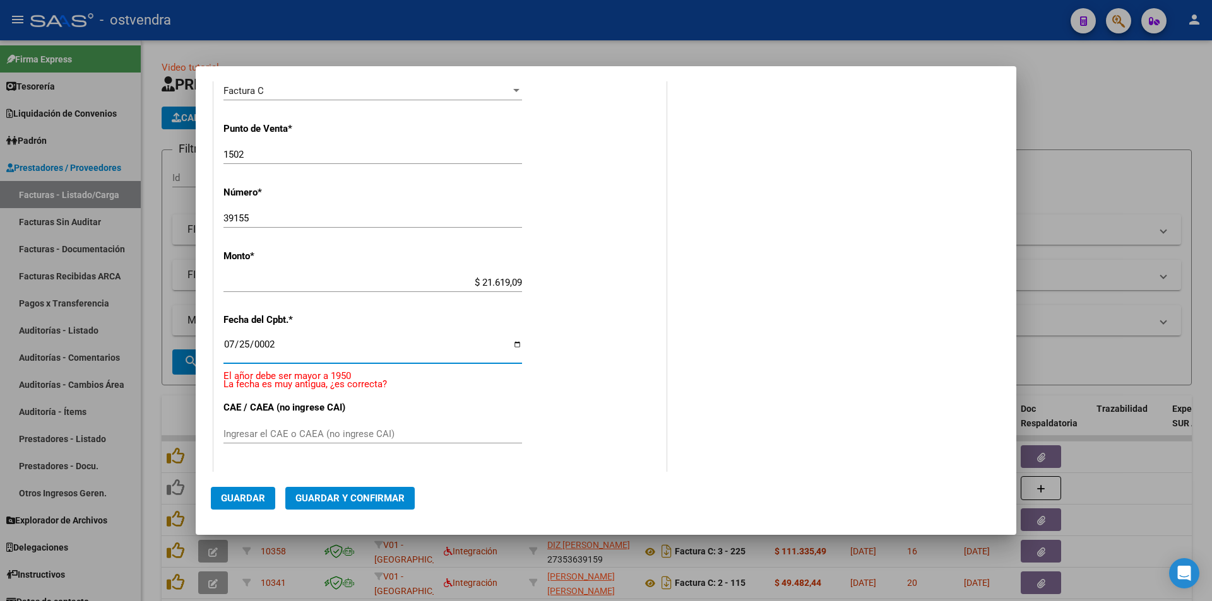
scroll to position [346, 0]
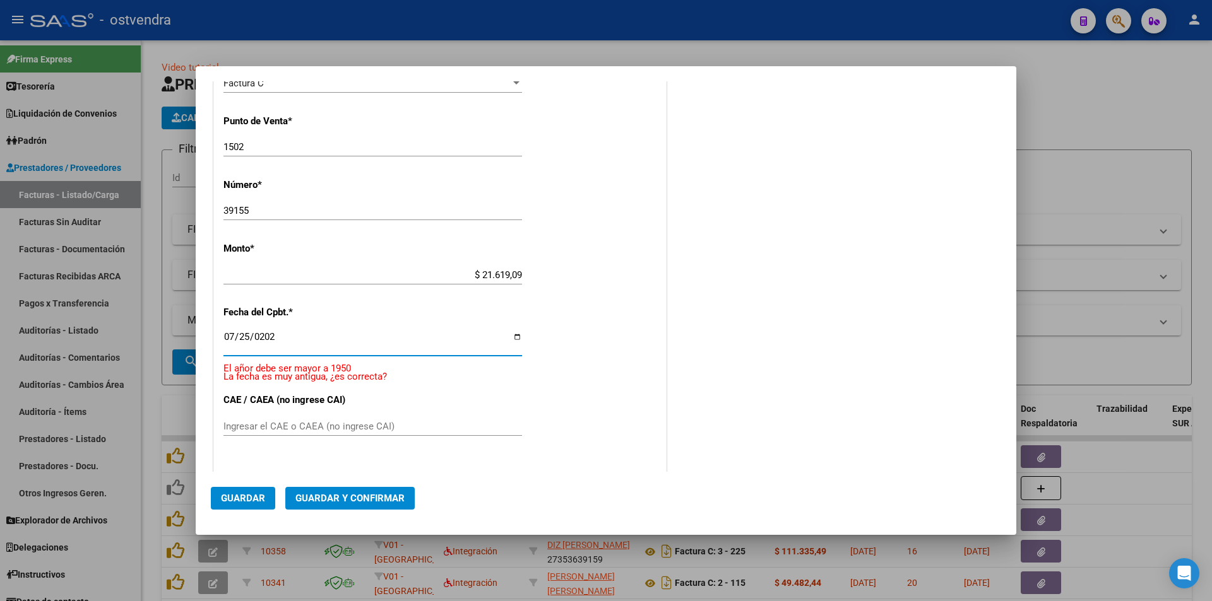
type input "2025-07-25"
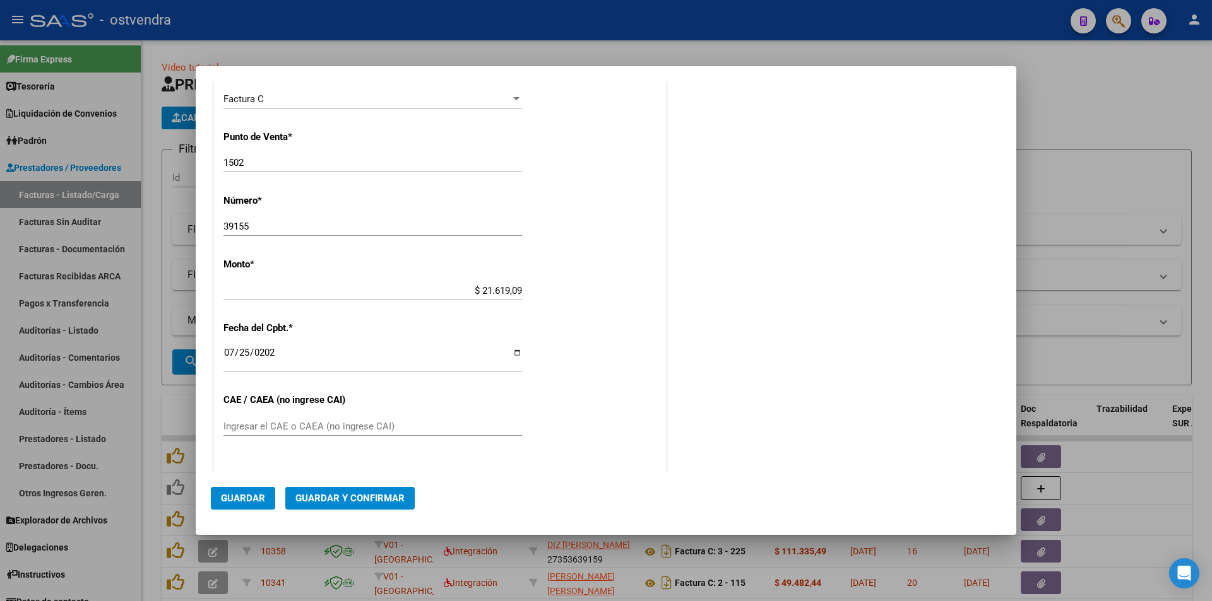
click at [556, 301] on div "CUIT * 30-54666656-1 Ingresar CUIT ANALISIS PRESTADOR UNIVERSIDAD DE BUENOS AIR…" at bounding box center [440, 309] width 452 height 895
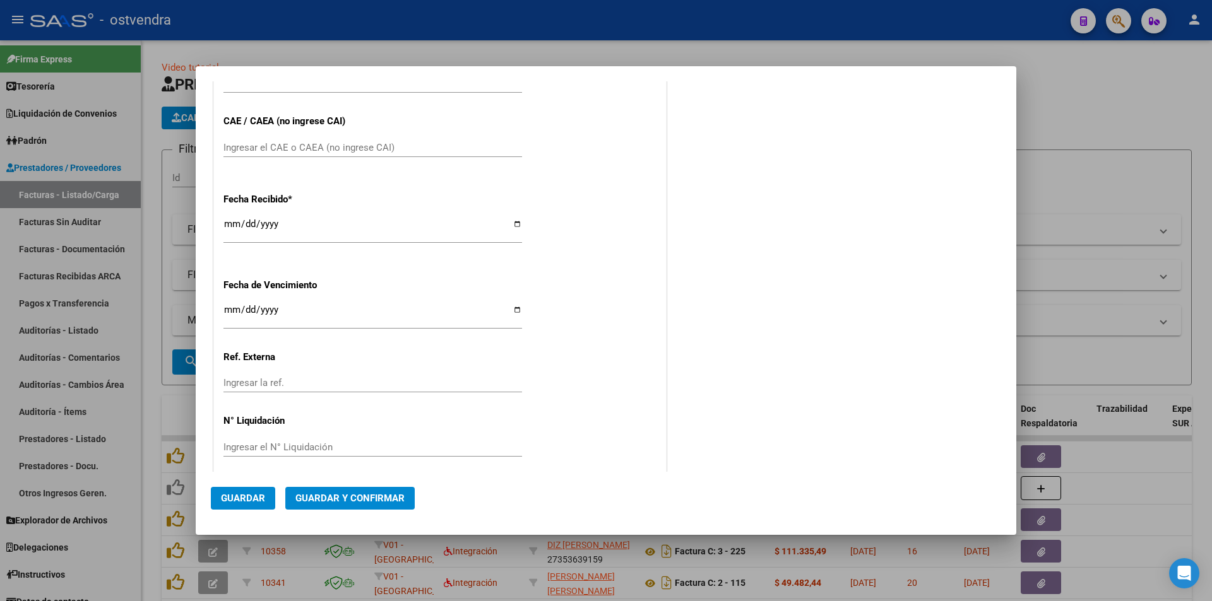
scroll to position [619, 0]
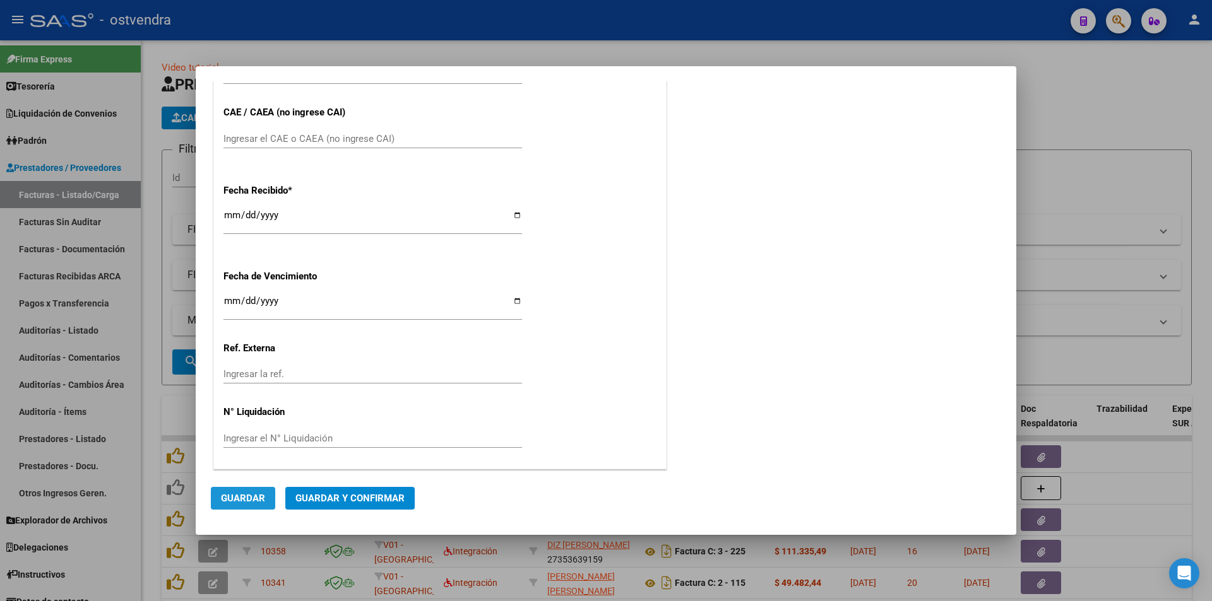
click at [237, 489] on button "Guardar" at bounding box center [243, 498] width 64 height 23
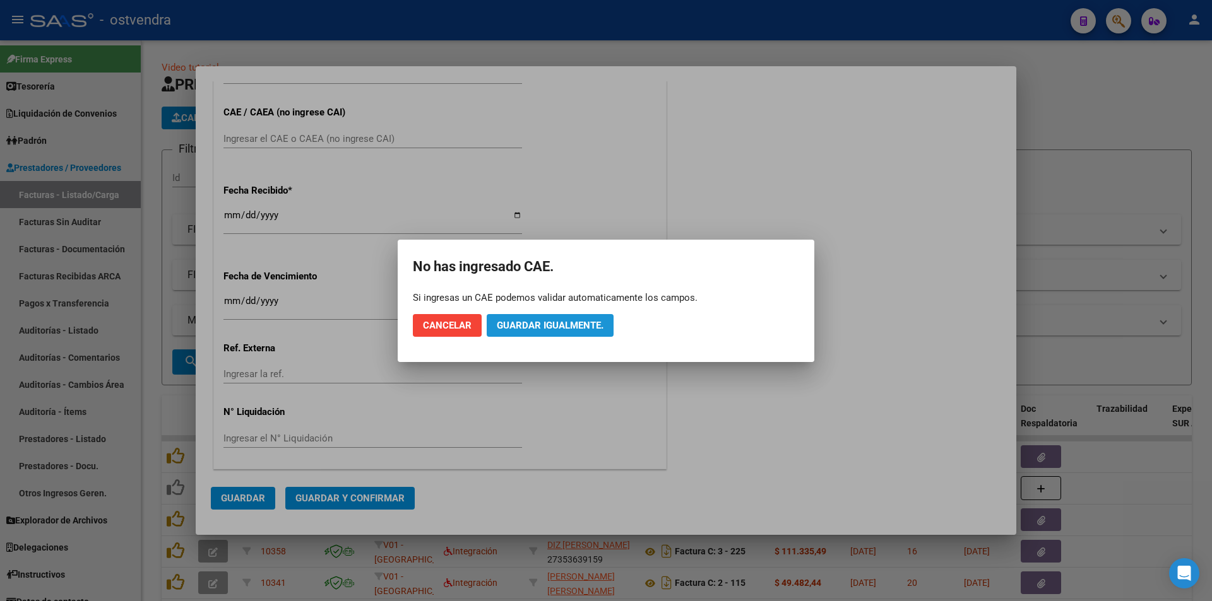
click at [547, 322] on span "Guardar igualmente." at bounding box center [550, 325] width 107 height 11
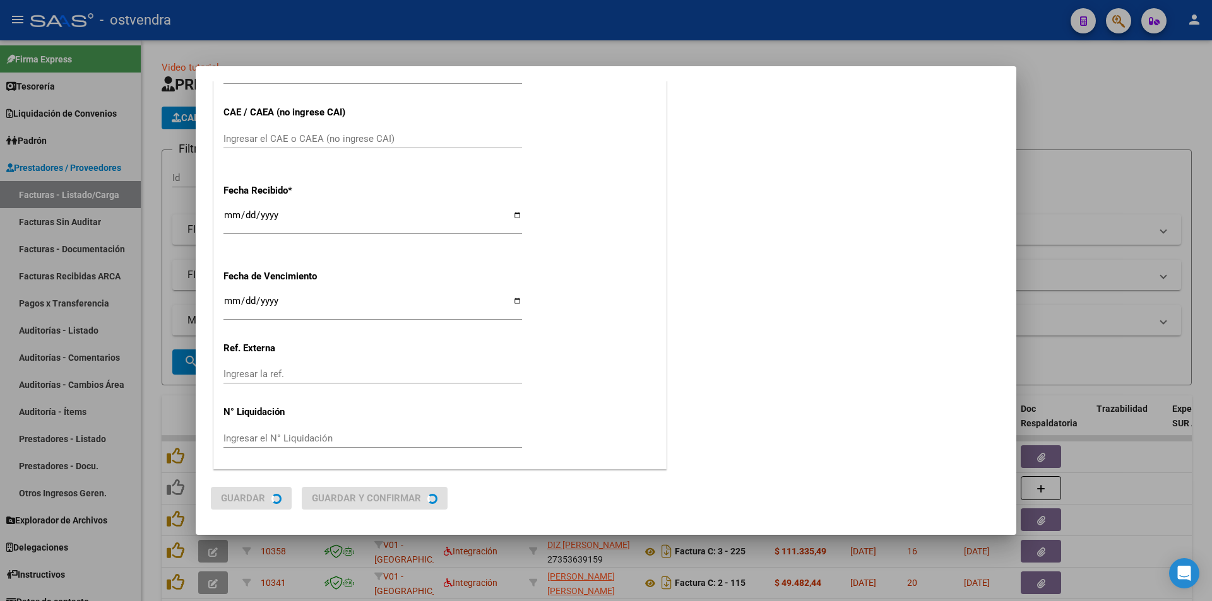
scroll to position [0, 0]
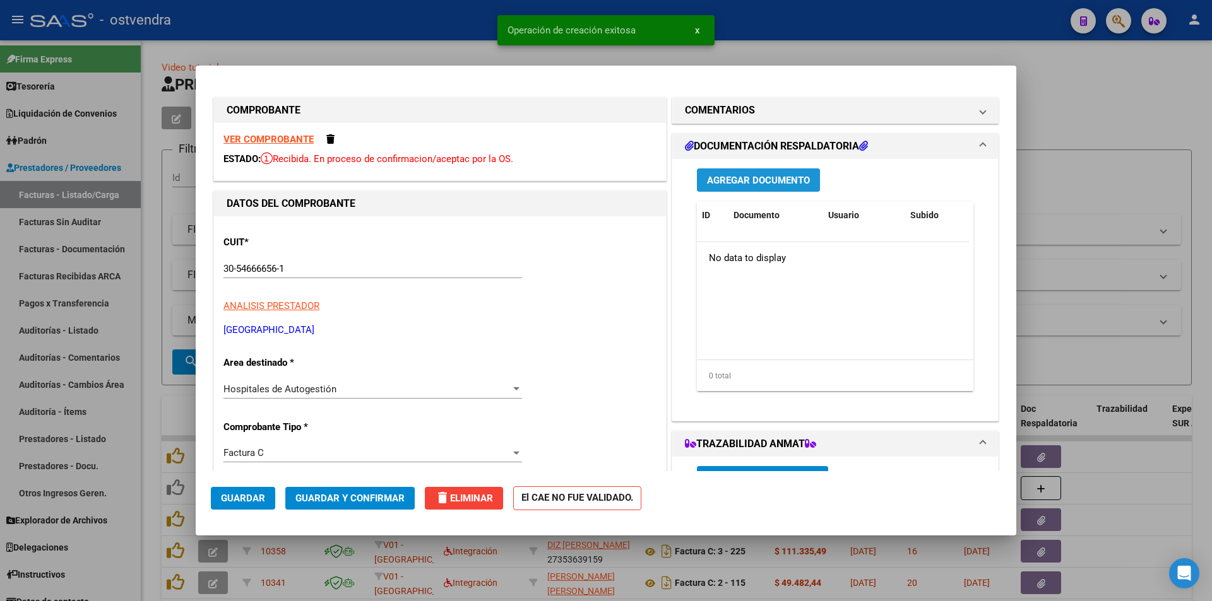
click at [759, 188] on button "Agregar Documento" at bounding box center [758, 180] width 123 height 23
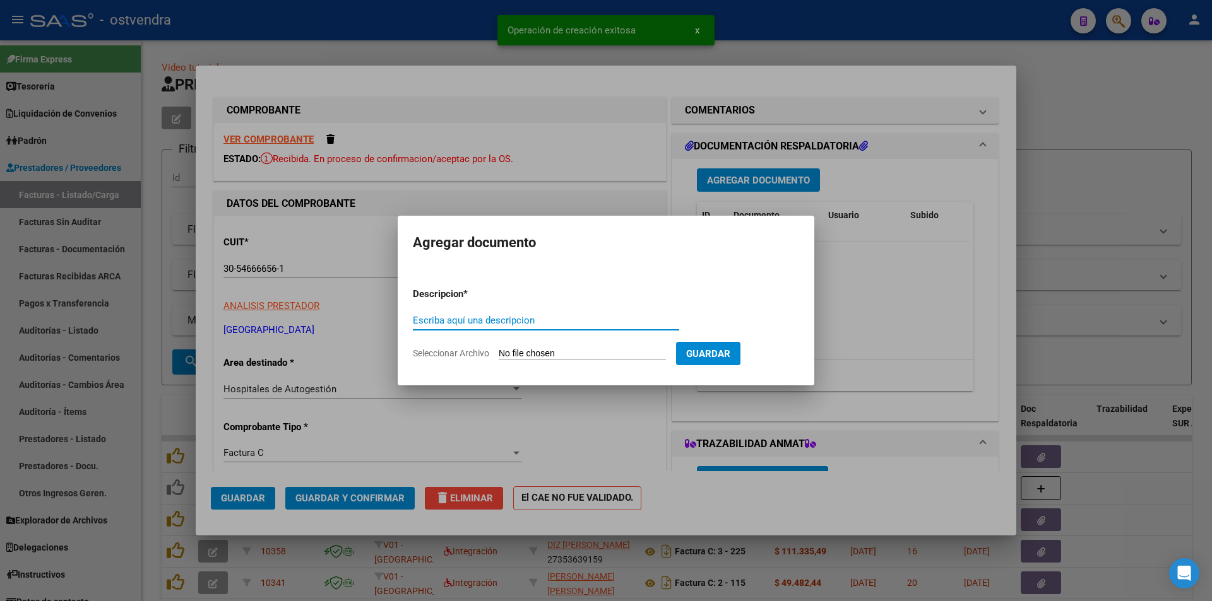
click at [547, 356] on input "Seleccionar Archivo" at bounding box center [582, 354] width 167 height 12
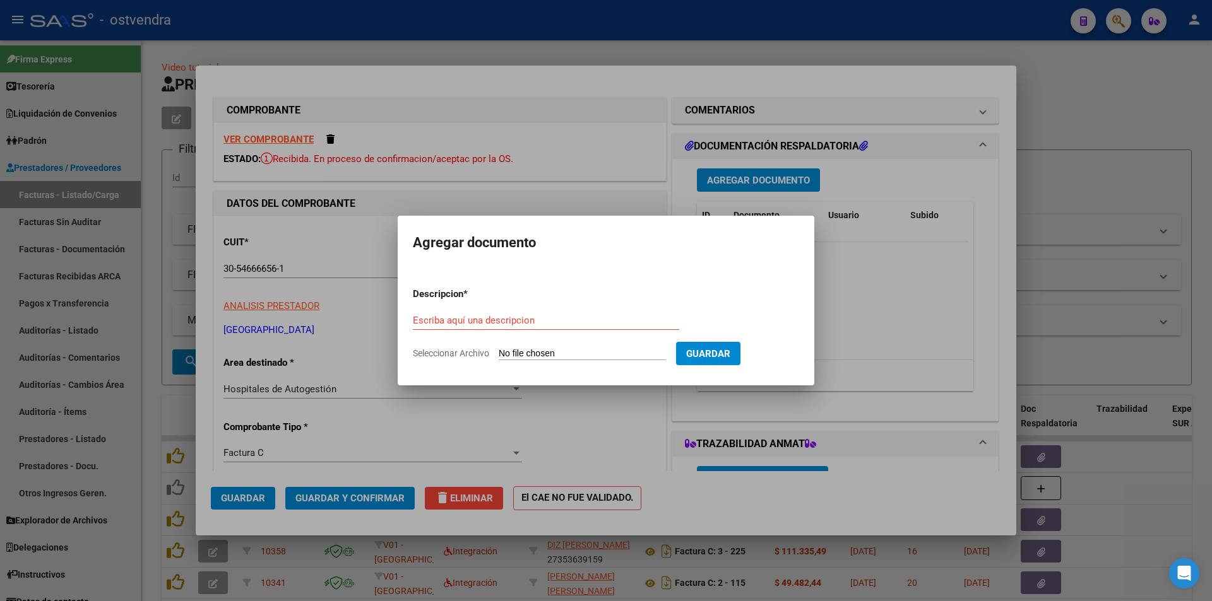
type input "C:\fakepath\20250805064631035.pdf"
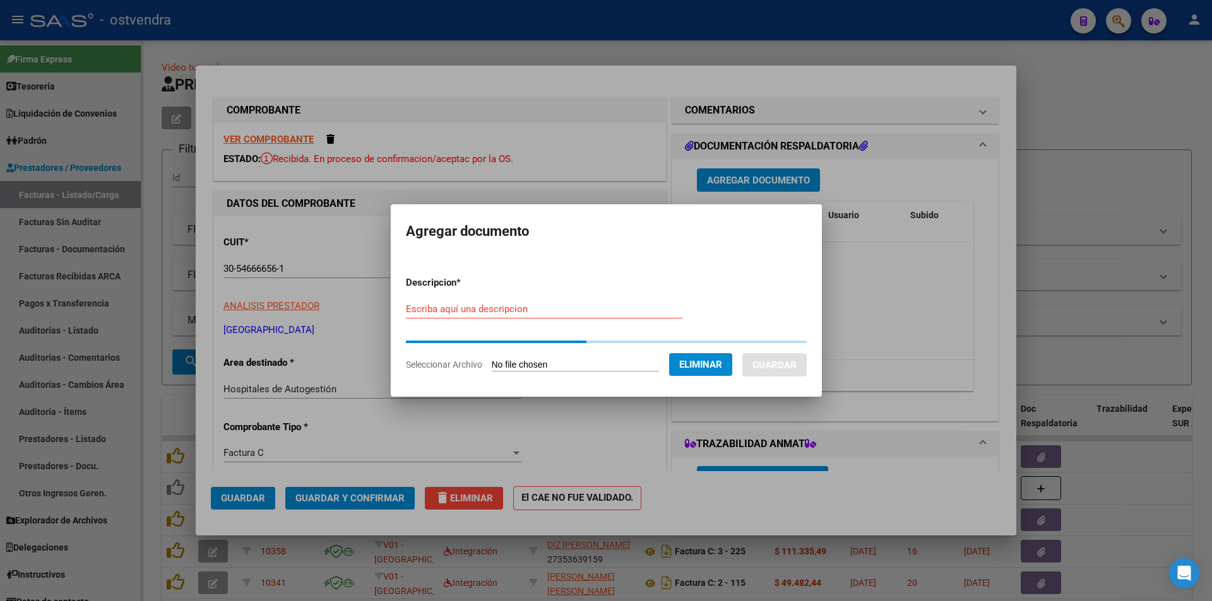
click at [528, 305] on input "Escriba aquí una descripcion" at bounding box center [544, 309] width 276 height 11
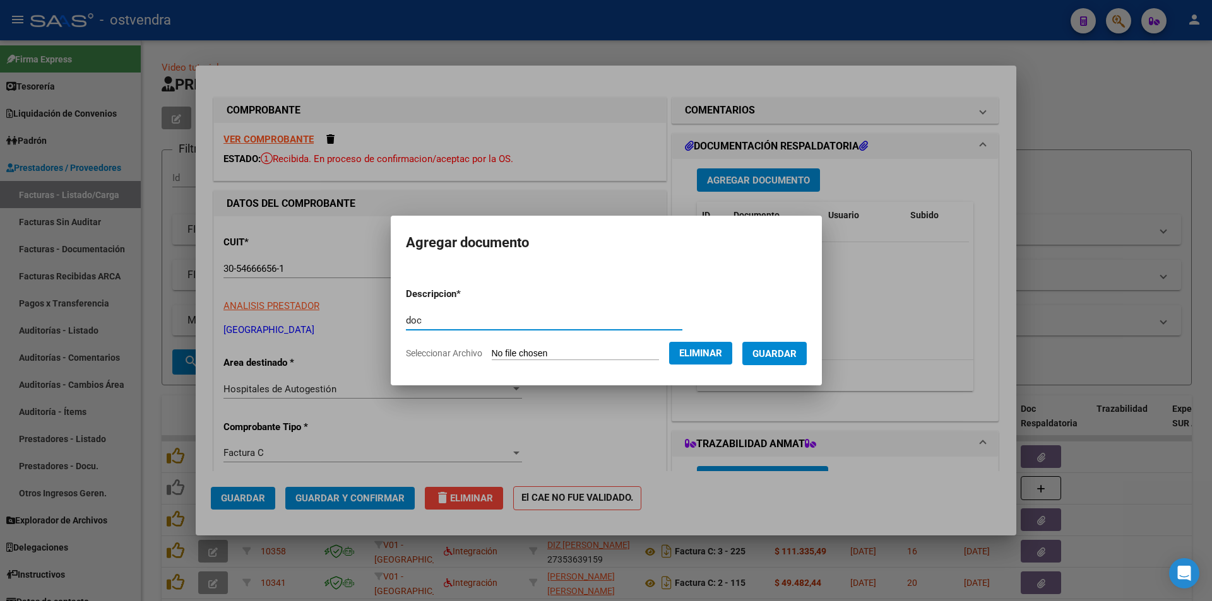
type input "doc"
click at [807, 355] on button "Guardar" at bounding box center [774, 353] width 64 height 23
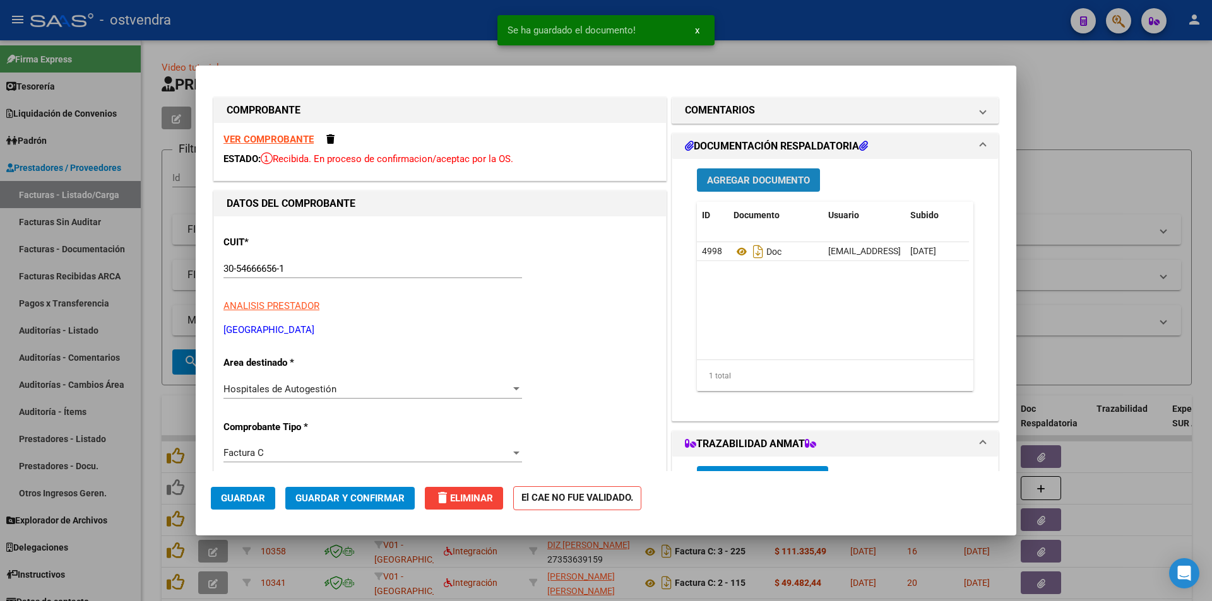
click at [785, 182] on span "Agregar Documento" at bounding box center [758, 180] width 103 height 11
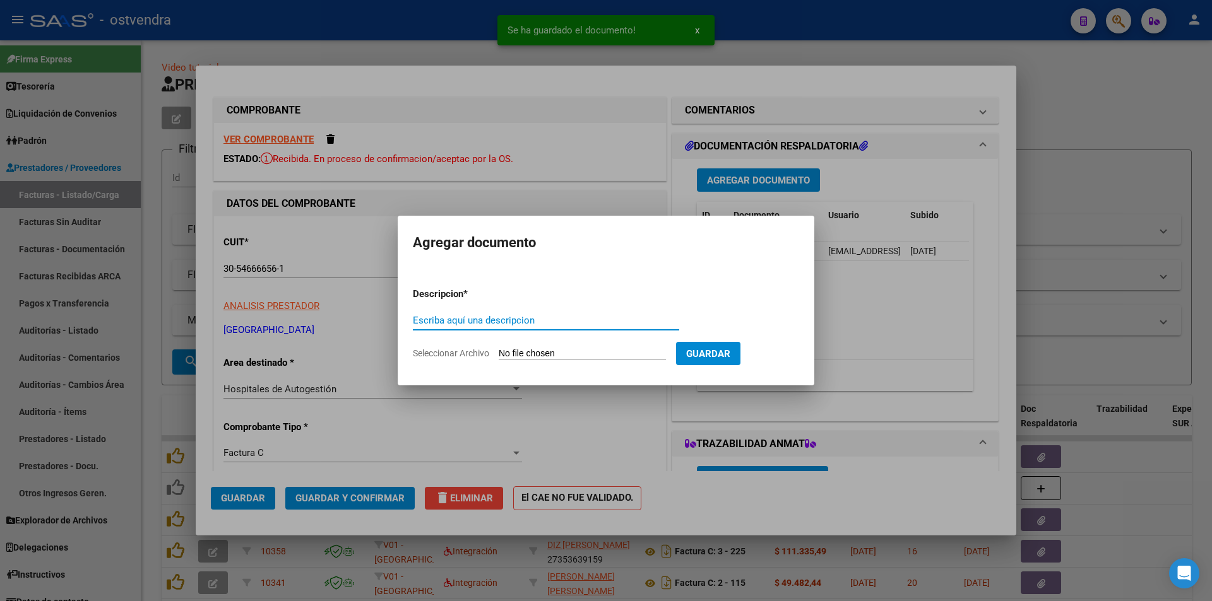
click at [584, 352] on input "Seleccionar Archivo" at bounding box center [582, 354] width 167 height 12
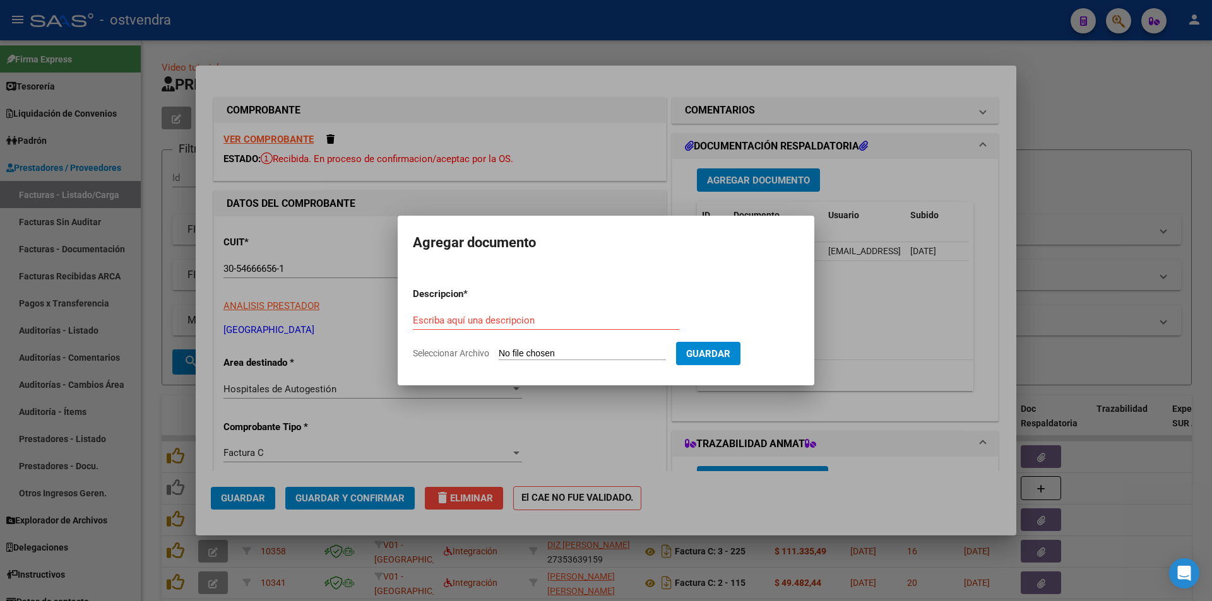
type input "C:\fakepath\20250805064531728.pdf"
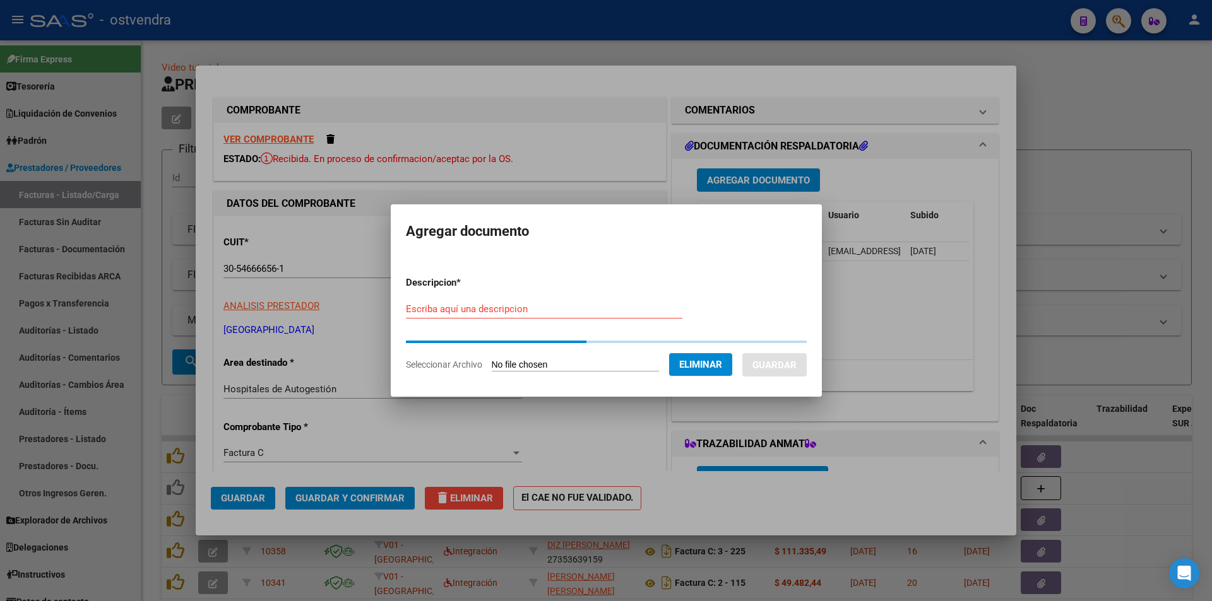
click at [475, 308] on input "Escriba aquí una descripcion" at bounding box center [544, 309] width 276 height 11
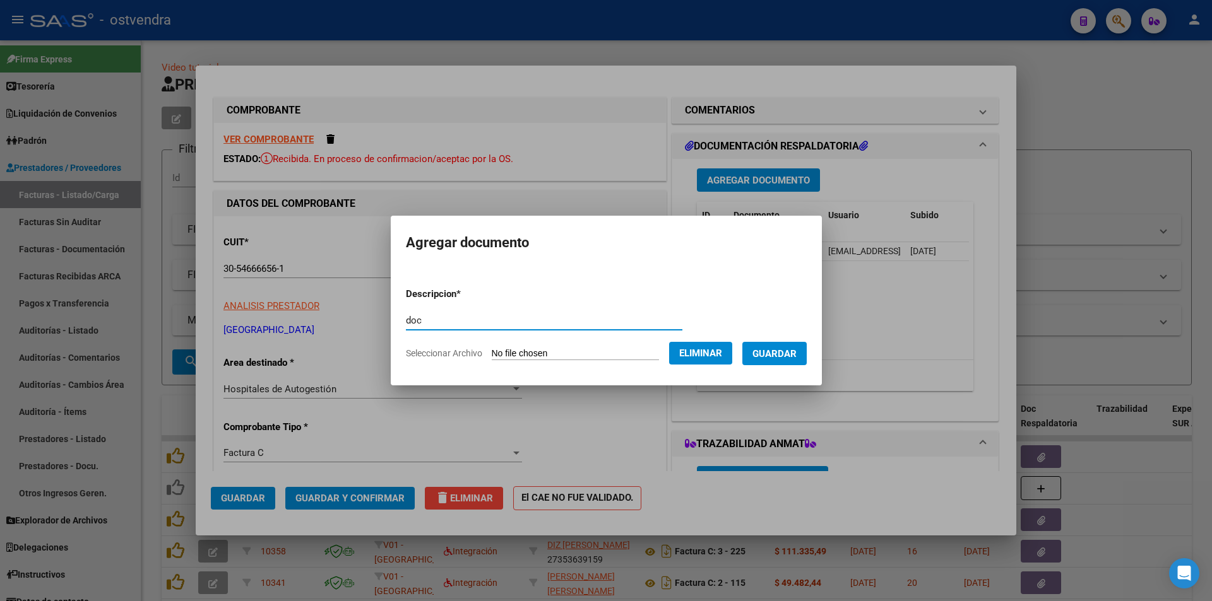
type input "doc"
click at [762, 357] on button "Guardar" at bounding box center [774, 353] width 64 height 23
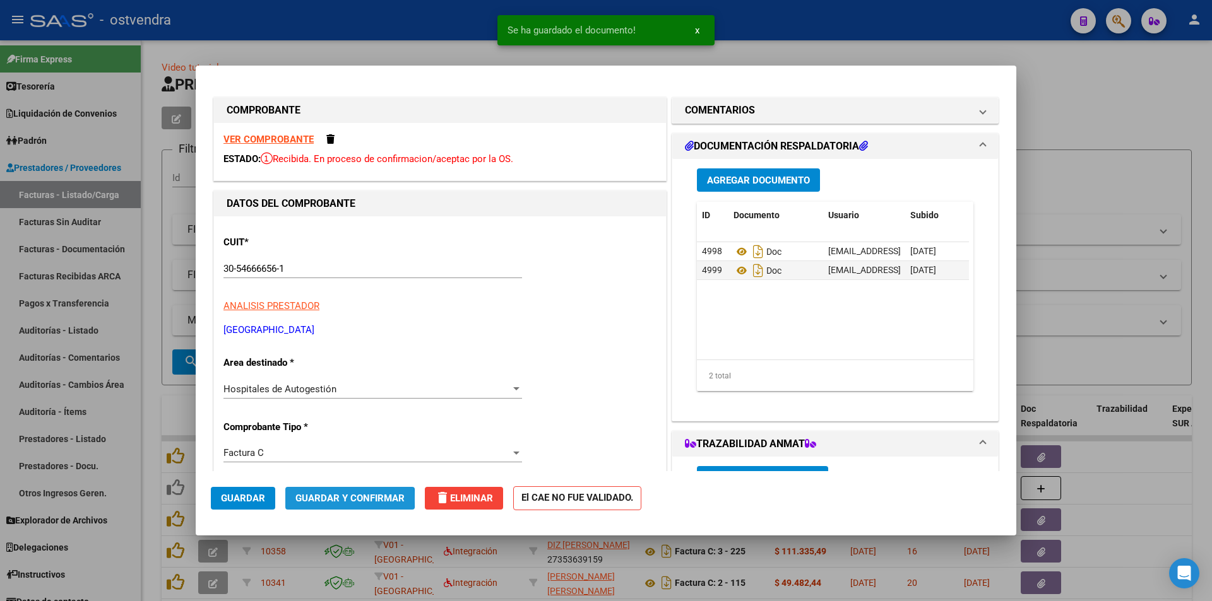
click at [346, 499] on span "Guardar y Confirmar" at bounding box center [349, 498] width 109 height 11
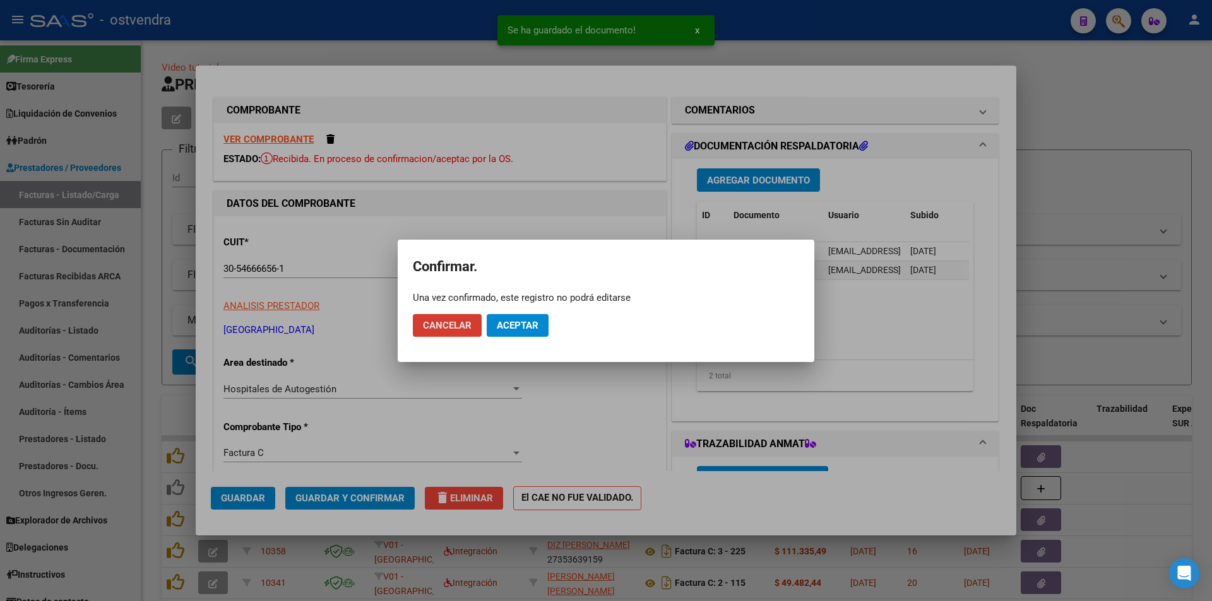
click at [667, 388] on div at bounding box center [606, 300] width 1212 height 601
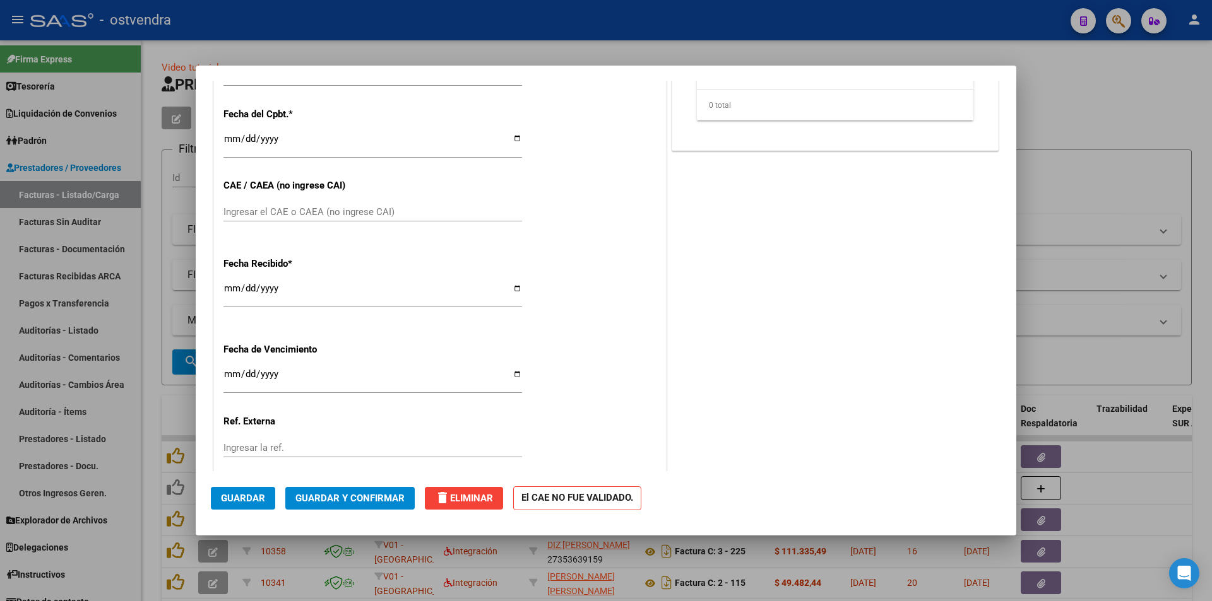
scroll to position [583, 0]
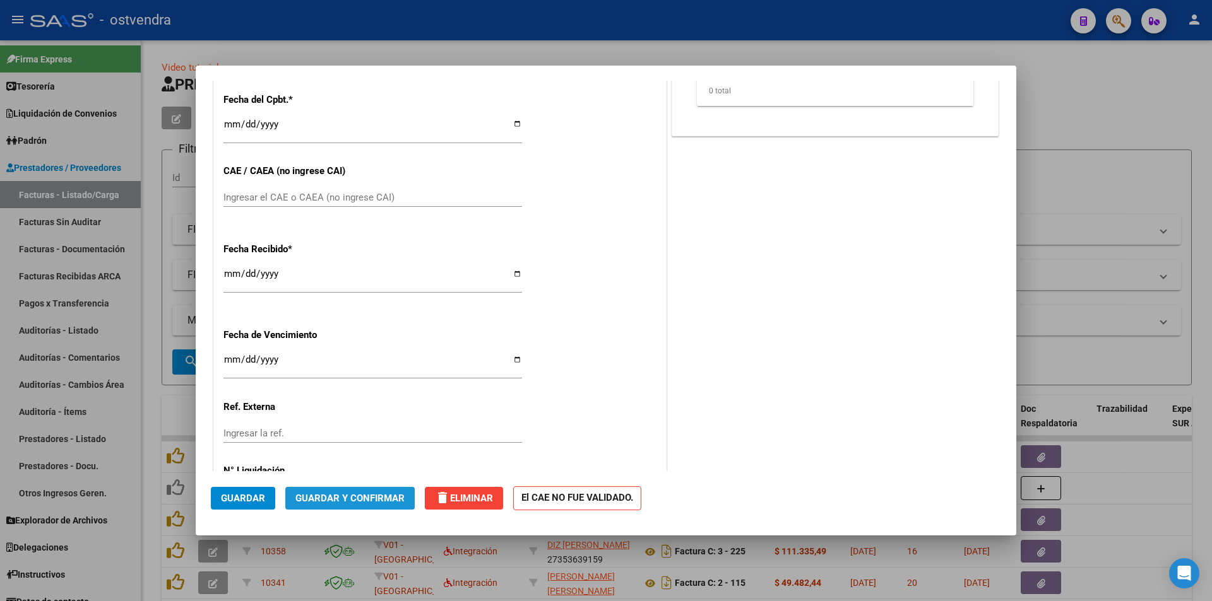
click at [404, 495] on button "Guardar y Confirmar" at bounding box center [349, 498] width 129 height 23
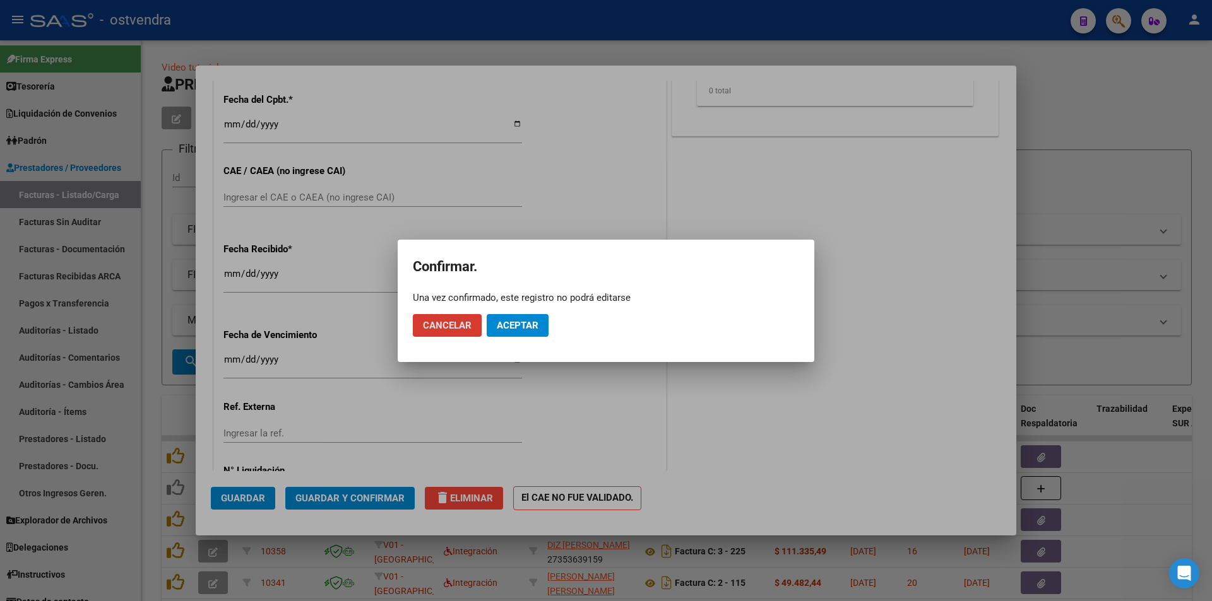
click at [521, 317] on button "Aceptar" at bounding box center [518, 325] width 62 height 23
click at [521, 317] on button "Guardar igualmente." at bounding box center [550, 325] width 127 height 23
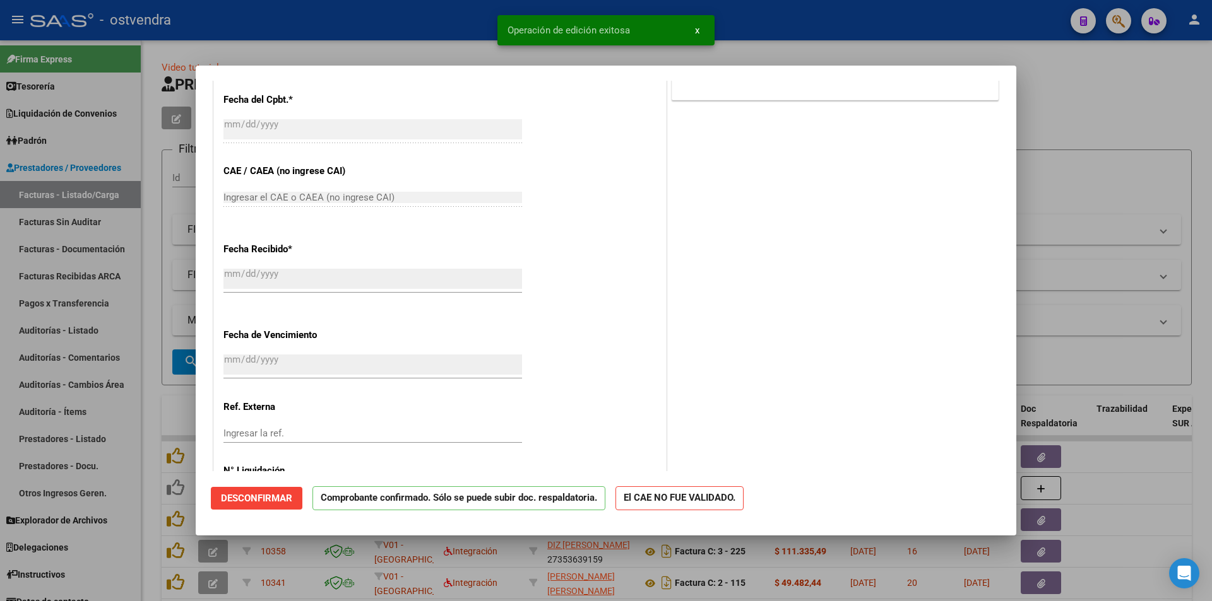
click at [149, 358] on div at bounding box center [606, 300] width 1212 height 601
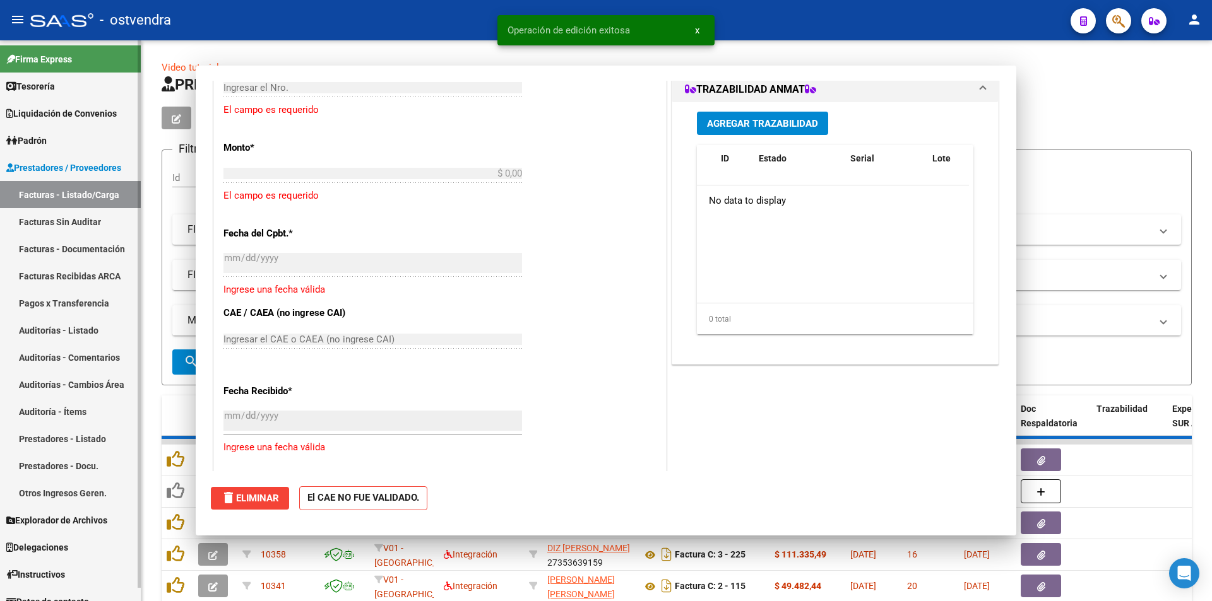
scroll to position [0, 0]
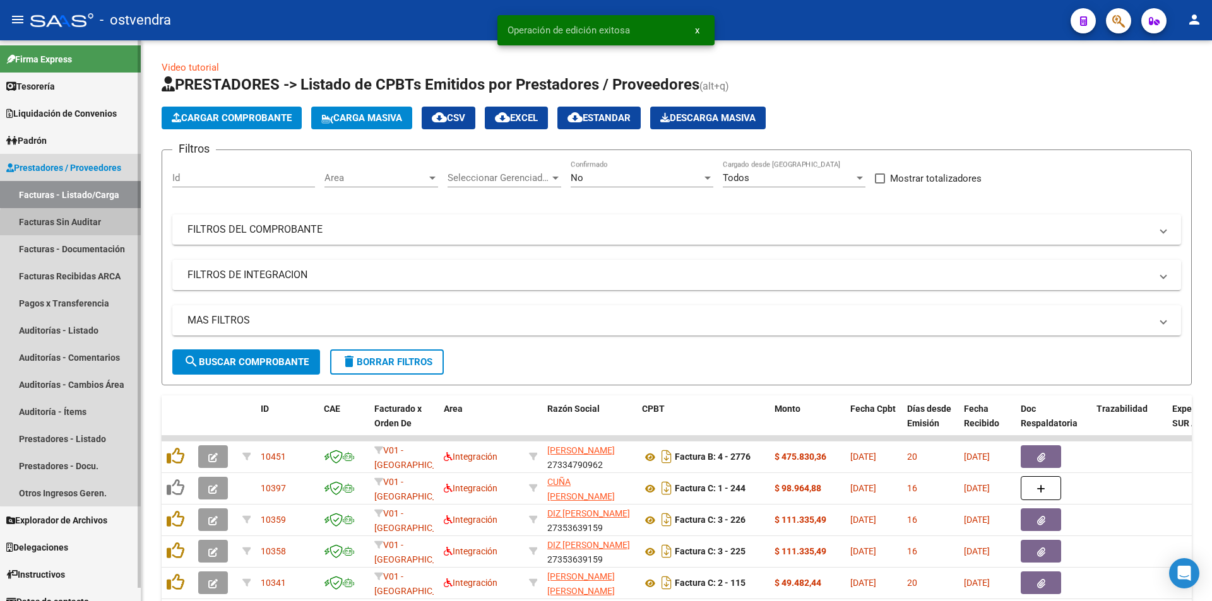
click at [120, 228] on link "Facturas Sin Auditar" at bounding box center [70, 221] width 141 height 27
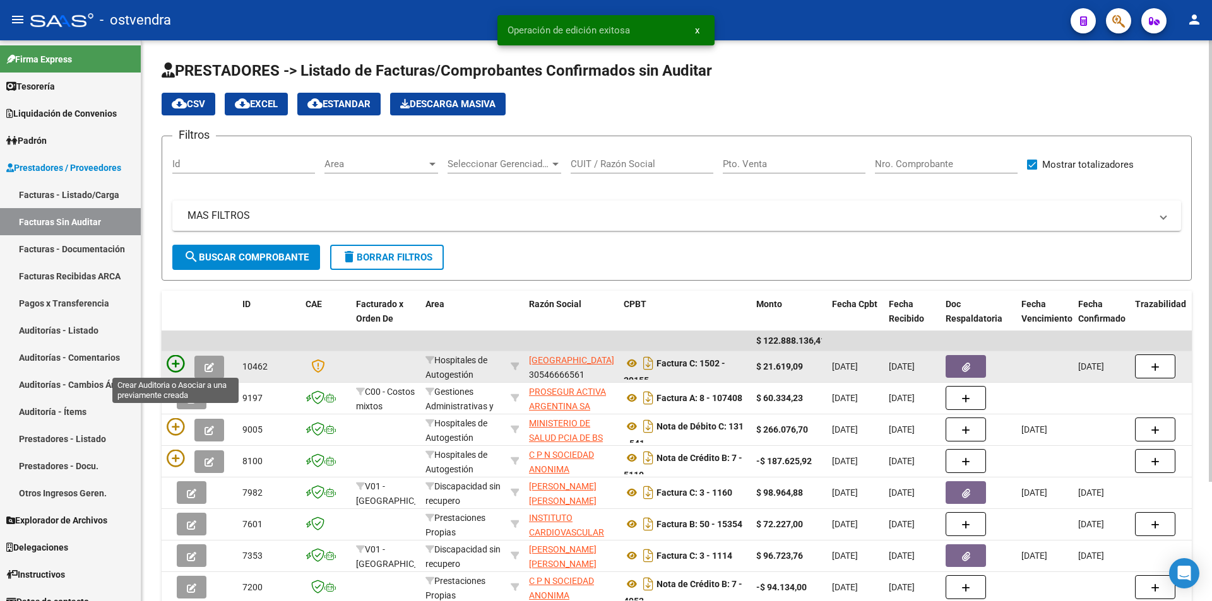
click at [184, 362] on icon at bounding box center [176, 364] width 18 height 18
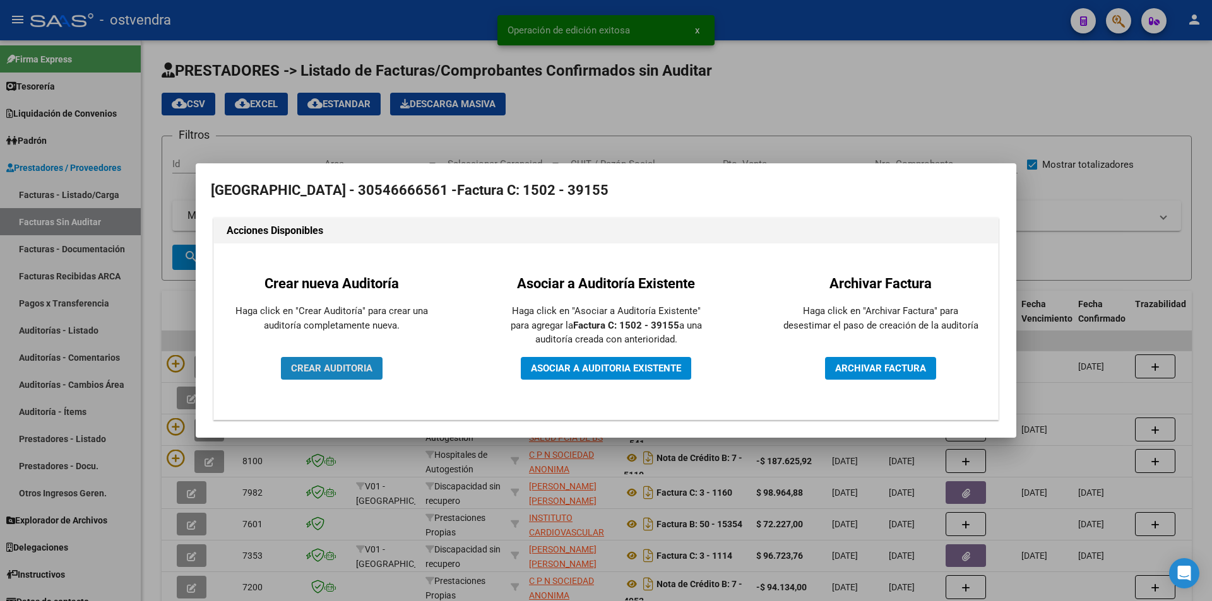
click at [369, 365] on span "CREAR AUDITORIA" at bounding box center [331, 368] width 81 height 11
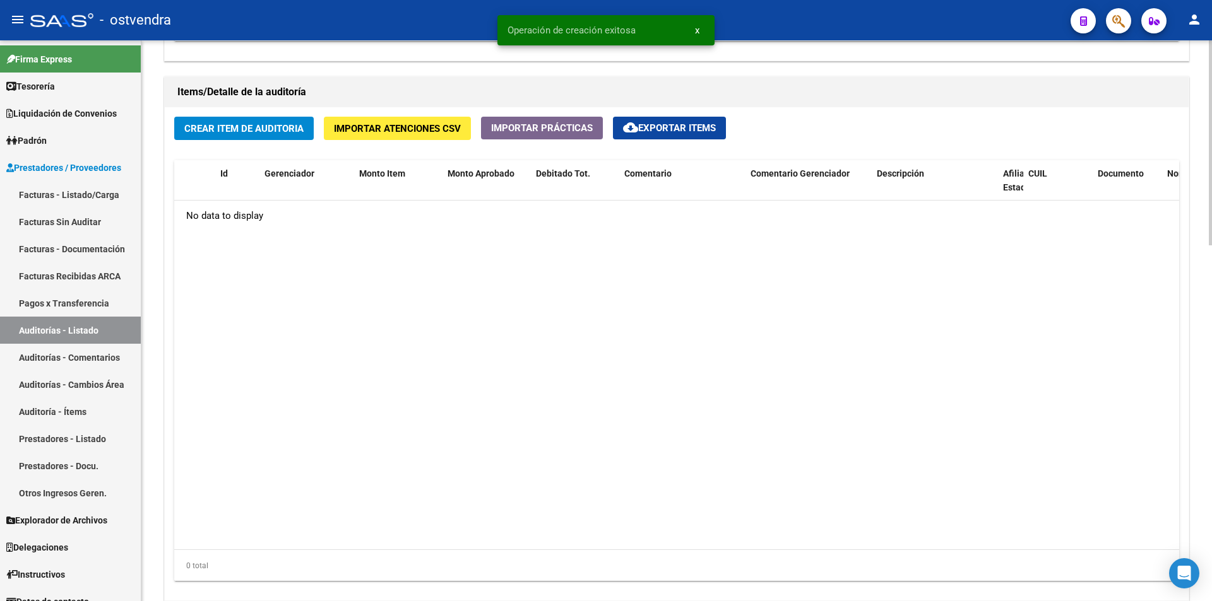
click at [1210, 519] on div at bounding box center [1210, 466] width 3 height 205
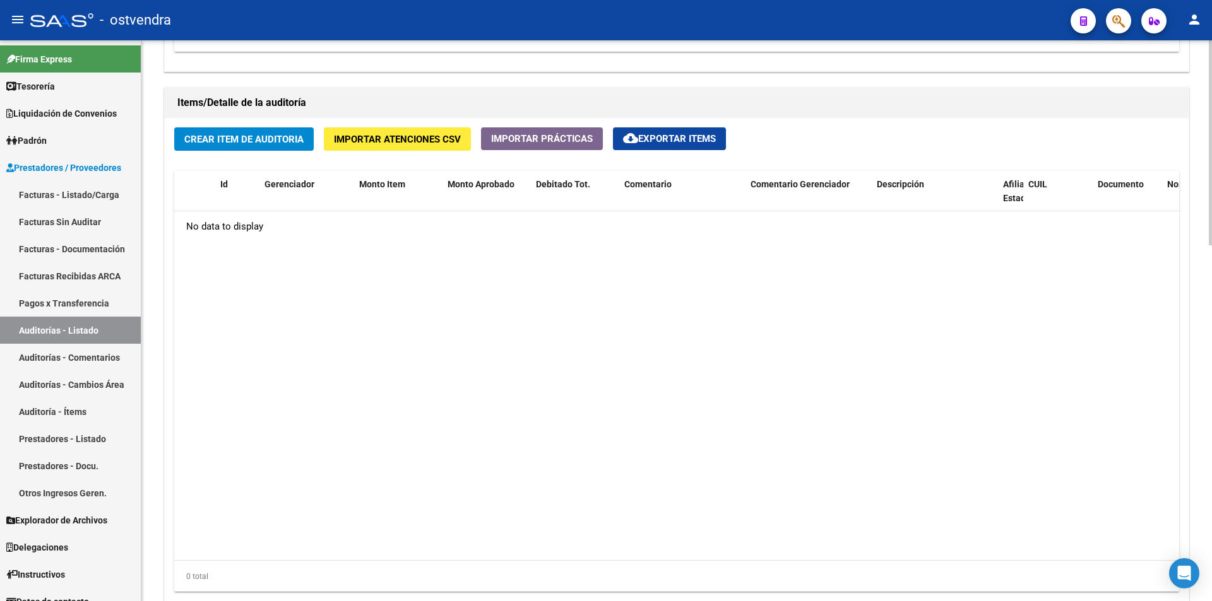
click at [287, 138] on span "Crear Item de Auditoria" at bounding box center [243, 139] width 119 height 11
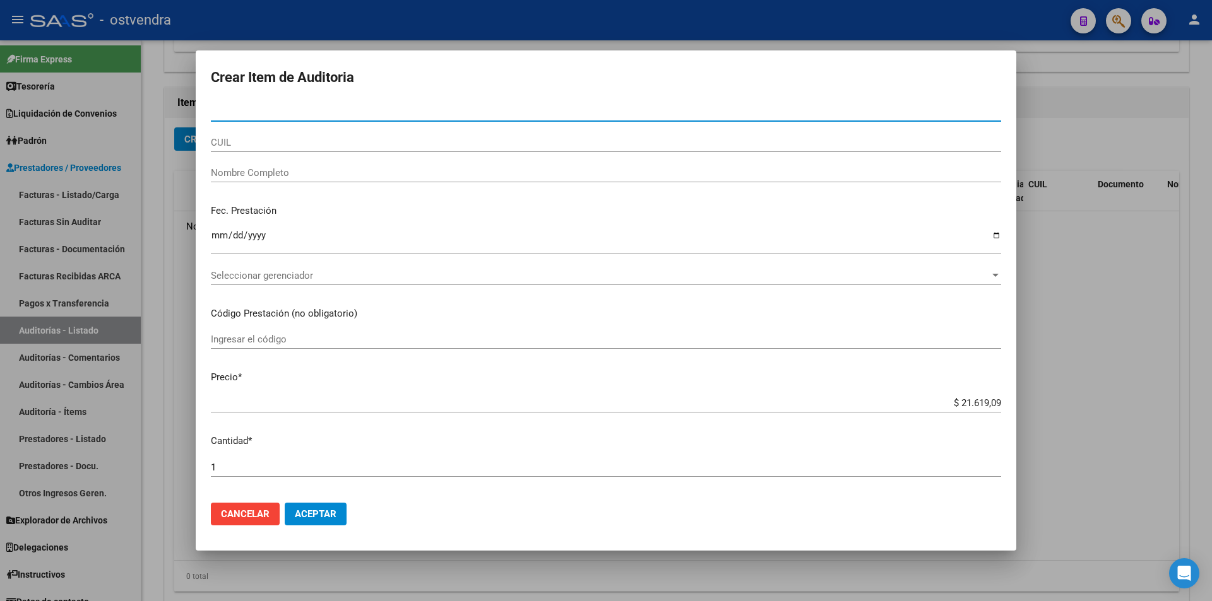
paste input "23225498"
type input "23225498"
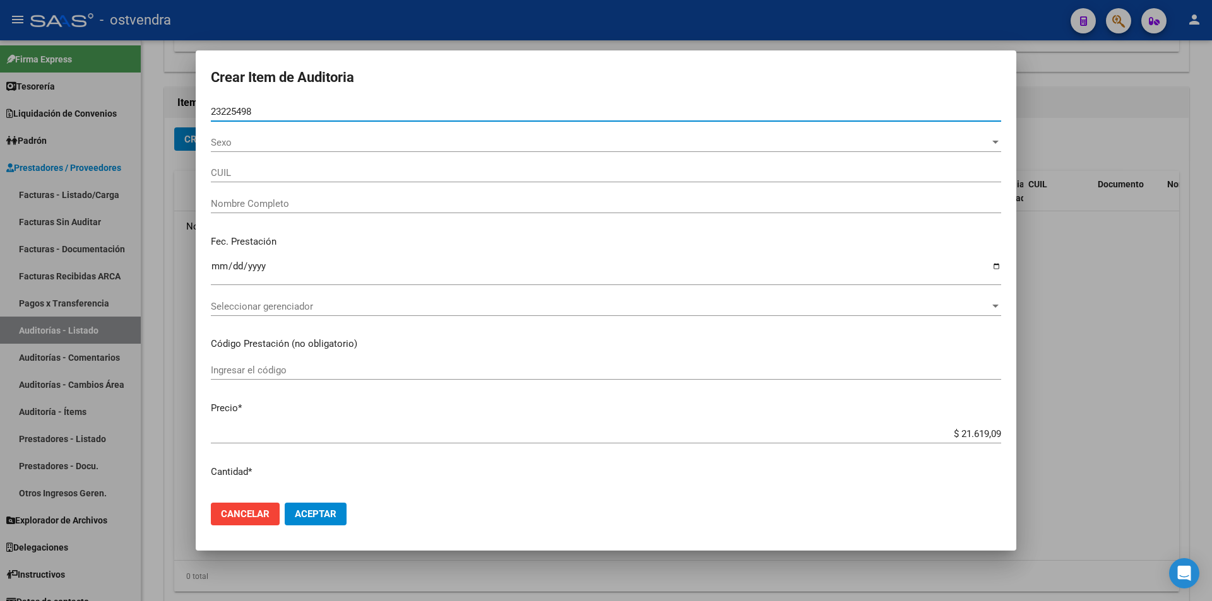
type input "27232254985"
type input "[PERSON_NAME]"
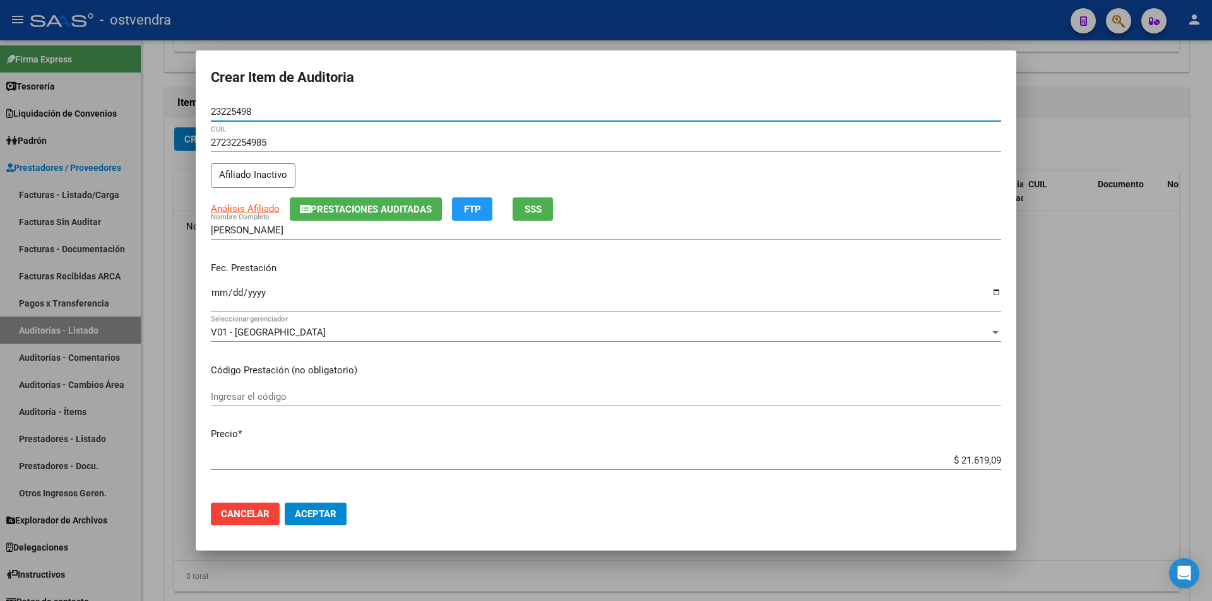
type input "23225498"
click at [215, 293] on input "Ingresar la fecha" at bounding box center [606, 298] width 790 height 20
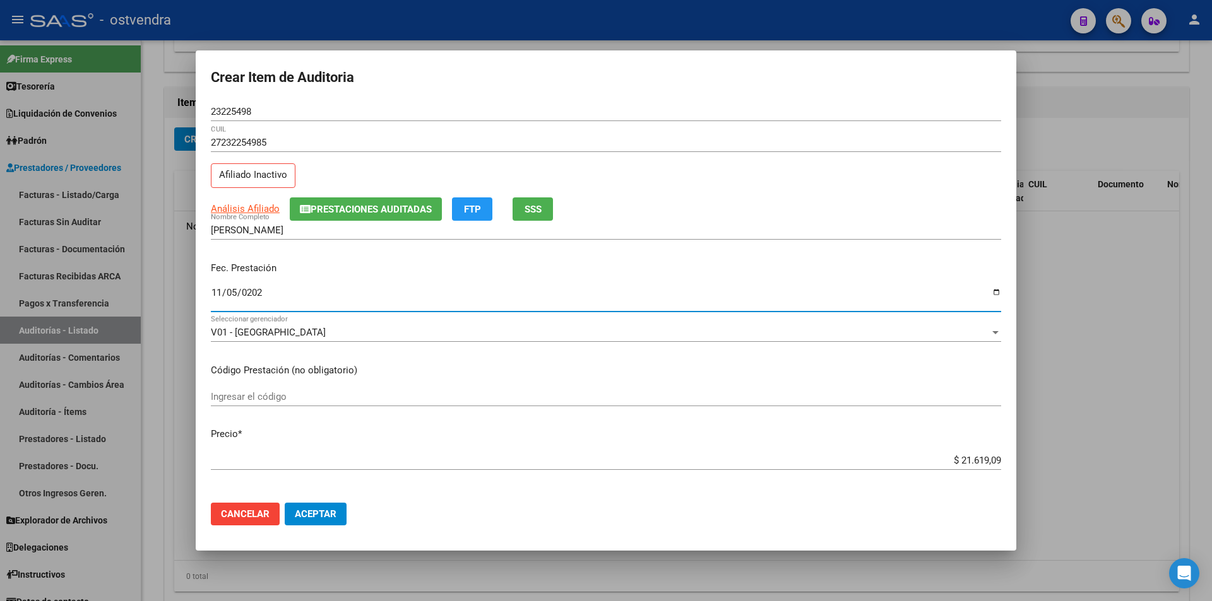
type input "2024-11-05"
click at [993, 460] on app-form-text-field "Precio * $ 21.619,09 Ingresar el precio" at bounding box center [611, 446] width 800 height 39
click at [992, 460] on app-form-text-field "Precio * $ 21.619,09 Ingresar el precio" at bounding box center [611, 446] width 800 height 39
click at [991, 460] on input "$ 21.619,09" at bounding box center [606, 460] width 790 height 11
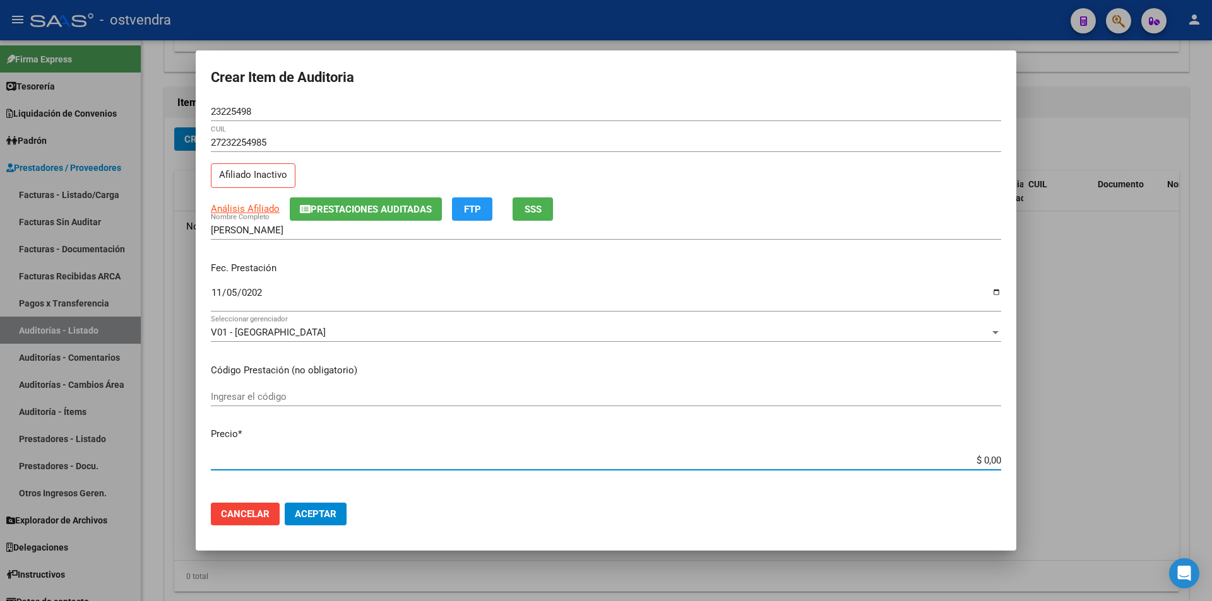
type input "$ 0,09"
type input "$ 0,94"
type input "$ 0,09"
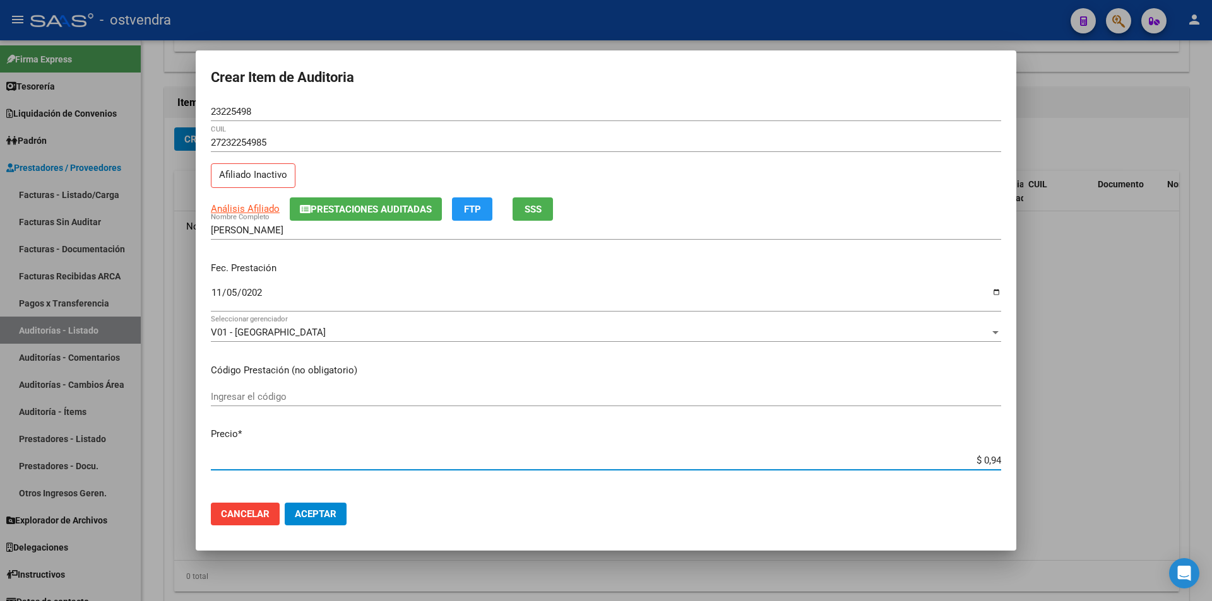
type input "$ 0,09"
type input "$ 0,93"
type input "$ 9,34"
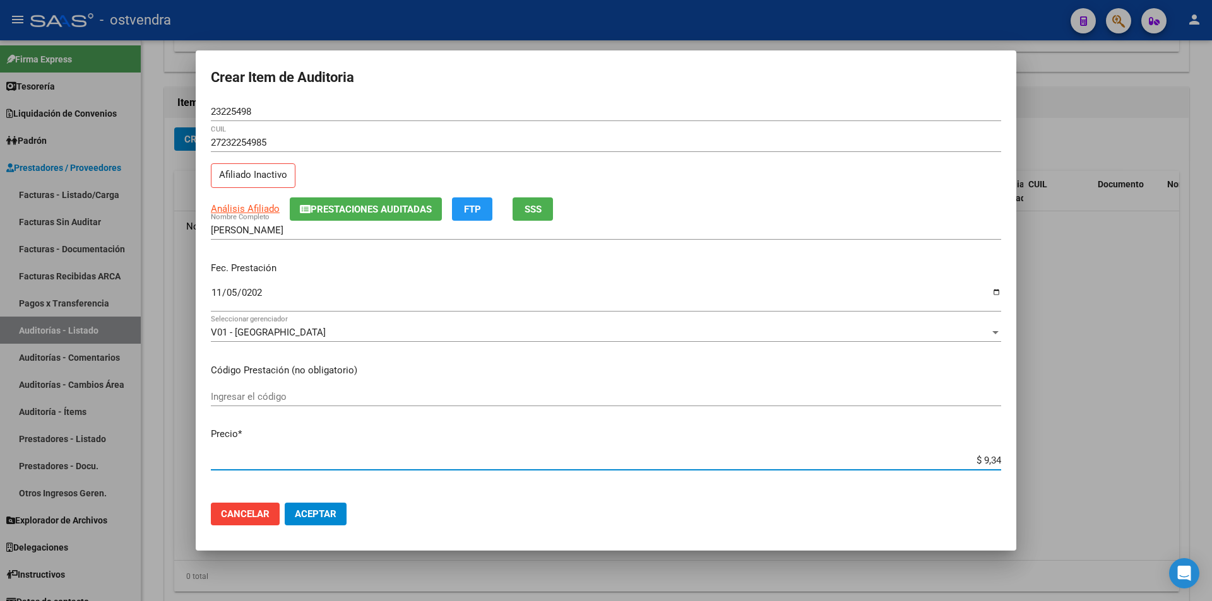
type input "$ 93,41"
type input "$ 934,15"
type input "$ 9.341,58"
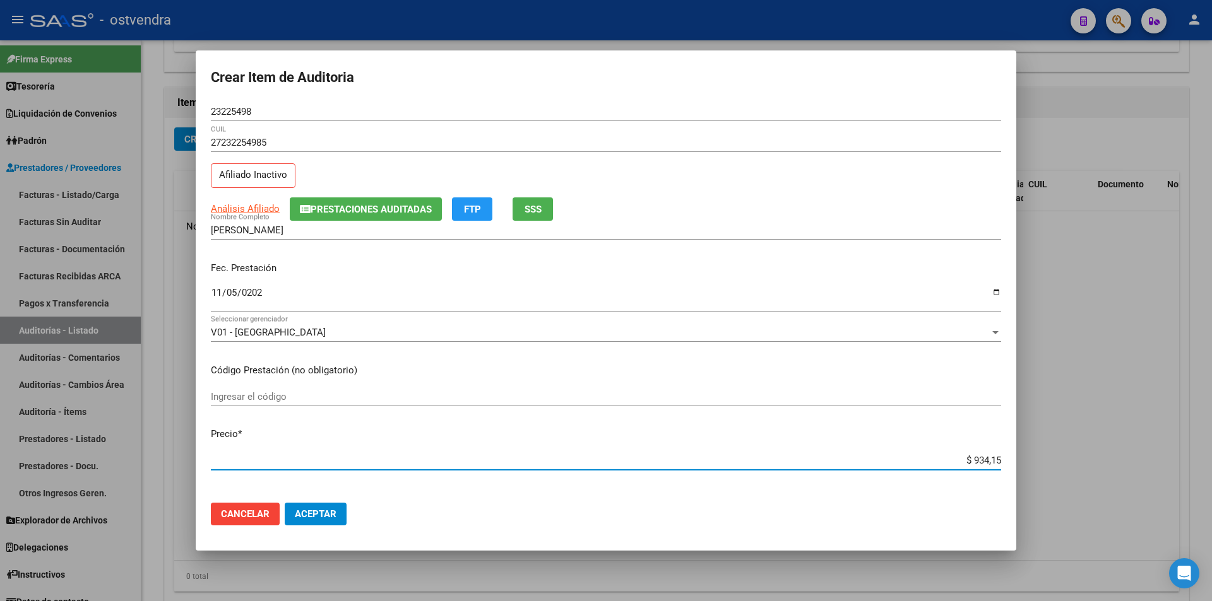
type input "$ 9.341,58"
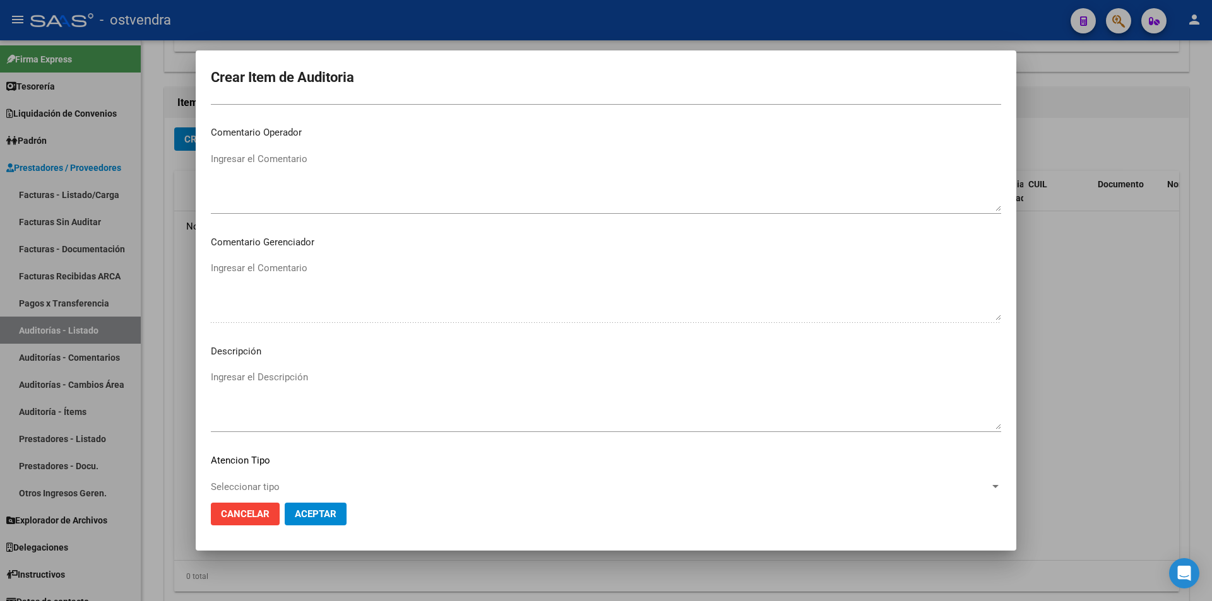
scroll to position [591, 0]
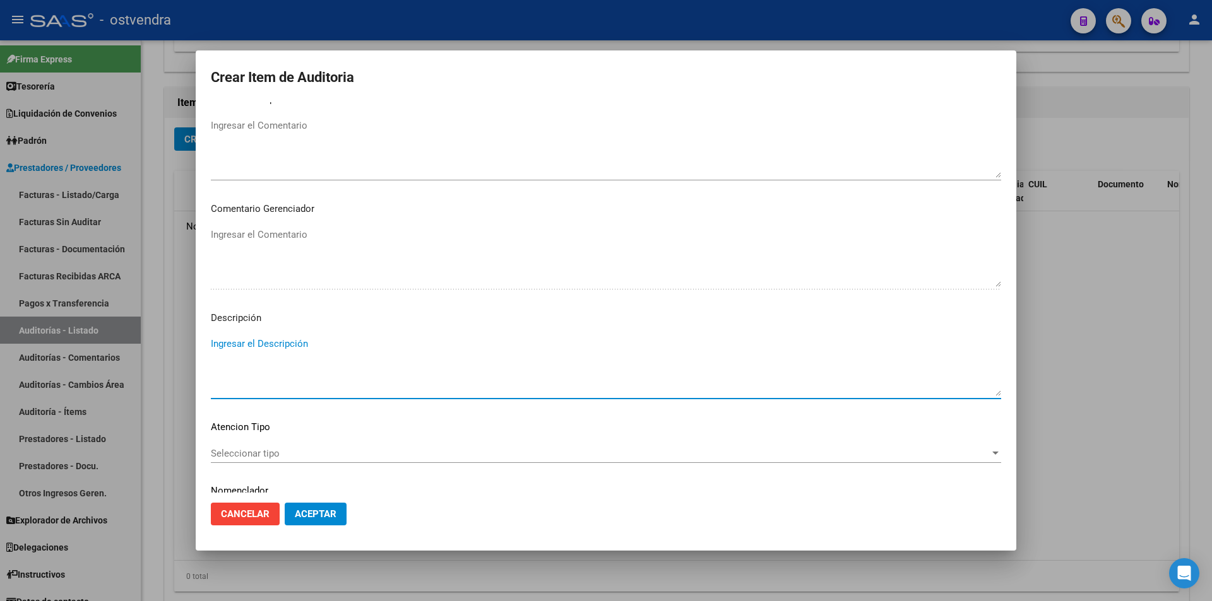
click at [275, 340] on textarea "Ingresar el Descripción" at bounding box center [606, 366] width 790 height 59
drag, startPoint x: 275, startPoint y: 340, endPoint x: 276, endPoint y: 346, distance: 6.3
paste textarea "23225498"
type textarea "2"
paste textarea "-CONSULTA O TELECONSULTA"
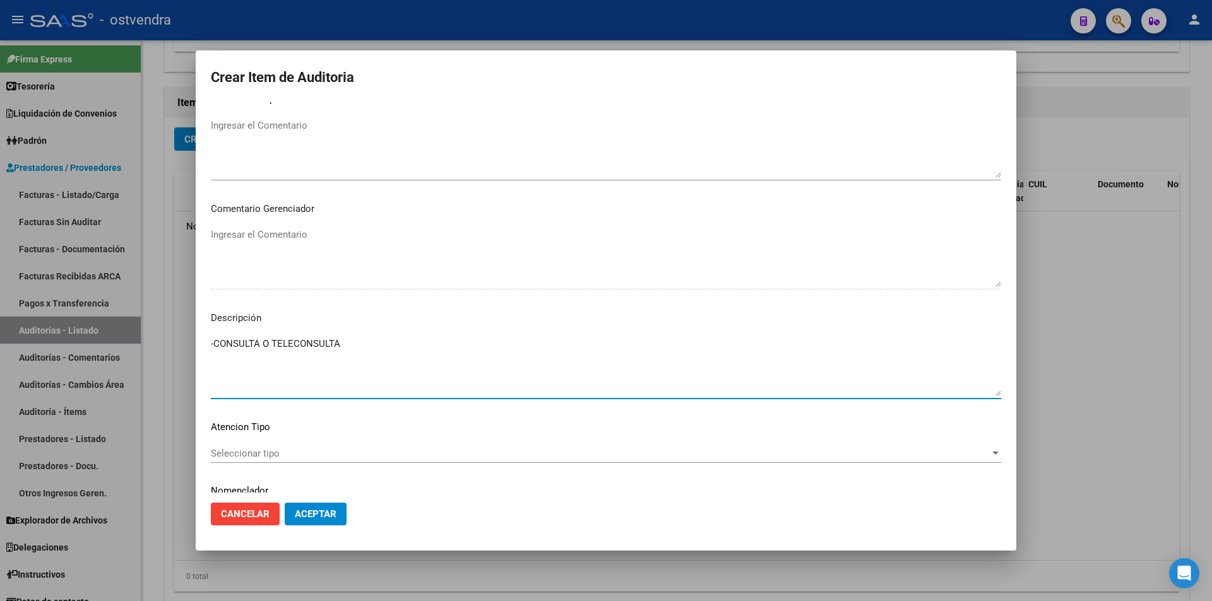
click at [215, 348] on textarea "-CONSULTA O TELECONSULTA" at bounding box center [606, 366] width 790 height 59
type textarea "CONSULTA O TELECONSULTA"
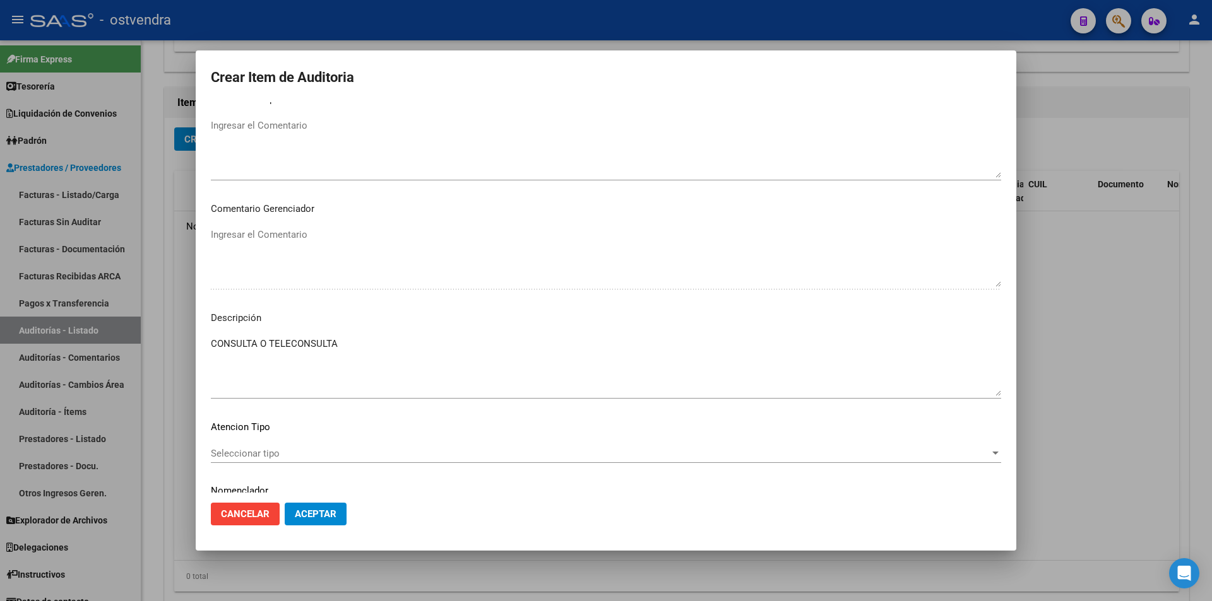
click at [234, 444] on mat-dialog-content "23225498 Nro Documento 27232254985 CUIL Afiliado Inactivo Análisis Afiliado Pre…" at bounding box center [606, 297] width 820 height 391
click at [234, 444] on div "Seleccionar tipo Seleccionar tipo" at bounding box center [606, 453] width 790 height 19
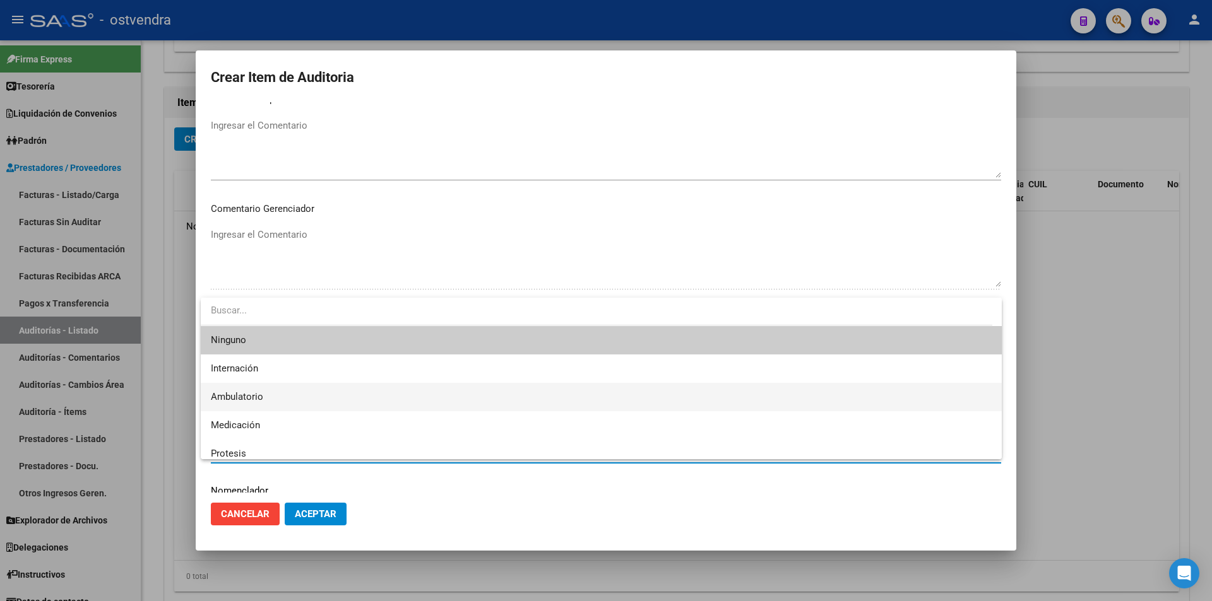
click at [265, 396] on span "Ambulatorio" at bounding box center [601, 397] width 781 height 28
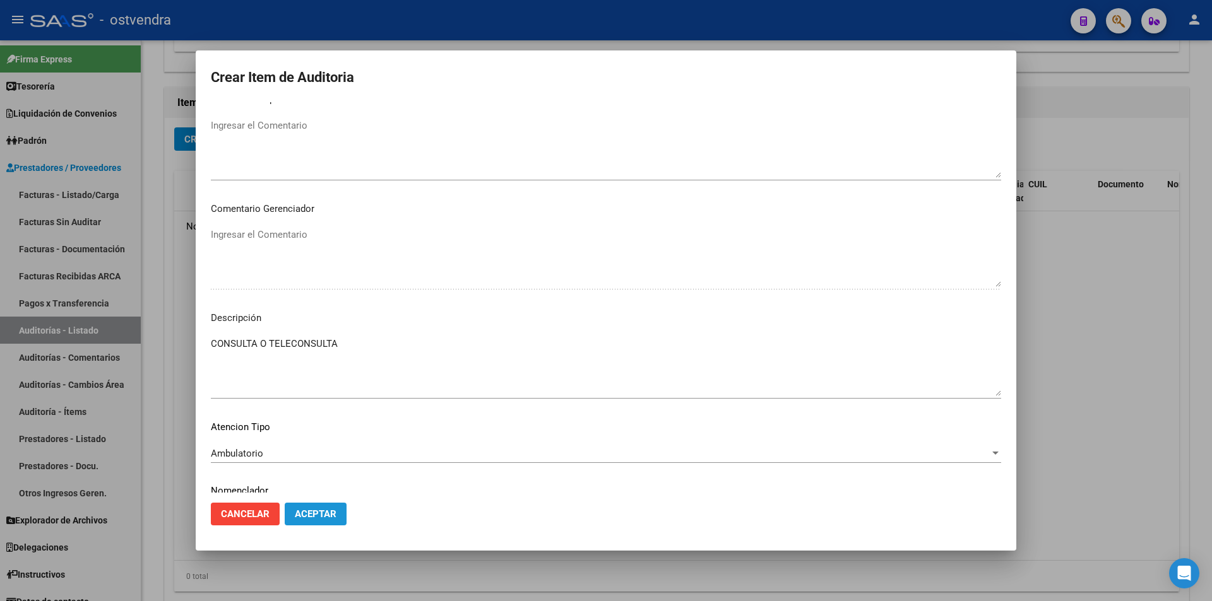
click at [304, 505] on button "Aceptar" at bounding box center [316, 514] width 62 height 23
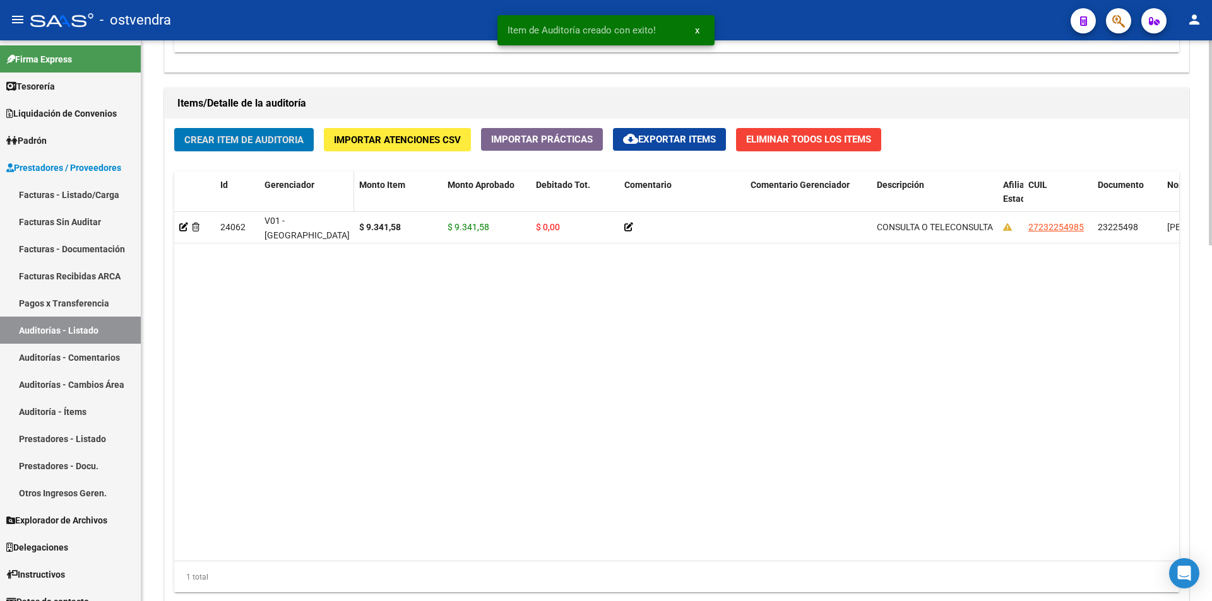
scroll to position [874, 0]
click at [276, 147] on button "Crear Item de Auditoria" at bounding box center [243, 138] width 139 height 23
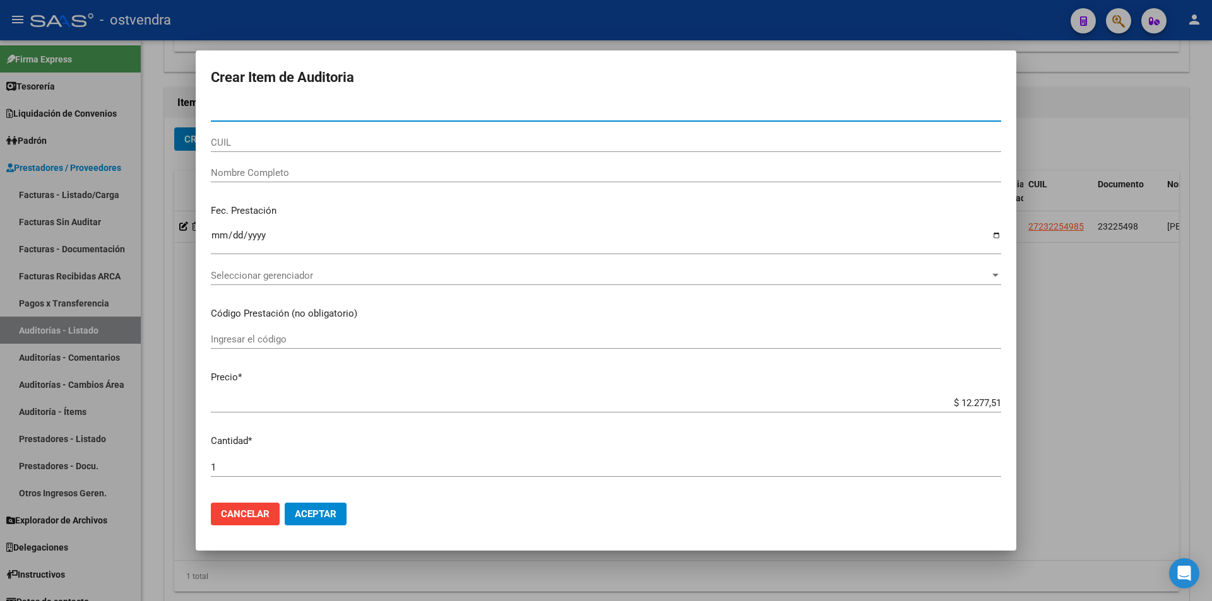
paste input "36088209"
type input "36088209"
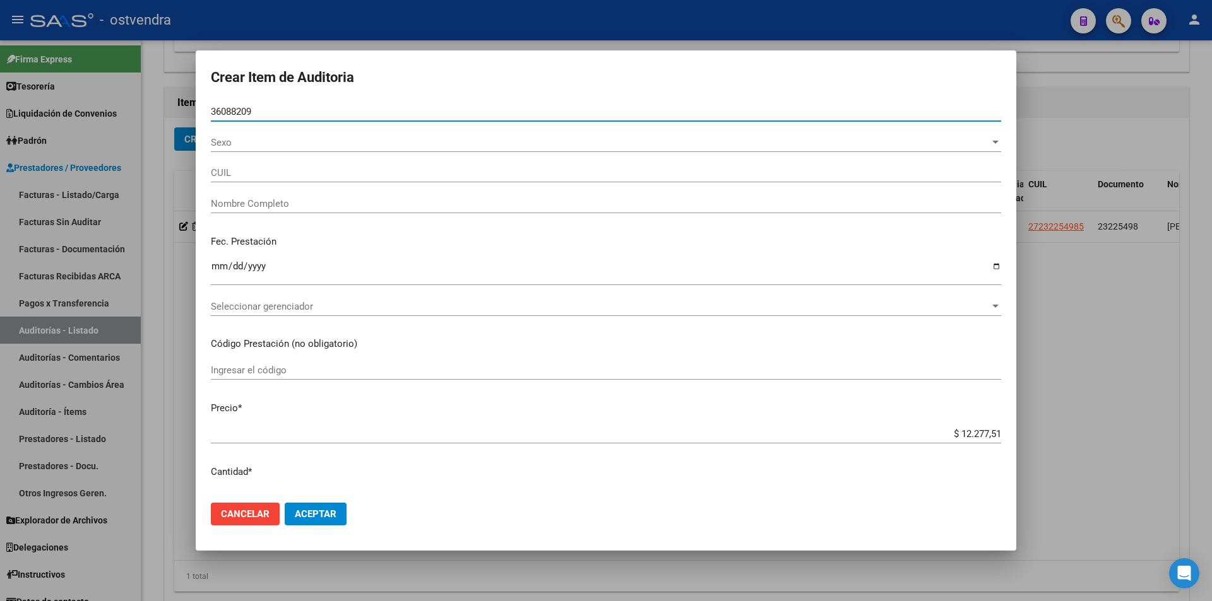
type input "27360882093"
type input "[PERSON_NAME]"
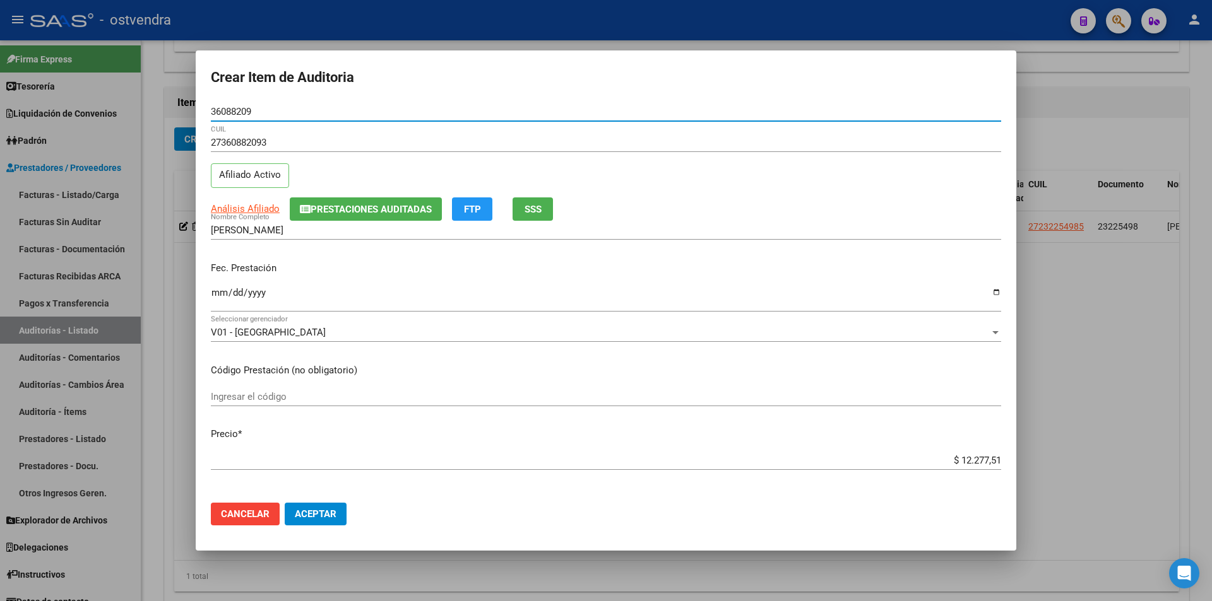
type input "36088209"
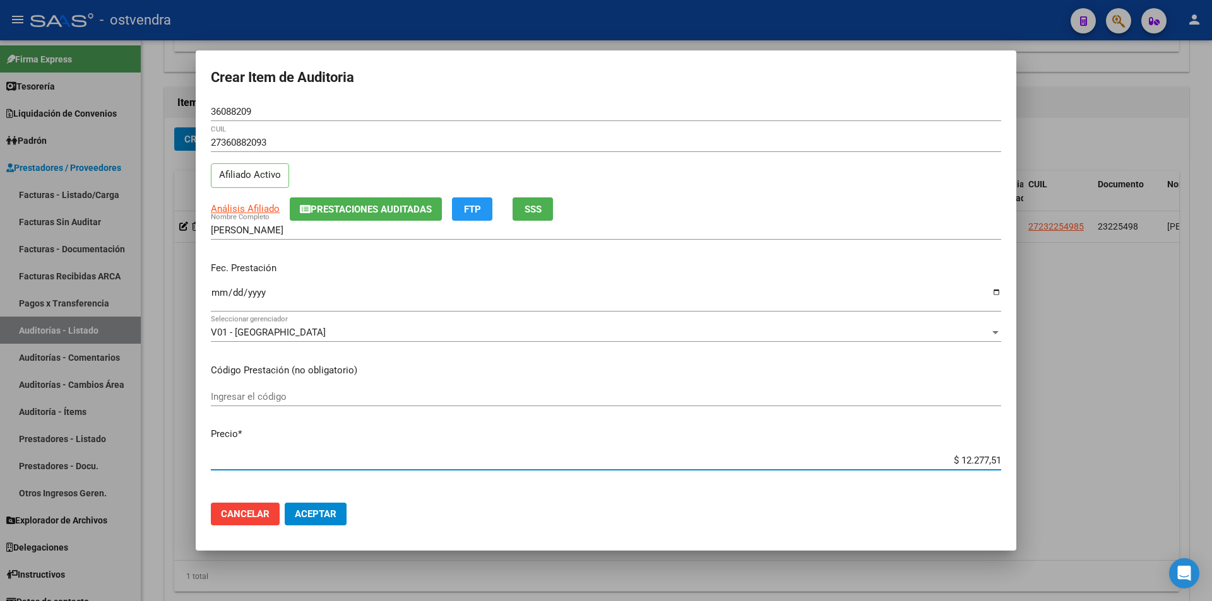
click at [990, 463] on input "$ 12.277,51" at bounding box center [606, 460] width 790 height 11
type input "$ 1.227,75"
type input "$ 122,77"
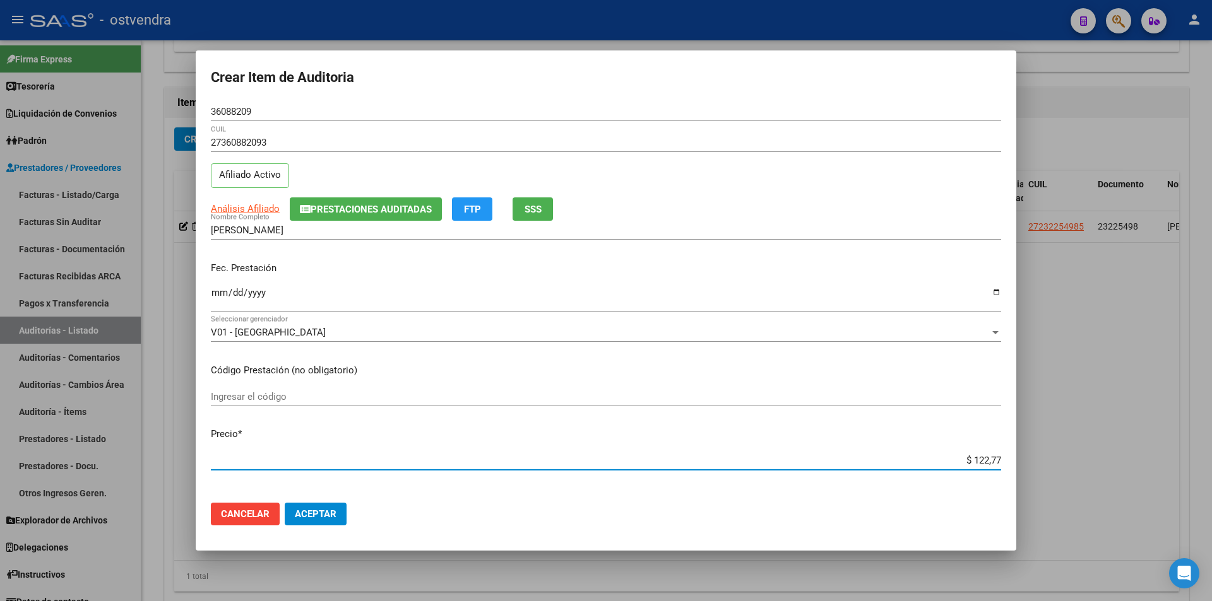
type input "$ 12,27"
type input "$ 1,22"
type input "$ 0,12"
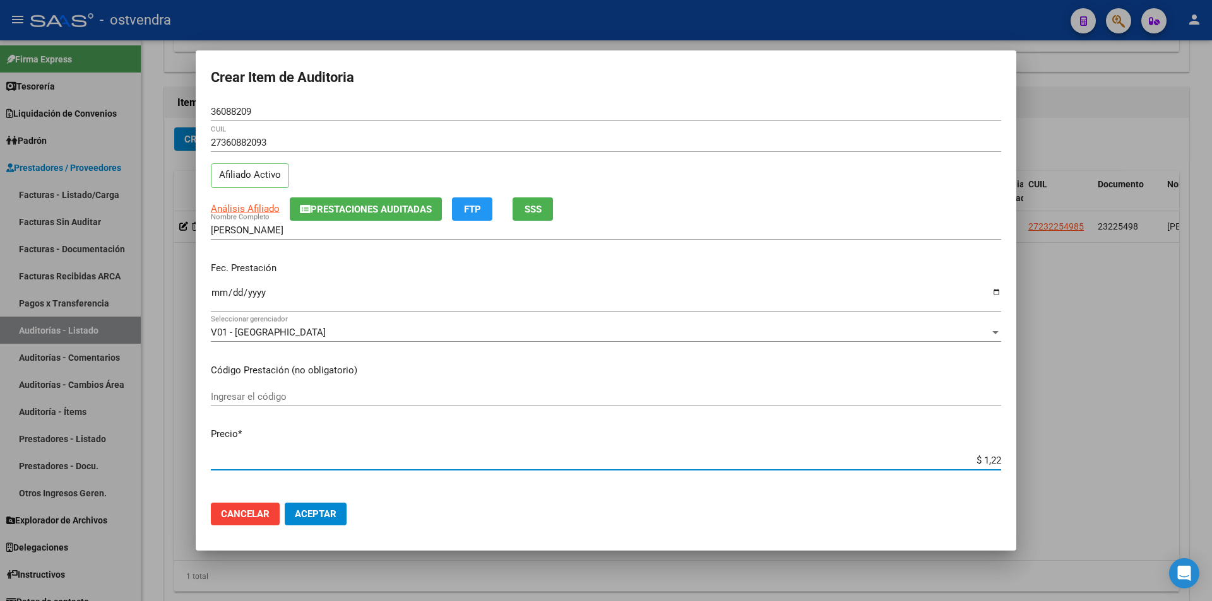
type input "$ 0,12"
type input "$ 0,01"
type input "$ 0,03"
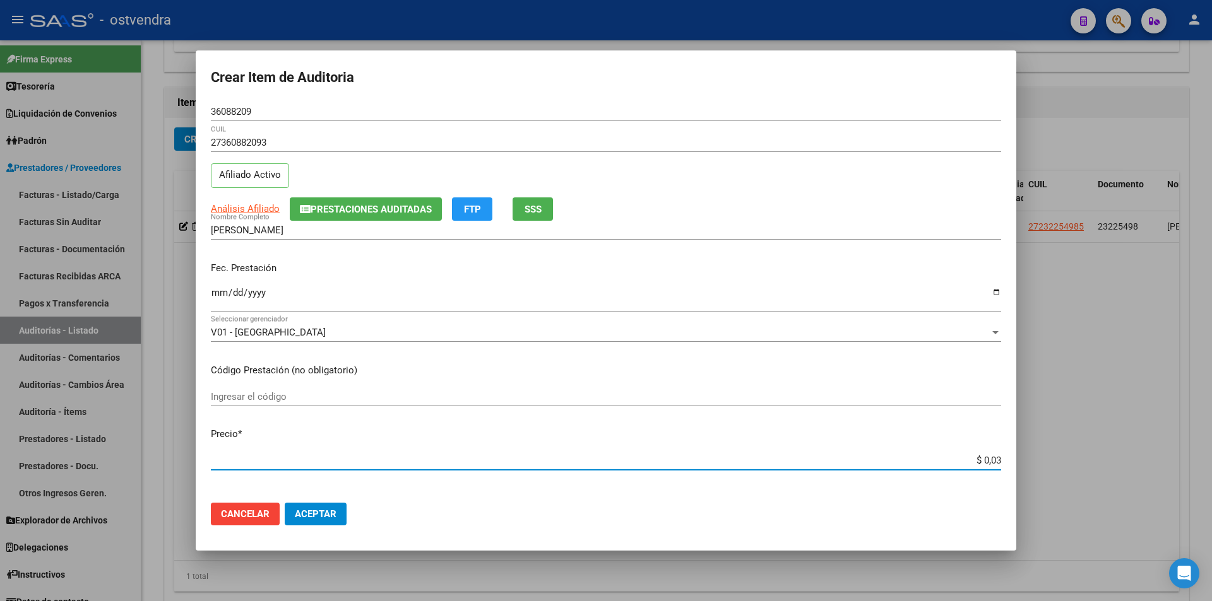
type input "$ 0,36"
type input "$ 3,69"
type input "$ 0,36"
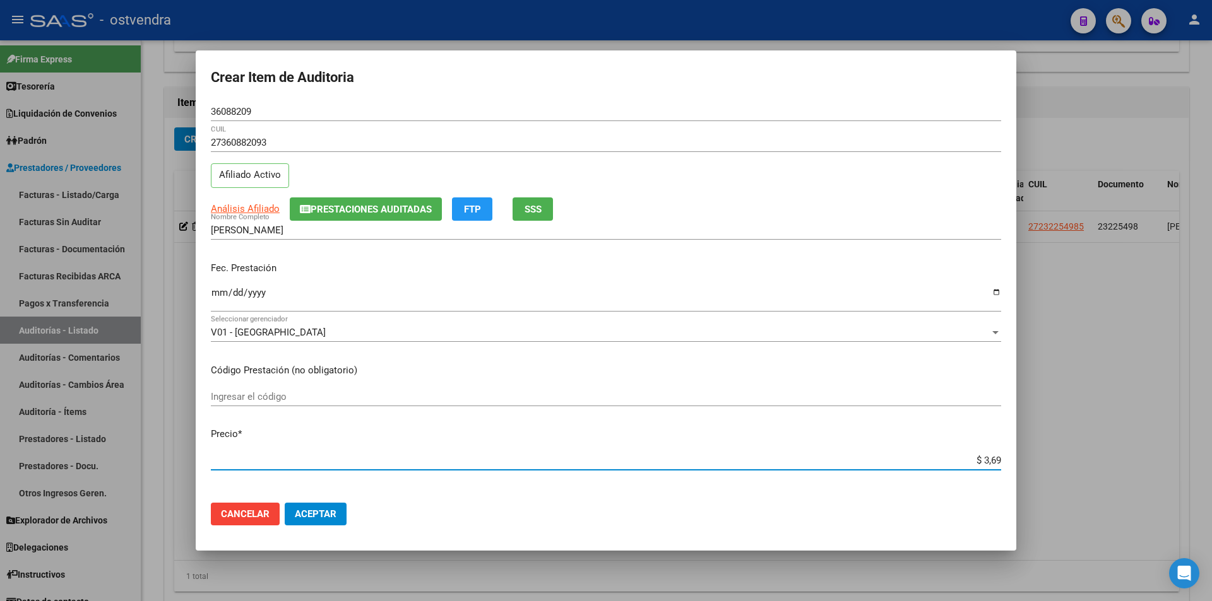
type input "$ 0,36"
type input "$ 3,60"
type input "$ 36,03"
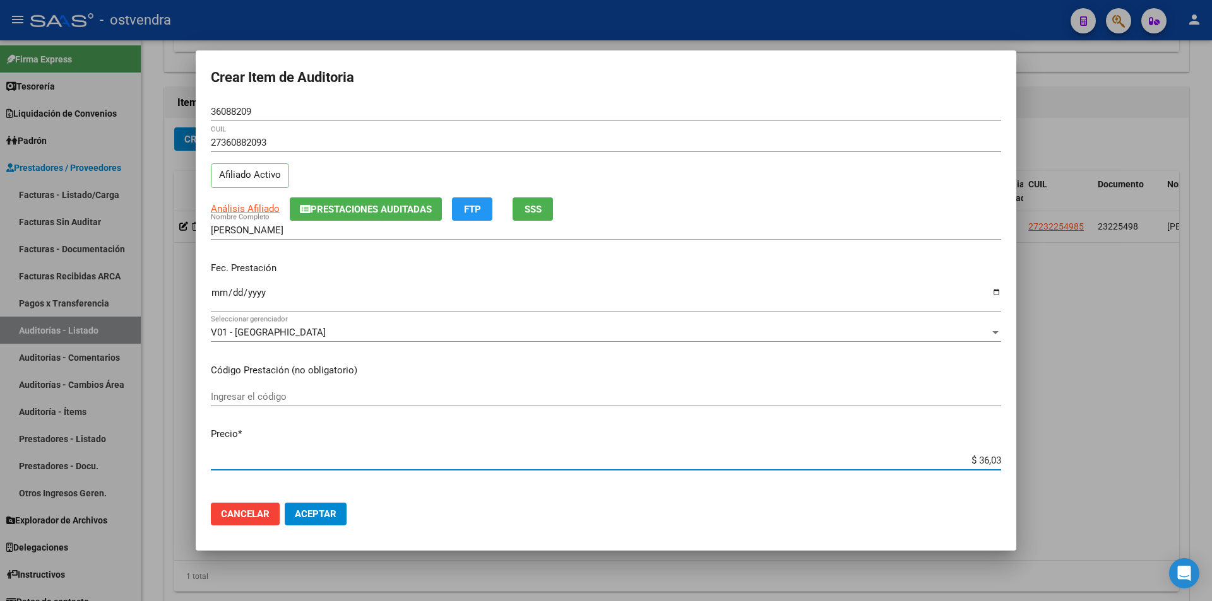
type input "$ 360,31"
type input "$ 3.603,18"
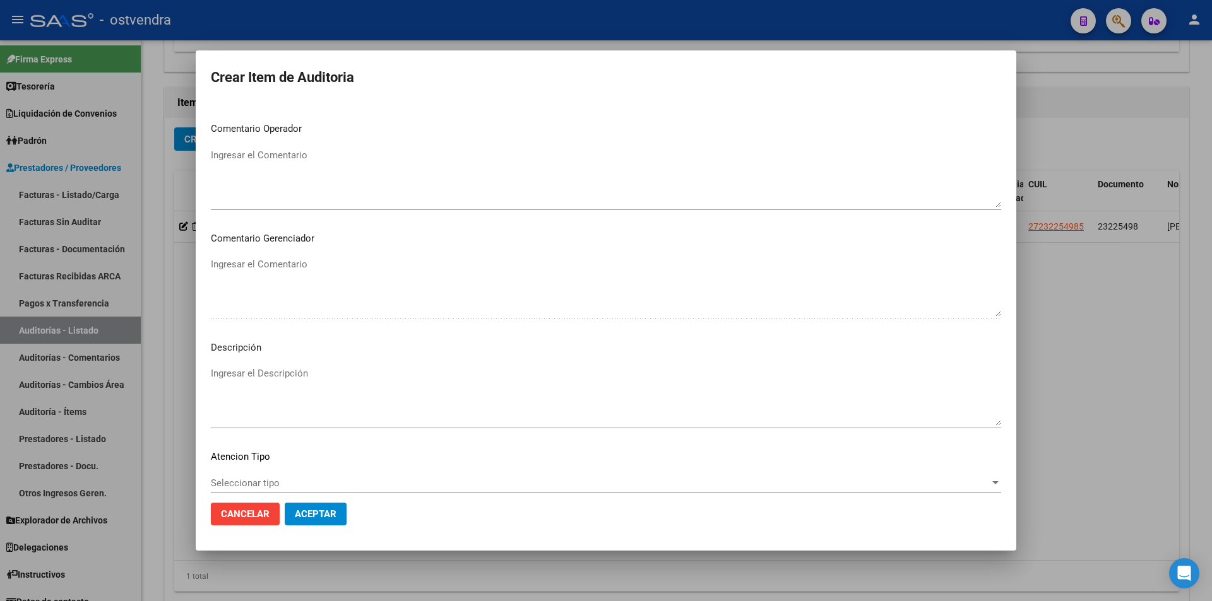
scroll to position [621, 0]
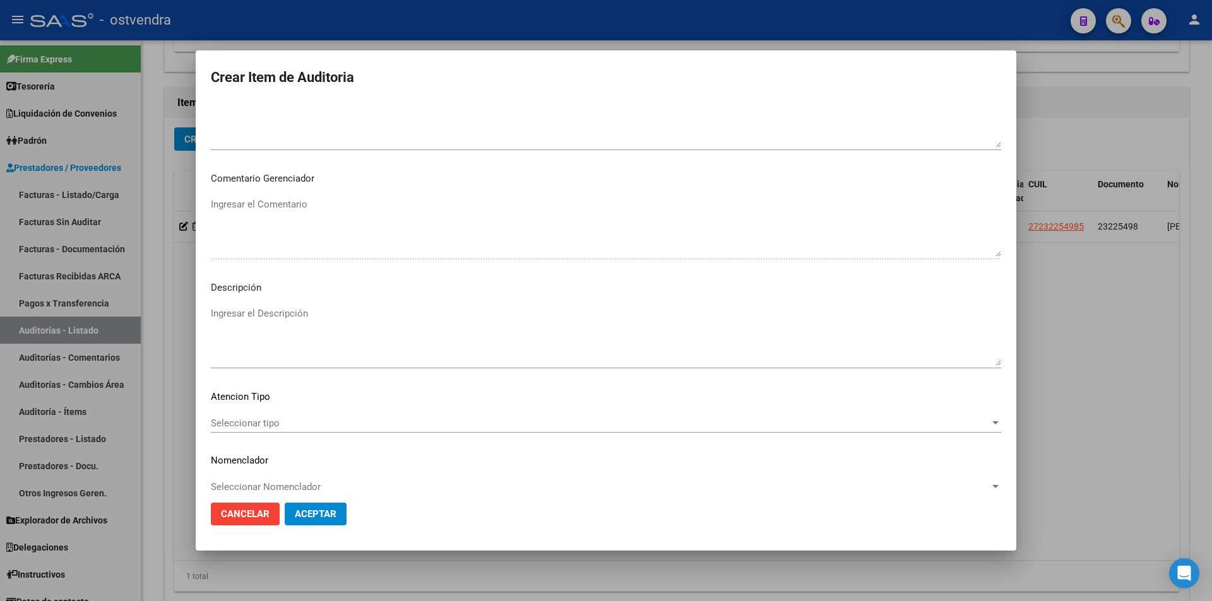
drag, startPoint x: 485, startPoint y: 304, endPoint x: 487, endPoint y: 310, distance: 6.6
click at [485, 307] on mat-dialog-content "36088209 Nro Documento 27360882093 CUIL Afiliado Activo Análisis Afiliado Prest…" at bounding box center [606, 297] width 820 height 391
click at [488, 314] on textarea "Ingresar el Descripción" at bounding box center [606, 336] width 790 height 59
type textarea "categoria II"
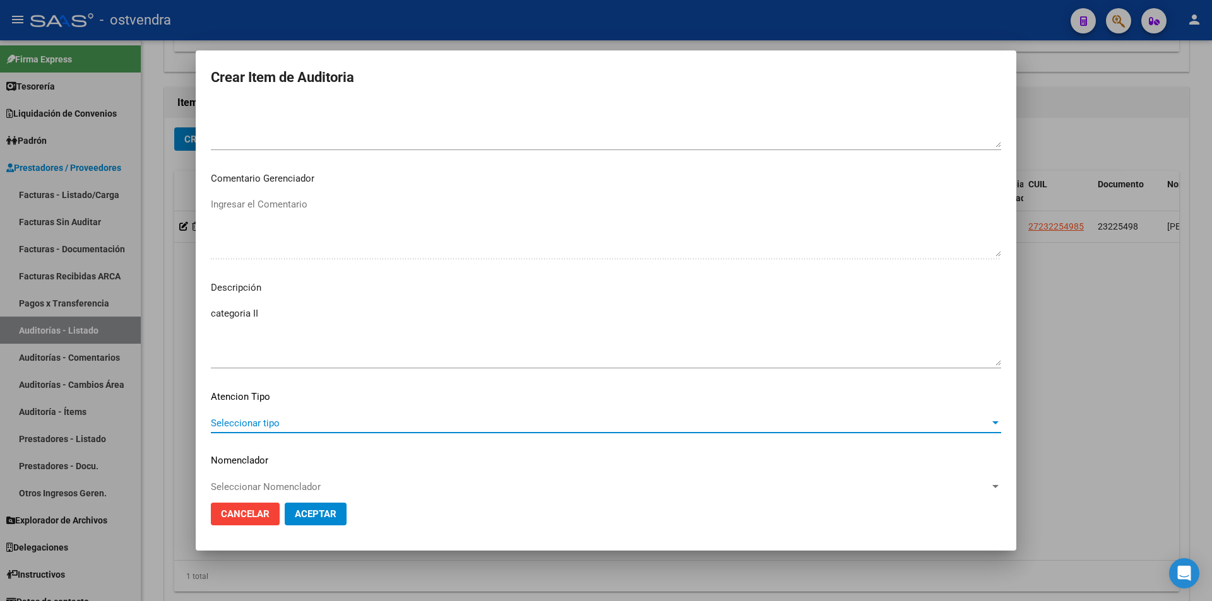
click at [332, 421] on span "Seleccionar tipo" at bounding box center [600, 423] width 779 height 11
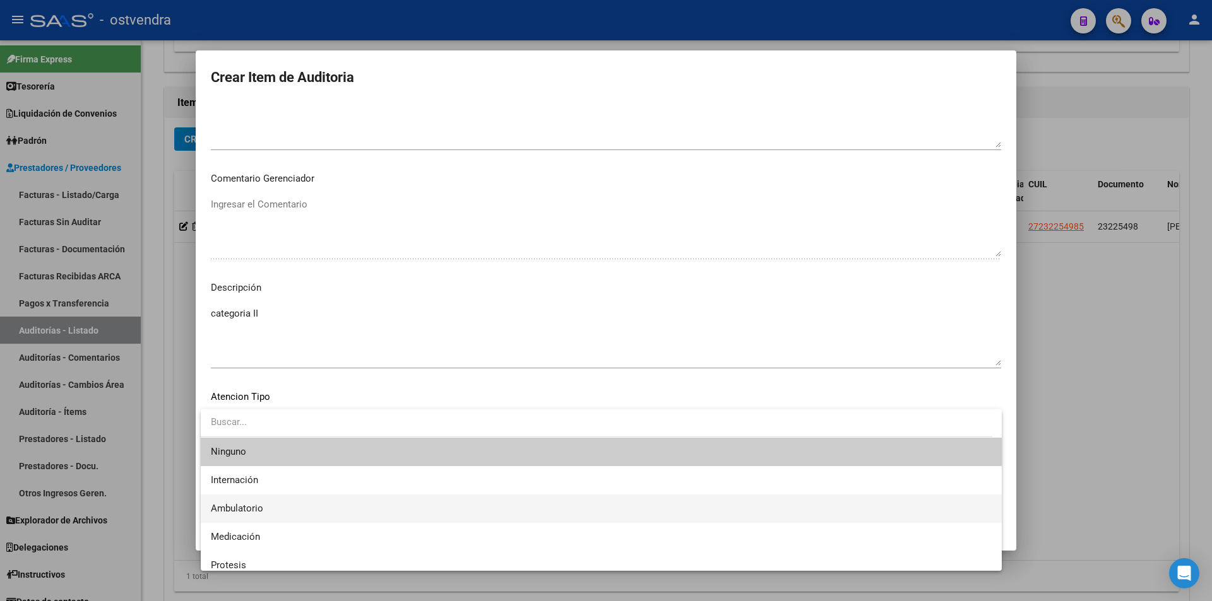
click at [318, 504] on span "Ambulatorio" at bounding box center [601, 509] width 781 height 28
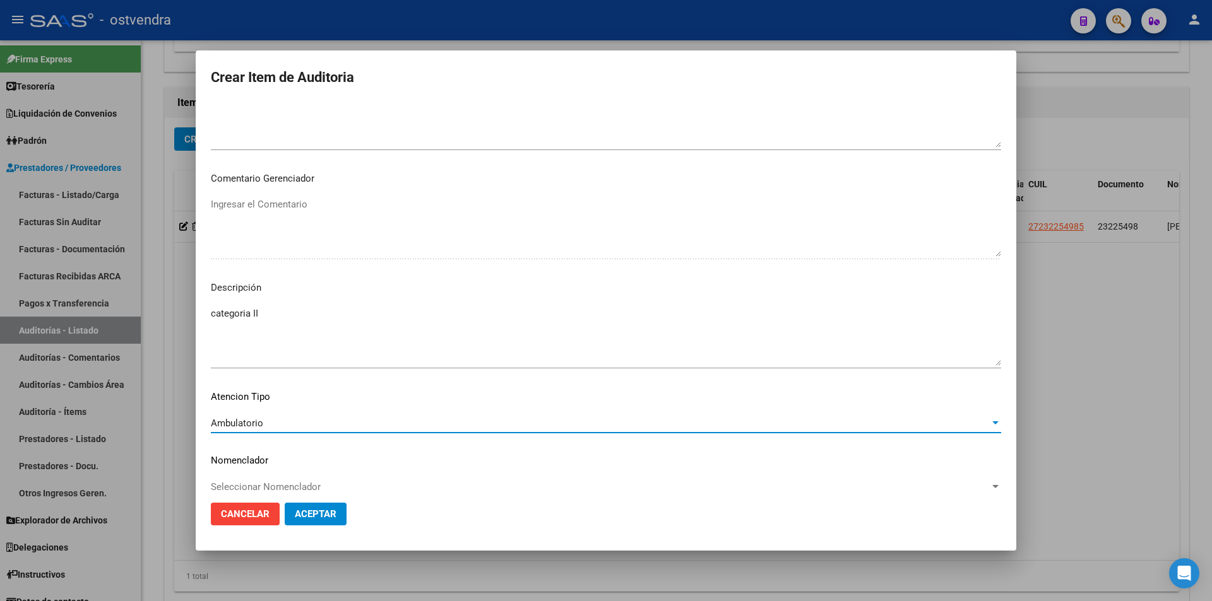
click at [326, 512] on span "Aceptar" at bounding box center [316, 514] width 42 height 11
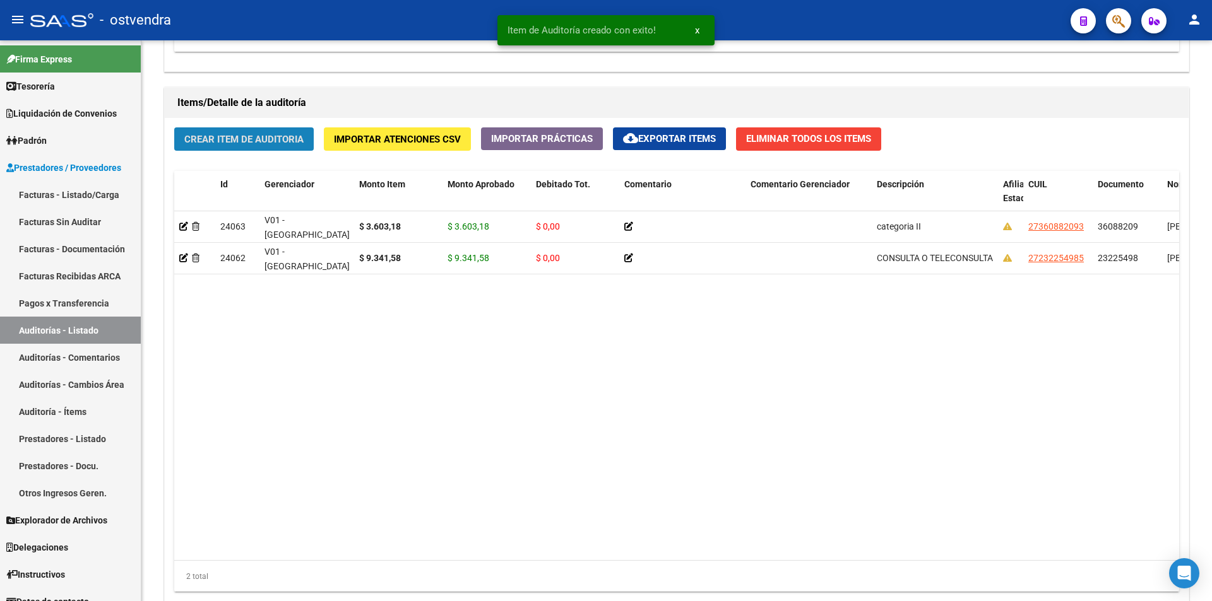
click at [234, 134] on span "Crear Item de Auditoria" at bounding box center [243, 139] width 119 height 11
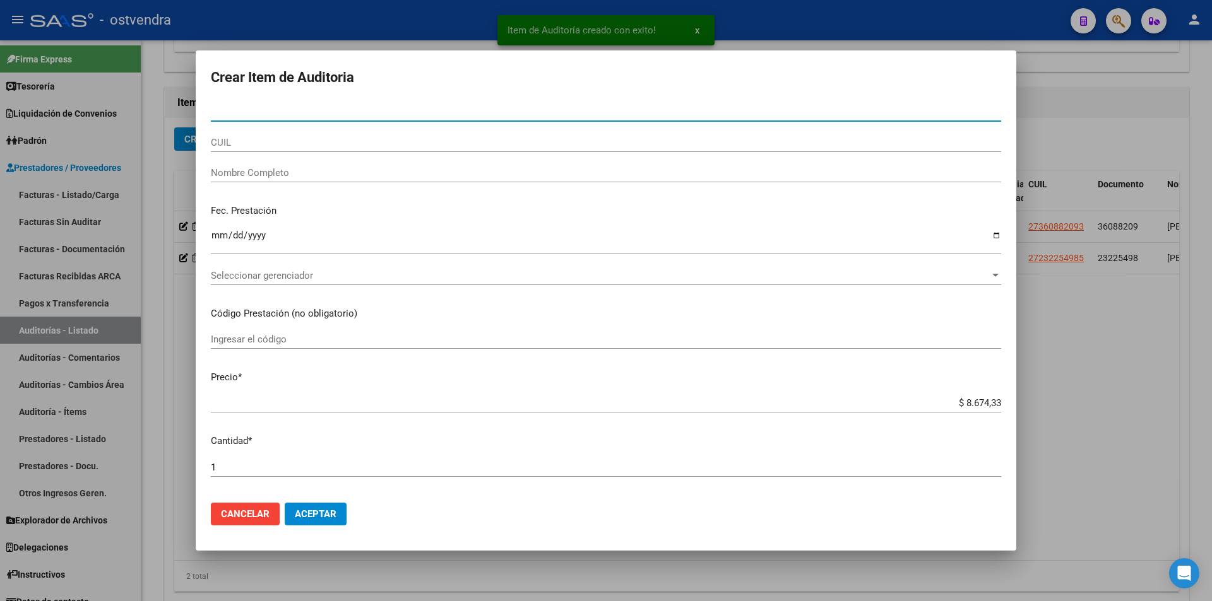
type input "36088209"
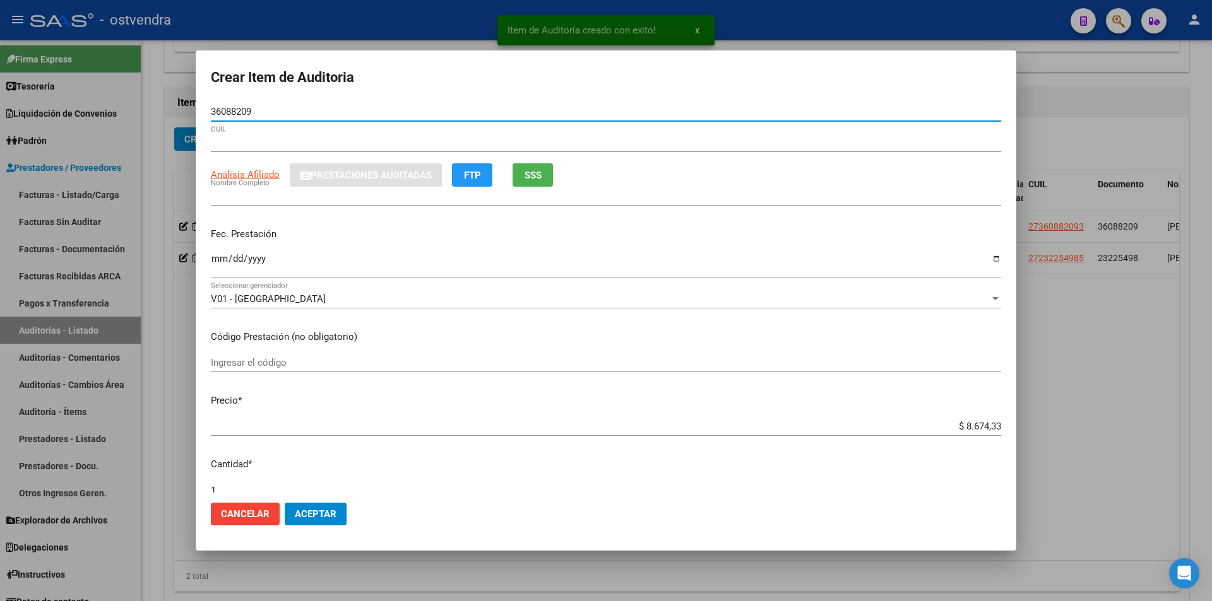
type input "27360882093"
type input "[PERSON_NAME]"
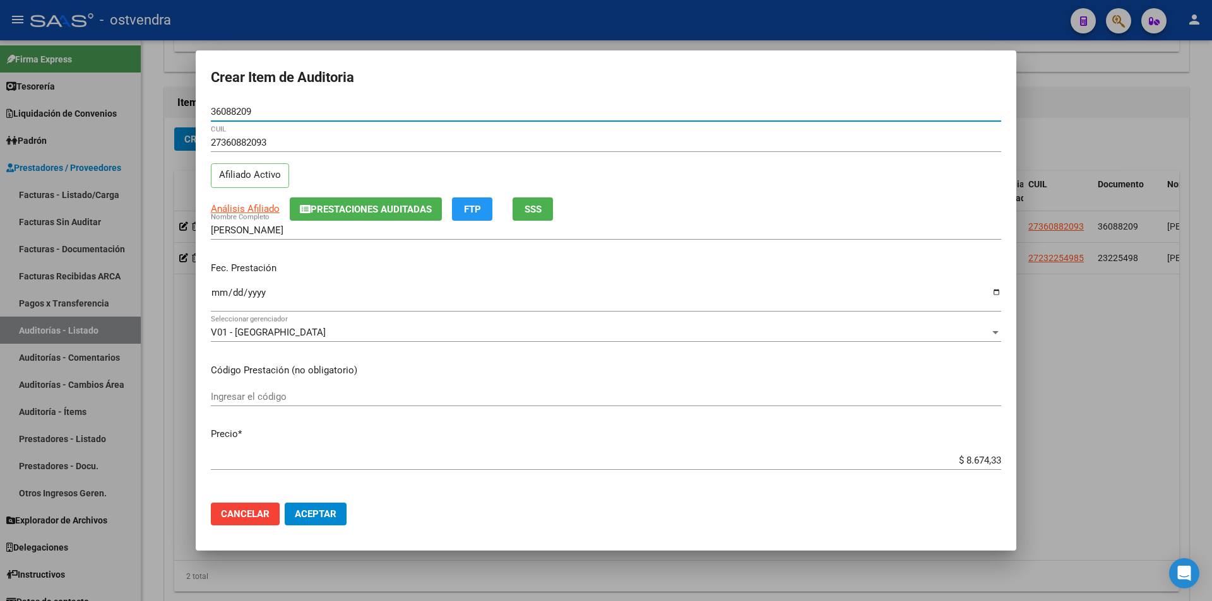
type input "36088209"
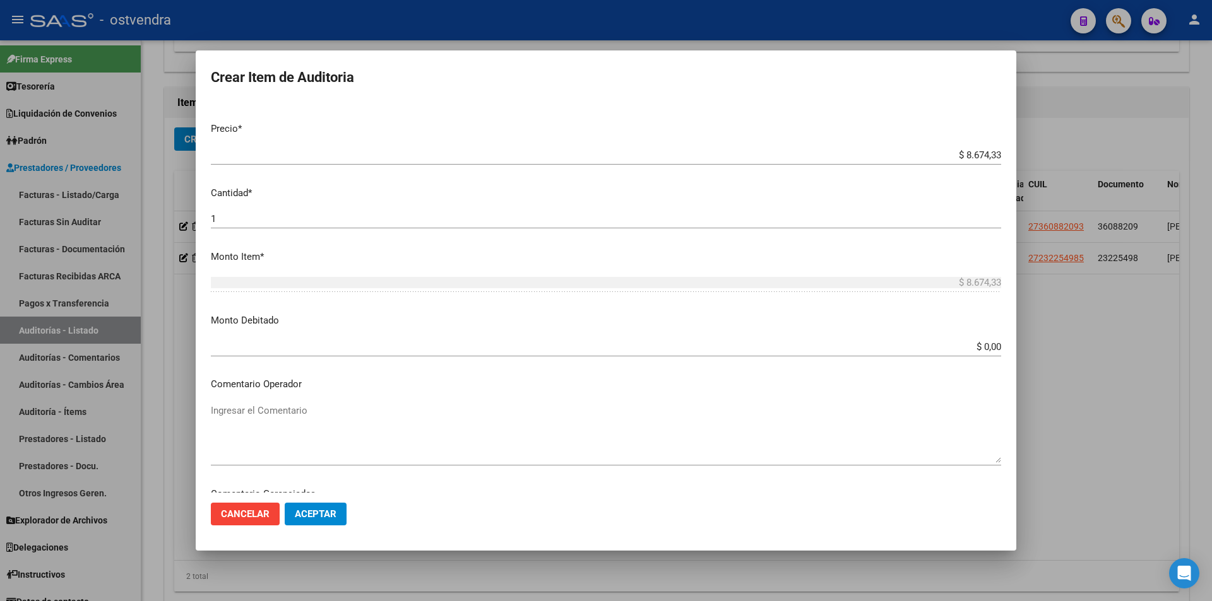
scroll to position [637, 0]
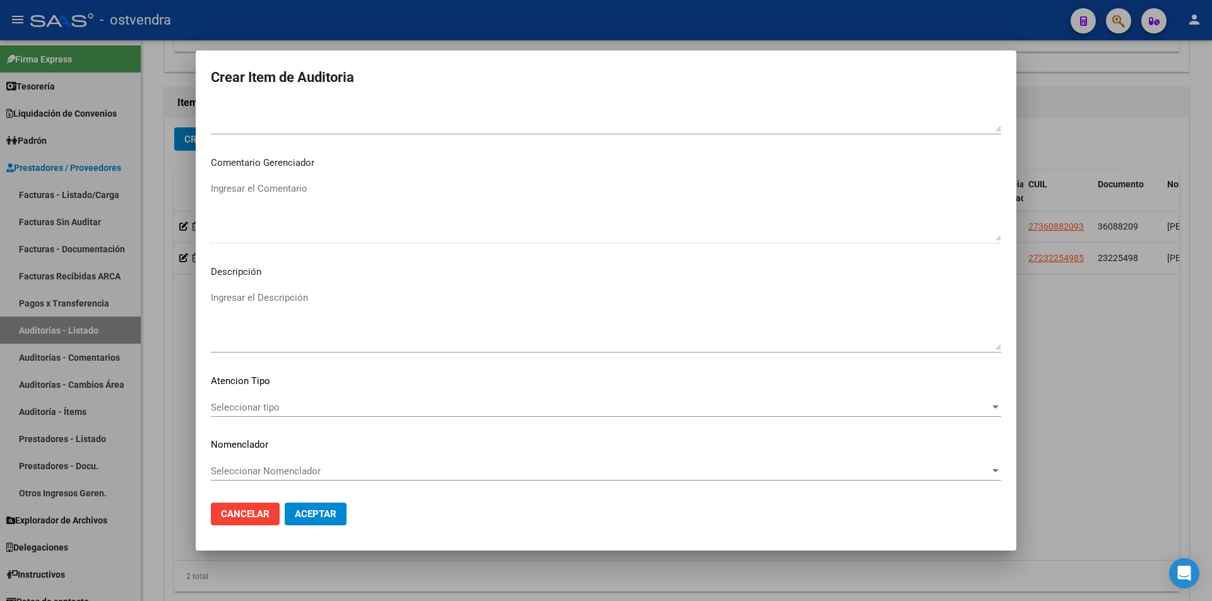
click at [365, 312] on textarea "Ingresar el Descripción" at bounding box center [606, 320] width 790 height 59
paste textarea "-CATEGORIA III"
drag, startPoint x: 214, startPoint y: 296, endPoint x: 234, endPoint y: 335, distance: 43.7
click at [214, 295] on textarea "-CATEGORIA III" at bounding box center [606, 320] width 790 height 59
type textarea "CATEGORIA III"
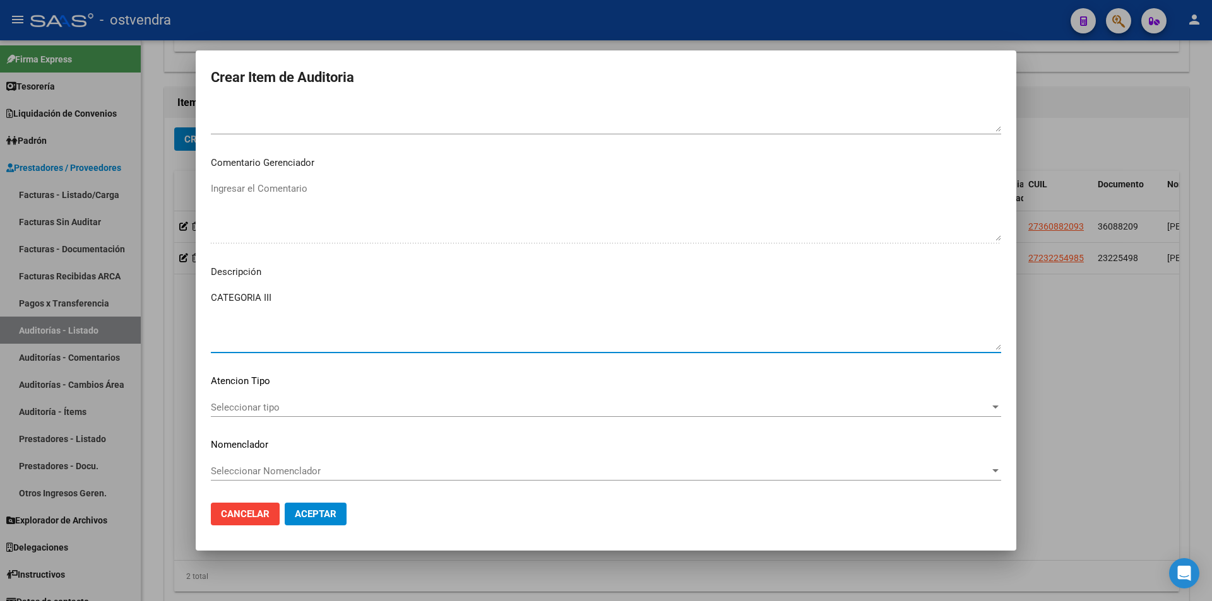
click at [245, 400] on div "Seleccionar tipo Seleccionar tipo" at bounding box center [606, 407] width 790 height 19
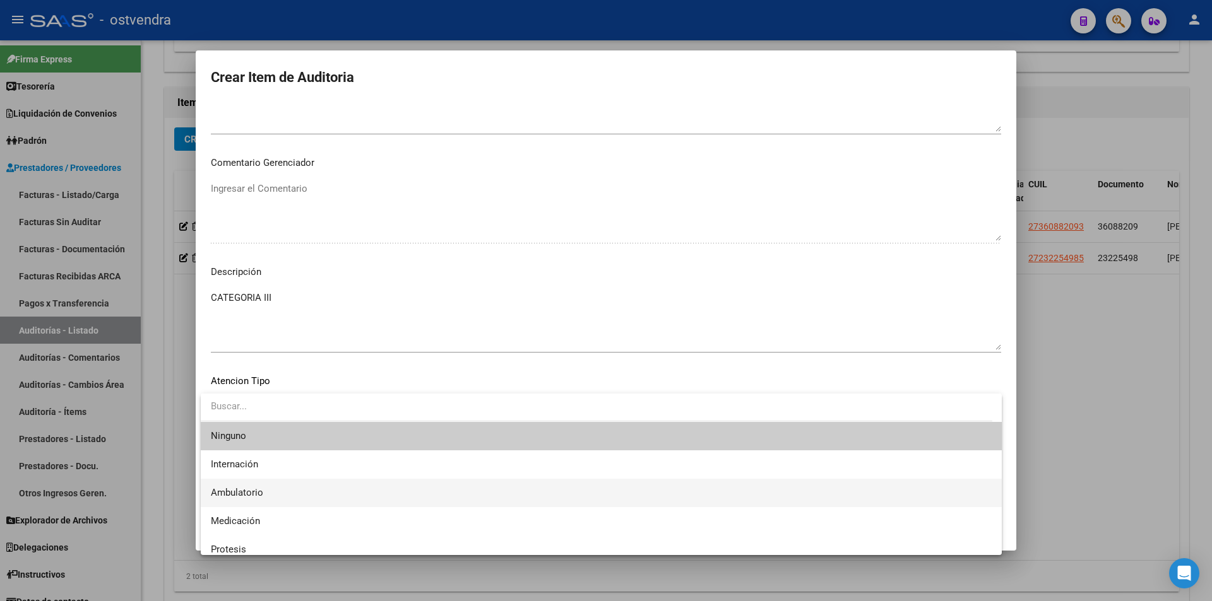
click at [267, 490] on span "Ambulatorio" at bounding box center [601, 493] width 781 height 28
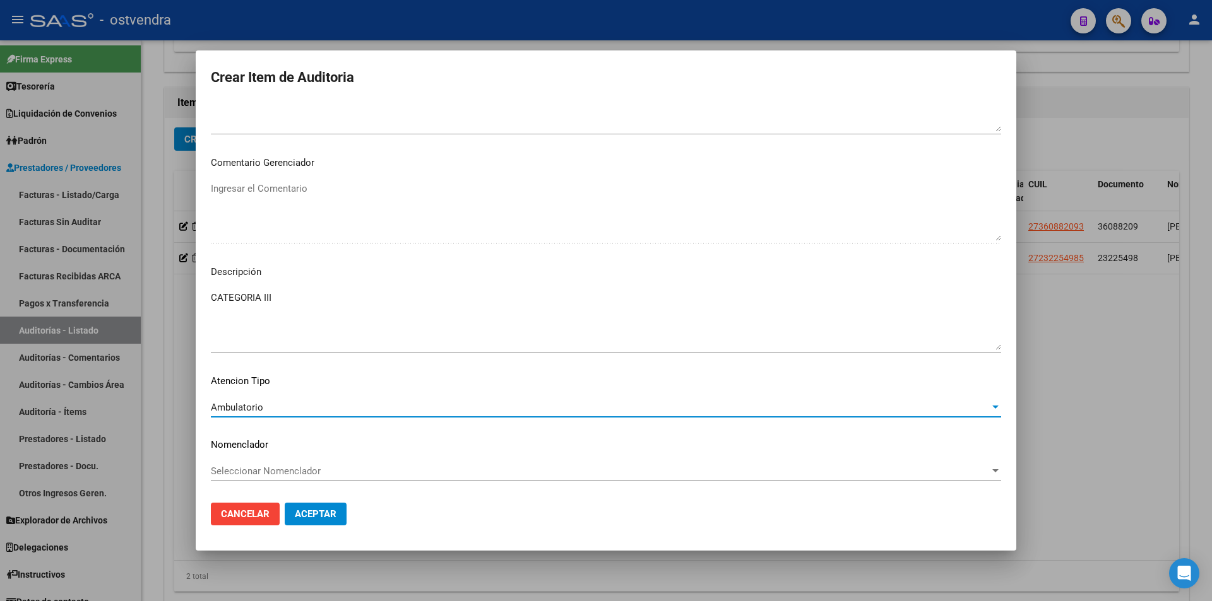
click at [304, 513] on span "Aceptar" at bounding box center [316, 514] width 42 height 11
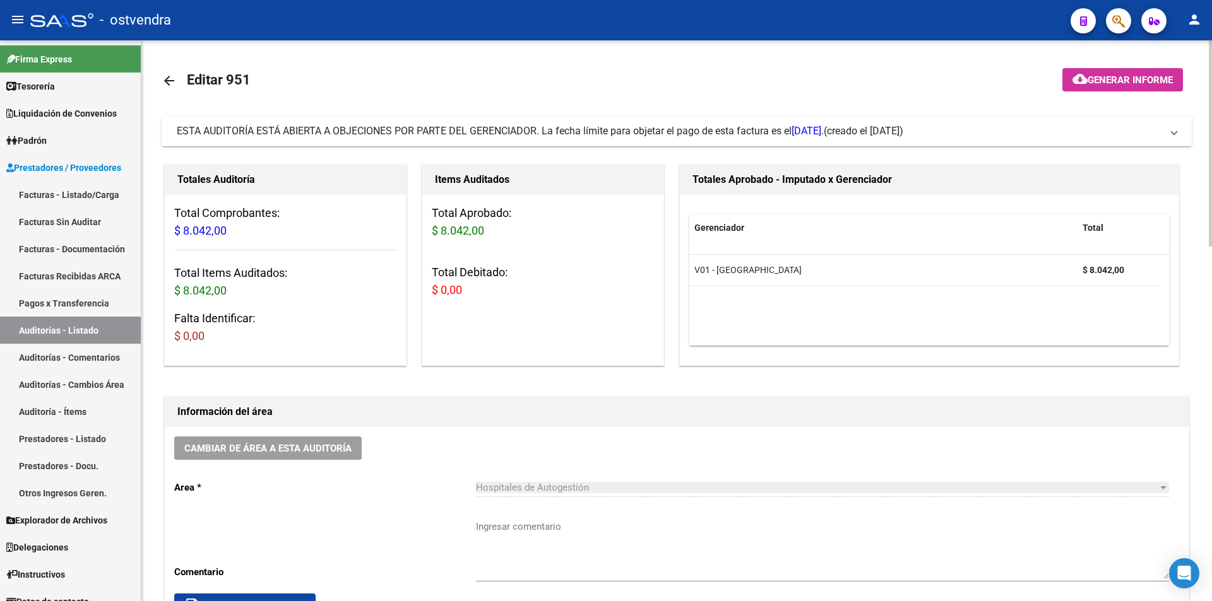
click at [286, 141] on mat-expansion-panel-header "ESTA AUDITORÍA ESTÁ ABIERTA A OBJECIONES POR PARTE DEL GERENCIADOR. La fecha lí…" at bounding box center [677, 131] width 1030 height 30
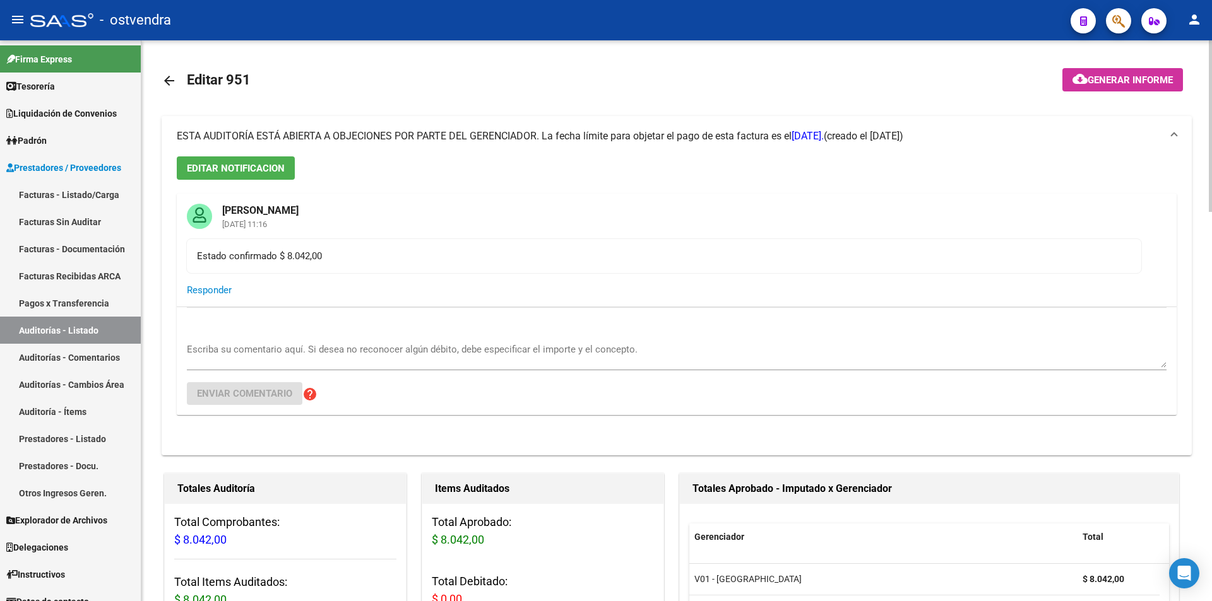
click at [286, 141] on span "ESTA AUDITORÍA ESTÁ ABIERTA A OBJECIONES POR PARTE DEL GERENCIADOR. La fecha lí…" at bounding box center [500, 136] width 647 height 12
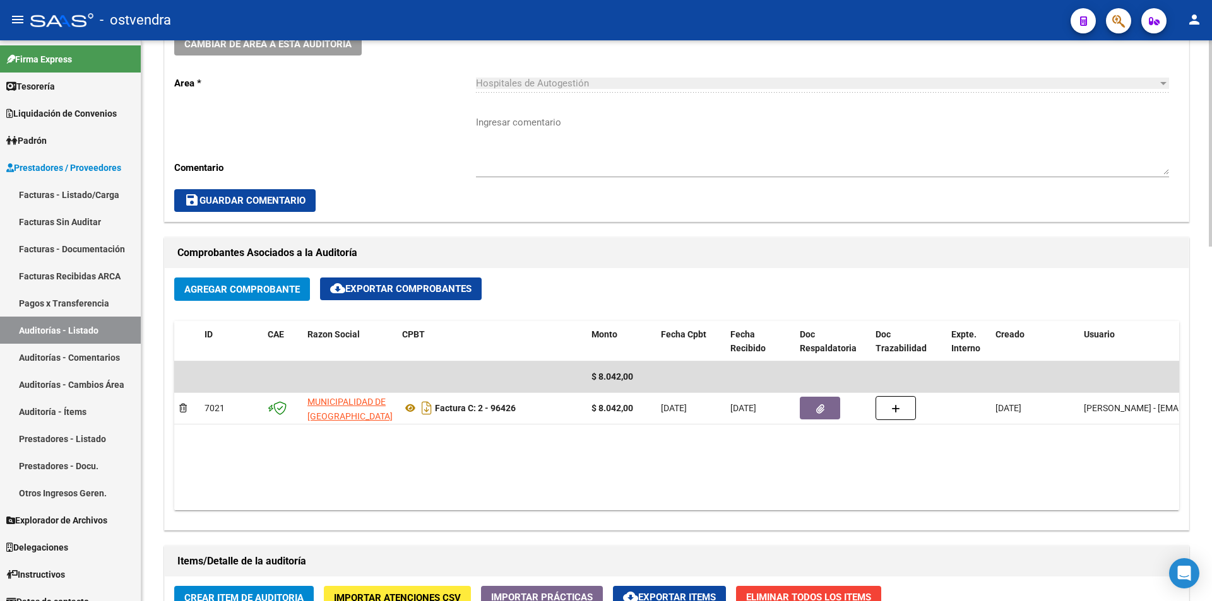
scroll to position [477, 0]
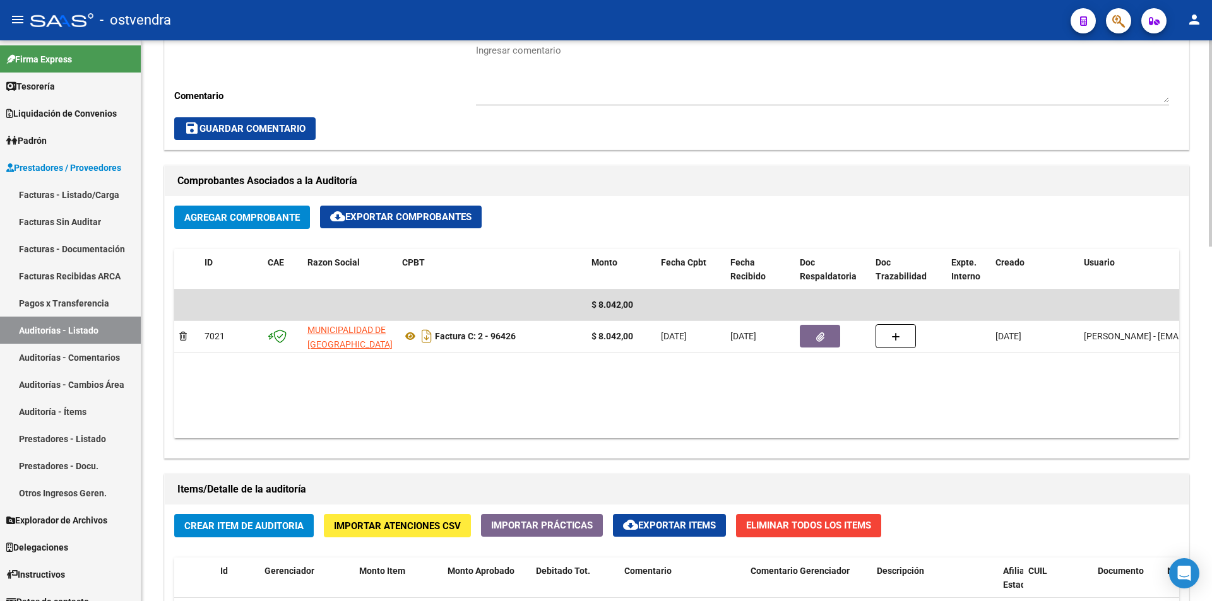
click at [1190, 340] on div "arrow_back Editar 951 cloud_download Generar informe ESTA AUDITORÍA ESTÁ ABIERT…" at bounding box center [678, 326] width 1074 height 1525
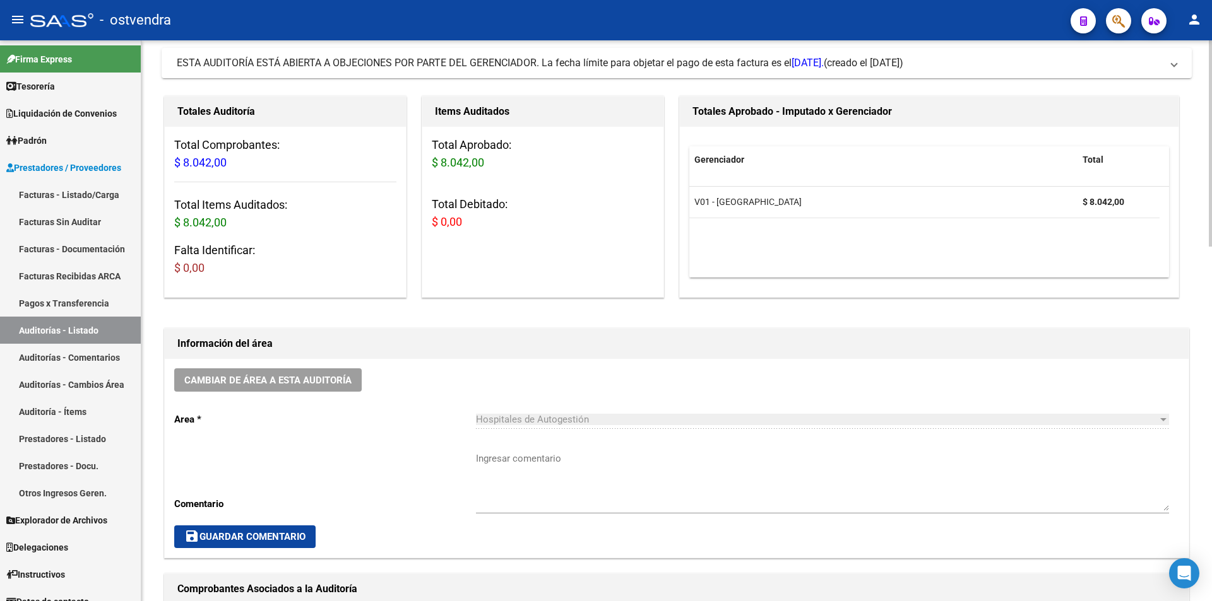
scroll to position [0, 0]
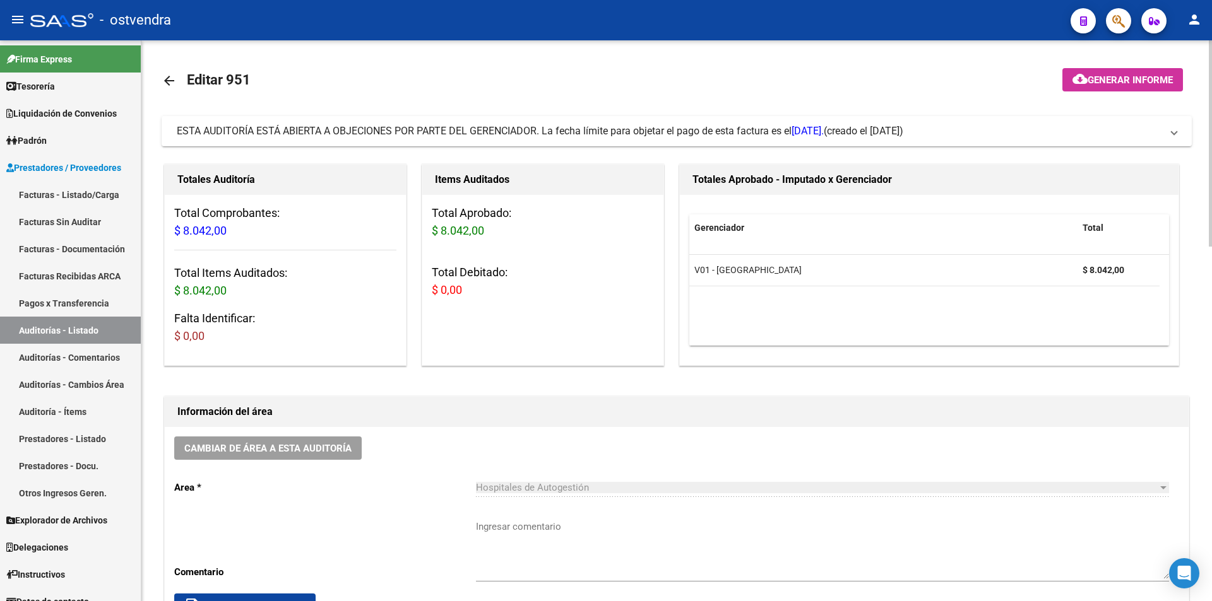
click at [1211, 73] on div at bounding box center [1210, 143] width 3 height 206
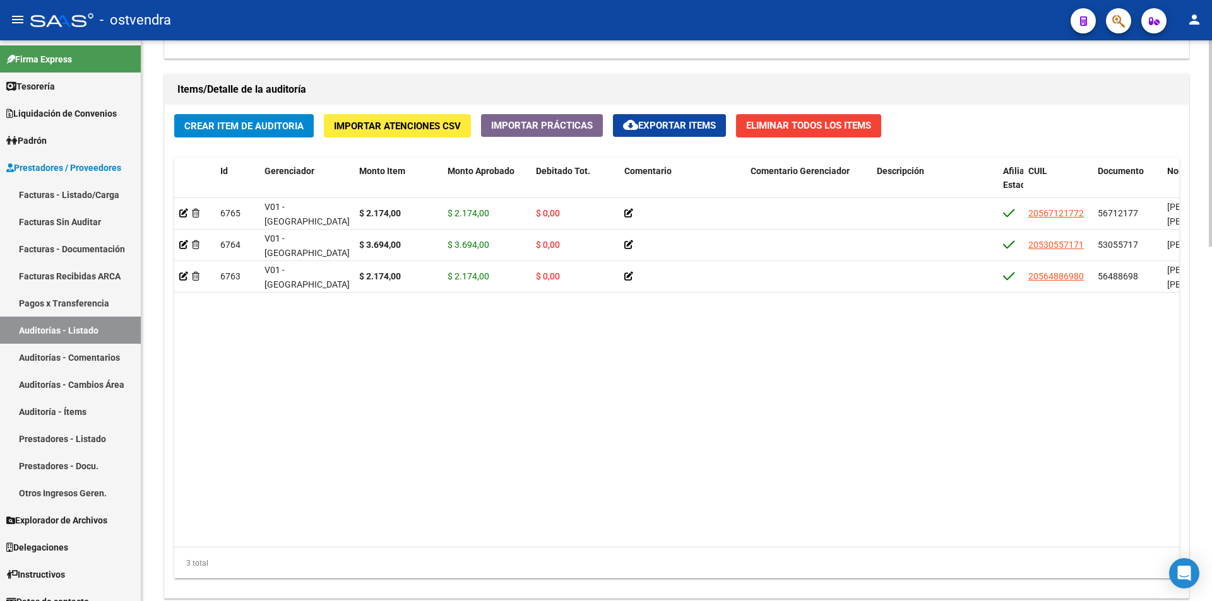
scroll to position [964, 0]
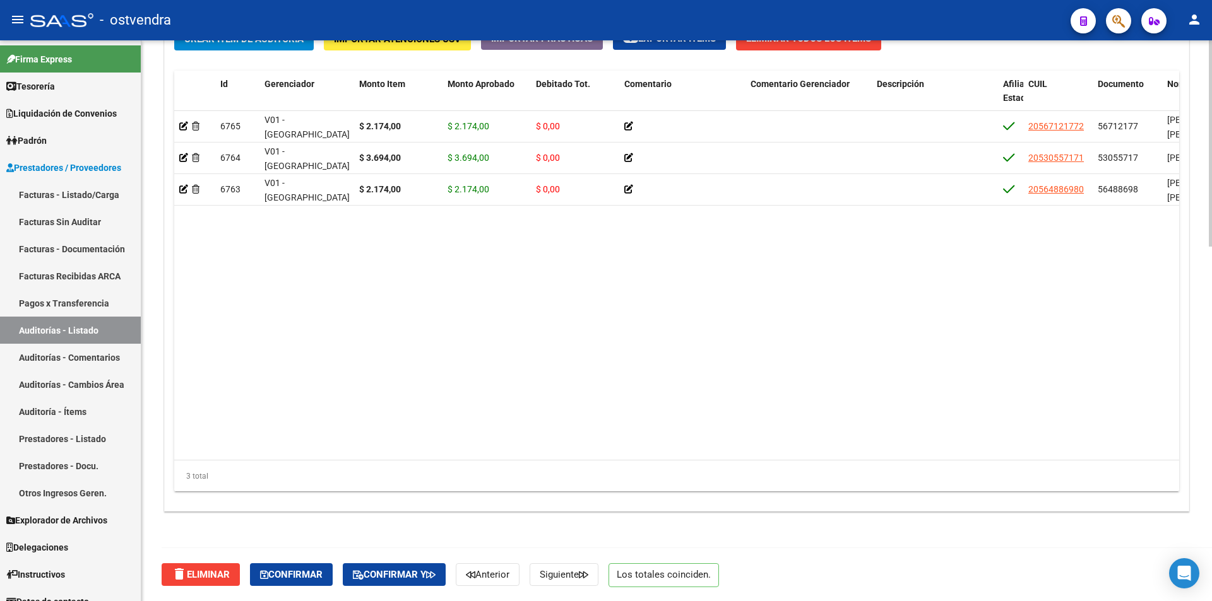
click at [331, 579] on button "Confirmar" at bounding box center [291, 575] width 83 height 23
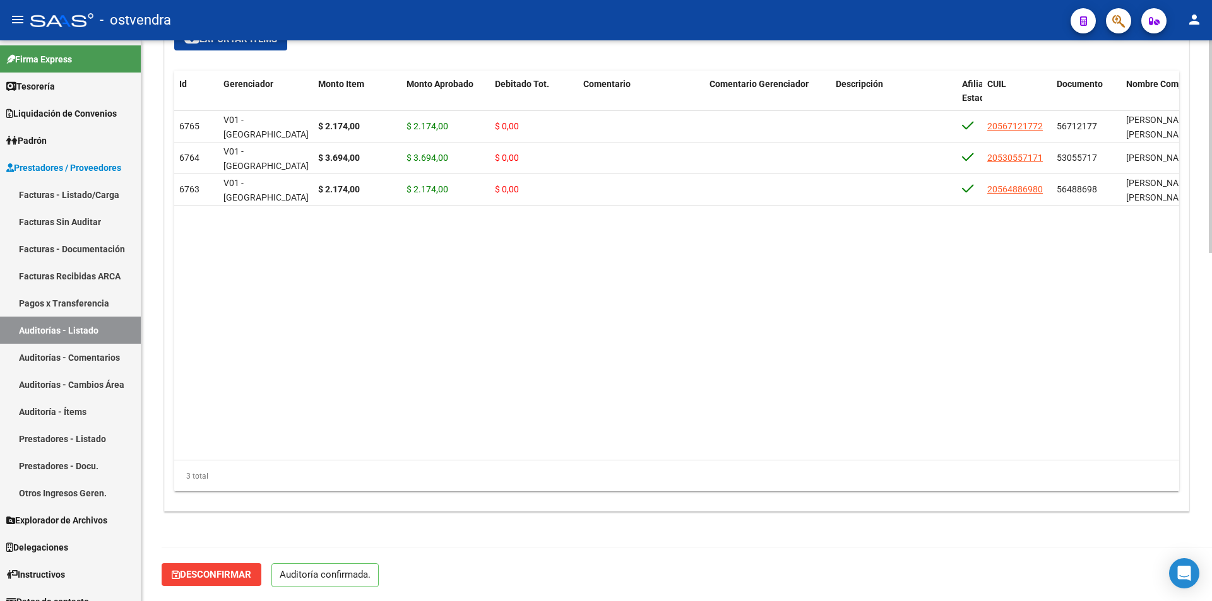
scroll to position [920, 0]
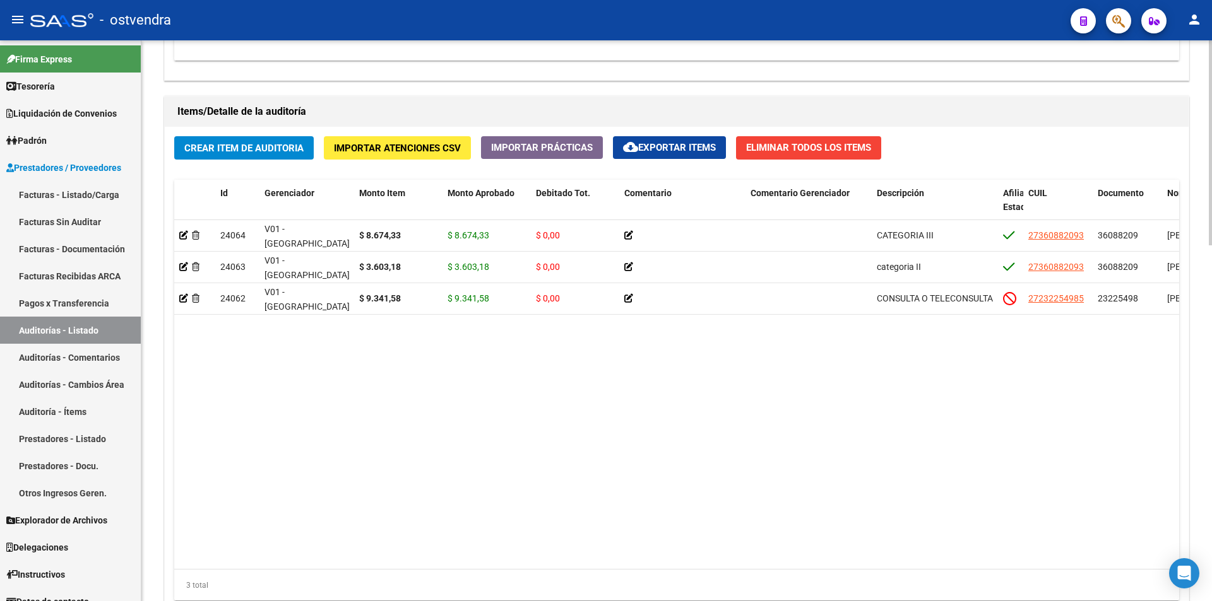
scroll to position [881, 0]
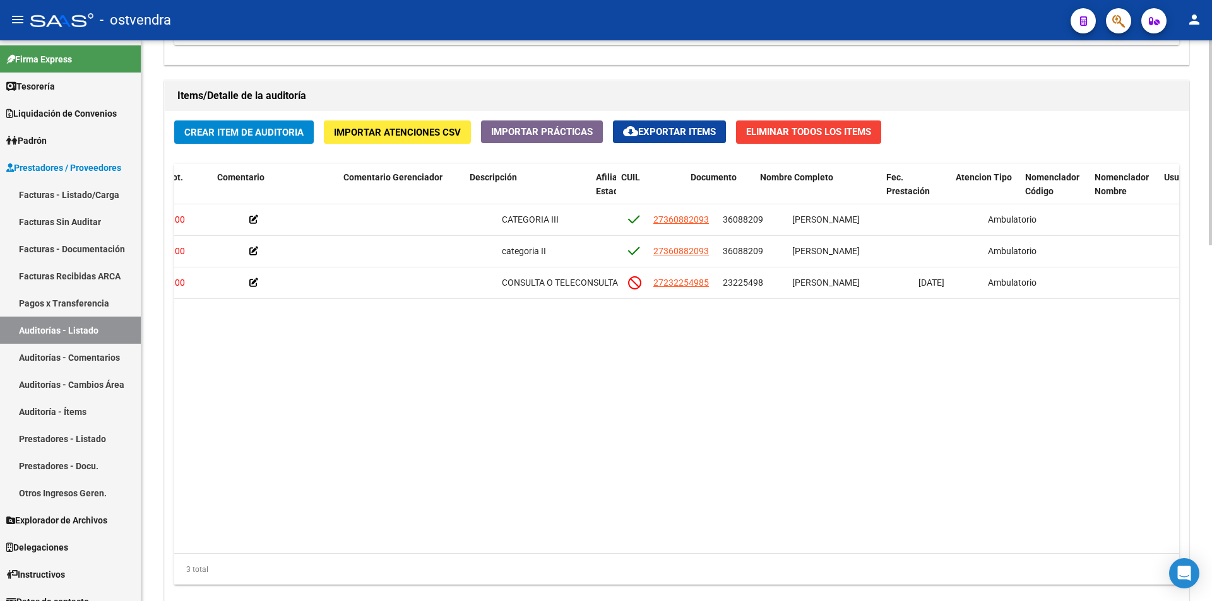
scroll to position [0, 408]
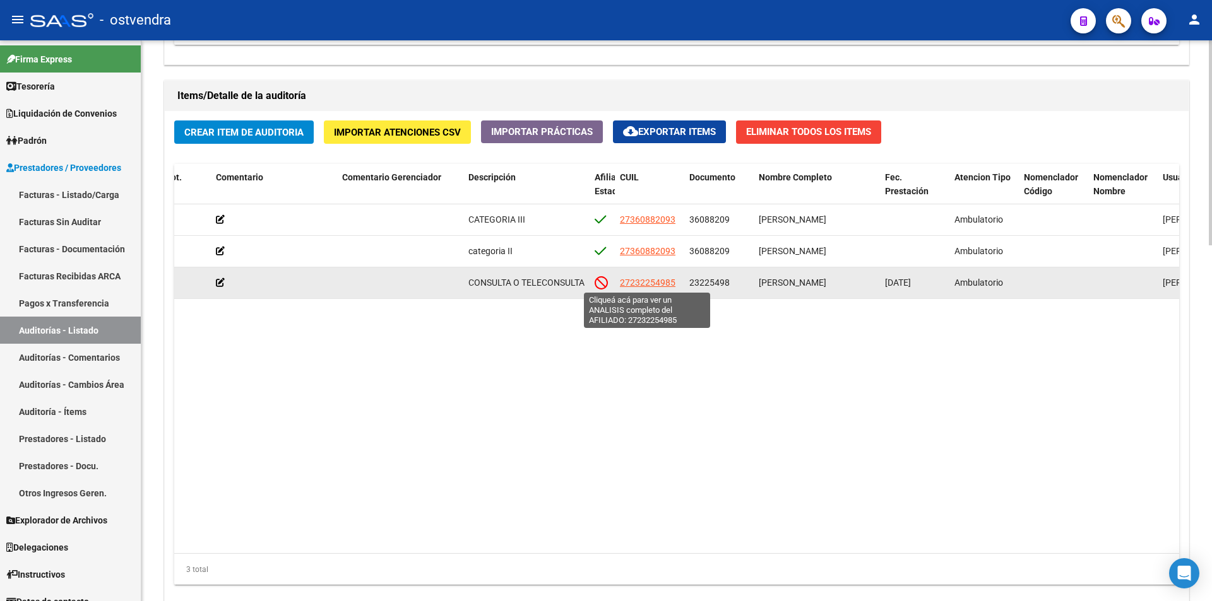
click at [645, 278] on span "27232254985" at bounding box center [648, 283] width 56 height 10
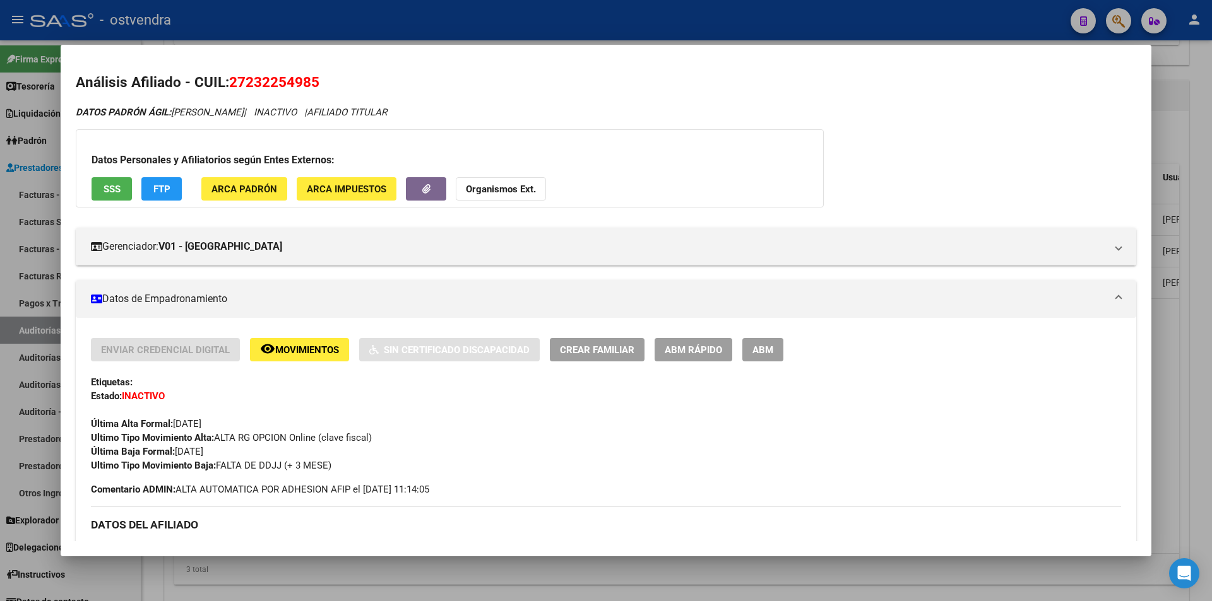
click at [1163, 214] on div at bounding box center [606, 300] width 1212 height 601
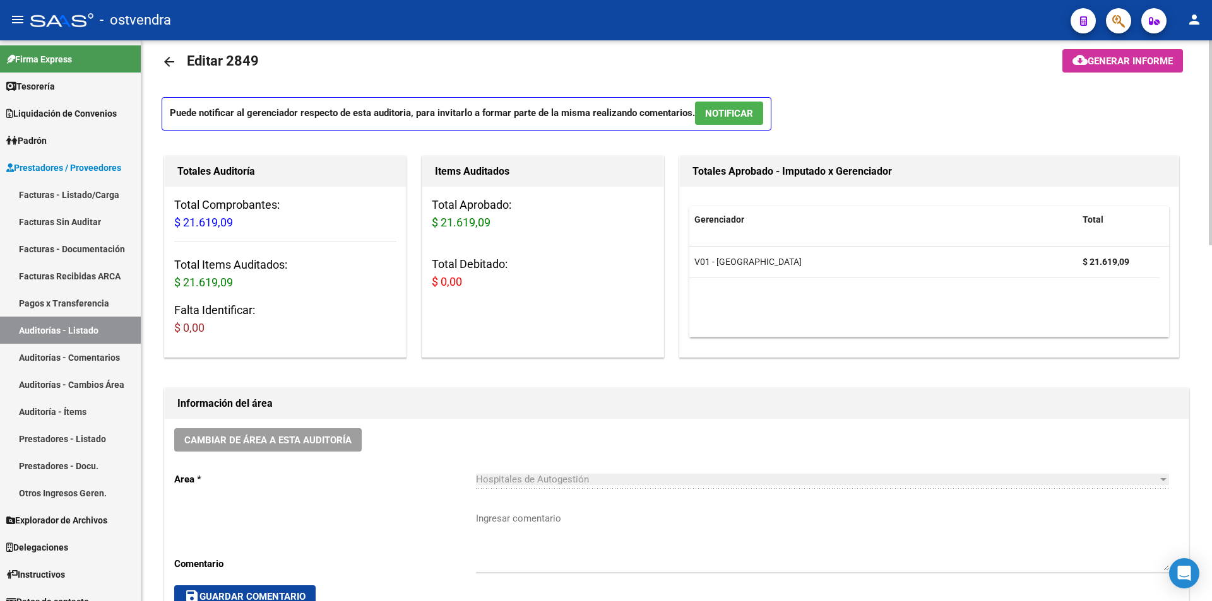
click at [734, 122] on button "NOTIFICAR" at bounding box center [729, 113] width 68 height 23
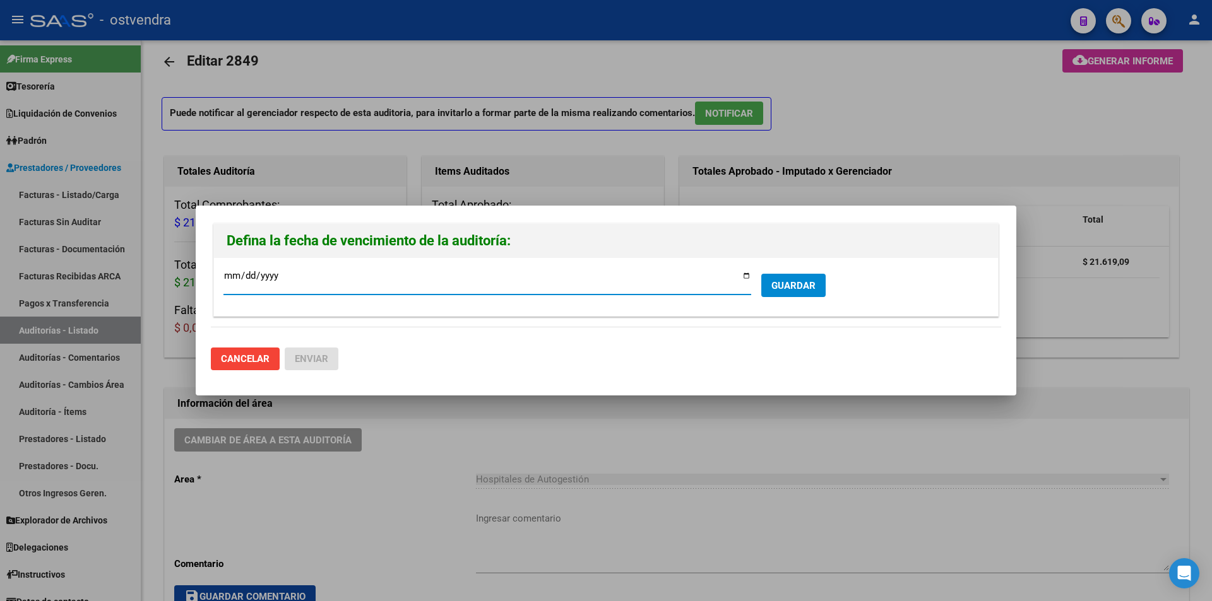
type input "[DATE]"
click at [783, 292] on button "GUARDAR" at bounding box center [793, 285] width 64 height 23
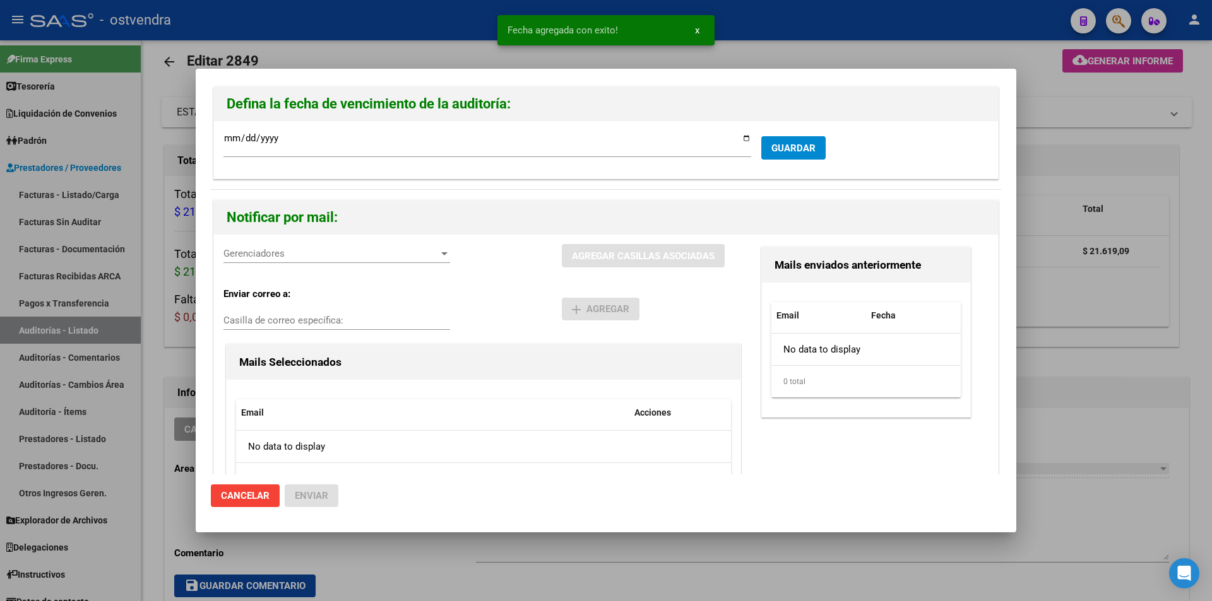
click at [268, 253] on span "Gerenciadores" at bounding box center [330, 253] width 215 height 11
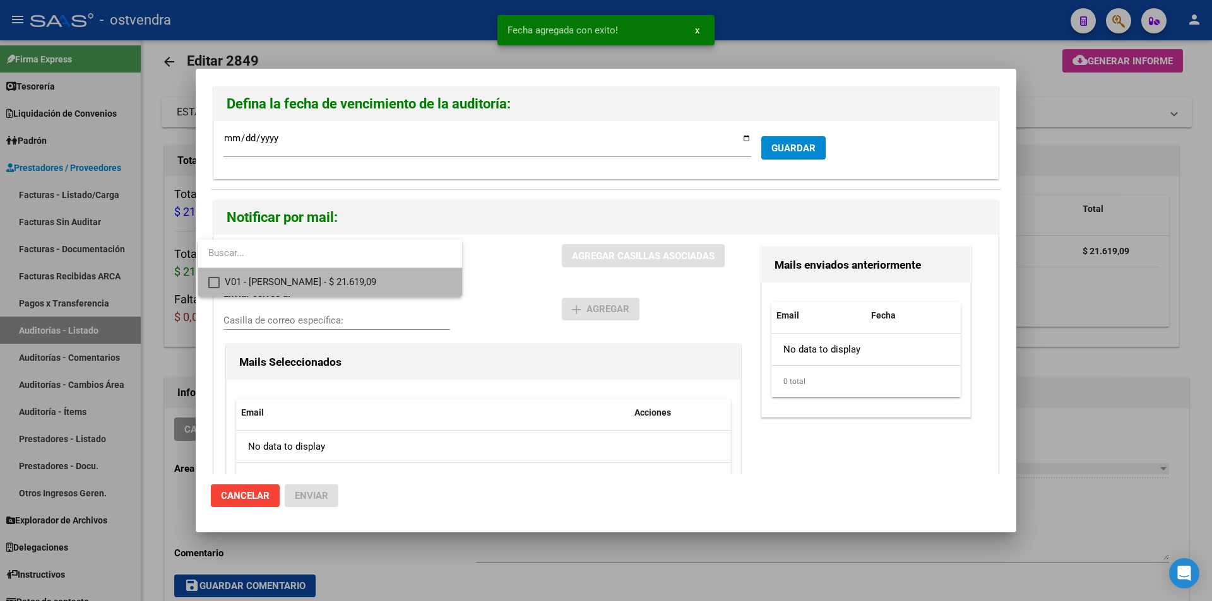
click at [280, 273] on span "V01 - [PERSON_NAME] - $ 21.619,09" at bounding box center [338, 282] width 227 height 28
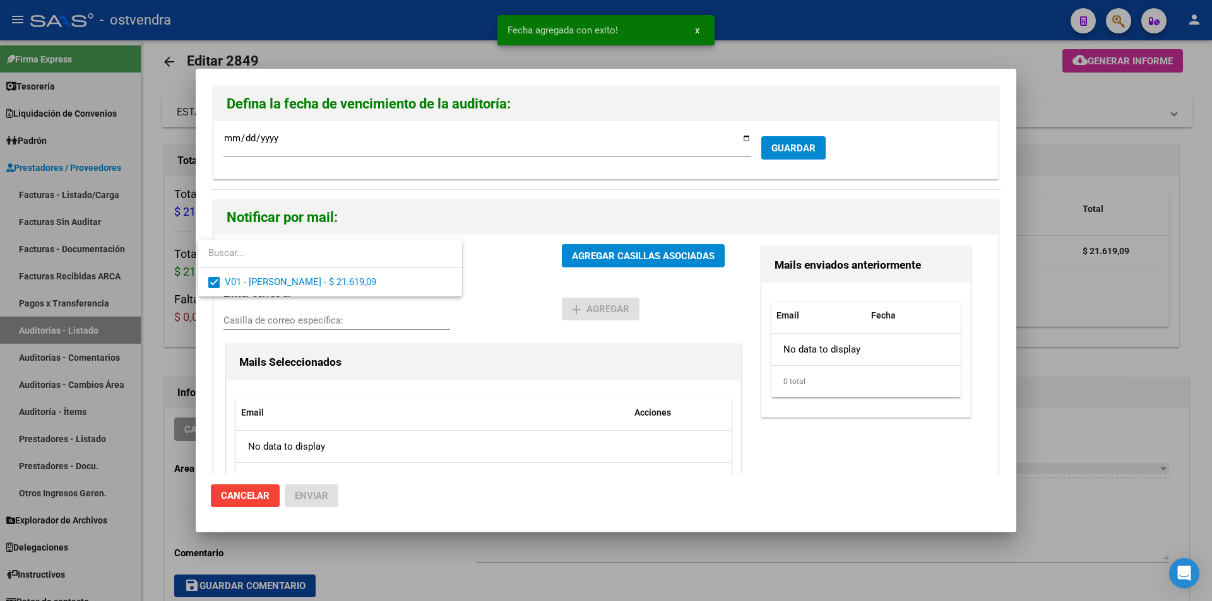
click at [562, 254] on div at bounding box center [606, 300] width 1212 height 601
click at [562, 254] on button "AGREGAR CASILLAS ASOCIADAS" at bounding box center [643, 255] width 163 height 23
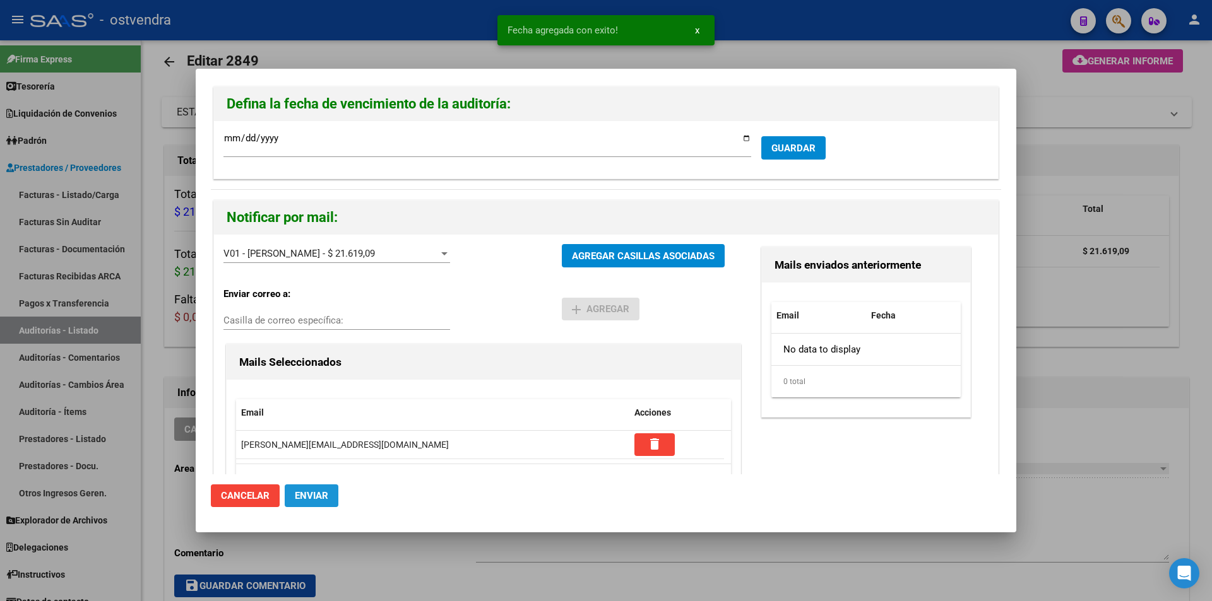
click at [336, 489] on button "Enviar" at bounding box center [312, 496] width 54 height 23
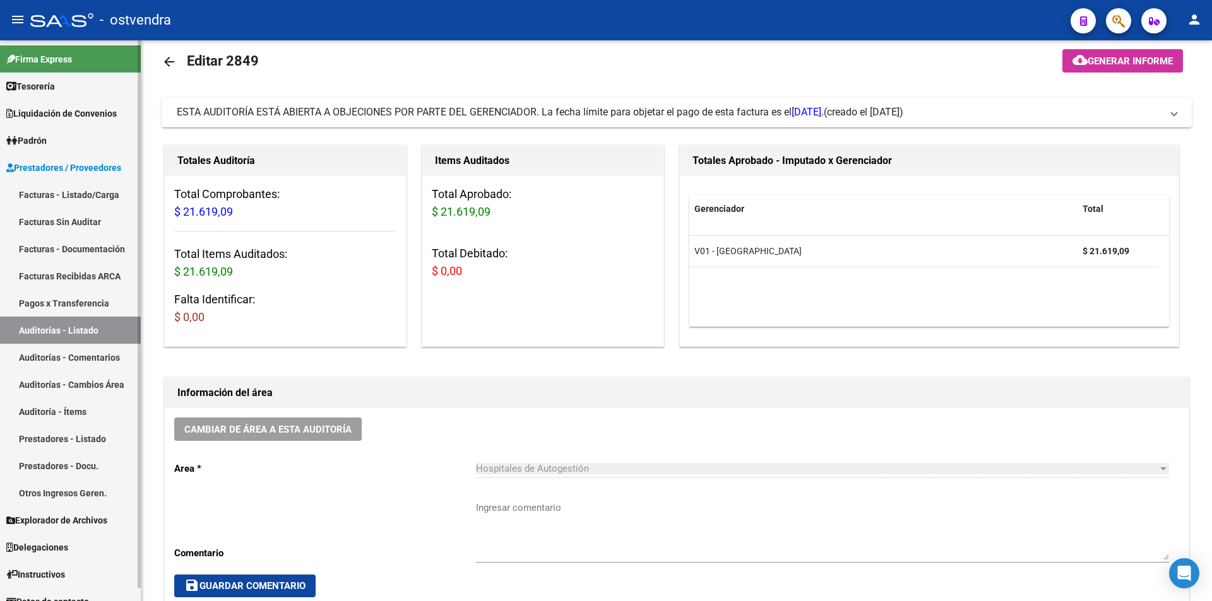
click at [127, 194] on link "Facturas - Listado/Carga" at bounding box center [70, 194] width 141 height 27
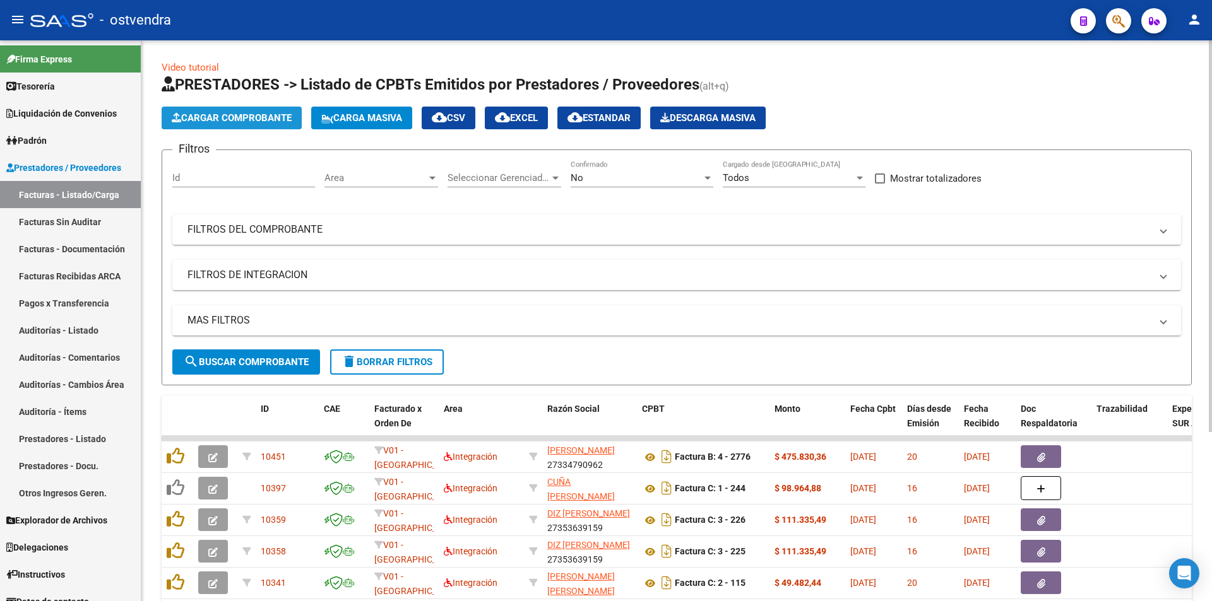
click at [242, 109] on button "Cargar Comprobante" at bounding box center [232, 118] width 140 height 23
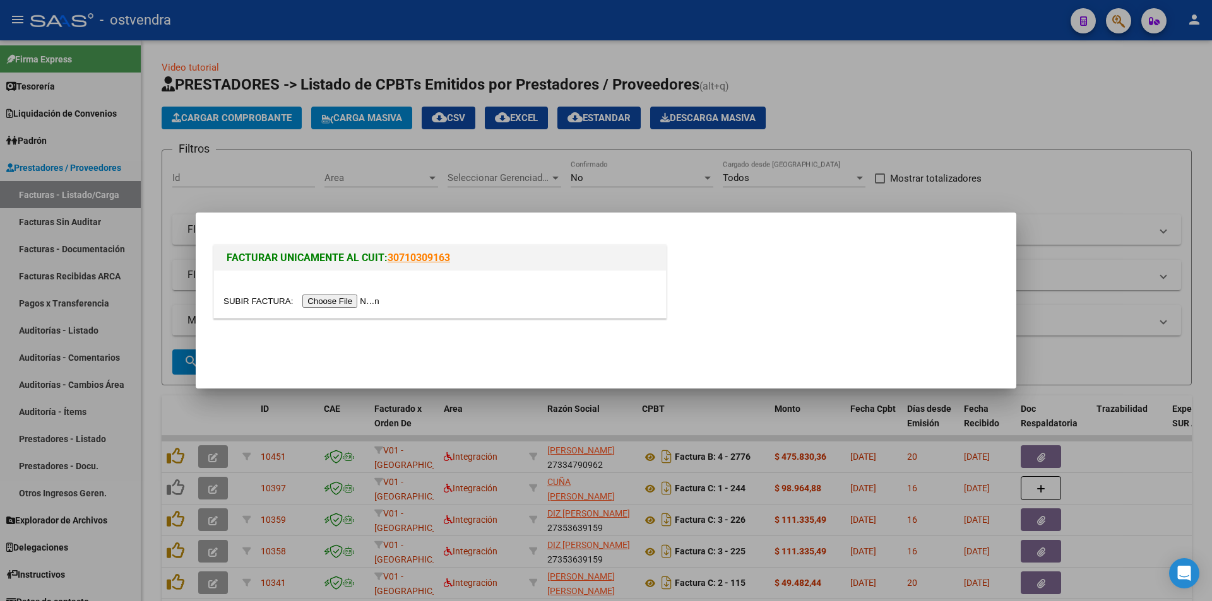
click at [343, 298] on input "file" at bounding box center [303, 301] width 160 height 13
click at [364, 298] on input "file" at bounding box center [303, 301] width 160 height 13
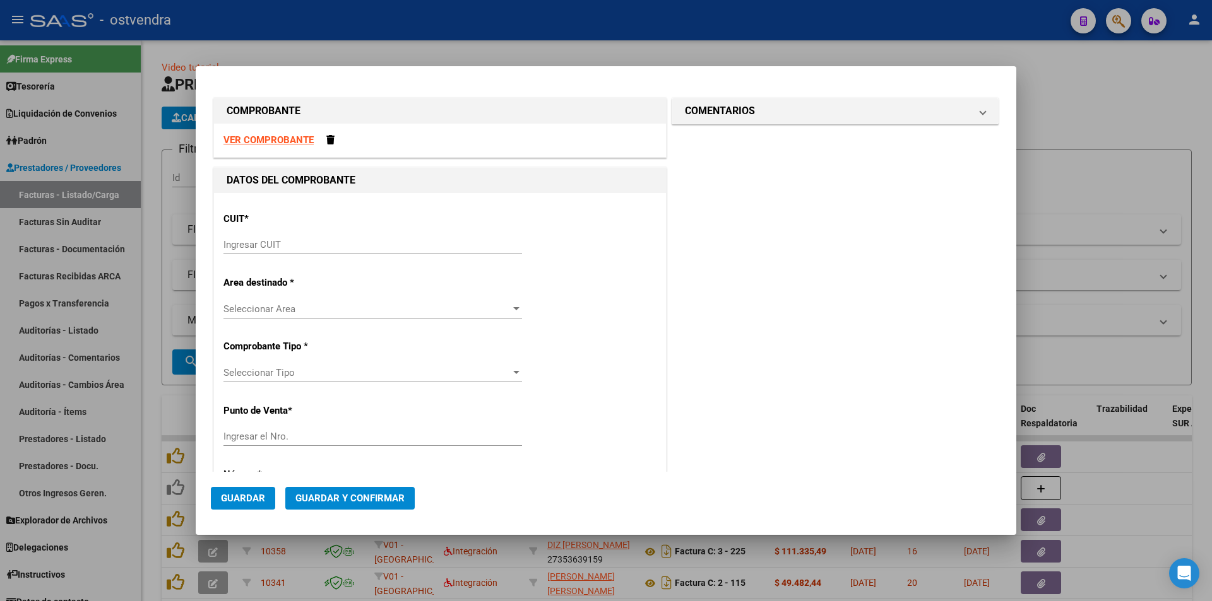
click at [297, 146] on strong "VER COMPROBANTE" at bounding box center [268, 139] width 90 height 11
click at [314, 246] on input "Ingresar CUIT" at bounding box center [372, 244] width 299 height 11
paste input "30-46666561"
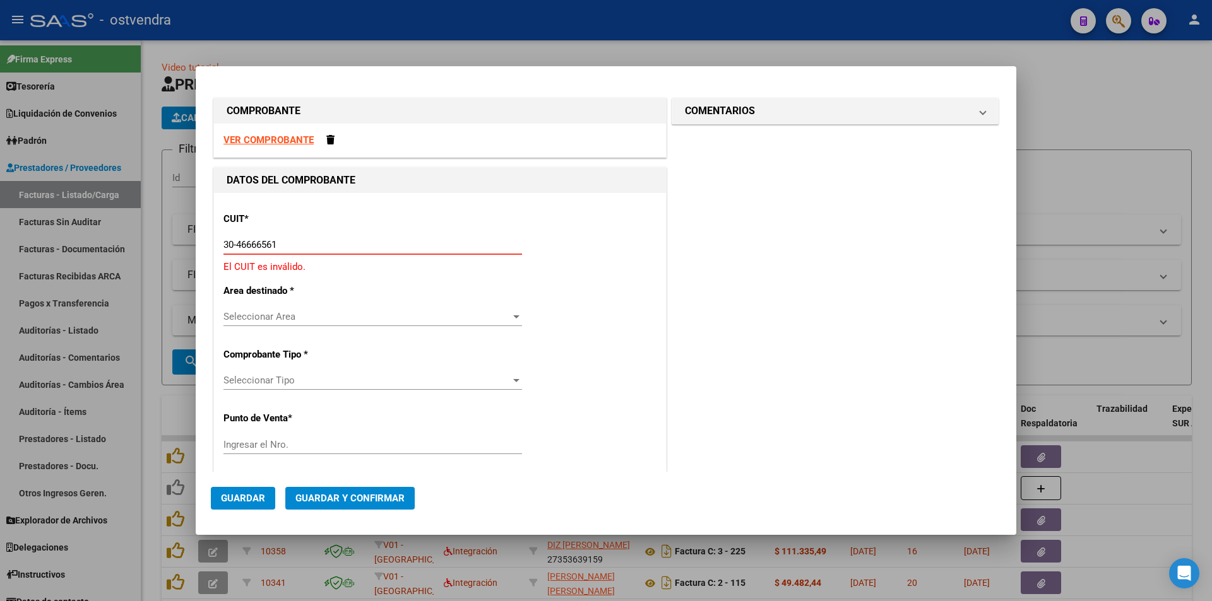
click at [238, 247] on input "30-46666561" at bounding box center [372, 244] width 299 height 11
type input "30-54666656-1"
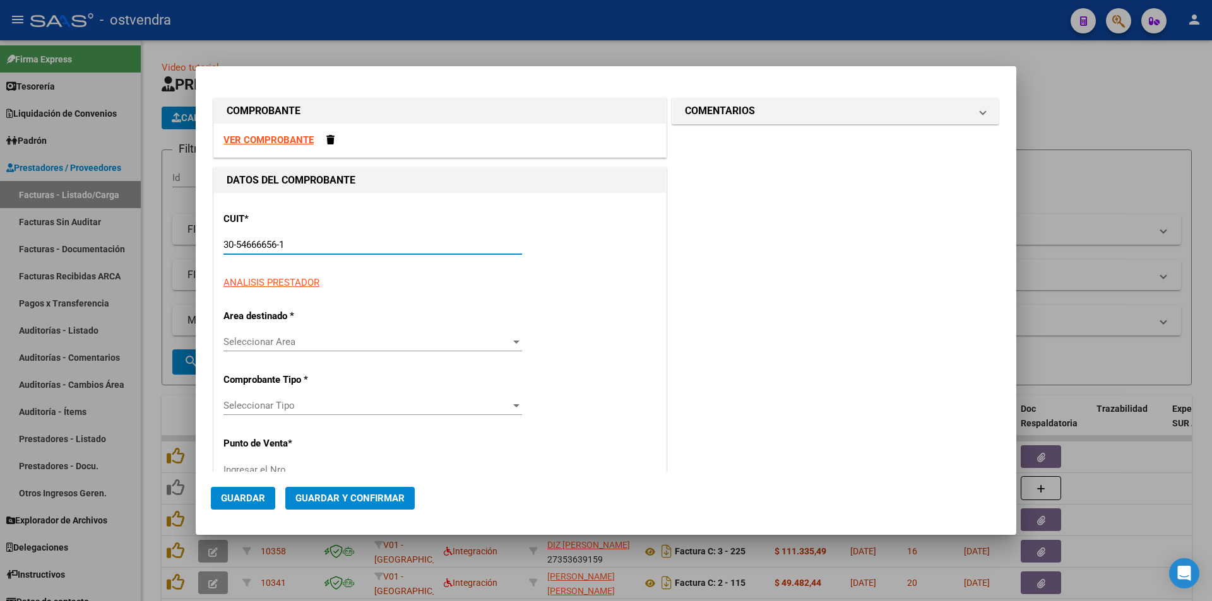
type input "1502"
type input "30-54666656-1"
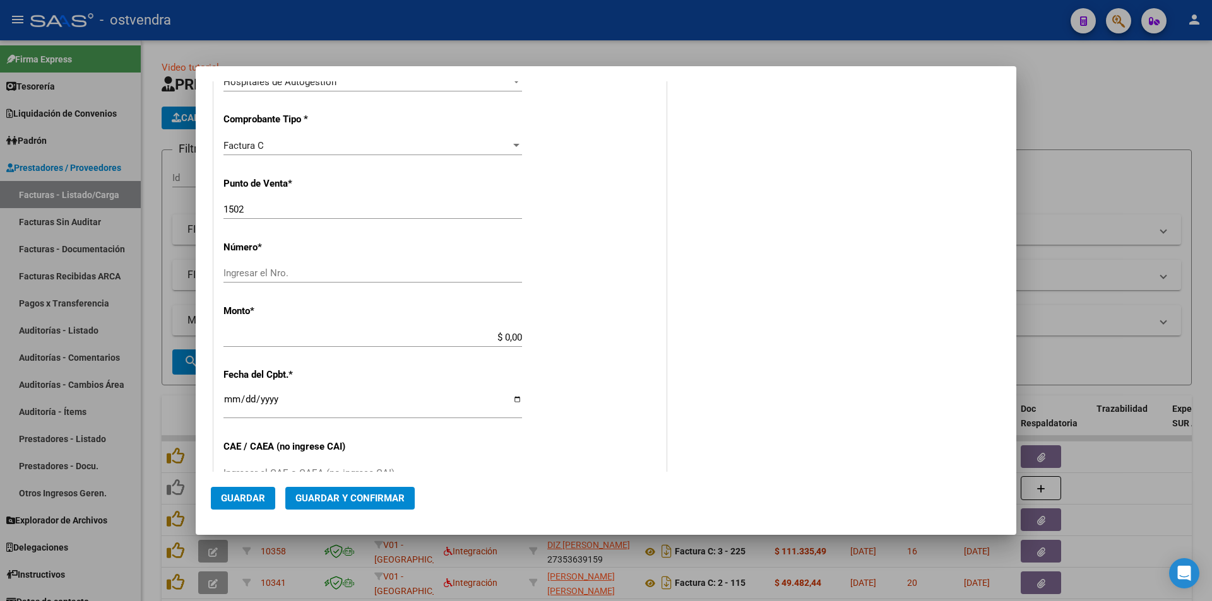
scroll to position [286, 0]
click at [258, 275] on input "Ingresar el Nro." at bounding box center [372, 271] width 299 height 11
paste input "39057"
type input "39057"
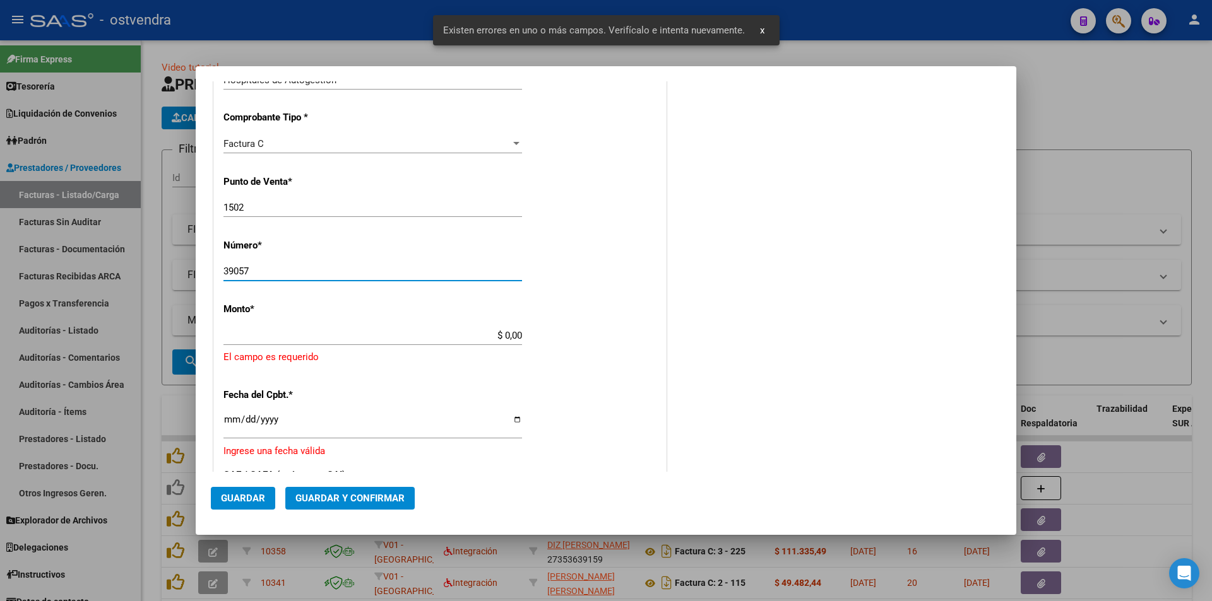
scroll to position [339, 0]
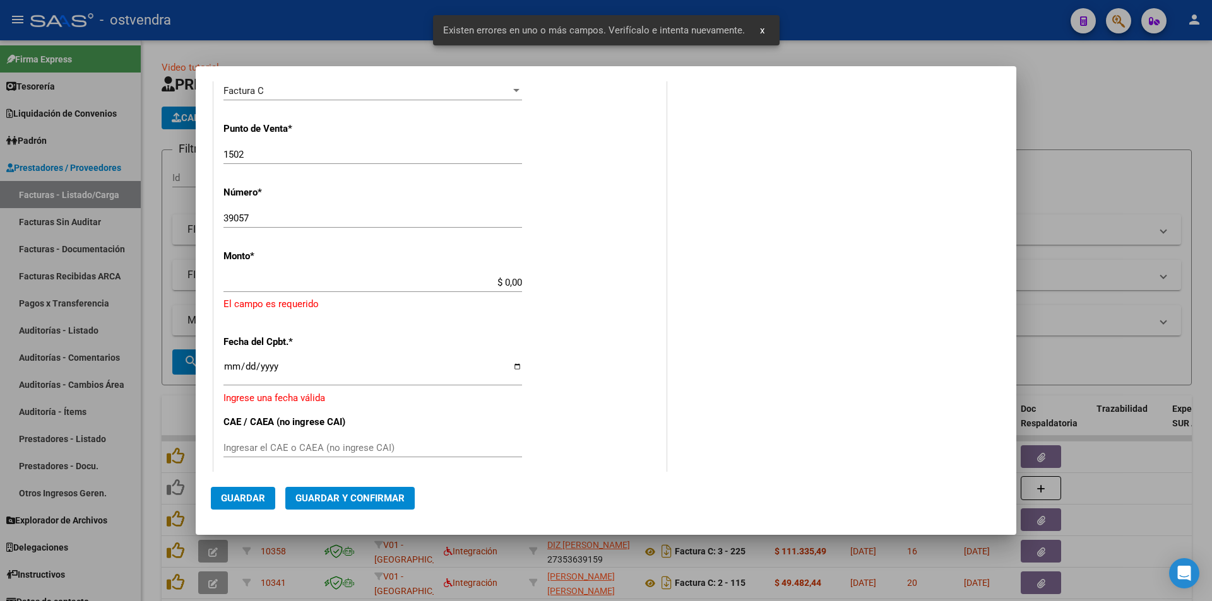
click at [519, 281] on app-form-text-field "Monto * $ 0,00 Ingresar el monto [GEOGRAPHIC_DATA] es requerido" at bounding box center [439, 281] width 433 height 61
click at [518, 281] on input "$ 0,00" at bounding box center [372, 282] width 299 height 11
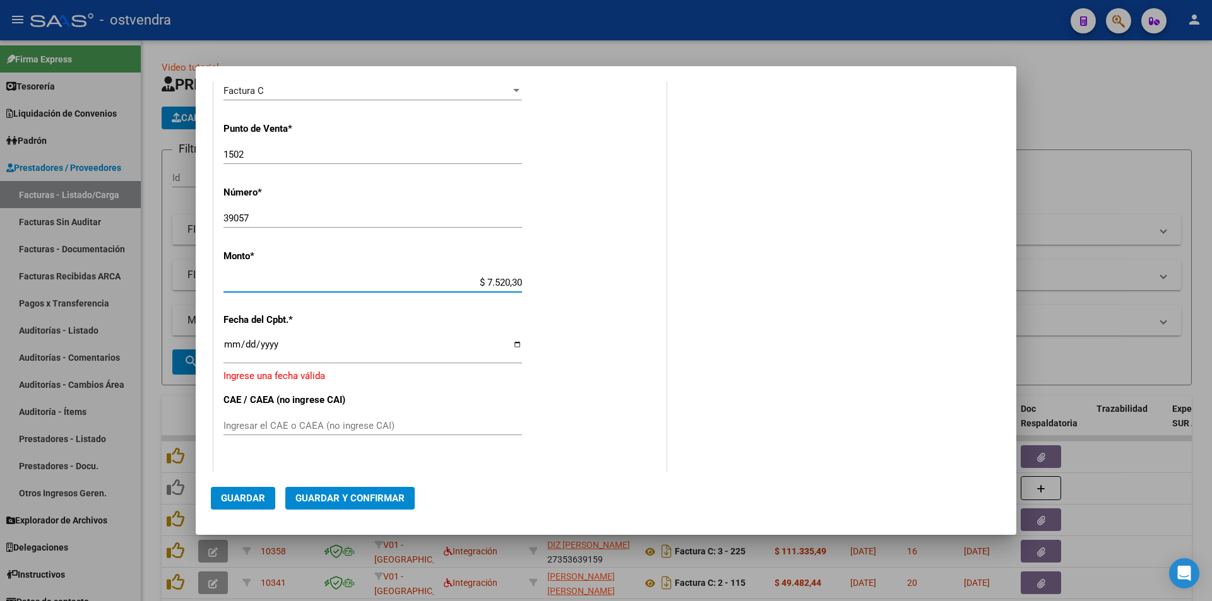
type input "$ 75.203,03"
click at [237, 339] on div "Ingresar la fecha" at bounding box center [372, 350] width 299 height 27
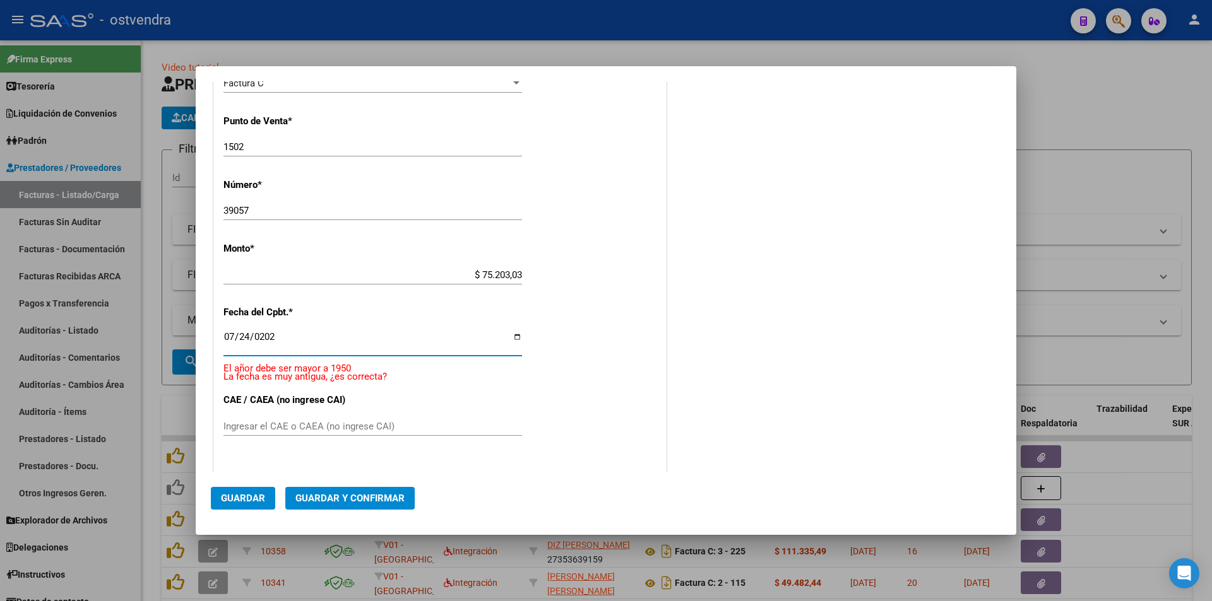
type input "[DATE]"
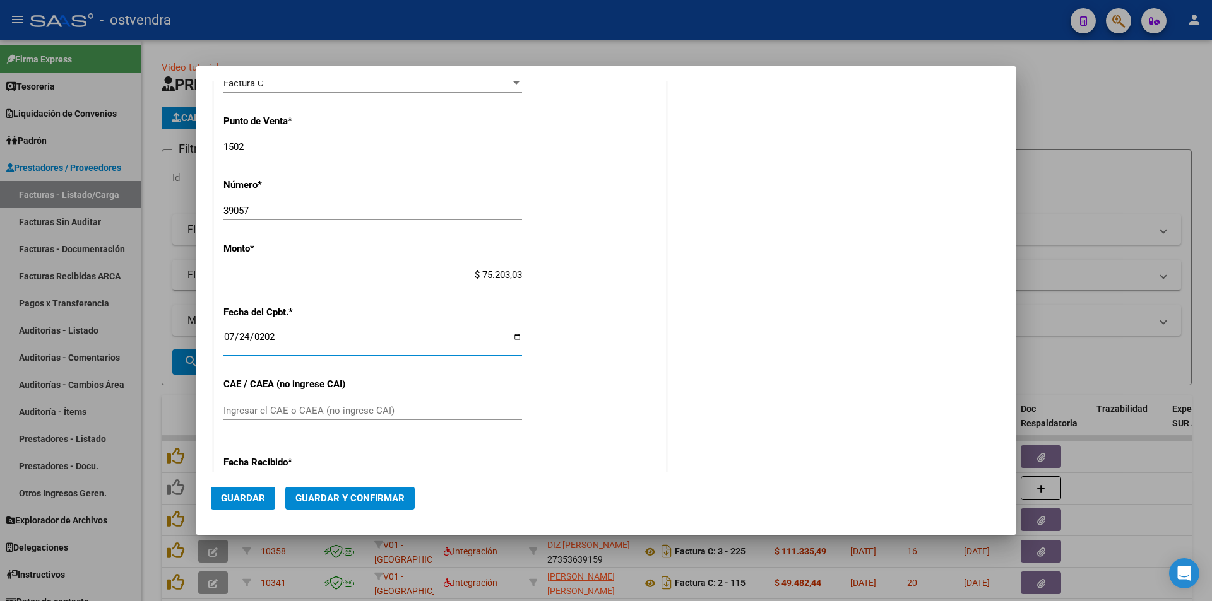
scroll to position [331, 0]
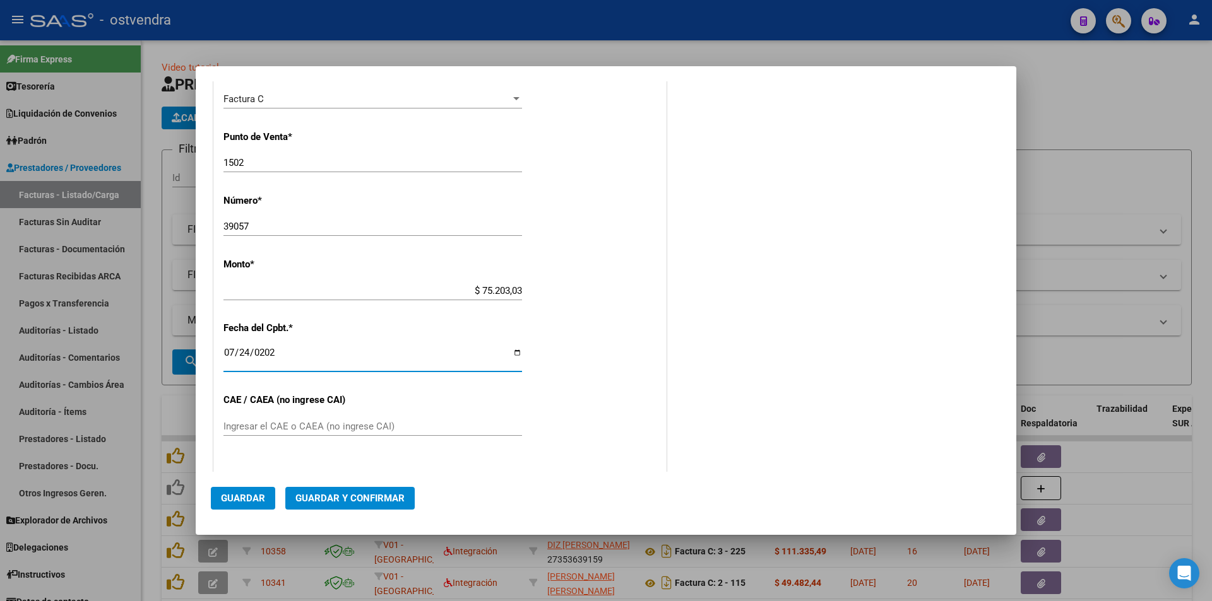
drag, startPoint x: 745, startPoint y: 290, endPoint x: 901, endPoint y: 255, distance: 159.2
click at [758, 288] on div "COMENTARIOS Comentarios De la Obra Social: Comentarios de la Obra Social (no vi…" at bounding box center [835, 262] width 332 height 995
click at [253, 503] on span "Guardar" at bounding box center [243, 498] width 44 height 11
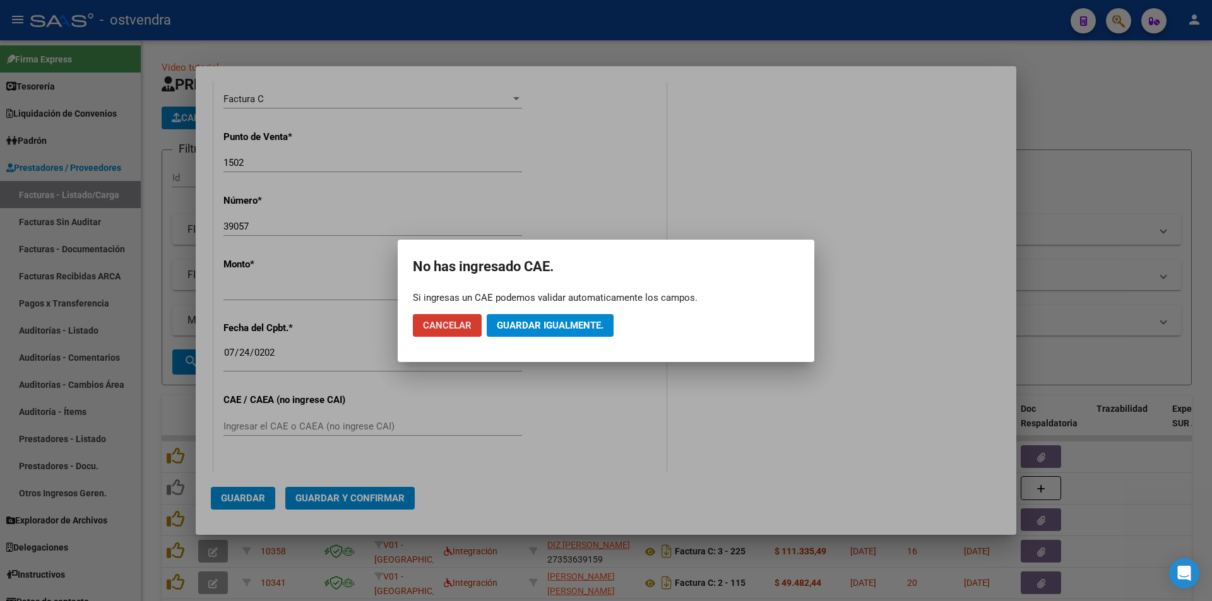
click at [518, 336] on button "Guardar igualmente." at bounding box center [550, 325] width 127 height 23
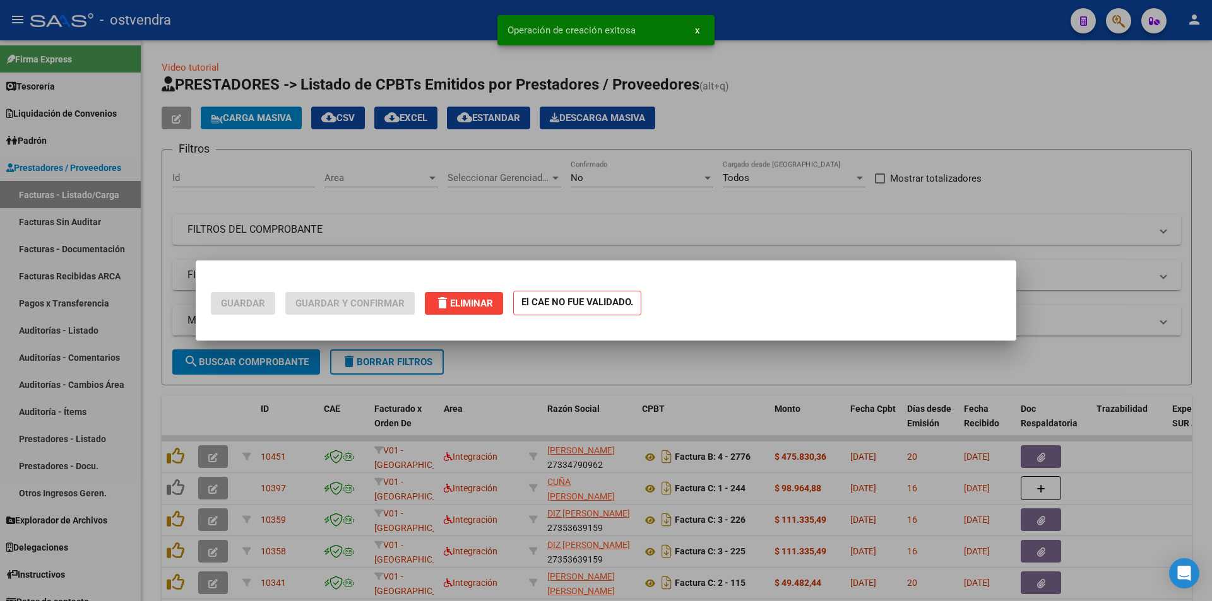
scroll to position [0, 0]
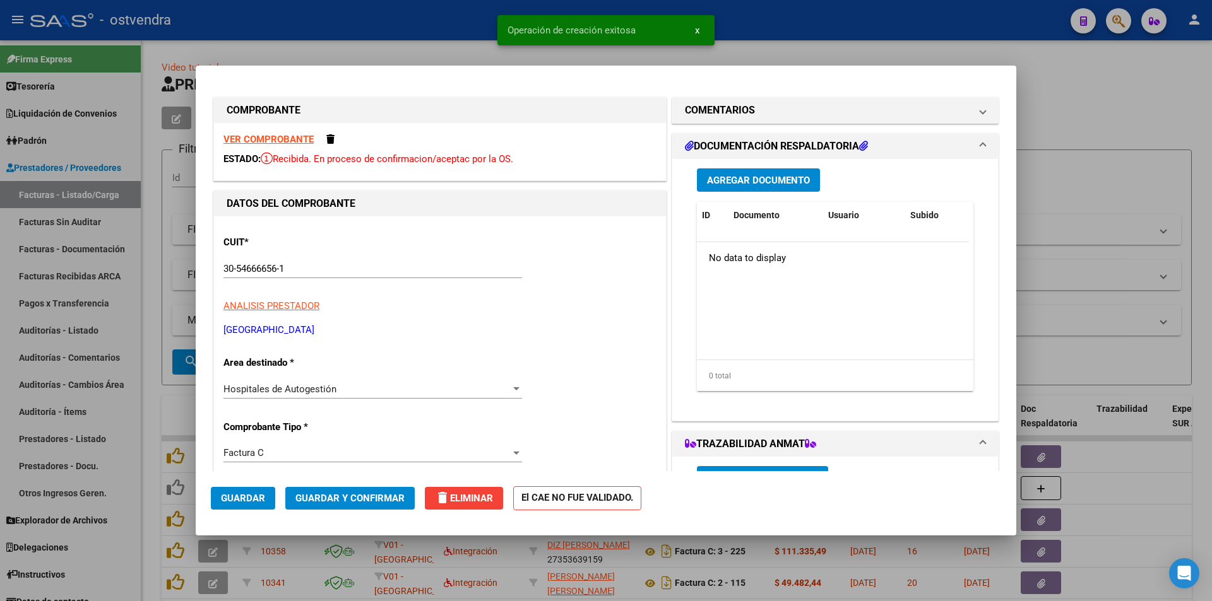
click at [745, 189] on button "Agregar Documento" at bounding box center [758, 180] width 123 height 23
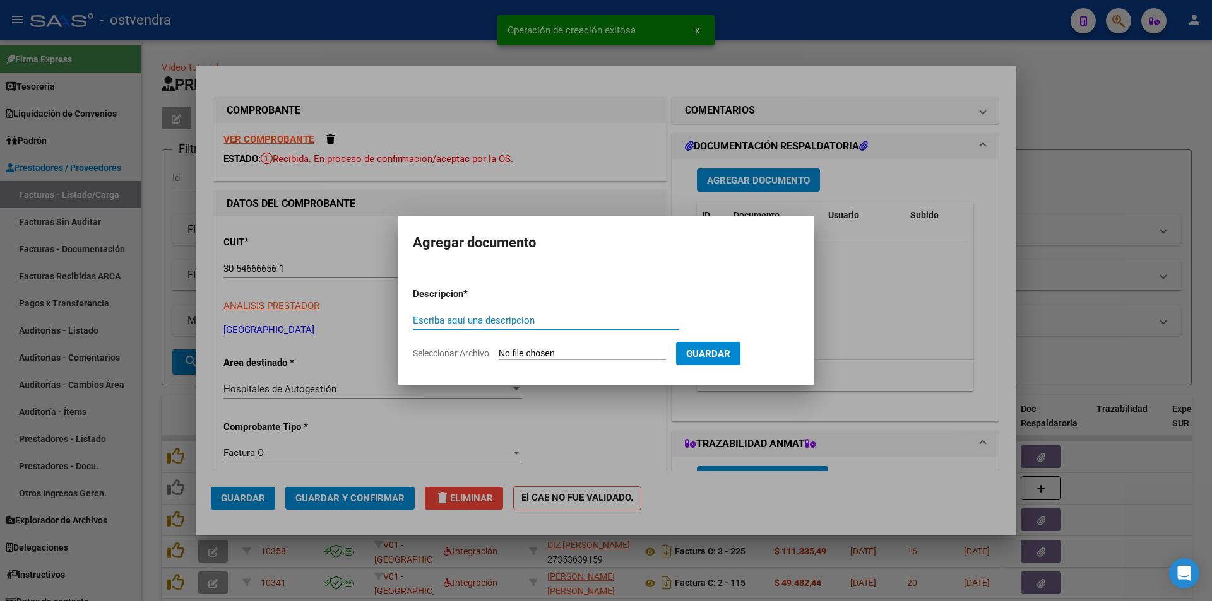
click at [574, 355] on input "Seleccionar Archivo" at bounding box center [582, 354] width 167 height 12
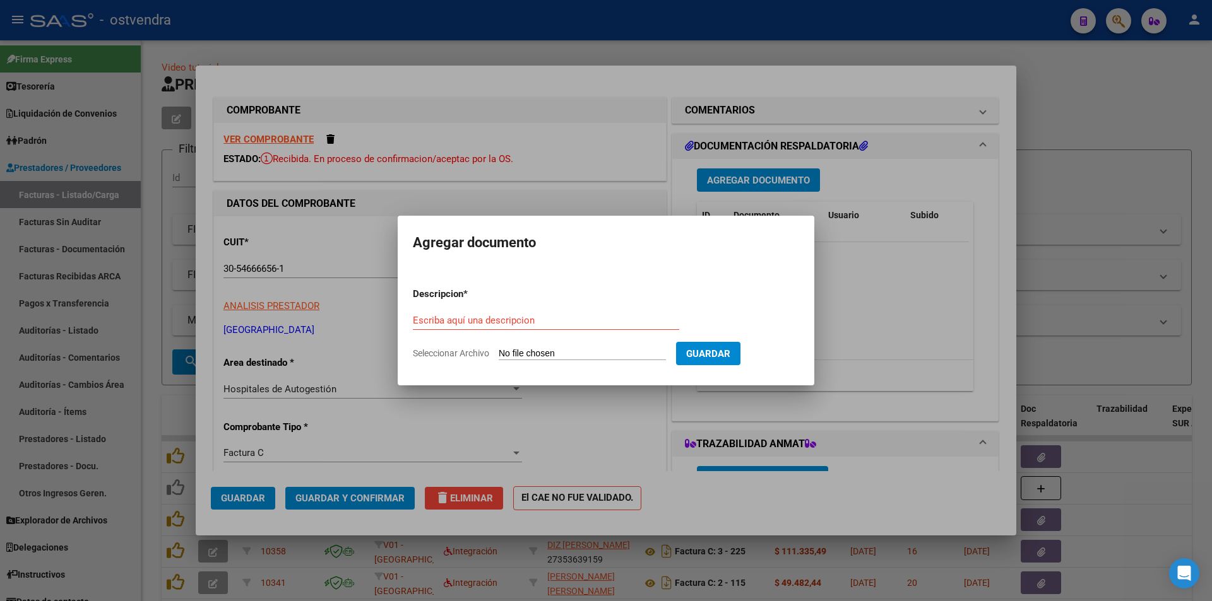
type input "C:\fakepath\OSTVENDRA LISTADO.pdf"
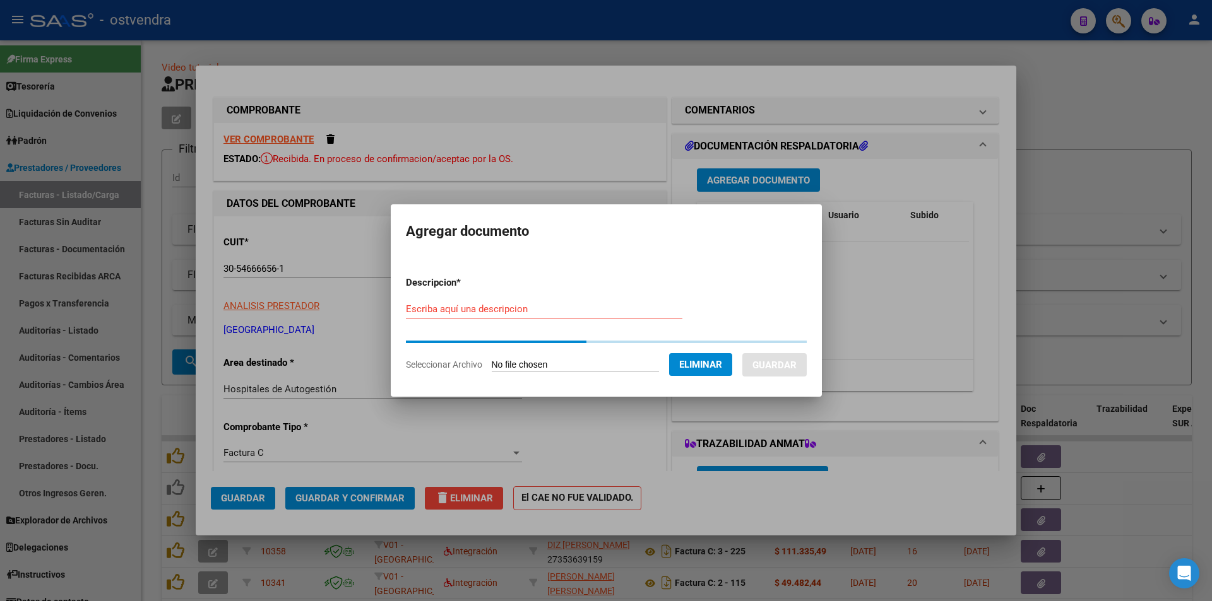
click at [490, 309] on input "Escriba aquí una descripcion" at bounding box center [544, 309] width 276 height 11
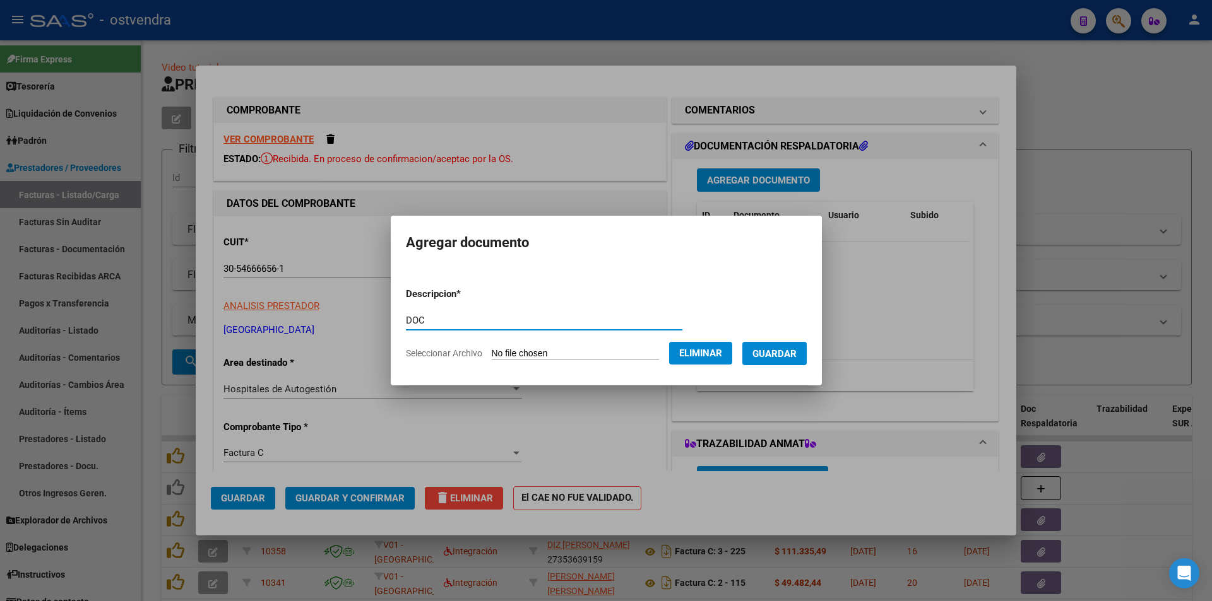
type input "DOC"
click at [796, 346] on button "Guardar" at bounding box center [774, 353] width 64 height 23
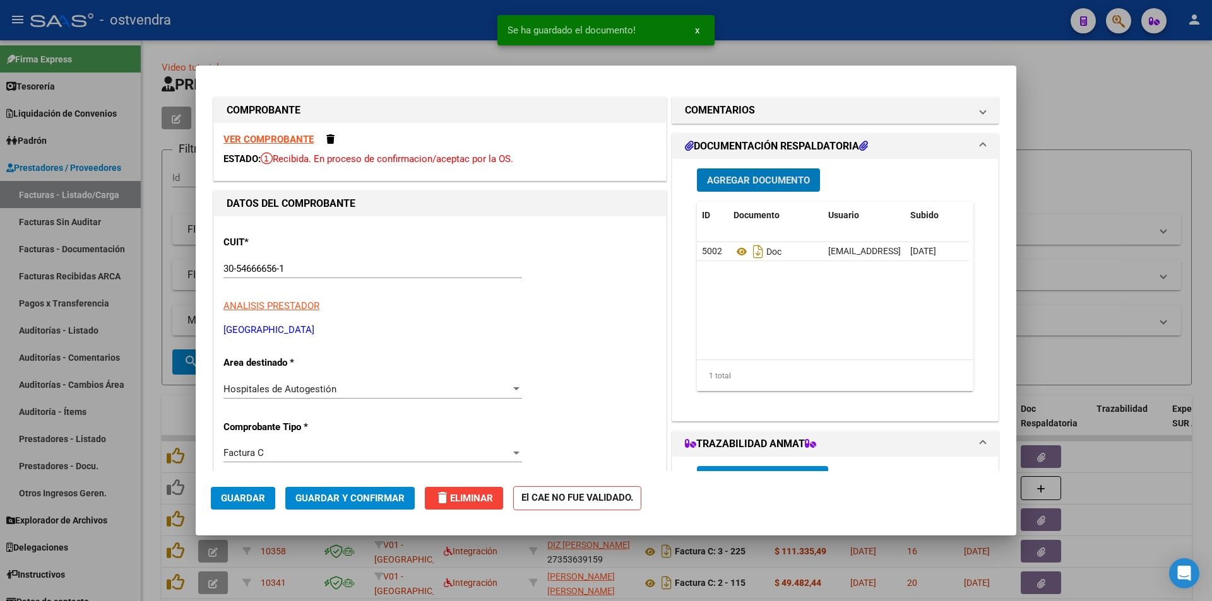
click at [762, 181] on span "Agregar Documento" at bounding box center [758, 180] width 103 height 11
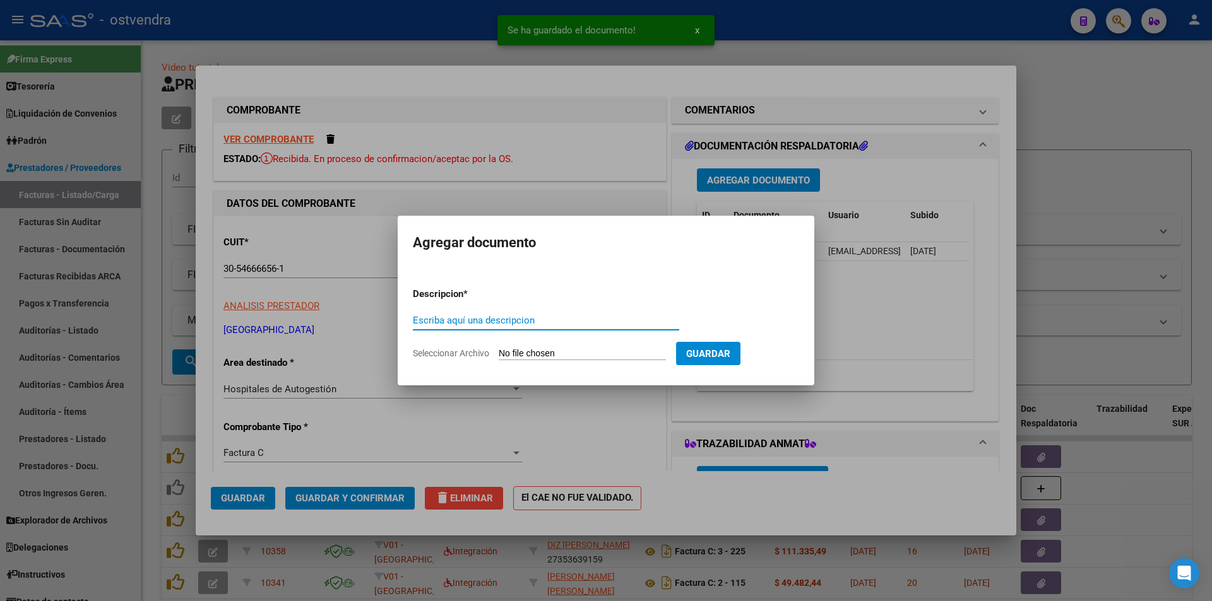
click at [550, 348] on input "Seleccionar Archivo" at bounding box center [582, 354] width 167 height 12
type input "C:\fakepath\OSTVENDRA ANEXO2 (2).pdf"
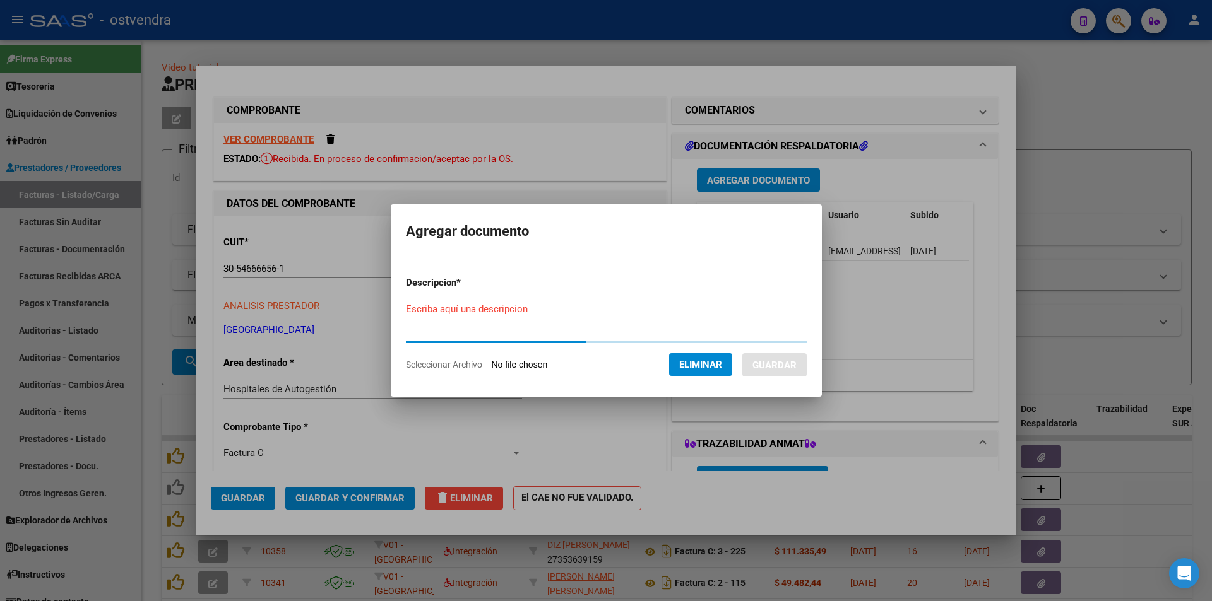
click at [504, 302] on div "Escriba aquí una descripcion" at bounding box center [544, 309] width 276 height 19
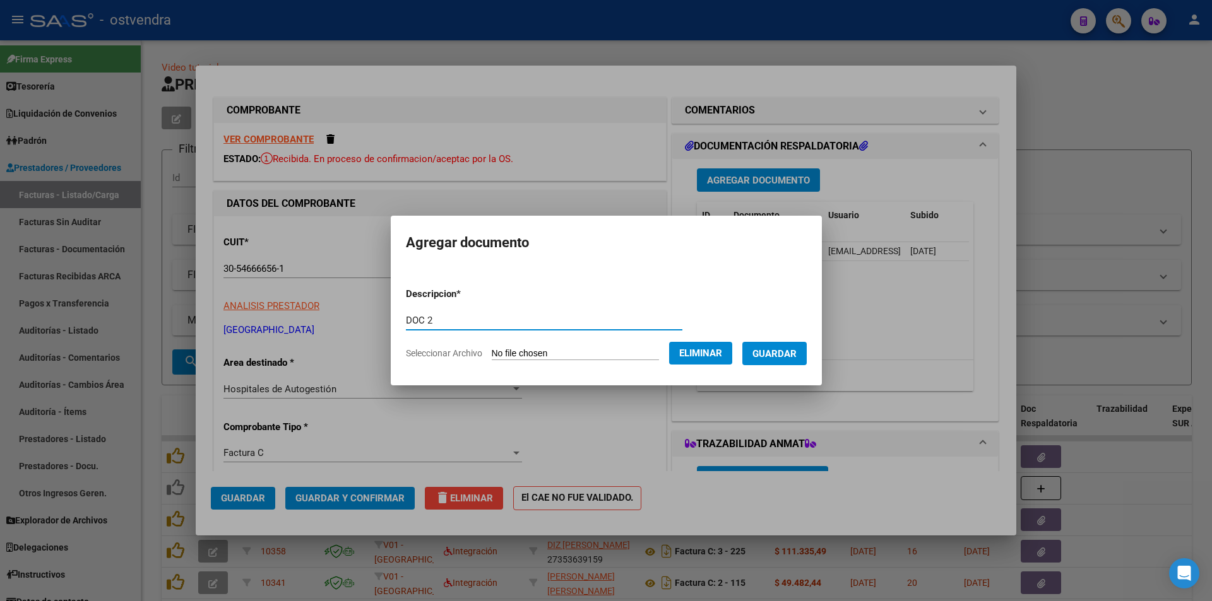
type input "DOC 2"
click at [779, 350] on span "Guardar" at bounding box center [774, 353] width 44 height 11
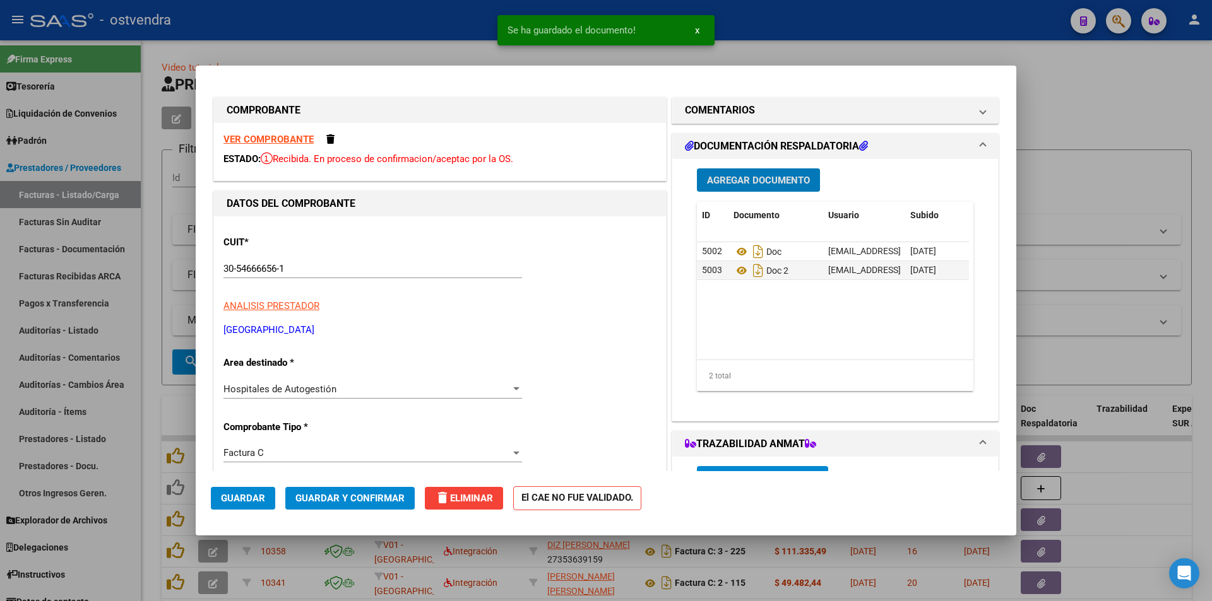
click at [381, 509] on button "Guardar y Confirmar" at bounding box center [349, 498] width 129 height 23
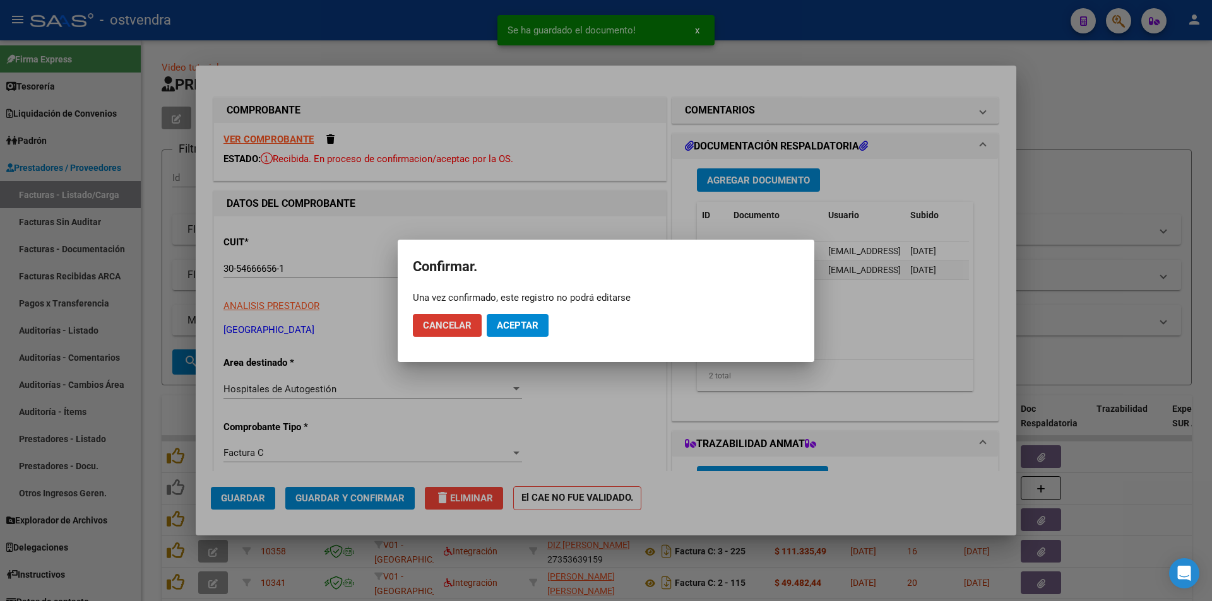
click at [513, 335] on button "Aceptar" at bounding box center [518, 325] width 62 height 23
click at [513, 335] on button "Guardar igualmente." at bounding box center [550, 325] width 127 height 23
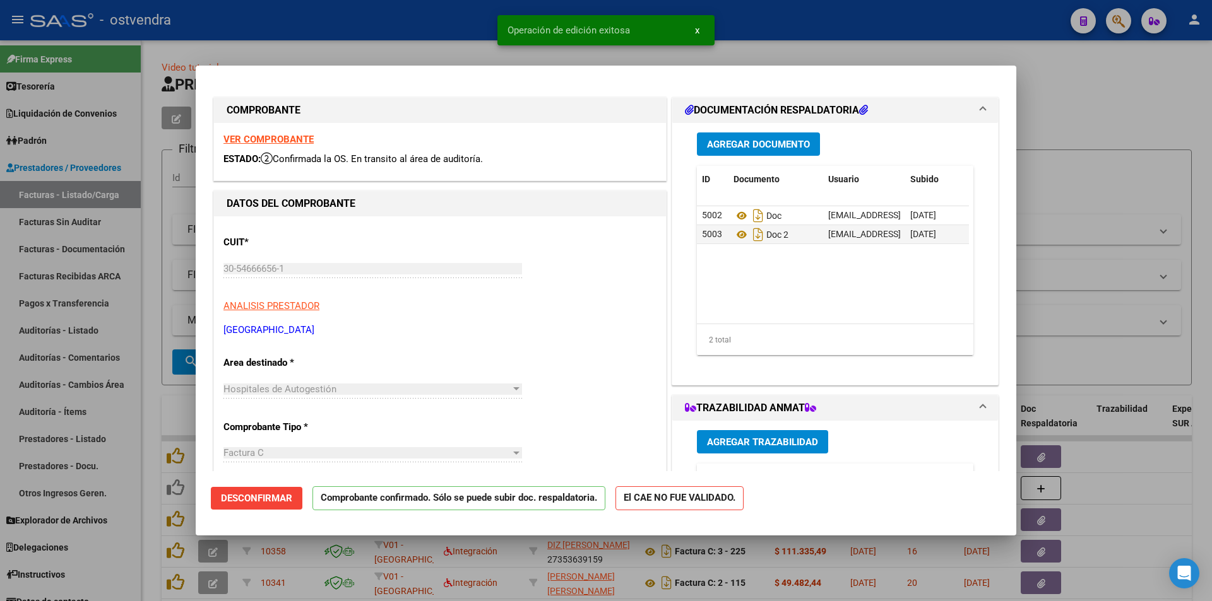
click at [111, 263] on div at bounding box center [606, 300] width 1212 height 601
type input "$ 0,00"
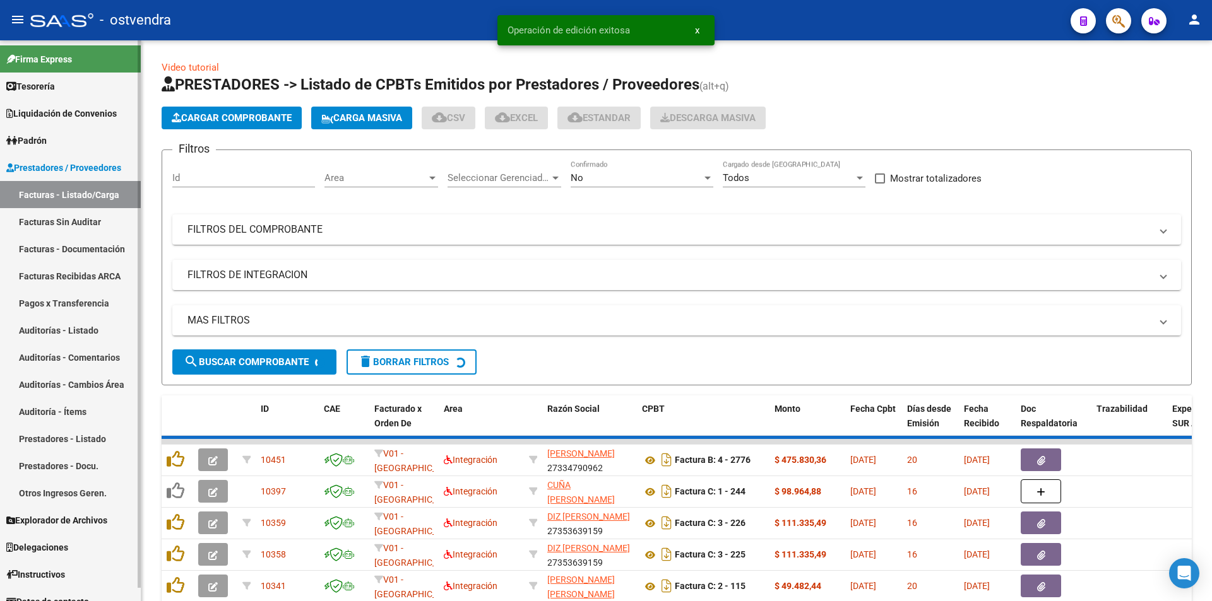
click at [93, 218] on link "Facturas Sin Auditar" at bounding box center [70, 221] width 141 height 27
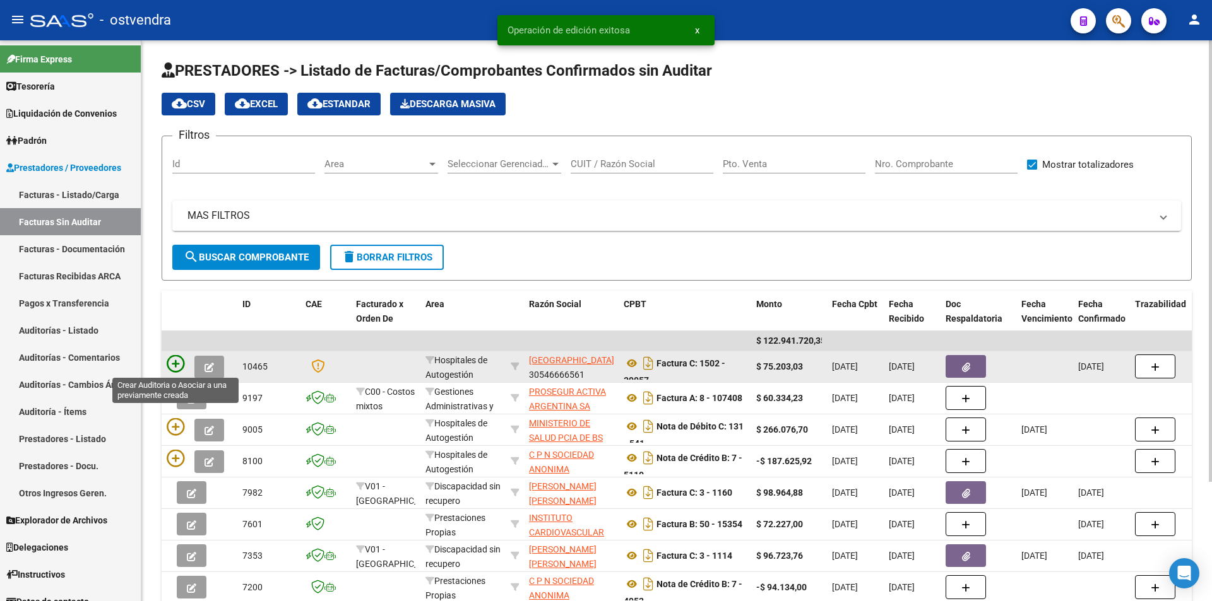
click at [180, 359] on icon at bounding box center [176, 364] width 18 height 18
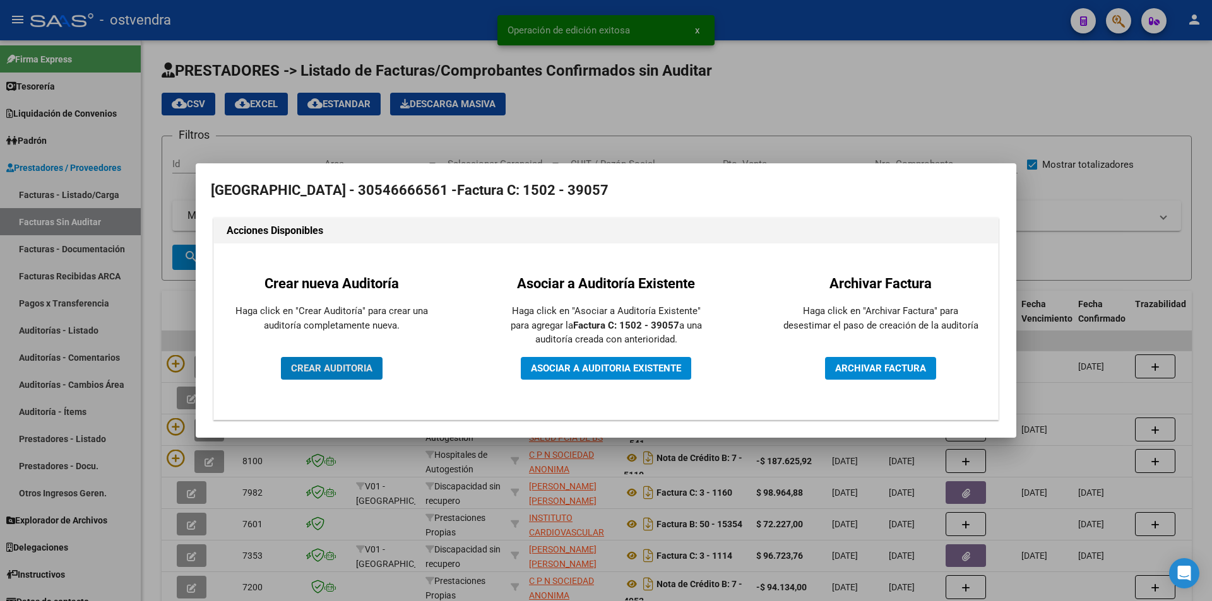
click at [283, 362] on button "CREAR AUDITORIA" at bounding box center [332, 368] width 102 height 23
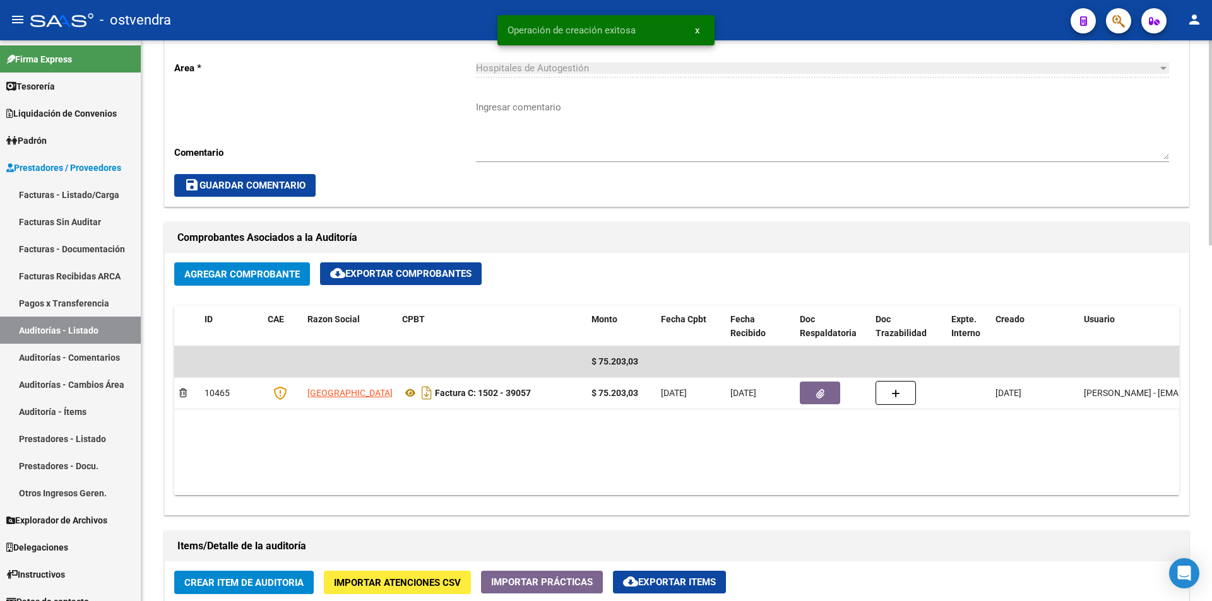
scroll to position [446, 0]
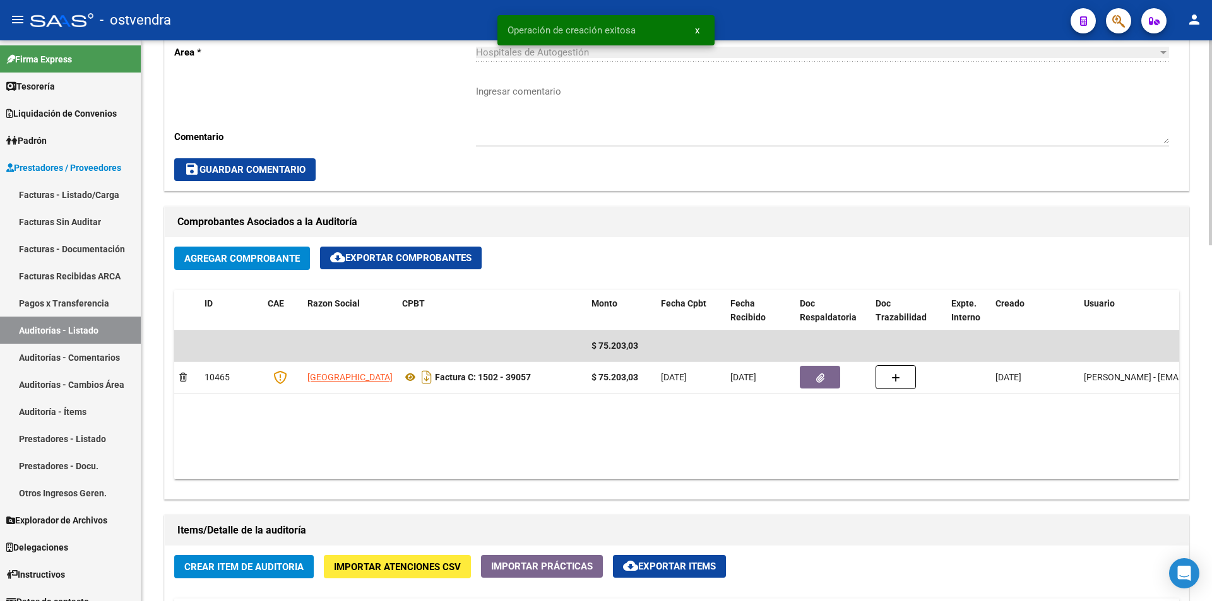
click at [1211, 337] on div at bounding box center [1210, 305] width 3 height 205
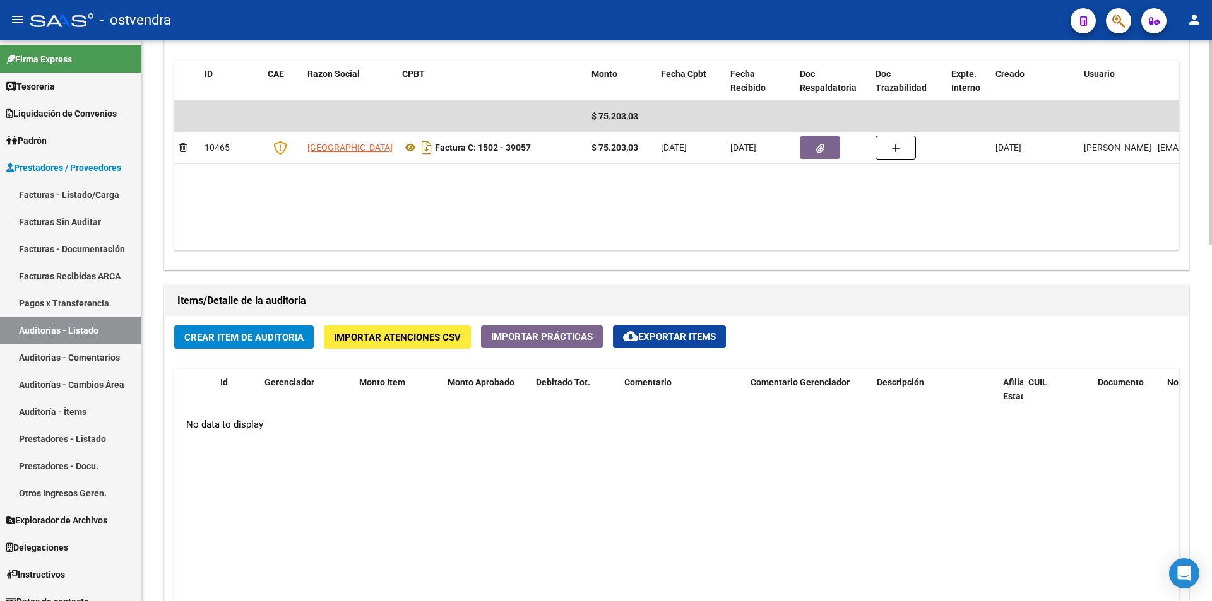
scroll to position [711, 0]
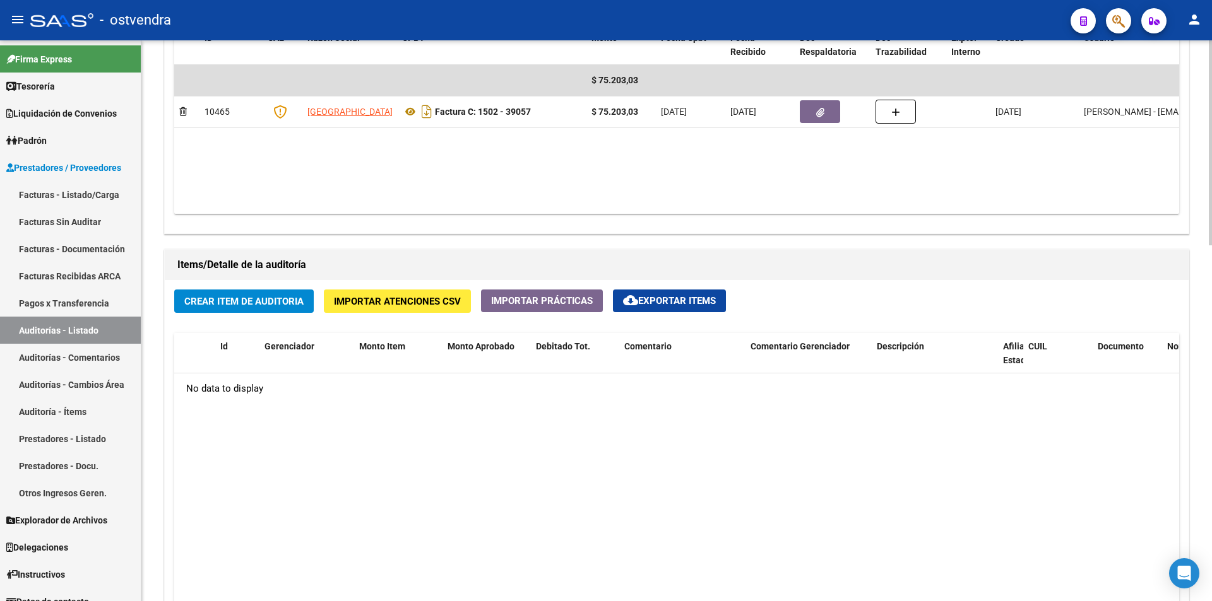
click at [1209, 385] on div at bounding box center [1210, 402] width 3 height 205
click at [416, 293] on button "Importar Atenciones CSV" at bounding box center [397, 301] width 147 height 23
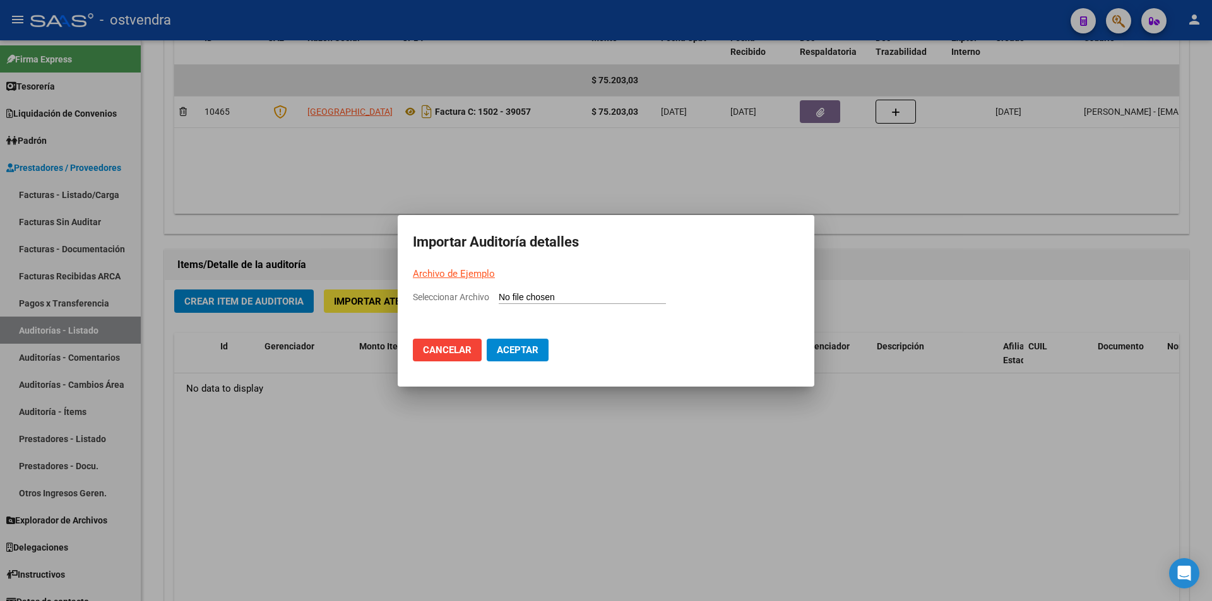
click at [484, 268] on link "Archivo de Ejemplo" at bounding box center [454, 273] width 82 height 11
click at [937, 206] on div at bounding box center [606, 300] width 1212 height 601
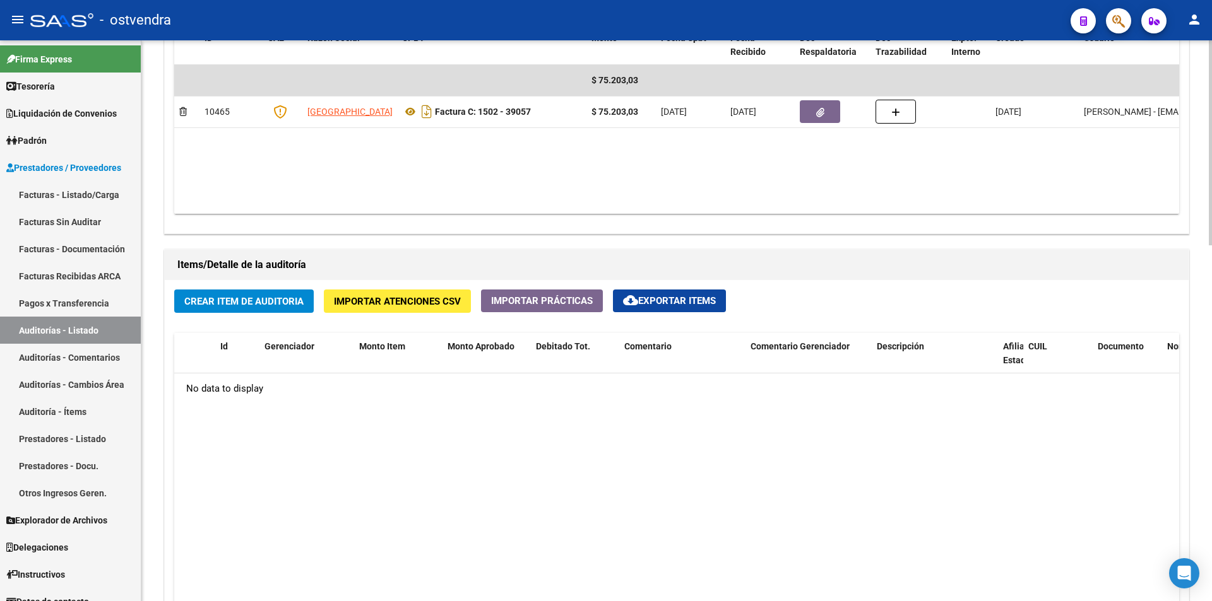
click at [335, 305] on span "Importar Atenciones CSV" at bounding box center [397, 301] width 127 height 11
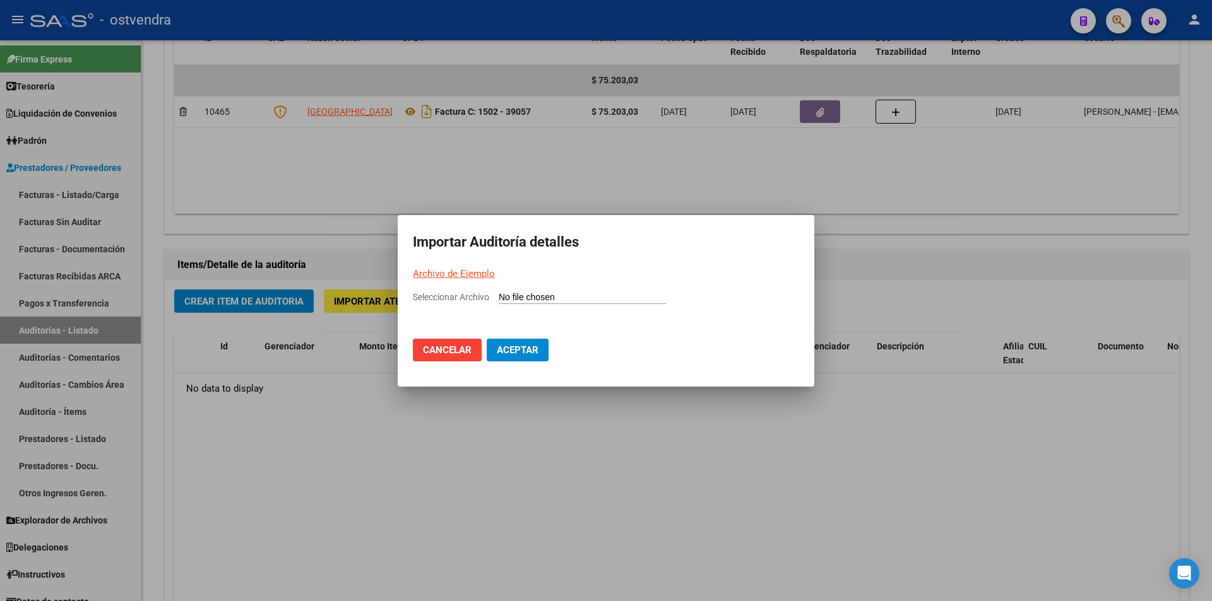
click at [528, 299] on input "Seleccionar Archivo" at bounding box center [582, 298] width 167 height 12
type input "C:\fakepath\Auditoria-demo-saas-total (41).csv"
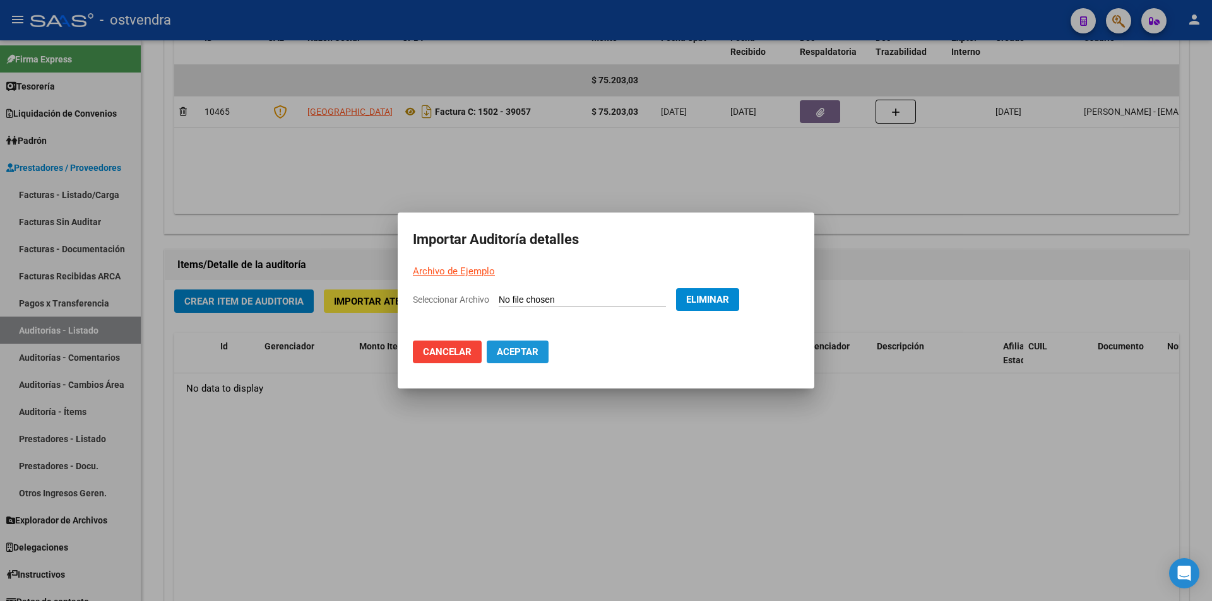
click at [522, 353] on span "Aceptar" at bounding box center [518, 351] width 42 height 11
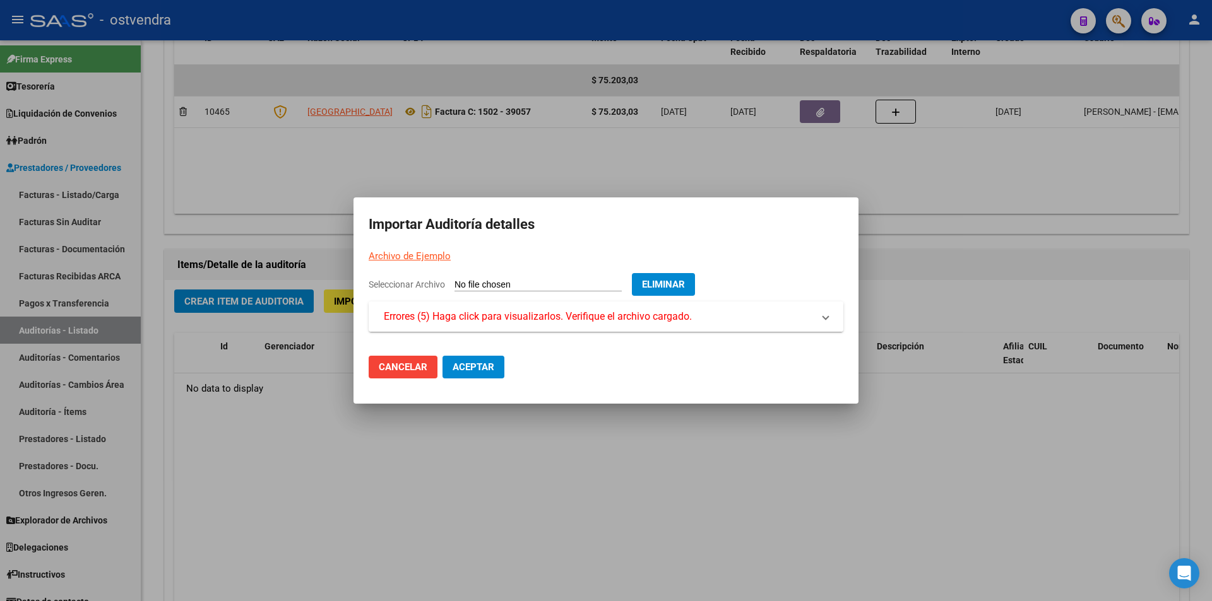
click at [523, 327] on mat-expansion-panel-header "Errores (5) Haga click para visualizarlos. Verifique el archivo cargado." at bounding box center [606, 317] width 475 height 30
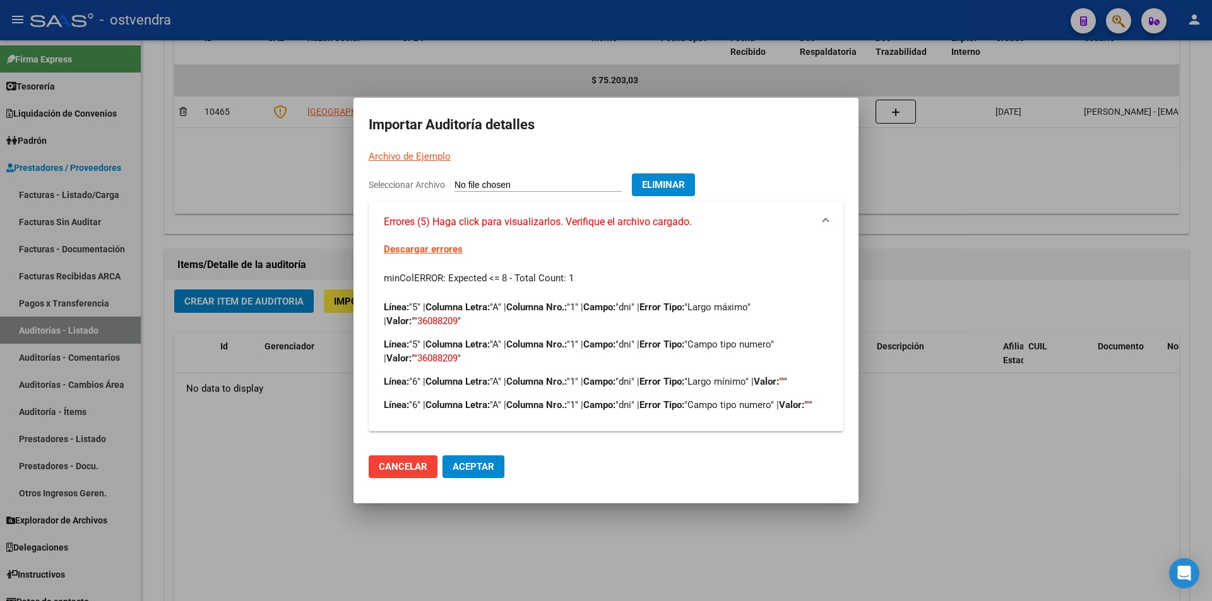
click at [673, 179] on span "Eliminar" at bounding box center [663, 184] width 43 height 11
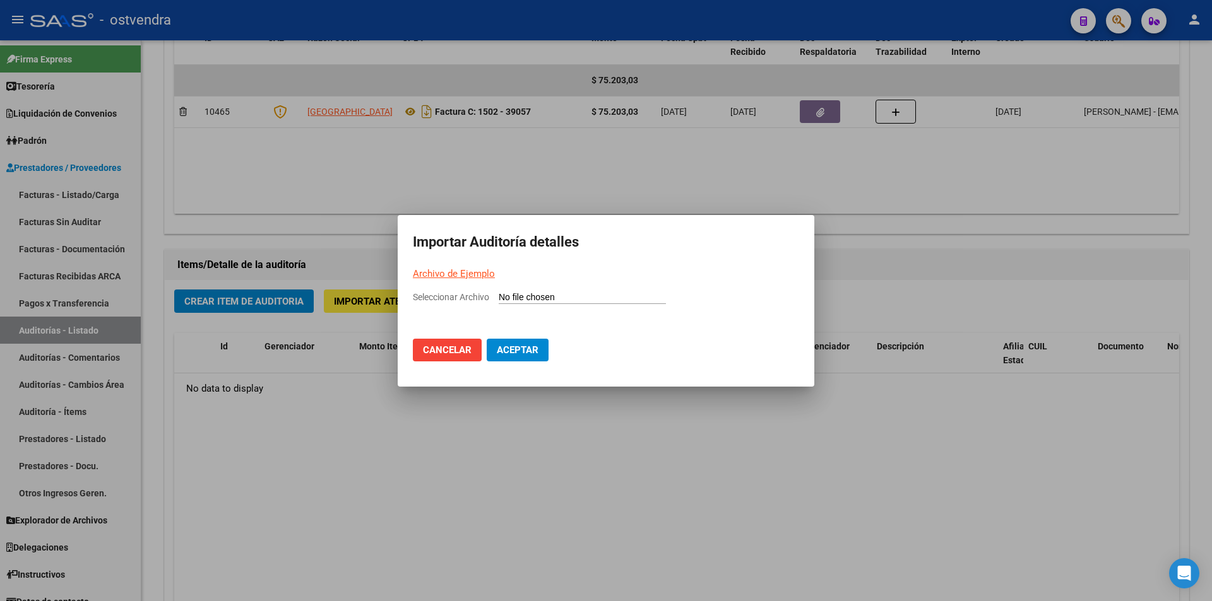
click at [547, 297] on input "Seleccionar Archivo" at bounding box center [582, 298] width 167 height 12
type input "C:\fakepath\Auditoria-demo-saas-total (41).csv"
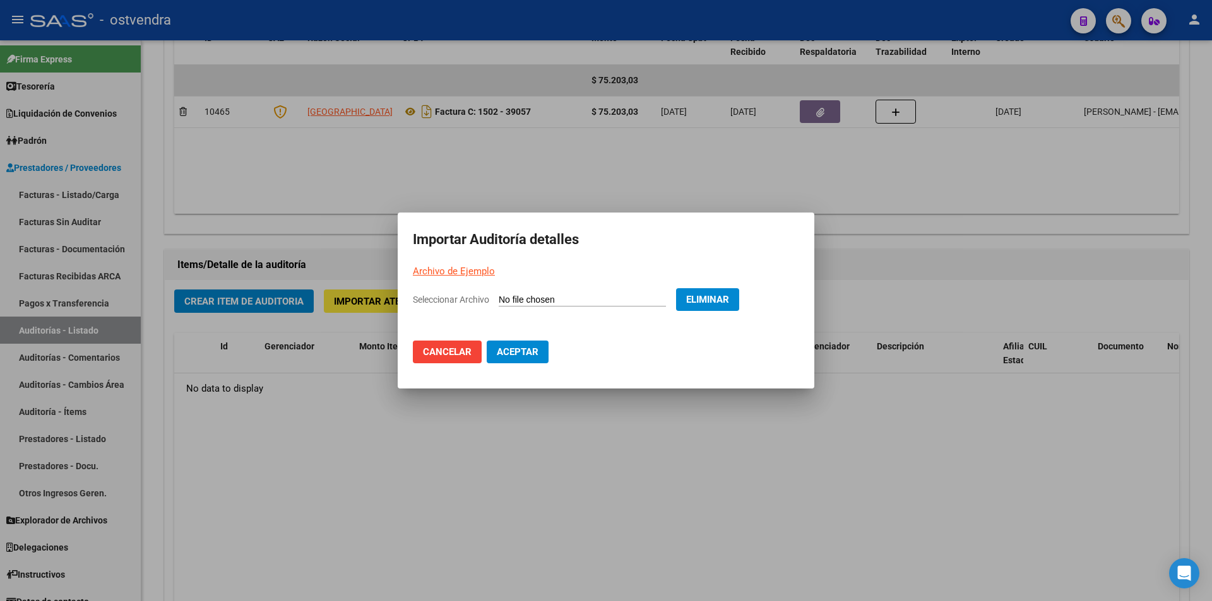
click at [511, 338] on mat-dialog-actions "Cancelar Aceptar" at bounding box center [606, 352] width 386 height 43
click at [512, 343] on button "Aceptar" at bounding box center [518, 352] width 62 height 23
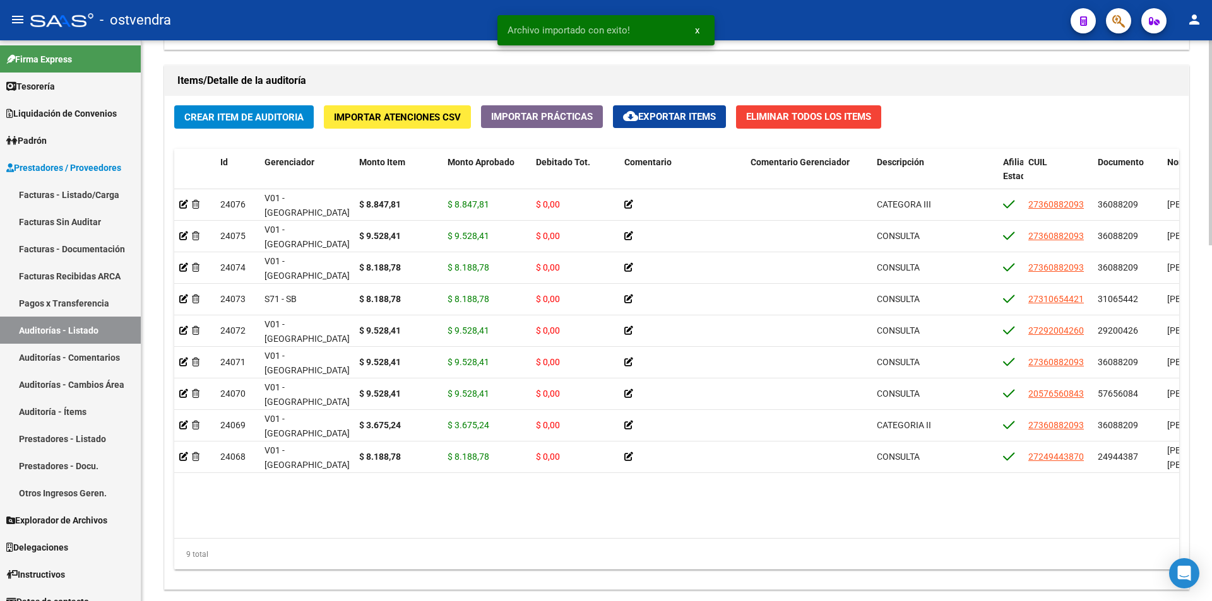
scroll to position [924, 0]
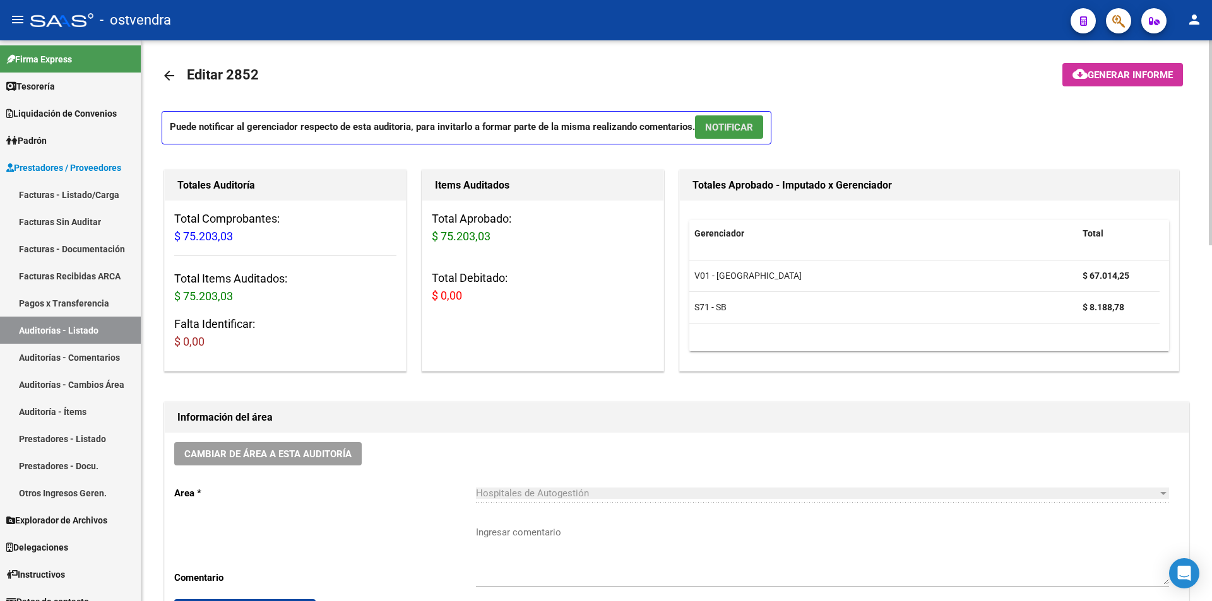
click at [745, 122] on span "NOTIFICAR" at bounding box center [729, 127] width 48 height 11
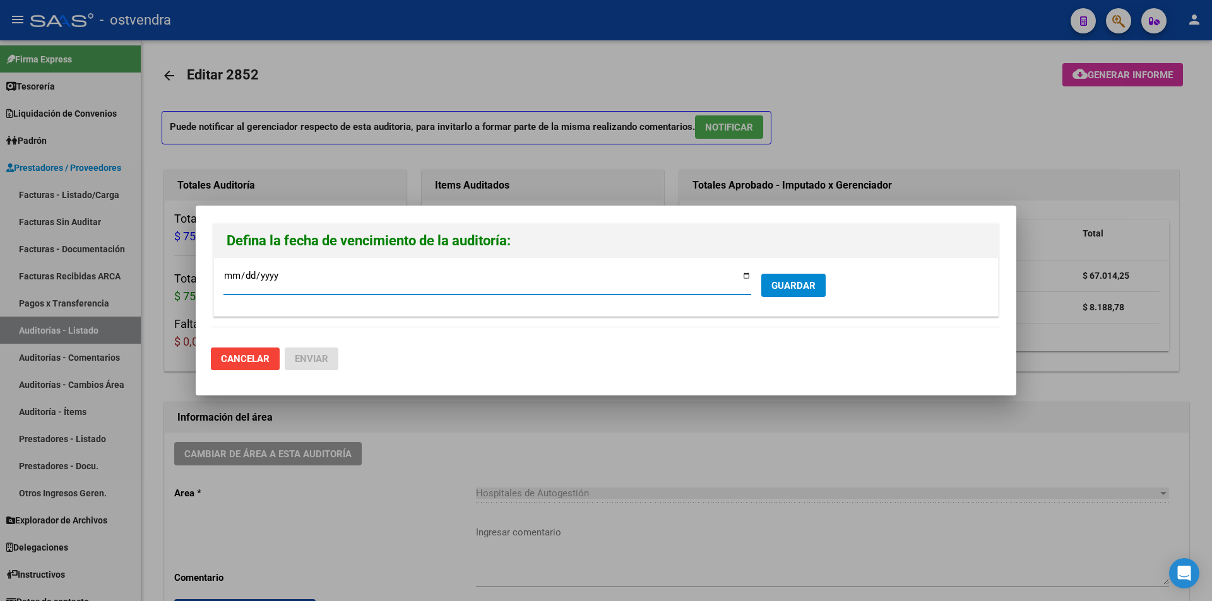
type input "[DATE]"
click at [790, 284] on span "GUARDAR" at bounding box center [793, 285] width 44 height 11
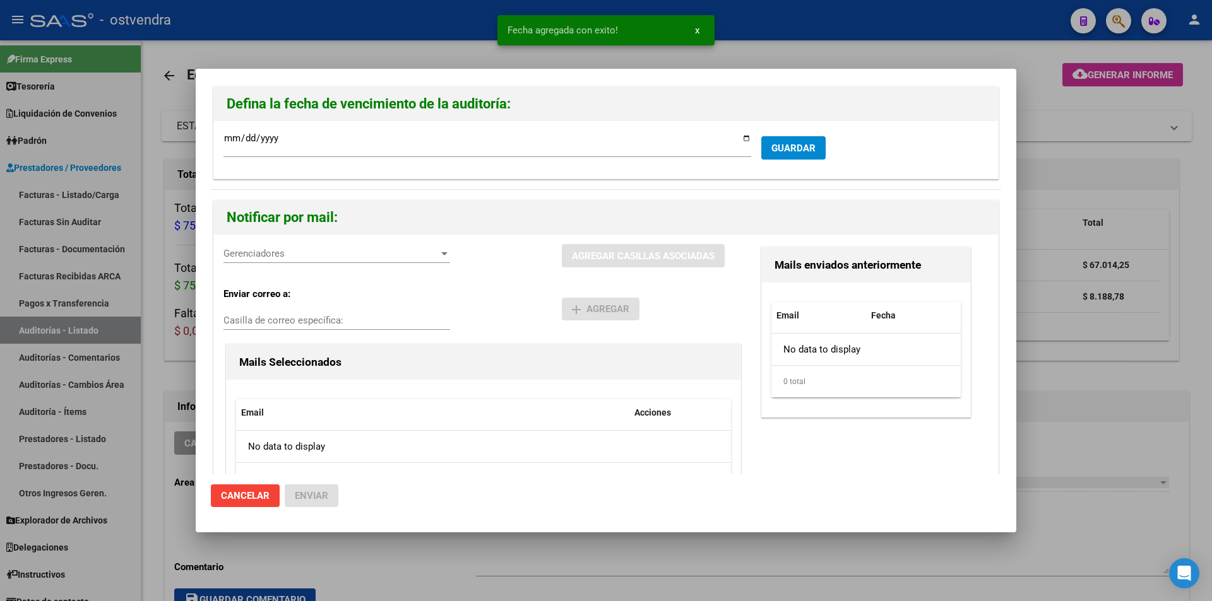
click at [305, 268] on div "Gerenciadores Gerenciadores" at bounding box center [336, 259] width 227 height 31
click at [305, 264] on div "Gerenciadores Gerenciadores" at bounding box center [336, 259] width 227 height 31
click at [307, 260] on div "Gerenciadores Gerenciadores" at bounding box center [336, 253] width 227 height 19
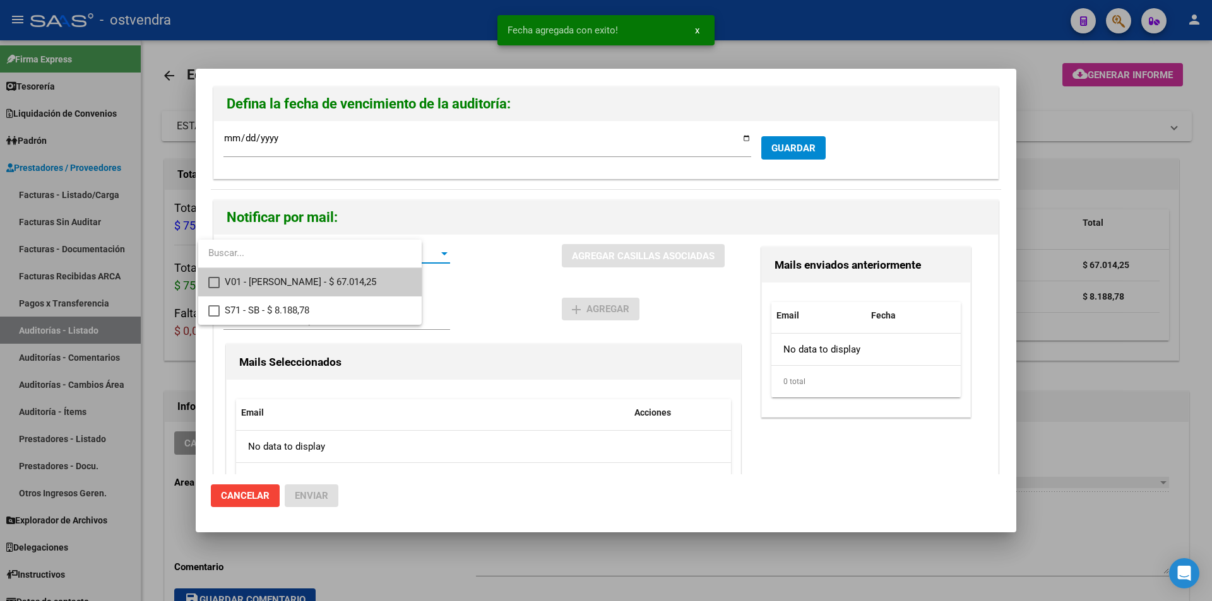
click at [314, 271] on span "V01 - [PERSON_NAME] - $ 67.014,25" at bounding box center [318, 282] width 187 height 28
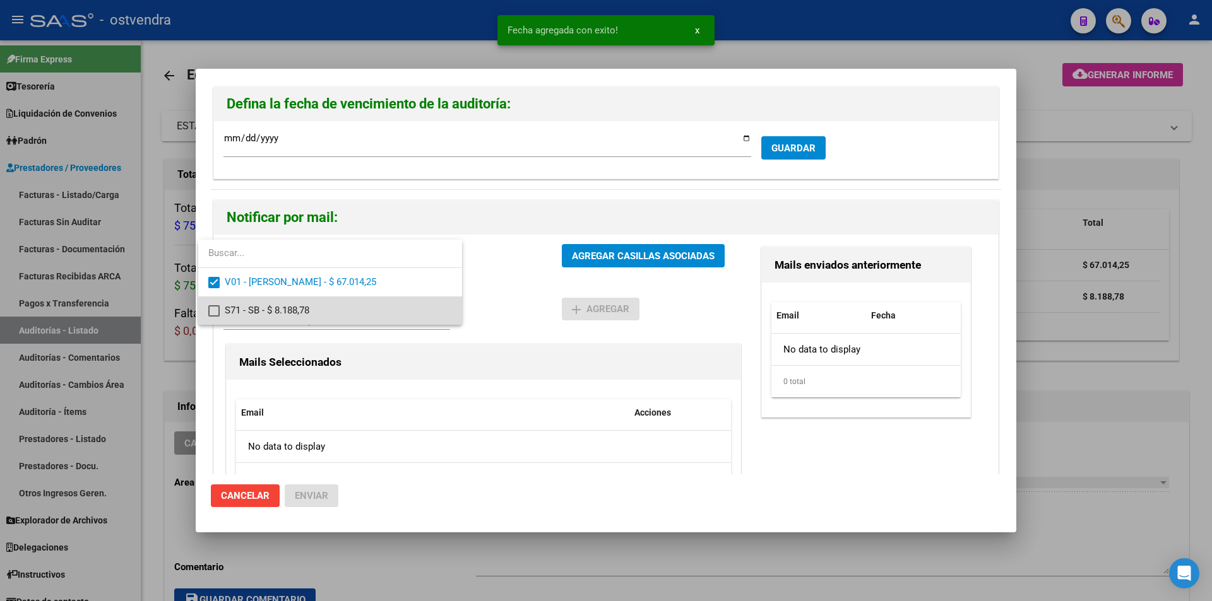
click at [357, 314] on span "S71 - SB - $ 8.188,78" at bounding box center [338, 311] width 227 height 28
click at [689, 258] on div at bounding box center [606, 300] width 1212 height 601
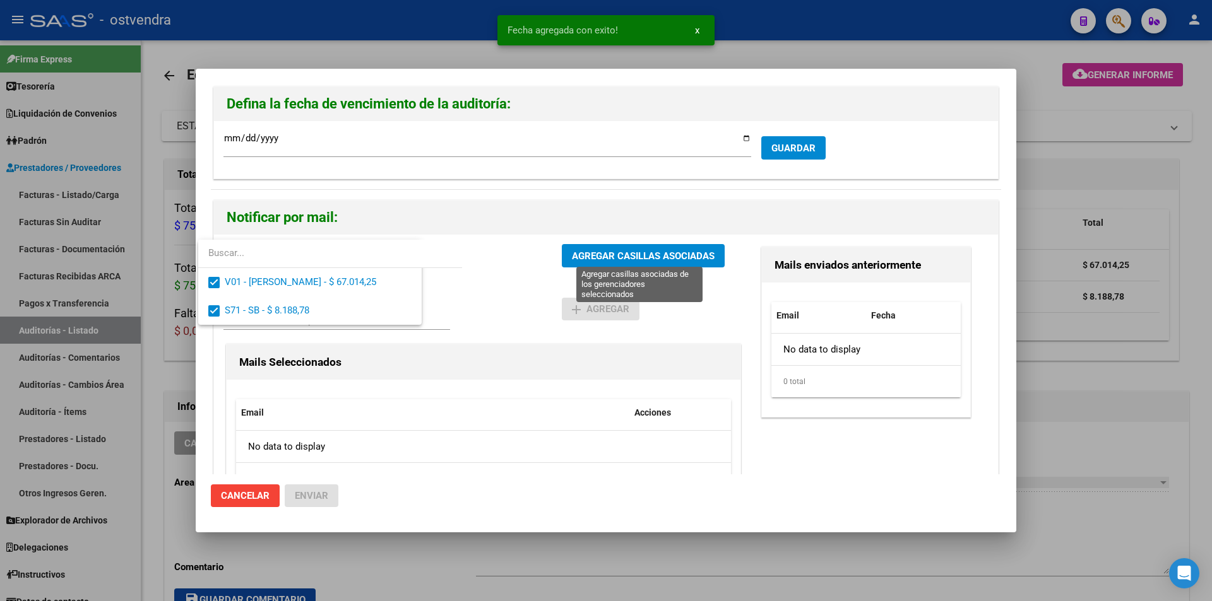
click at [689, 258] on span "AGREGAR CASILLAS ASOCIADAS" at bounding box center [643, 256] width 143 height 11
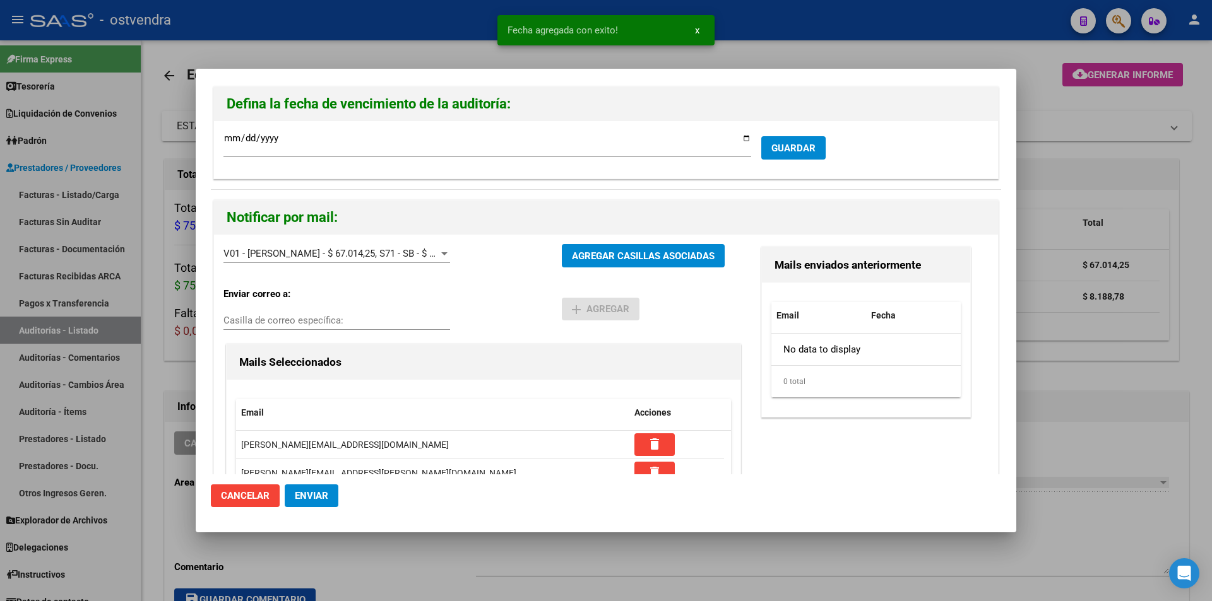
click at [335, 495] on button "Enviar" at bounding box center [312, 496] width 54 height 23
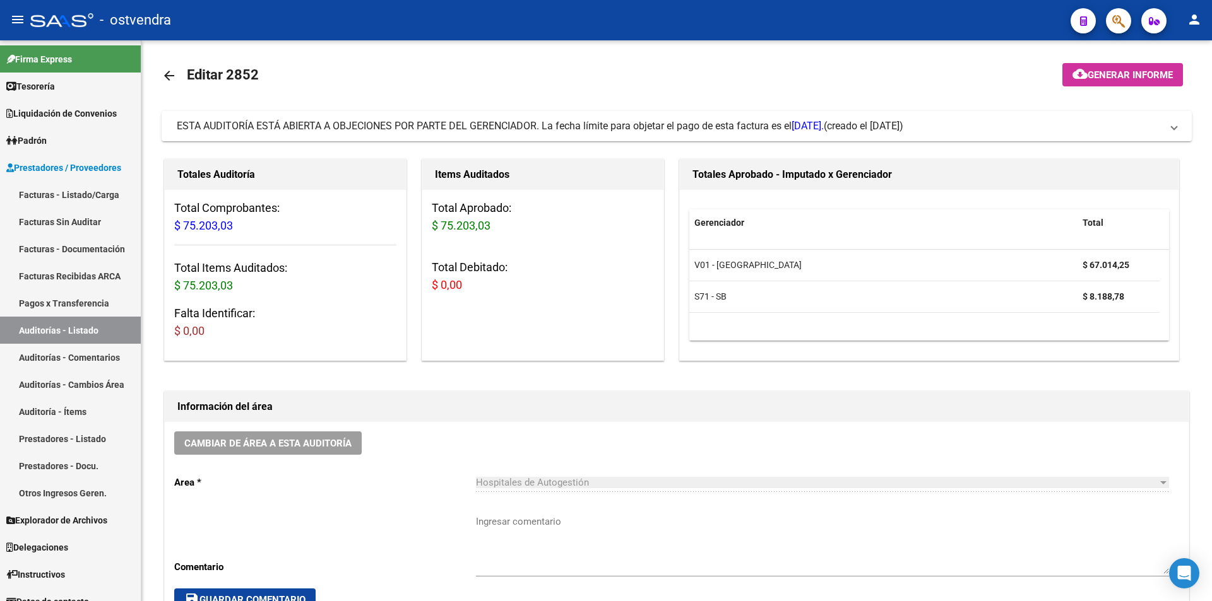
click at [1106, 35] on mat-toolbar "menu - ostvendra person" at bounding box center [606, 20] width 1212 height 40
click at [1109, 27] on button "button" at bounding box center [1118, 20] width 25 height 25
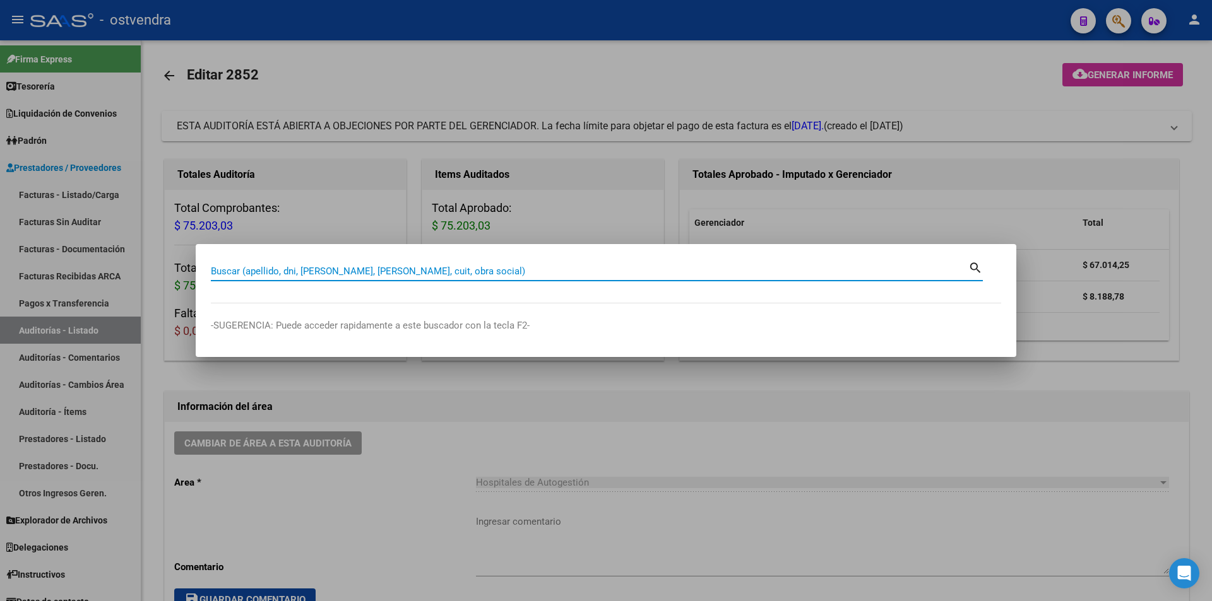
paste input "30707447407"
type input "30707447407"
